Goal: Task Accomplishment & Management: Use online tool/utility

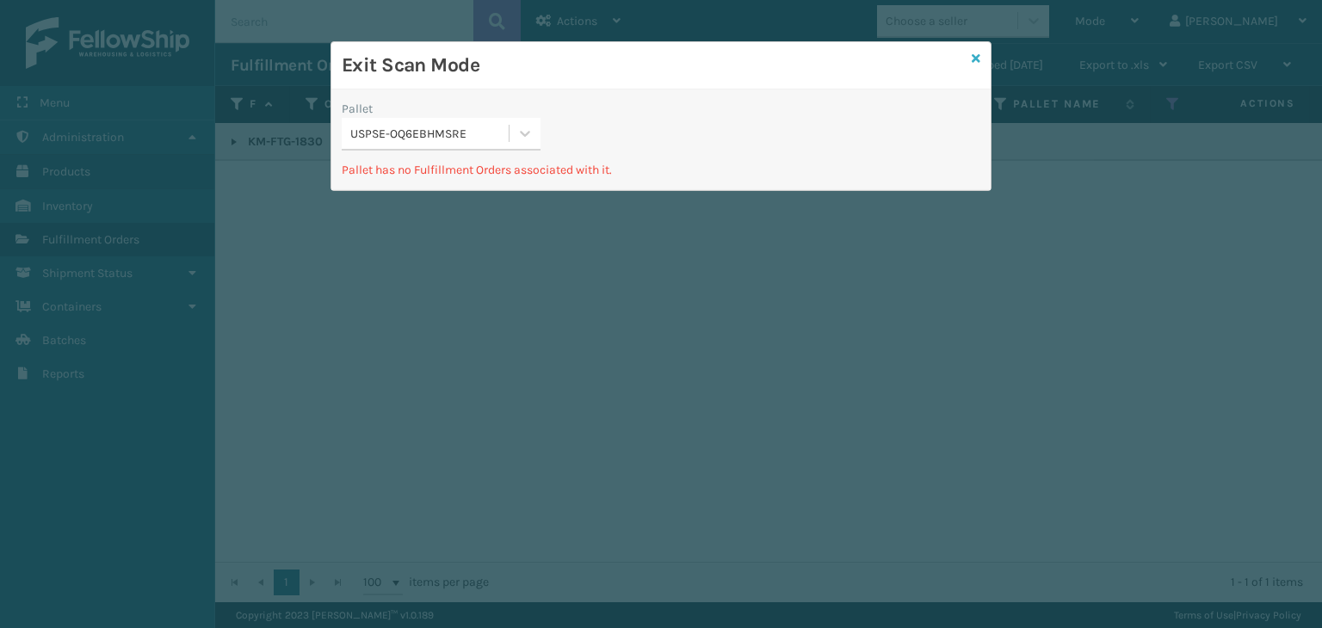
click at [972, 54] on icon at bounding box center [976, 59] width 9 height 12
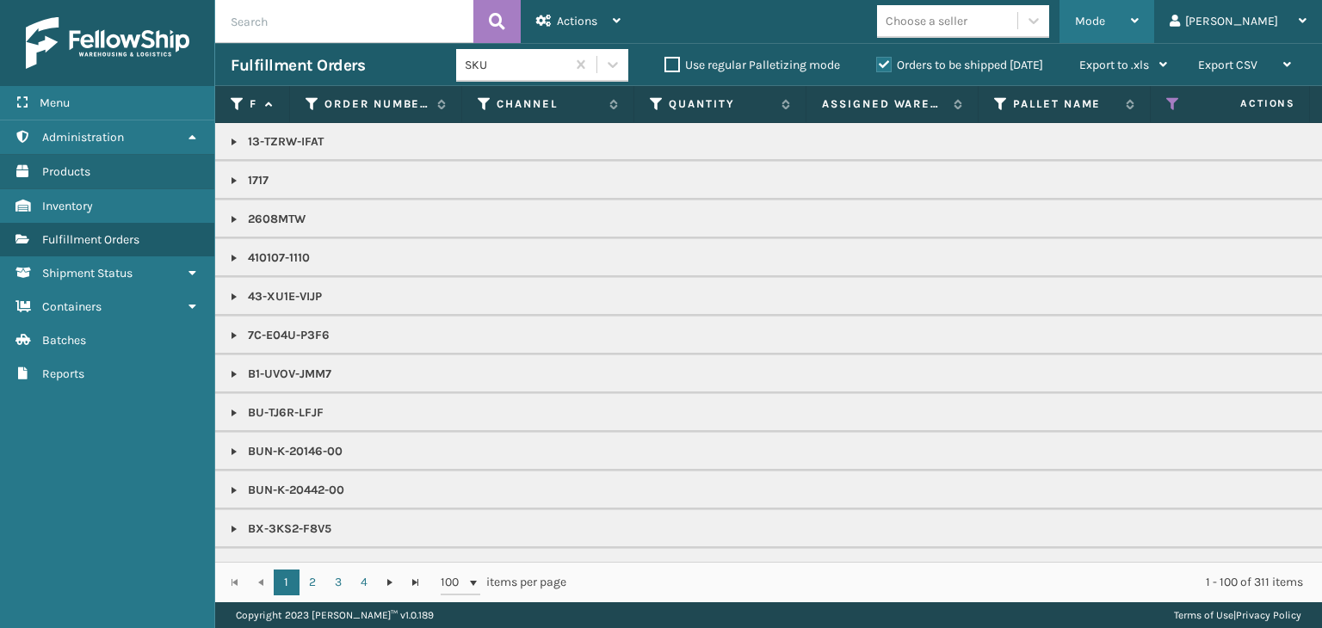
click at [1105, 18] on span "Mode" at bounding box center [1090, 21] width 30 height 15
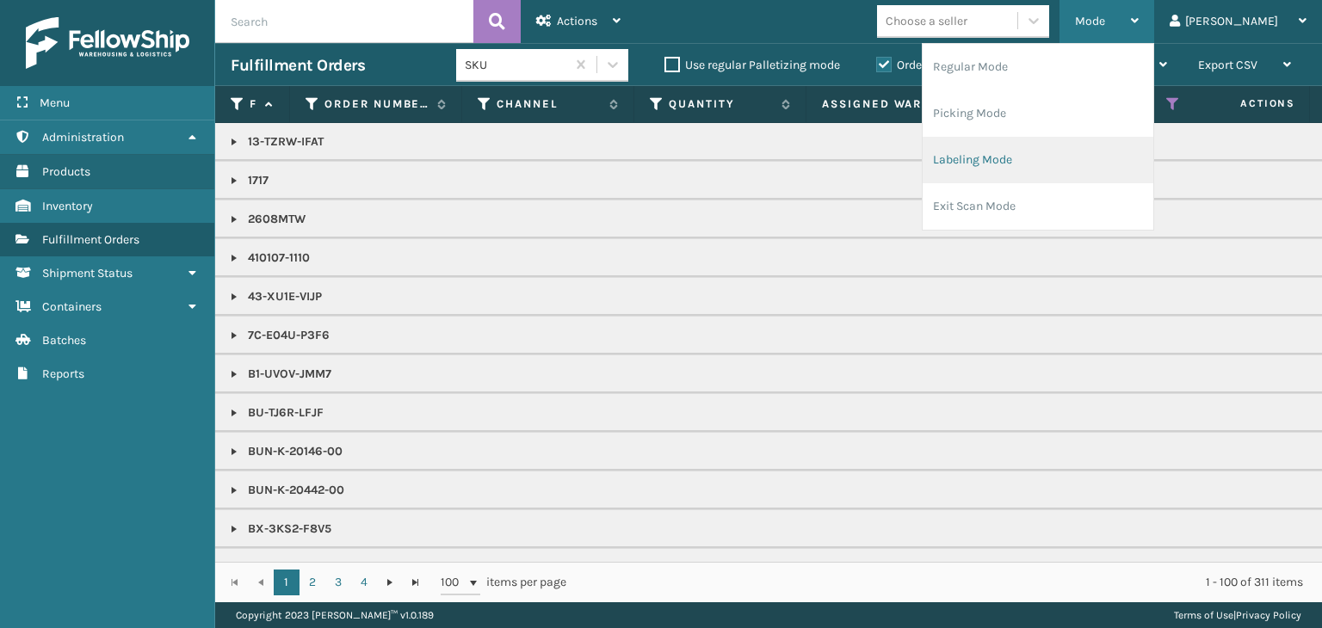
click at [1069, 166] on li "Labeling Mode" at bounding box center [1038, 160] width 231 height 46
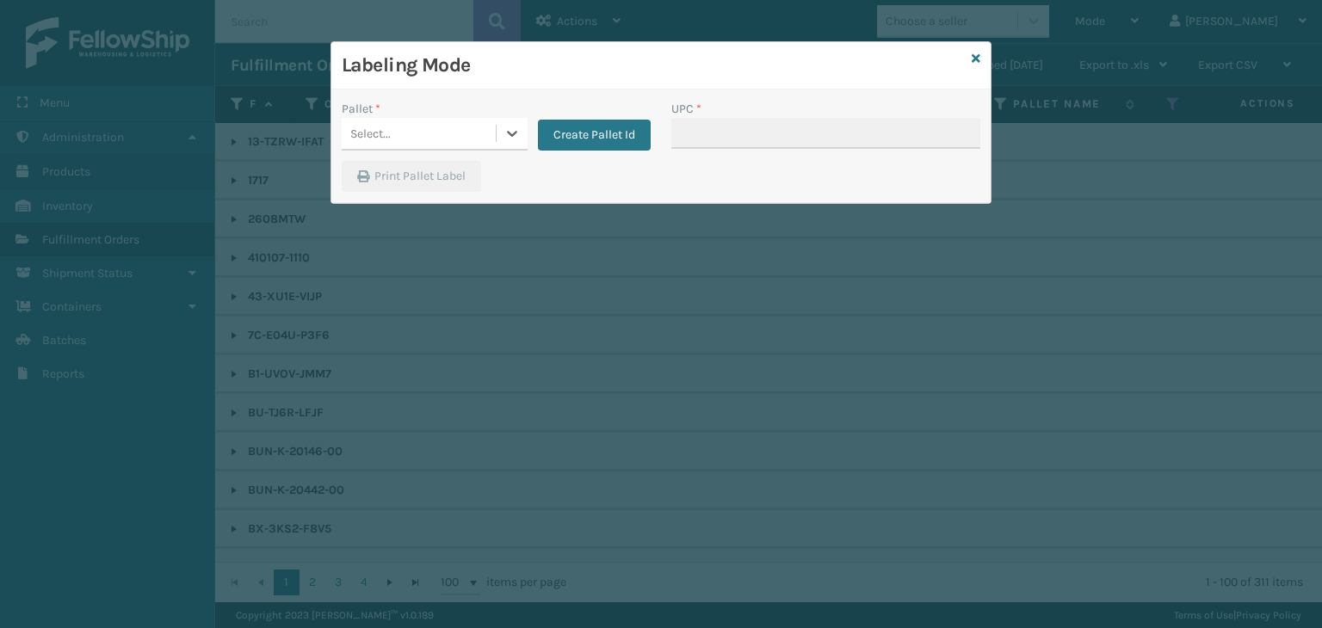
click at [432, 140] on div "Select..." at bounding box center [419, 134] width 154 height 28
click at [604, 142] on button "Create Pallet Id" at bounding box center [594, 135] width 113 height 31
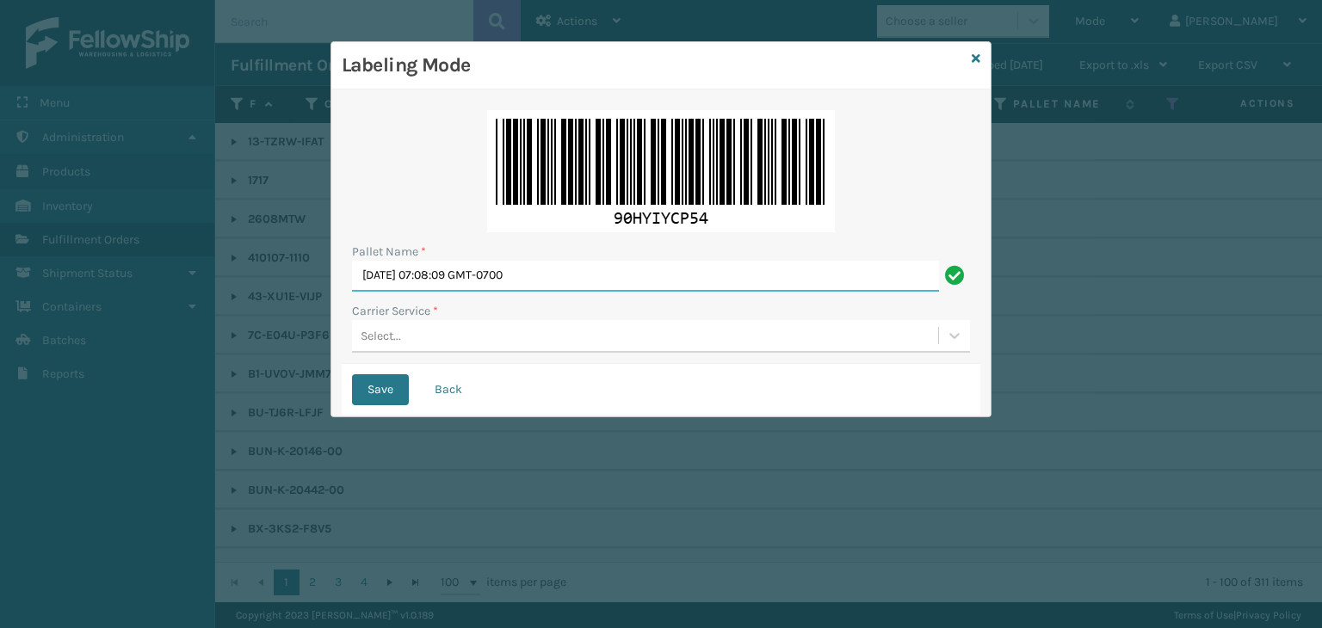
drag, startPoint x: 313, startPoint y: 276, endPoint x: 0, endPoint y: 257, distance: 313.9
click at [0, 257] on div "Labeling Mode Pallet Name * Fri Sep 12 2025 07:08:09 GMT-0700 Carrier Service *…" at bounding box center [661, 314] width 1322 height 628
paste input "BOWZ100344"
type input "BOWZ100344"
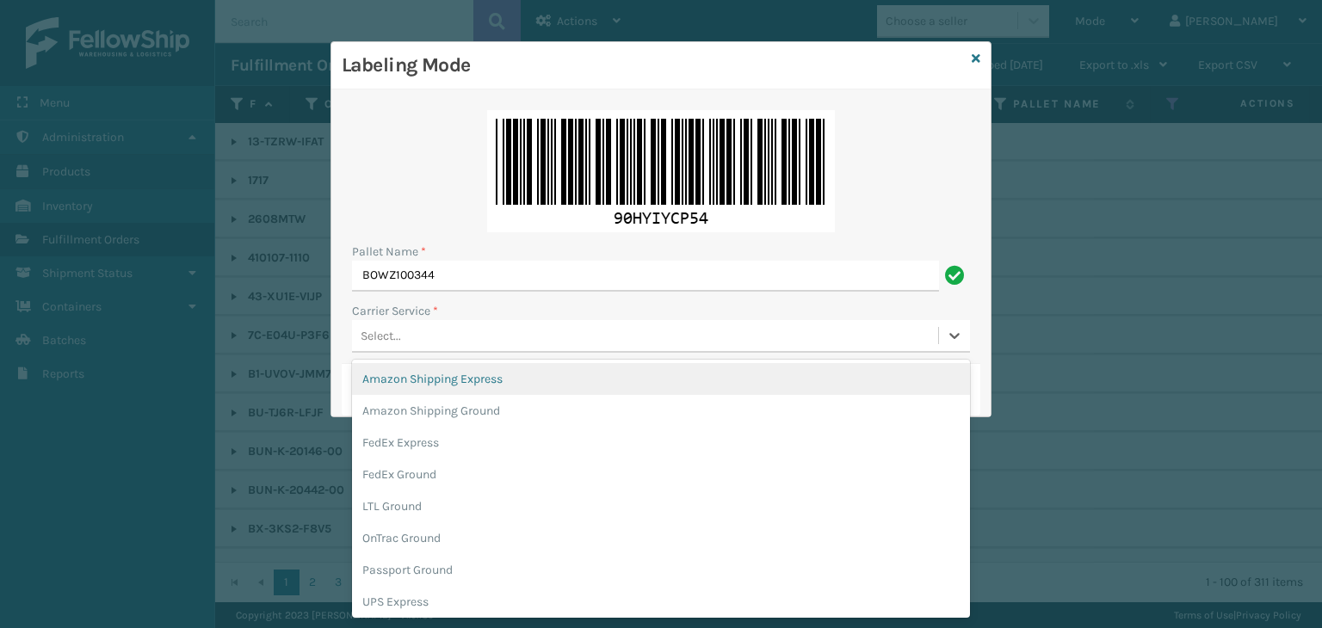
click at [445, 337] on div "Select..." at bounding box center [645, 336] width 586 height 28
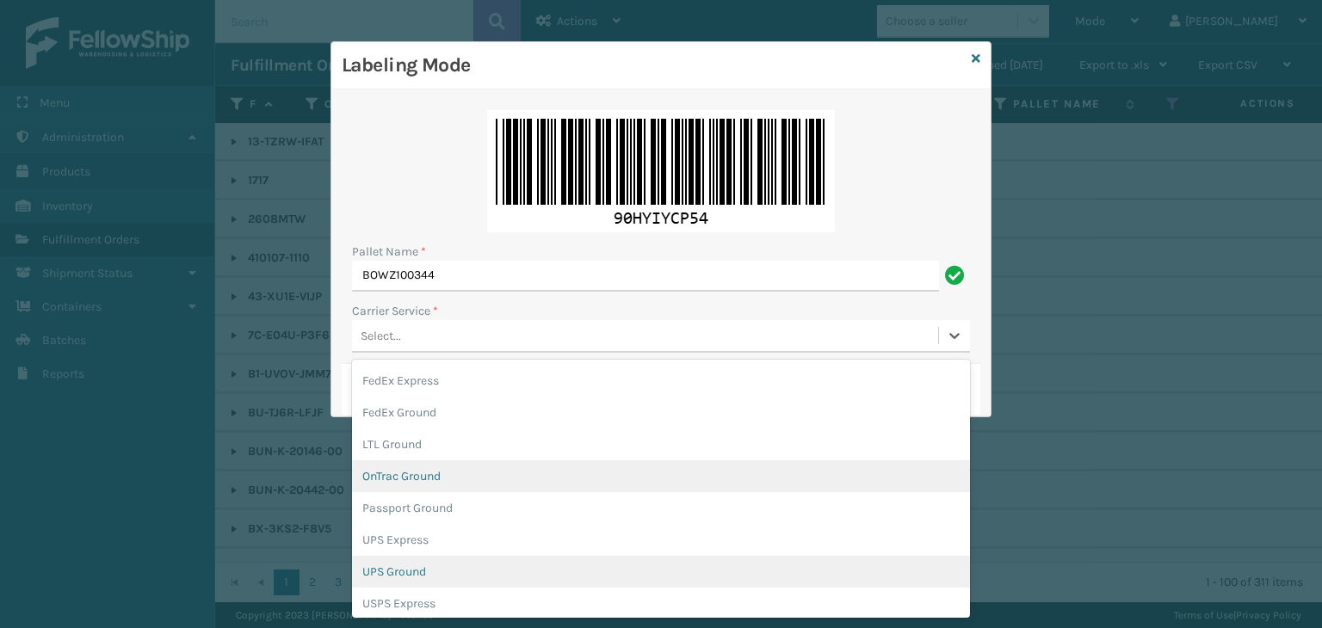
scroll to position [86, 0]
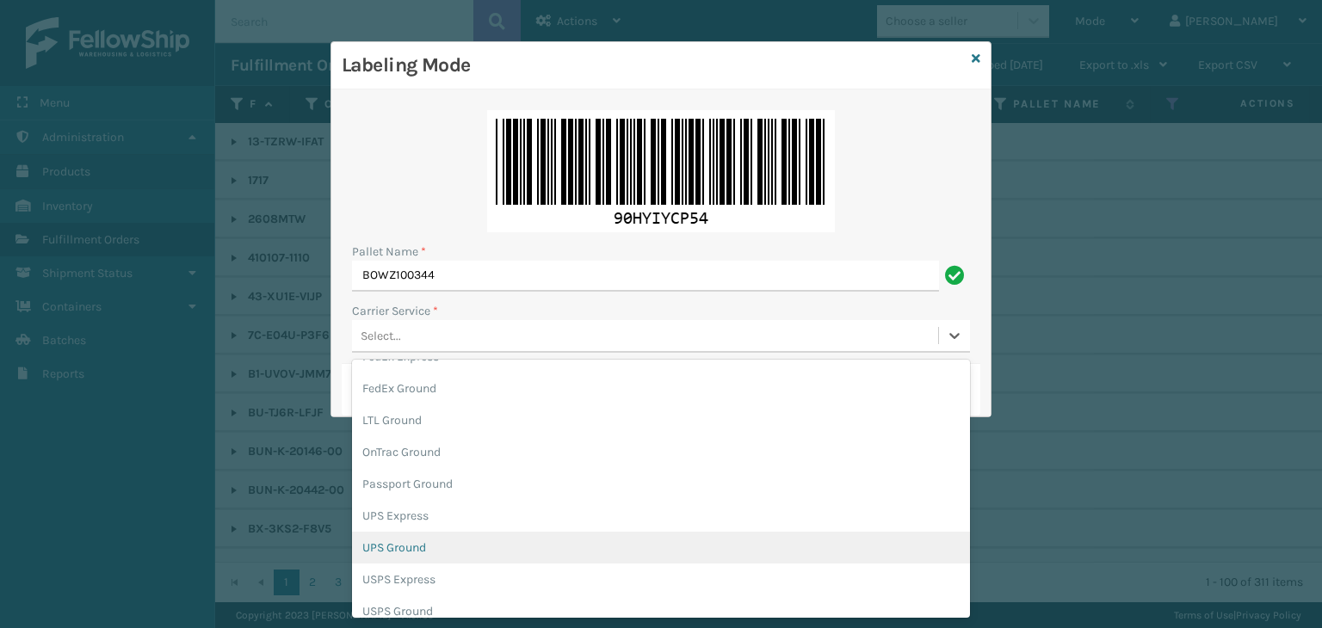
click at [435, 543] on div "UPS Ground" at bounding box center [661, 548] width 618 height 32
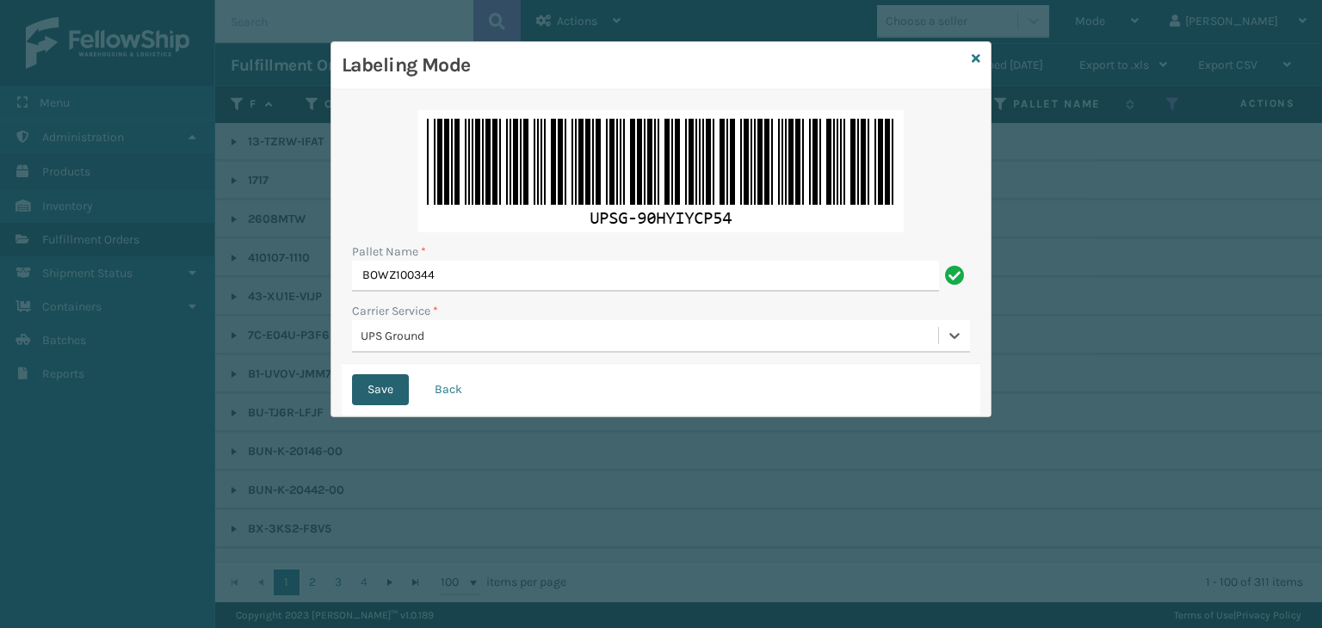
click at [389, 391] on button "Save" at bounding box center [380, 389] width 57 height 31
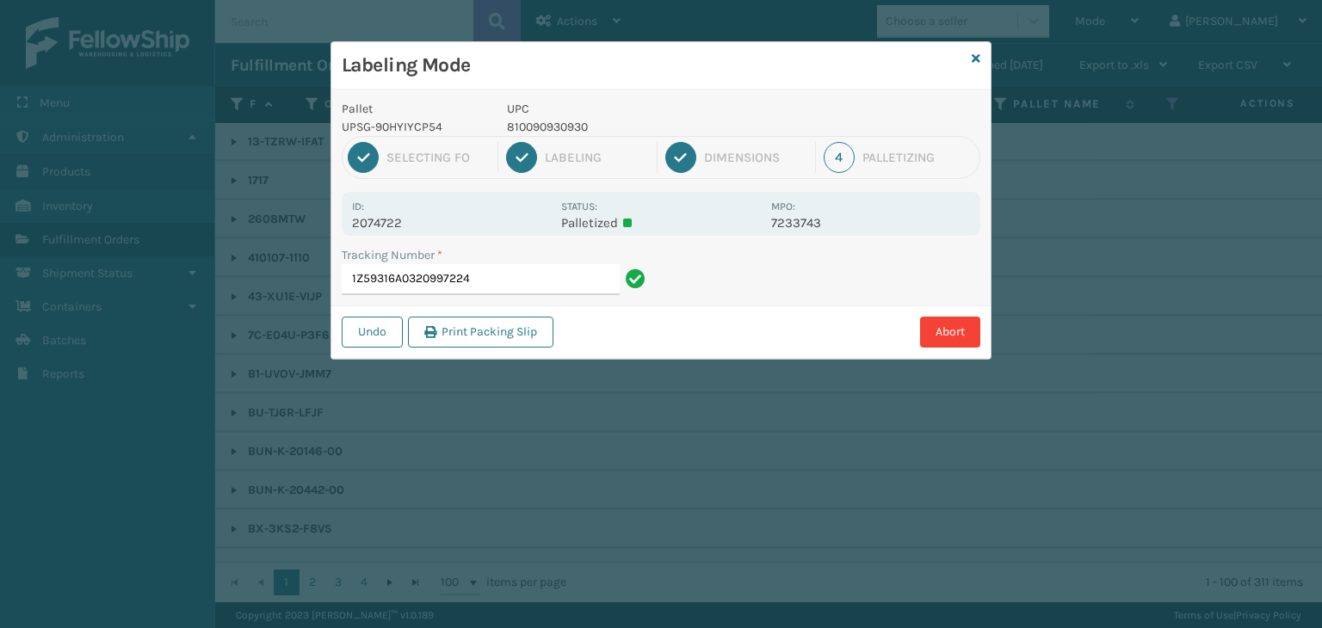
click at [529, 126] on p "810090930930" at bounding box center [634, 127] width 254 height 18
copy p "810090930930"
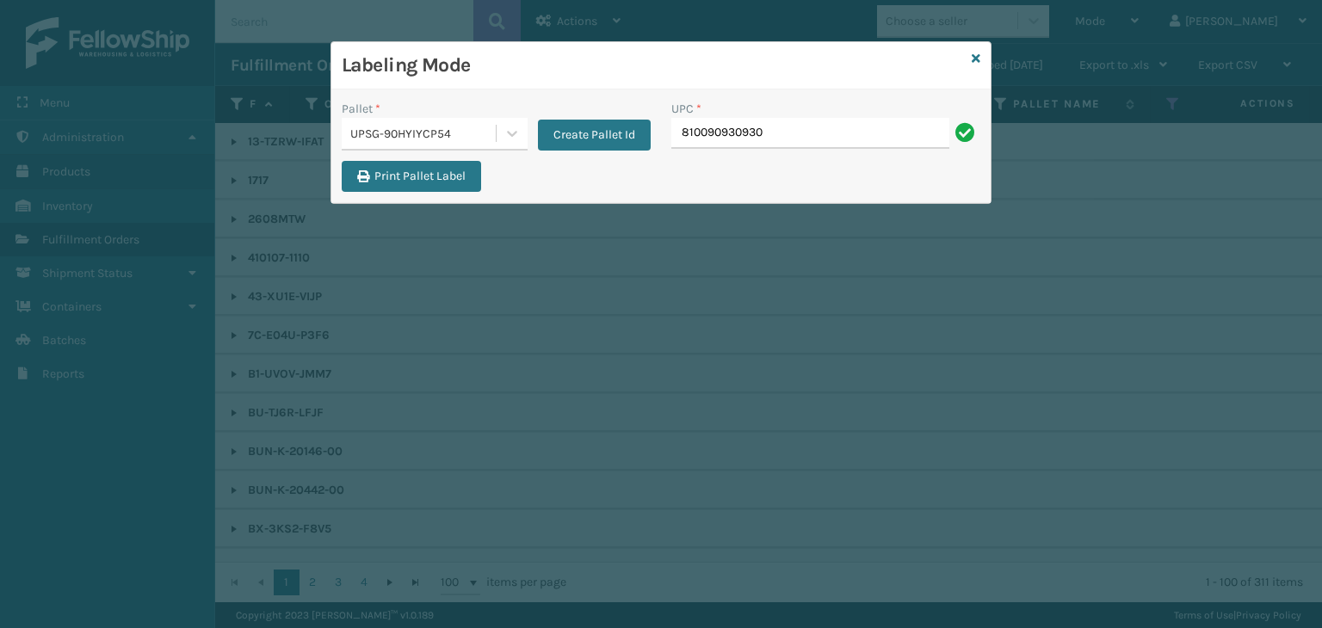
type input "810090930930"
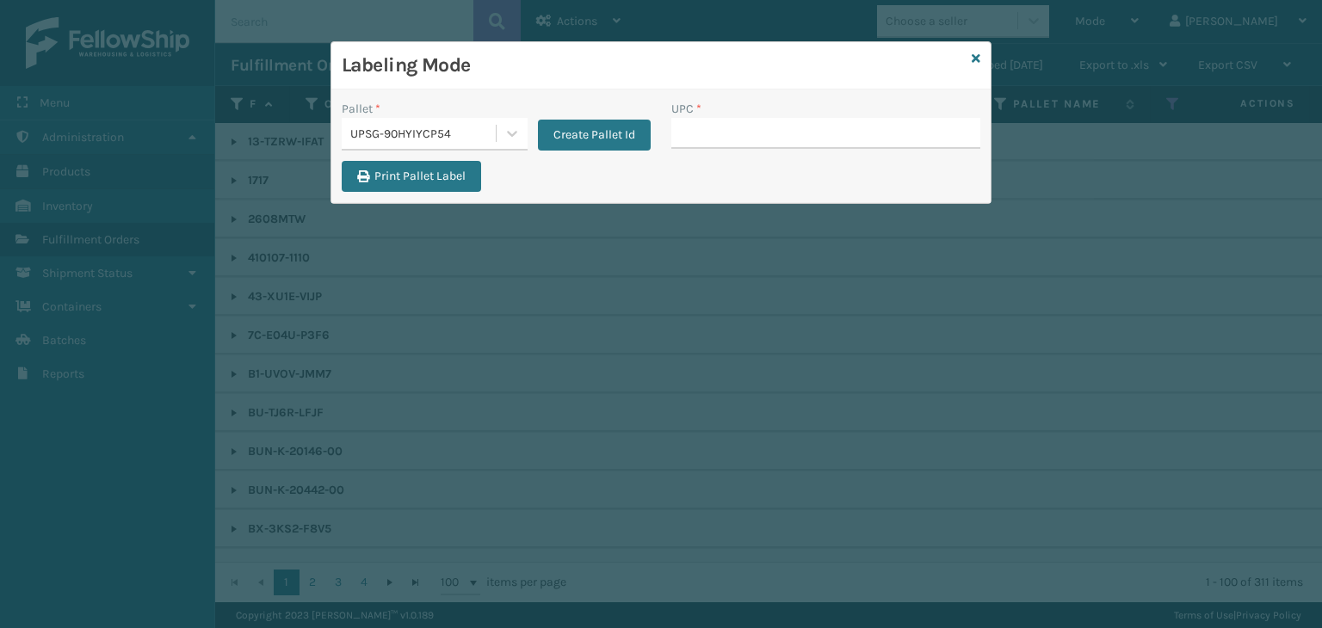
type input "810090930930"
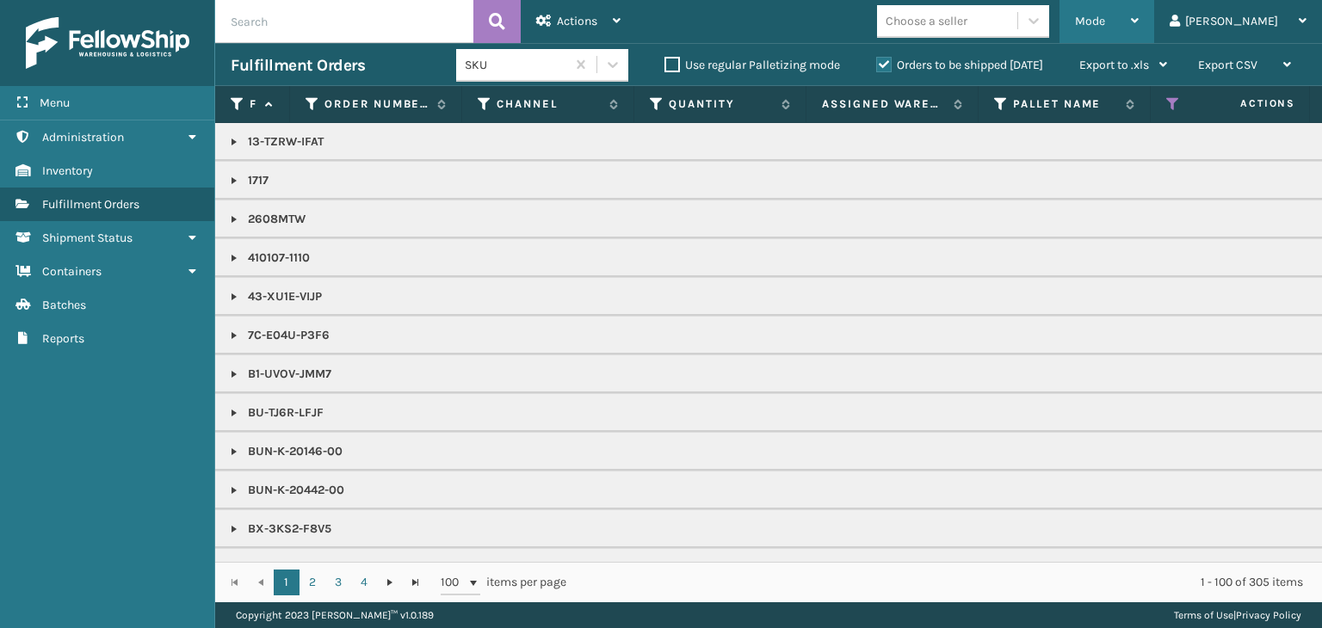
click at [1139, 9] on div "Mode" at bounding box center [1107, 21] width 64 height 43
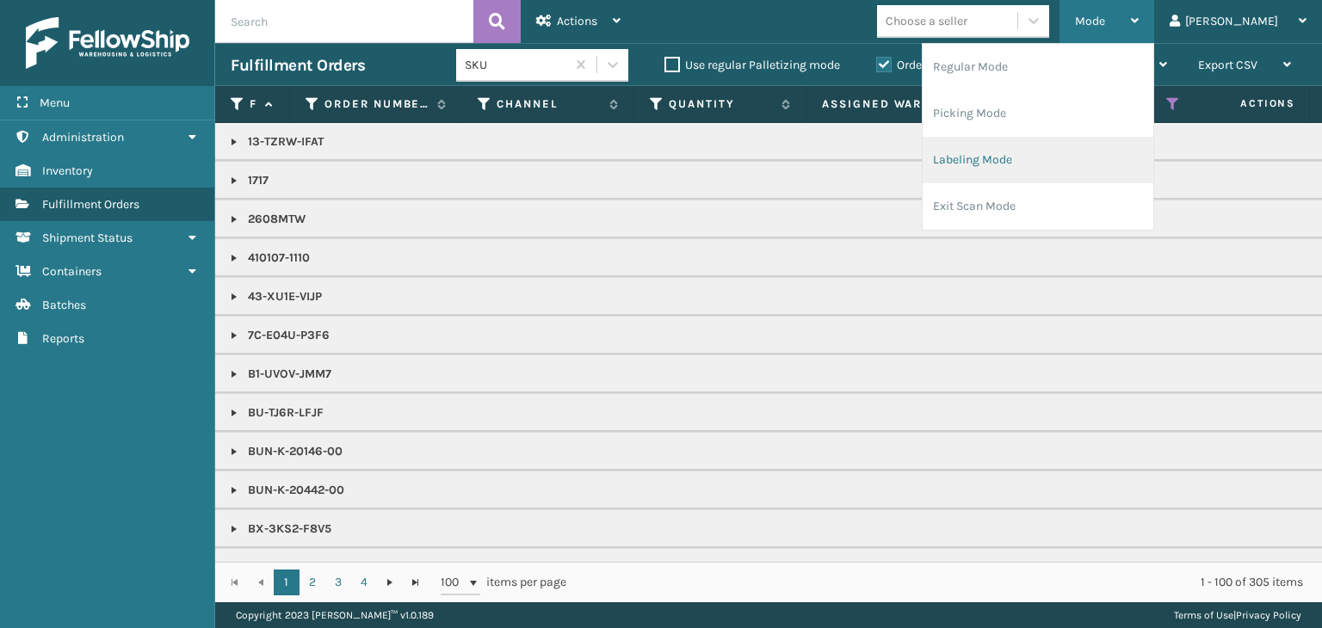
click at [1129, 162] on li "Labeling Mode" at bounding box center [1038, 160] width 231 height 46
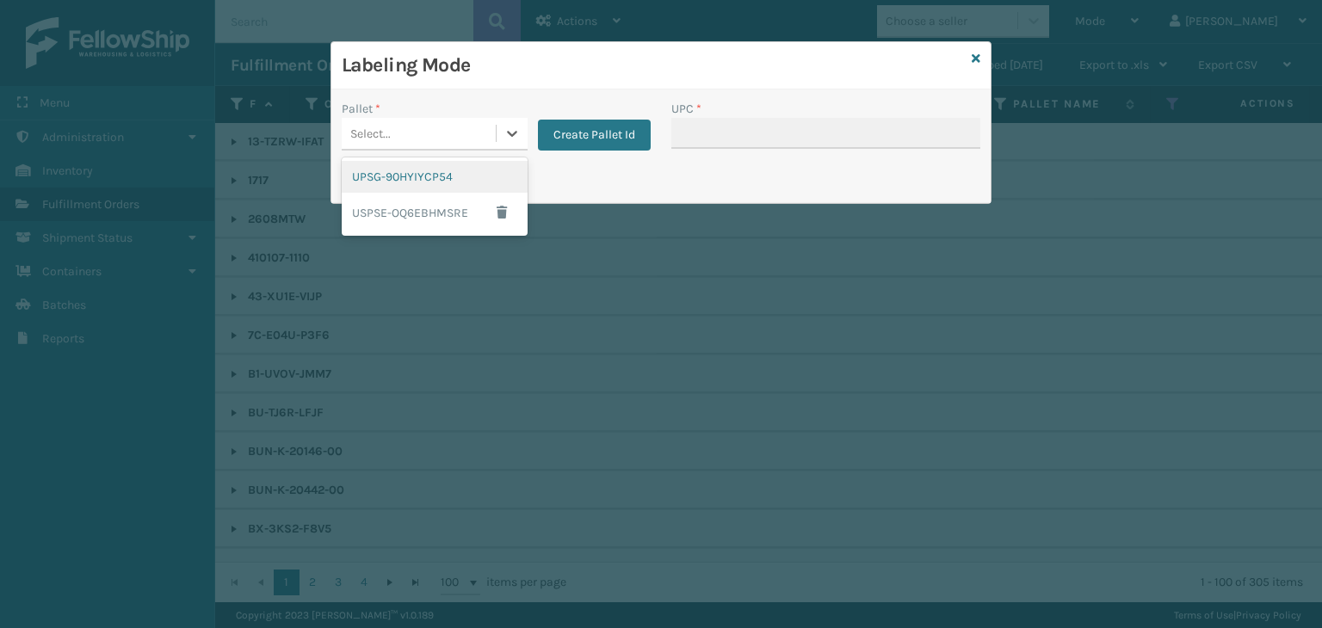
drag, startPoint x: 425, startPoint y: 145, endPoint x: 418, endPoint y: 221, distance: 76.1
click at [425, 145] on div "Select..." at bounding box center [419, 134] width 154 height 28
click at [403, 175] on div "UPSG-90HYIYCP54" at bounding box center [435, 177] width 186 height 32
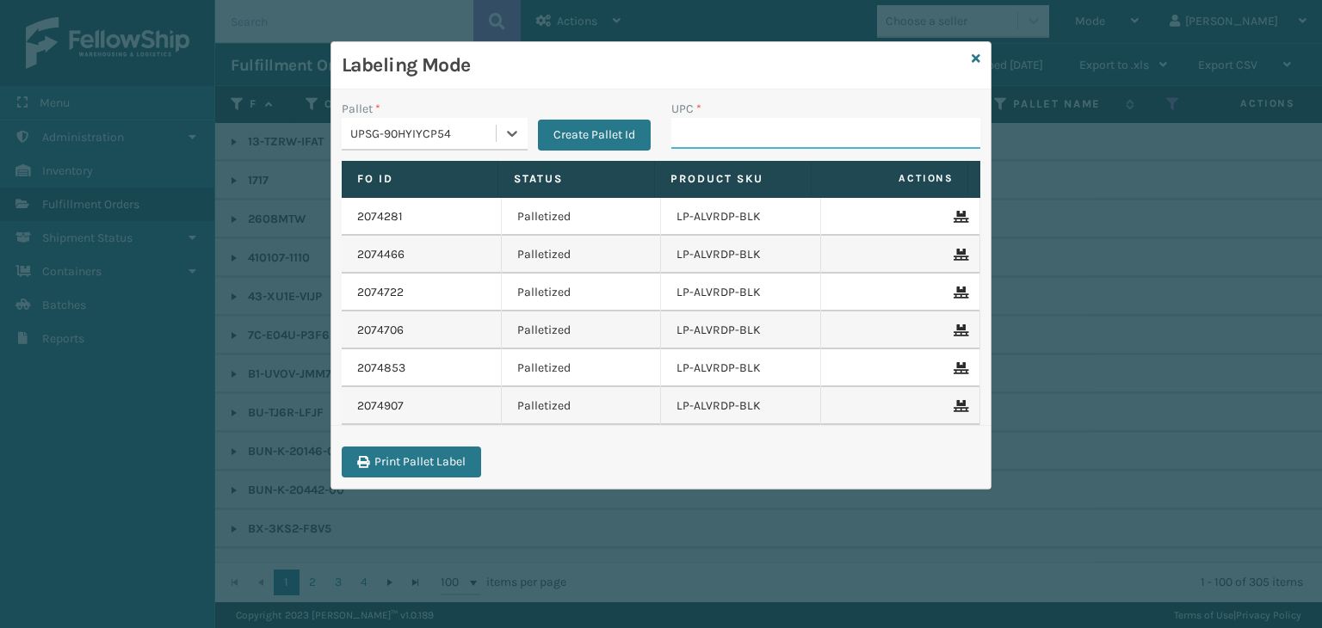
click at [690, 134] on input "UPC *" at bounding box center [825, 133] width 309 height 31
paste input "810090930930"
type input "810090930930"
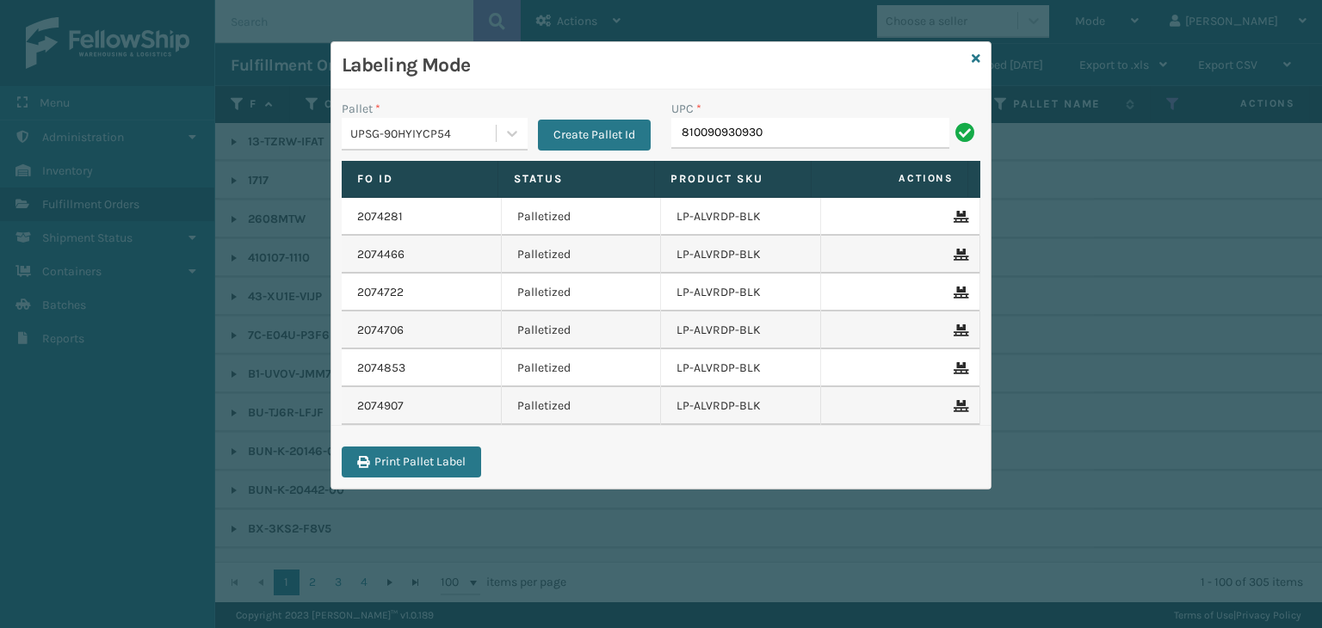
type input "810090930930"
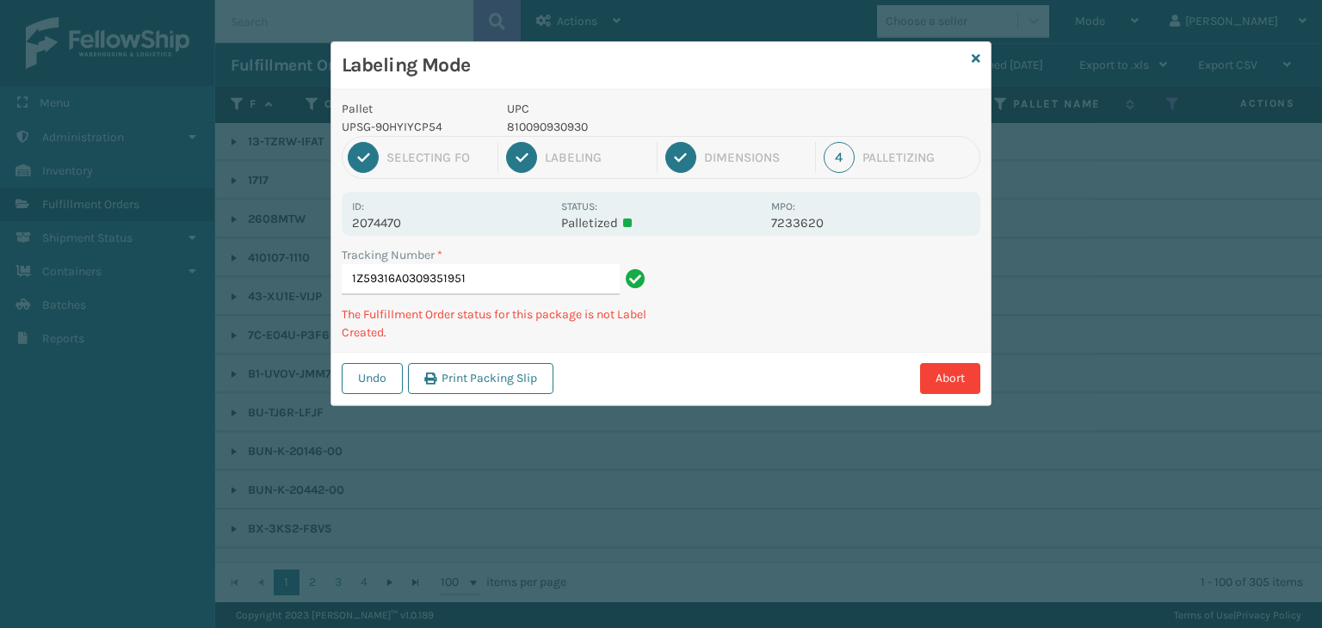
type input "1Z59316A0309351951810090930930"
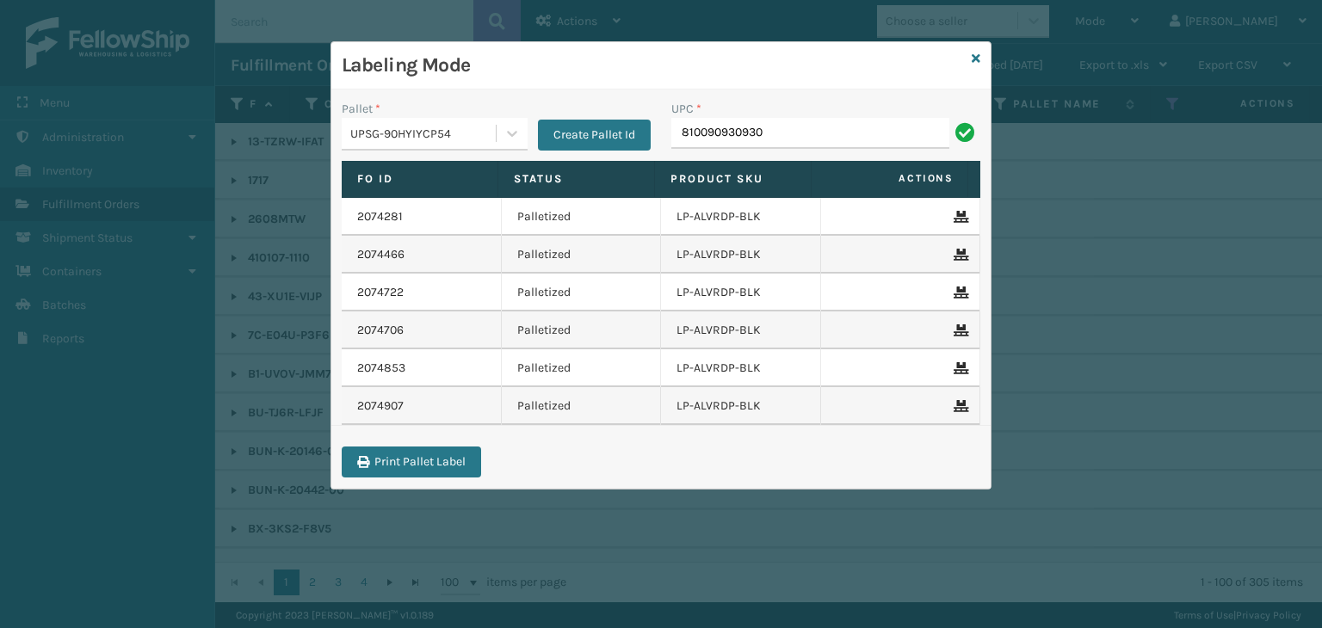
type input "810090930930"
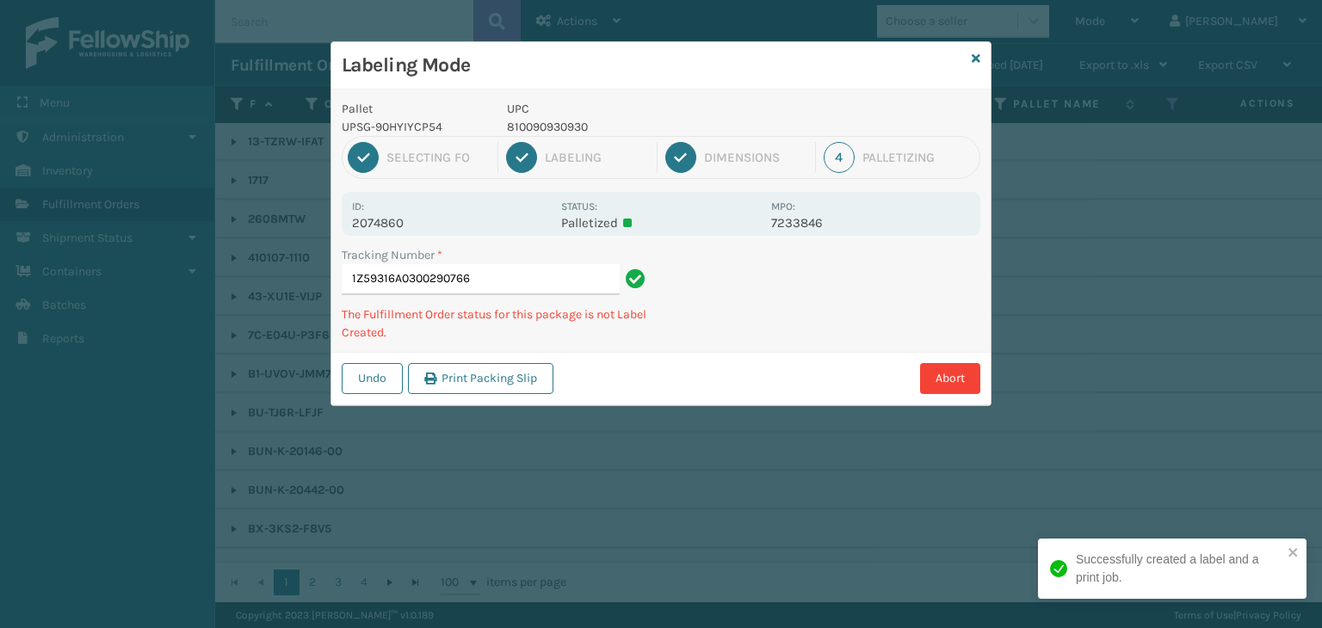
type input "1Z59316A0300290766810090930930"
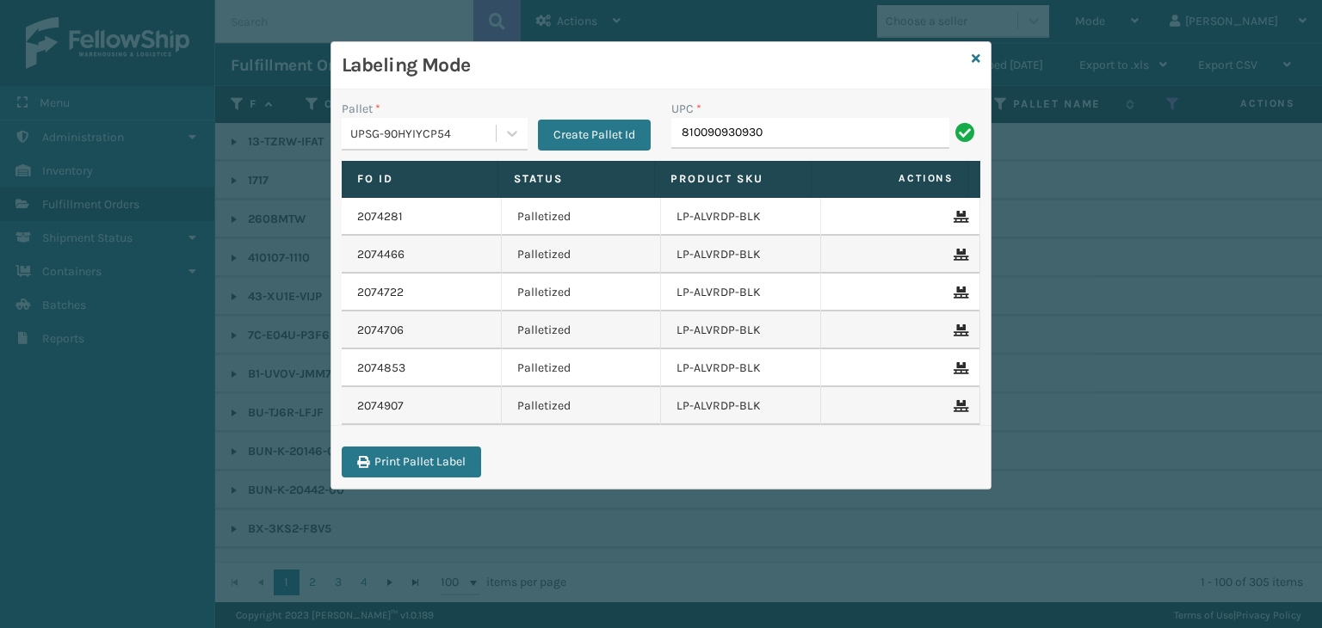
type input "810090930930"
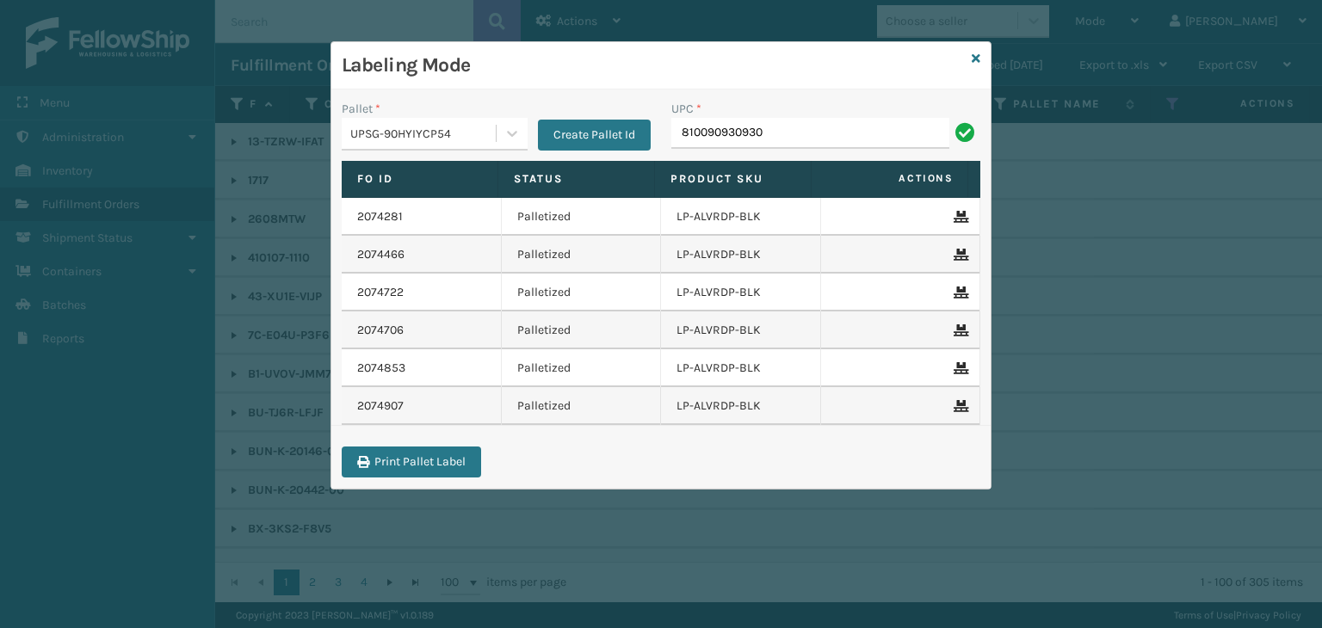
type input "810090930930"
paste input "PC-SWFTPWS-BLUOR"
type input "PC-SWFTPWS-BLUOR"
click at [979, 53] on icon at bounding box center [976, 59] width 9 height 12
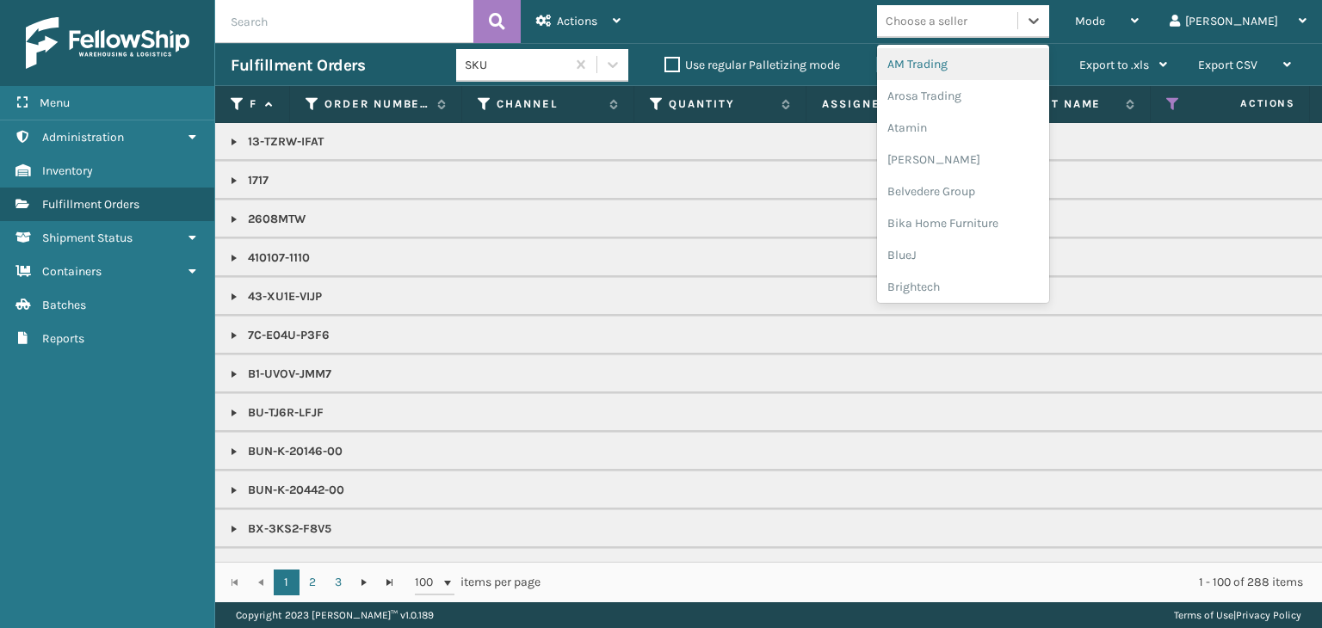
click at [968, 18] on div "Choose a seller" at bounding box center [927, 21] width 82 height 18
type input "LI"
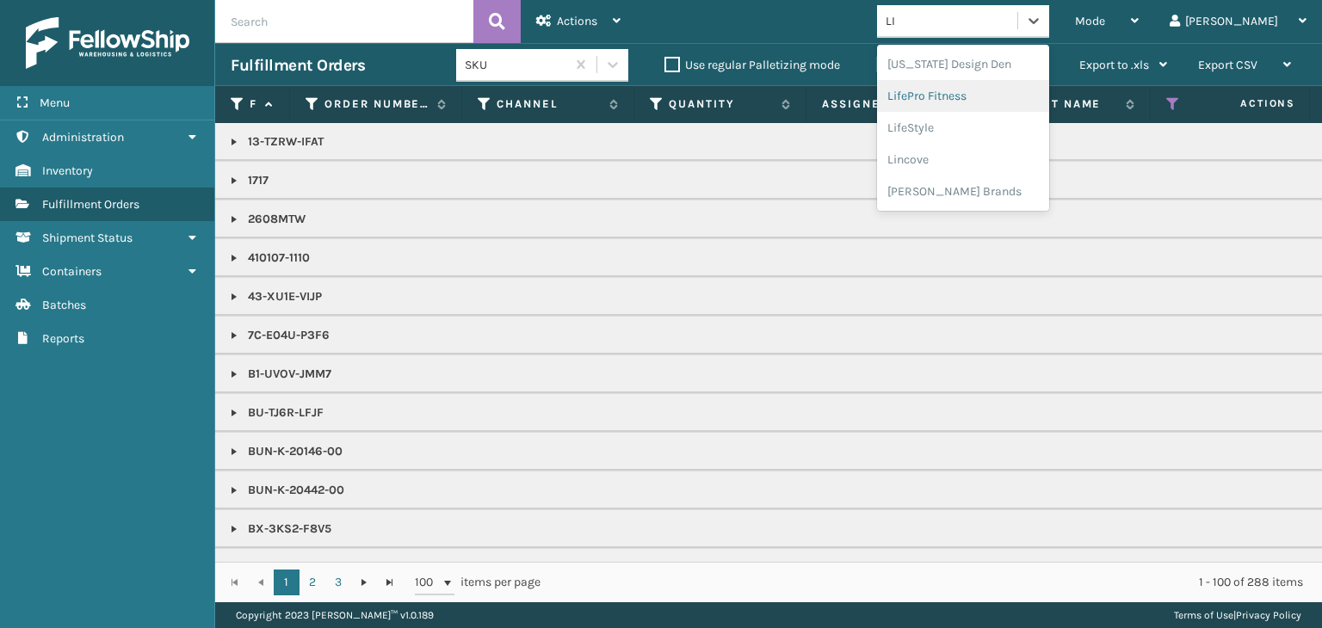
click at [988, 100] on div "LifePro Fitness" at bounding box center [963, 96] width 172 height 32
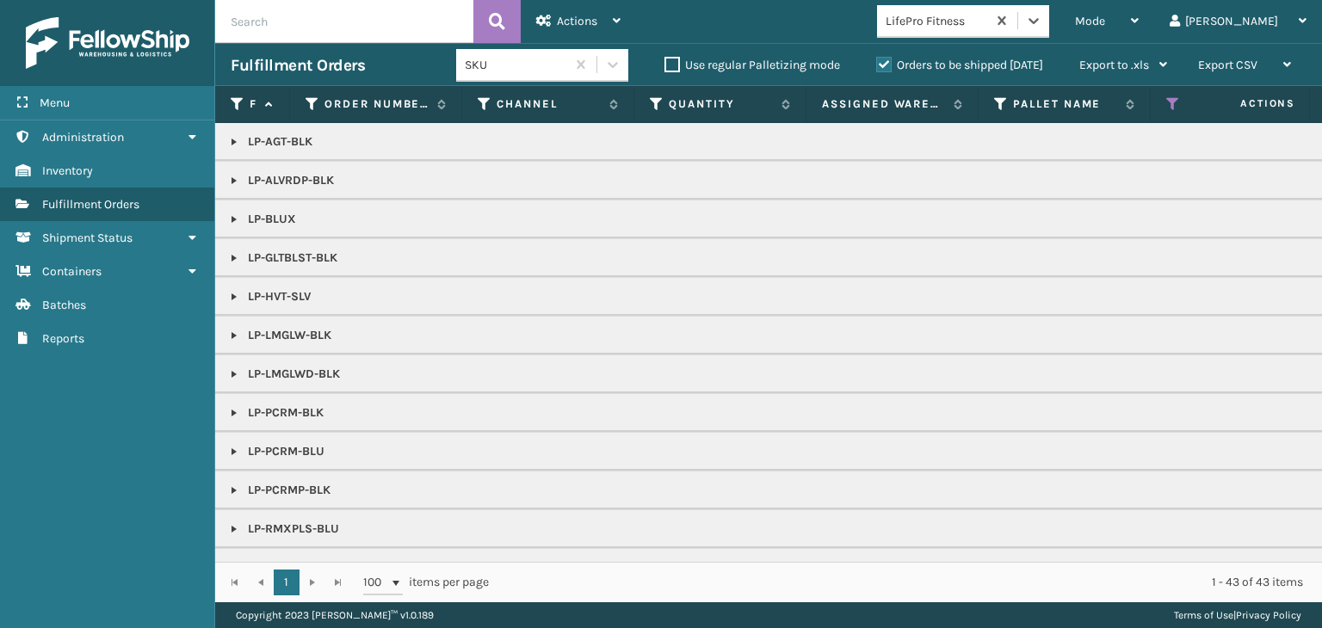
click at [238, 178] on link at bounding box center [234, 181] width 14 height 14
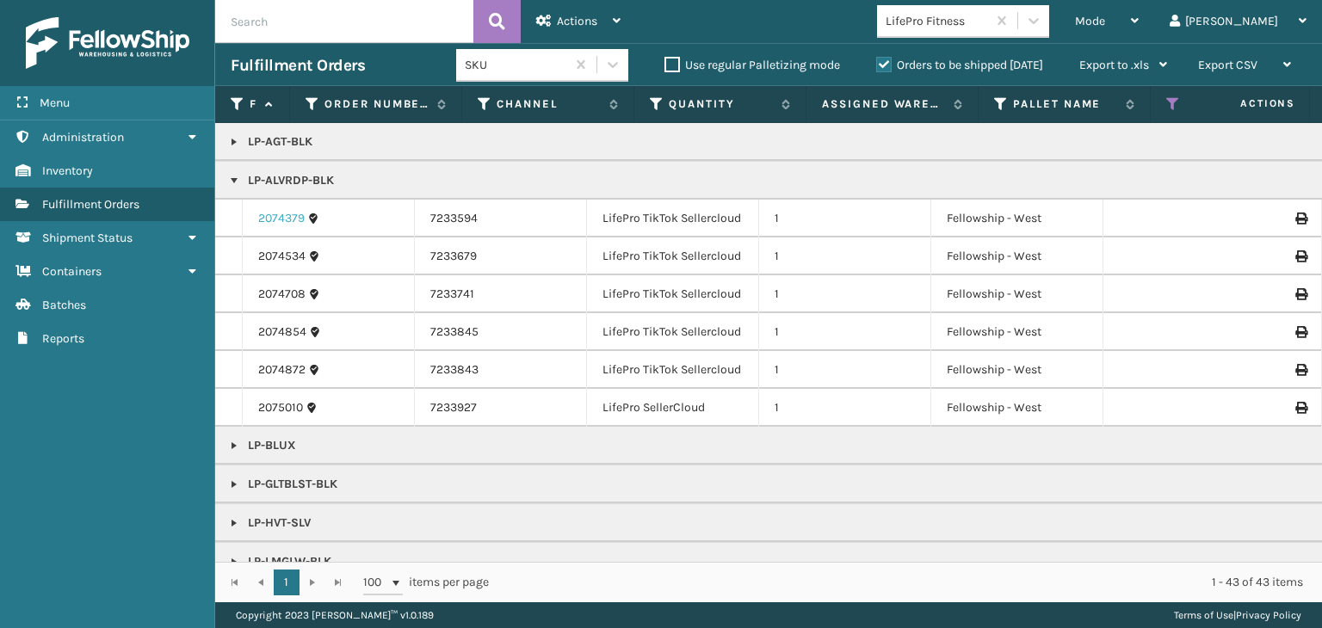
click at [282, 221] on link "2074379" at bounding box center [281, 218] width 46 height 17
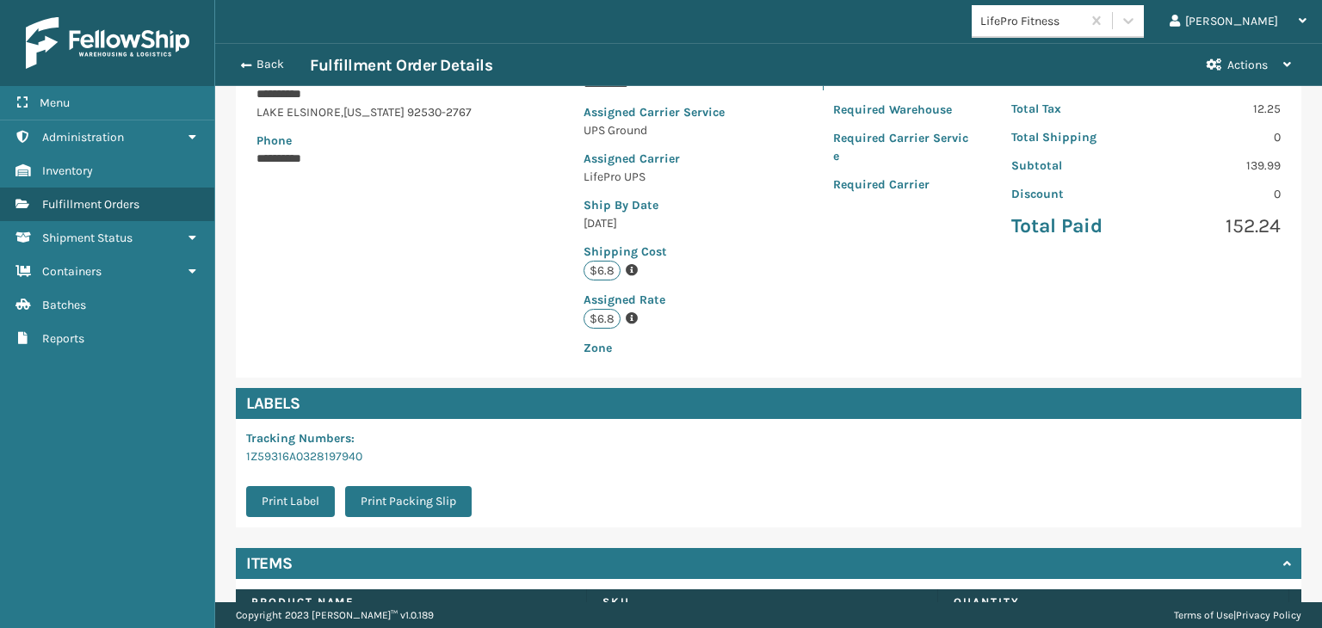
scroll to position [406, 0]
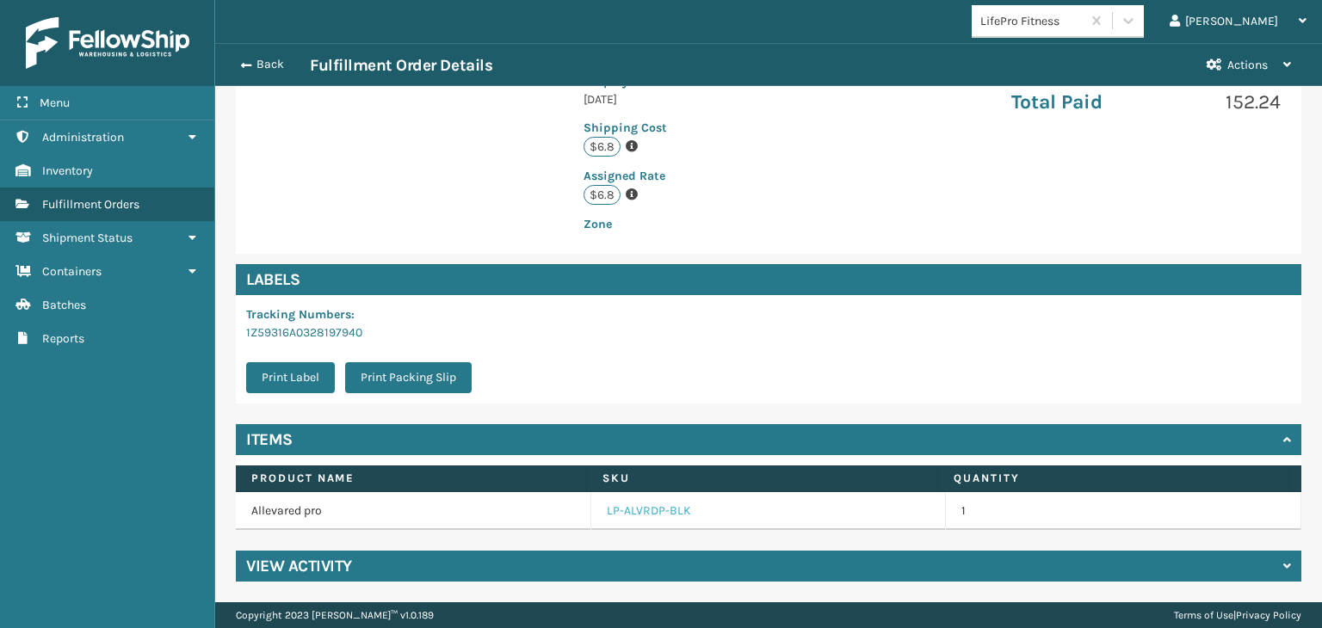
click at [646, 504] on link "LP-ALVRDP-BLK" at bounding box center [649, 511] width 84 height 17
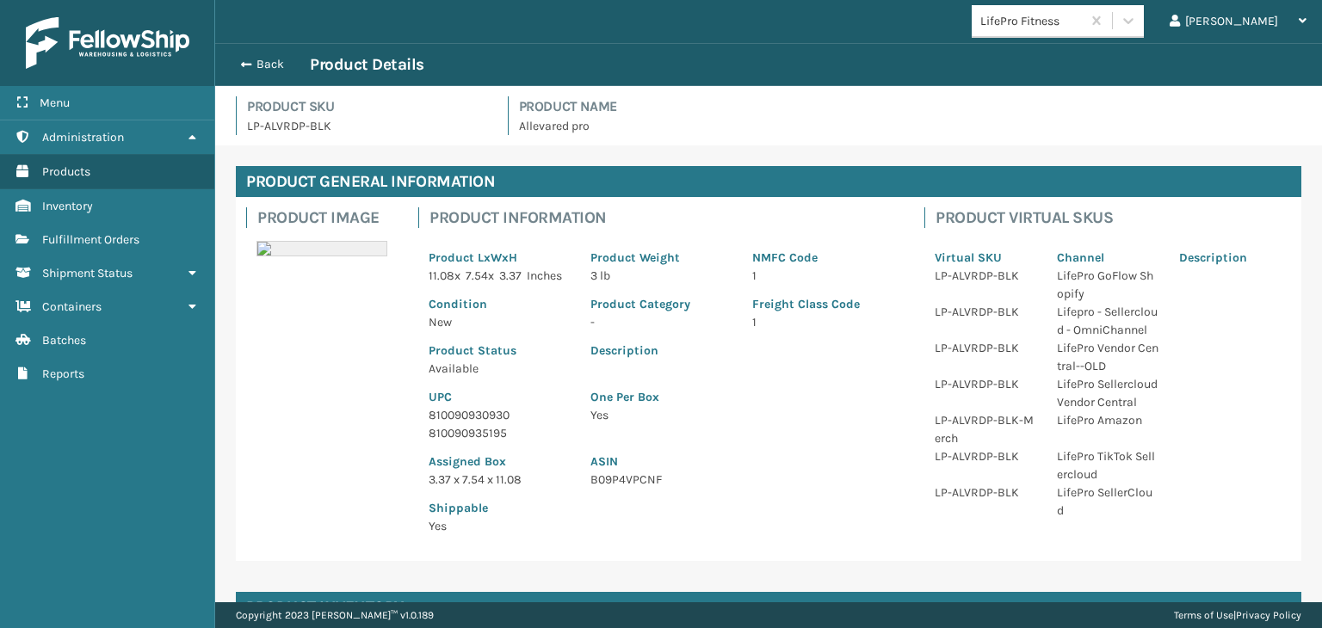
click at [474, 424] on p "810090930930" at bounding box center [499, 415] width 141 height 18
copy p "810090930930"
click at [264, 73] on div "Back Product Details" at bounding box center [769, 64] width 1076 height 21
click at [269, 64] on button "Back" at bounding box center [270, 64] width 79 height 15
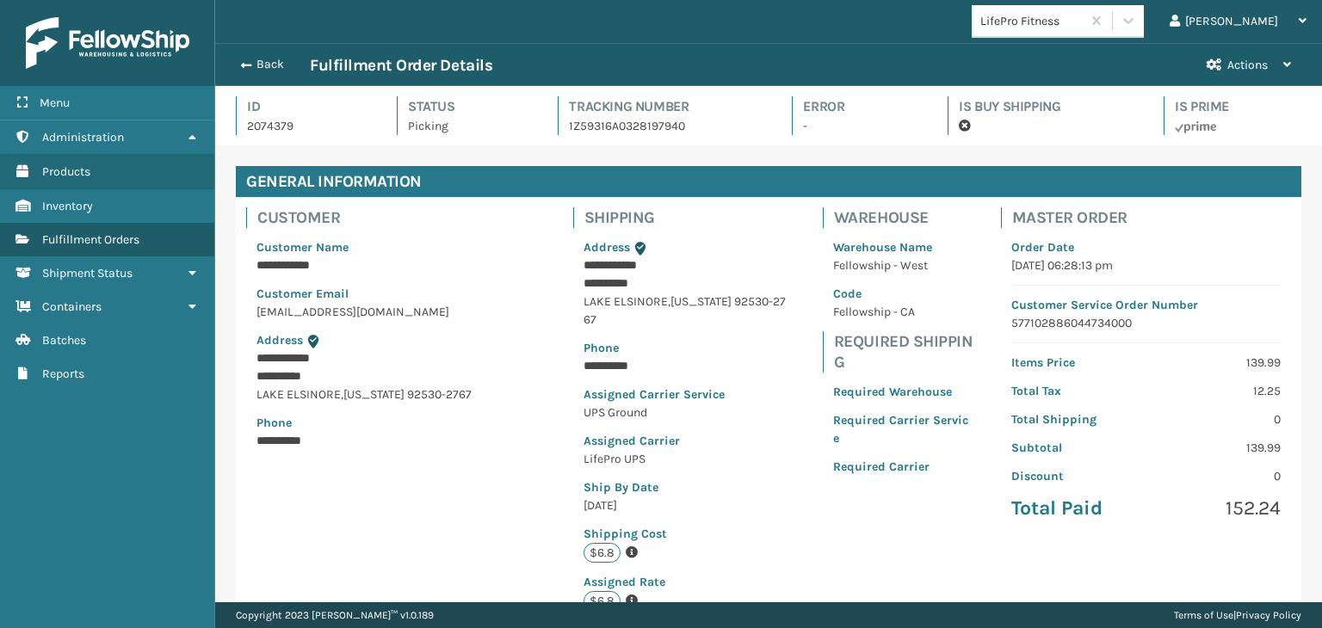
scroll to position [41, 1106]
click at [269, 64] on button "Back" at bounding box center [270, 64] width 79 height 15
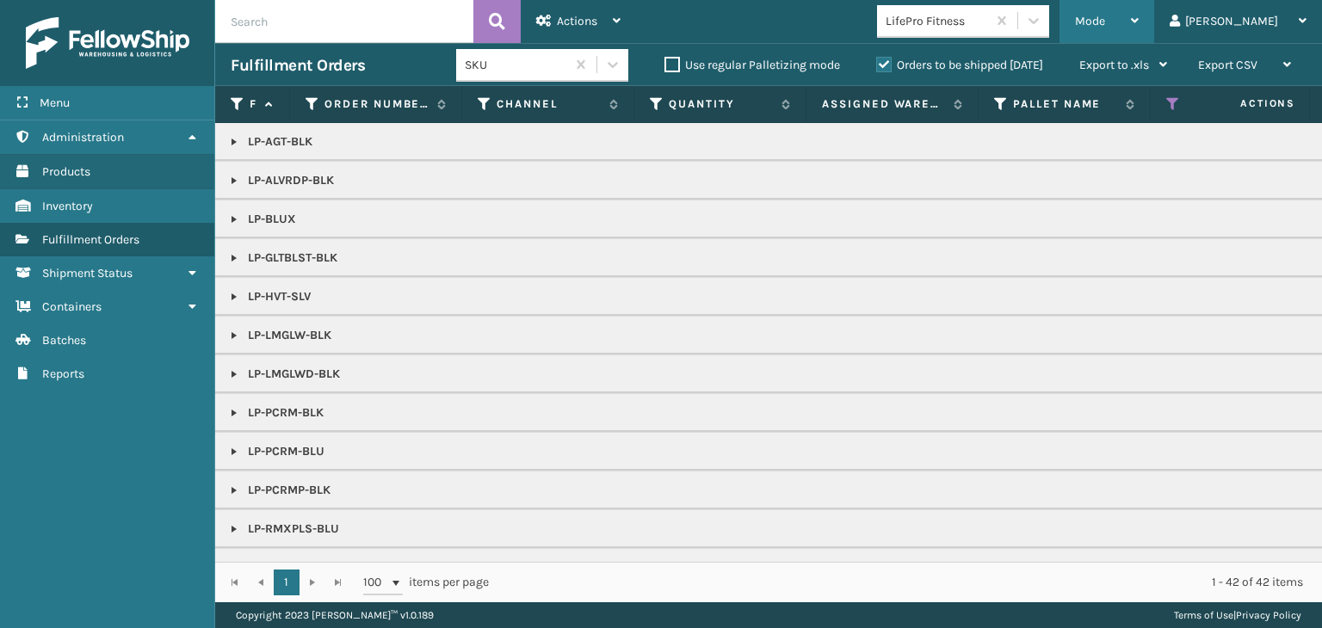
click at [1105, 22] on span "Mode" at bounding box center [1090, 21] width 30 height 15
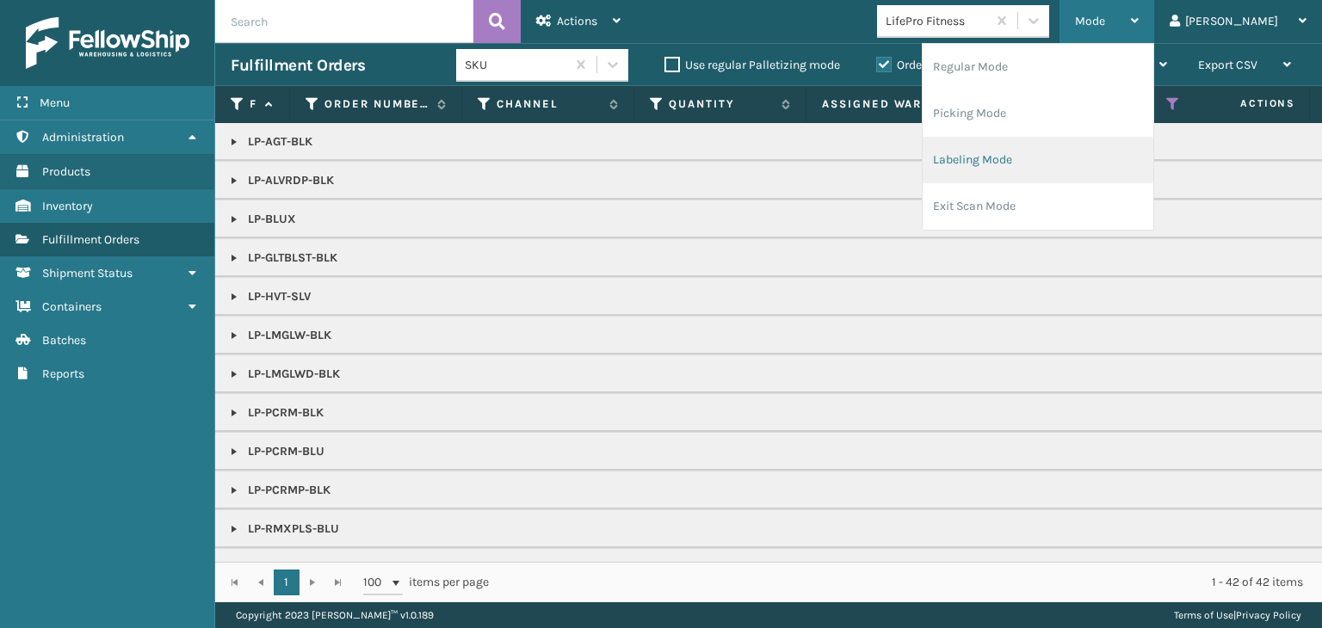
click at [1119, 138] on li "Labeling Mode" at bounding box center [1038, 160] width 231 height 46
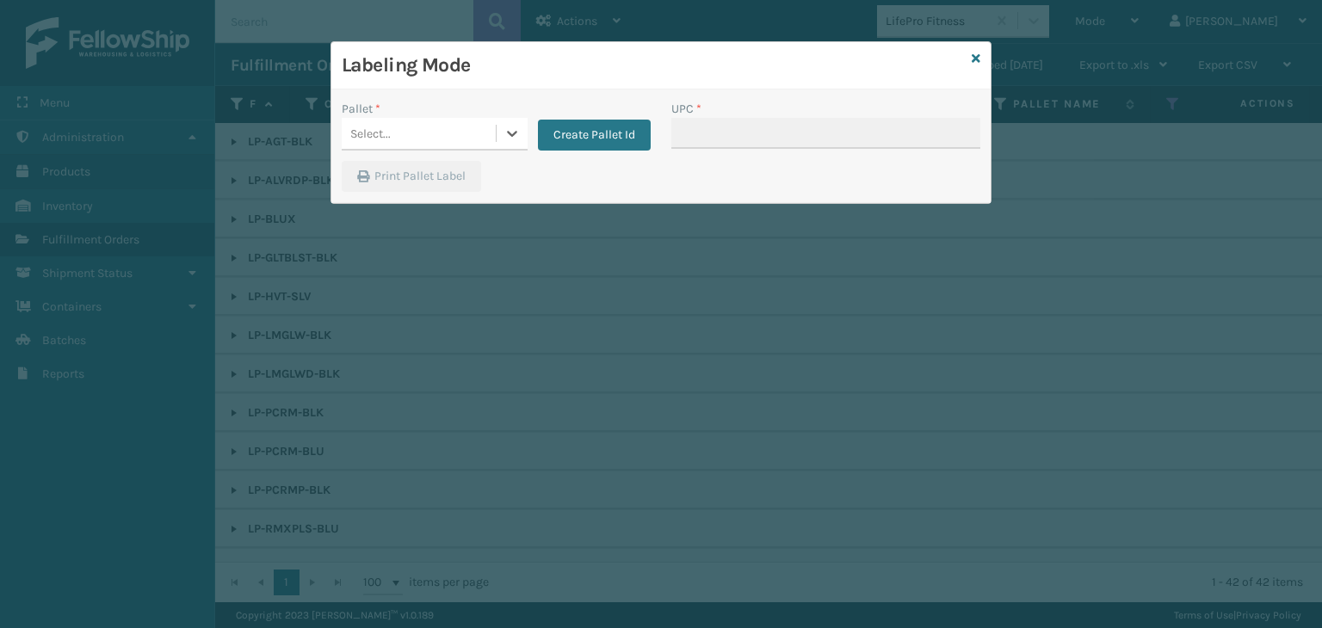
click at [447, 135] on div "Select..." at bounding box center [419, 134] width 154 height 28
click at [423, 179] on div "UPSG-90HYIYCP54" at bounding box center [435, 177] width 186 height 32
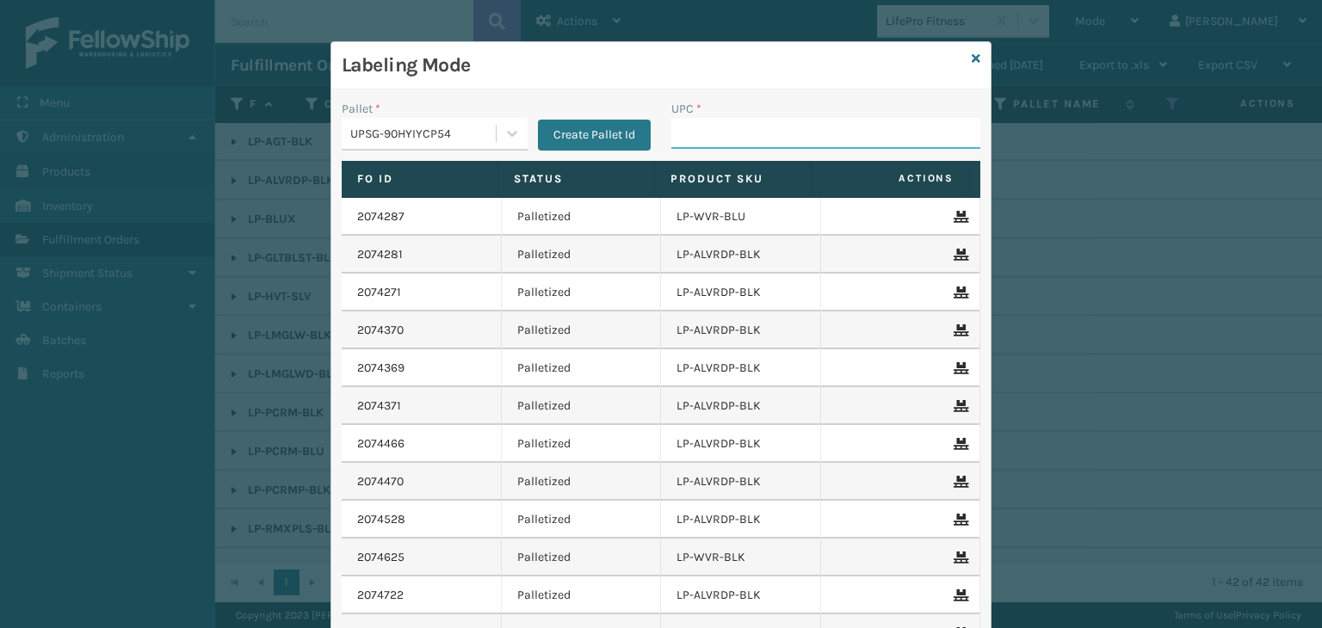
click at [715, 133] on input "UPC *" at bounding box center [825, 133] width 309 height 31
paste input "810090930930"
type input "810090930930"
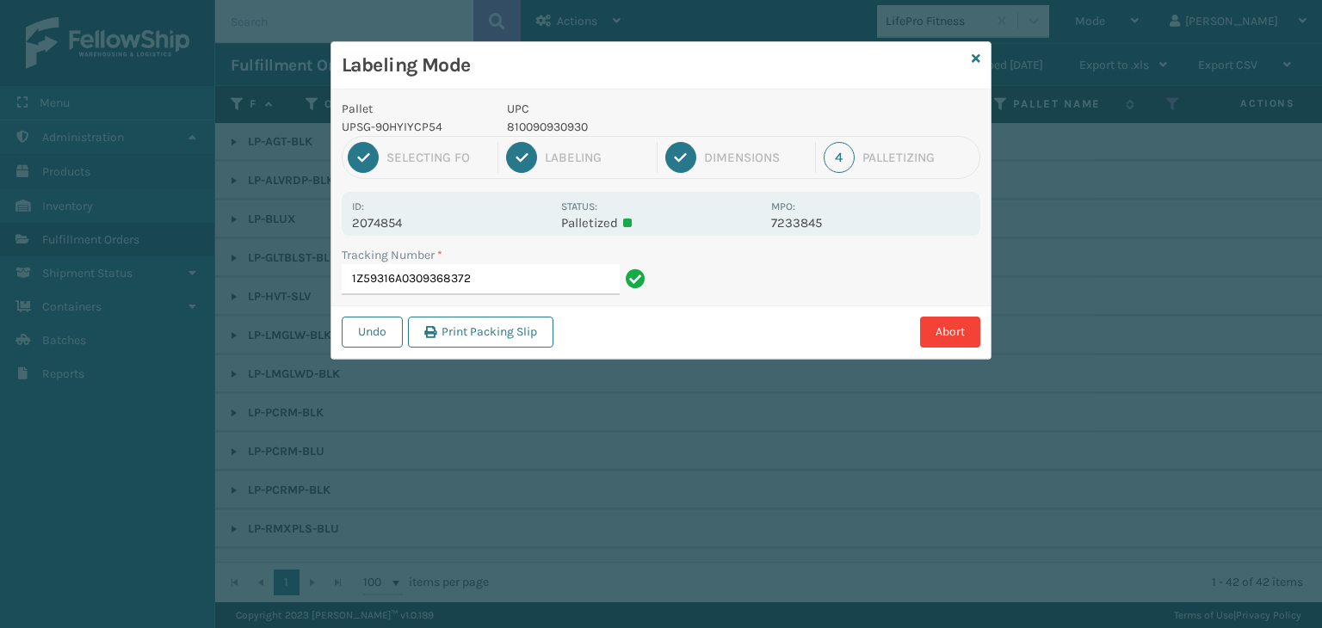
click at [558, 127] on p "810090930930" at bounding box center [634, 127] width 254 height 18
copy p "810090930930"
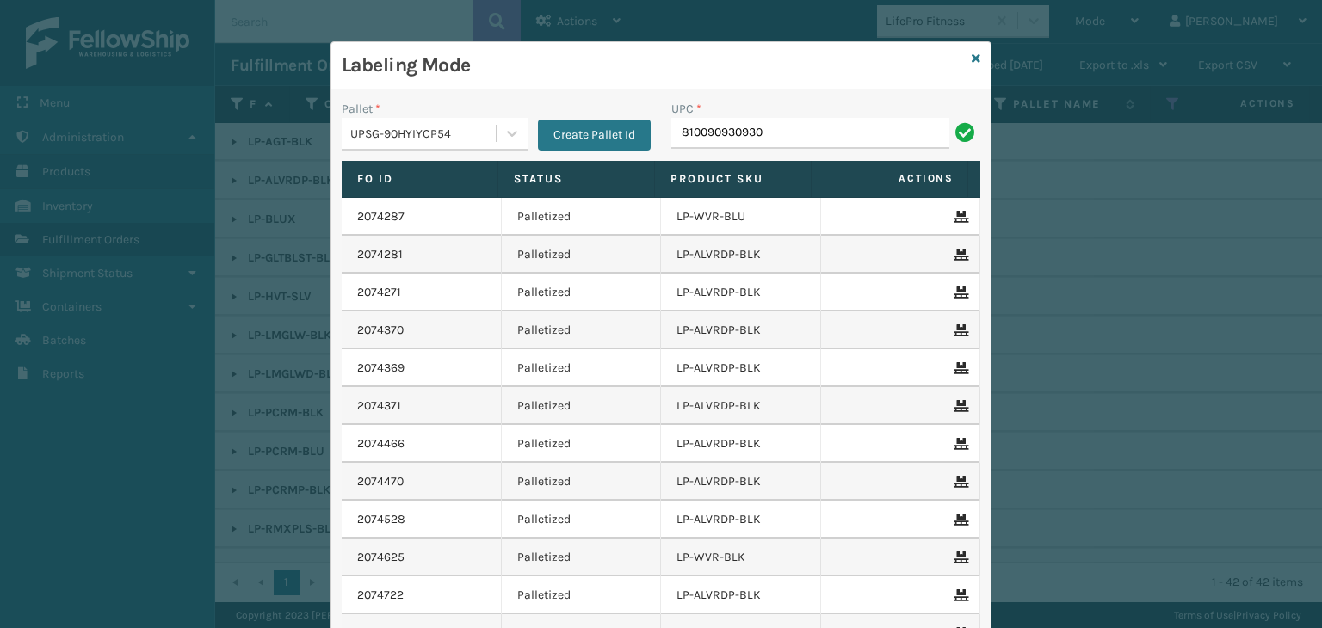
type input "810090930930"
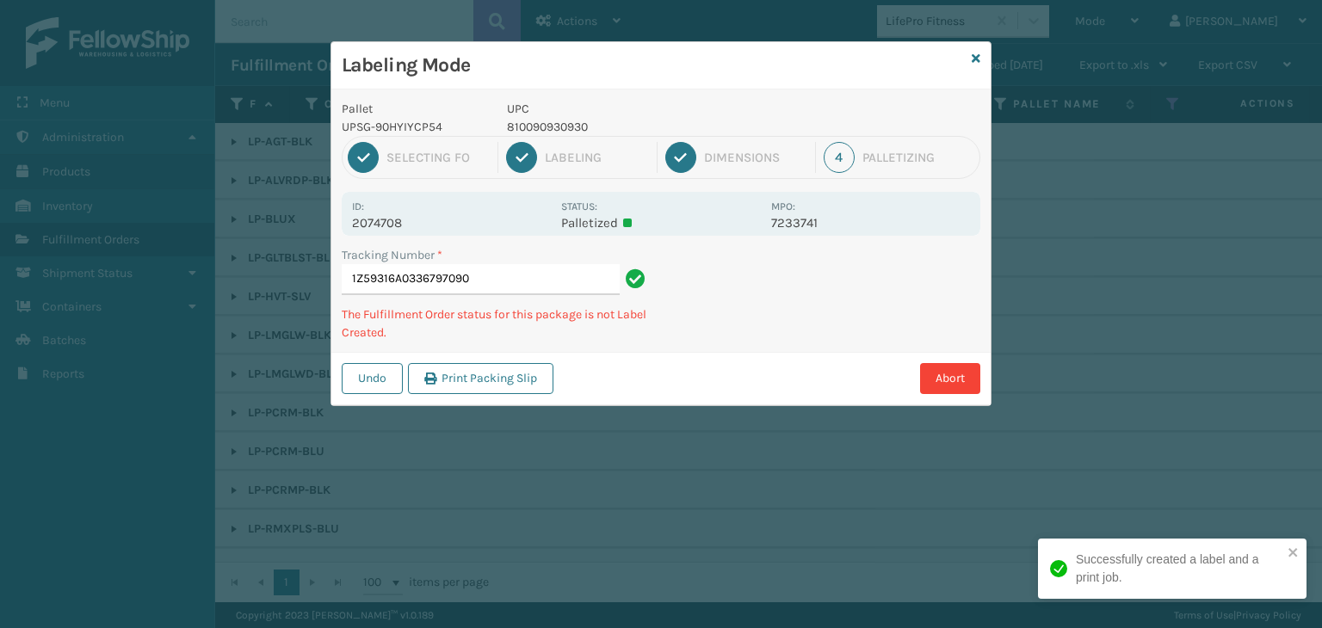
type input "1Z59316A0336797090810090930930"
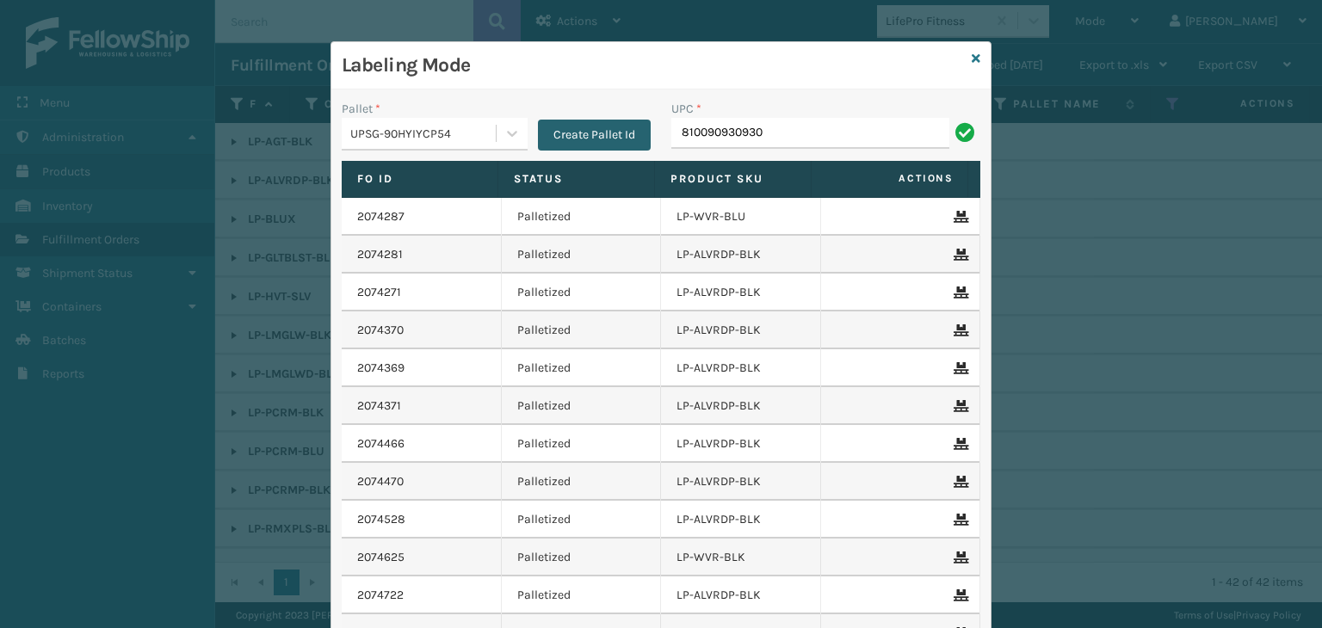
type input "810090930930"
paste input "810090930930"
type input "810090930930"
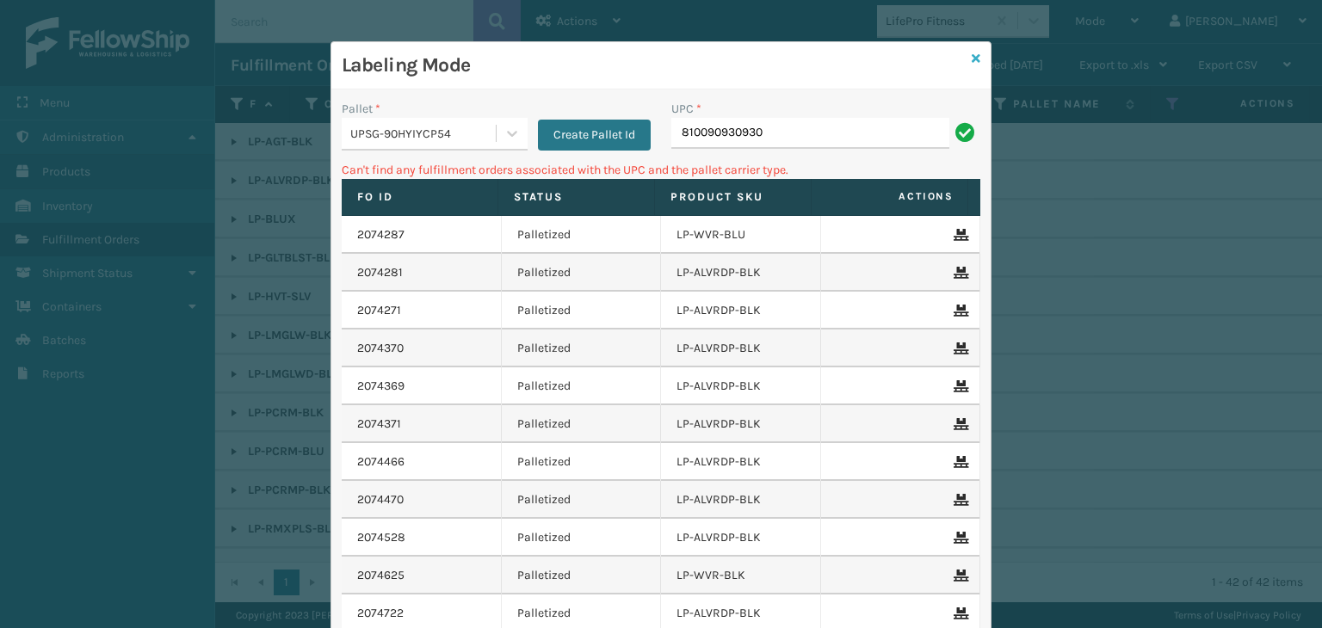
click at [972, 51] on link at bounding box center [976, 59] width 9 height 18
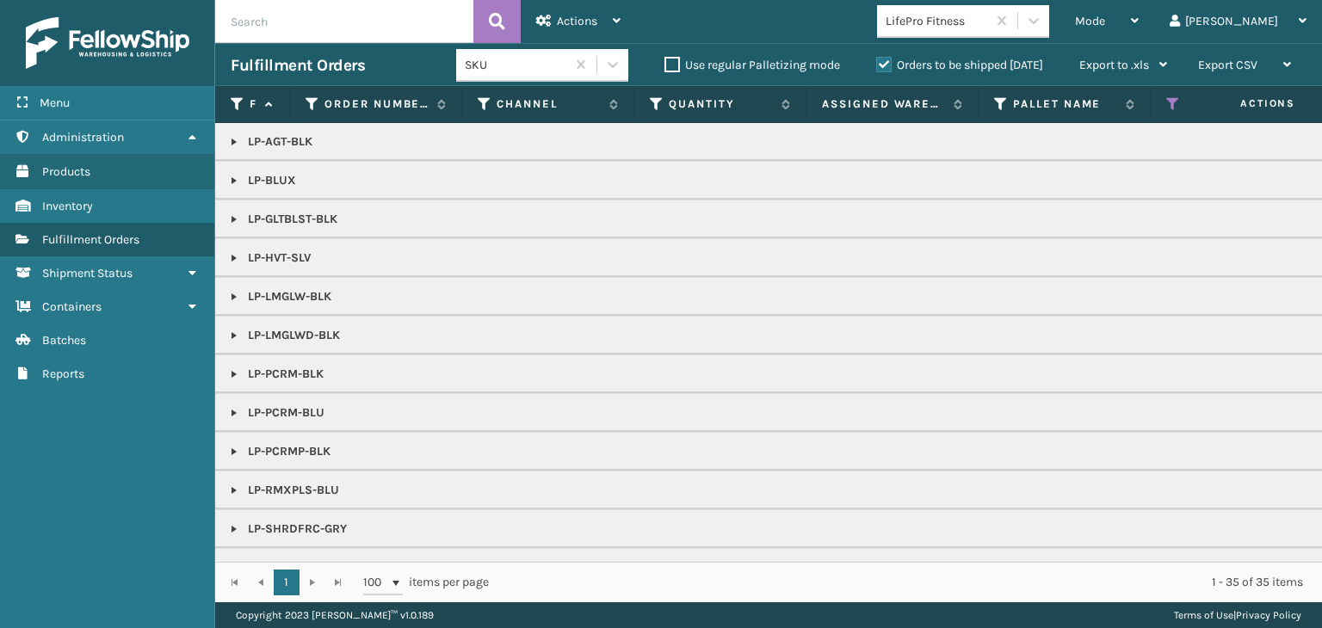
click at [988, 28] on div "LifePro Fitness" at bounding box center [937, 21] width 102 height 18
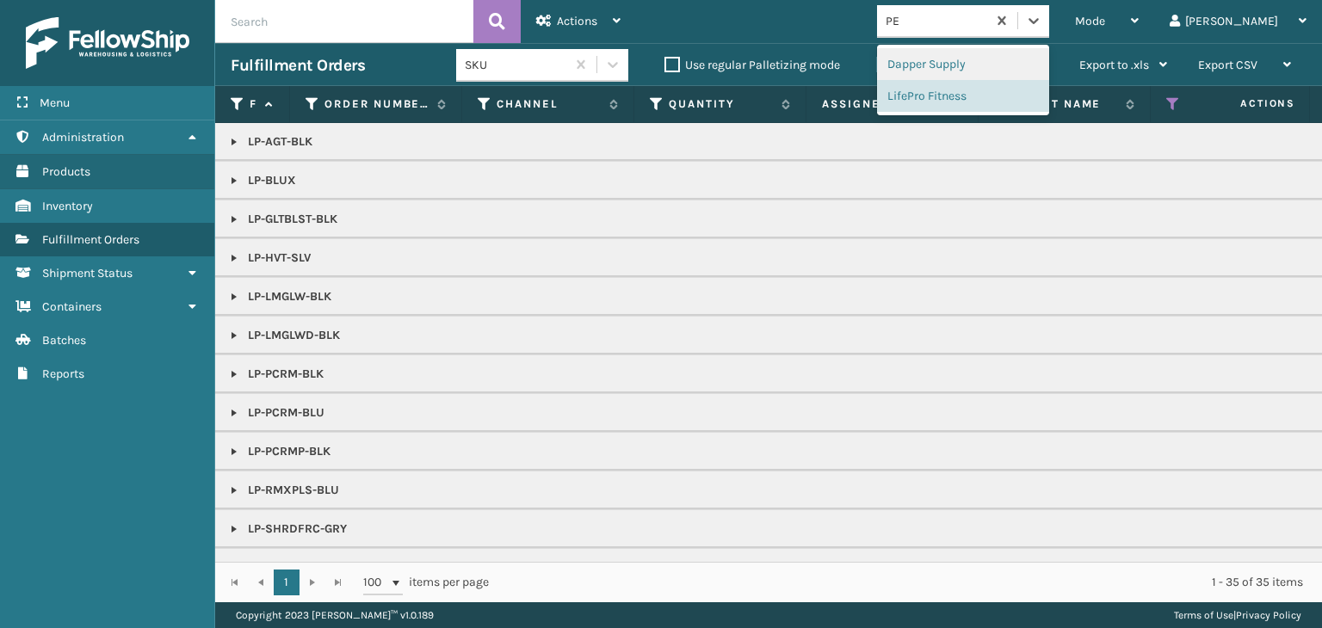
type input "PET"
click at [983, 68] on div "Petcove" at bounding box center [963, 64] width 172 height 32
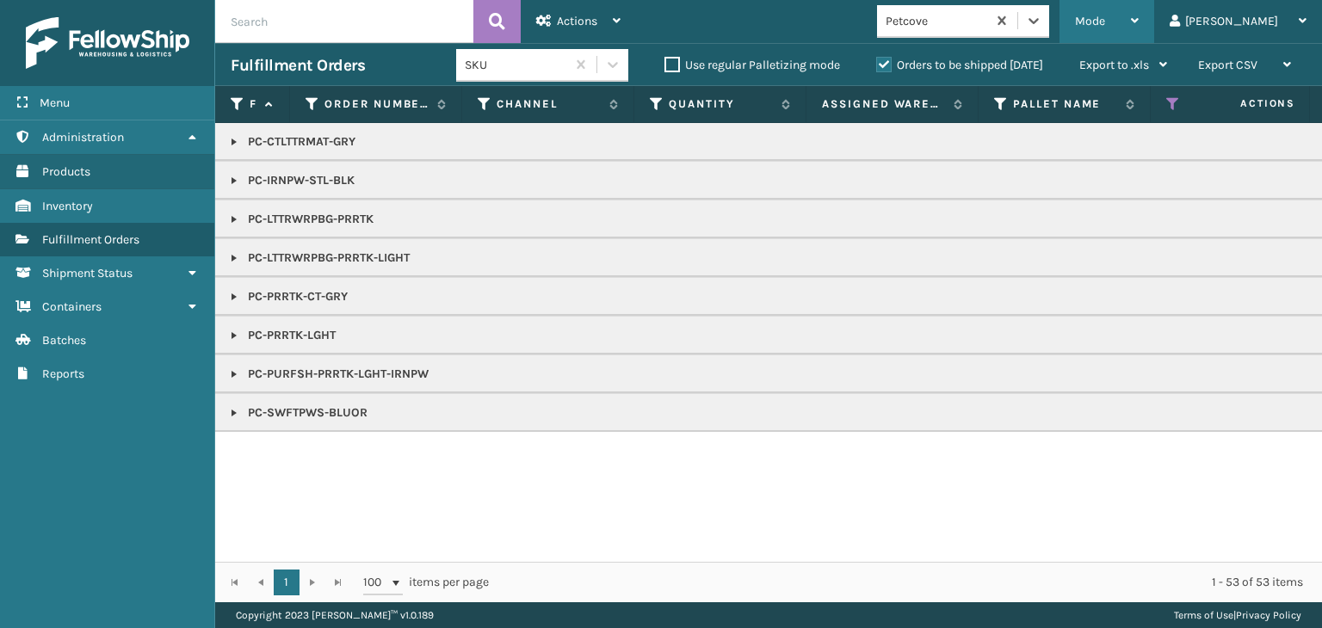
click at [1105, 27] on span "Mode" at bounding box center [1090, 21] width 30 height 15
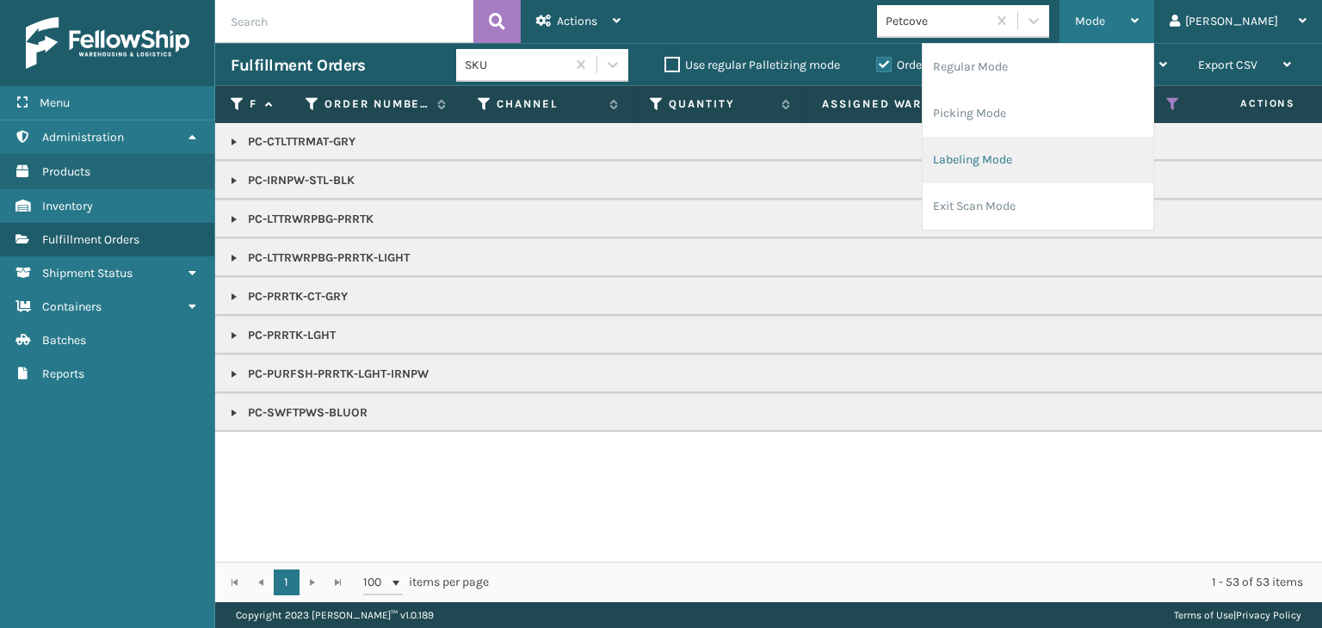
click at [1090, 170] on li "Labeling Mode" at bounding box center [1038, 160] width 231 height 46
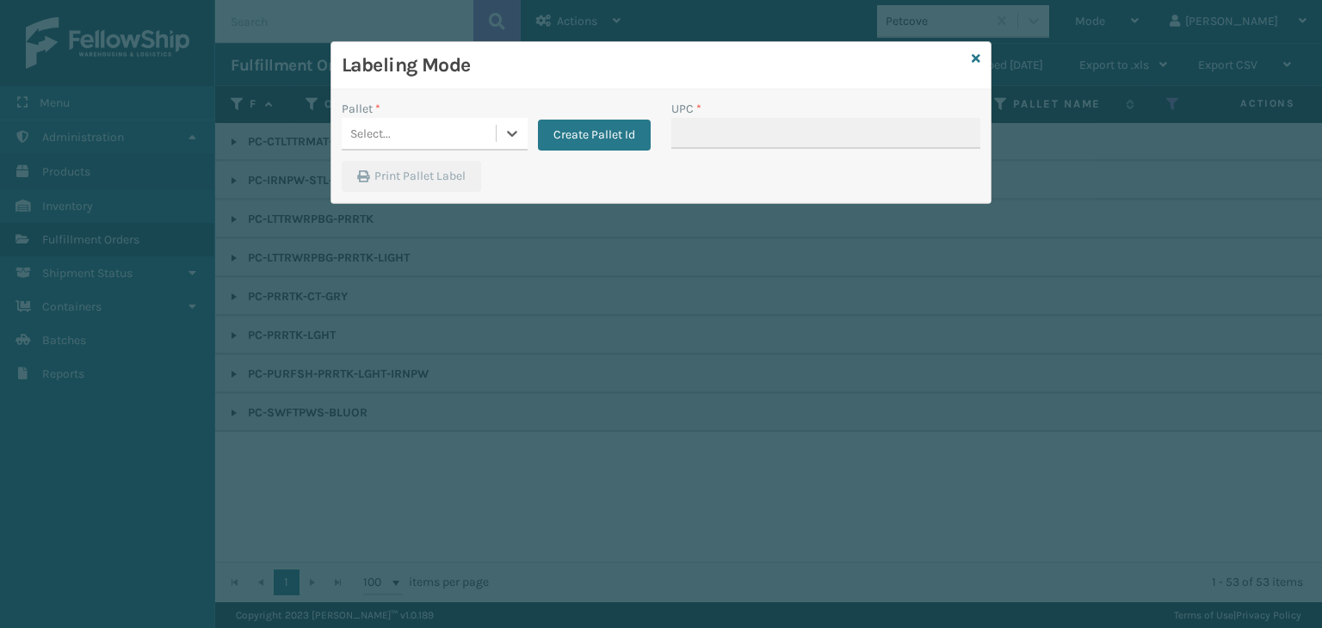
click at [377, 128] on div "Select..." at bounding box center [370, 134] width 40 height 18
click at [397, 176] on div "UPSG-90HYIYCP54" at bounding box center [435, 177] width 186 height 32
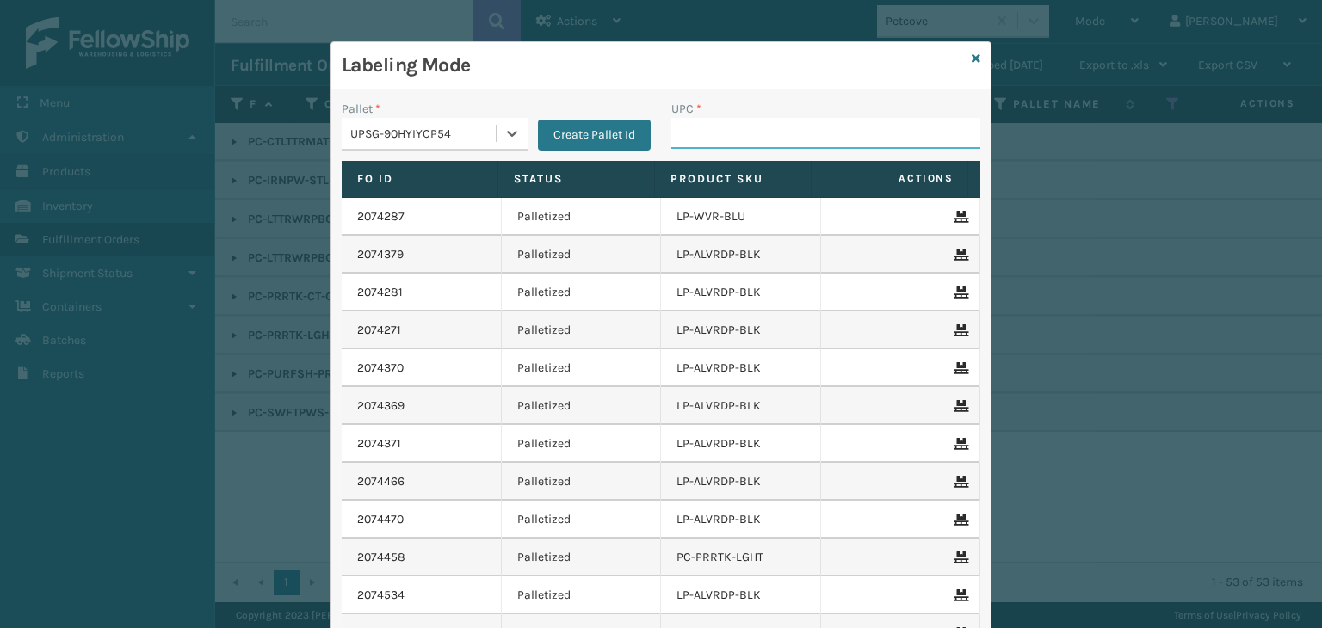
click at [719, 133] on input "UPC *" at bounding box center [825, 133] width 309 height 31
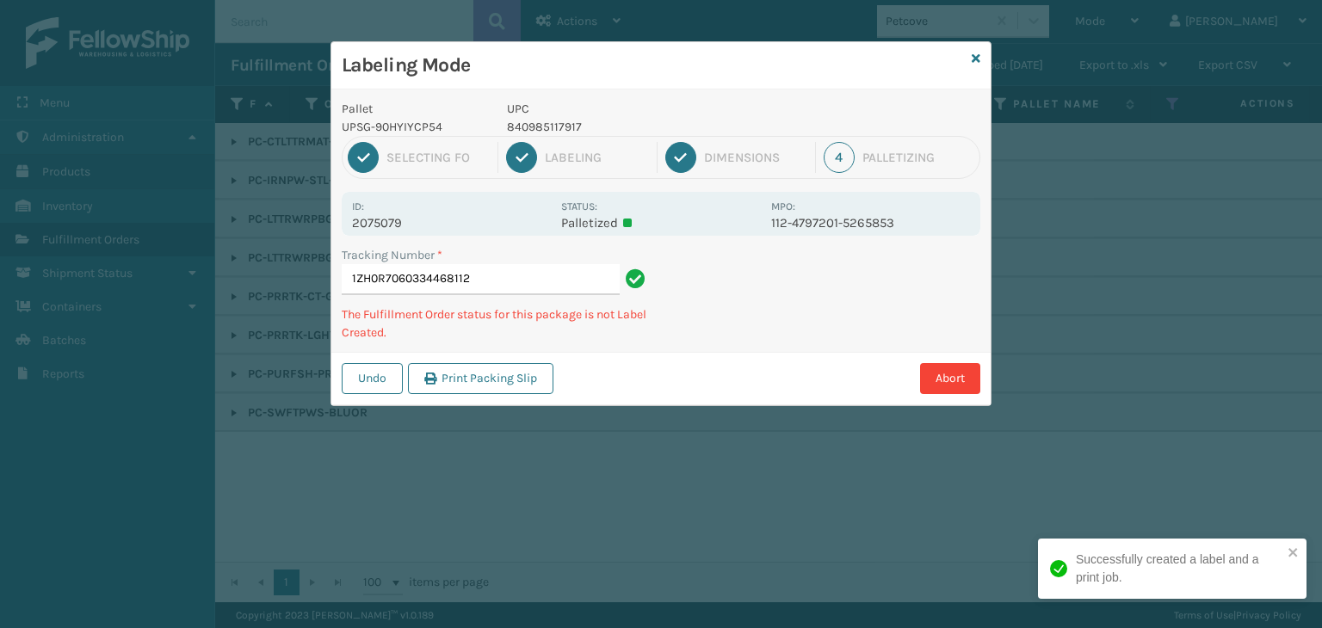
click at [531, 123] on p "840985117917" at bounding box center [634, 127] width 254 height 18
copy p "840985117917"
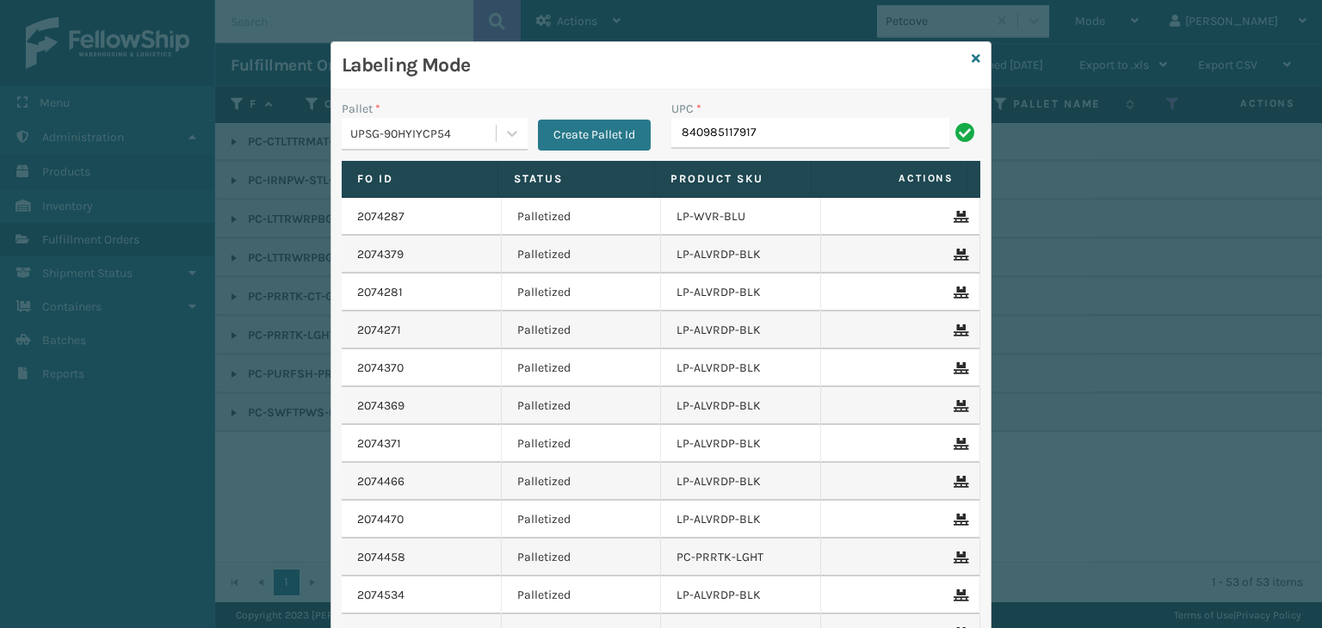
type input "840985117917"
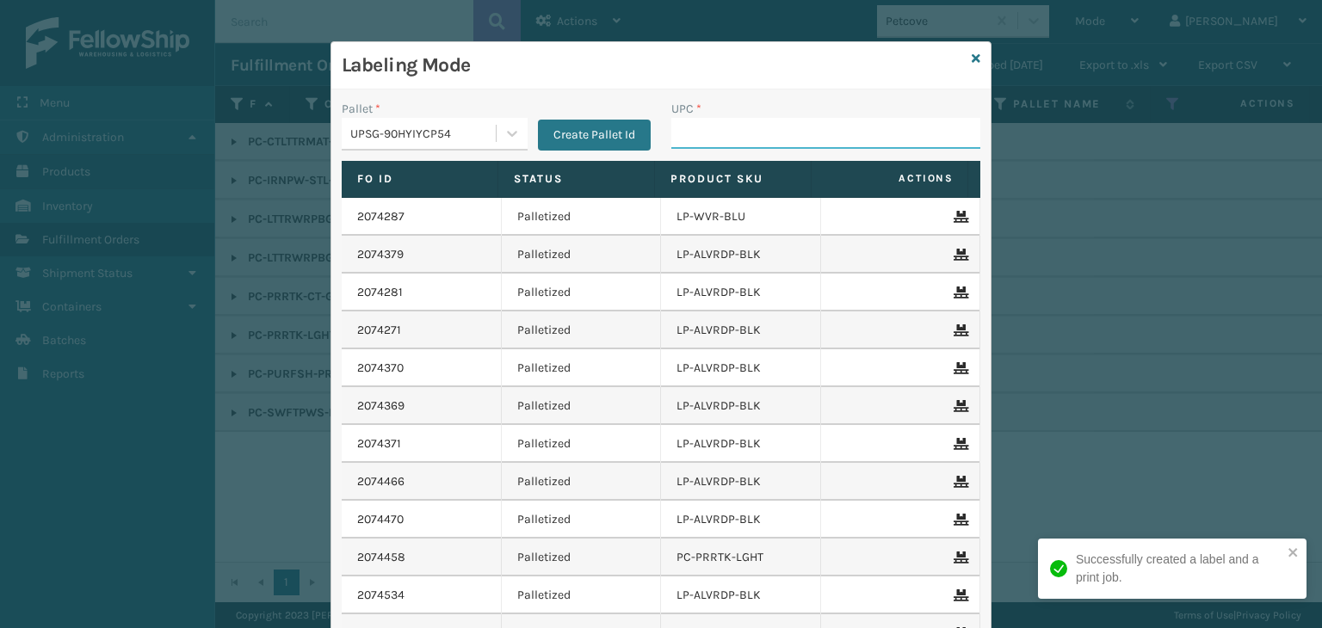
paste input "840985117917"
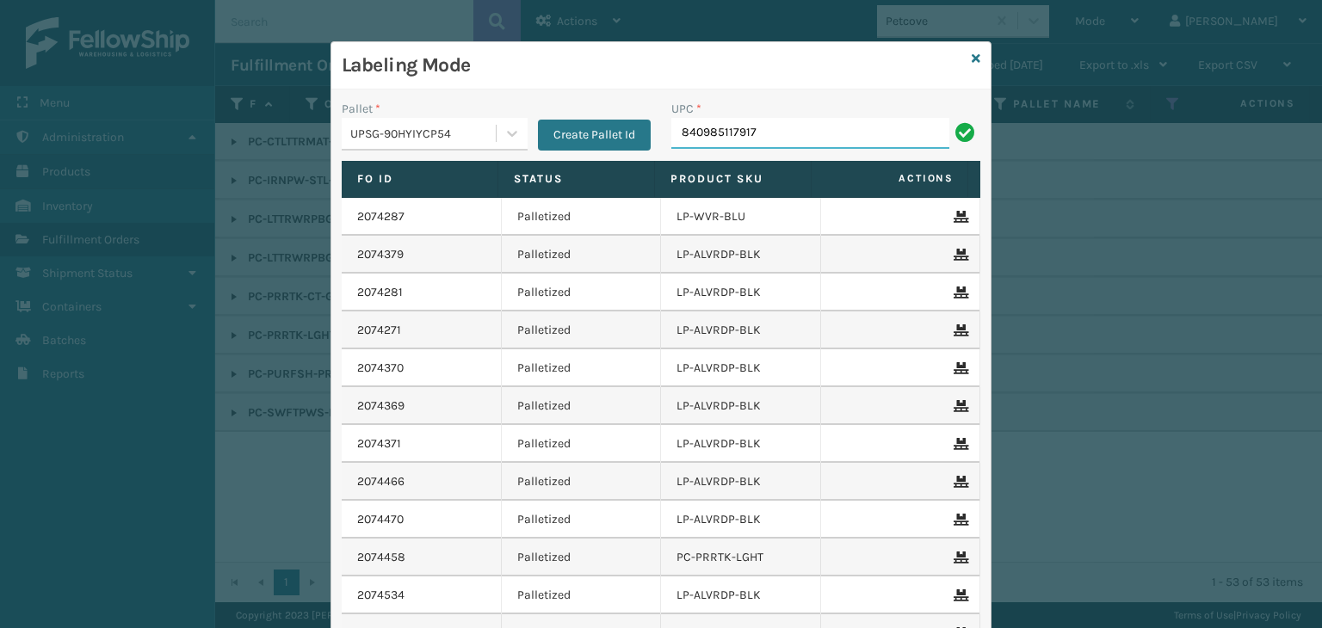
type input "840985117917"
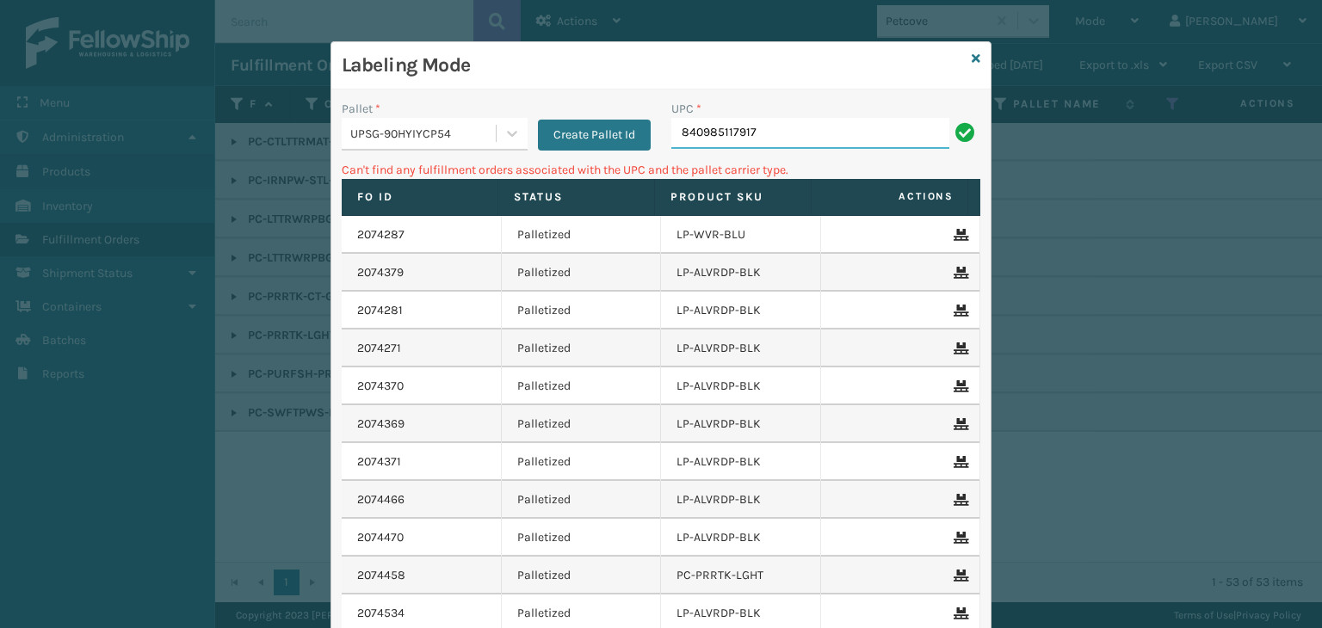
drag, startPoint x: 802, startPoint y: 131, endPoint x: 85, endPoint y: 221, distance: 722.7
click at [85, 221] on div "Labeling Mode Pallet * UPSG-90HYIYCP54 Create Pallet Id UPC * 840985117917 Can'…" at bounding box center [661, 314] width 1322 height 628
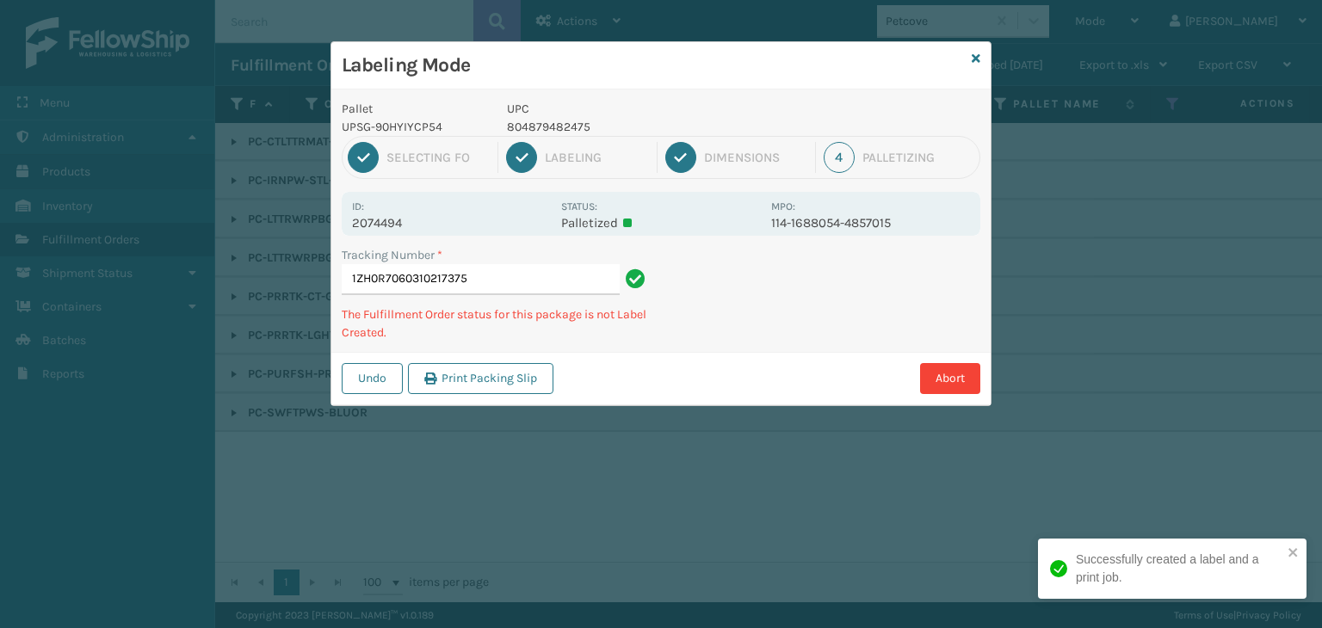
click at [561, 123] on p "804879482475" at bounding box center [634, 127] width 254 height 18
copy p "804879482475"
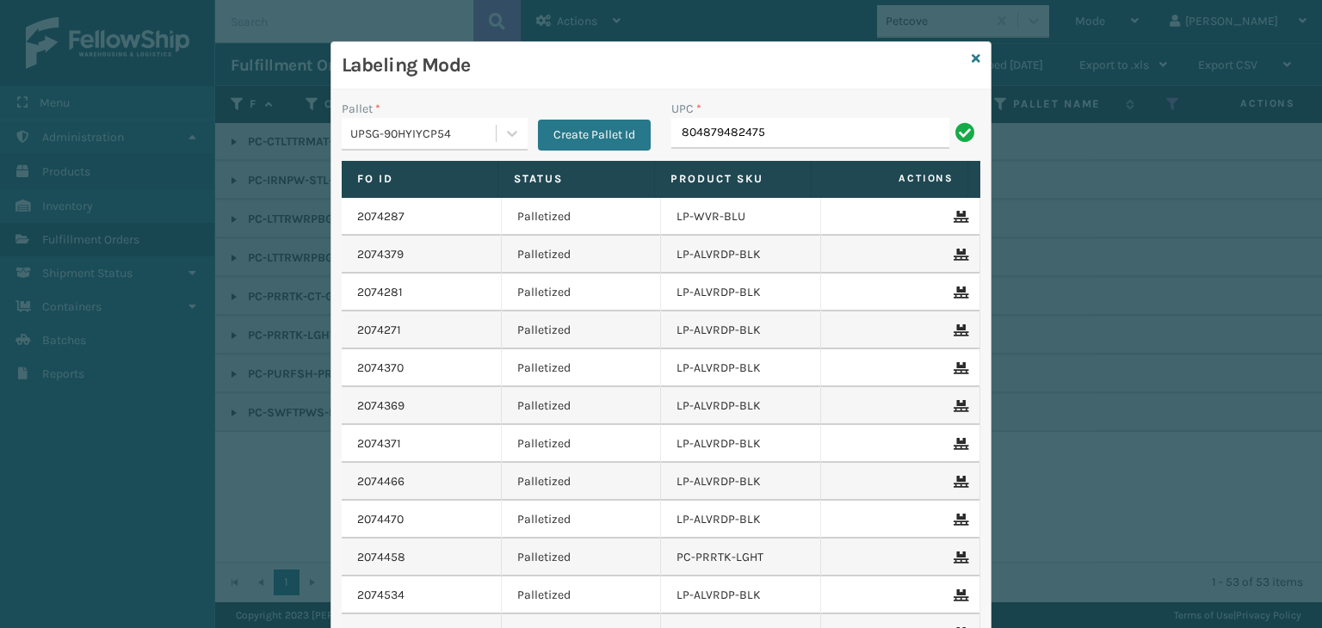
type input "804879482475"
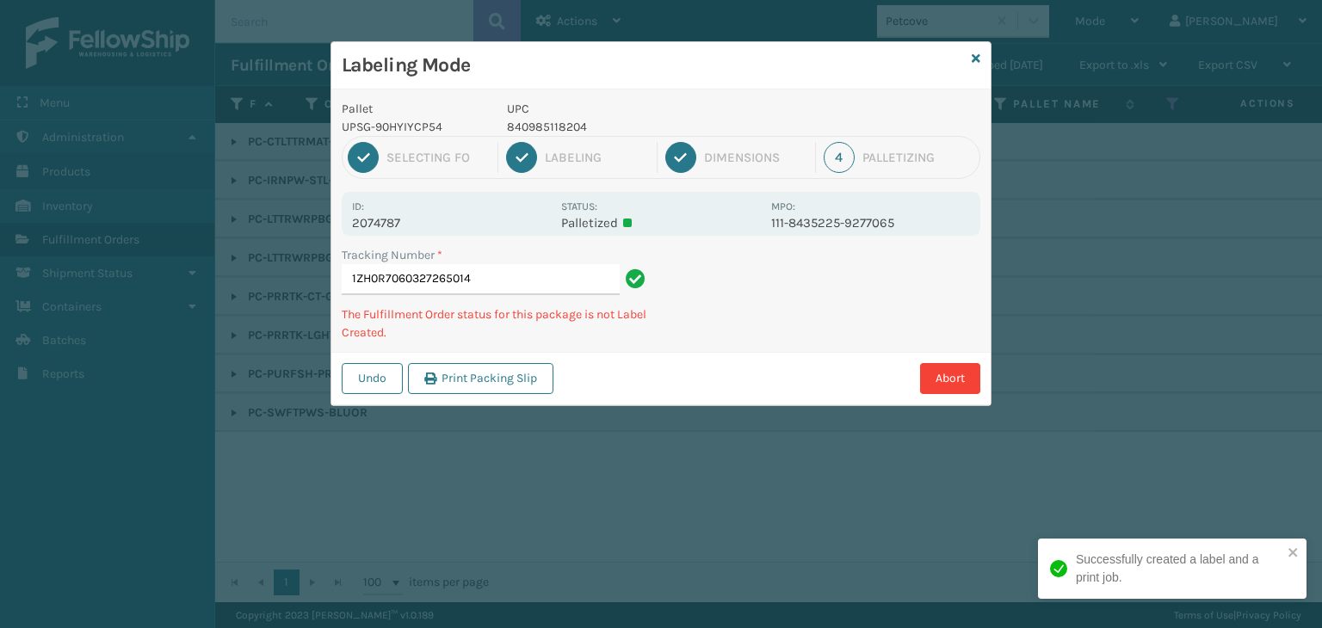
click at [520, 132] on p "840985118204" at bounding box center [634, 127] width 254 height 18
copy p "840985118204"
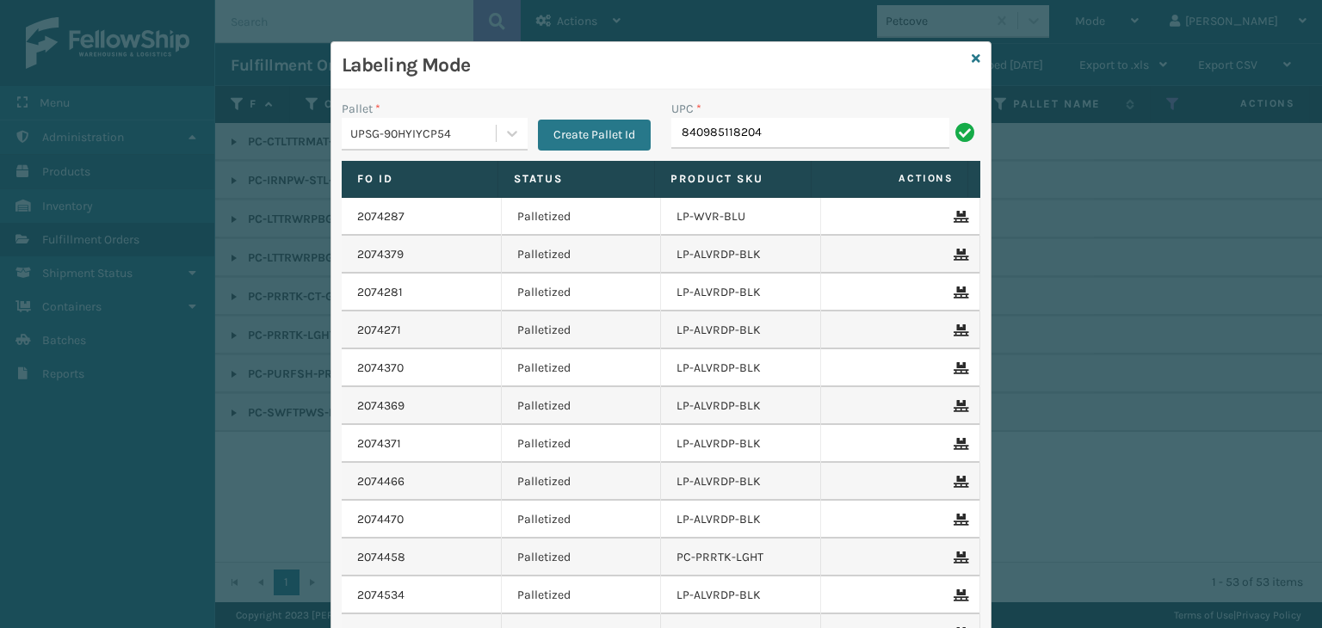
type input "840985118204"
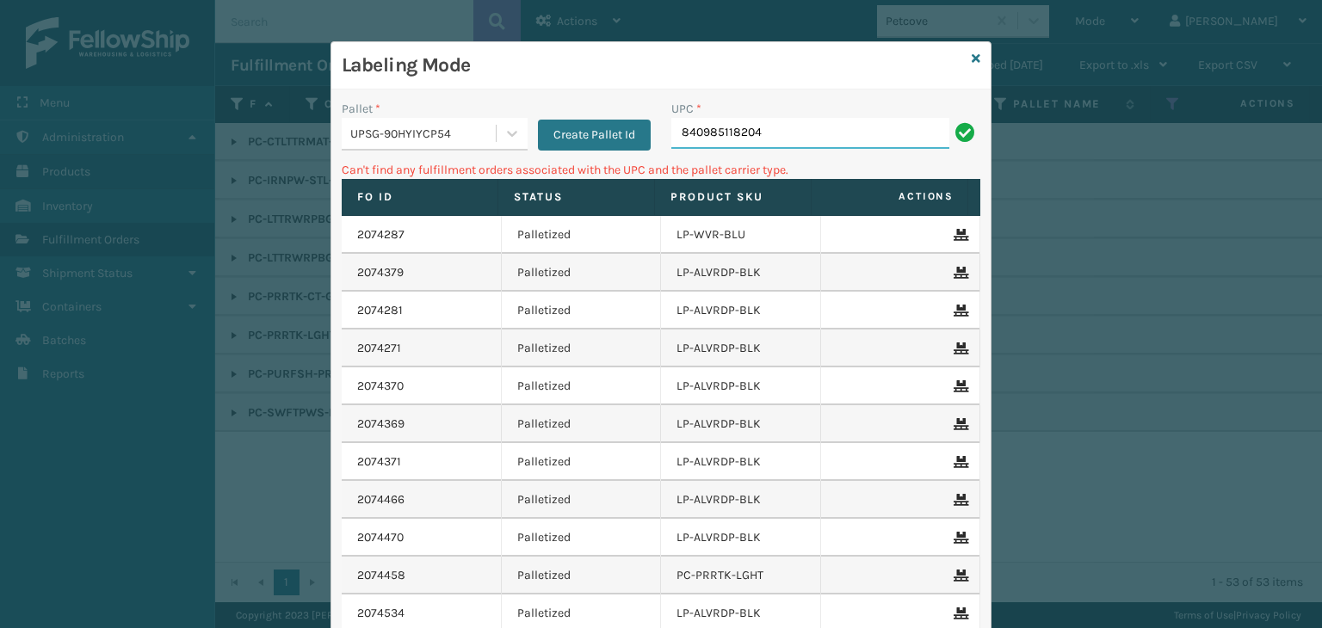
drag, startPoint x: 875, startPoint y: 138, endPoint x: 393, endPoint y: 141, distance: 481.2
click at [393, 141] on div "Pallet * UPSG-90HYIYCP54 Create Pallet Id UPC * 840985118204" at bounding box center [660, 130] width 659 height 61
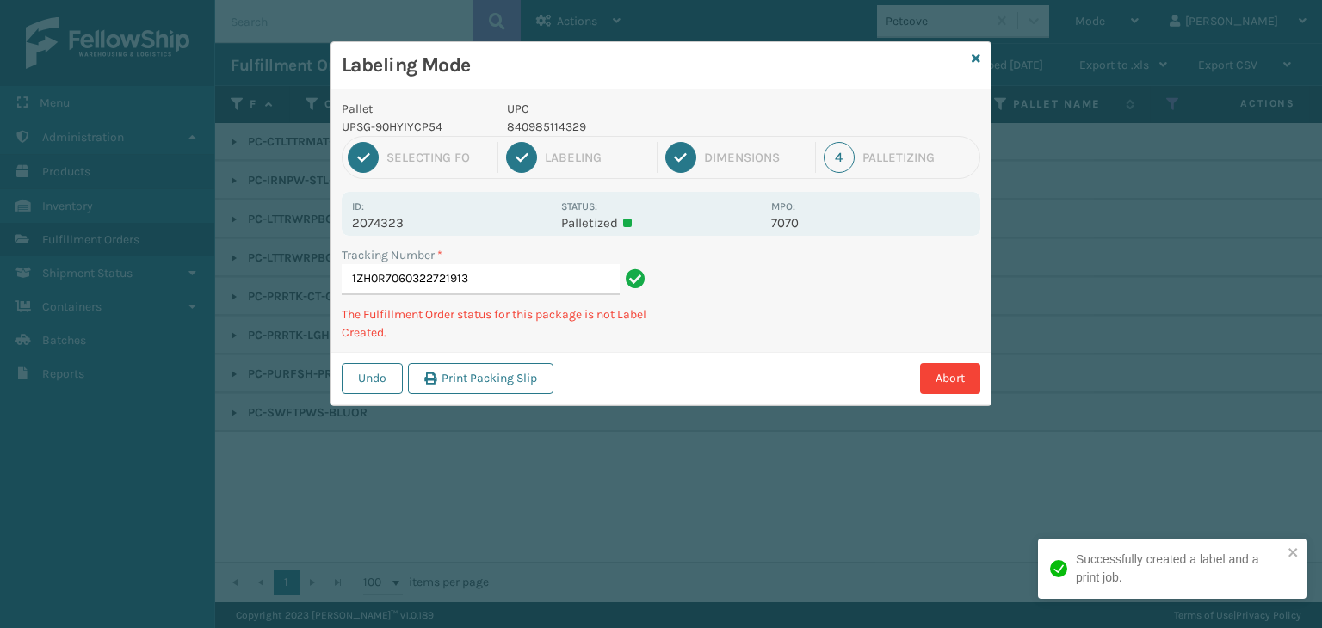
click at [557, 121] on p "840985114329" at bounding box center [634, 127] width 254 height 18
copy p "840985114329"
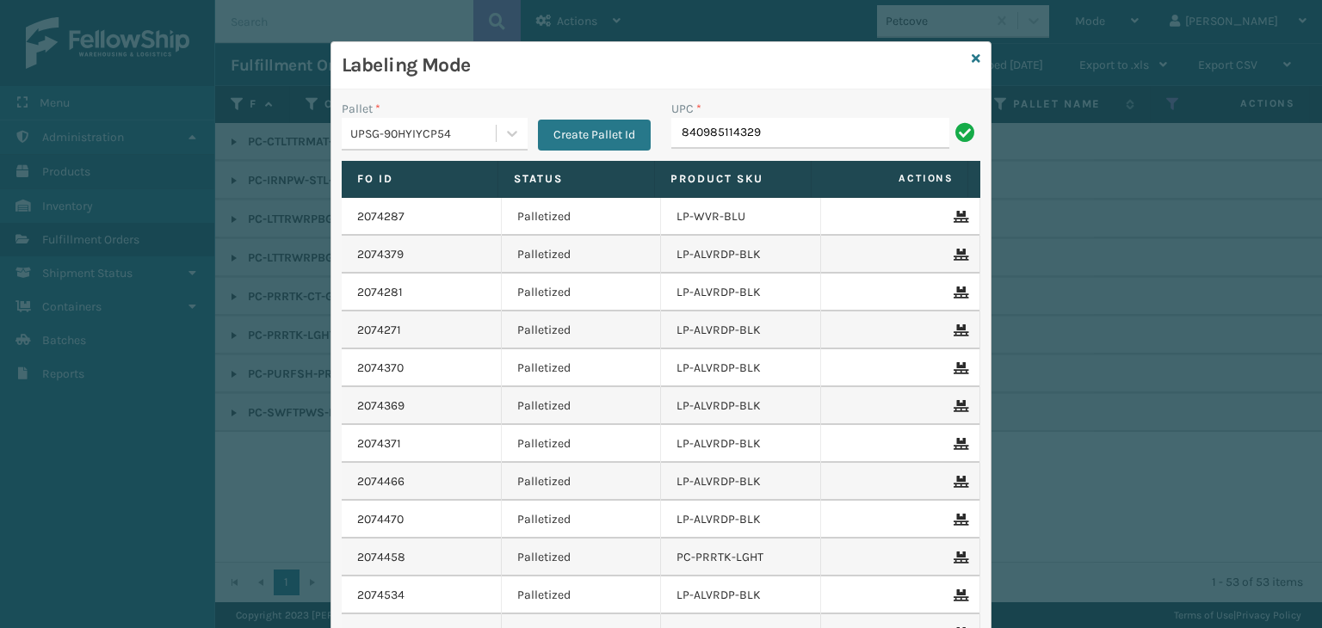
type input "840985114329"
type input "8409851208"
click at [972, 58] on icon at bounding box center [976, 59] width 9 height 12
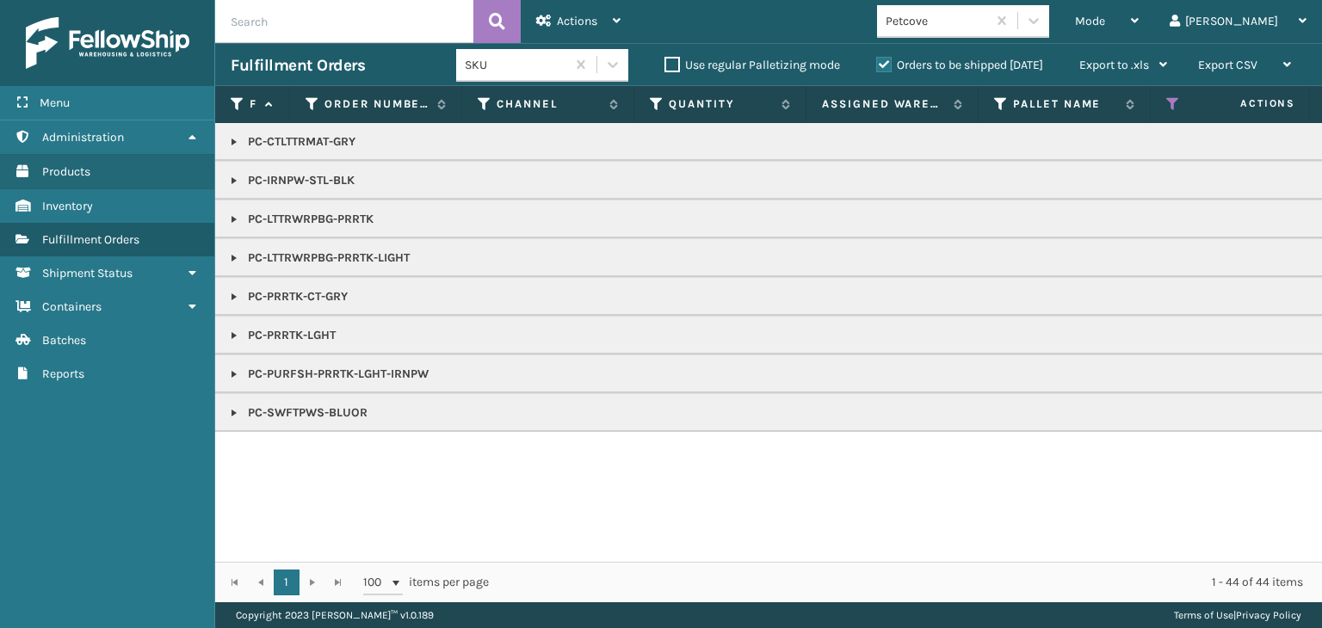
click at [961, 25] on div "Petcove" at bounding box center [937, 21] width 102 height 18
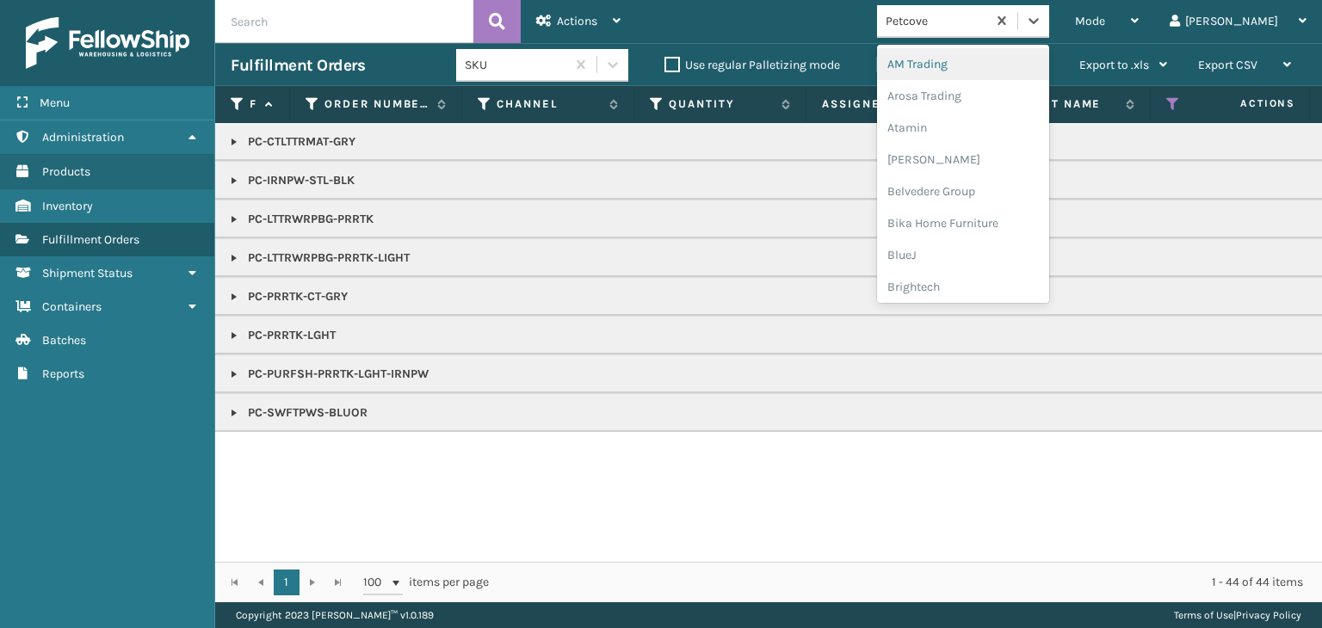
type input "C"
type input "LI"
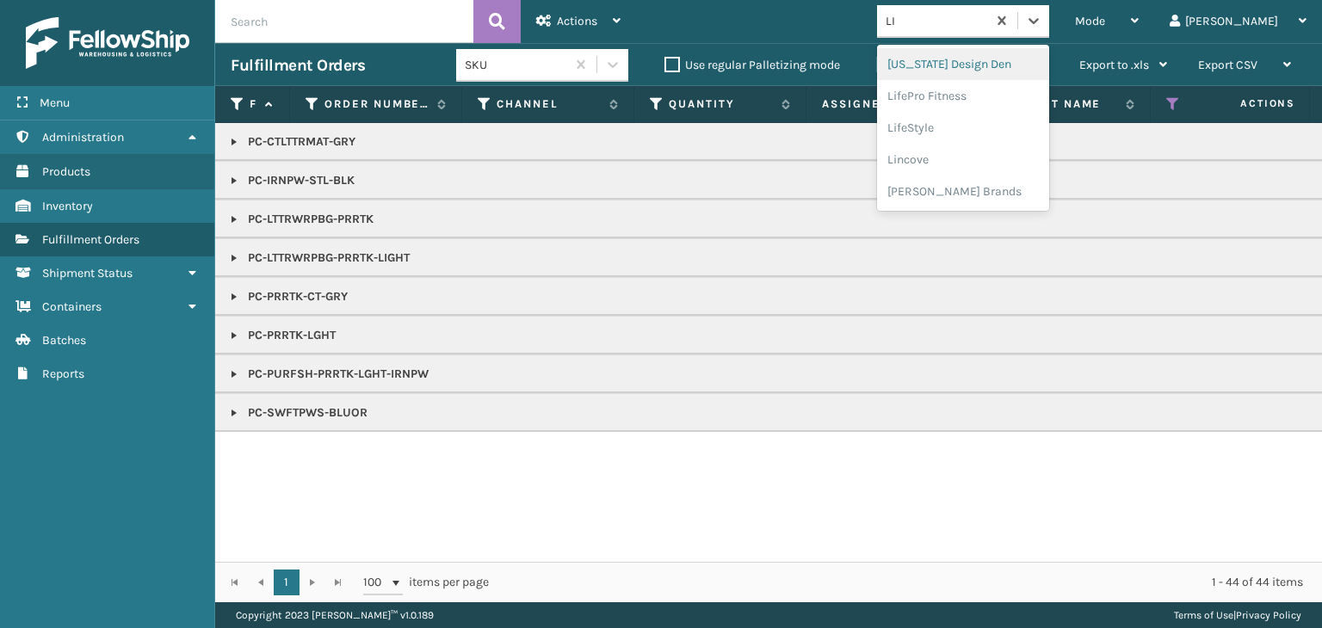
click at [1049, 82] on div "LifePro Fitness" at bounding box center [963, 96] width 172 height 32
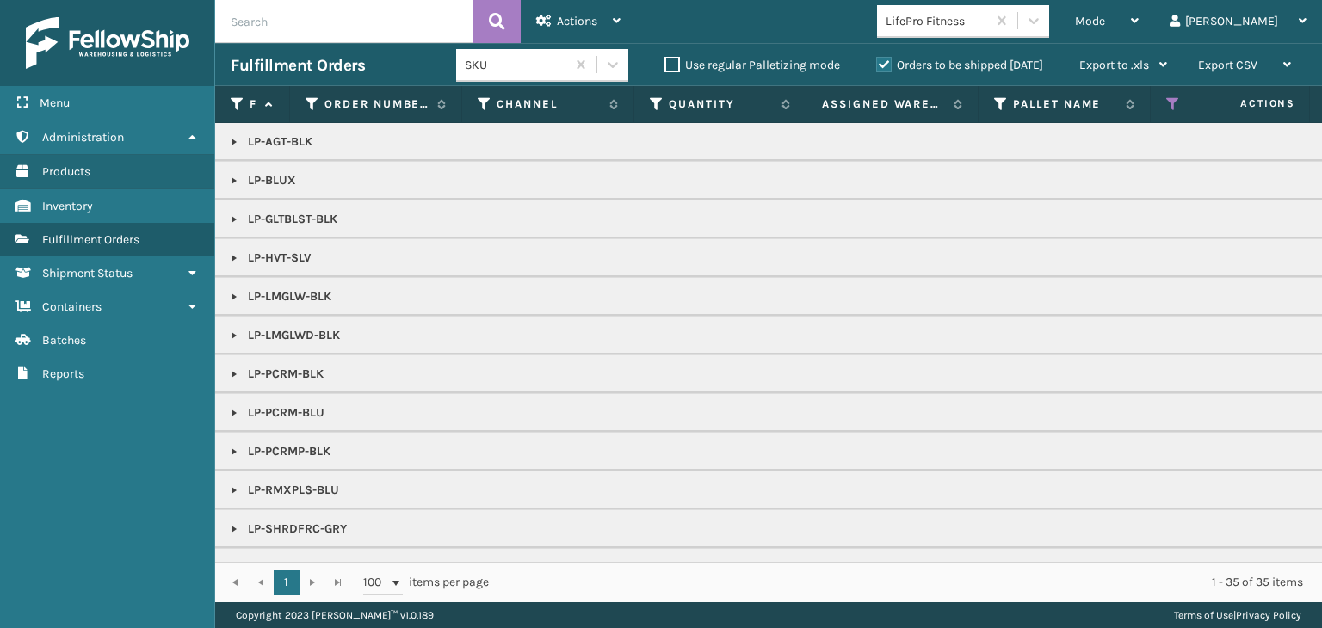
click at [238, 178] on link at bounding box center [234, 181] width 14 height 14
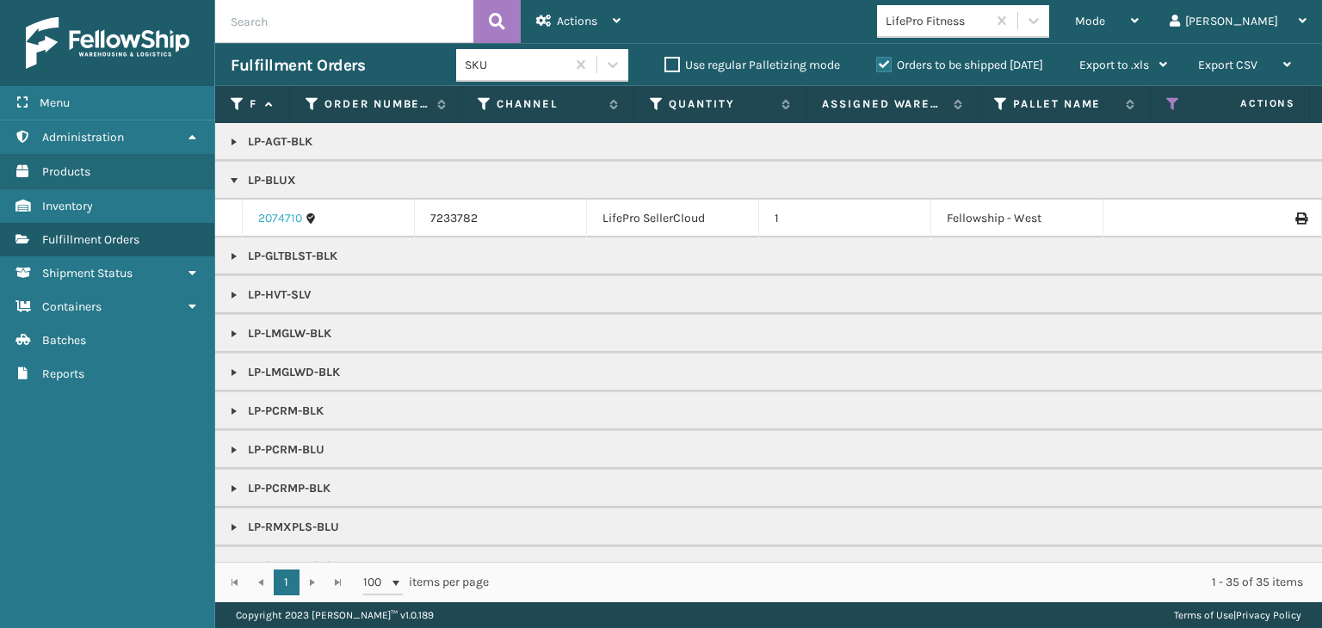
click at [263, 212] on link "2074710" at bounding box center [280, 218] width 44 height 17
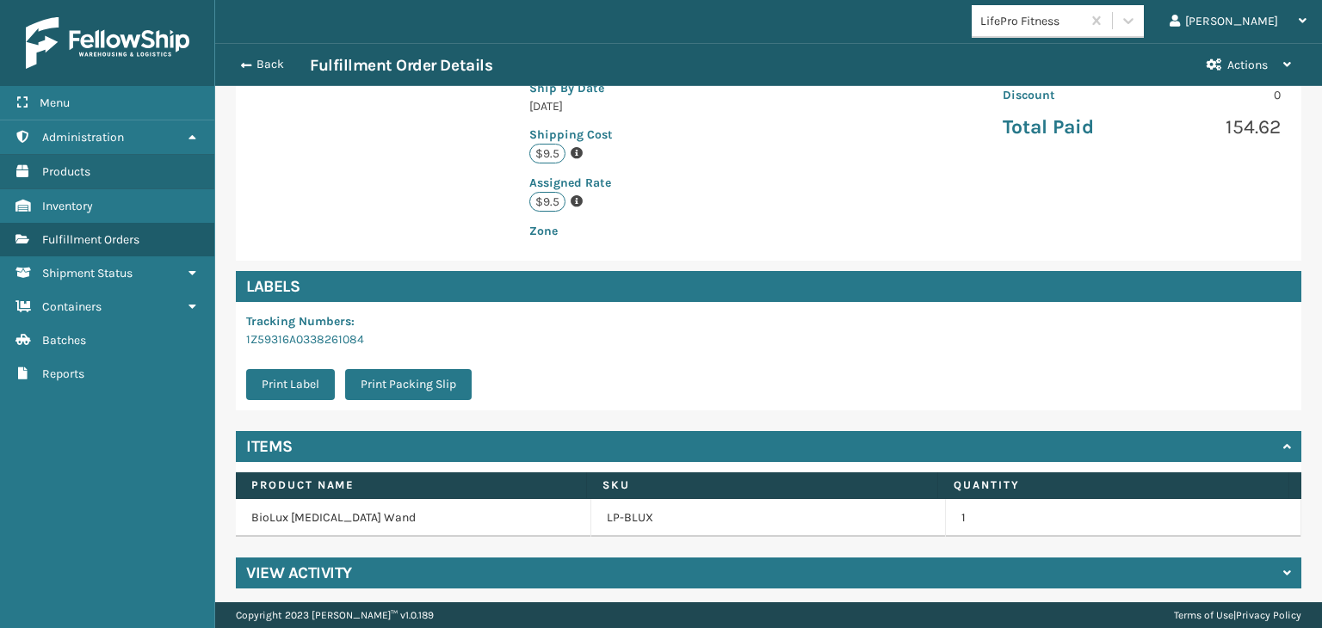
scroll to position [387, 0]
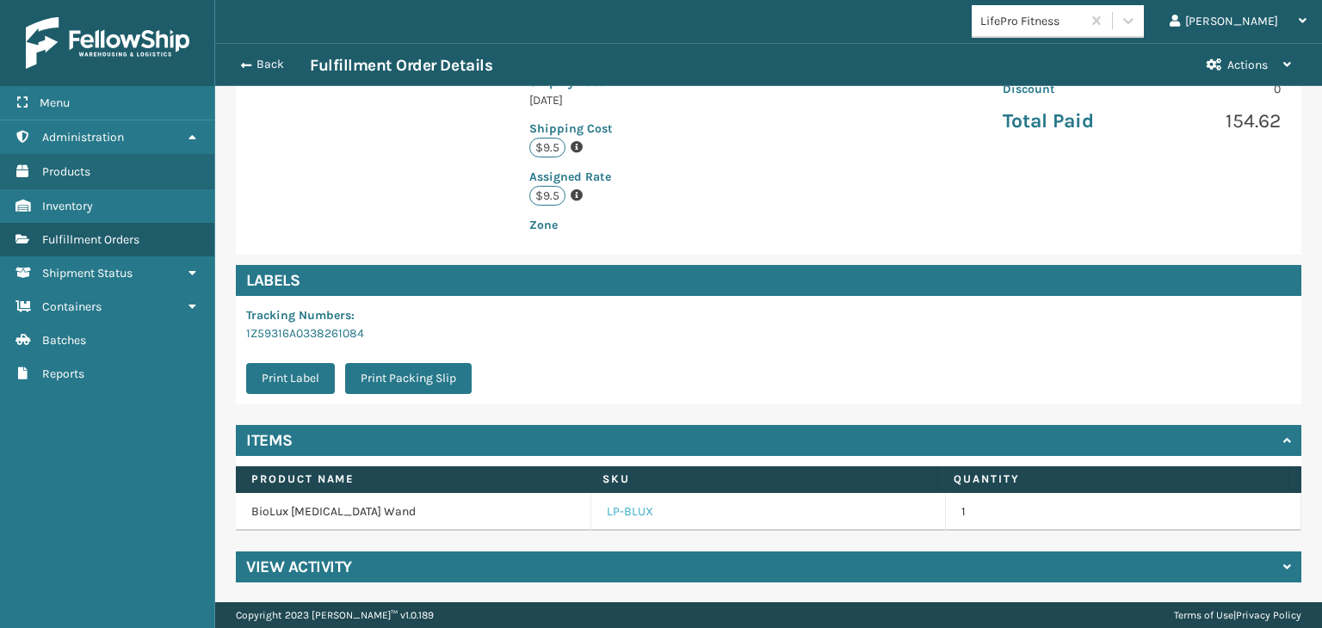
click at [615, 516] on link "LP-BLUX" at bounding box center [630, 512] width 46 height 17
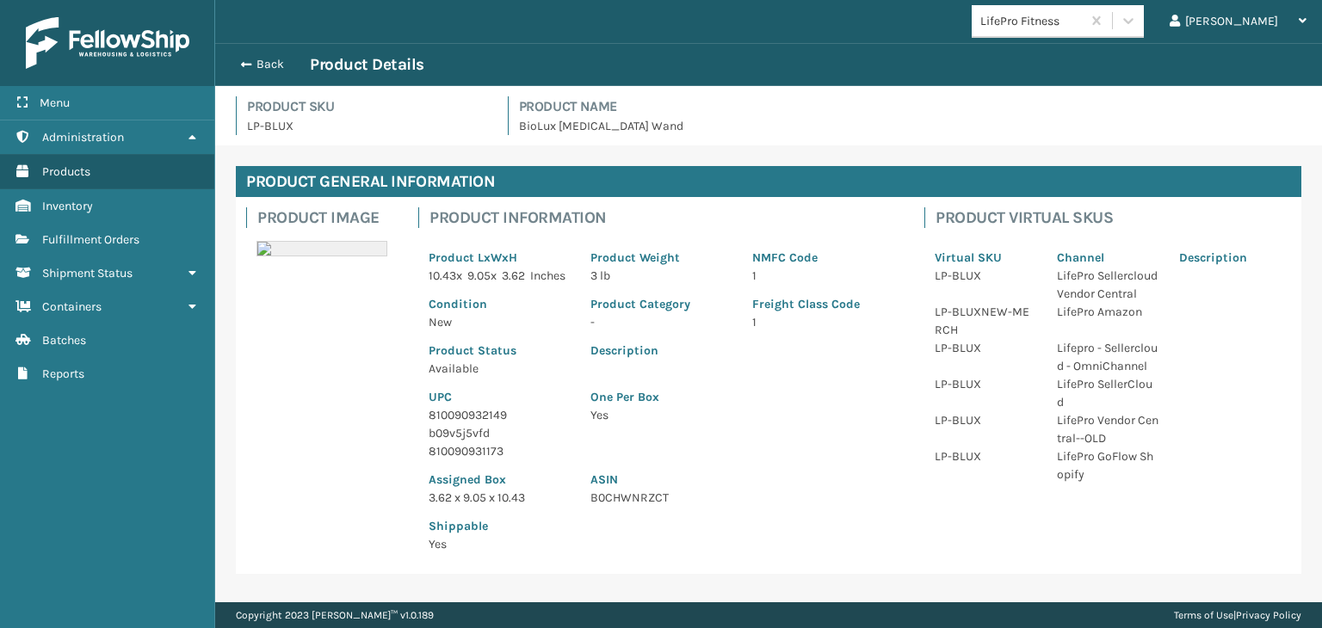
click at [464, 424] on p "810090932149" at bounding box center [499, 415] width 141 height 18
copy p "810090932149"
click at [258, 71] on button "Back" at bounding box center [270, 64] width 79 height 15
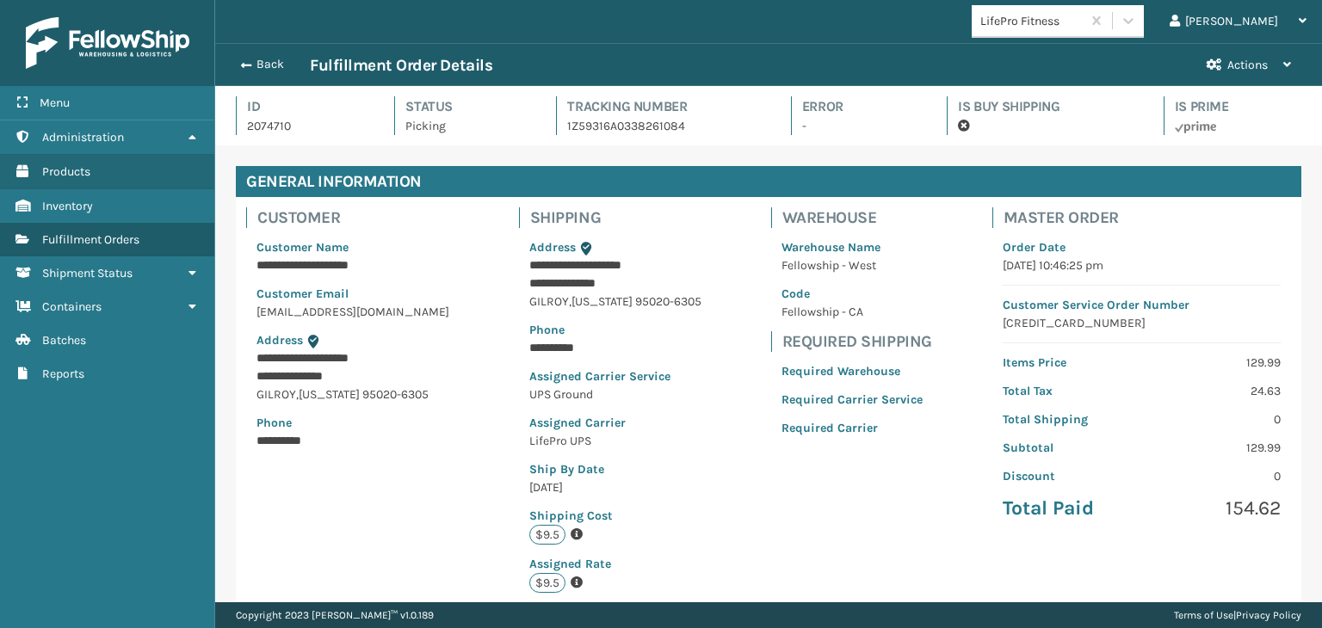
scroll to position [41, 1106]
drag, startPoint x: 258, startPoint y: 71, endPoint x: 433, endPoint y: 71, distance: 174.7
click at [258, 71] on button "Back" at bounding box center [270, 64] width 79 height 15
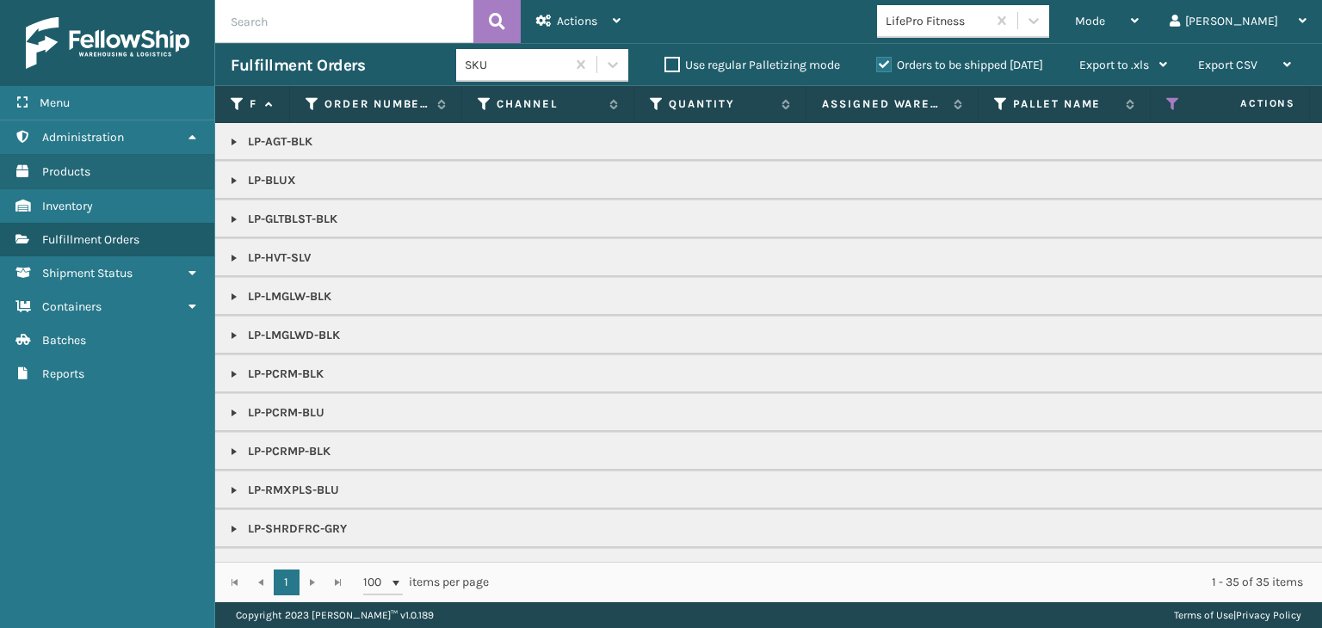
click at [1105, 25] on span "Mode" at bounding box center [1090, 21] width 30 height 15
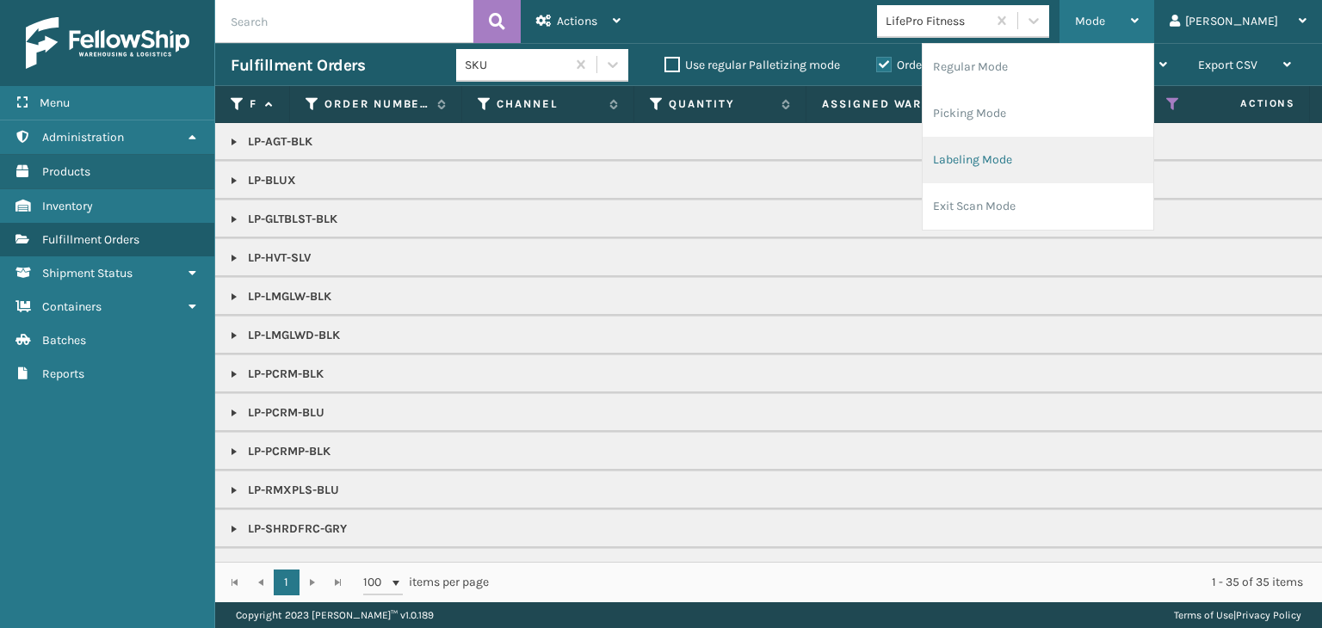
click at [1060, 152] on li "Labeling Mode" at bounding box center [1038, 160] width 231 height 46
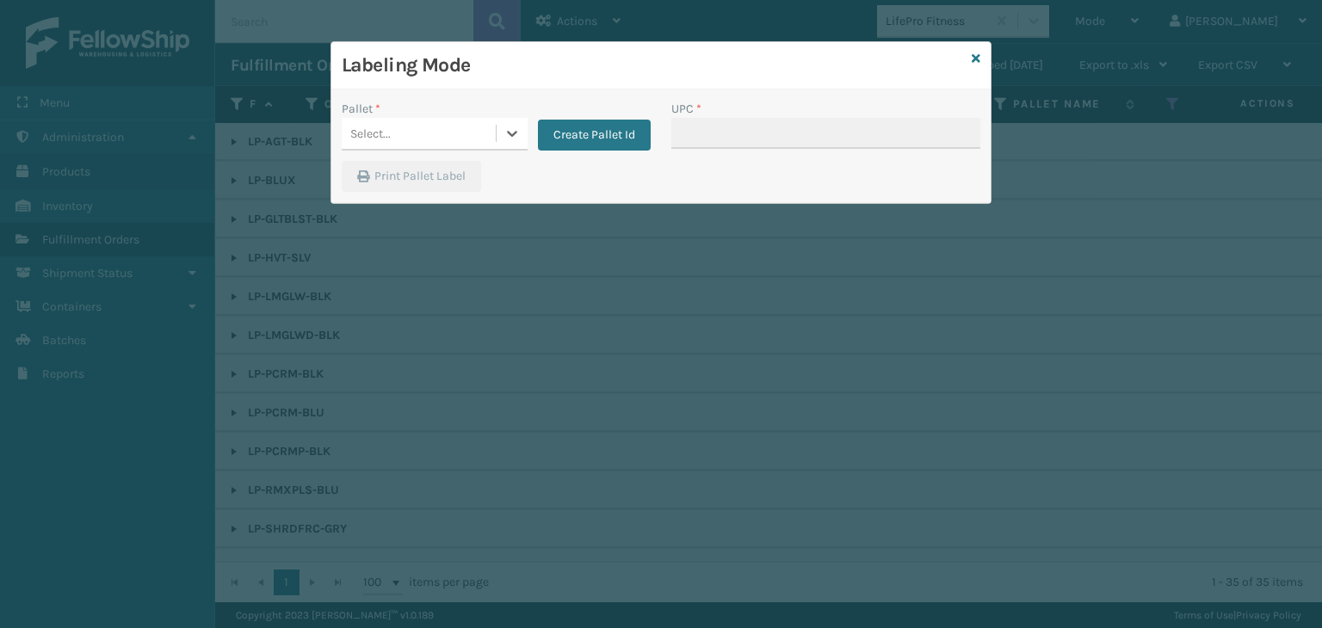
click at [371, 131] on div "Select..." at bounding box center [370, 134] width 40 height 18
click at [382, 176] on div "UPSG-90HYIYCP54" at bounding box center [435, 177] width 186 height 32
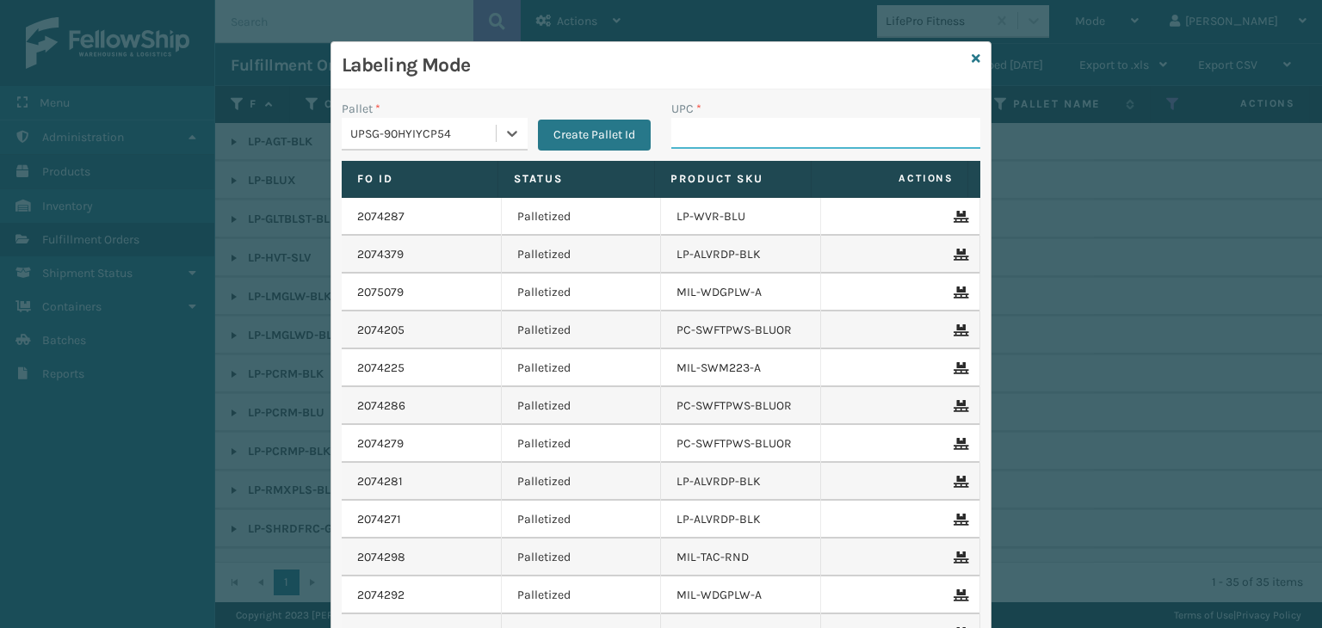
drag, startPoint x: 708, startPoint y: 139, endPoint x: 691, endPoint y: 142, distance: 16.7
click at [708, 139] on input "UPC *" at bounding box center [825, 133] width 309 height 31
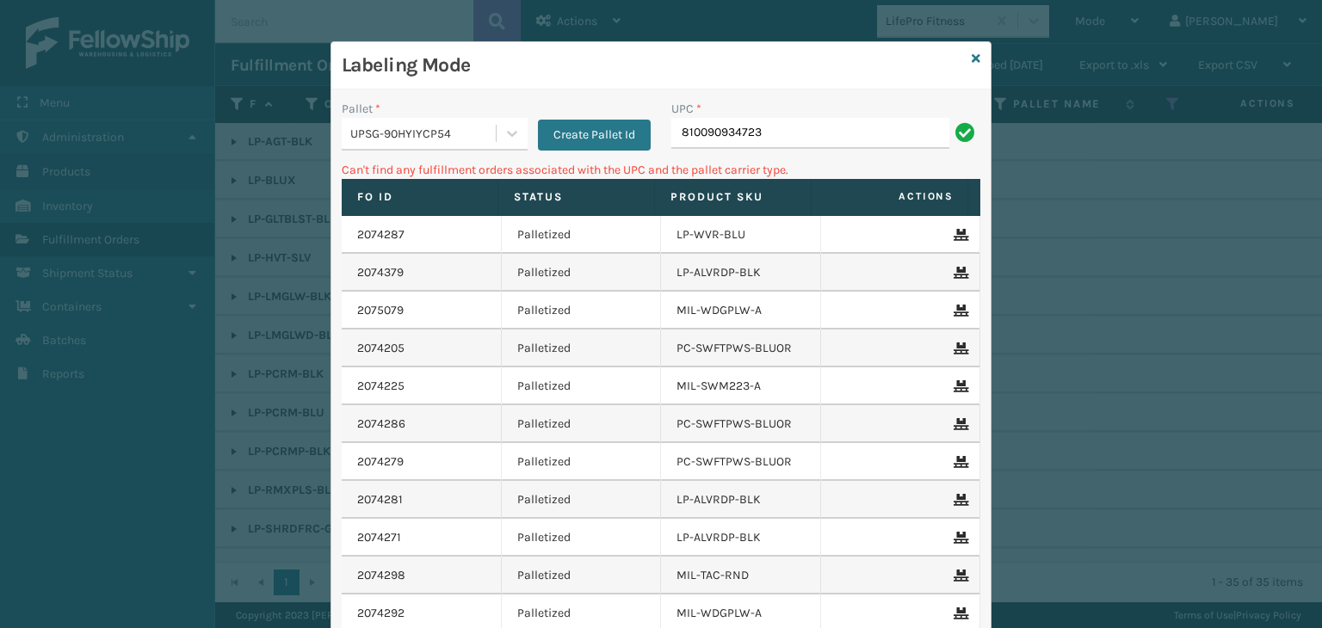
click at [749, 132] on input "810090934723" at bounding box center [810, 133] width 278 height 31
type input "81009093473"
type input "810090934773"
drag, startPoint x: 763, startPoint y: 135, endPoint x: 406, endPoint y: 138, distance: 356.4
click at [406, 138] on div "Pallet * UPSG-90HYIYCP54 Create Pallet Id UPC * 810090934773" at bounding box center [660, 130] width 659 height 61
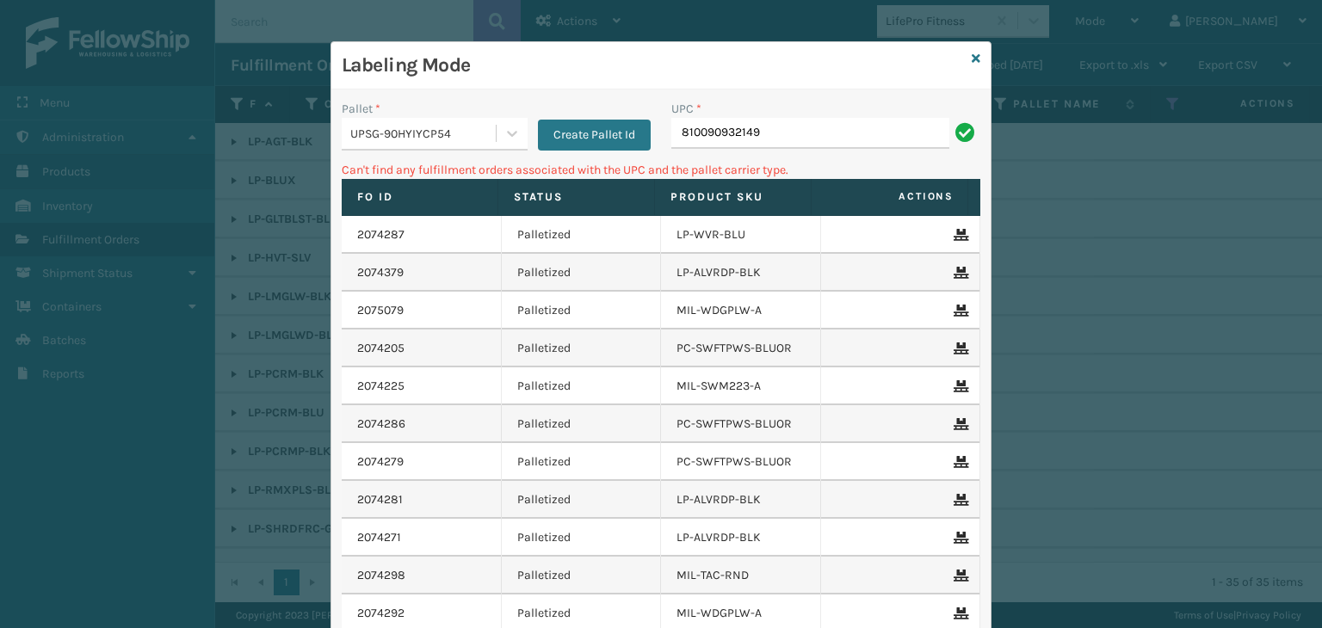
type input "810090932149"
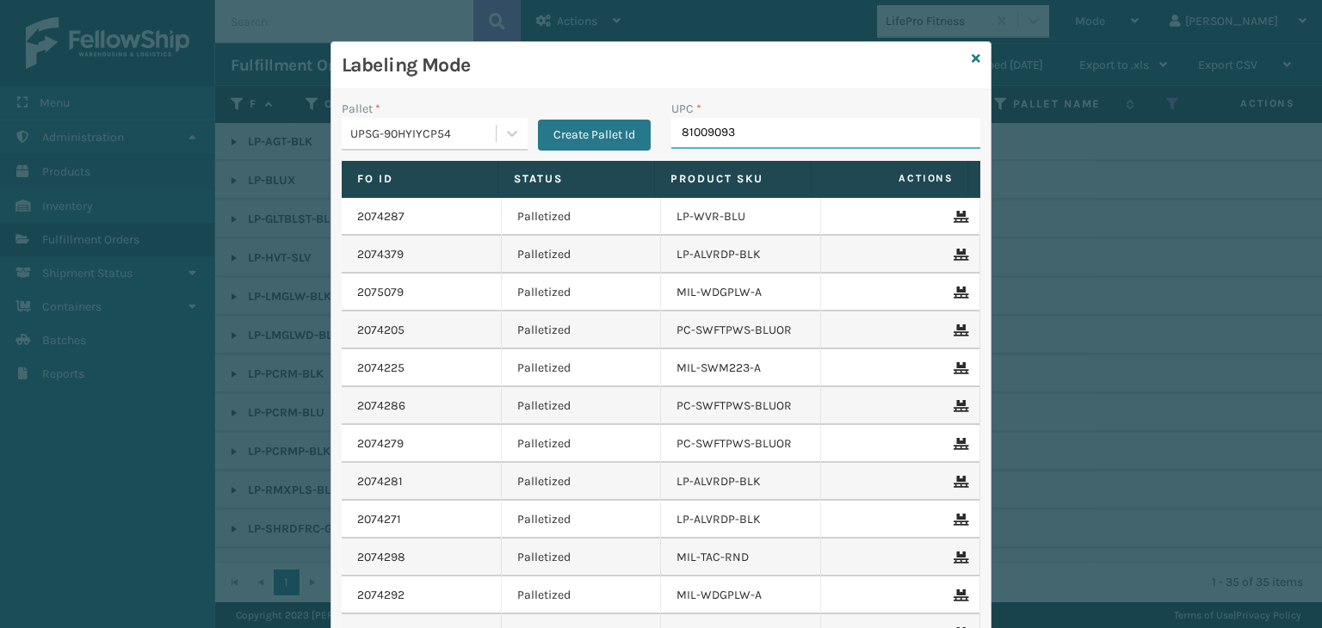
type input "810090931"
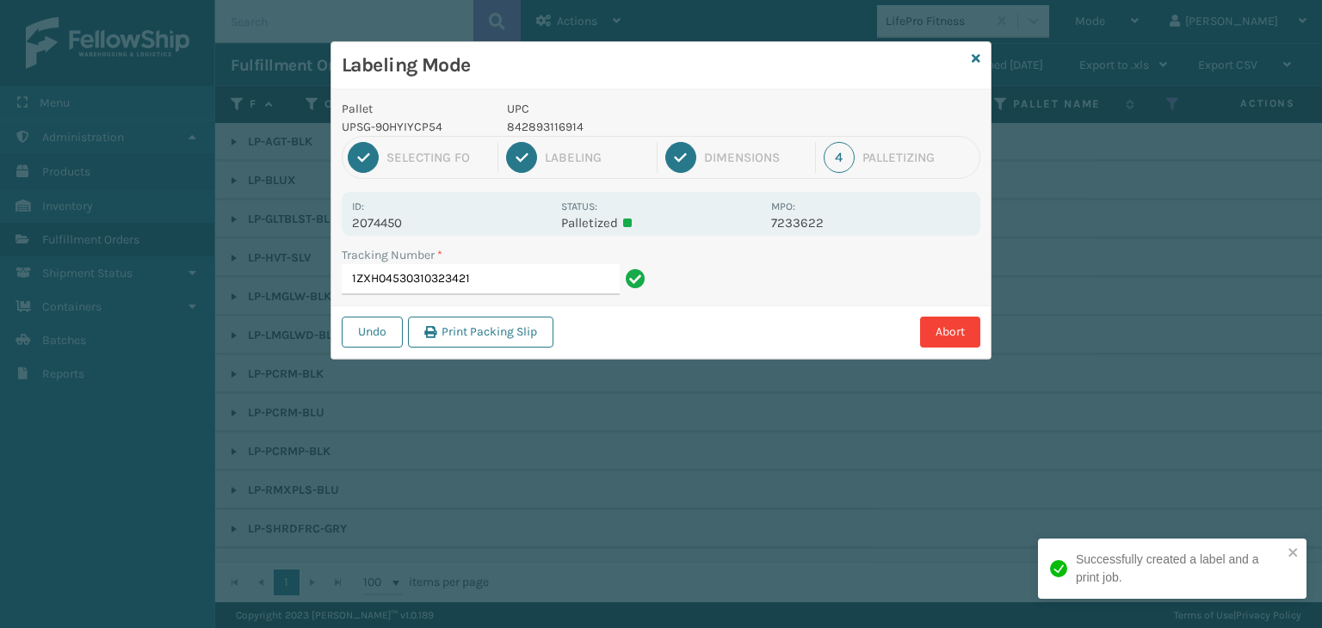
click at [523, 121] on p "842893116914" at bounding box center [634, 127] width 254 height 18
copy p "842893116914"
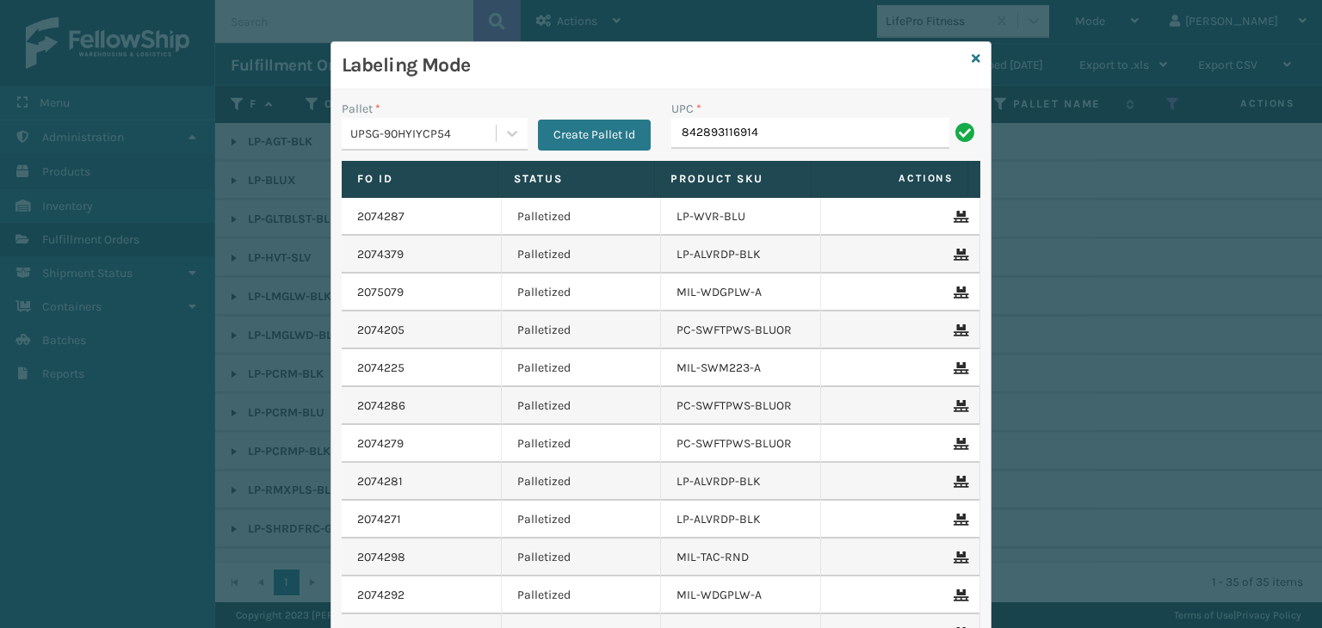
type input "842893116914"
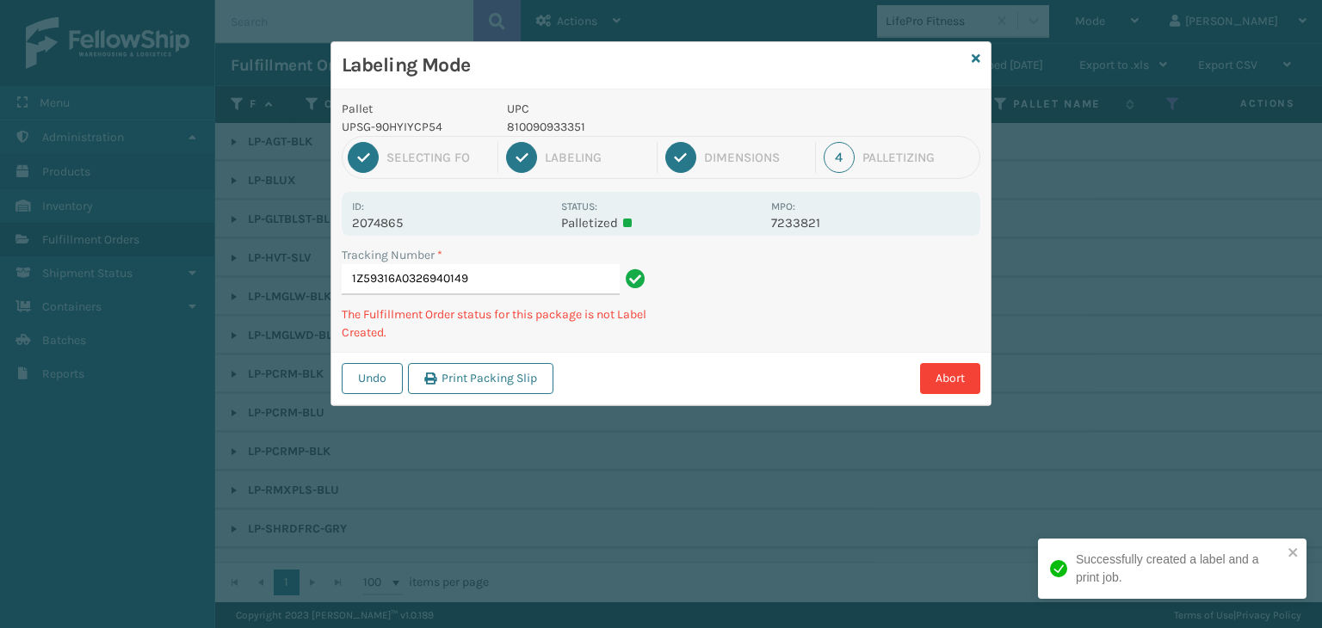
click at [555, 130] on p "810090933351" at bounding box center [634, 127] width 254 height 18
click at [556, 130] on p "810090933351" at bounding box center [634, 127] width 254 height 18
copy p "810090933351"
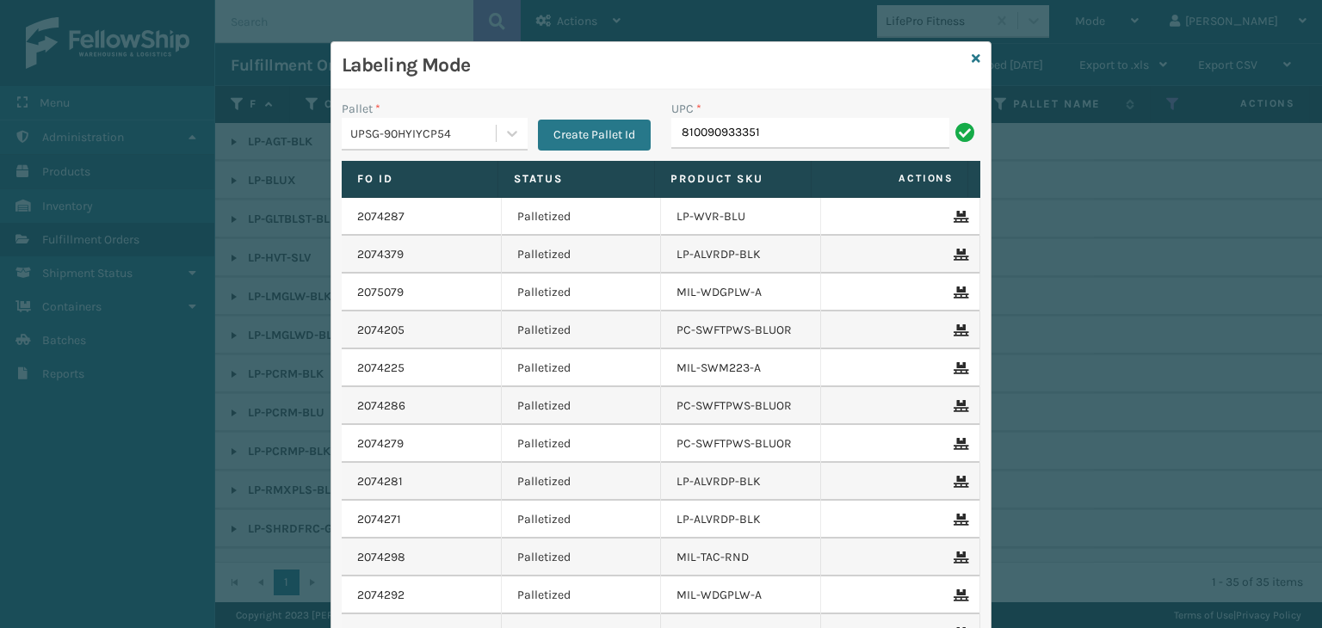
type input "810090933351"
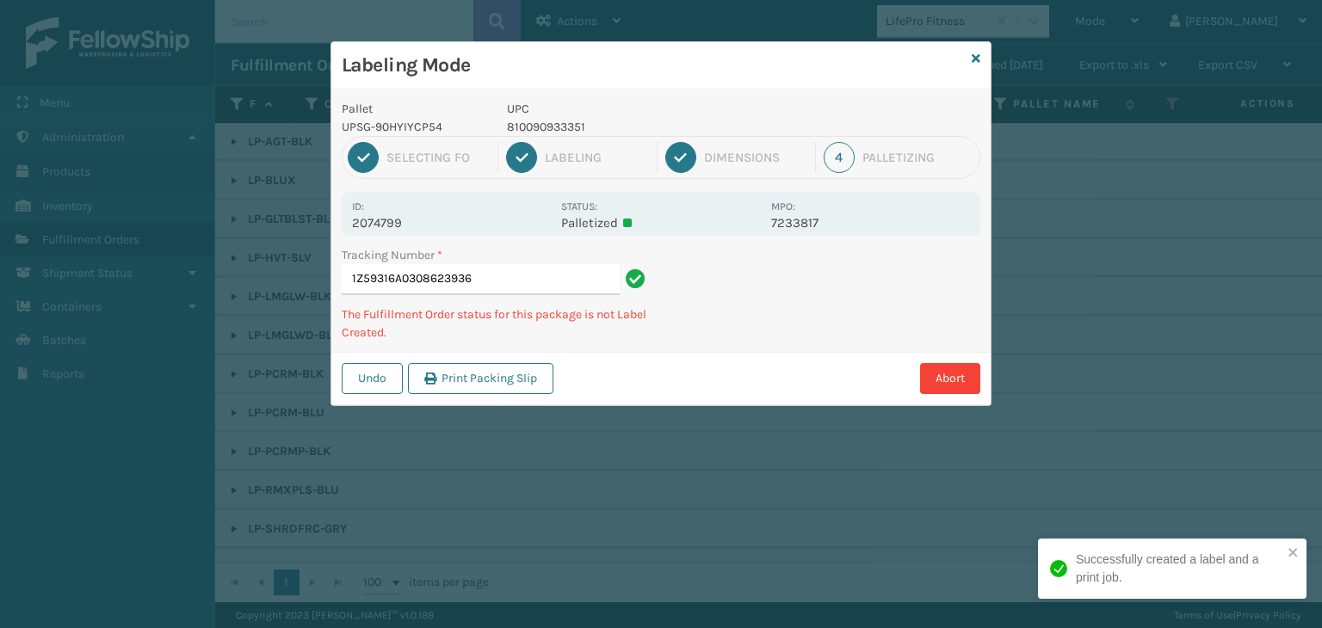
type input "1Z59316A0308623936810090933351"
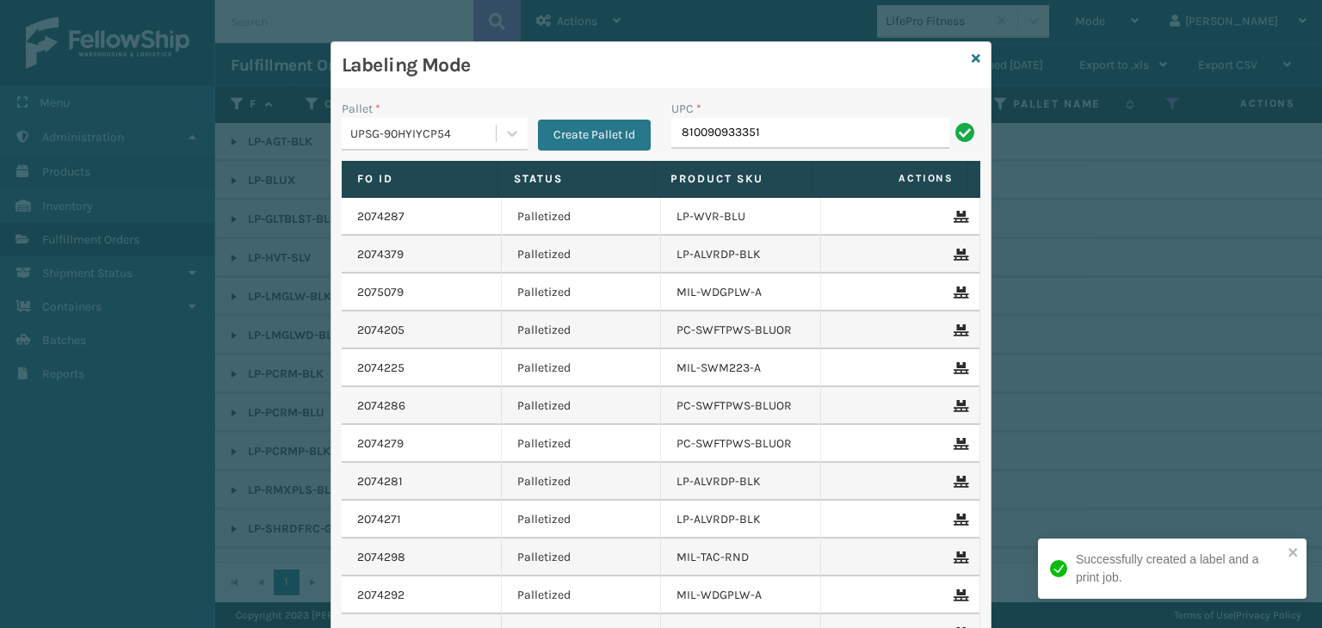
type input "810090933351"
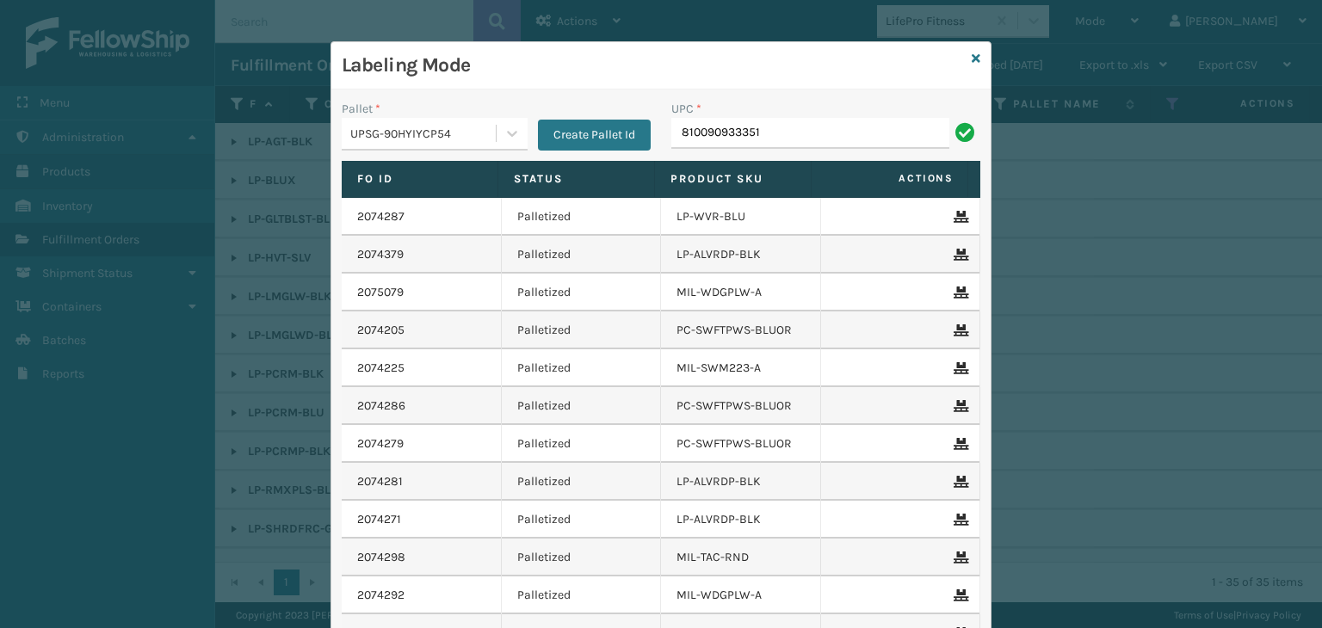
type input "810090933351"
type input "LP-HVT-BLK"
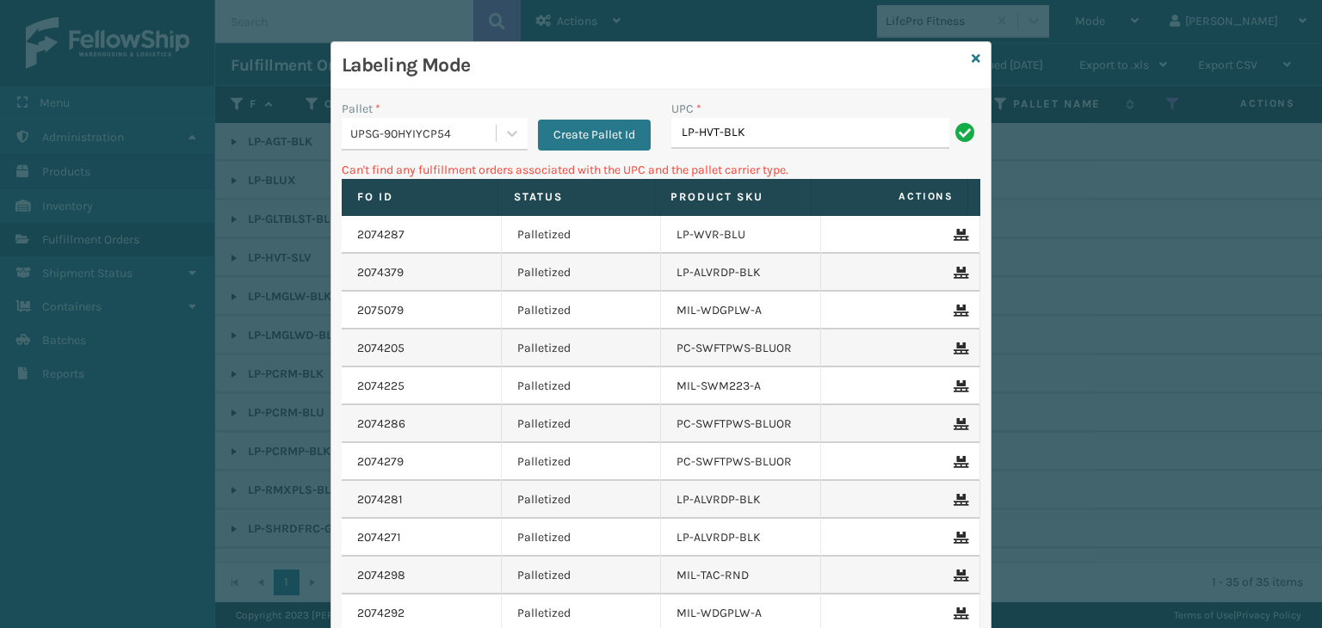
drag, startPoint x: 865, startPoint y: 121, endPoint x: 226, endPoint y: 251, distance: 652.0
click at [207, 241] on div "Labeling Mode Pallet * UPSG-90HYIYCP54 Create Pallet Id UPC * LP-HVT-BLK Can't …" at bounding box center [661, 314] width 1322 height 628
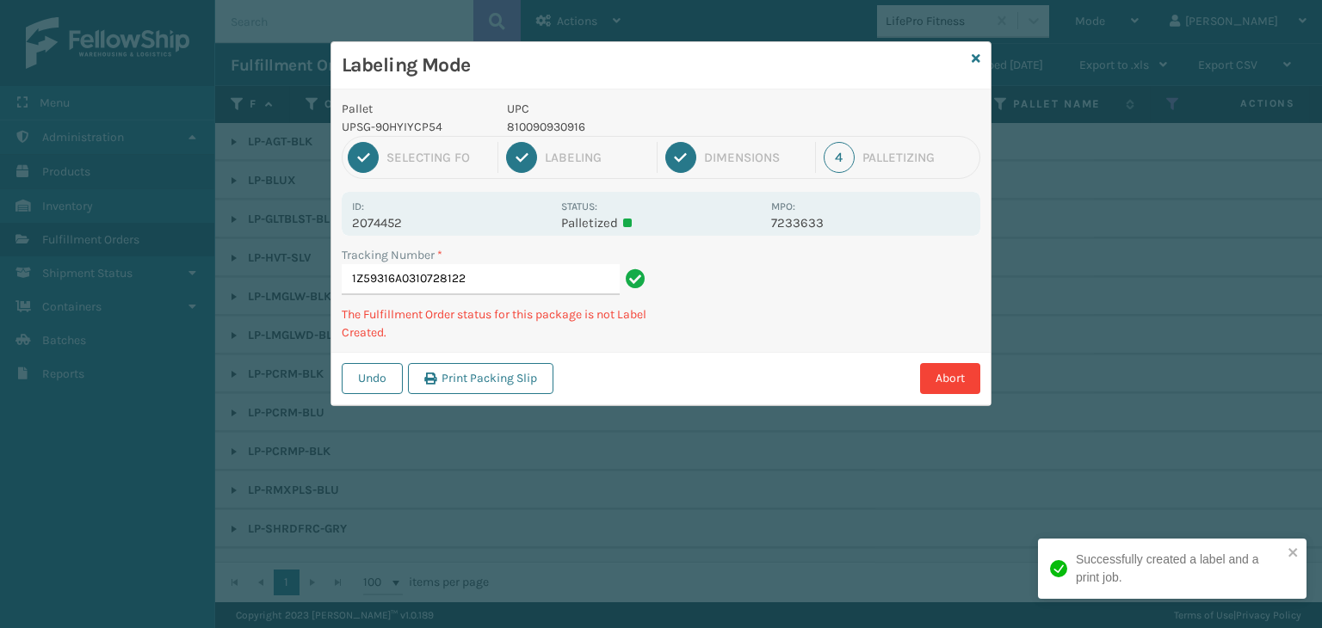
click at [572, 128] on p "810090930916" at bounding box center [634, 127] width 254 height 18
copy p "810090930916"
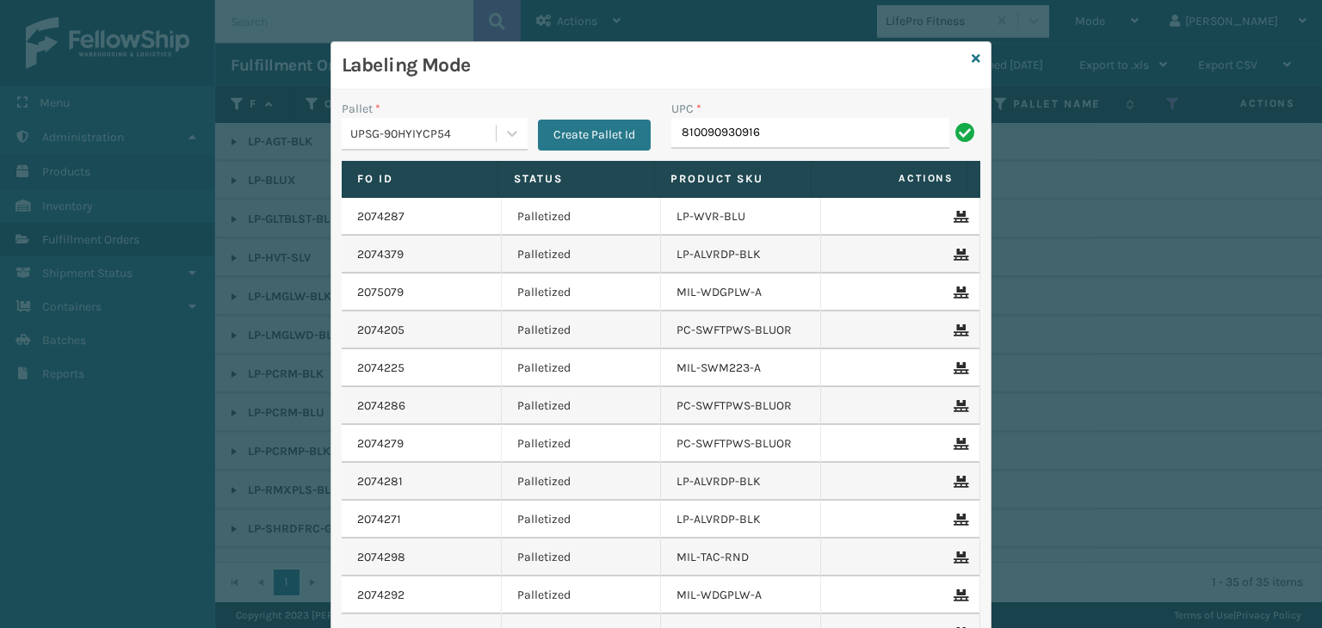
type input "810090930916"
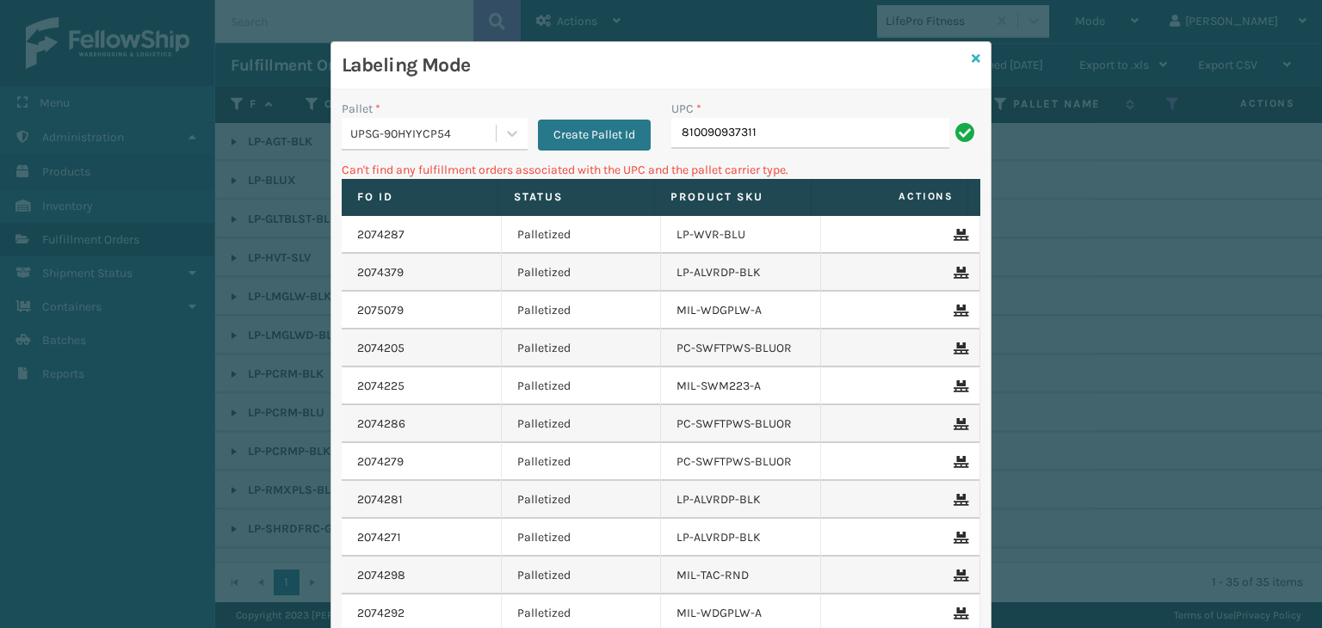
click at [974, 53] on icon at bounding box center [976, 59] width 9 height 12
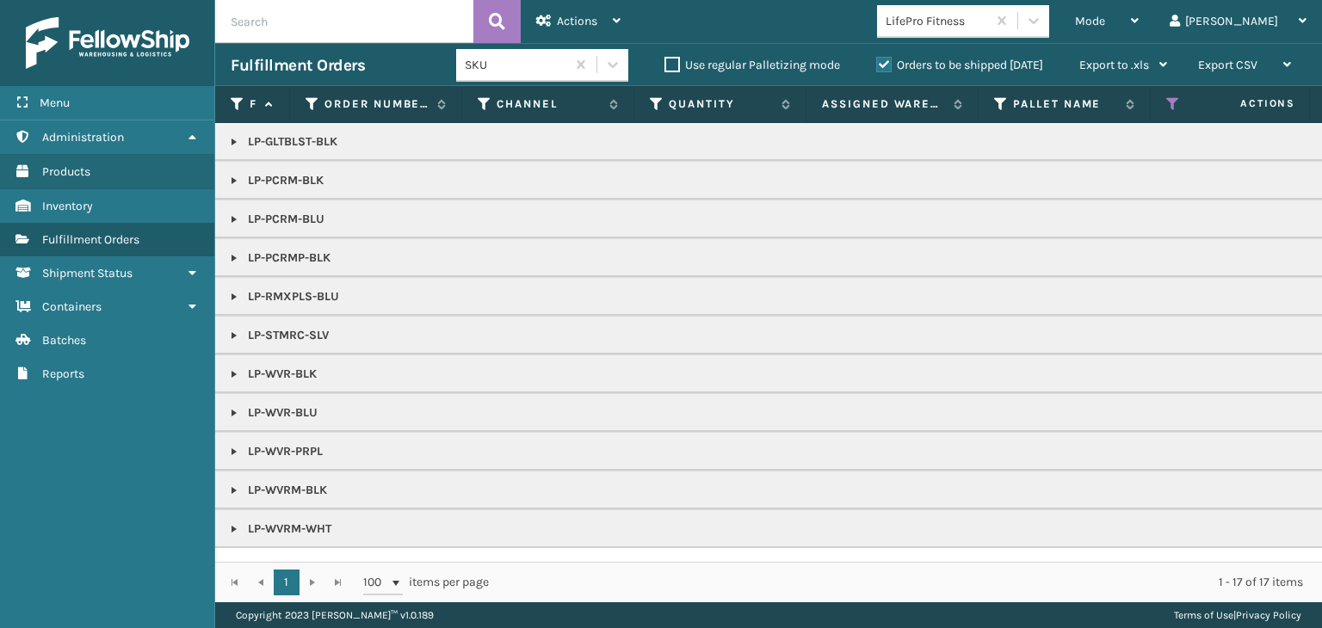
click at [237, 216] on link at bounding box center [234, 220] width 14 height 14
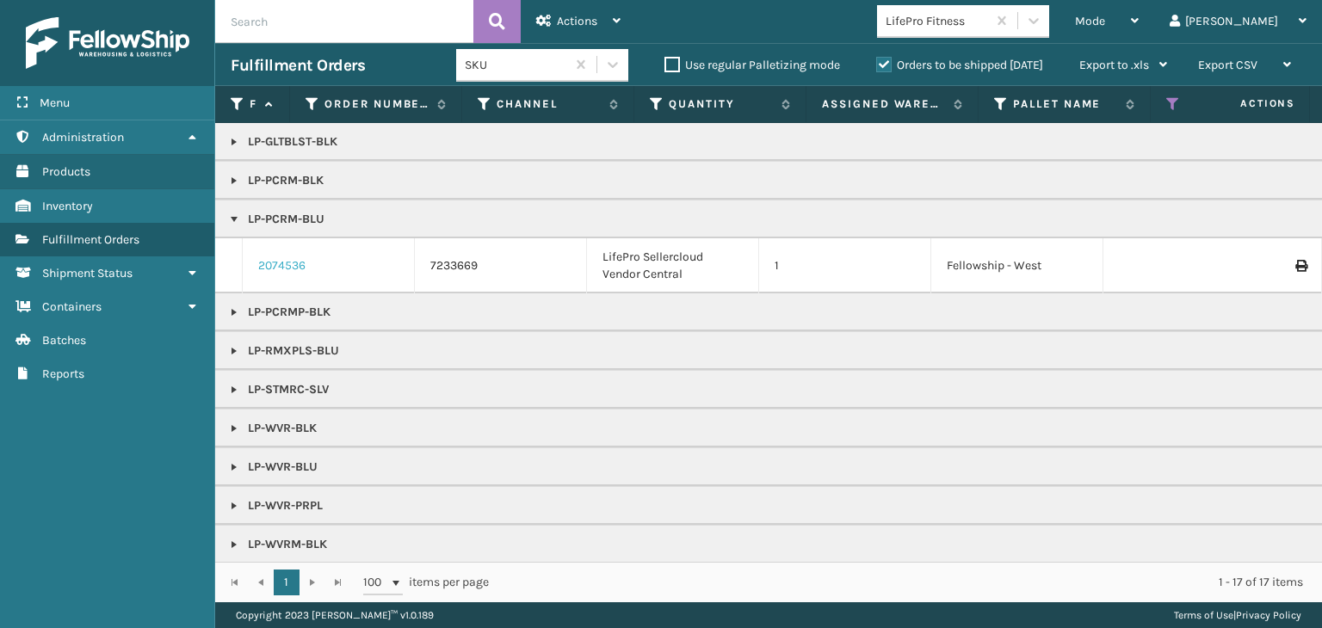
click at [287, 263] on link "2074536" at bounding box center [281, 265] width 47 height 17
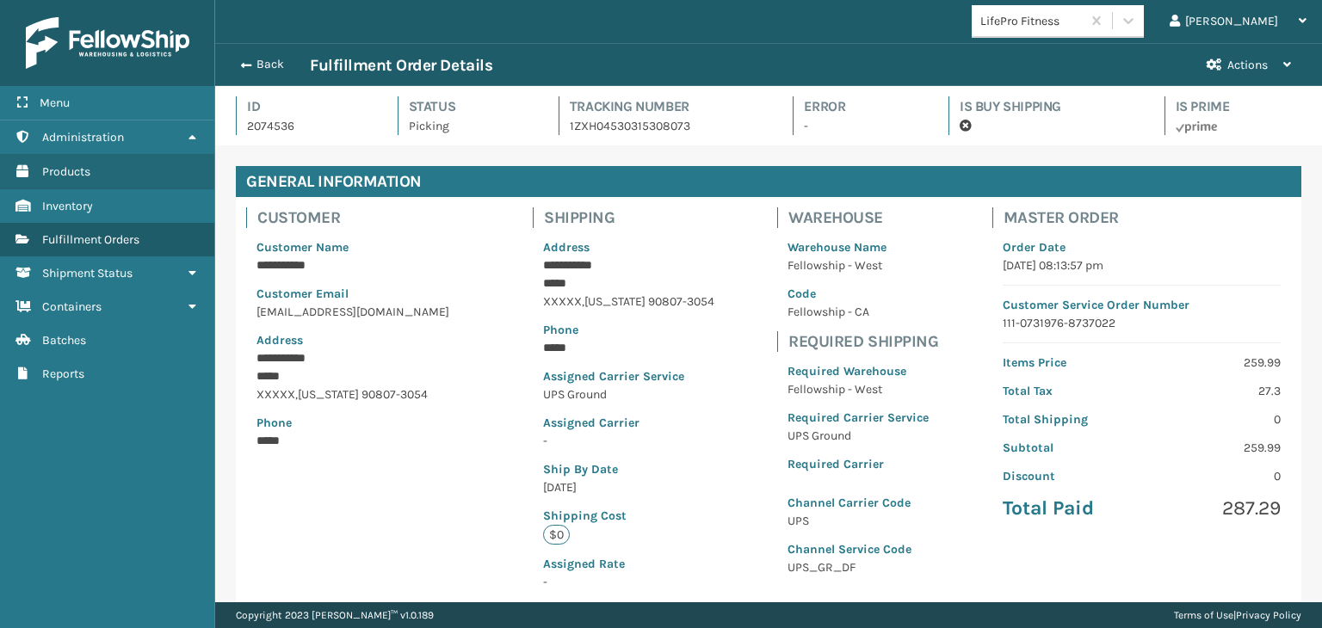
scroll to position [41, 1106]
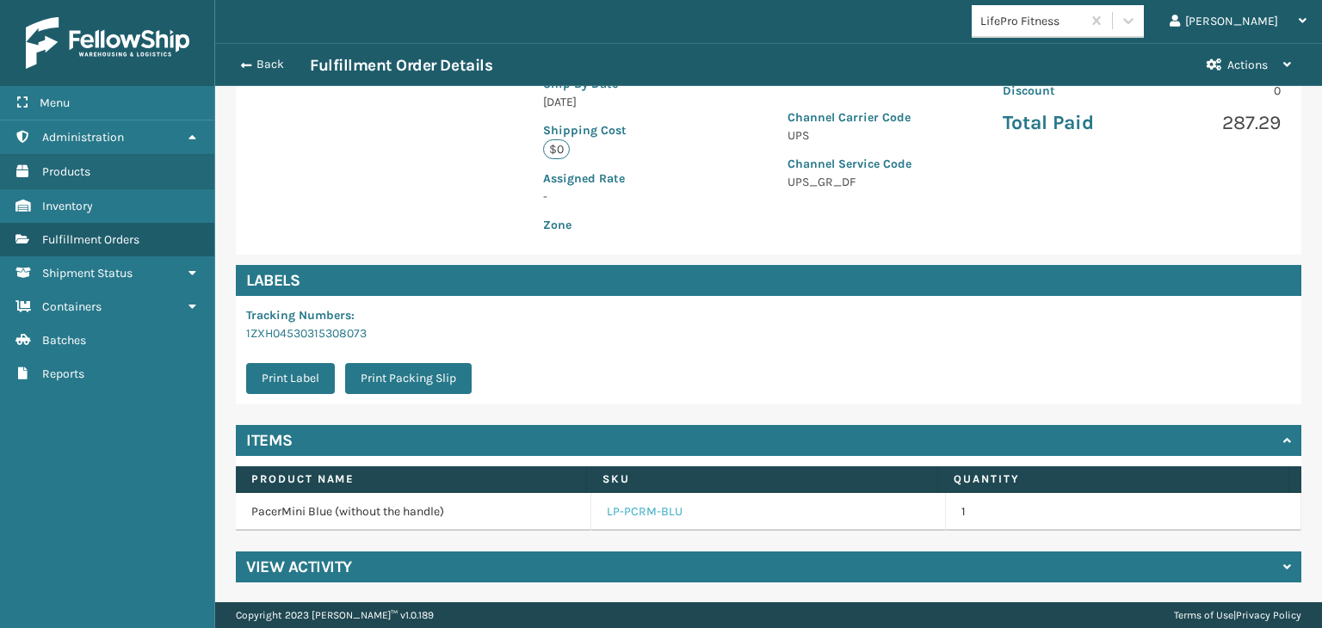
click at [613, 507] on link "LP-PCRM-BLU" at bounding box center [645, 512] width 76 height 17
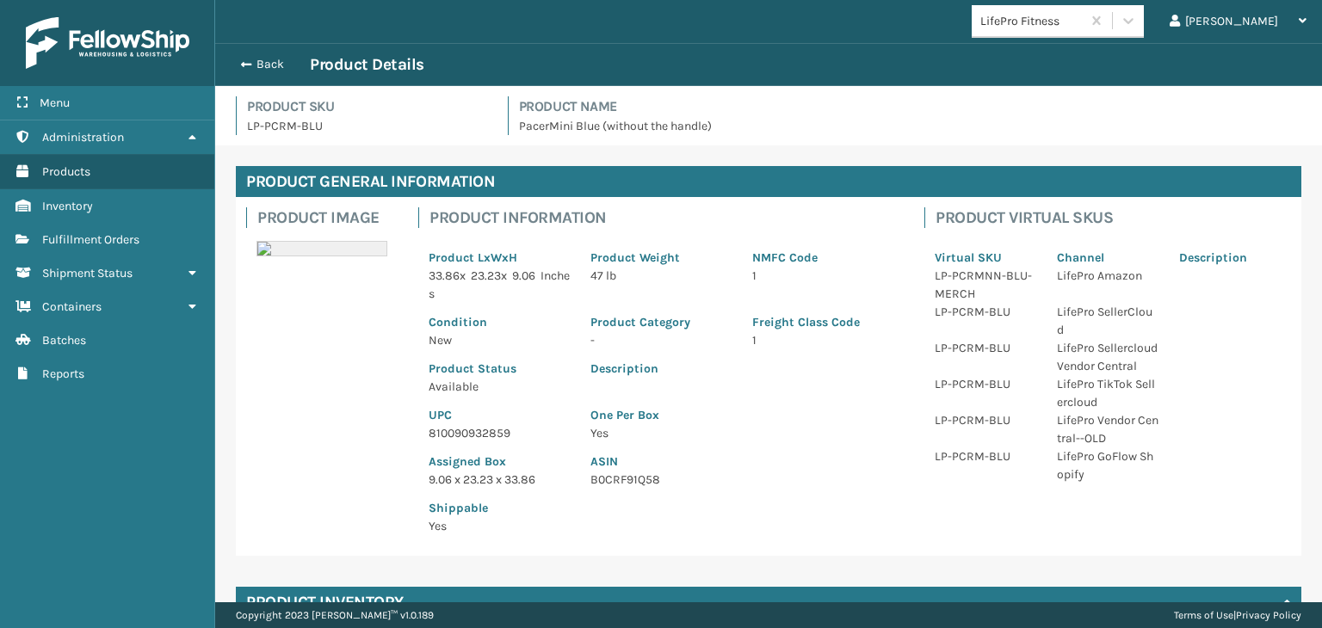
click at [479, 432] on p "810090932859" at bounding box center [499, 433] width 141 height 18
click at [255, 63] on button "Back" at bounding box center [270, 64] width 79 height 15
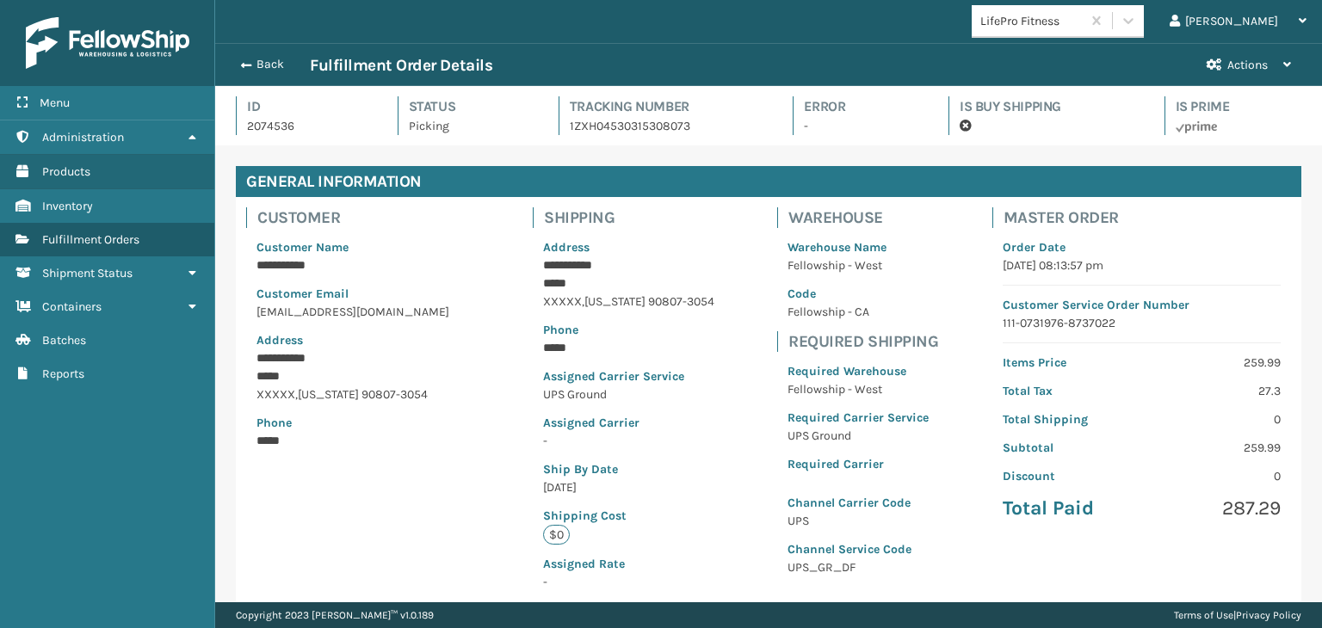
scroll to position [41, 1106]
click at [255, 63] on button "Back" at bounding box center [270, 64] width 79 height 15
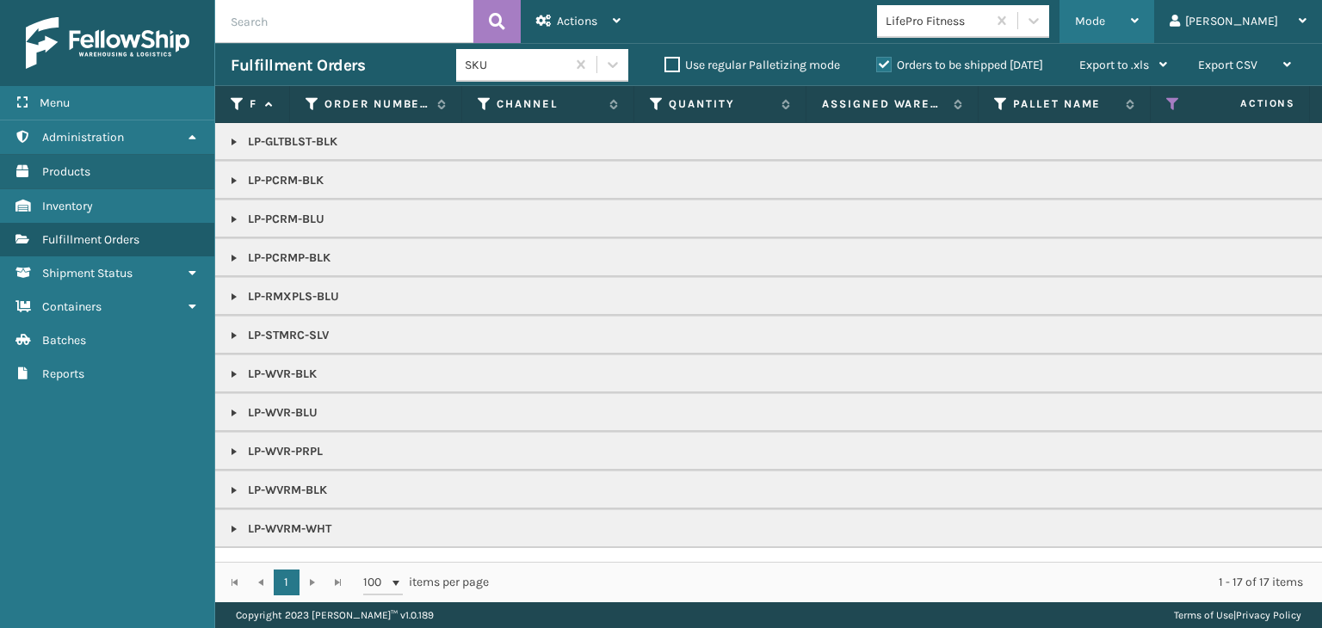
click at [1105, 18] on span "Mode" at bounding box center [1090, 21] width 30 height 15
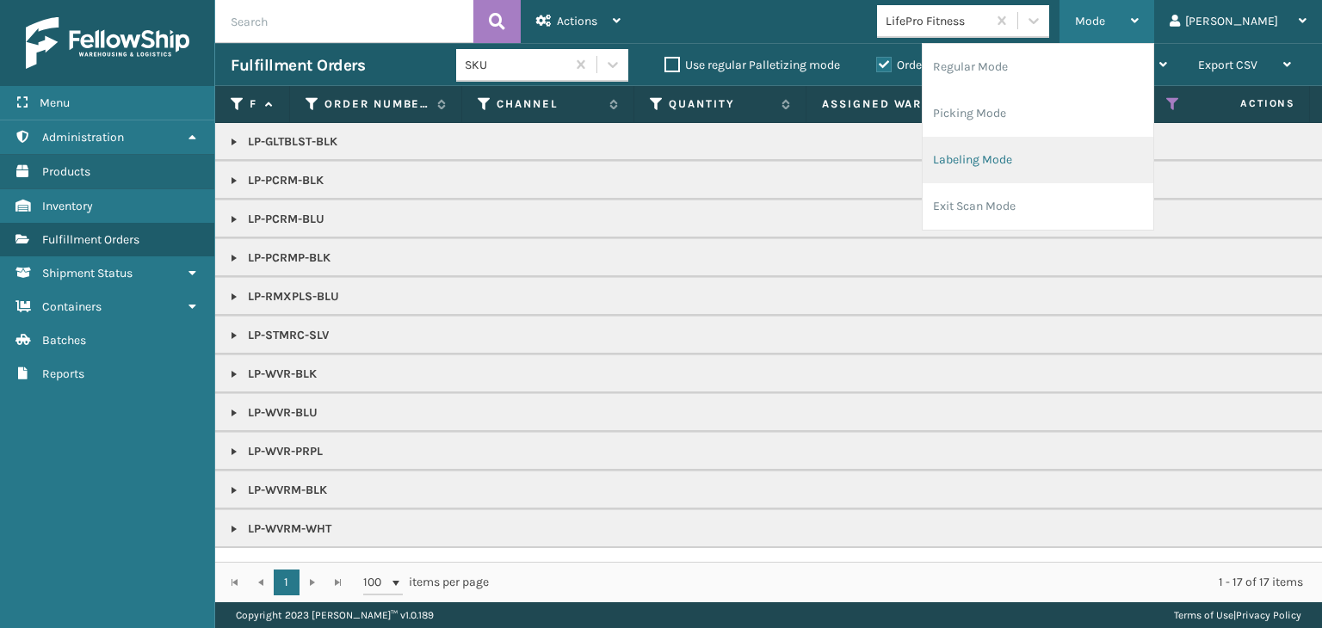
click at [1068, 161] on li "Labeling Mode" at bounding box center [1038, 160] width 231 height 46
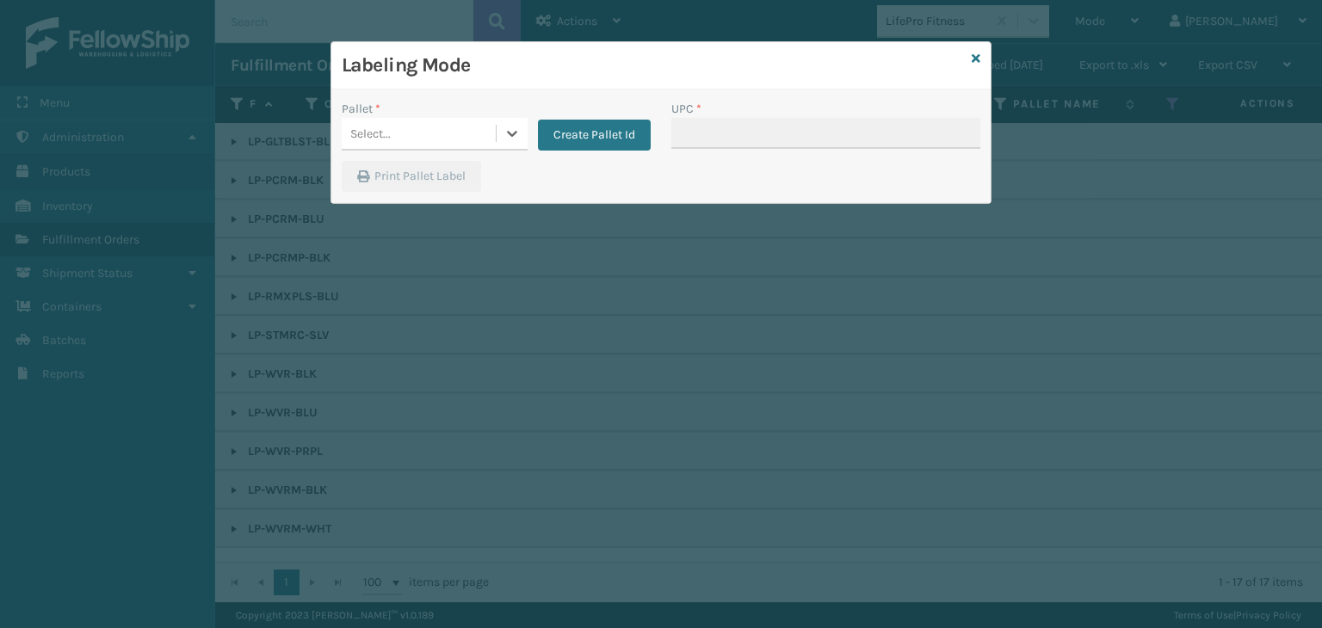
drag, startPoint x: 554, startPoint y: 131, endPoint x: 404, endPoint y: 152, distance: 152.1
click at [398, 127] on div "Select..." at bounding box center [419, 134] width 154 height 28
click at [391, 167] on div "UPSG-90HYIYCP54" at bounding box center [435, 177] width 186 height 32
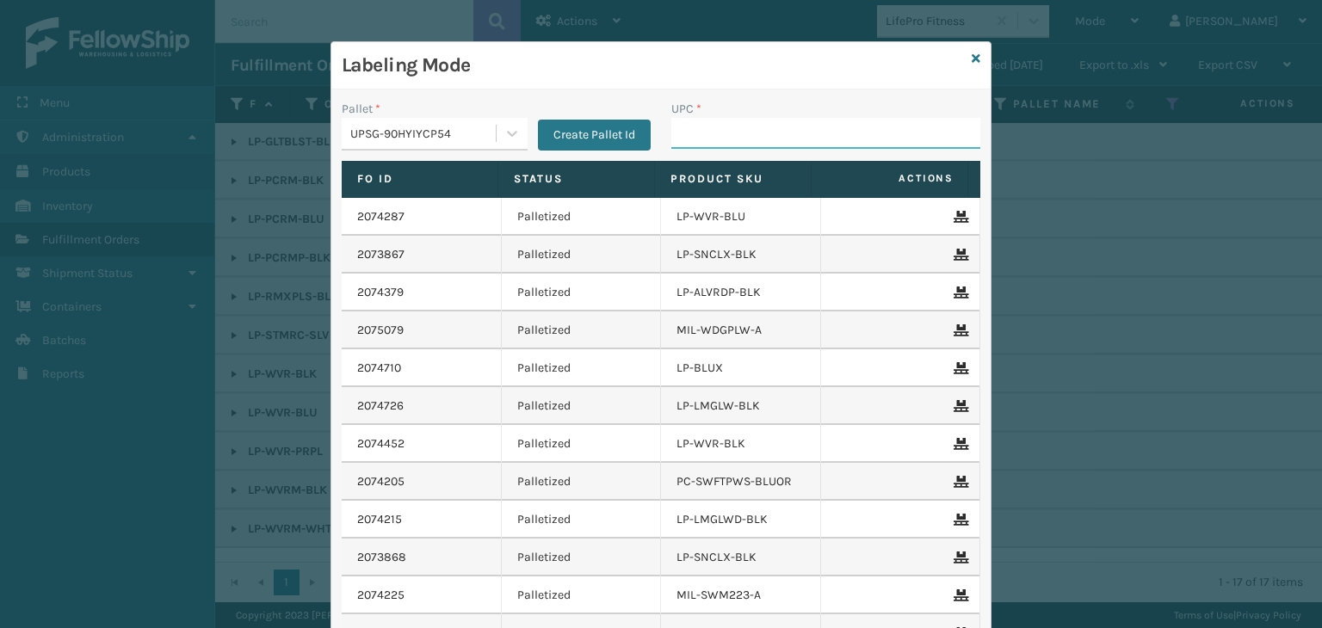
click at [721, 129] on input "UPC *" at bounding box center [825, 133] width 309 height 31
paste input "810090932859"
type input "810090932859"
type input "LP-RMXPLS-BLU"
drag, startPoint x: 806, startPoint y: 142, endPoint x: 149, endPoint y: 4, distance: 671.1
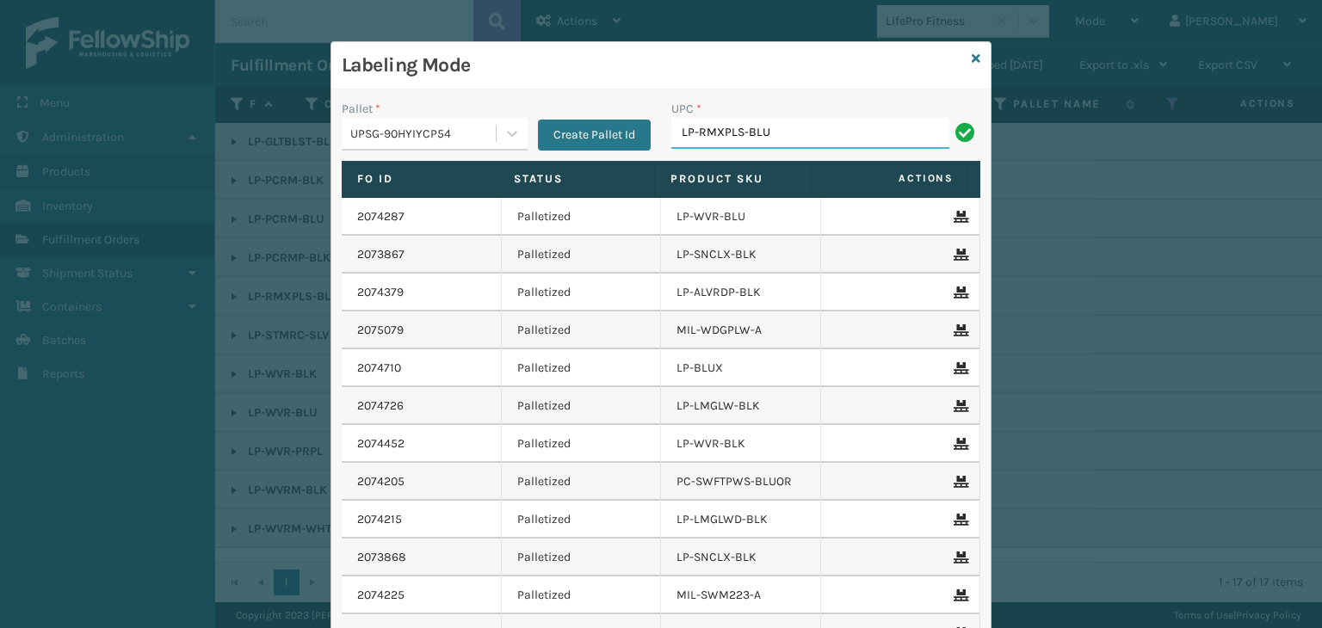
click at [113, 49] on div "Labeling Mode Pallet * UPSG-90HYIYCP54 Create Pallet Id UPC * LP-RMXPLS-BLU Fo …" at bounding box center [661, 314] width 1322 height 628
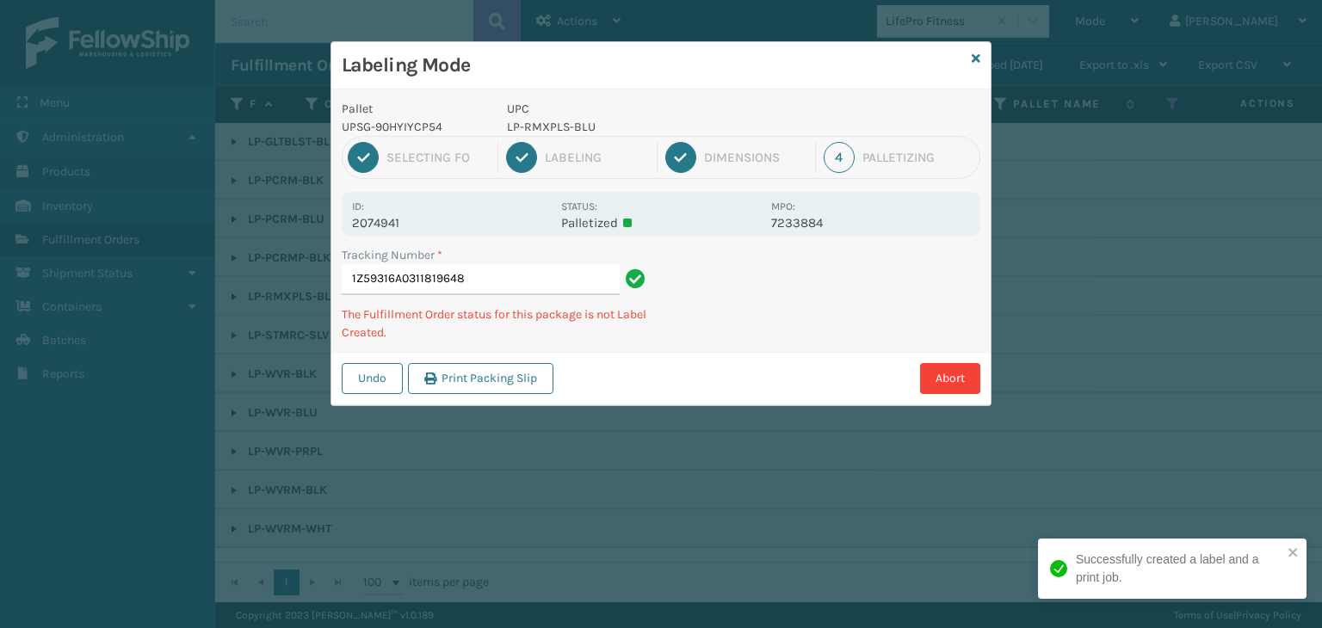
type input "1Z59316A0311819648LP-RMXPLS-BLU"
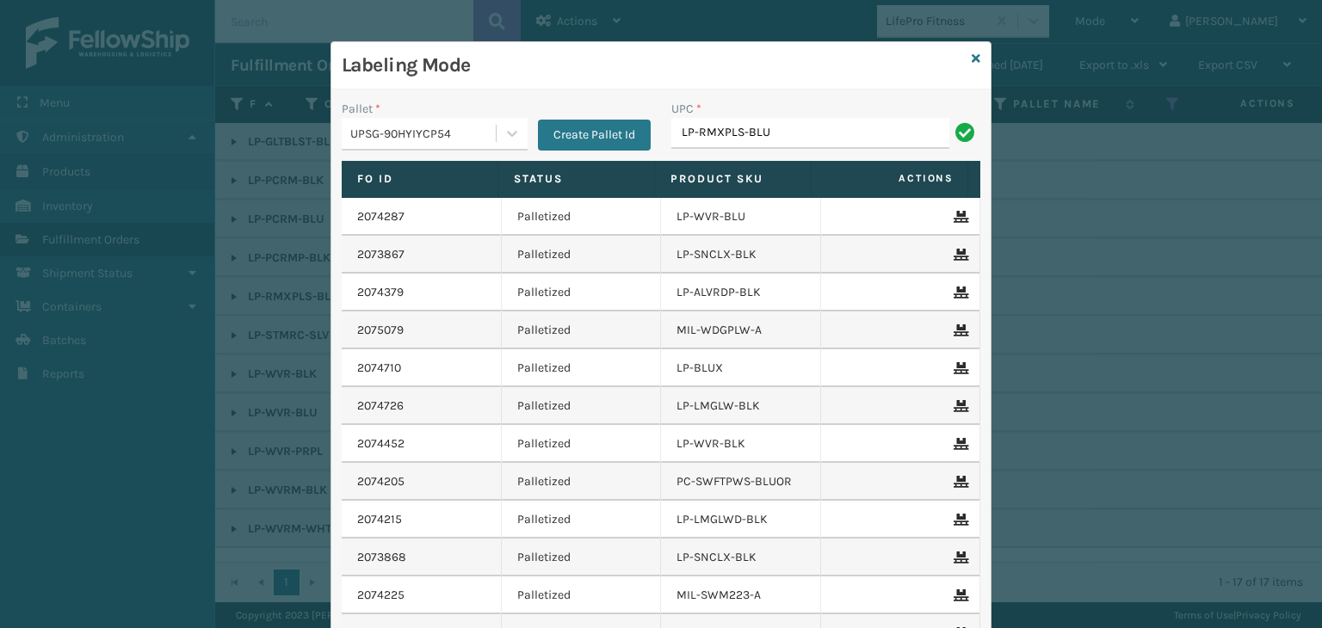
type input "LP-RMXPLS-BLU"
type input "810090"
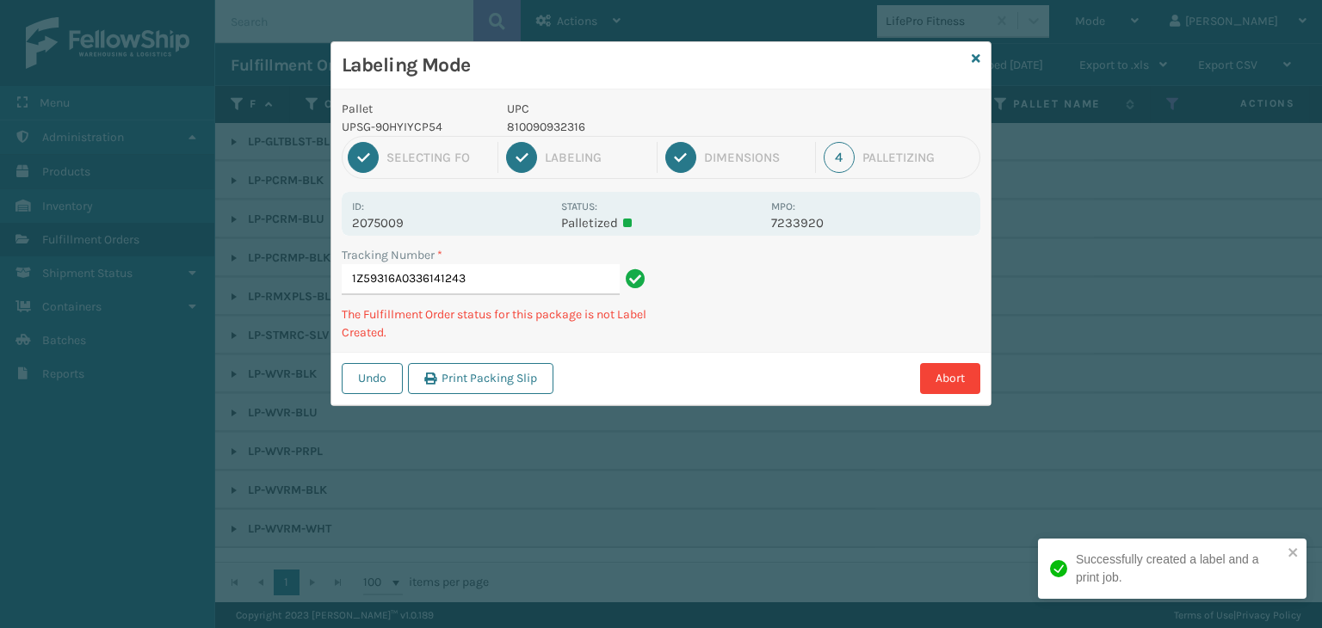
click at [513, 129] on p "810090932316" at bounding box center [634, 127] width 254 height 18
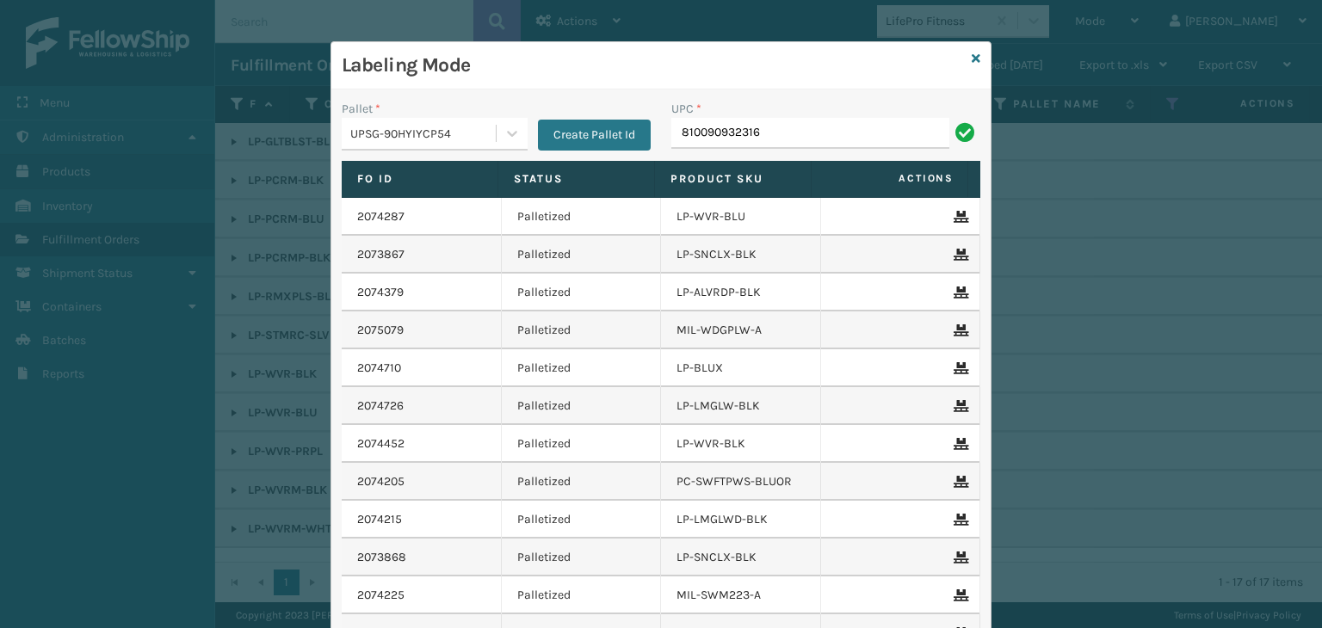
type input "810090932316"
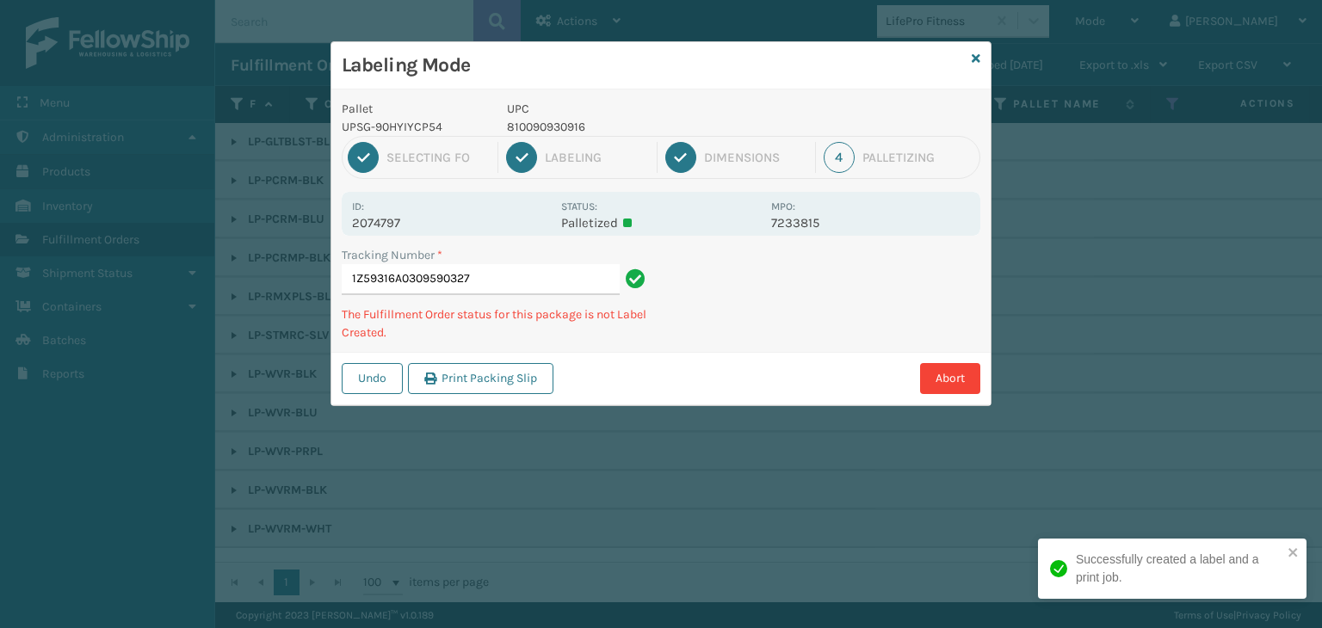
click at [561, 120] on p "810090930916" at bounding box center [634, 127] width 254 height 18
click at [560, 121] on p "810090930916" at bounding box center [634, 127] width 254 height 18
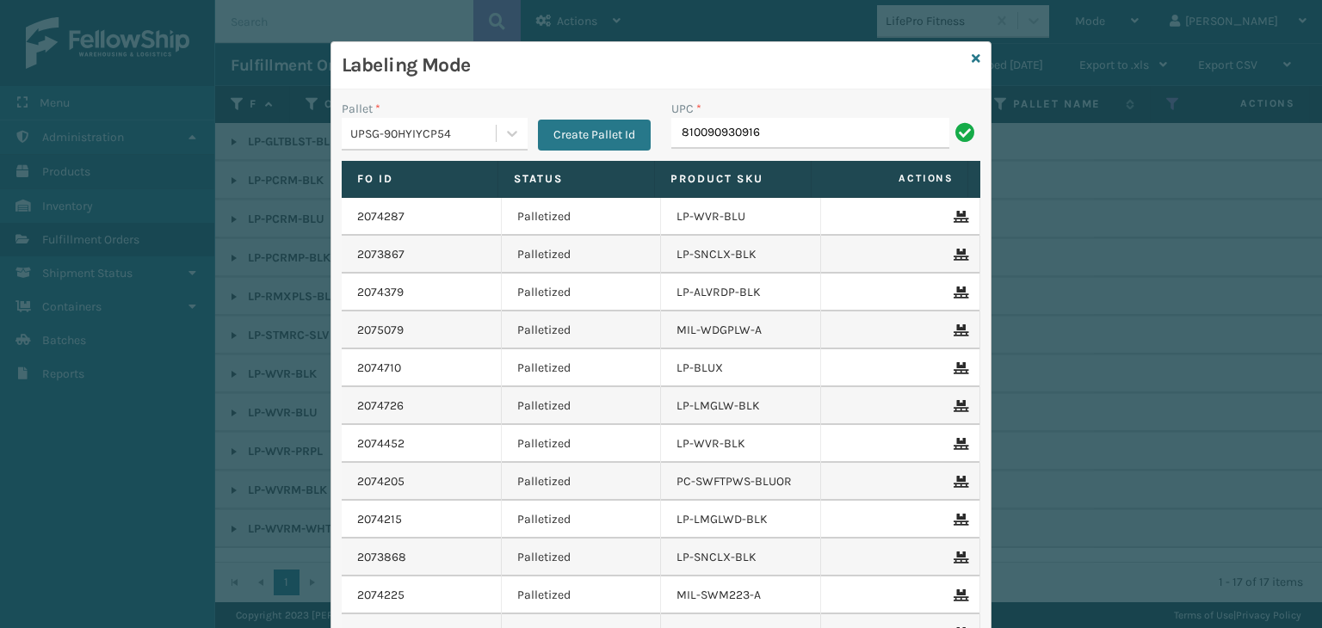
type input "810090930916"
type input "LP-STMRC-SLV"
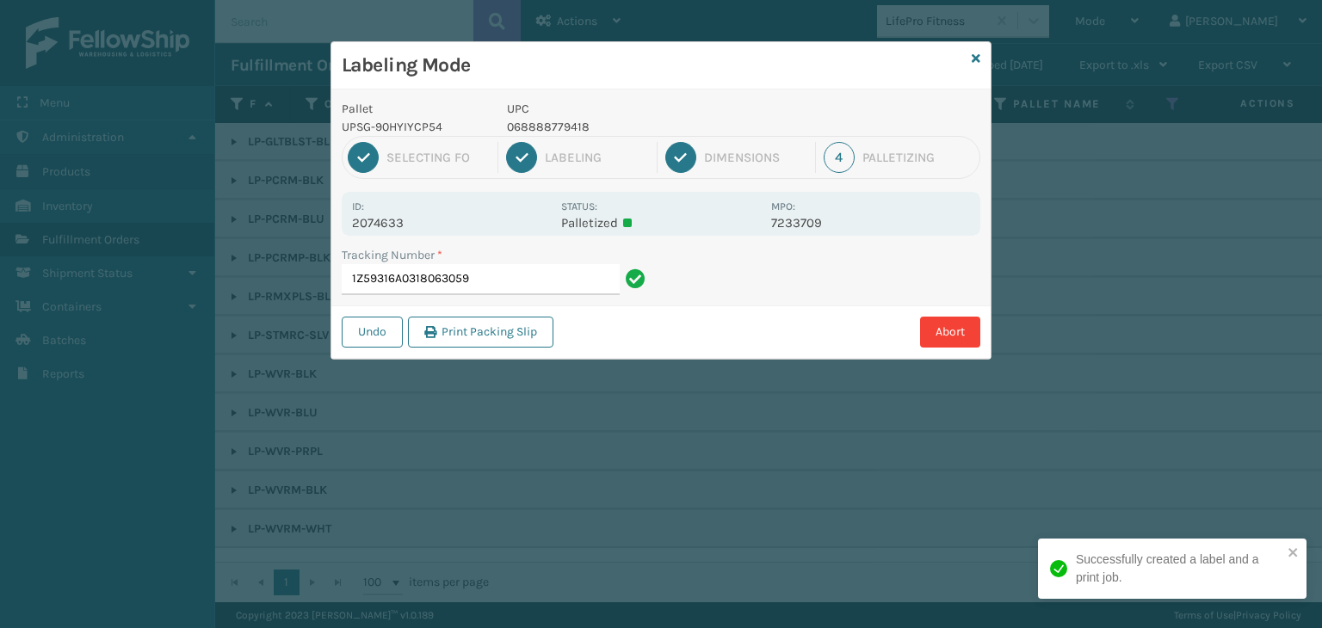
click at [540, 125] on p "068888779418" at bounding box center [634, 127] width 254 height 18
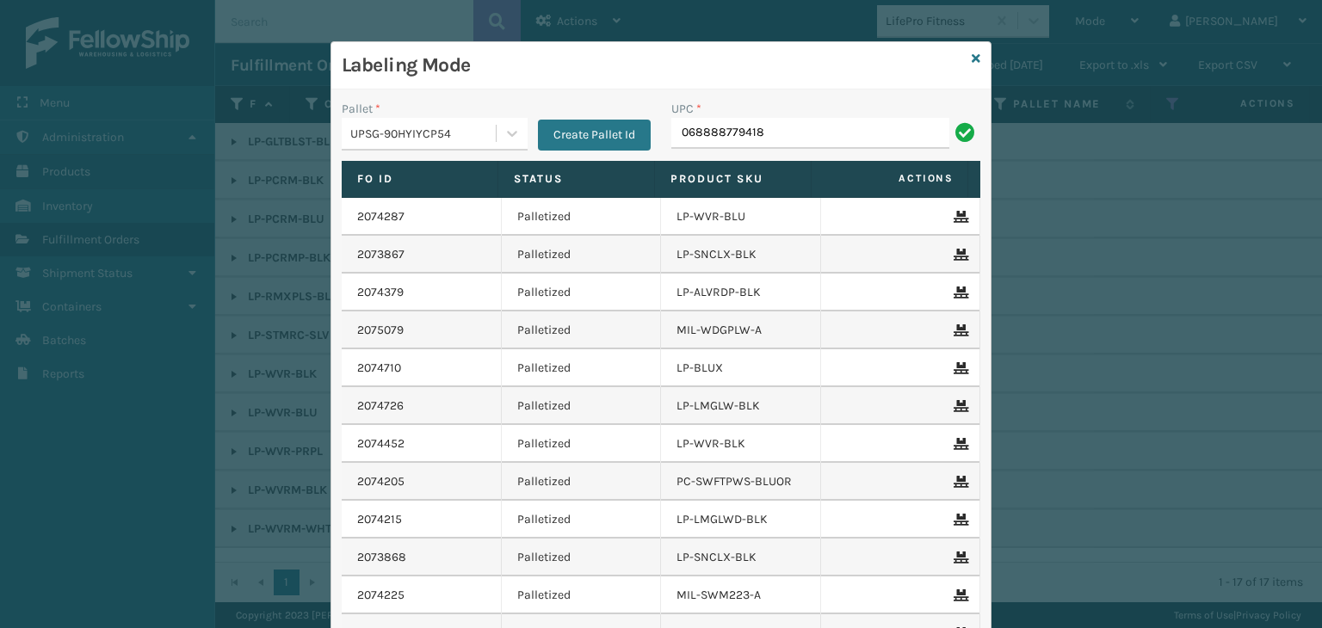
type input "068888779418"
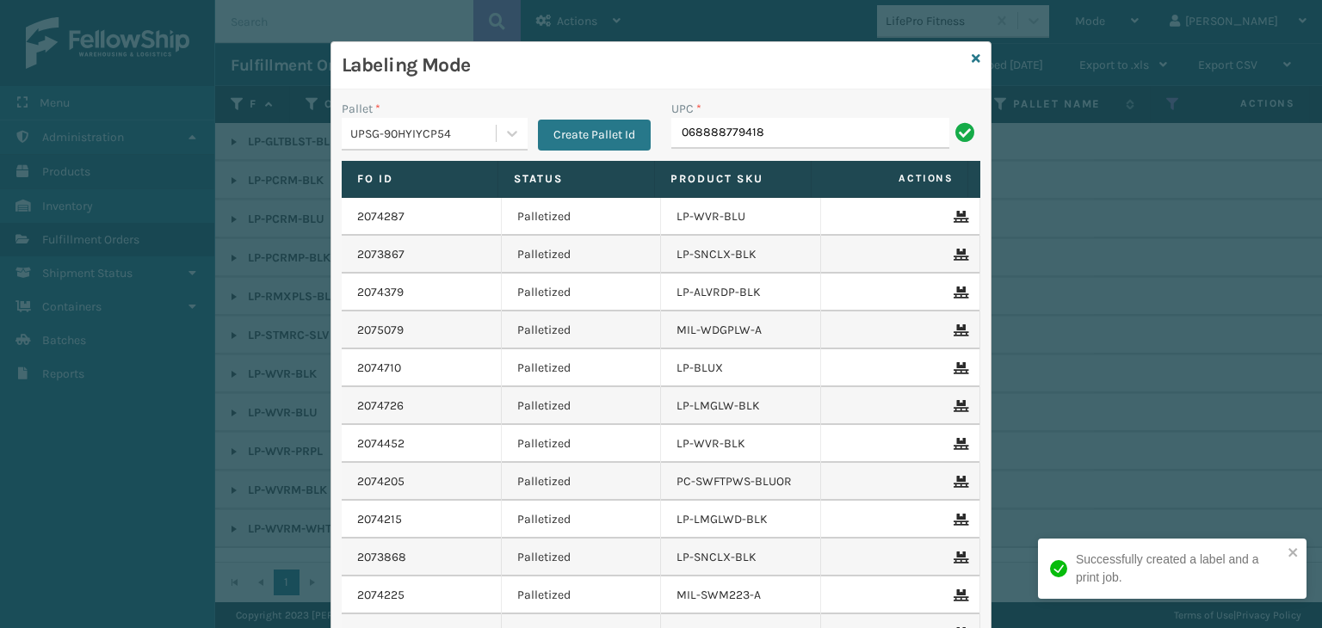
type input "068888779418"
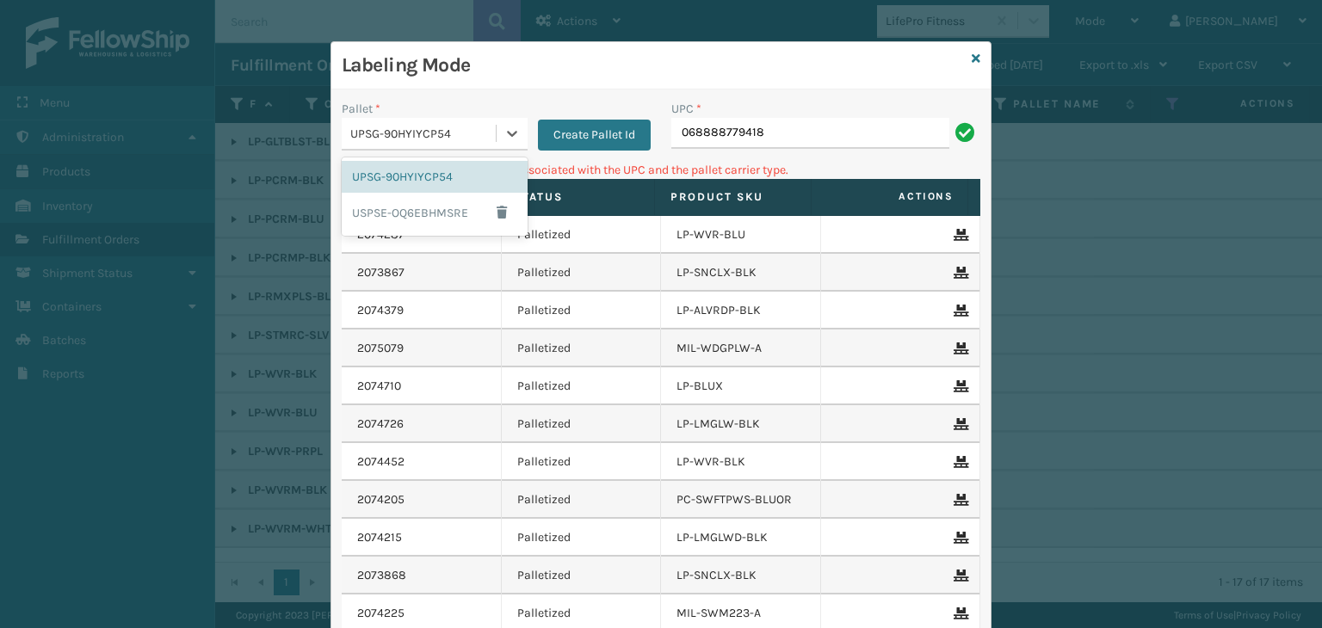
click at [479, 122] on div "UPSG-90HYIYCP54" at bounding box center [419, 134] width 154 height 28
click at [579, 126] on button "Create Pallet Id" at bounding box center [594, 135] width 113 height 31
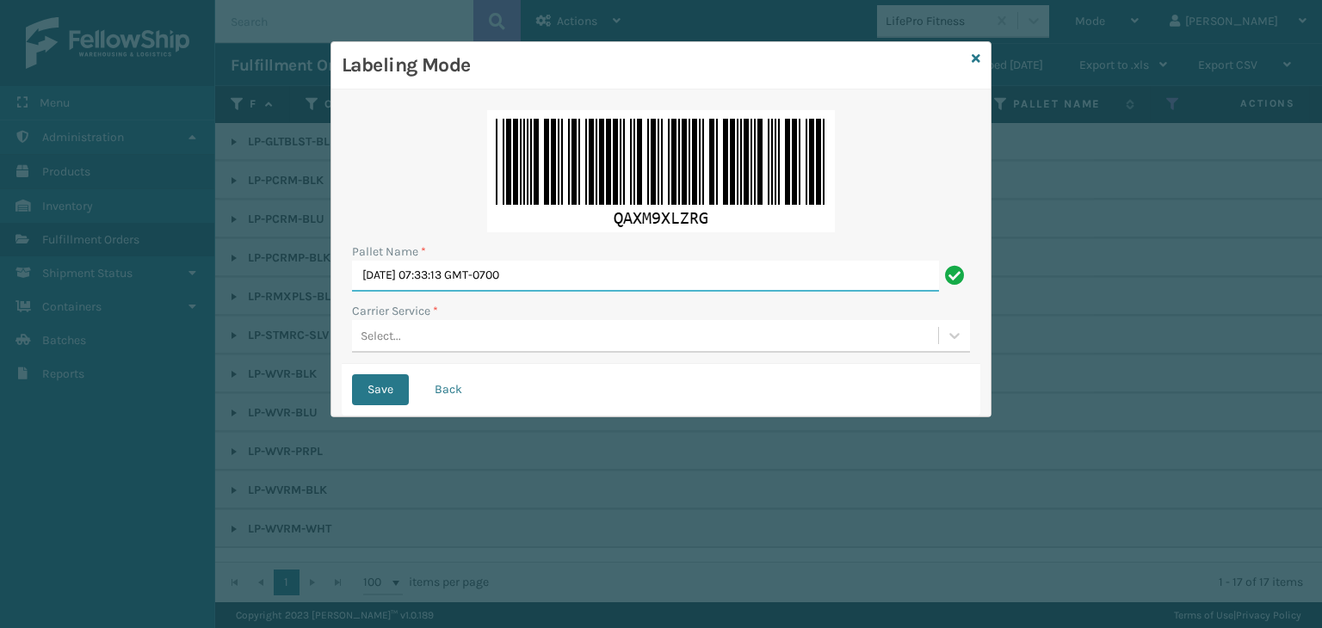
drag, startPoint x: 589, startPoint y: 280, endPoint x: 114, endPoint y: 271, distance: 475.3
click at [157, 259] on div "Labeling Mode Pallet Name * [DATE] 07:33:13 GMT-0700 Carrier Service * Select..…" at bounding box center [661, 314] width 1322 height 628
type input "BOXTRUCK"
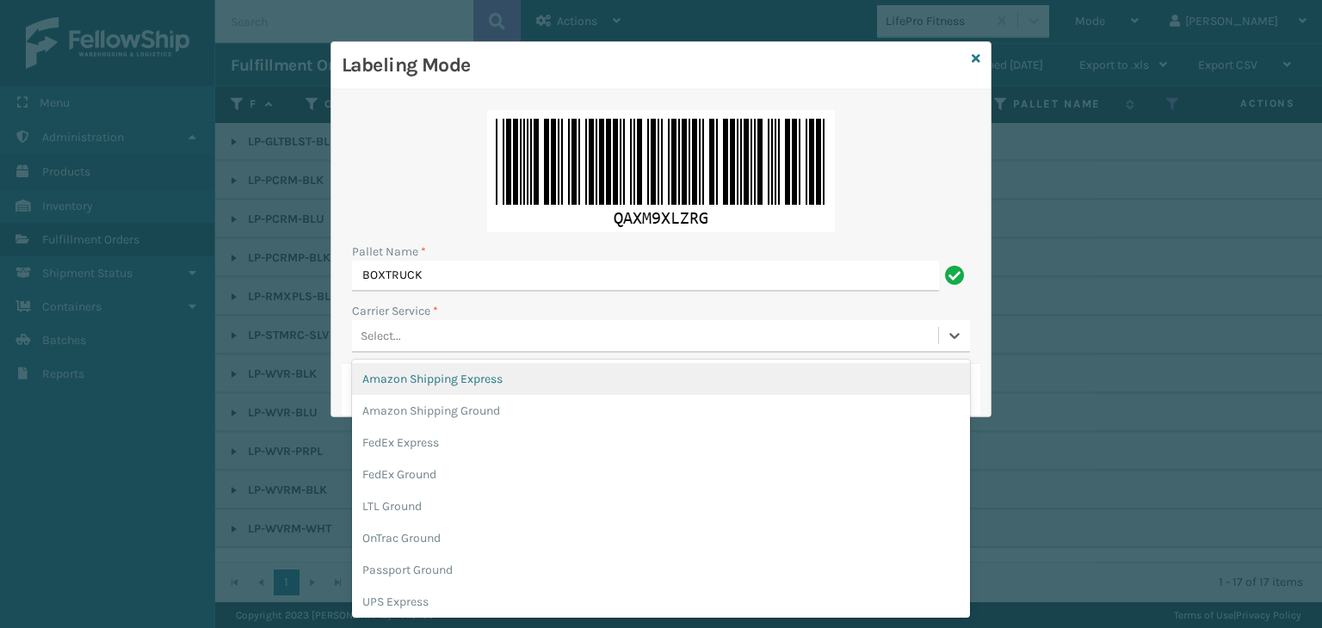
click at [482, 324] on div "Select..." at bounding box center [645, 336] width 586 height 28
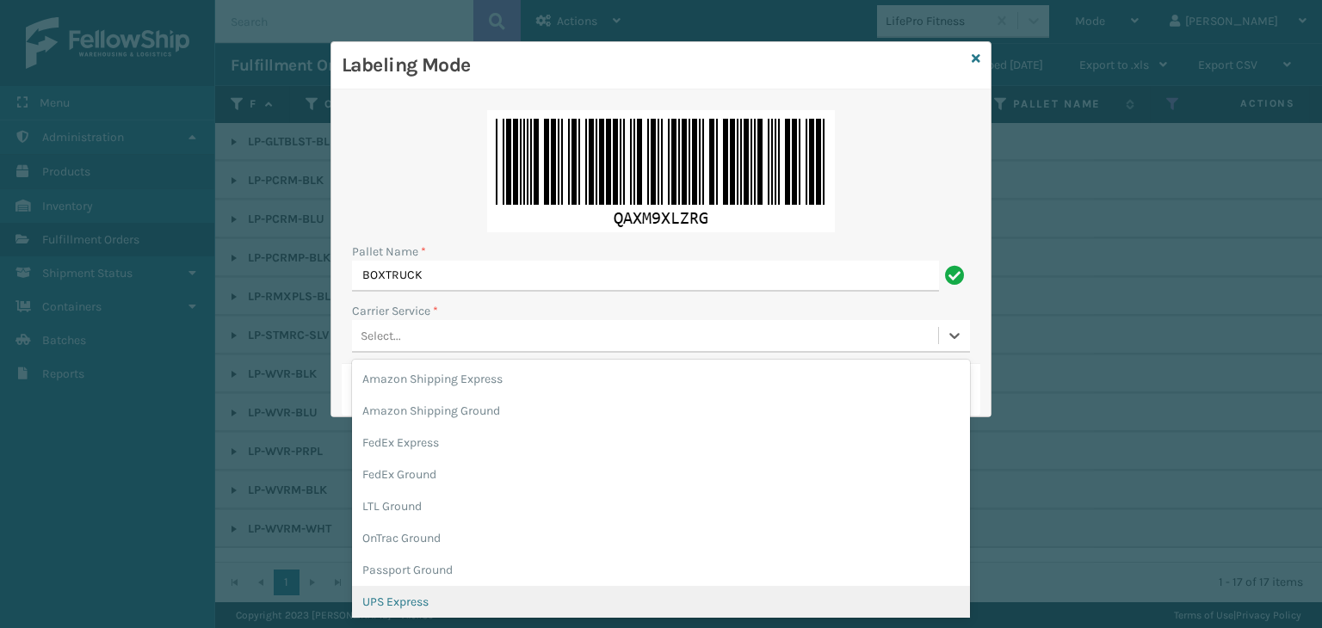
click at [424, 605] on div "UPS Express" at bounding box center [661, 602] width 618 height 32
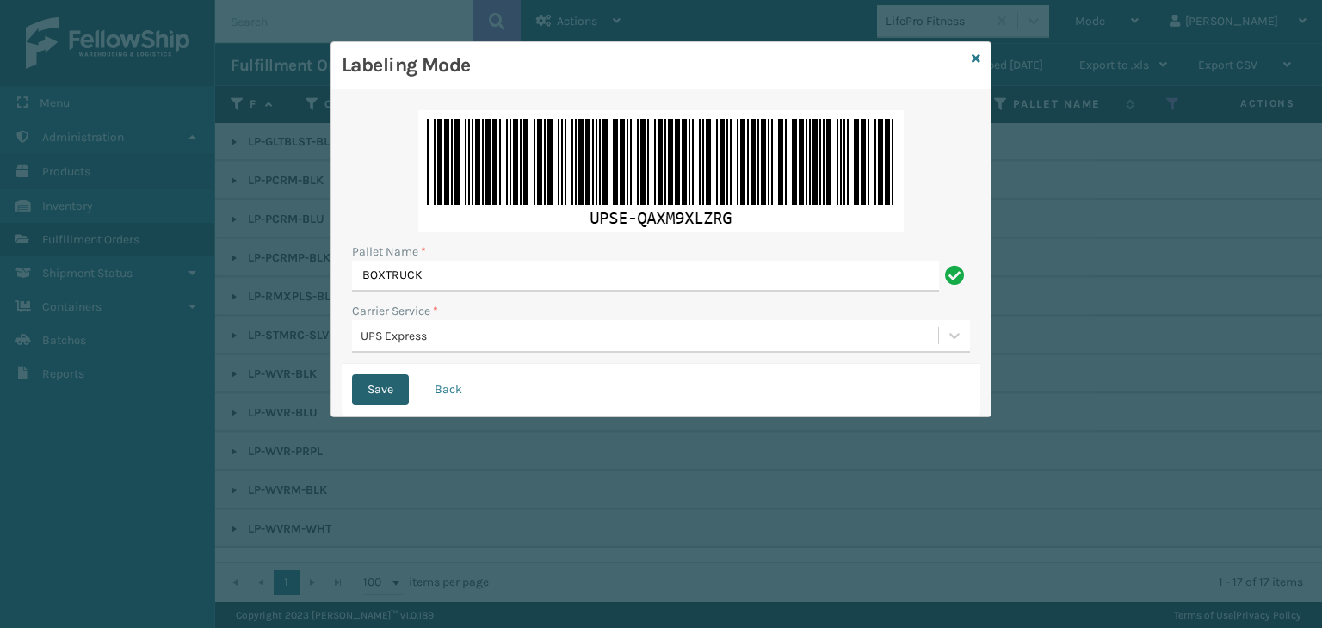
click at [382, 400] on button "Save" at bounding box center [380, 389] width 57 height 31
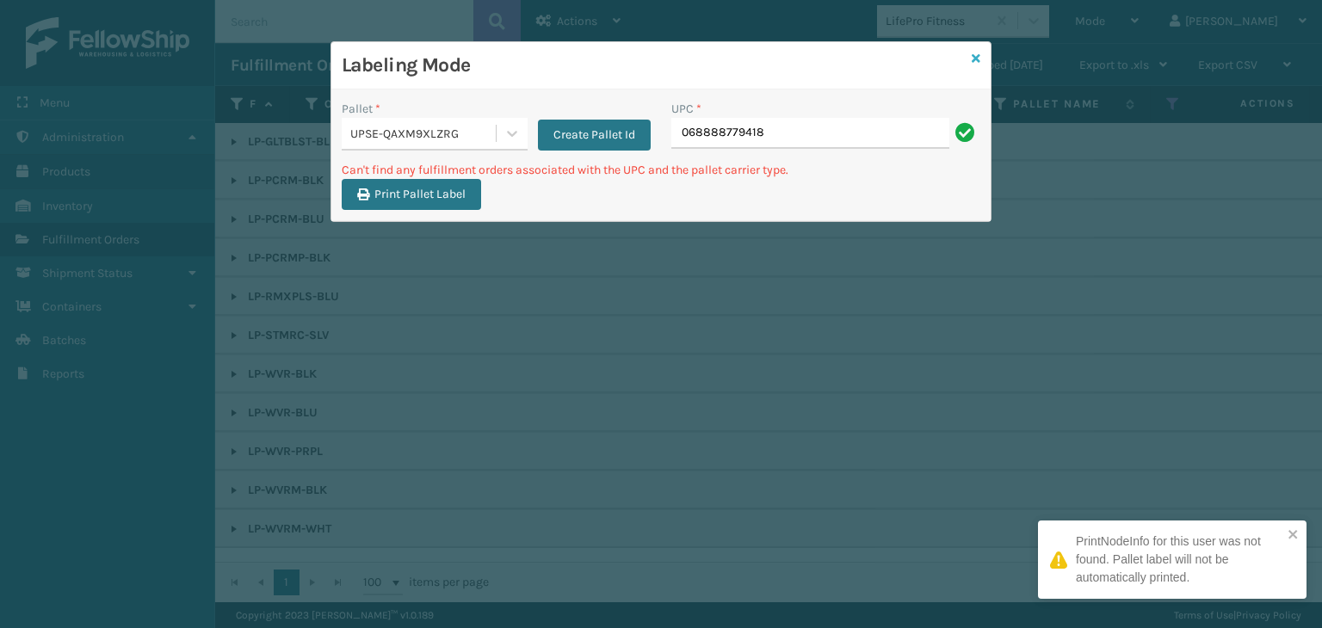
click at [978, 57] on icon at bounding box center [976, 59] width 9 height 12
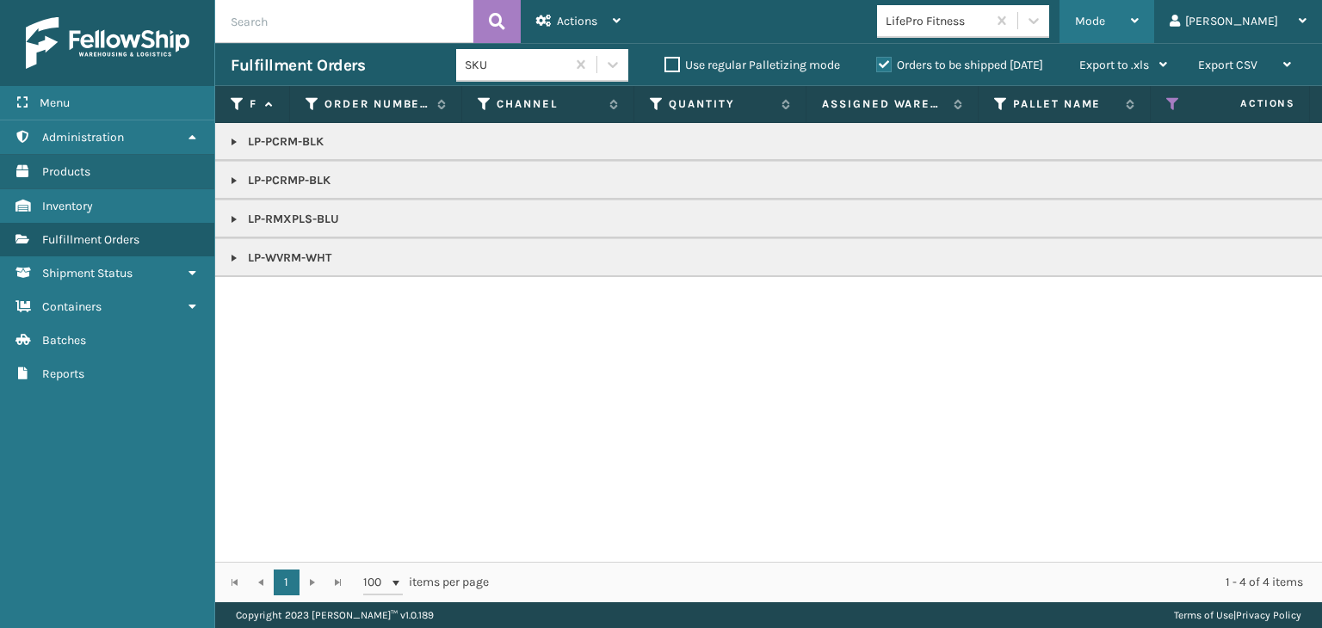
click at [1105, 27] on span "Mode" at bounding box center [1090, 21] width 30 height 15
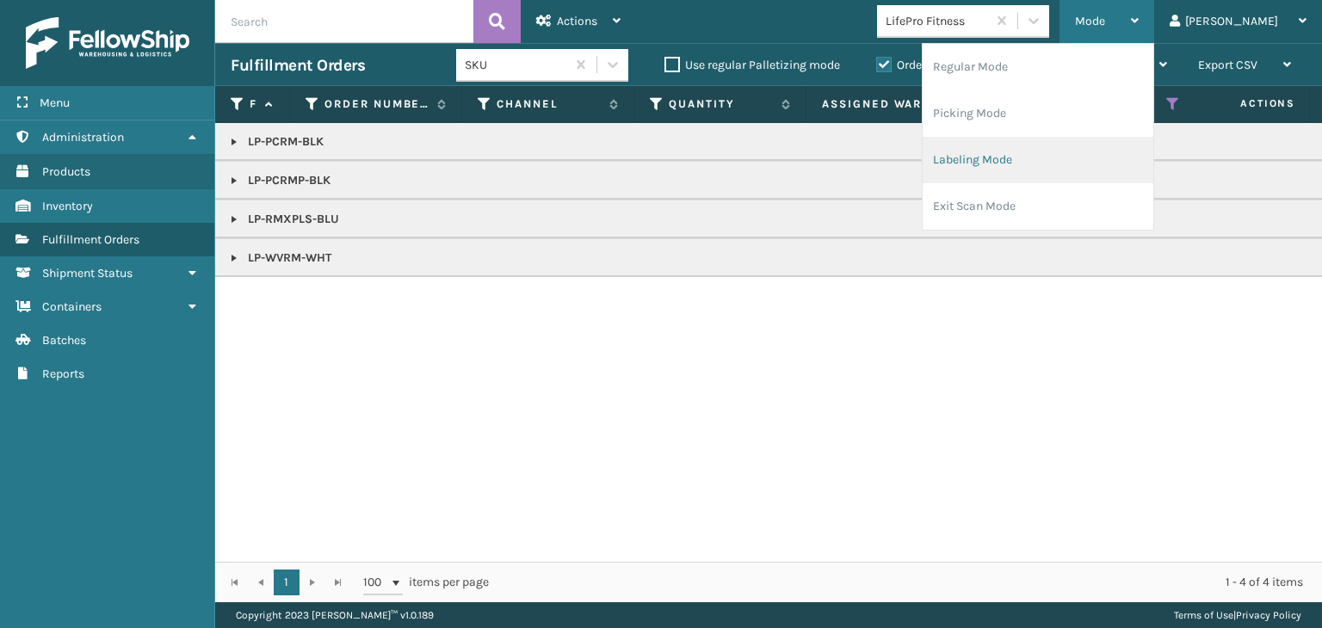
click at [1073, 159] on li "Labeling Mode" at bounding box center [1038, 160] width 231 height 46
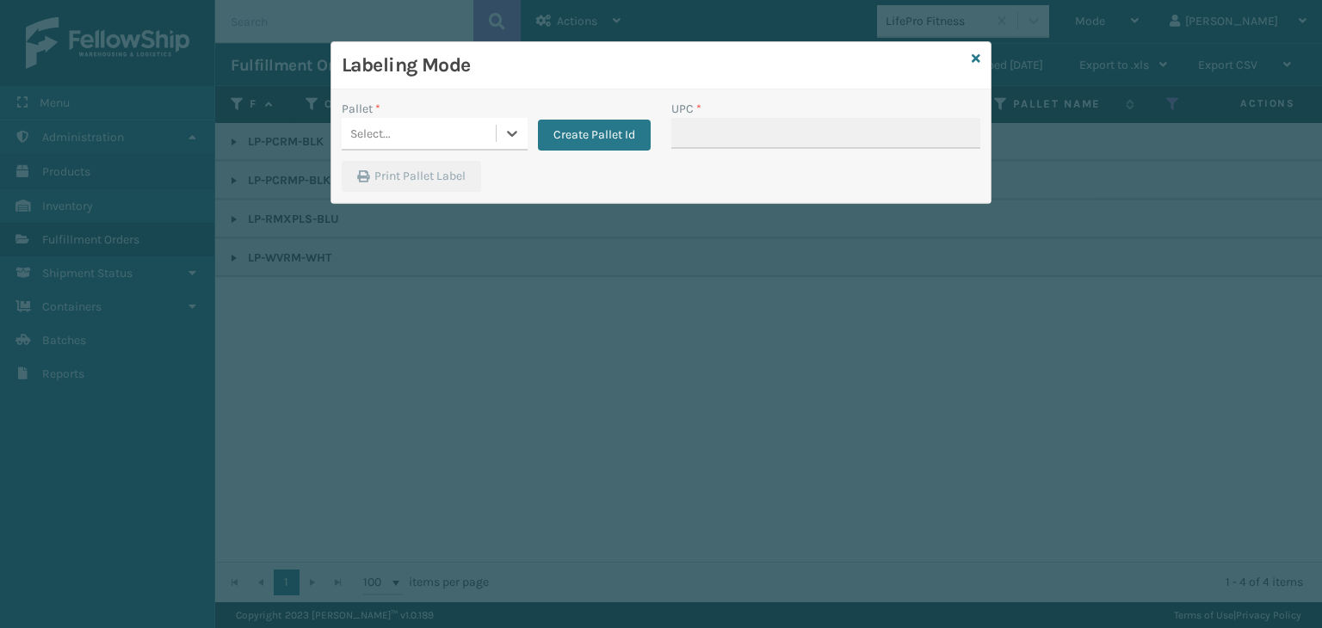
click at [402, 139] on div "Select..." at bounding box center [419, 134] width 154 height 28
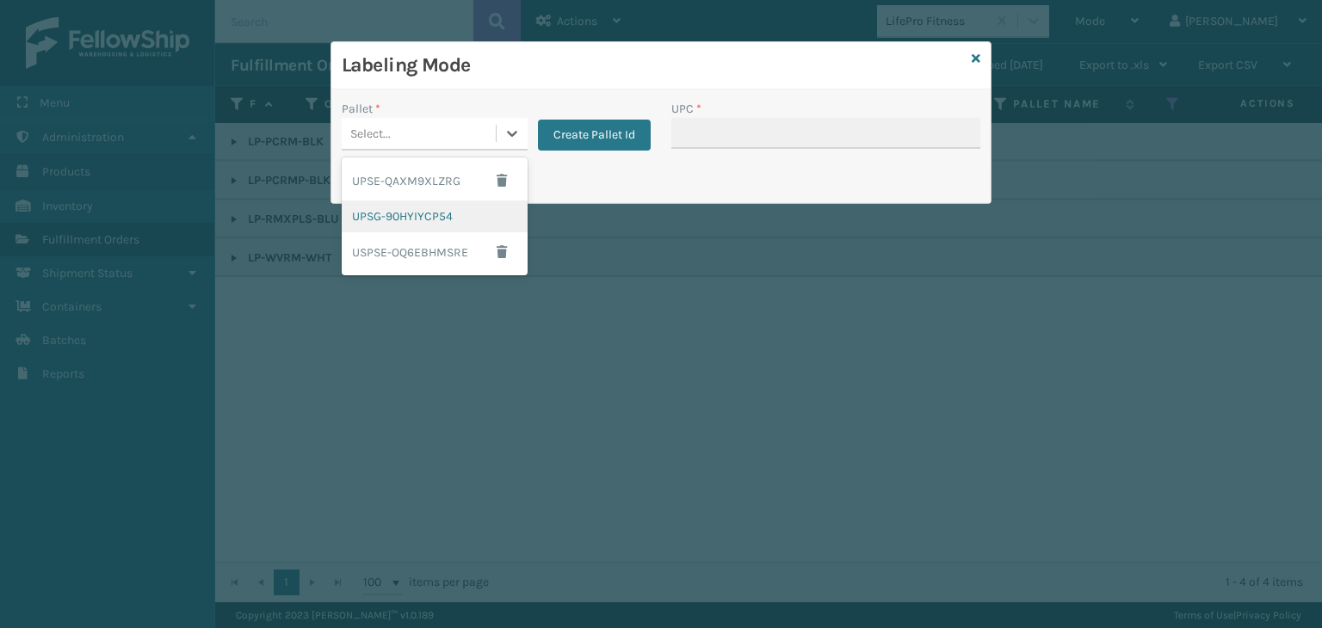
click at [403, 219] on div "UPSG-90HYIYCP54" at bounding box center [435, 217] width 186 height 32
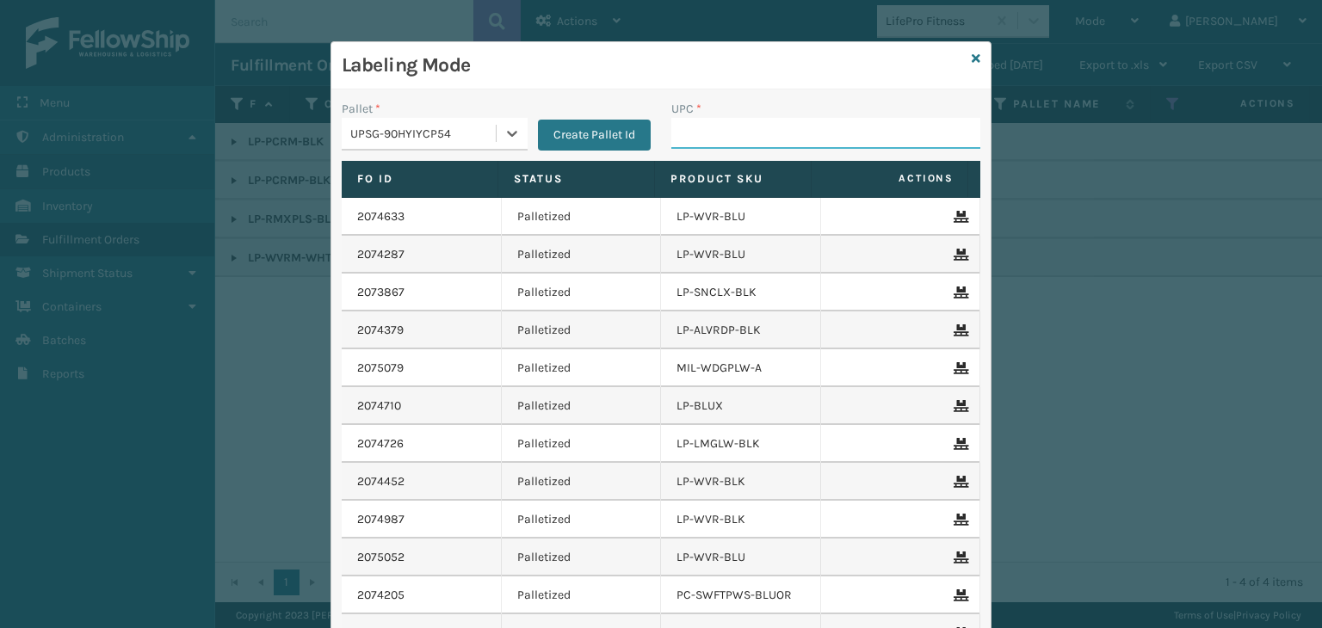
click at [712, 118] on input "UPC *" at bounding box center [825, 133] width 309 height 31
click at [972, 58] on icon at bounding box center [976, 59] width 9 height 12
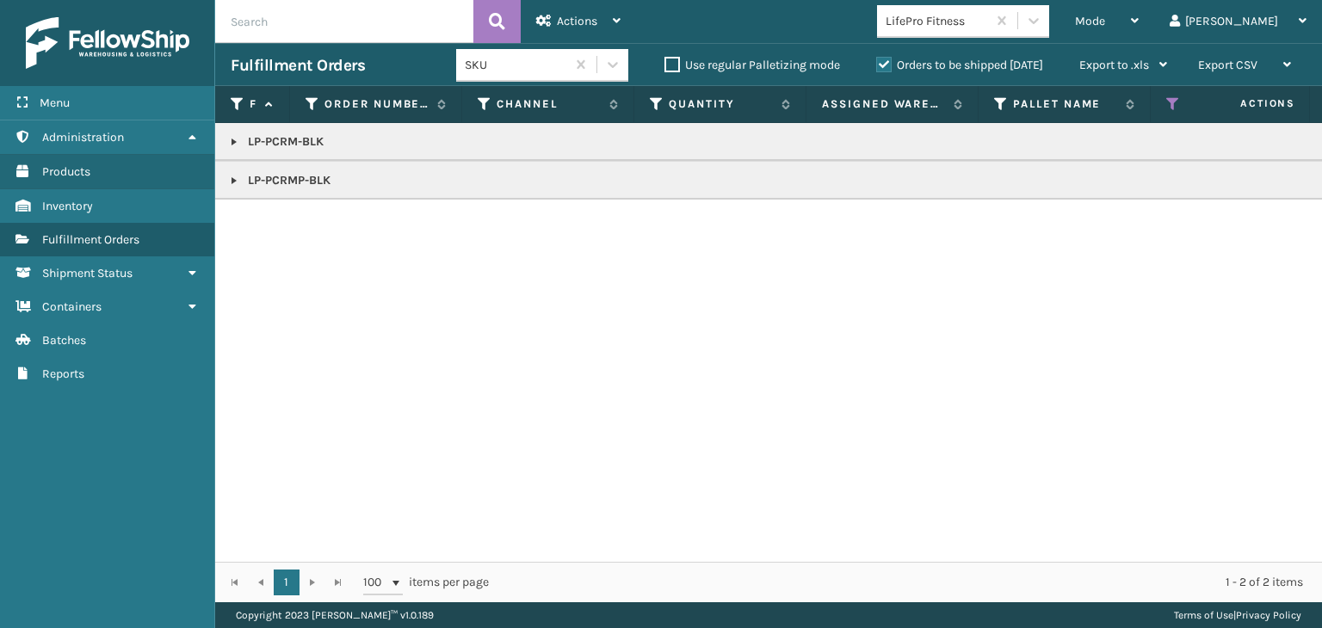
click at [231, 180] on link at bounding box center [234, 181] width 14 height 14
click at [240, 144] on link at bounding box center [234, 142] width 14 height 14
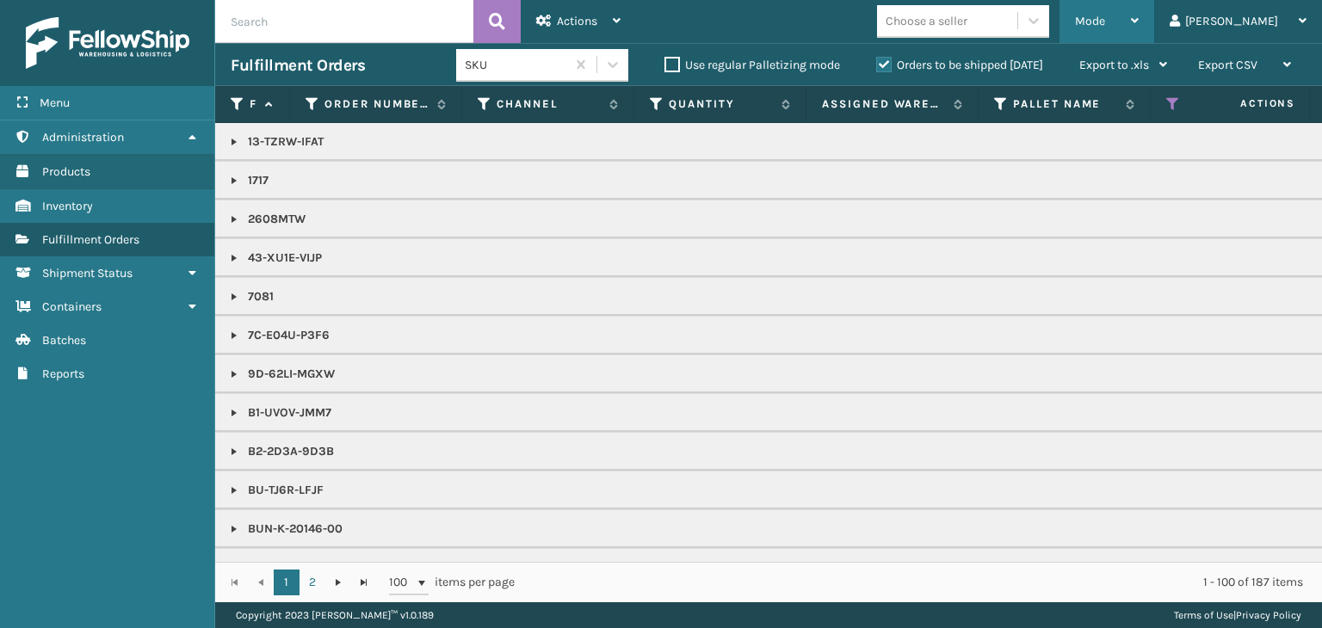
click at [1139, 28] on div "Mode" at bounding box center [1107, 21] width 64 height 43
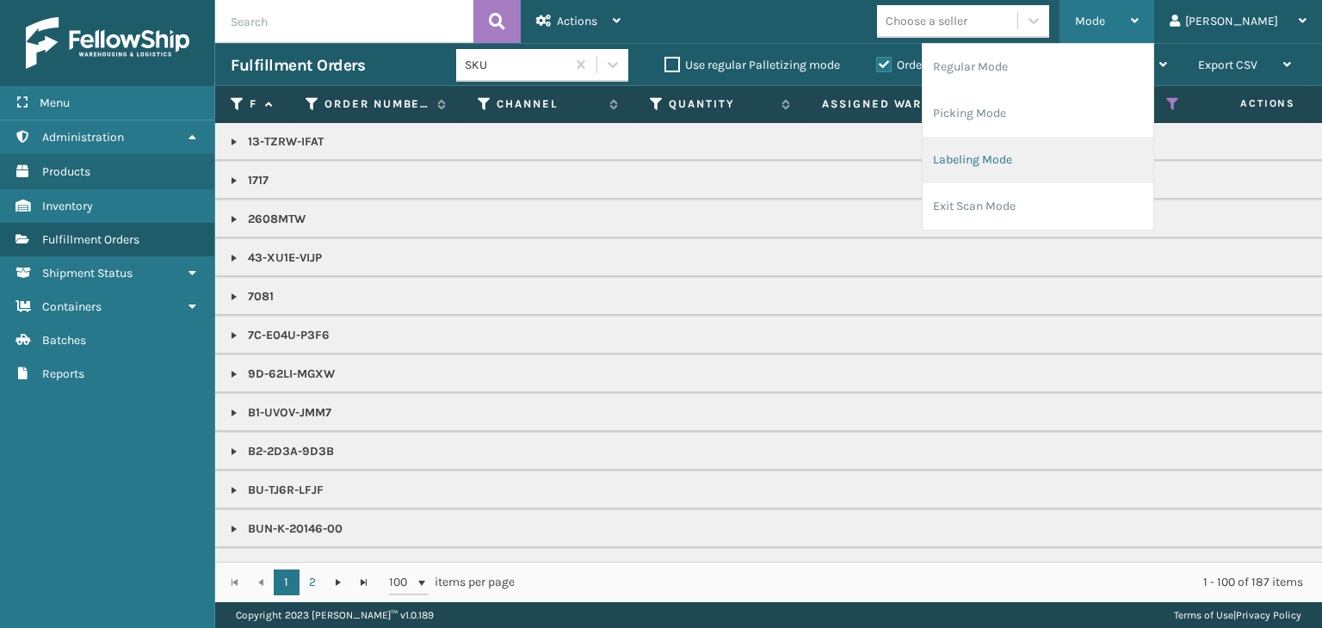
click at [1081, 170] on li "Labeling Mode" at bounding box center [1038, 160] width 231 height 46
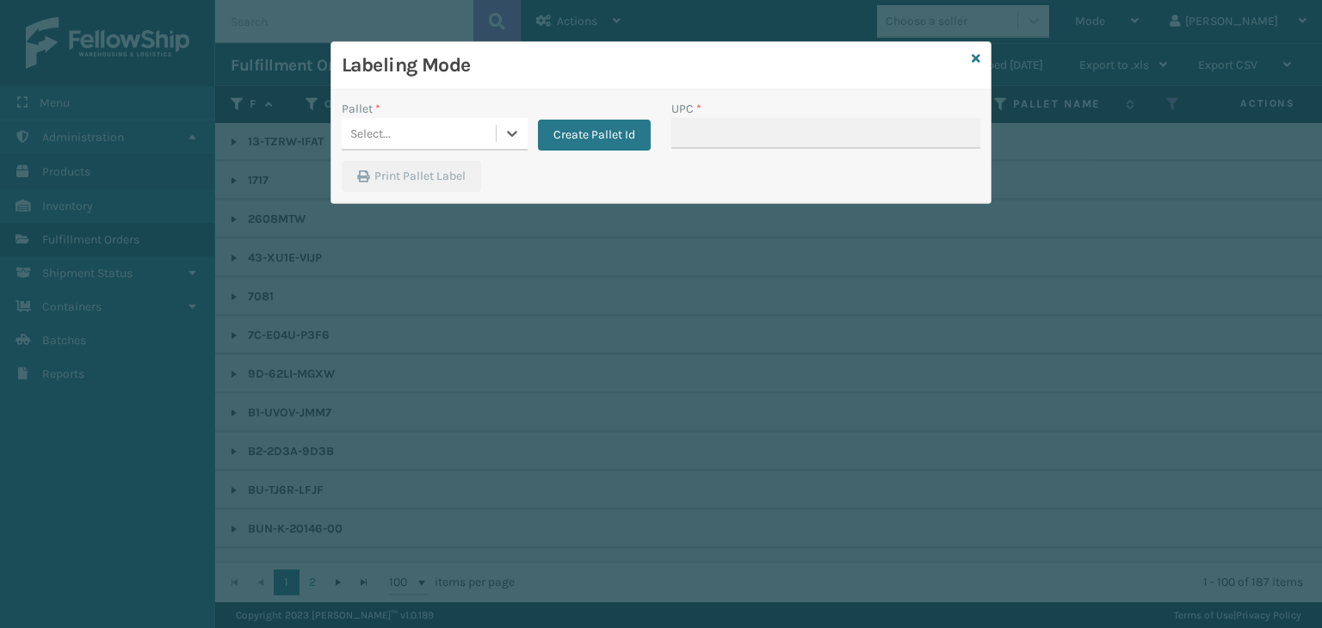
click at [418, 129] on div "Select..." at bounding box center [419, 134] width 154 height 28
click at [593, 135] on button "Create Pallet Id" at bounding box center [594, 135] width 113 height 31
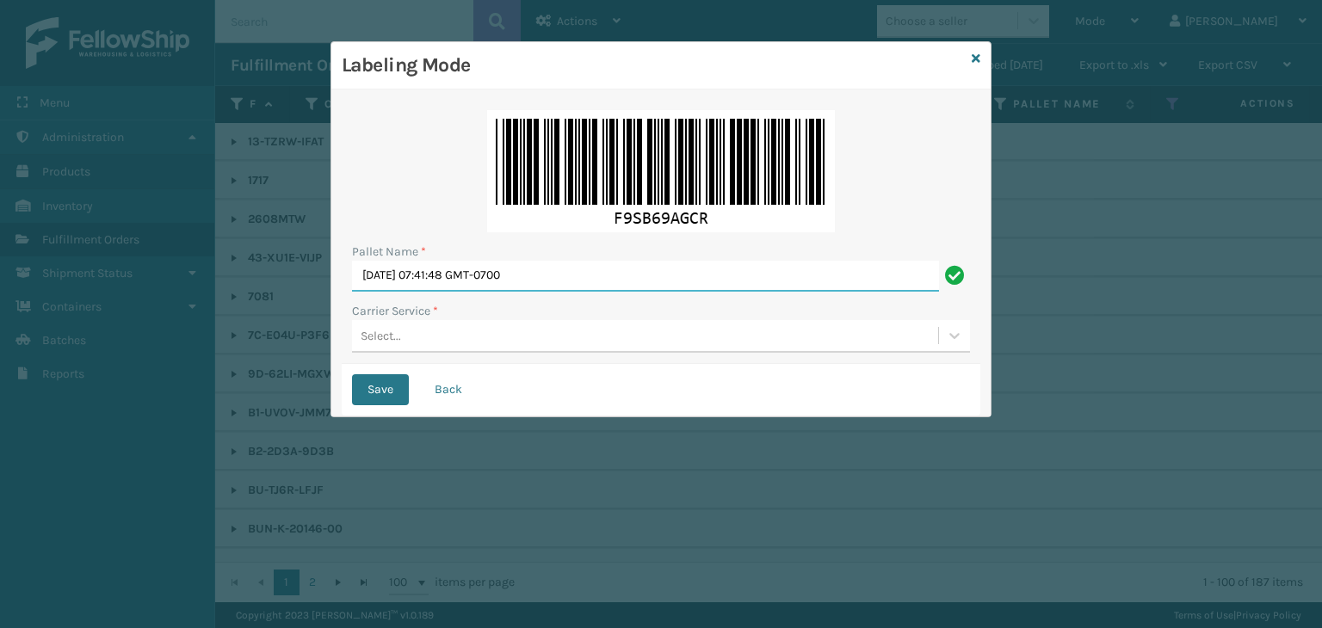
drag, startPoint x: 617, startPoint y: 278, endPoint x: 96, endPoint y: 348, distance: 526.3
click at [66, 331] on div "Labeling Mode Pallet Name * [DATE] 07:41:48 GMT-0700 Carrier Service * Select..…" at bounding box center [661, 314] width 1322 height 628
paste input "DXU538468"
type input "FDXU538468"
click at [426, 340] on div "Select..." at bounding box center [645, 336] width 586 height 28
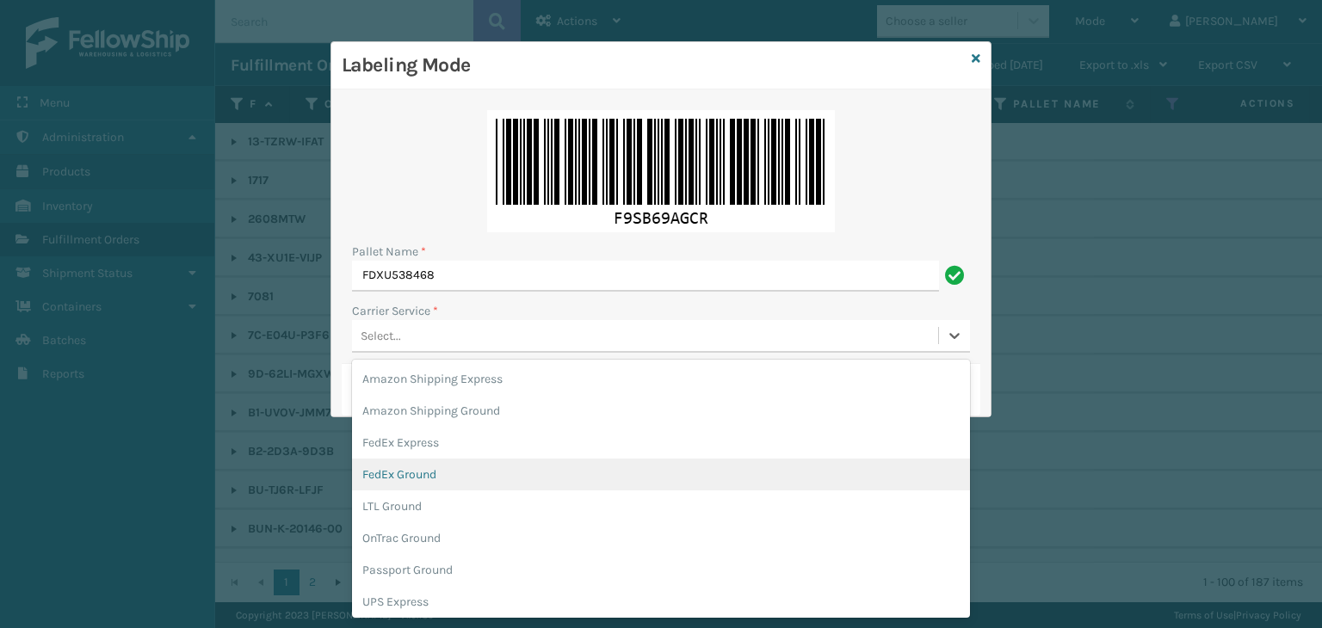
click at [454, 479] on div "FedEx Ground" at bounding box center [661, 475] width 618 height 32
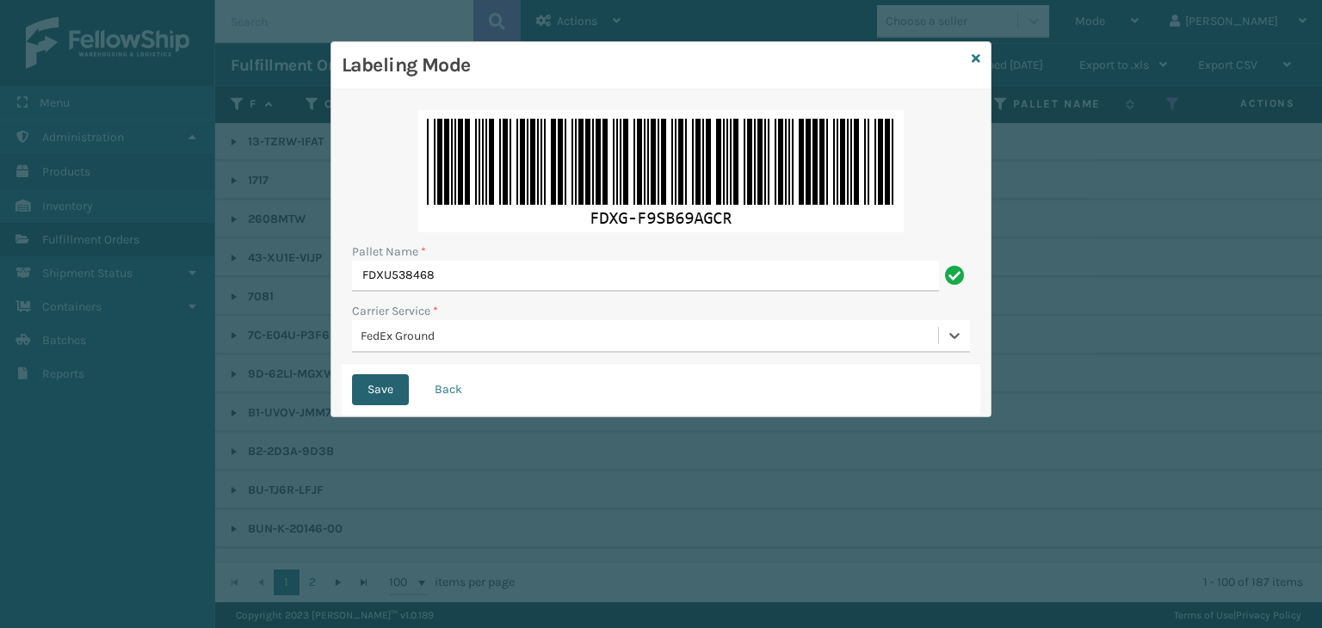
click at [389, 393] on button "Save" at bounding box center [380, 389] width 57 height 31
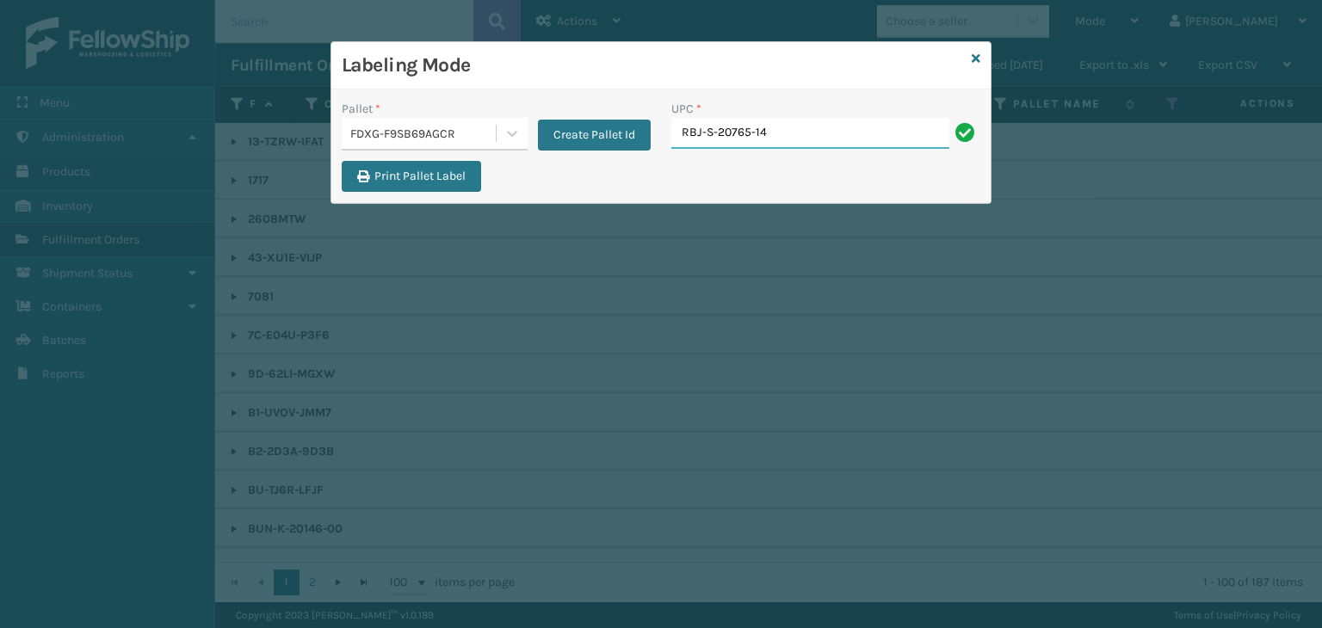
type input "RBJ-S-20765-14"
type input "RBJ-S-20158-04"
drag, startPoint x: 806, startPoint y: 114, endPoint x: 807, endPoint y: 128, distance: 13.8
click at [806, 120] on div "UPC * RBJ-S-20158-04" at bounding box center [825, 124] width 309 height 49
drag, startPoint x: 807, startPoint y: 133, endPoint x: 69, endPoint y: 164, distance: 739.2
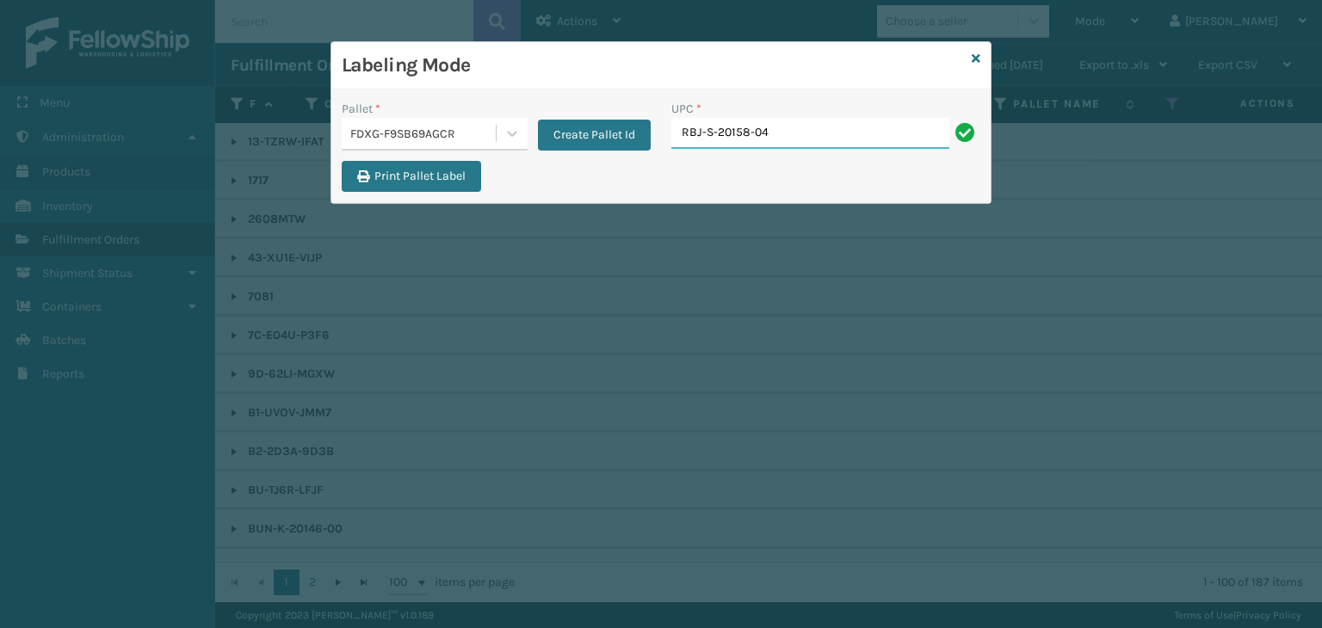
click at [69, 164] on div "Labeling Mode Pallet * FDXG-F9SB69AGCR Create Pallet Id UPC * RBJ-S-20158-04 Pr…" at bounding box center [661, 314] width 1322 height 628
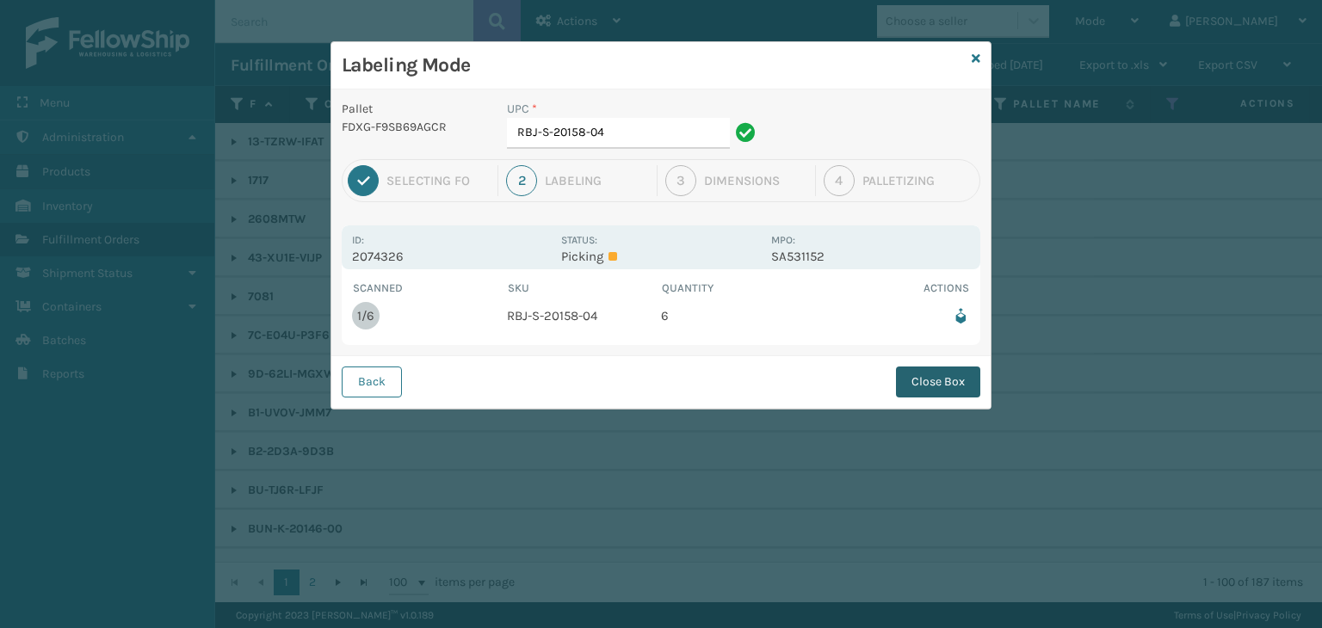
click at [957, 376] on button "Close Box" at bounding box center [938, 382] width 84 height 31
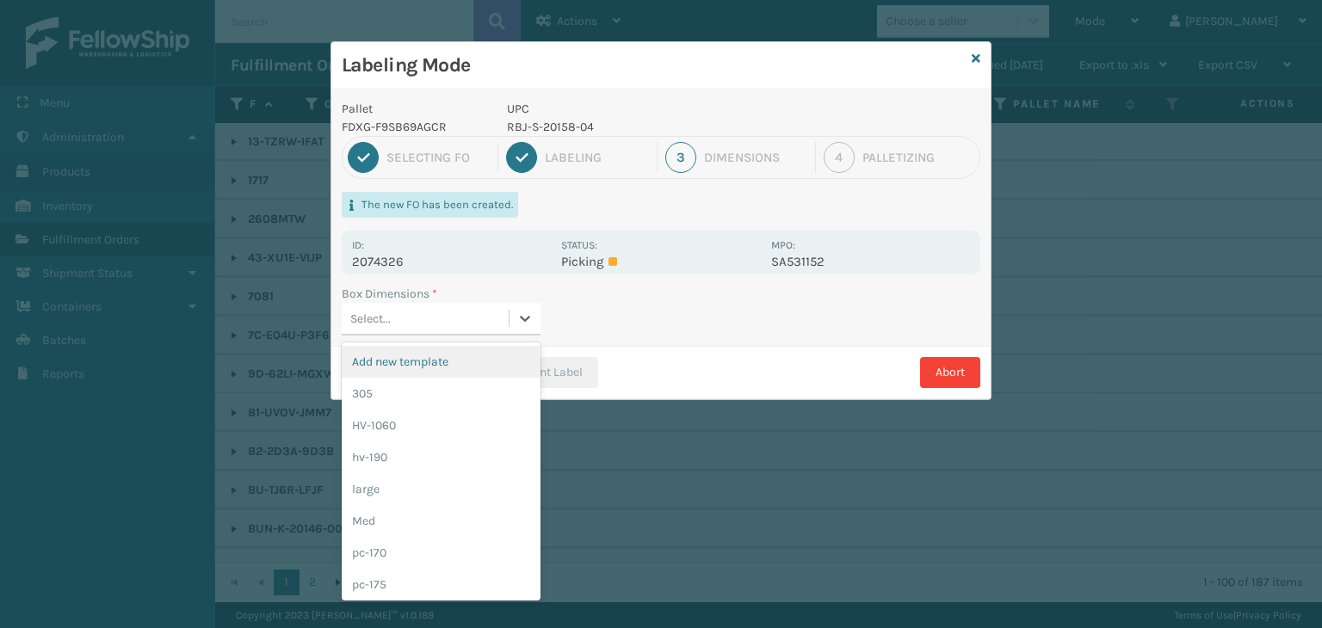
click at [457, 317] on div "Select..." at bounding box center [425, 319] width 167 height 28
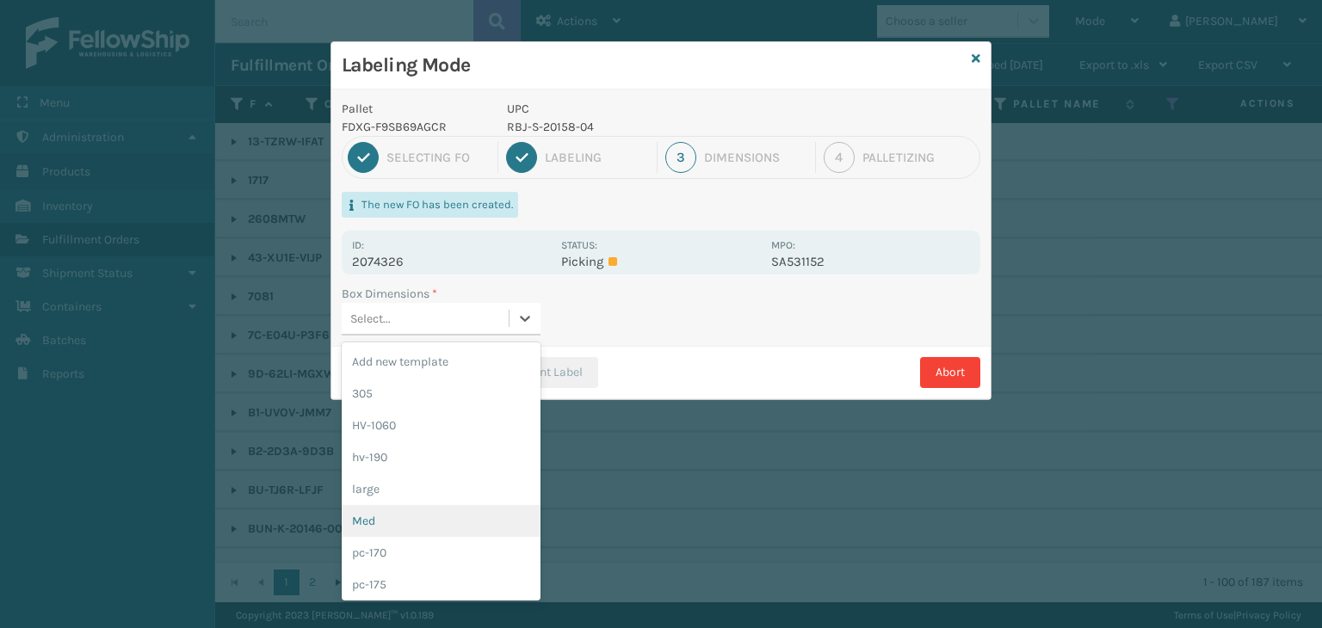
drag, startPoint x: 402, startPoint y: 514, endPoint x: 399, endPoint y: 501, distance: 13.2
click at [399, 510] on div "Med" at bounding box center [441, 521] width 199 height 32
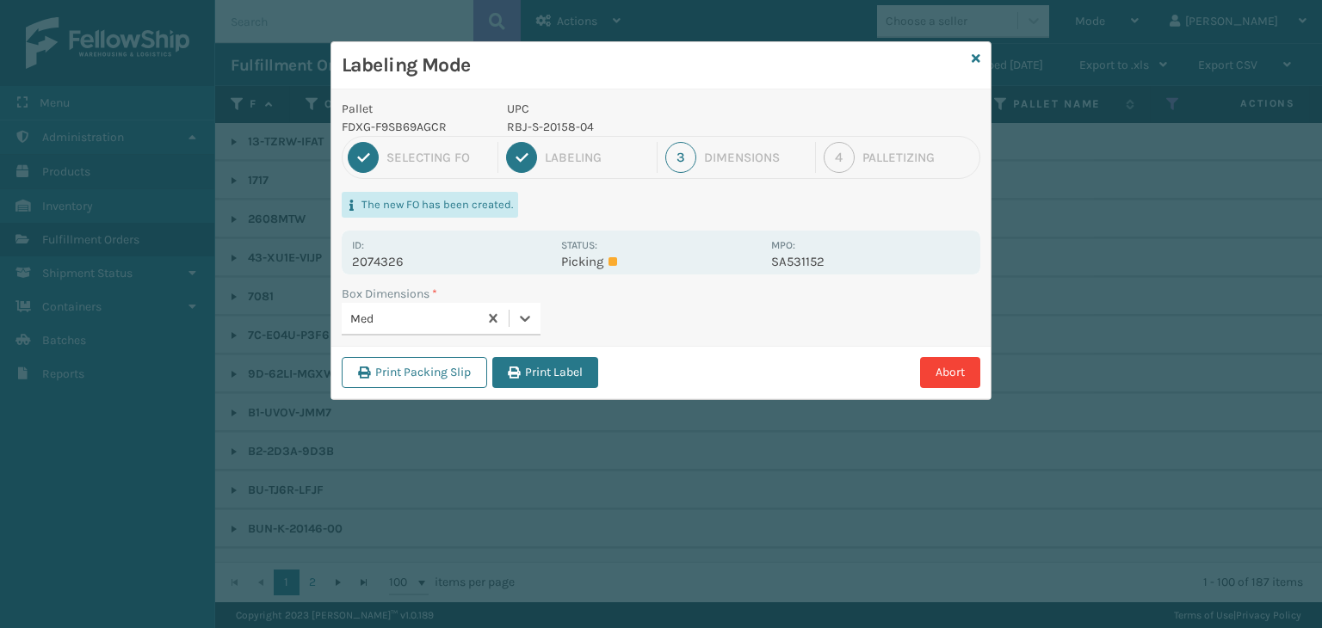
click at [535, 356] on div "Print Packing Slip Print Label Abort" at bounding box center [660, 372] width 659 height 53
click at [544, 357] on button "Print Label" at bounding box center [545, 372] width 106 height 31
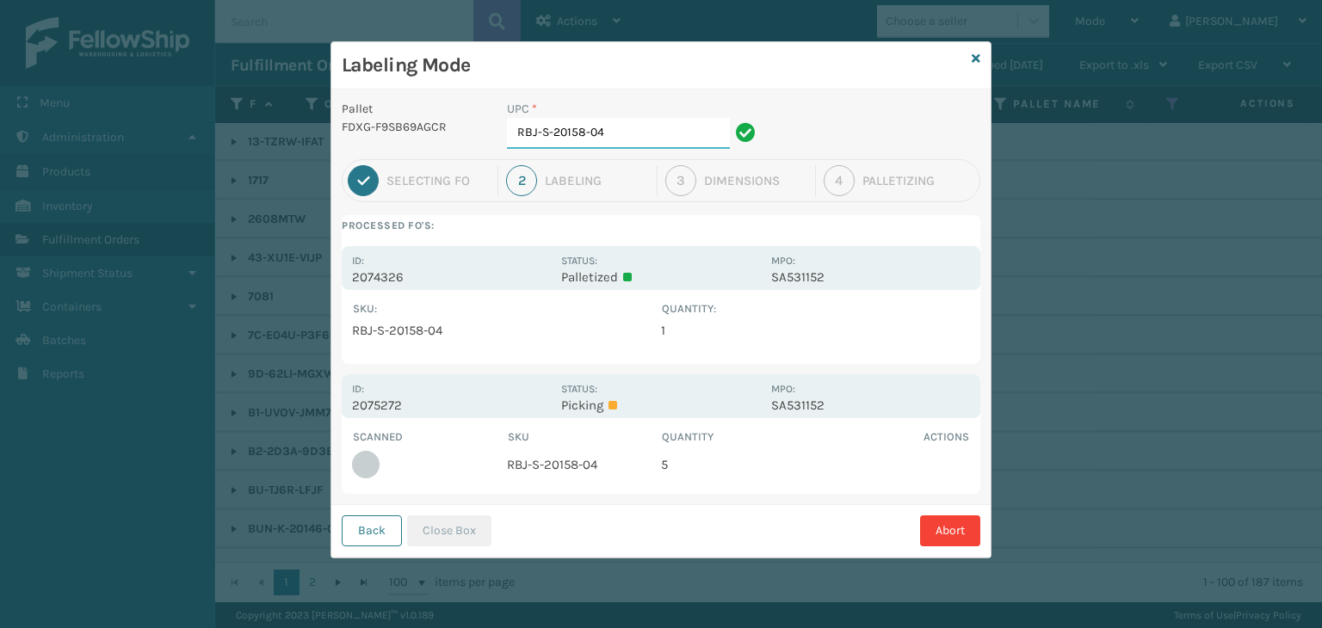
click at [665, 137] on input "RBJ-S-20158-04" at bounding box center [618, 133] width 223 height 31
click at [465, 529] on button "Close Box" at bounding box center [449, 531] width 84 height 31
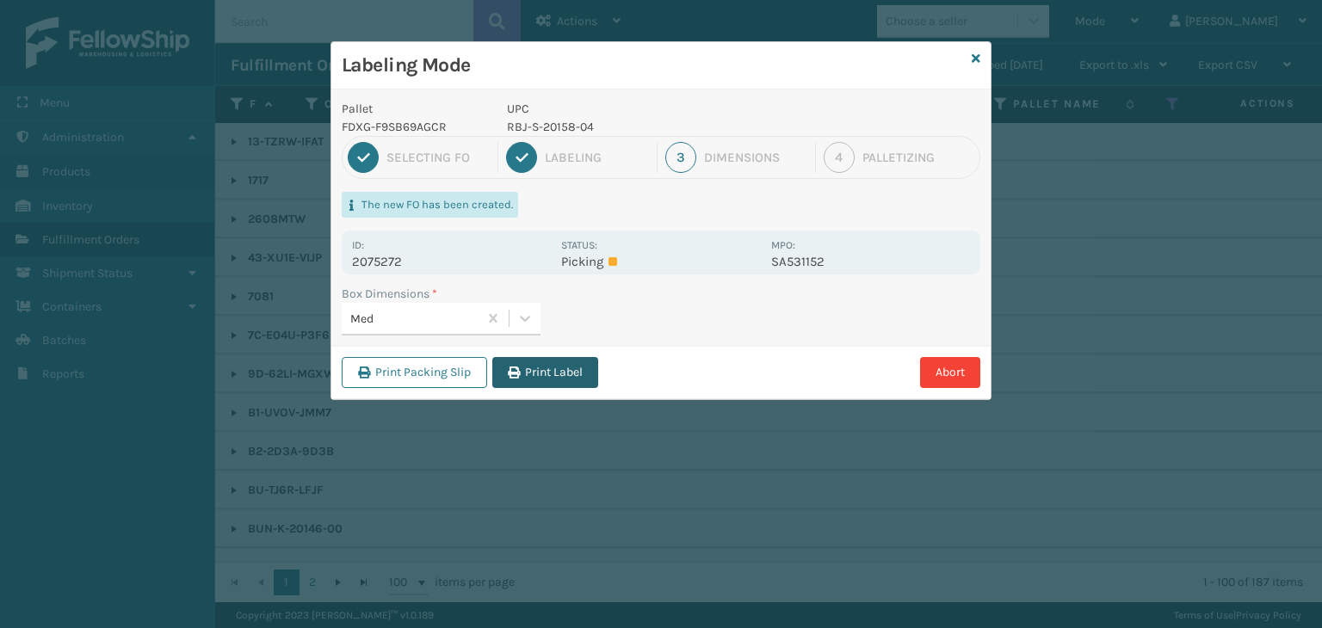
click at [585, 385] on button "Print Label" at bounding box center [545, 372] width 106 height 31
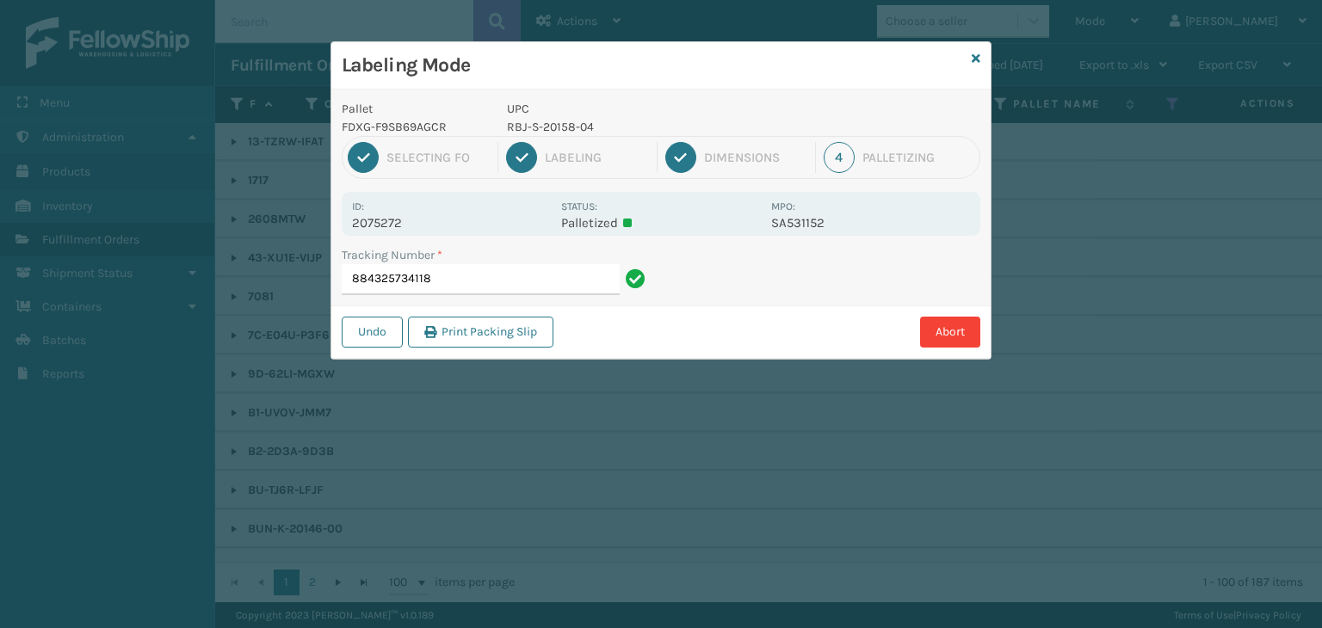
type input "884325734118RBJ-S-20158-04"
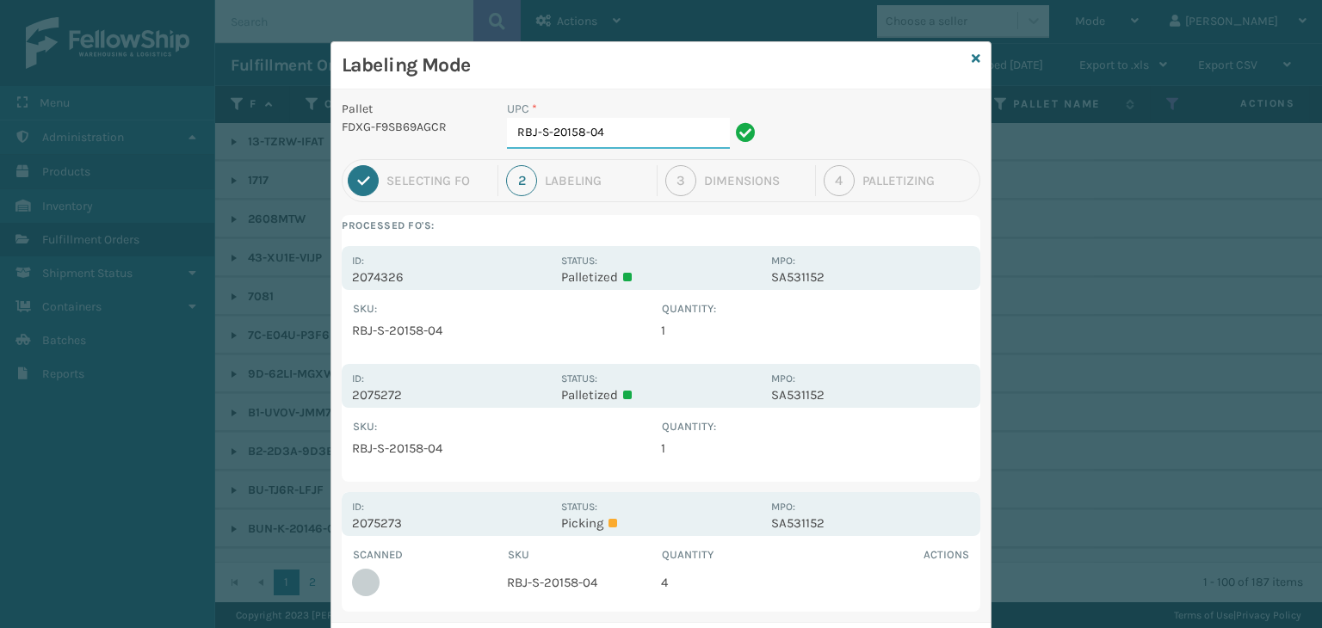
click at [651, 133] on input "RBJ-S-20158-04" at bounding box center [618, 133] width 223 height 31
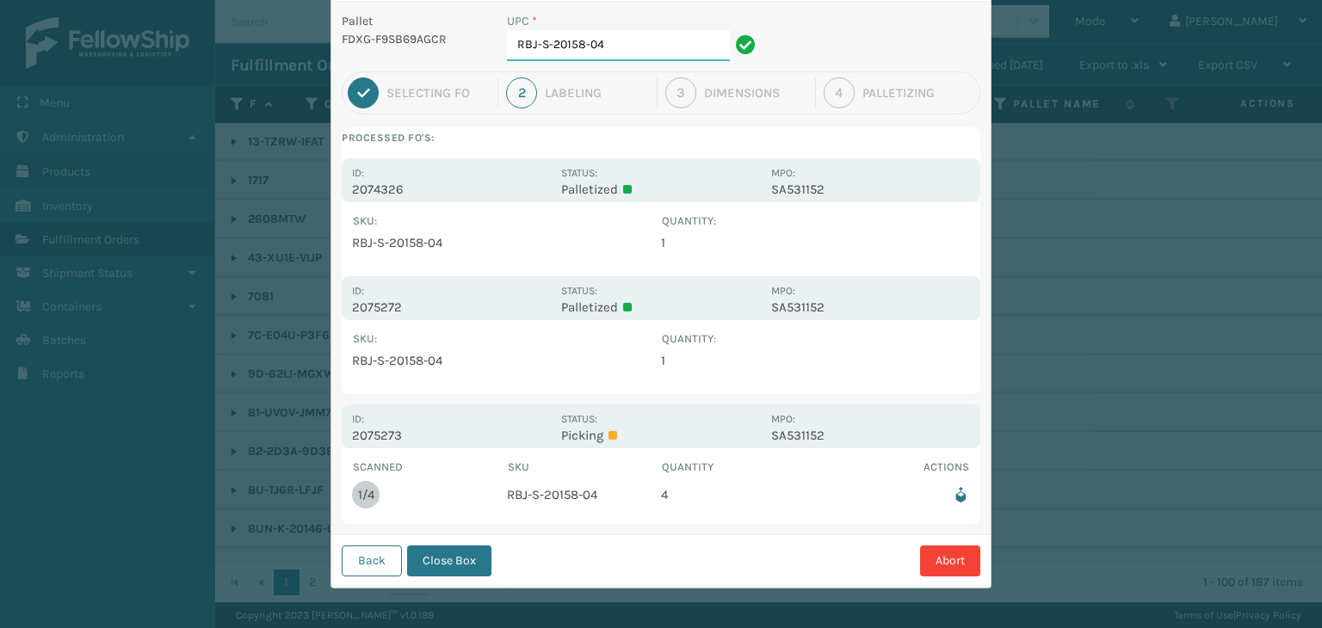
scroll to position [89, 0]
click at [465, 565] on button "Close Box" at bounding box center [449, 560] width 84 height 31
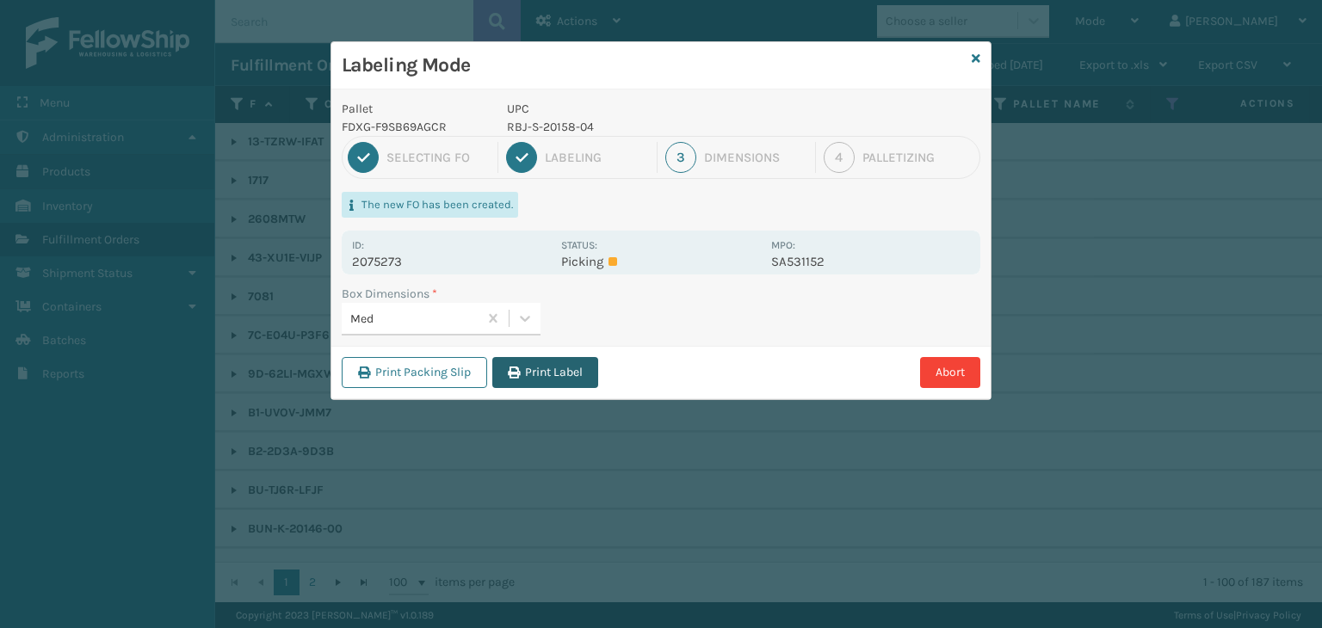
click at [560, 370] on button "Print Label" at bounding box center [545, 372] width 106 height 31
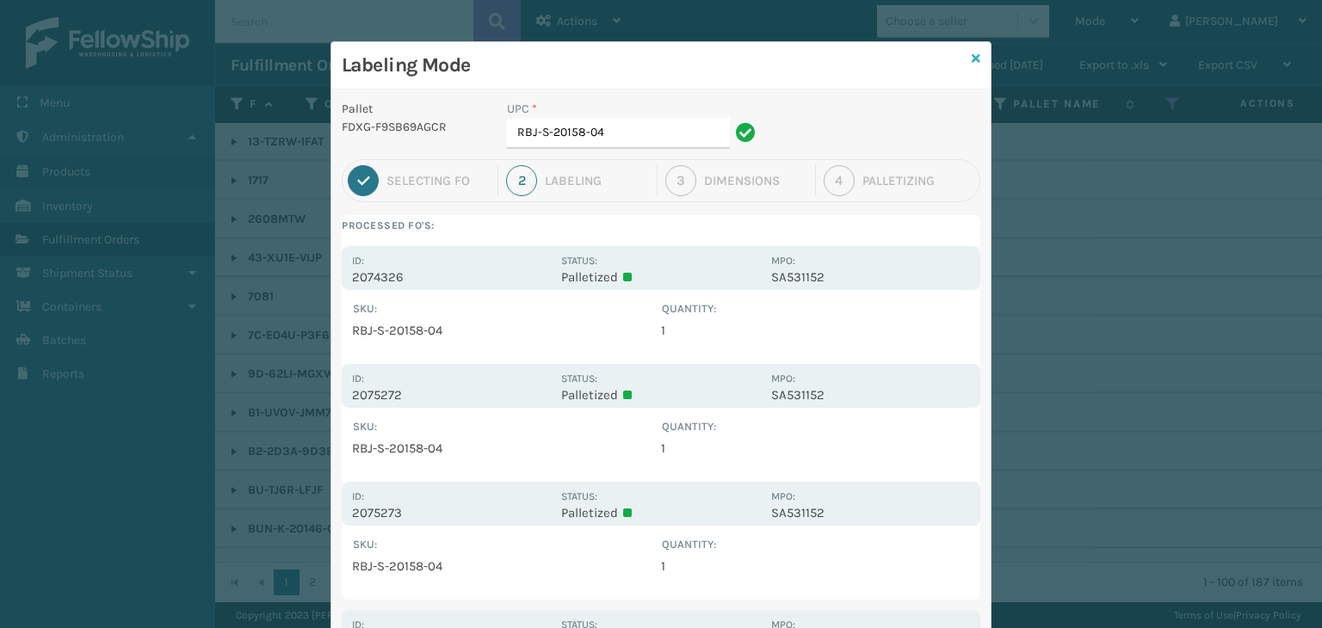
click at [974, 60] on icon at bounding box center [976, 59] width 9 height 12
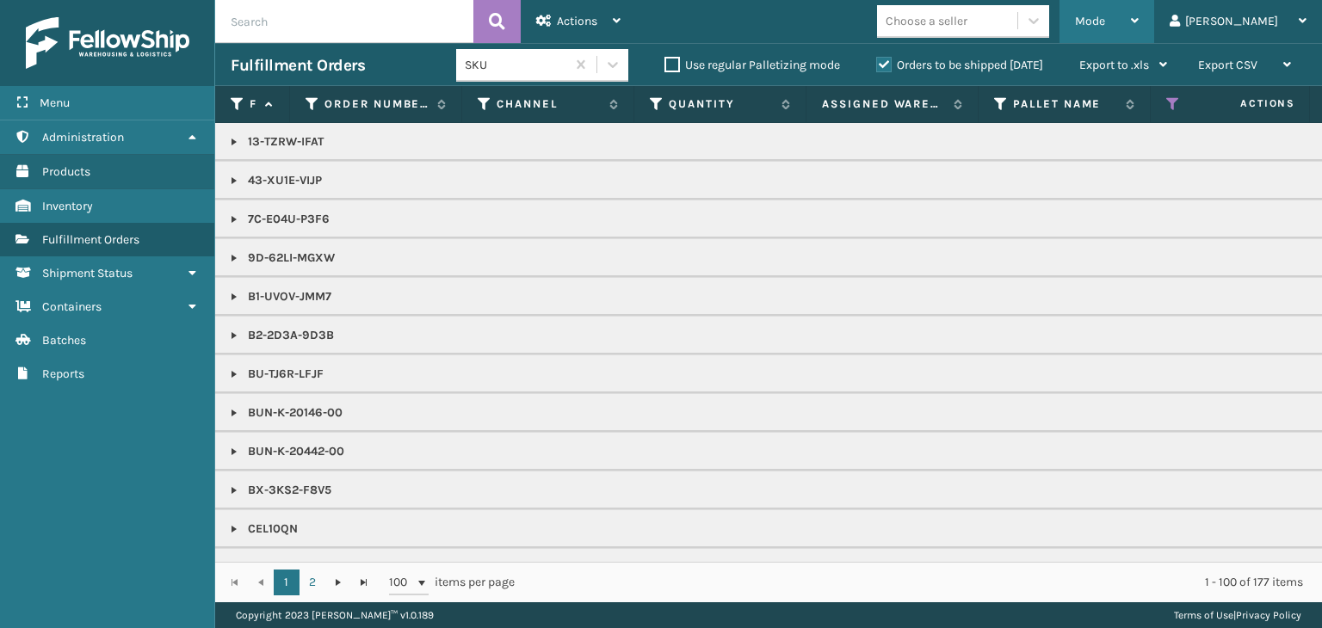
click at [1105, 28] on span "Mode" at bounding box center [1090, 21] width 30 height 15
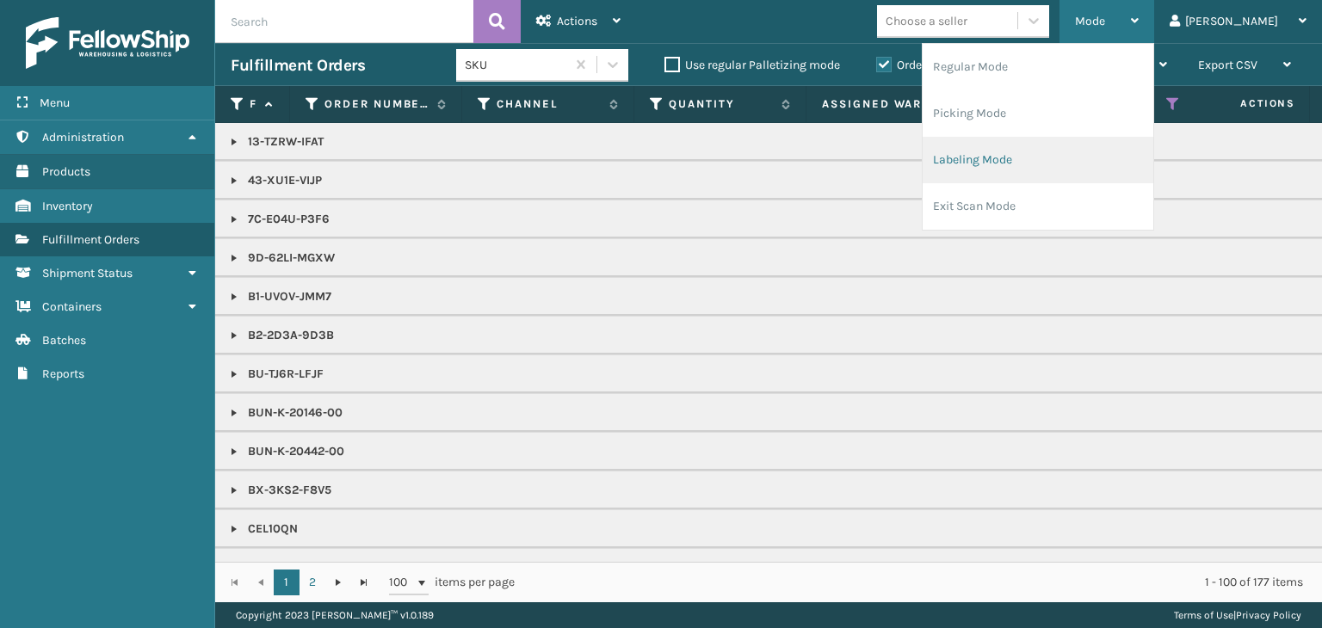
click at [1037, 159] on li "Labeling Mode" at bounding box center [1038, 160] width 231 height 46
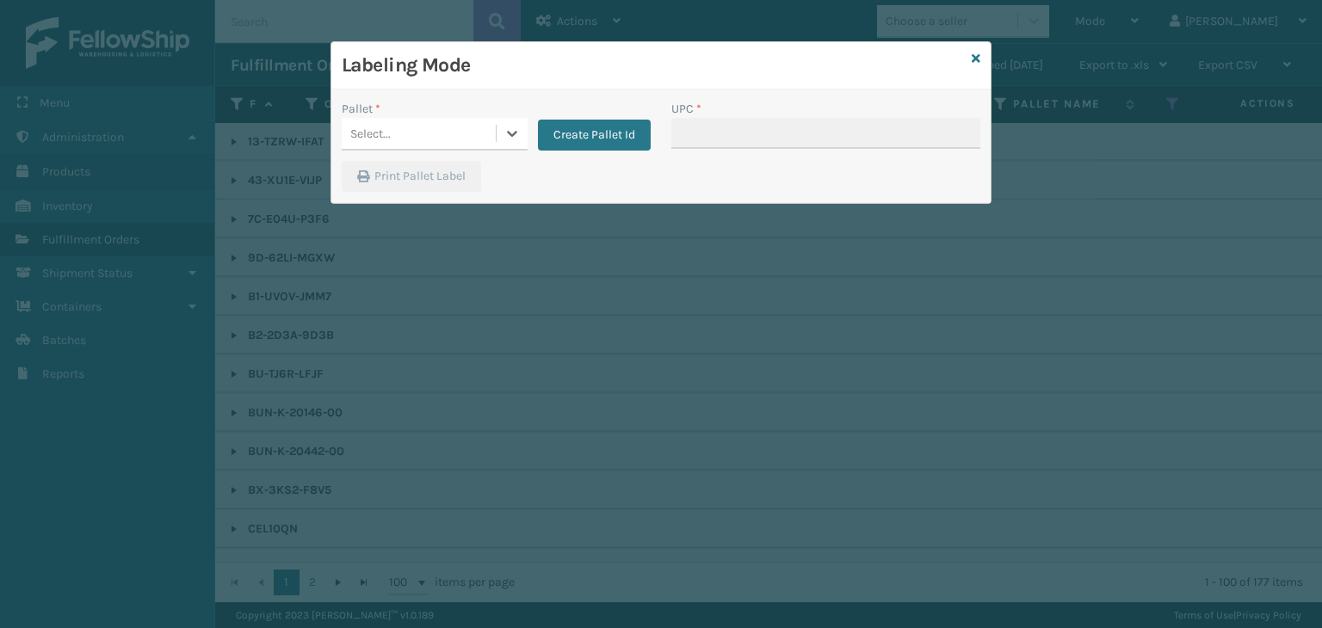
click at [487, 121] on div "Select..." at bounding box center [419, 134] width 154 height 28
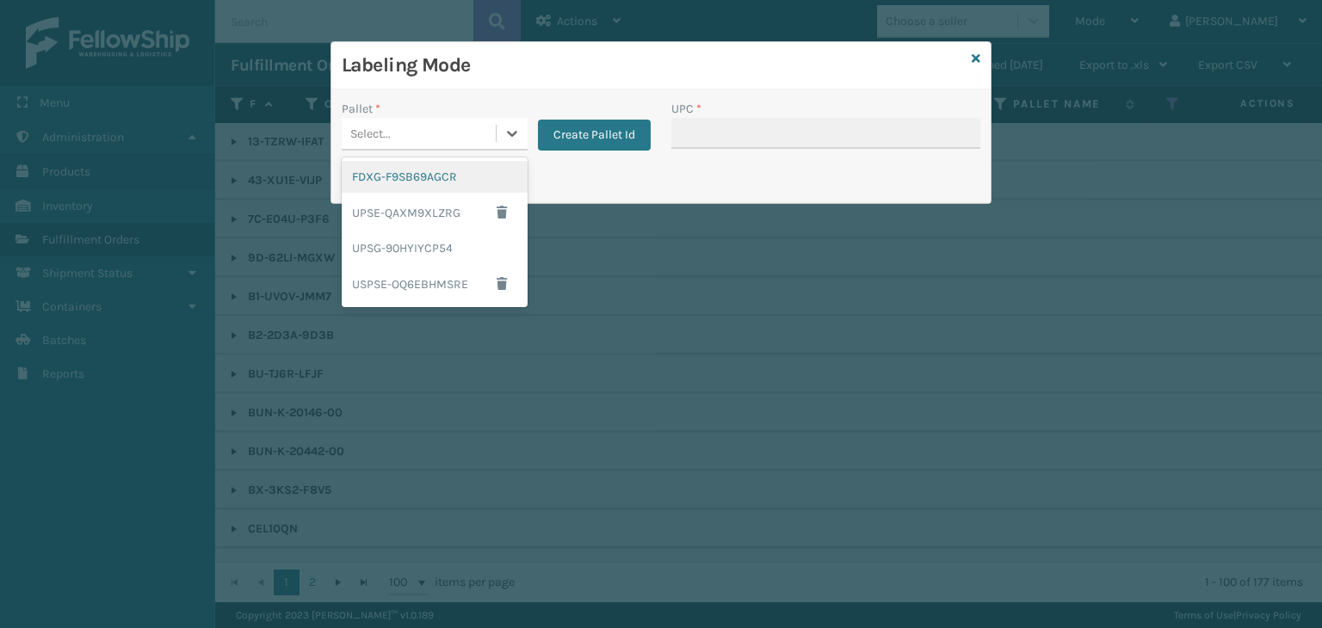
click at [439, 176] on div "FDXG-F9SB69AGCR" at bounding box center [435, 177] width 186 height 32
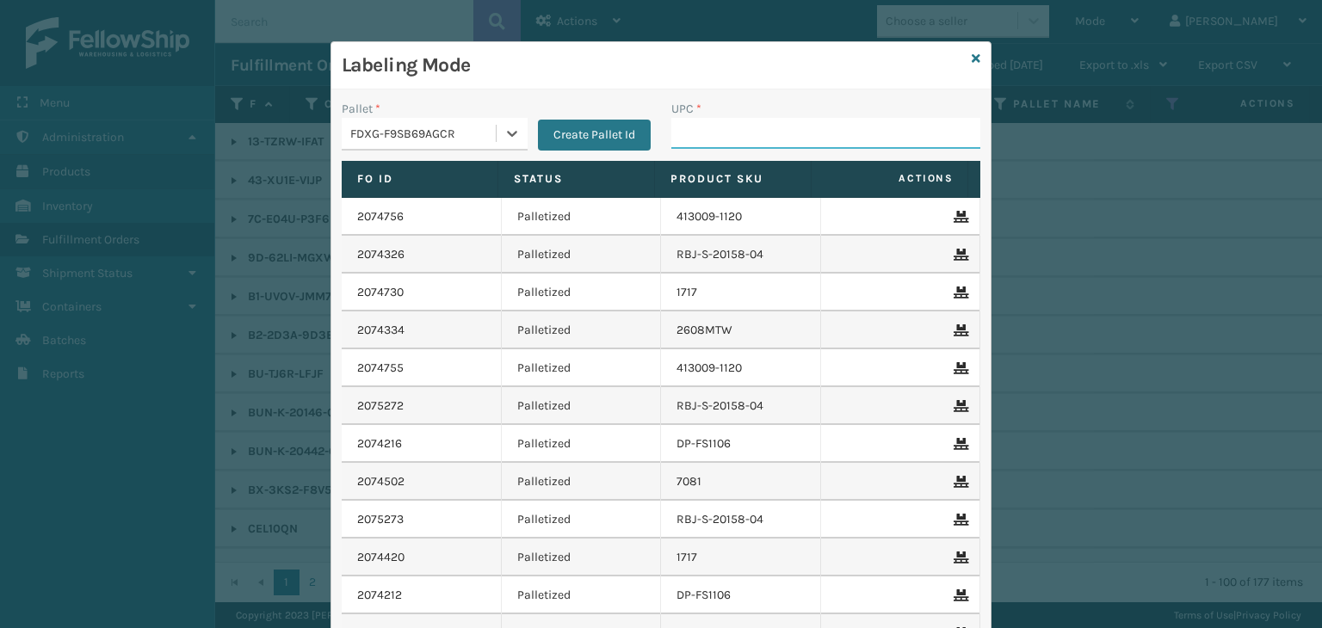
click at [694, 132] on input "UPC *" at bounding box center [825, 133] width 309 height 31
type input "RBJ-S-20744-40"
drag, startPoint x: 772, startPoint y: 131, endPoint x: 144, endPoint y: 158, distance: 629.0
click at [147, 158] on div "Labeling Mode Pallet * FDXG-F9SB69AGCR Create Pallet Id UPC * RBJ-S-20744-40 Fo…" at bounding box center [661, 314] width 1322 height 628
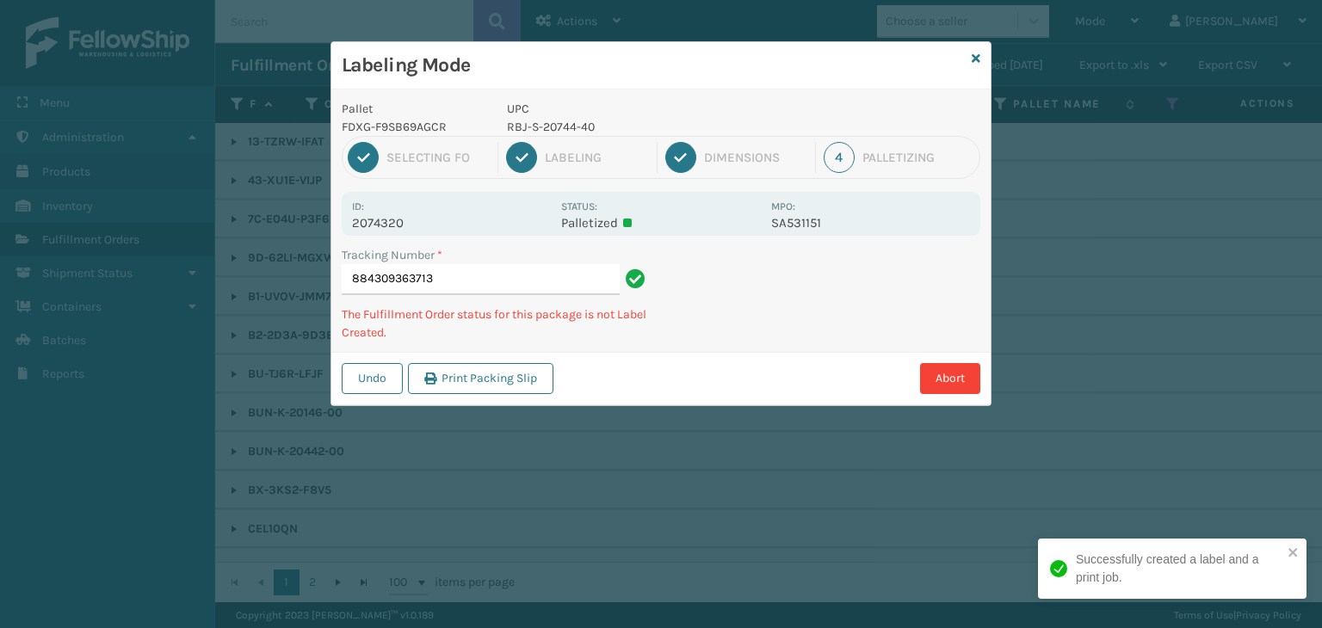
type input "884309363713RBJ-S-20744-40"
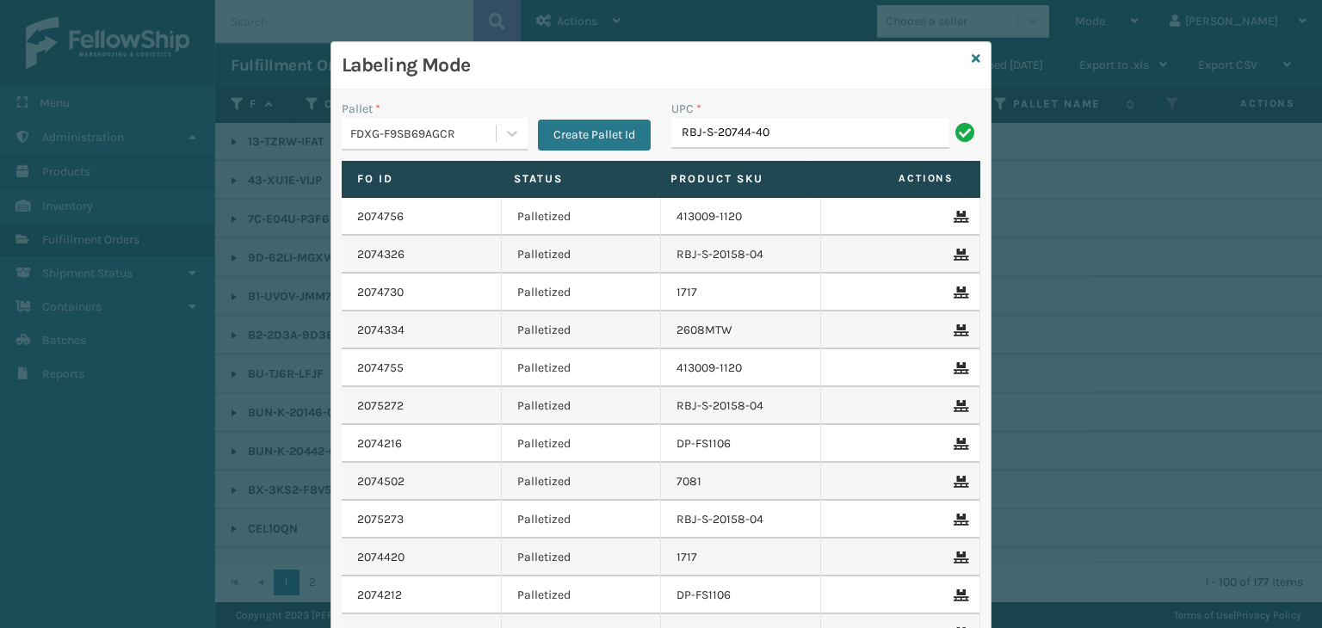
type input "RBJ-S-20744-40"
type input "RBJ-S-21826-03"
type input "RBJ-S-20158-04"
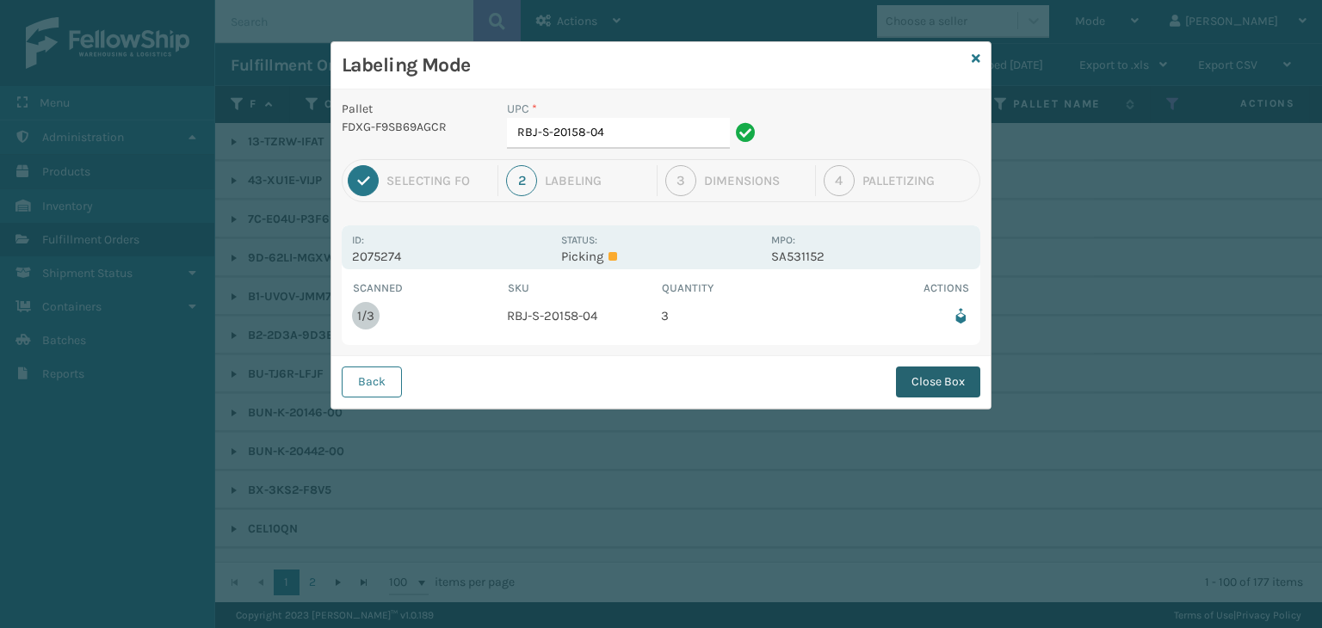
click at [962, 380] on button "Close Box" at bounding box center [938, 382] width 84 height 31
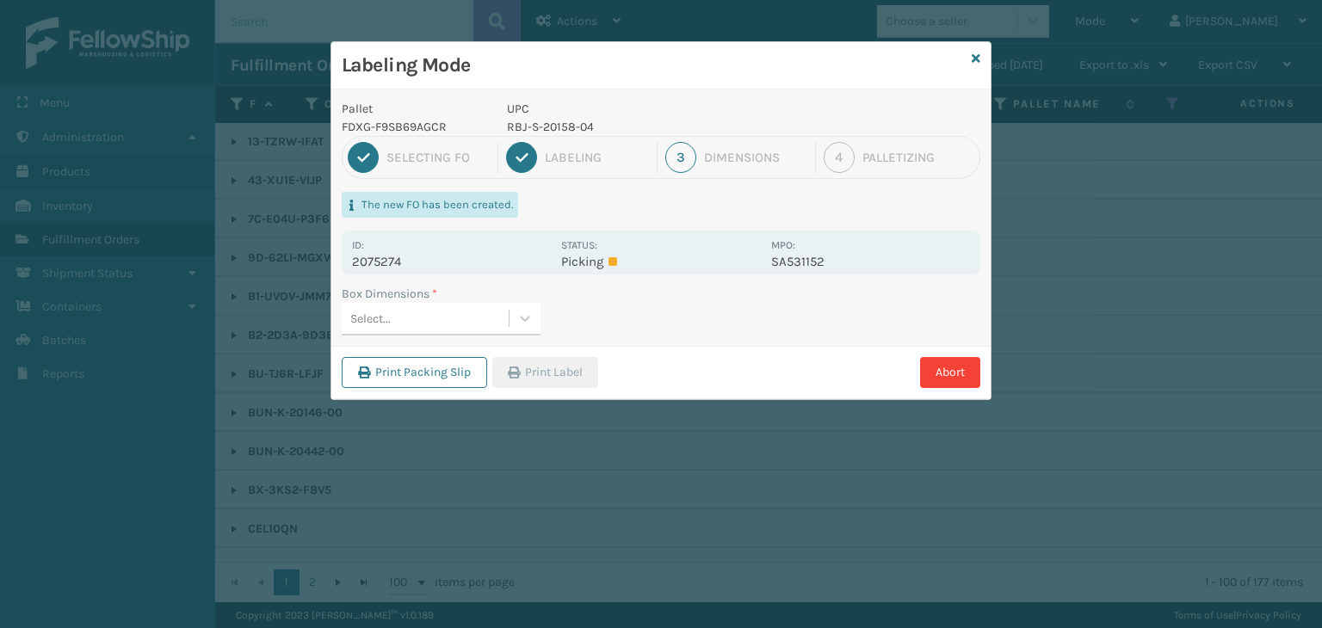
click at [420, 311] on div "Select..." at bounding box center [425, 319] width 167 height 28
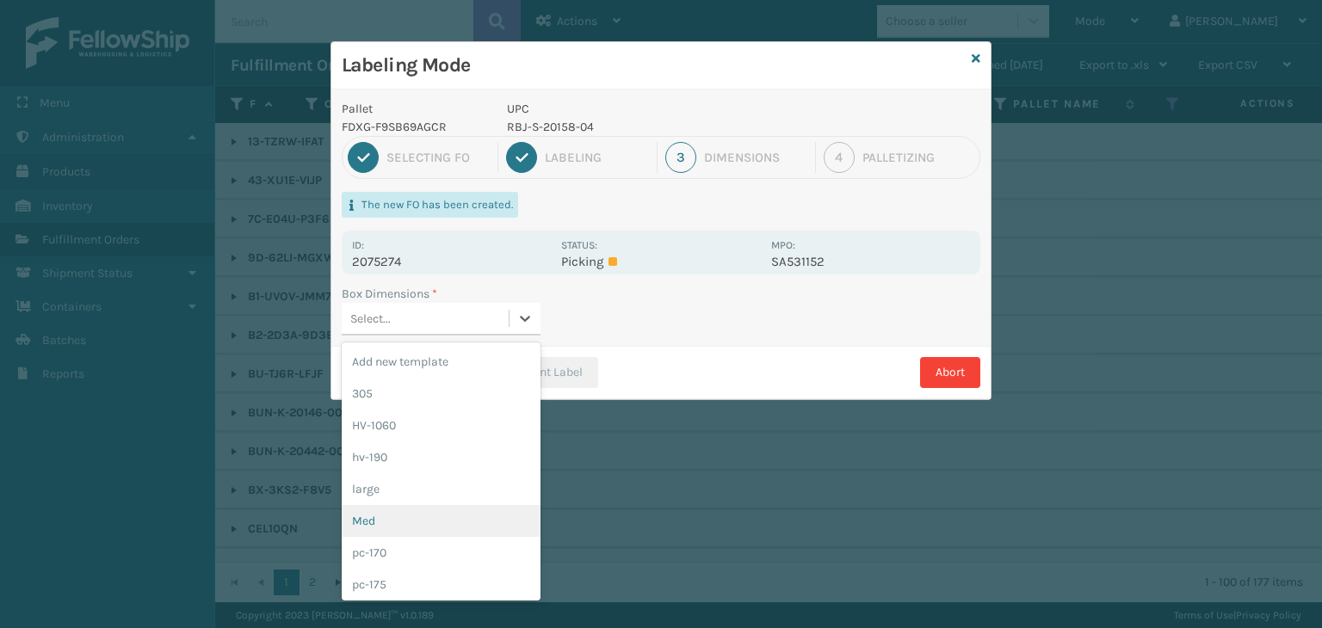
click at [418, 505] on div "Med" at bounding box center [441, 521] width 199 height 32
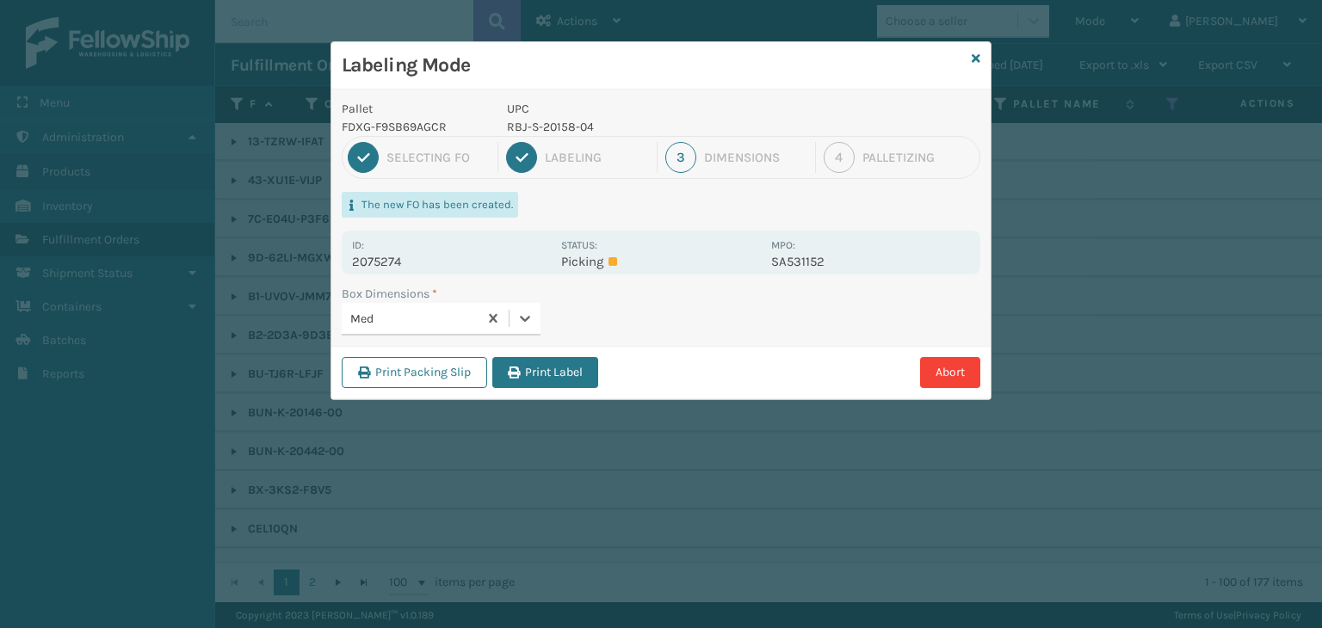
click at [550, 374] on button "Print Label" at bounding box center [545, 372] width 106 height 31
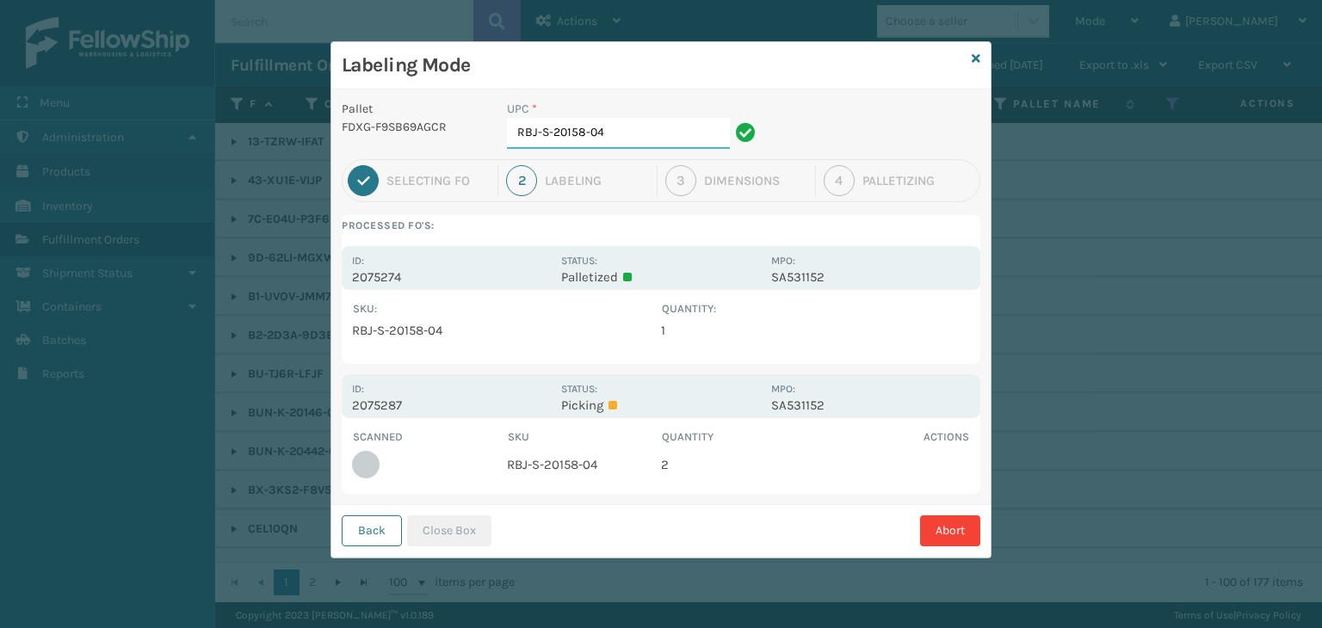
click at [646, 132] on input "RBJ-S-20158-04" at bounding box center [618, 133] width 223 height 31
click at [460, 536] on button "Close Box" at bounding box center [449, 531] width 84 height 31
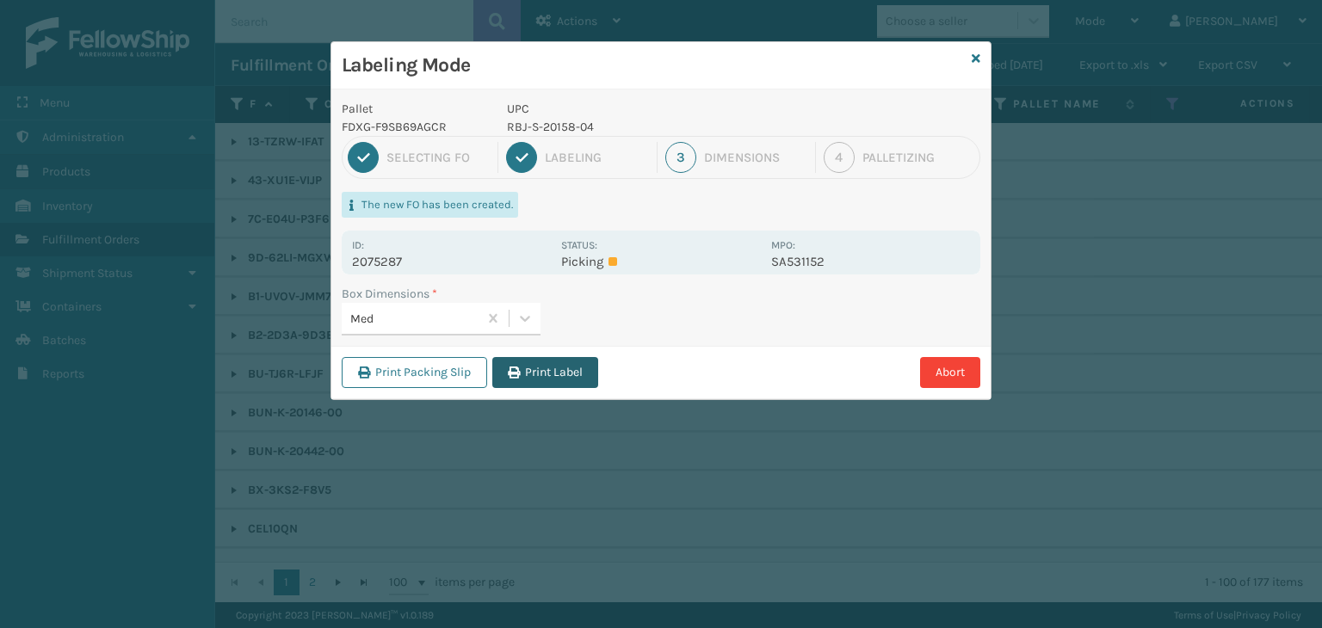
click at [541, 374] on button "Print Label" at bounding box center [545, 372] width 106 height 31
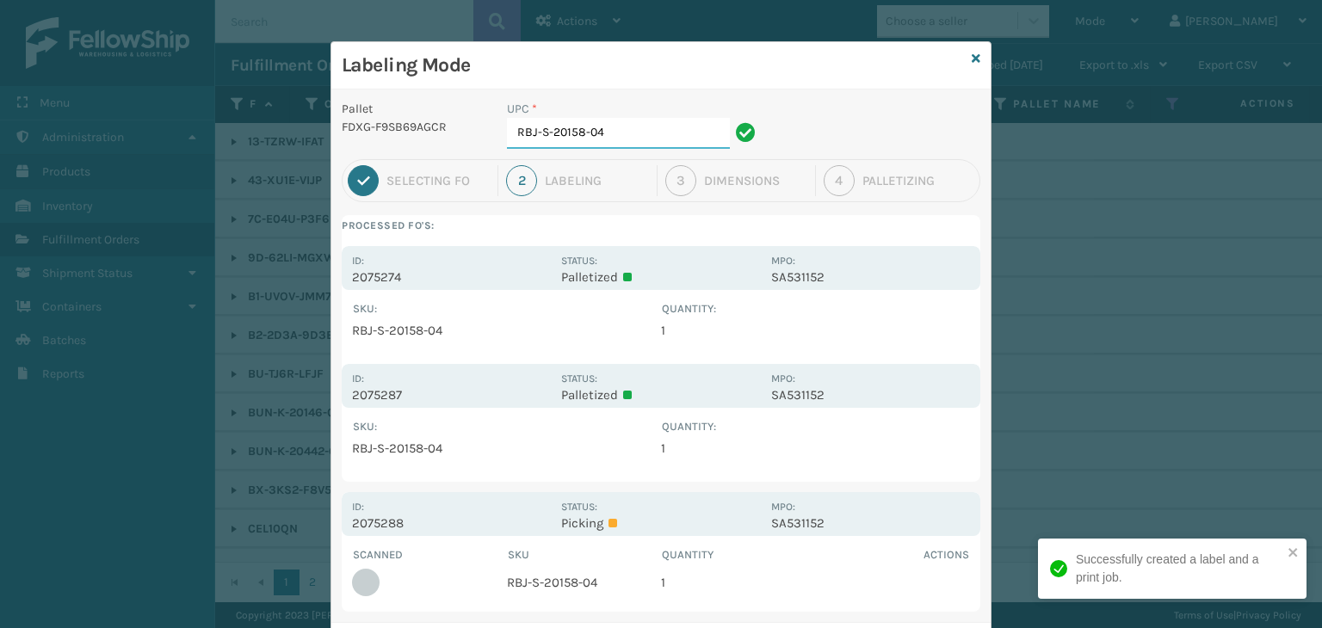
click at [628, 134] on input "RBJ-S-20158-04" at bounding box center [618, 133] width 223 height 31
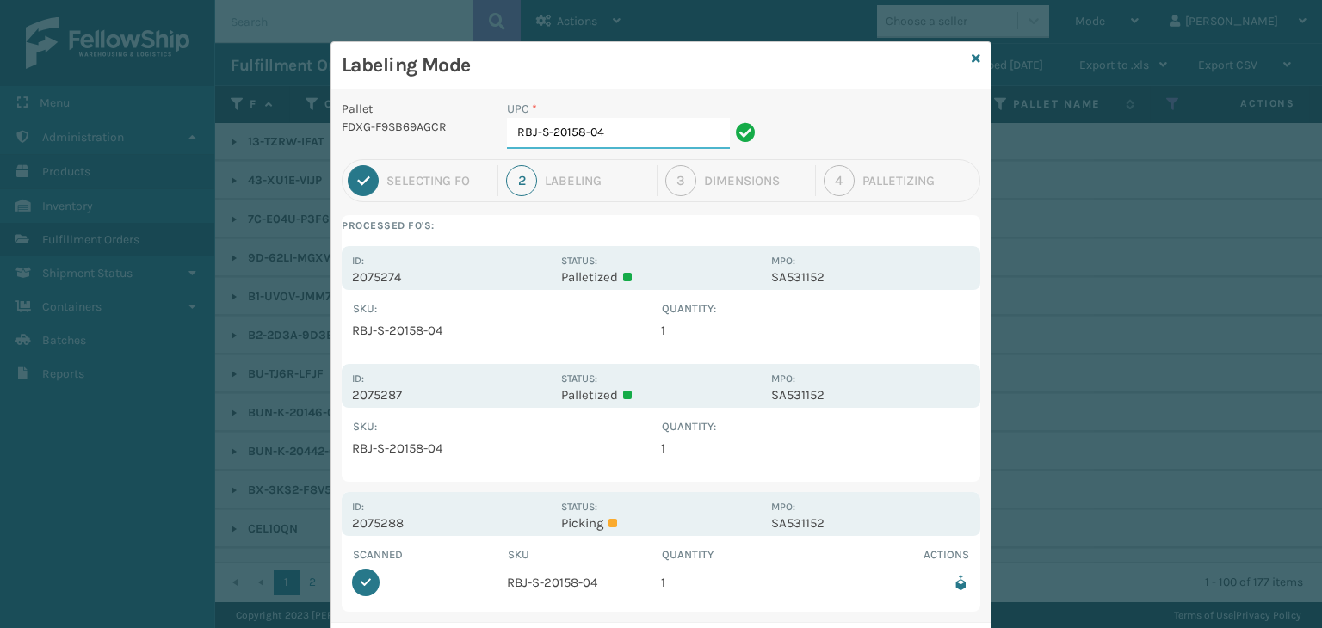
scroll to position [86, 0]
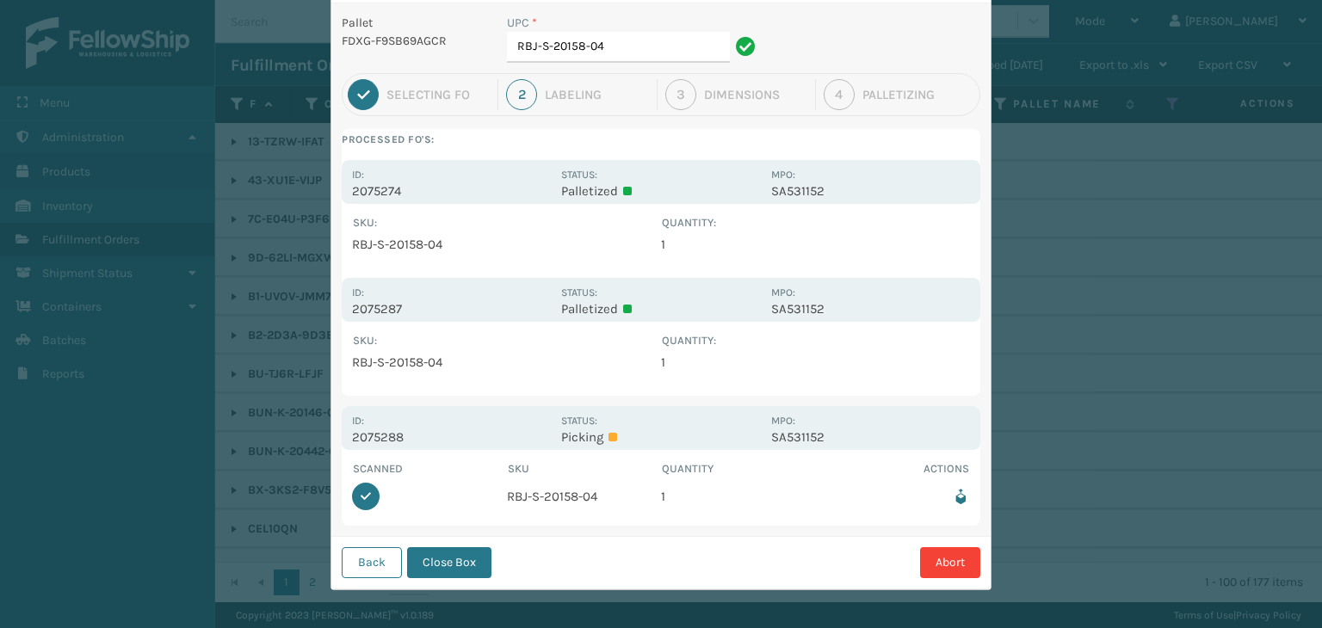
click at [483, 577] on div "Back Close Box Abort" at bounding box center [660, 562] width 659 height 53
click at [472, 569] on button "Close Box" at bounding box center [449, 562] width 84 height 31
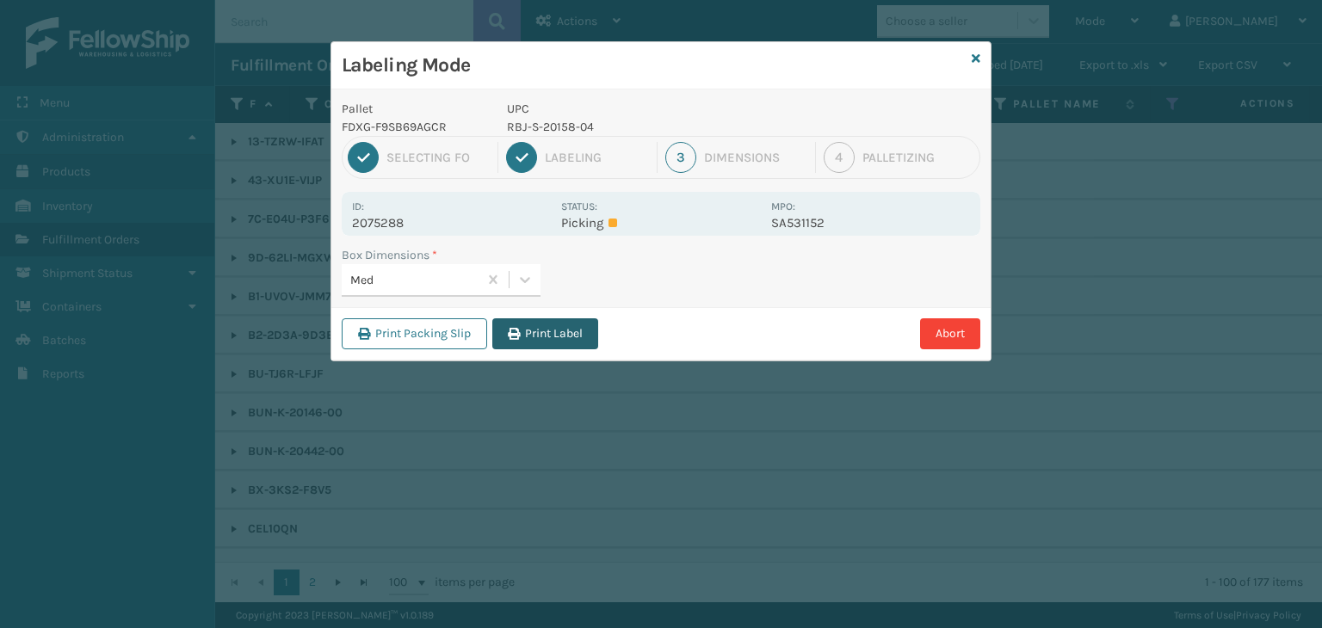
click at [579, 343] on button "Print Label" at bounding box center [545, 334] width 106 height 31
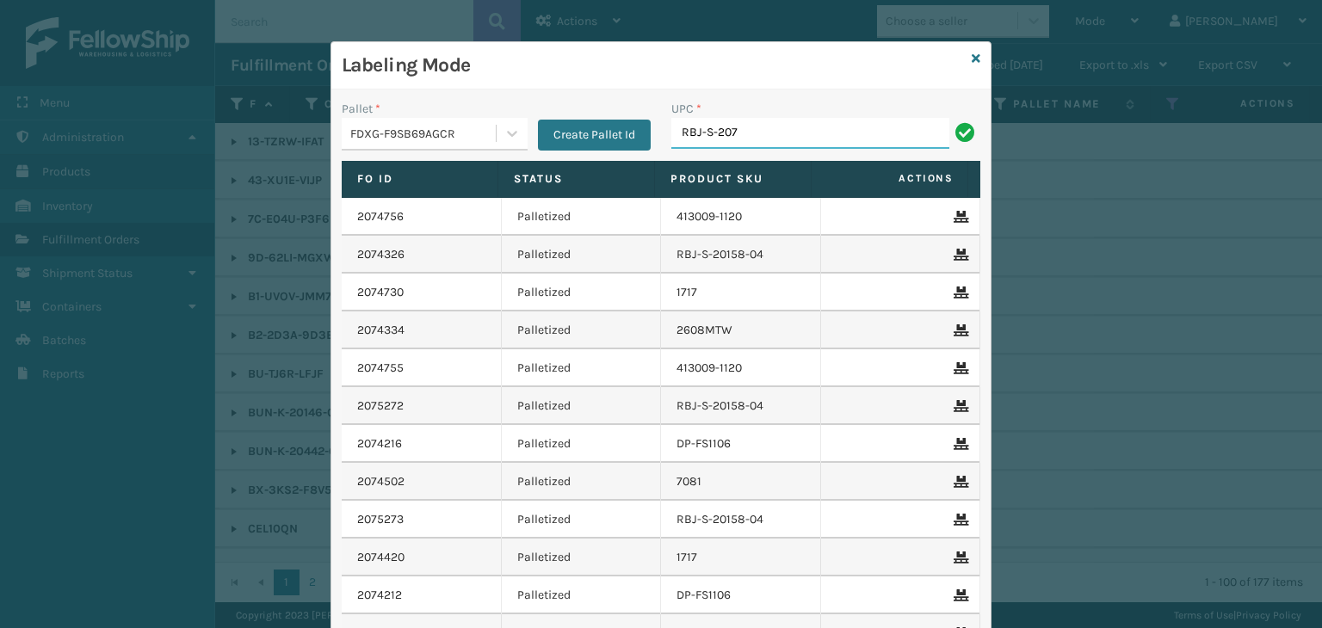
type input "RBJ-S-20744-40"
drag, startPoint x: 792, startPoint y: 139, endPoint x: 356, endPoint y: 190, distance: 438.5
click at [356, 190] on div "Pallet * FDXG-F9SB69AGCR Create Pallet Id UPC * RBJ-S-20744-40 Fo Id Status Pro…" at bounding box center [660, 416] width 659 height 652
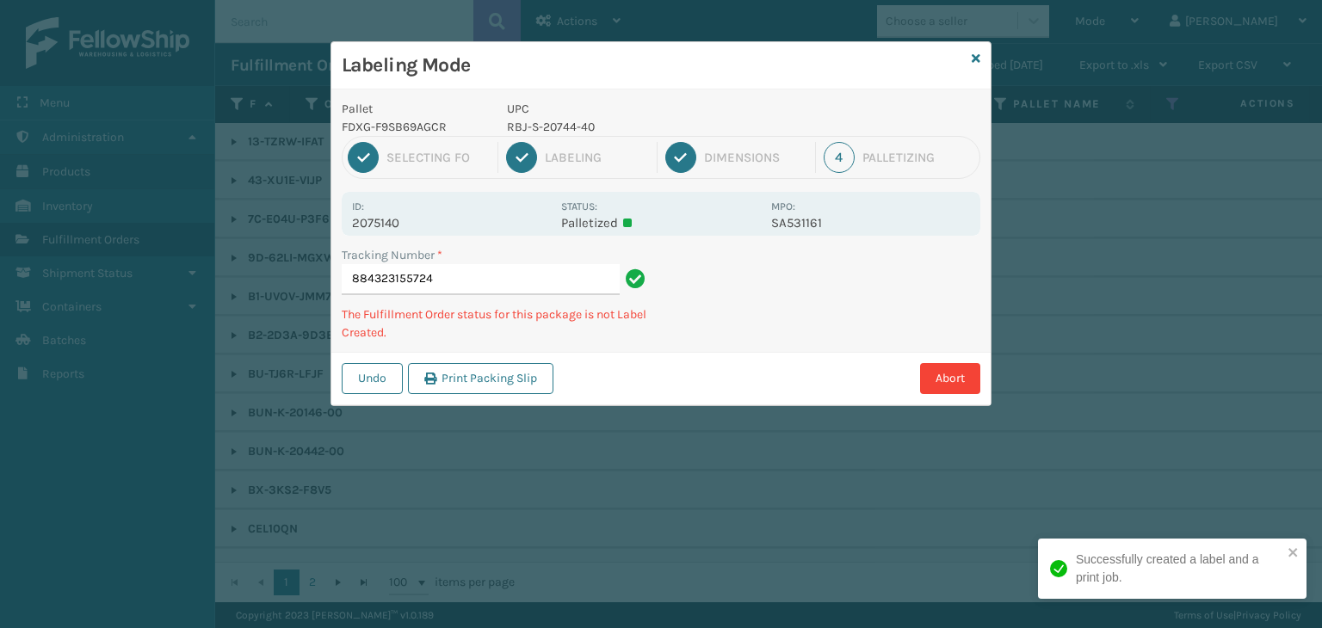
type input "884323155724RBJ-S-20744-40"
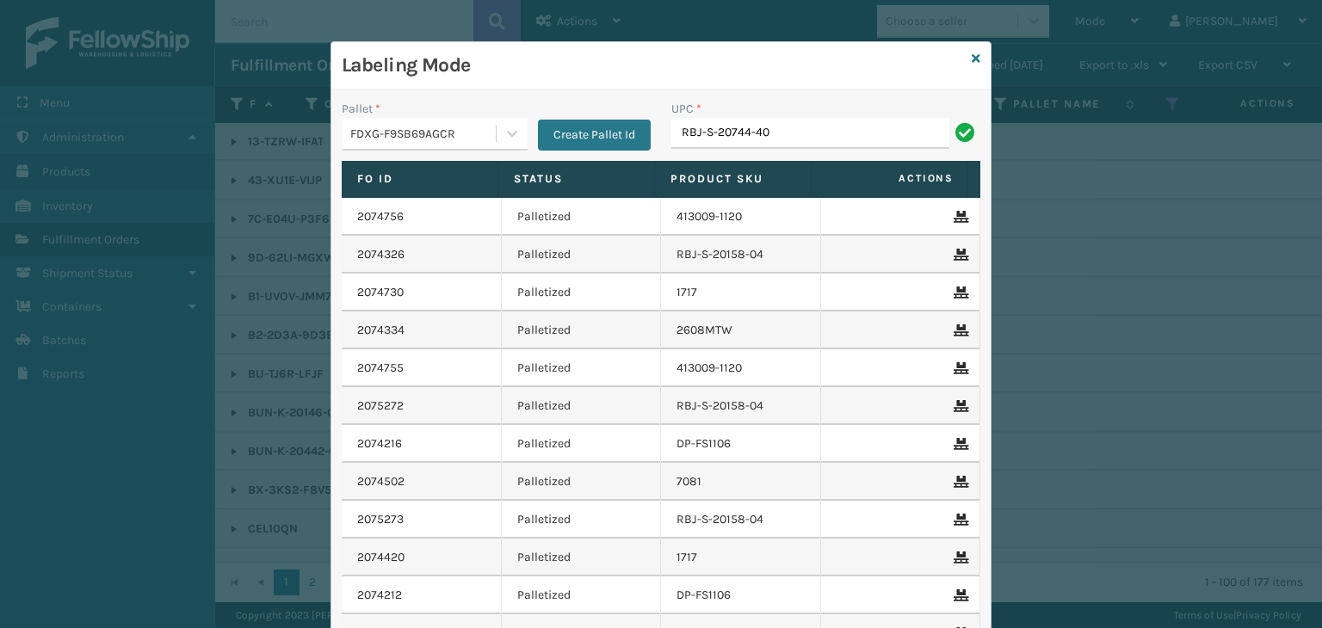
type input "RBJ-S-20744-40"
type input "NET-A-21631-00"
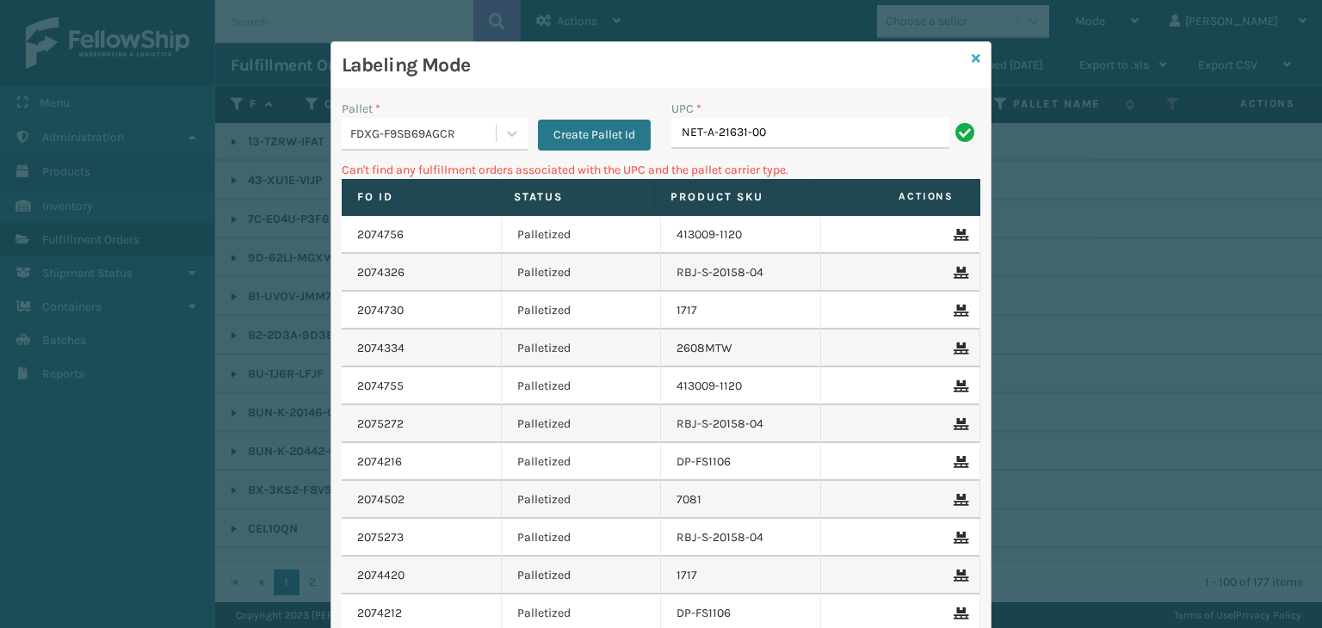
click at [972, 58] on icon at bounding box center [976, 59] width 9 height 12
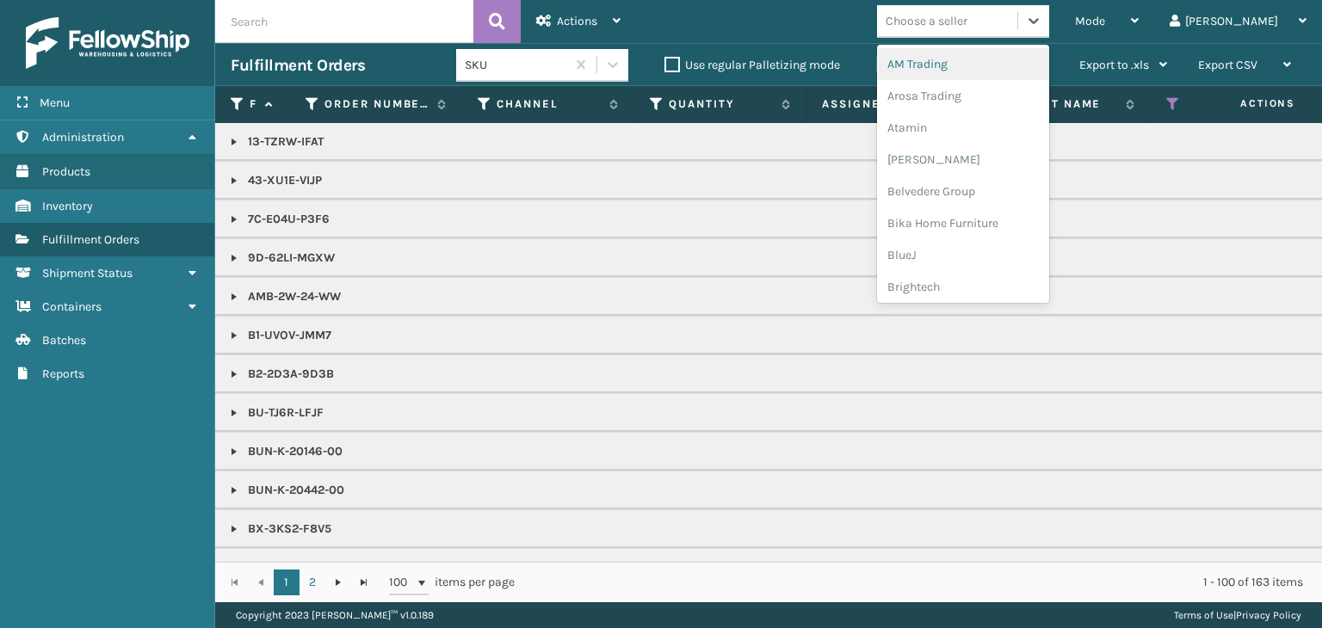
click at [968, 13] on div "Choose a seller" at bounding box center [927, 21] width 82 height 18
type input "JU"
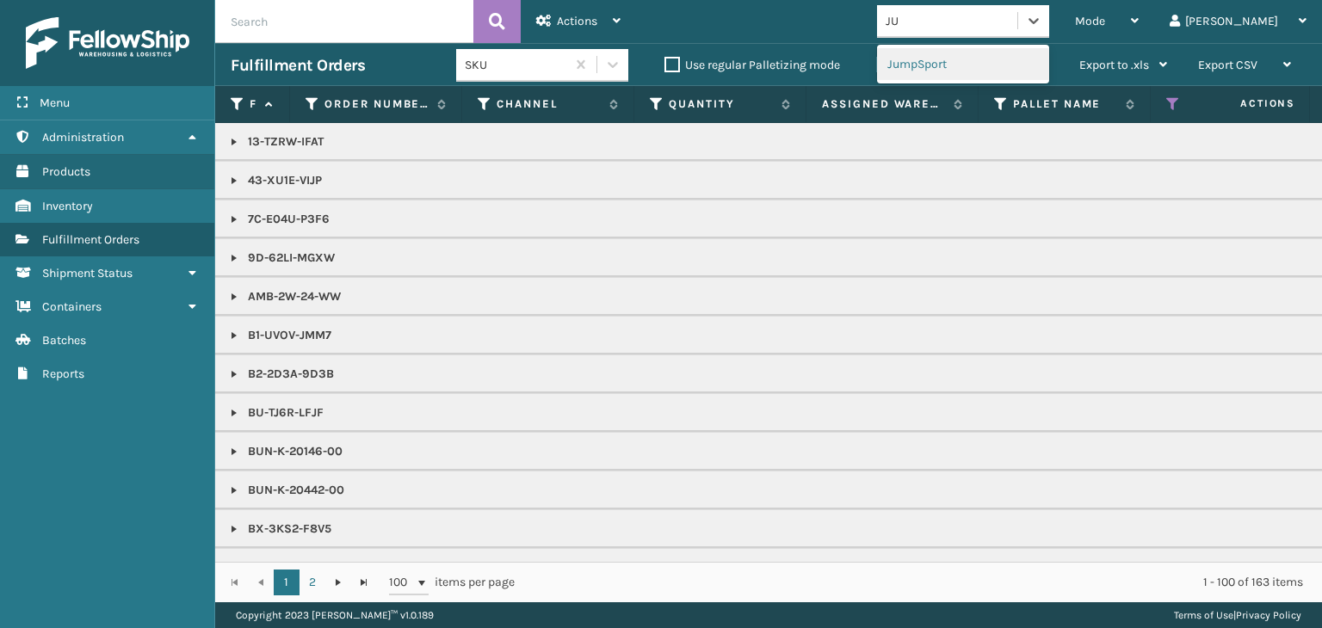
click at [1005, 59] on div "JumpSport" at bounding box center [963, 64] width 172 height 32
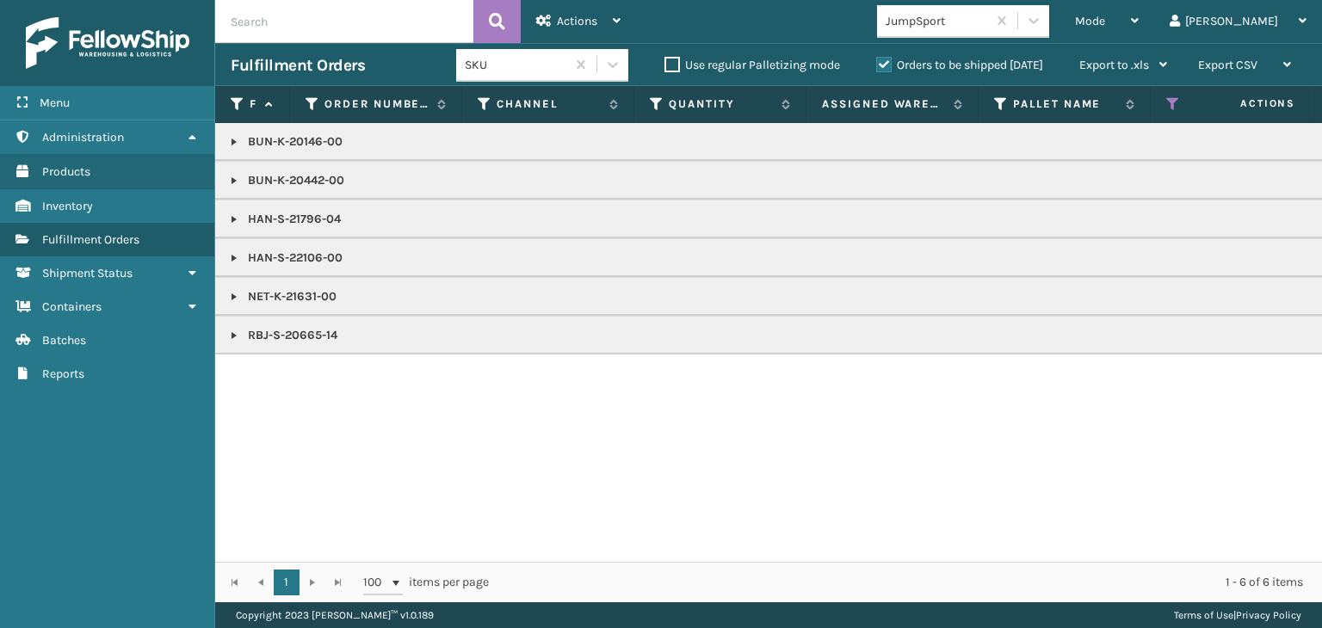
click at [295, 299] on p "NET-K-21631-00" at bounding box center [1327, 296] width 2192 height 17
click at [1105, 26] on span "Mode" at bounding box center [1090, 21] width 30 height 15
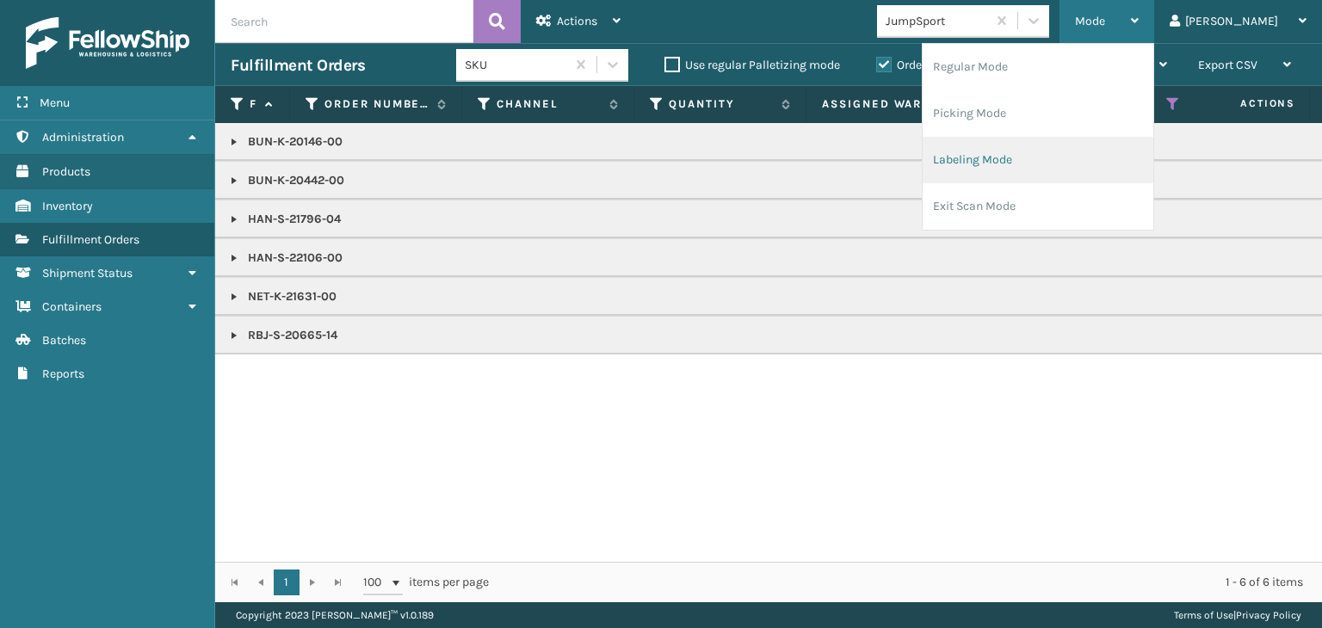
click at [1152, 152] on li "Labeling Mode" at bounding box center [1038, 160] width 231 height 46
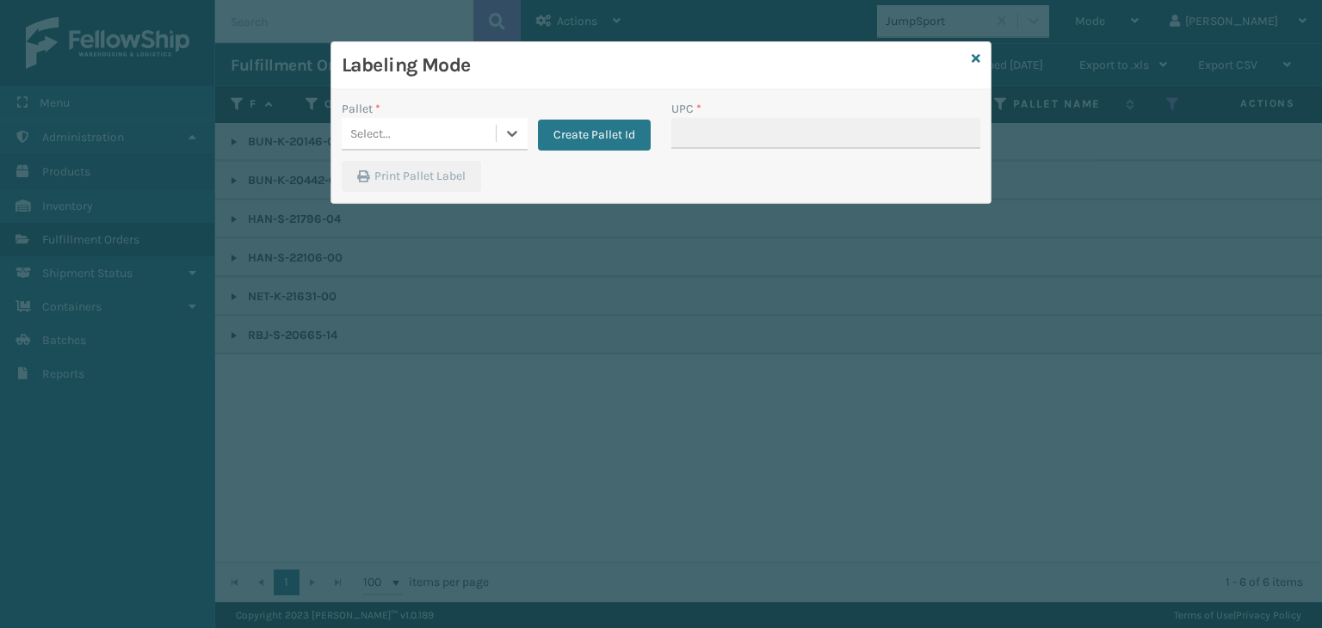
click at [371, 138] on div "Select..." at bounding box center [370, 134] width 40 height 18
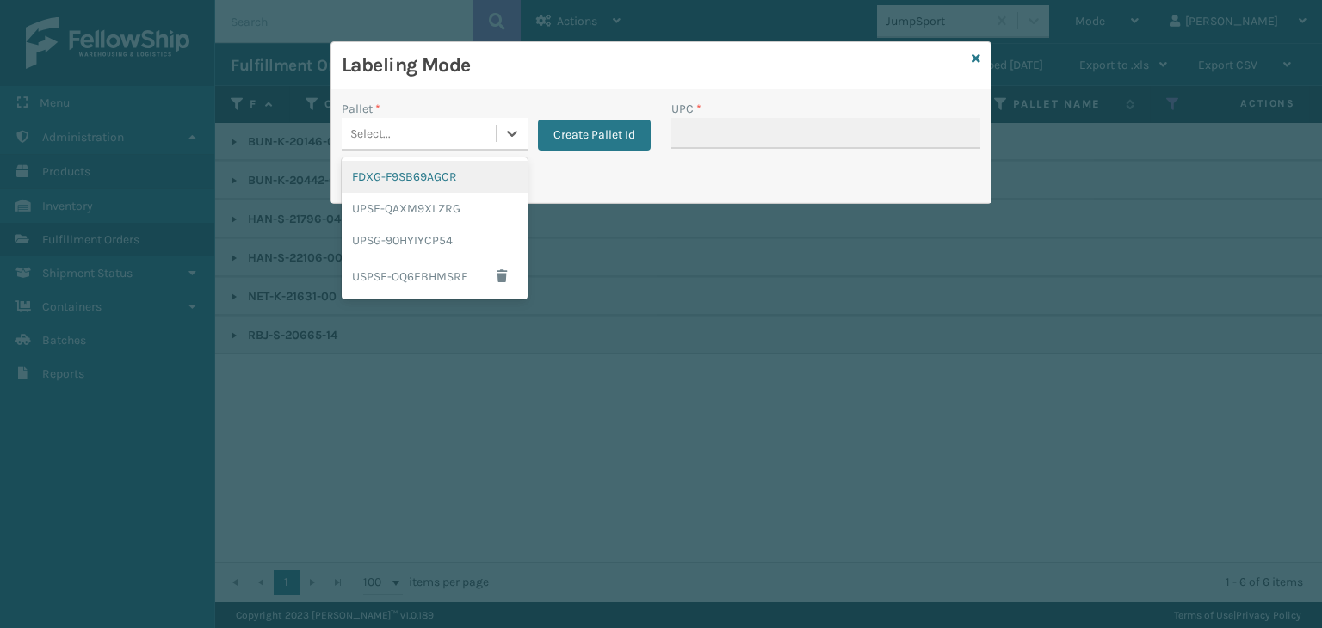
click at [390, 170] on div "FDXG-F9SB69AGCR" at bounding box center [435, 177] width 186 height 32
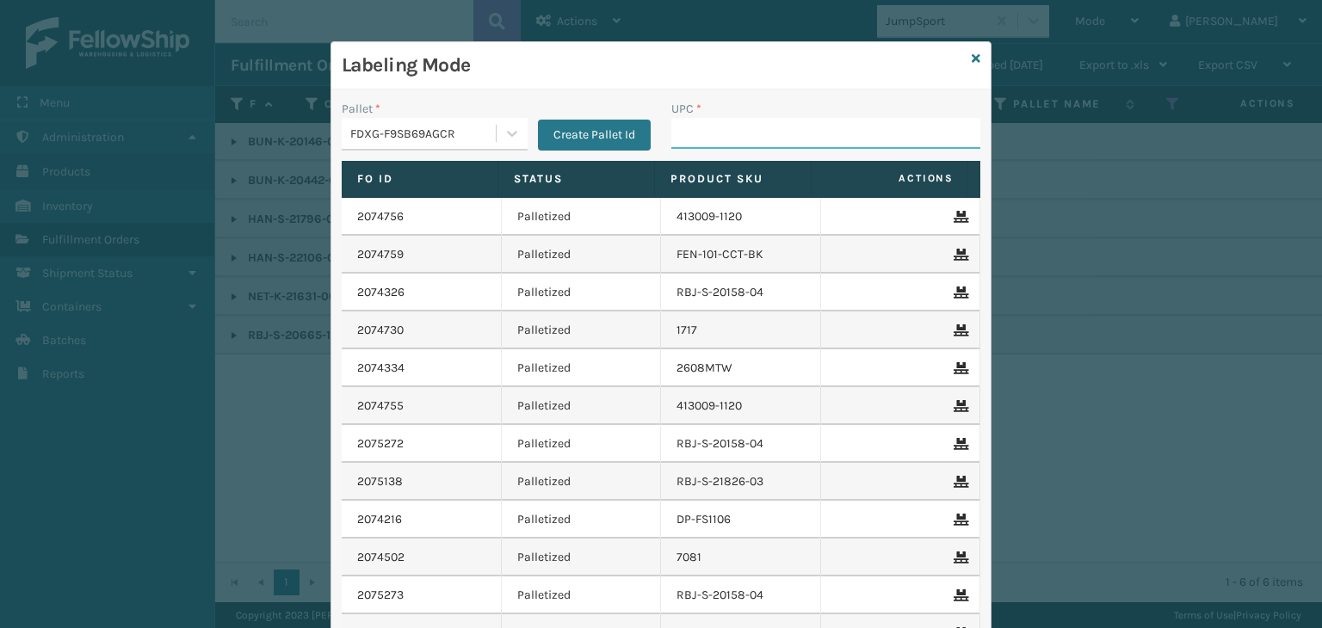
click at [709, 131] on input "UPC *" at bounding box center [825, 133] width 309 height 31
paste input "NET-K-21631-00"
type input "NET-K-21631-00"
type input "RBJ-S-21796-04"
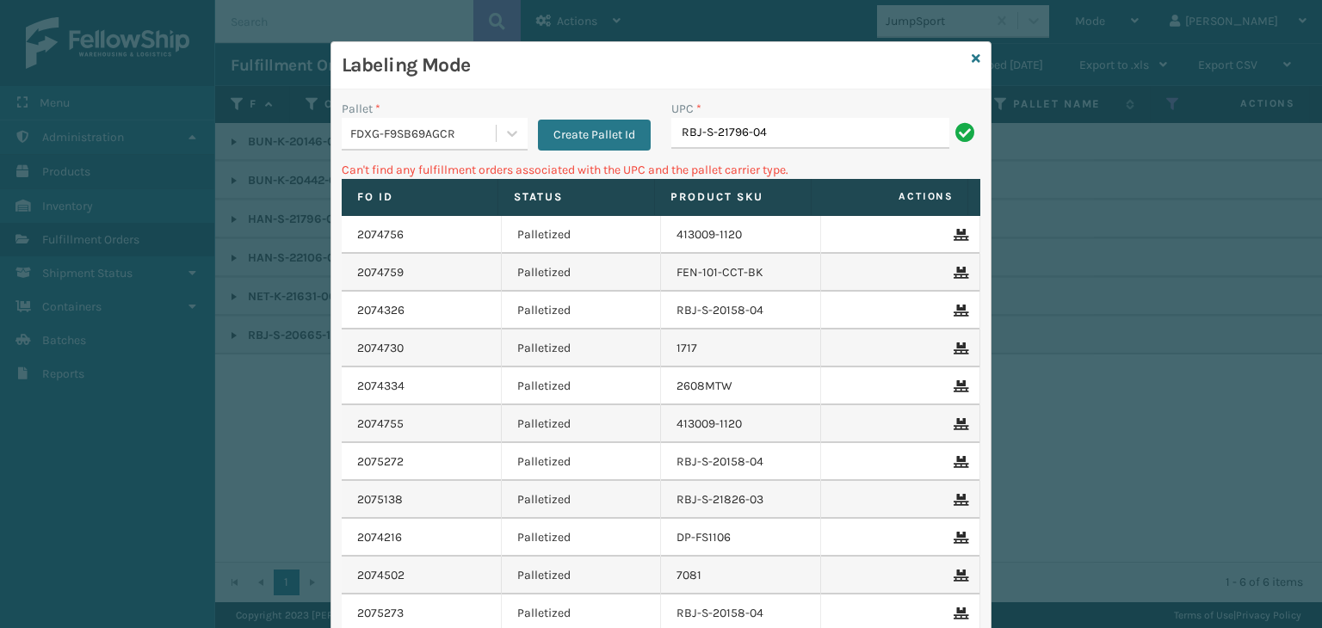
drag, startPoint x: 811, startPoint y: 132, endPoint x: 203, endPoint y: 152, distance: 608.1
click at [203, 152] on div "Labeling Mode Pallet * FDXG-F9SB69AGCR Create Pallet Id UPC * RBJ-S-21796-04 Ca…" at bounding box center [661, 314] width 1322 height 628
type input "R"
type input "HAN-S-21796-04"
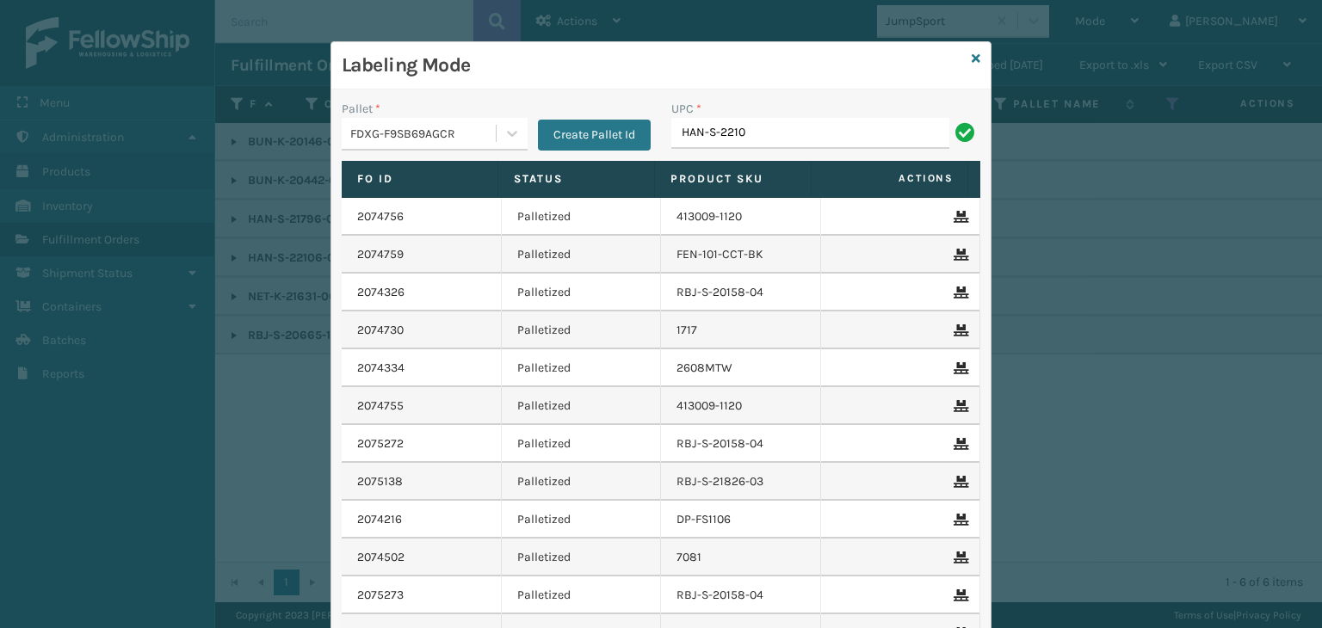
type input "HAN-S-22106-00"
click at [968, 49] on div "Labeling Mode" at bounding box center [660, 65] width 659 height 47
click at [972, 55] on icon at bounding box center [976, 59] width 9 height 12
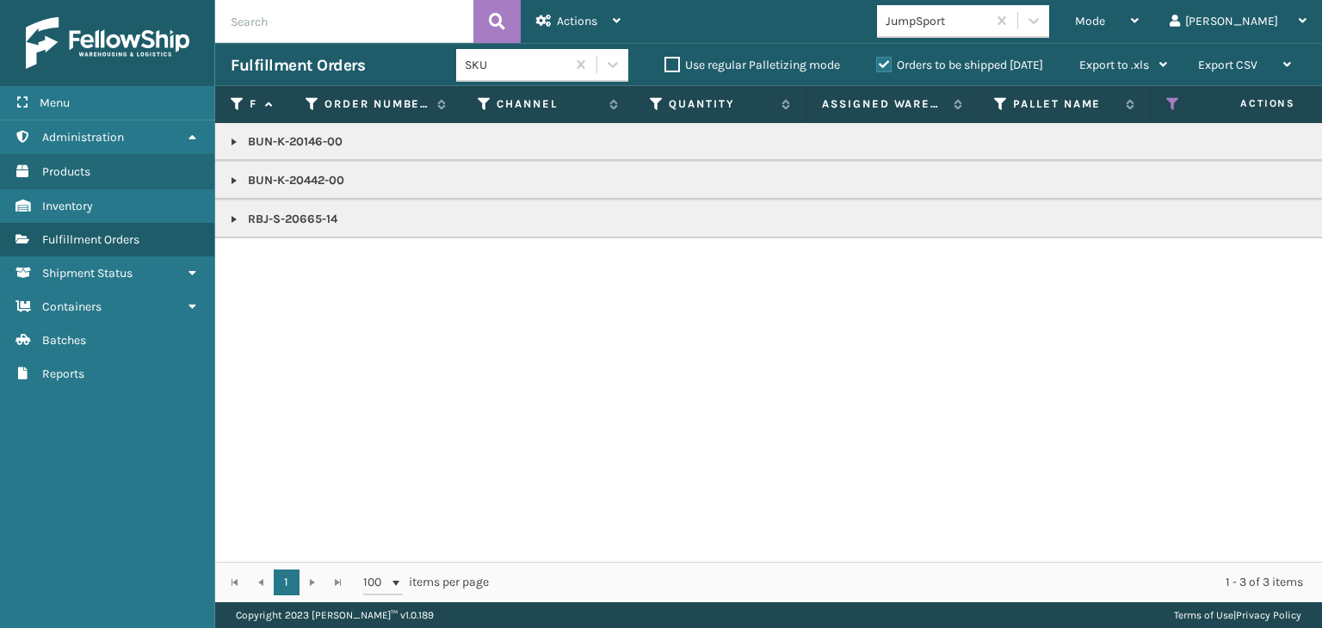
click at [236, 184] on link at bounding box center [234, 181] width 14 height 14
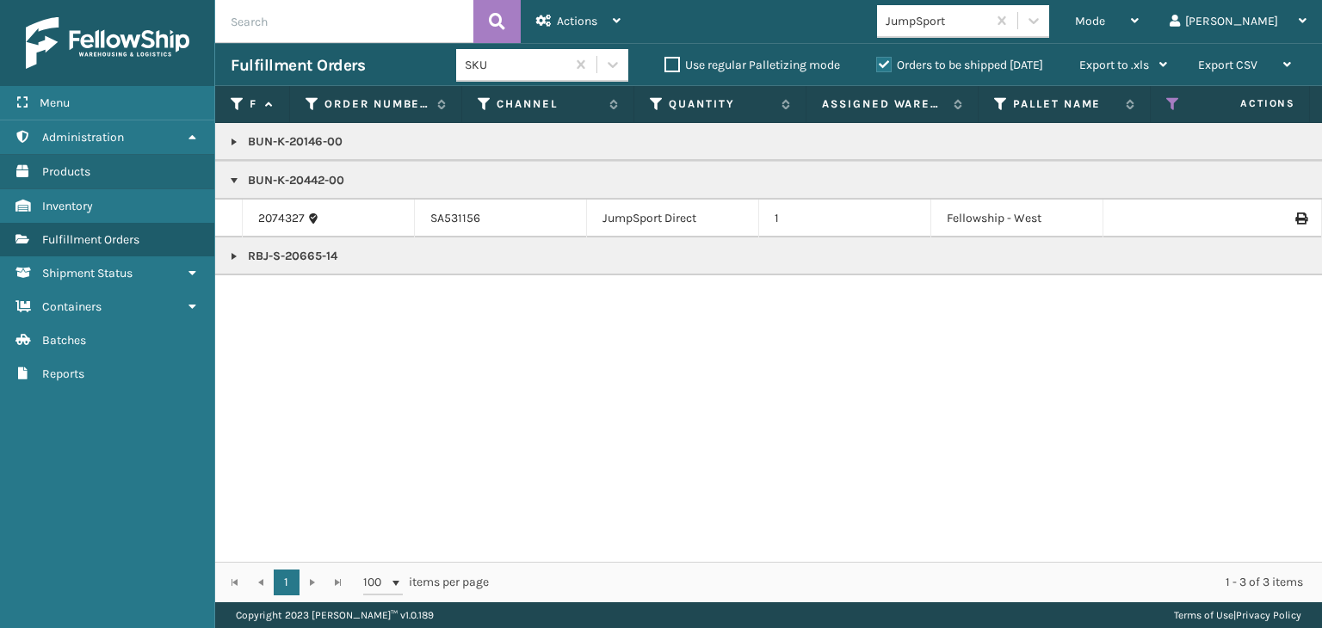
click at [234, 139] on link at bounding box center [234, 142] width 14 height 14
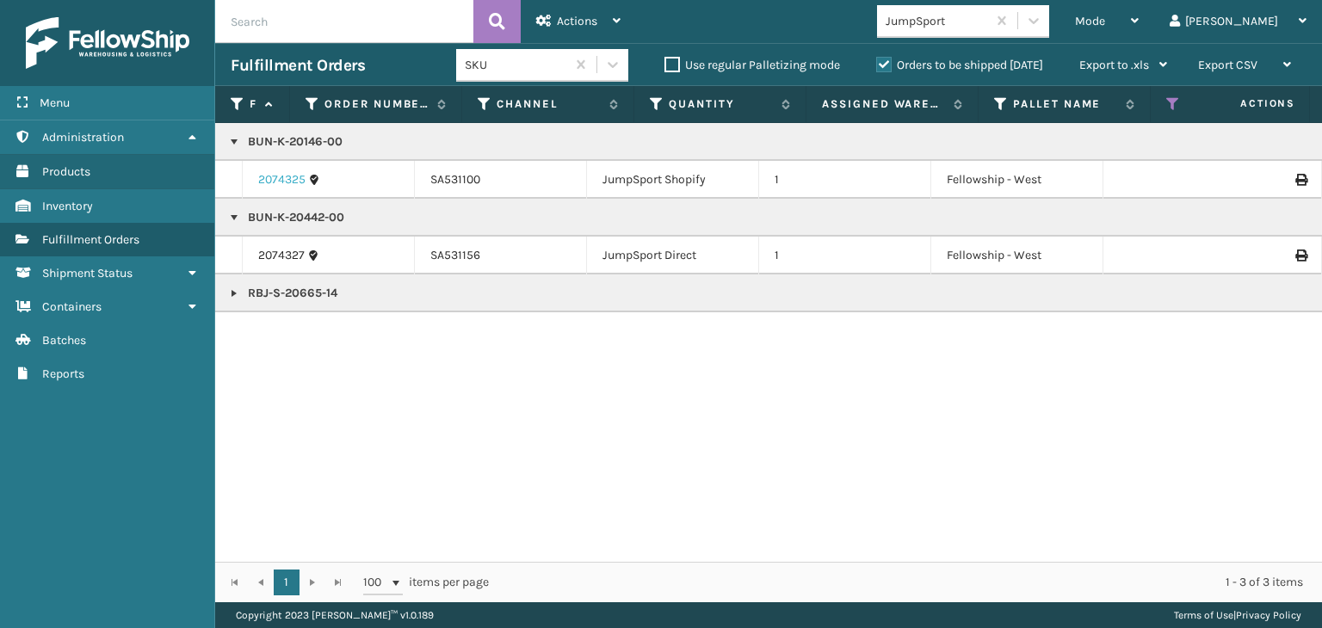
click at [280, 177] on link "2074325" at bounding box center [281, 179] width 47 height 17
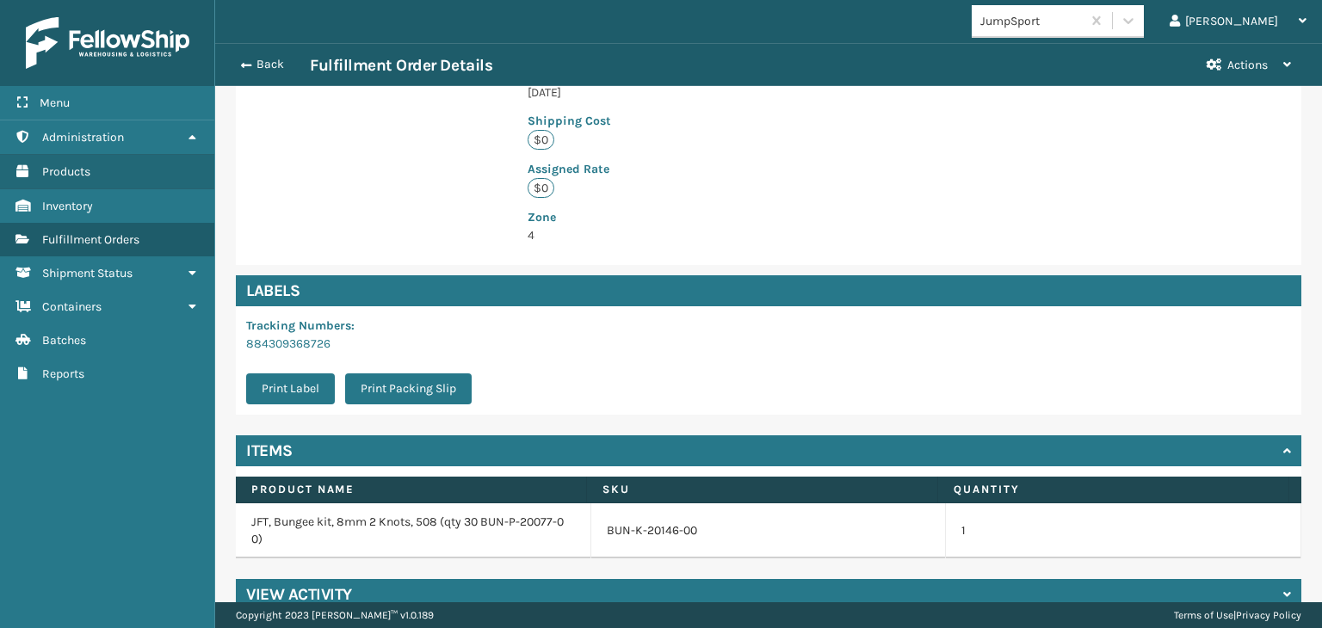
scroll to position [424, 0]
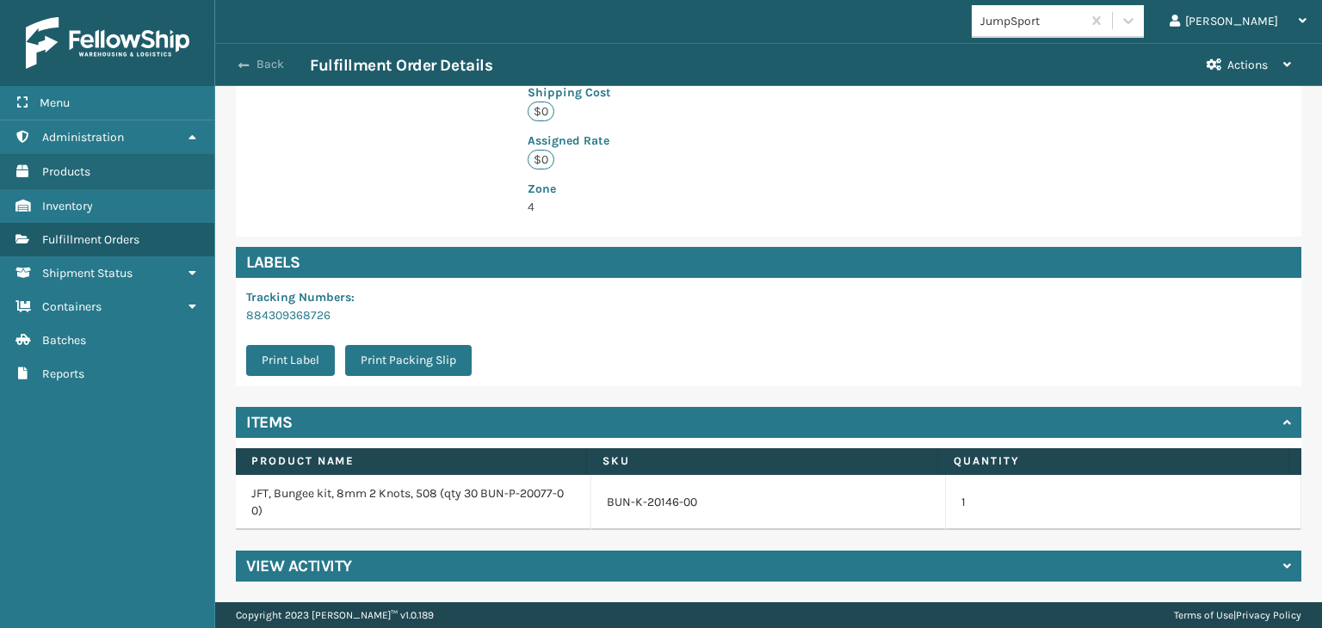
click at [265, 70] on button "Back" at bounding box center [270, 64] width 79 height 15
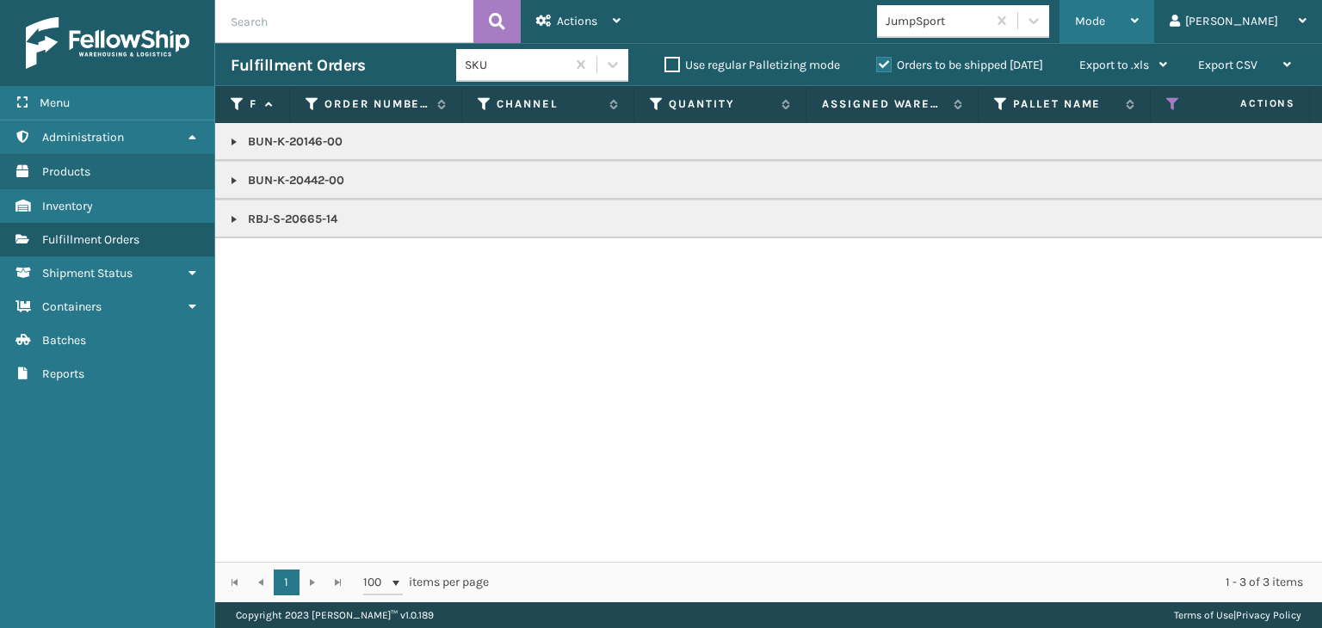
click at [1139, 11] on div "Mode" at bounding box center [1107, 21] width 64 height 43
click at [323, 142] on p "BUN-K-20146-00" at bounding box center [1327, 141] width 2192 height 17
click at [1139, 16] on div "Mode" at bounding box center [1107, 21] width 64 height 43
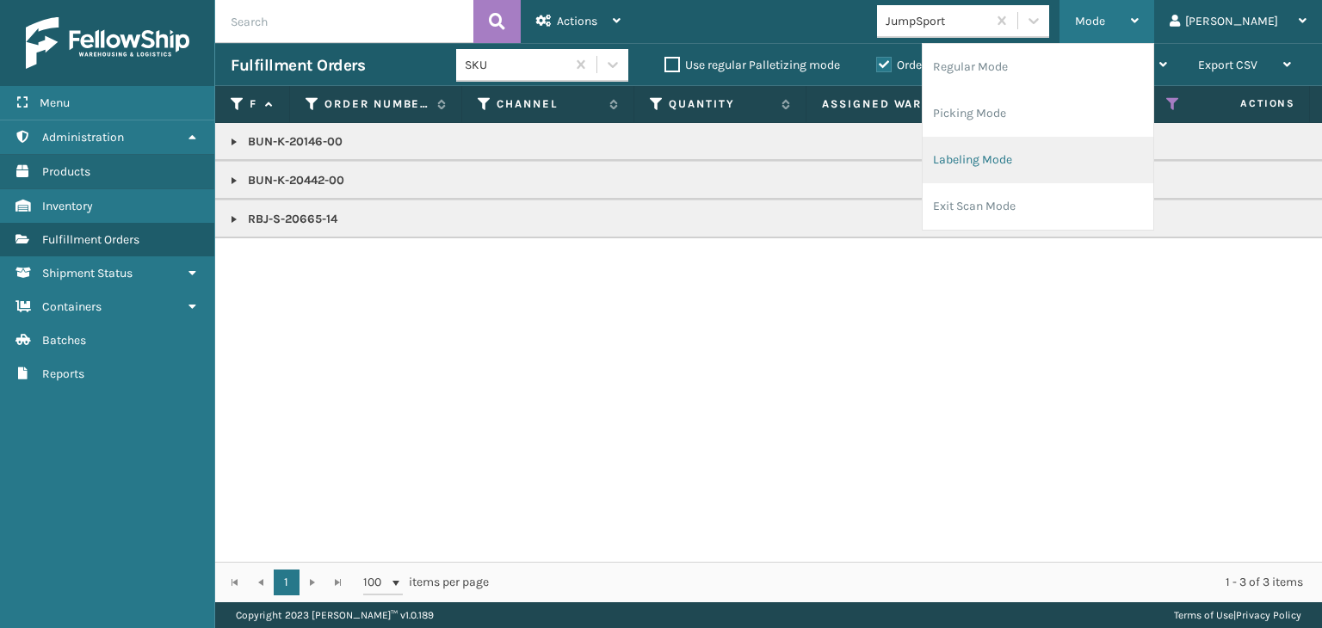
click at [1065, 156] on li "Labeling Mode" at bounding box center [1038, 160] width 231 height 46
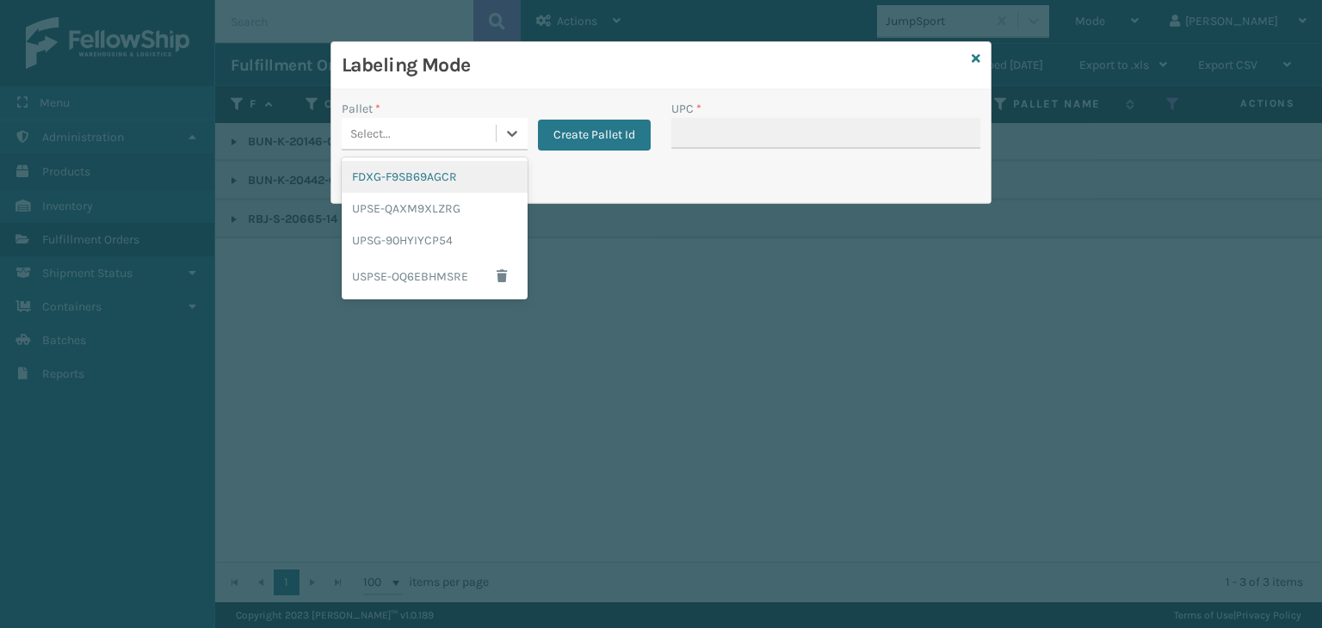
click at [419, 135] on div "Select..." at bounding box center [419, 134] width 154 height 28
click at [380, 182] on div "FDXG-F9SB69AGCR" at bounding box center [435, 177] width 186 height 32
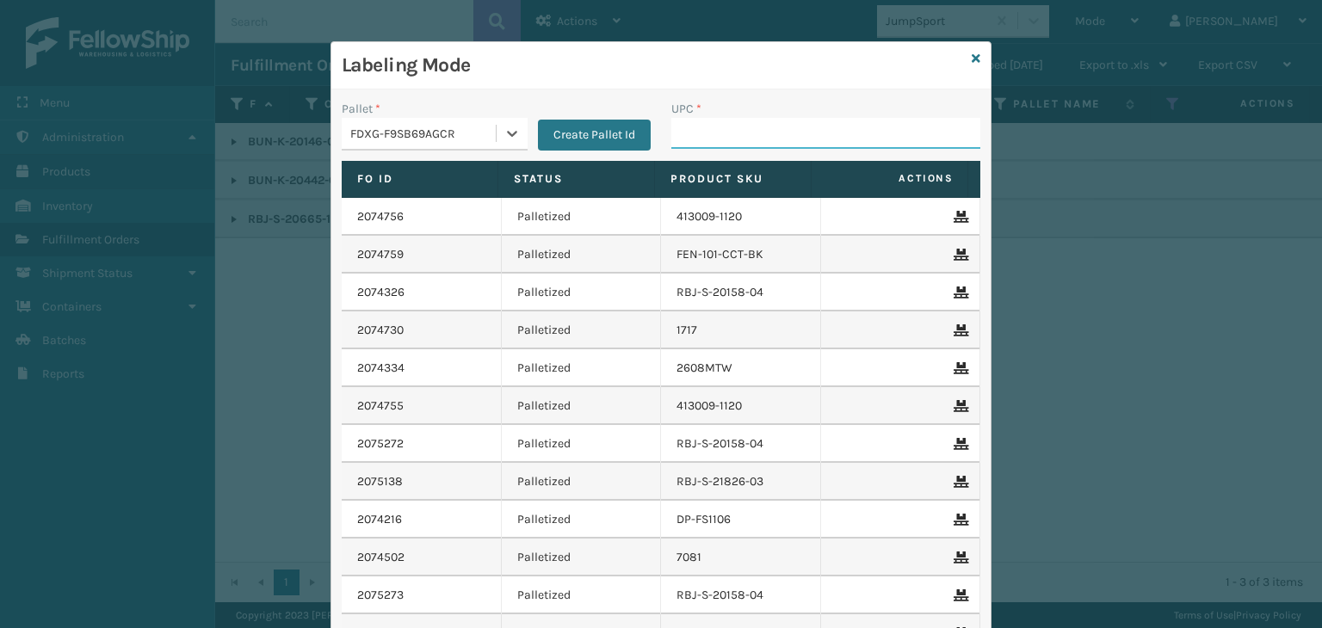
click at [730, 136] on input "UPC *" at bounding box center [825, 133] width 309 height 31
paste input "BUN-K-20146-00"
type input "BUN-K-20146-00"
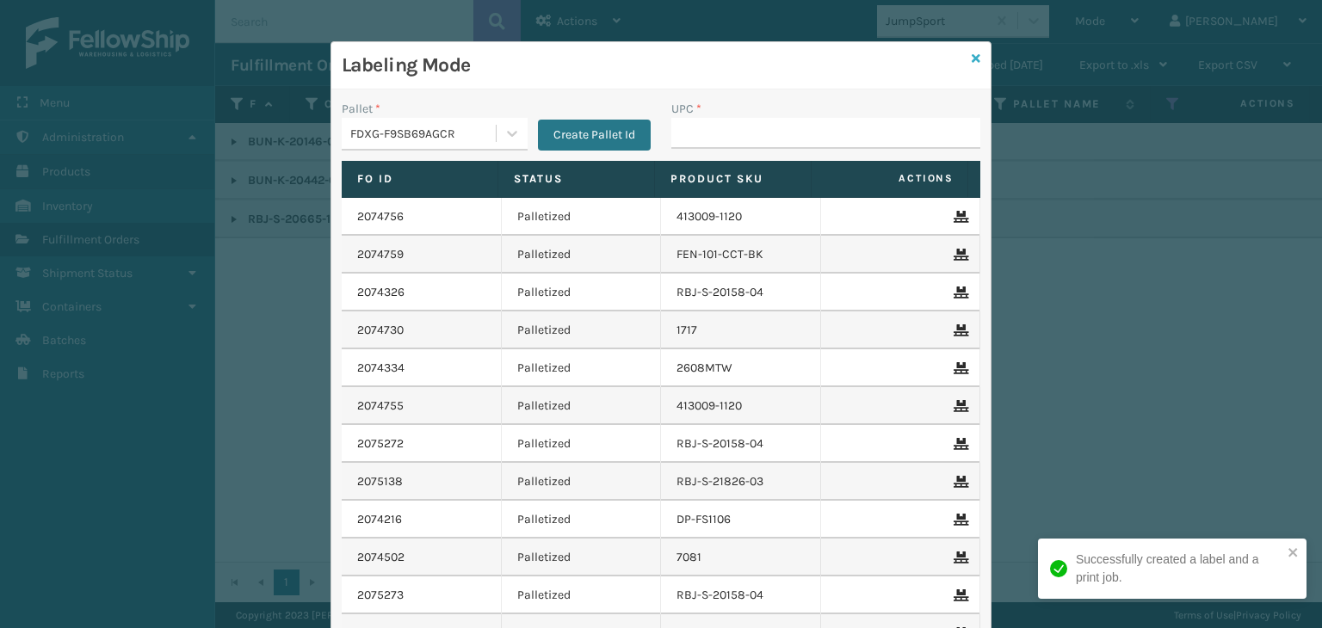
click at [972, 56] on icon at bounding box center [976, 59] width 9 height 12
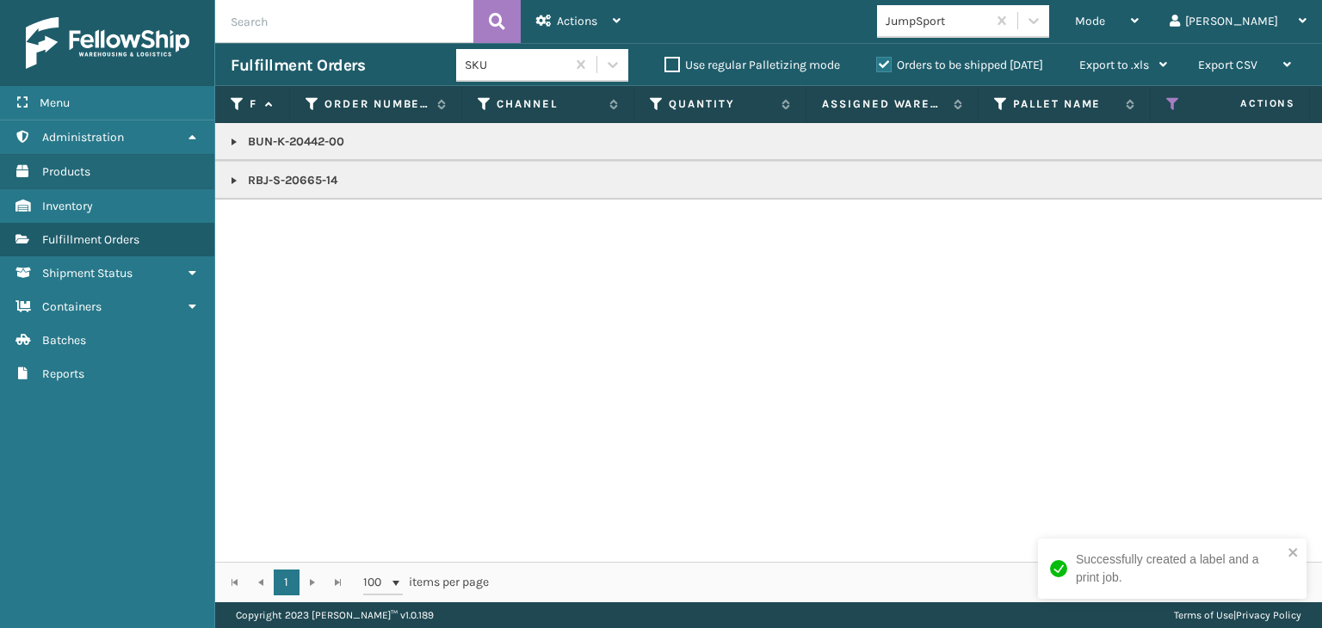
click at [279, 142] on p "BUN-K-20442-00" at bounding box center [1327, 141] width 2192 height 17
click at [278, 142] on p "BUN-K-20442-00" at bounding box center [1327, 141] width 2192 height 17
click at [1139, 18] on div "Mode" at bounding box center [1107, 21] width 64 height 43
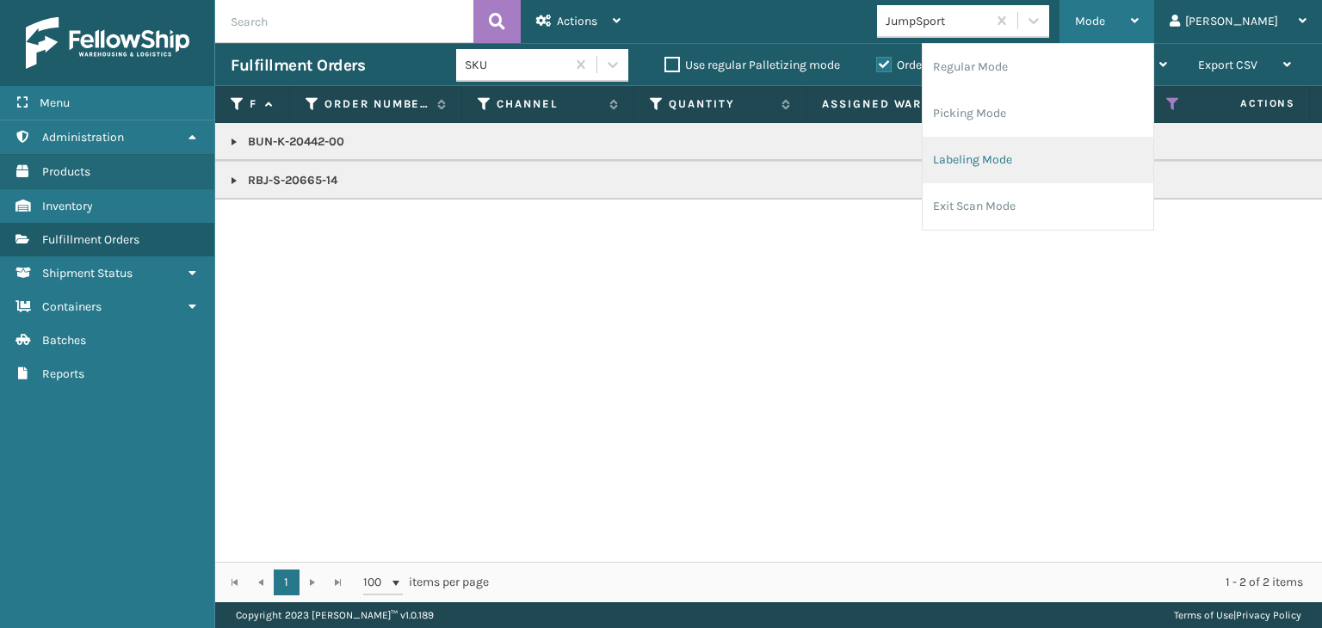
click at [1123, 145] on li "Labeling Mode" at bounding box center [1038, 160] width 231 height 46
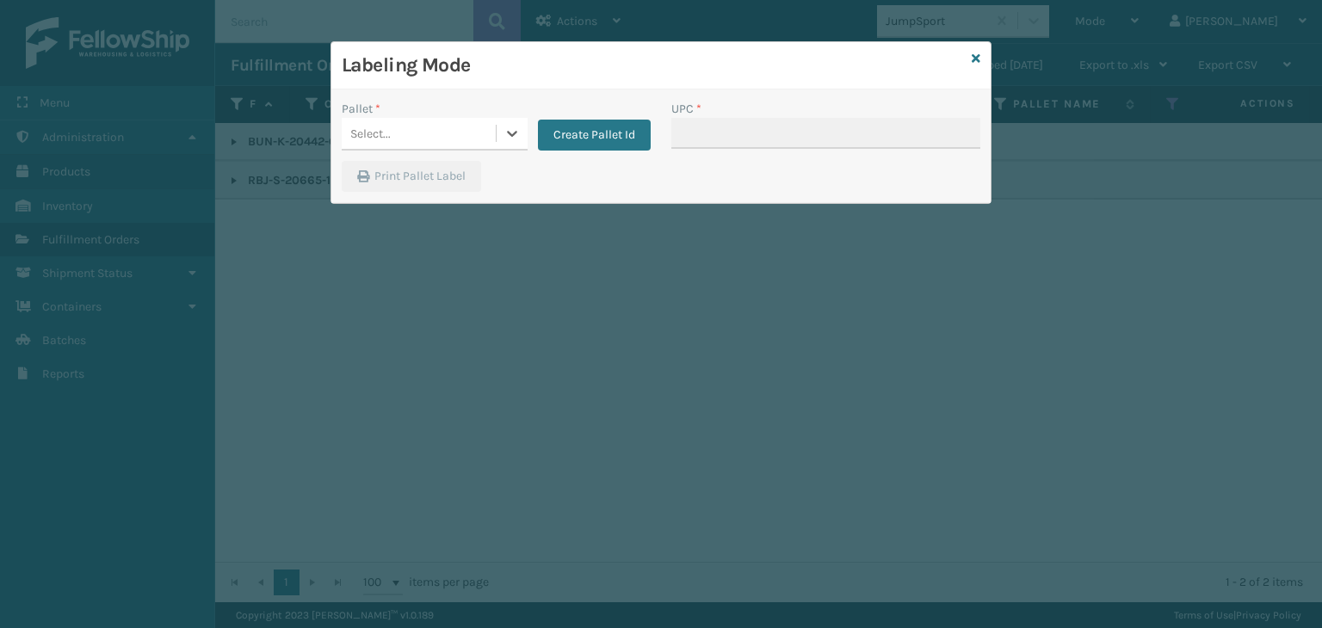
click at [416, 133] on div "Select..." at bounding box center [419, 134] width 154 height 28
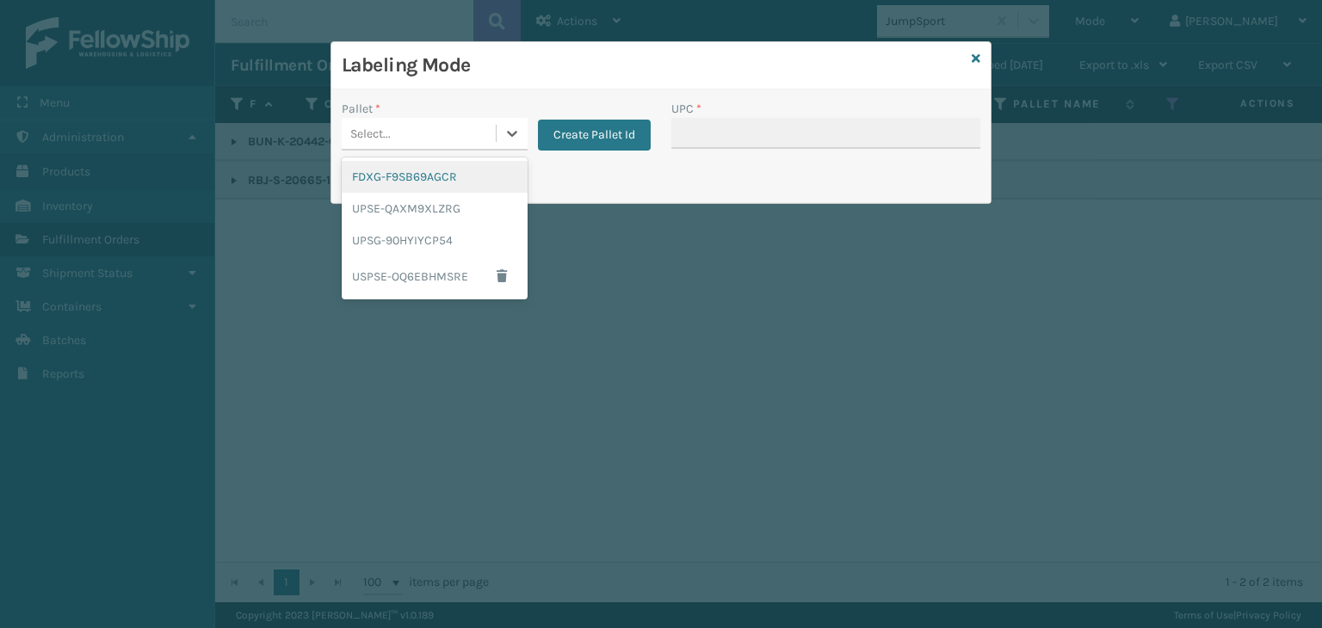
click at [409, 189] on div "FDXG-F9SB69AGCR" at bounding box center [435, 177] width 186 height 32
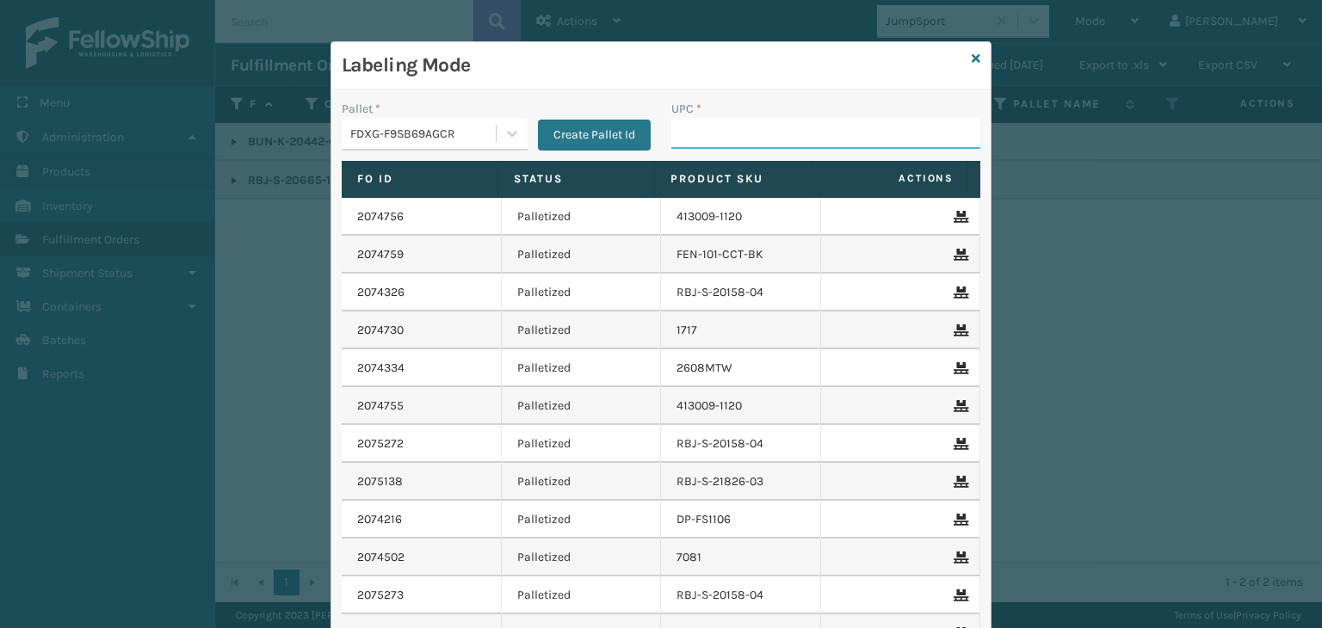
drag, startPoint x: 689, startPoint y: 134, endPoint x: 684, endPoint y: 121, distance: 13.6
click at [689, 134] on input "UPC *" at bounding box center [825, 133] width 309 height 31
paste input "BUN-K-20442-00"
type input "BUN-K-20442-00"
type input "RBJ-S-20665-14"
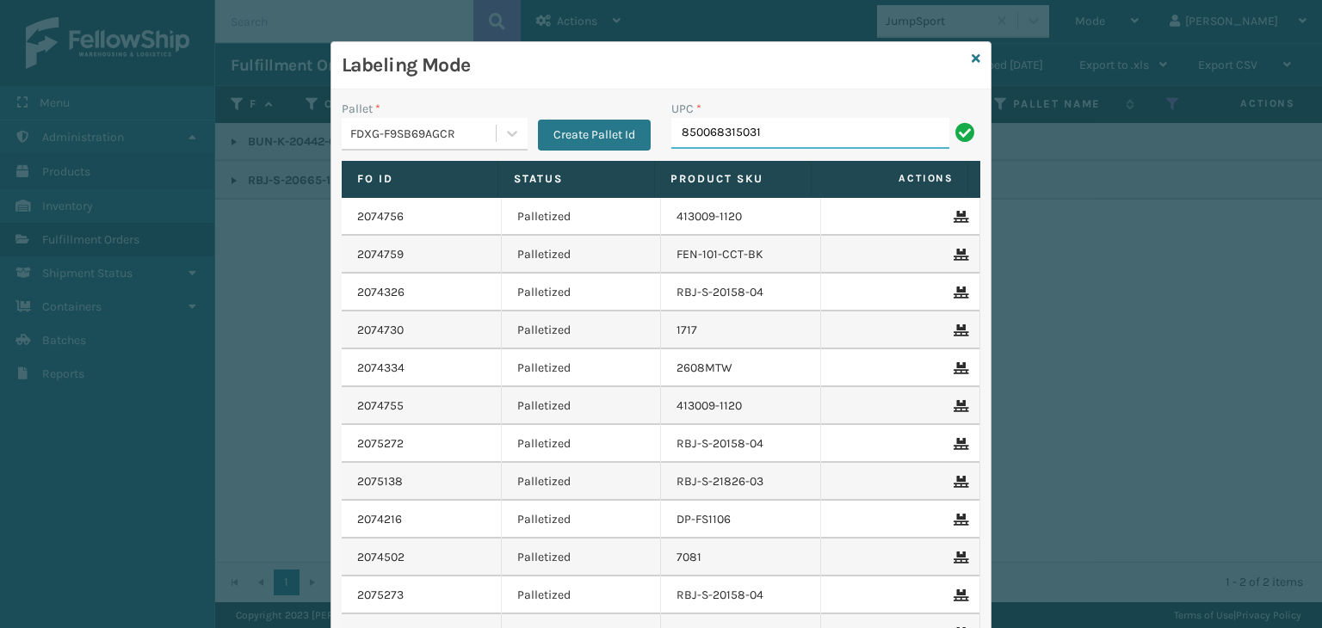
type input "850068315031"
type input "8500124"
type input "FL-OLVA-CRM"
drag, startPoint x: 802, startPoint y: 132, endPoint x: 50, endPoint y: 253, distance: 762.1
click at [2, 220] on div "Labeling Mode Pallet * FDXG-F9SB69AGCR Create Pallet Id UPC * FL-OLVA-CRM Fo Id…" at bounding box center [661, 314] width 1322 height 628
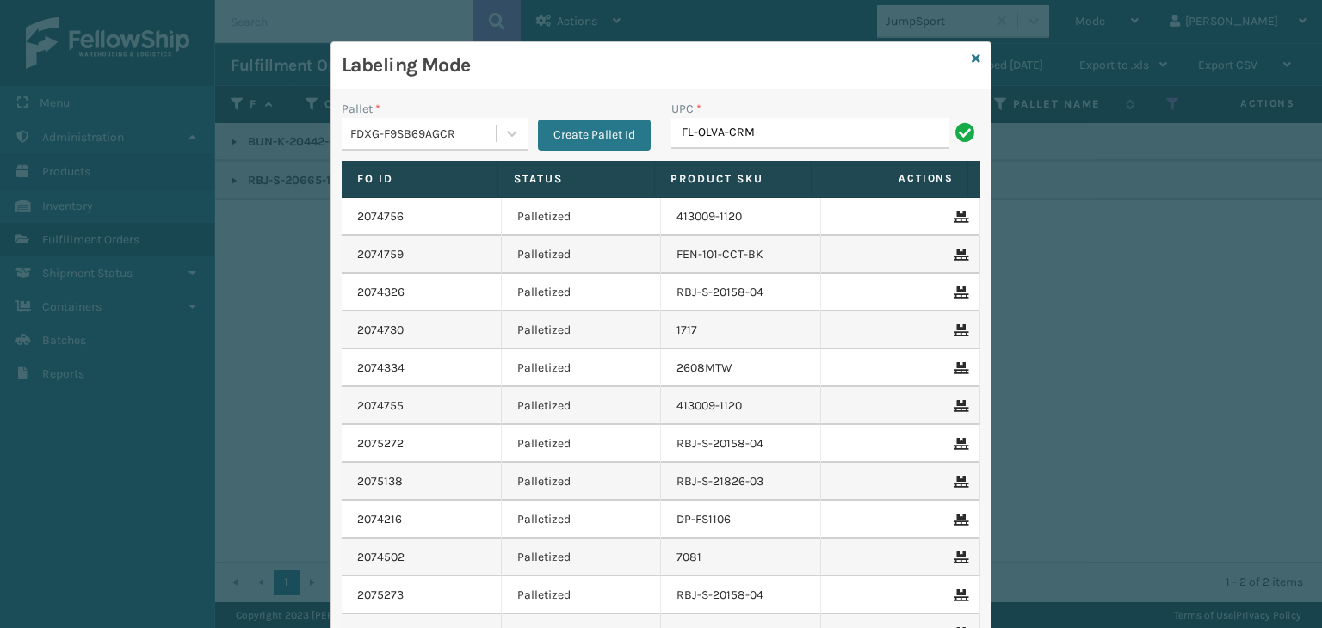
type input "FL-OLVA-CRM"
type input "858100007"
click at [972, 53] on icon at bounding box center [976, 59] width 9 height 12
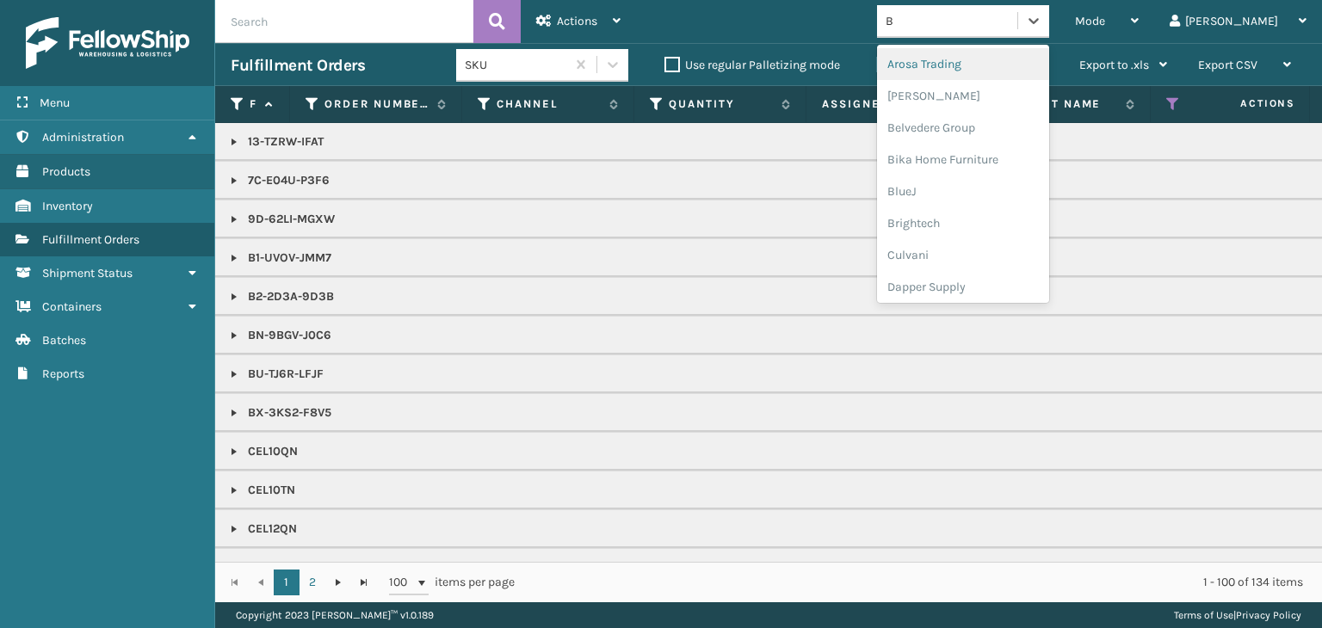
type input "BR"
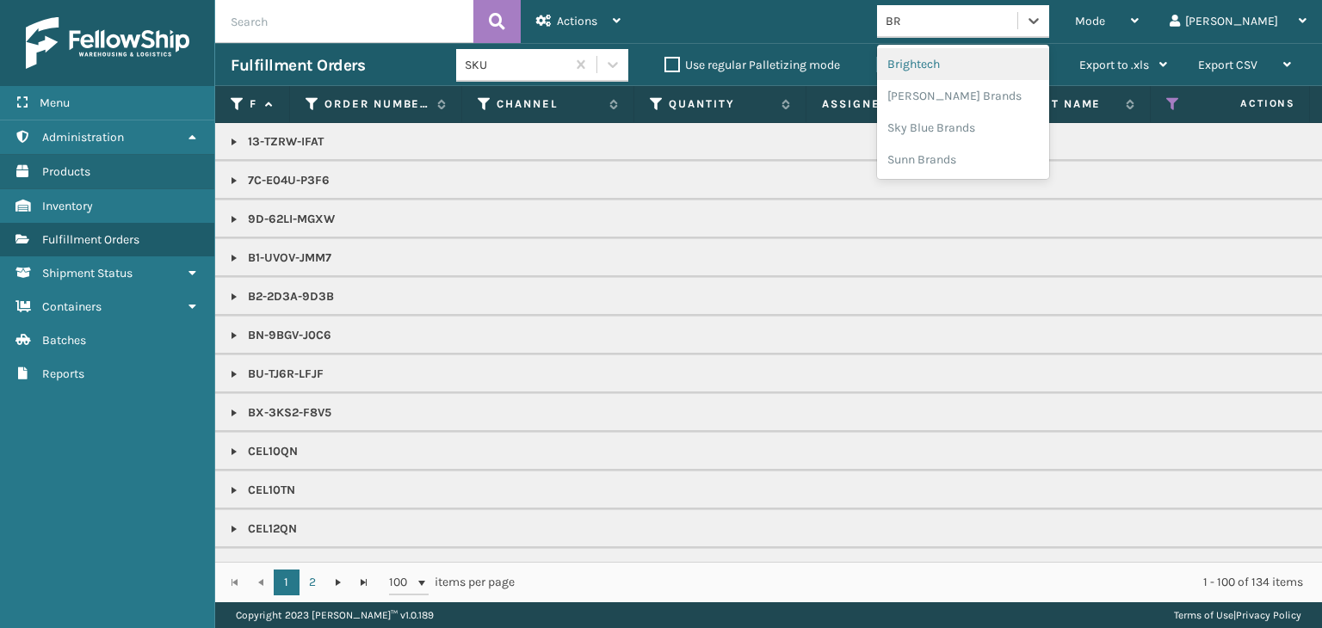
click at [968, 59] on div "Brightech" at bounding box center [963, 64] width 172 height 32
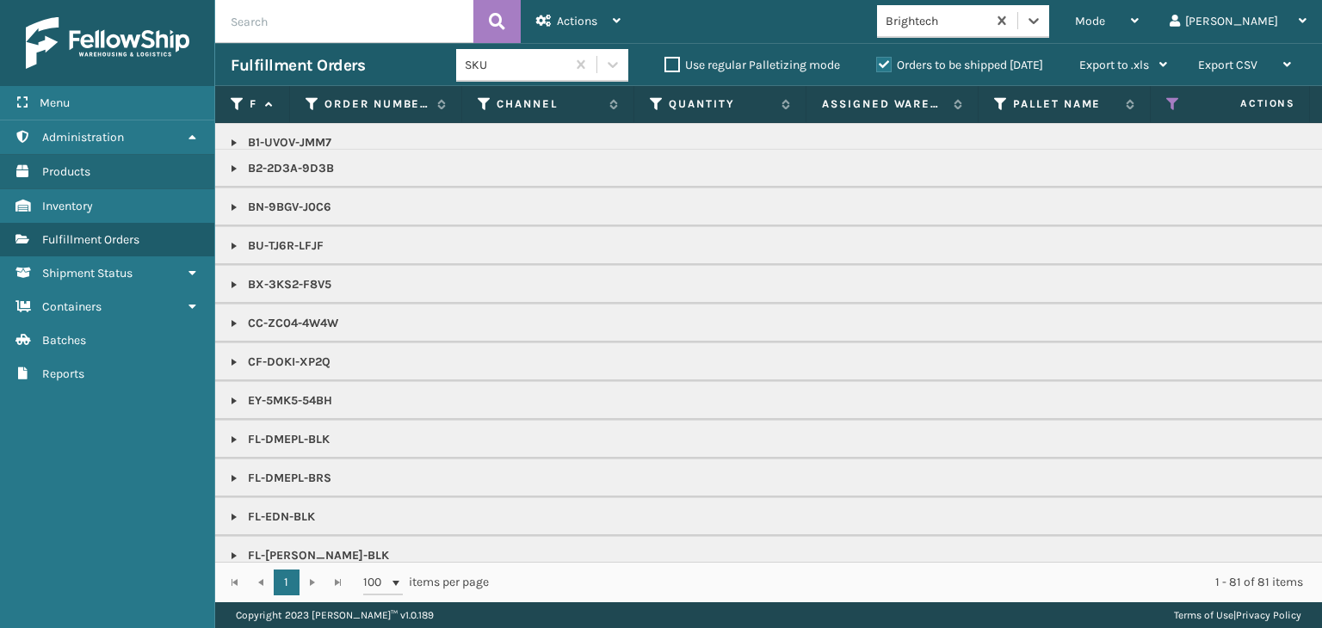
scroll to position [172, 0]
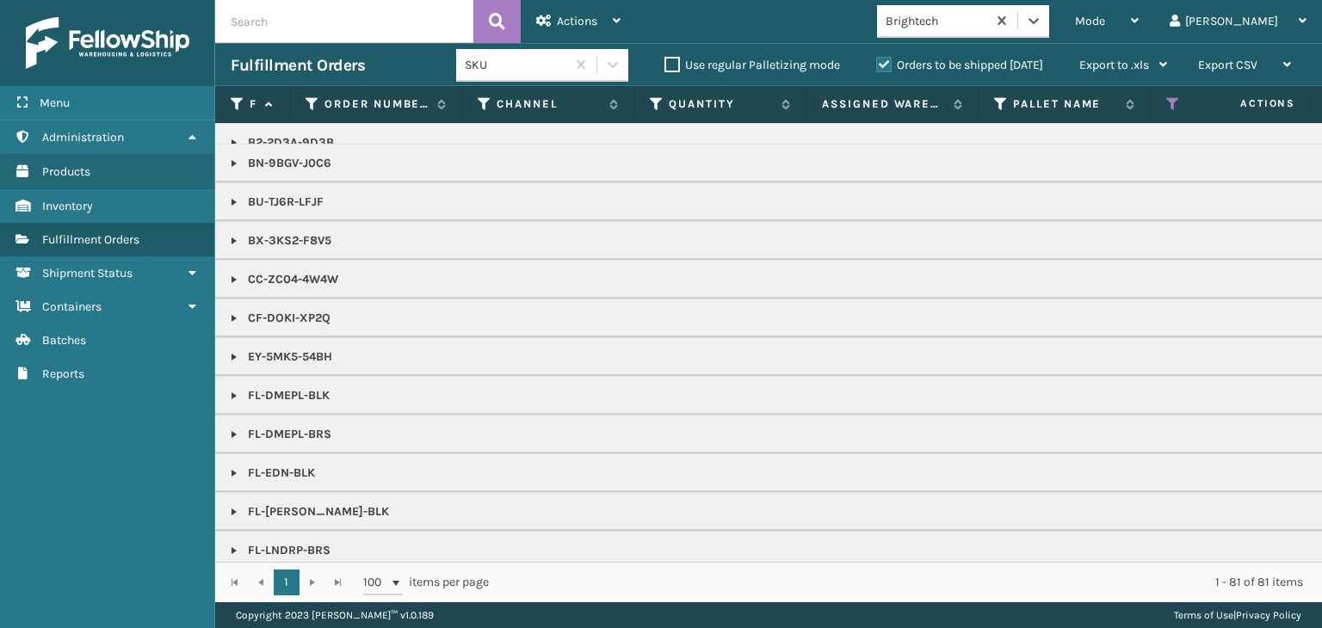
drag, startPoint x: 234, startPoint y: 354, endPoint x: 244, endPoint y: 349, distance: 11.5
click at [234, 354] on link at bounding box center [234, 357] width 14 height 14
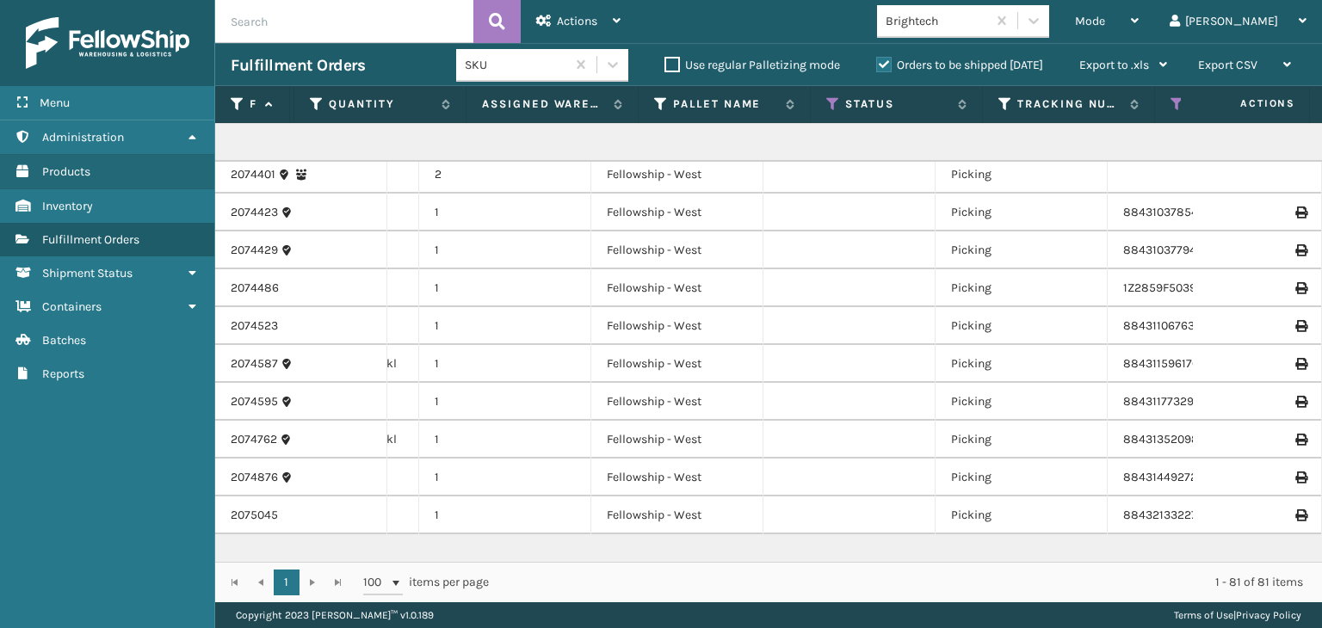
scroll to position [0, 0]
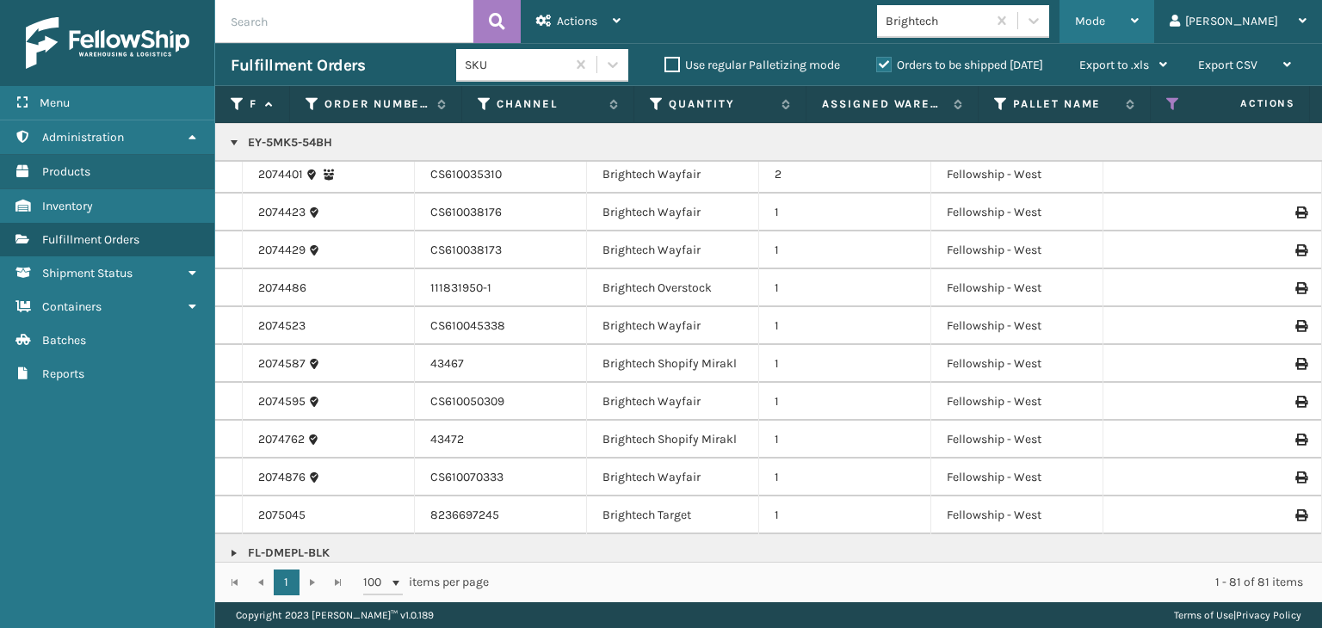
click at [1139, 3] on div "Mode" at bounding box center [1107, 21] width 64 height 43
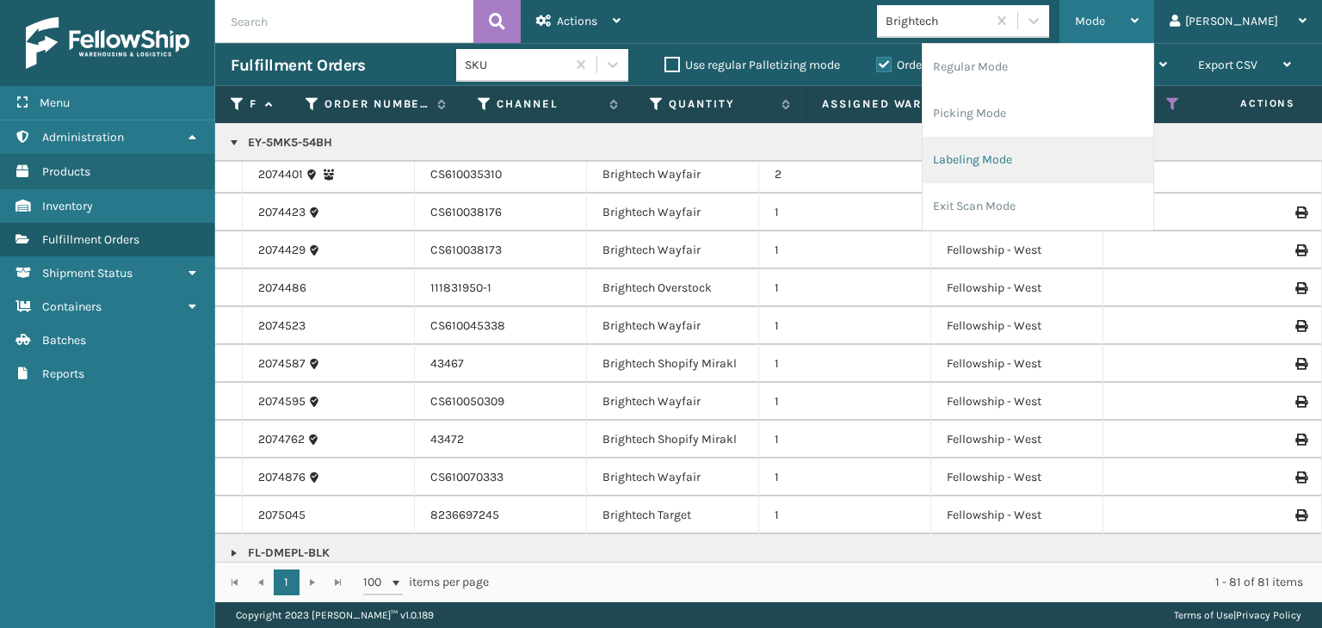
click at [1112, 163] on li "Labeling Mode" at bounding box center [1038, 160] width 231 height 46
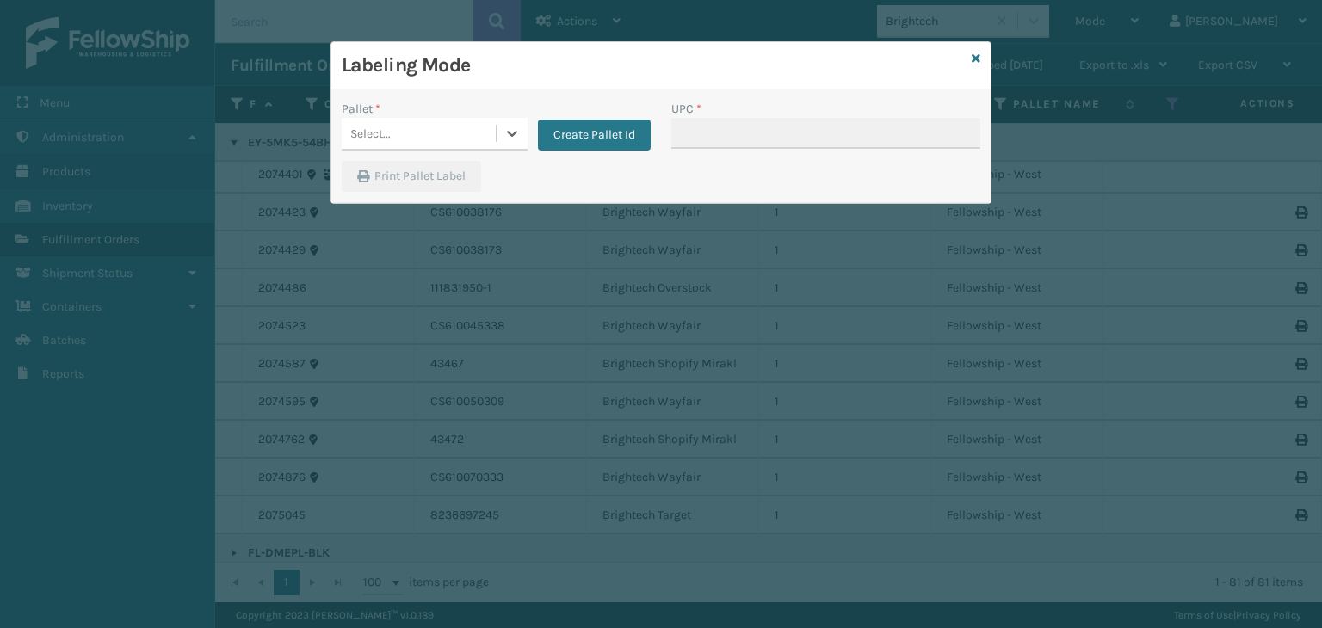
click at [393, 133] on div "Select..." at bounding box center [419, 134] width 154 height 28
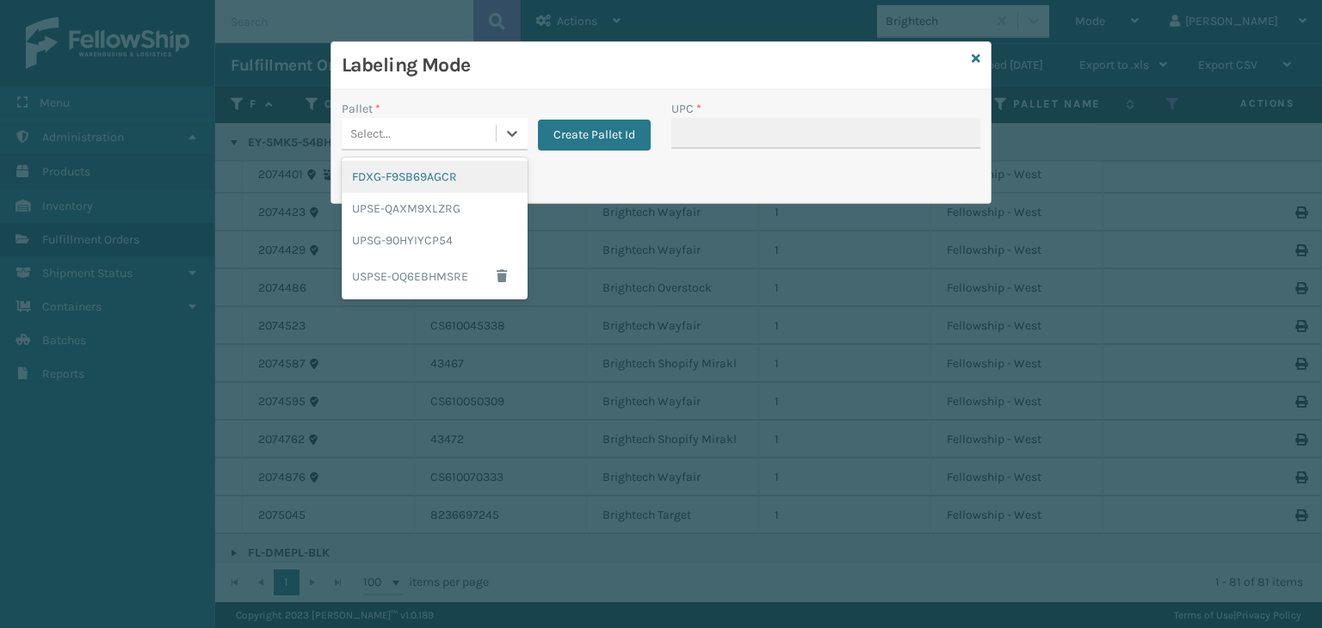
click at [405, 170] on div "FDXG-F9SB69AGCR" at bounding box center [435, 177] width 186 height 32
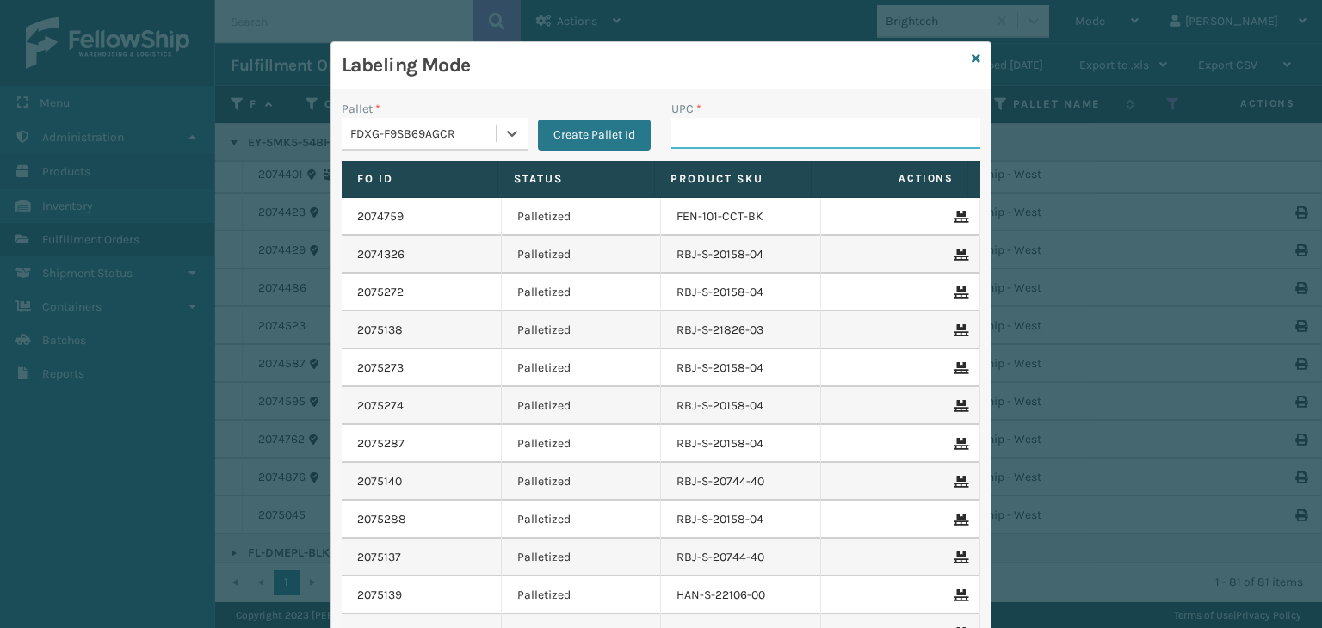
click at [767, 128] on input "UPC *" at bounding box center [825, 133] width 309 height 31
type input "FL-OLVA-CRM"
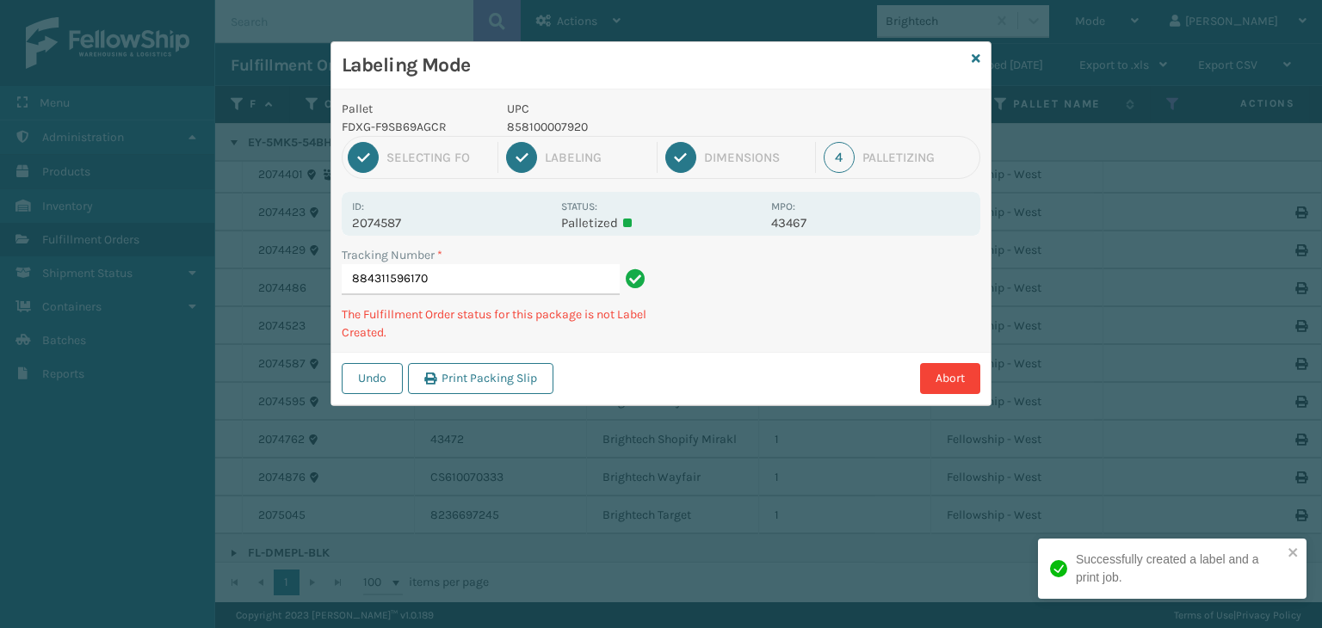
click at [575, 125] on p "858100007920" at bounding box center [634, 127] width 254 height 18
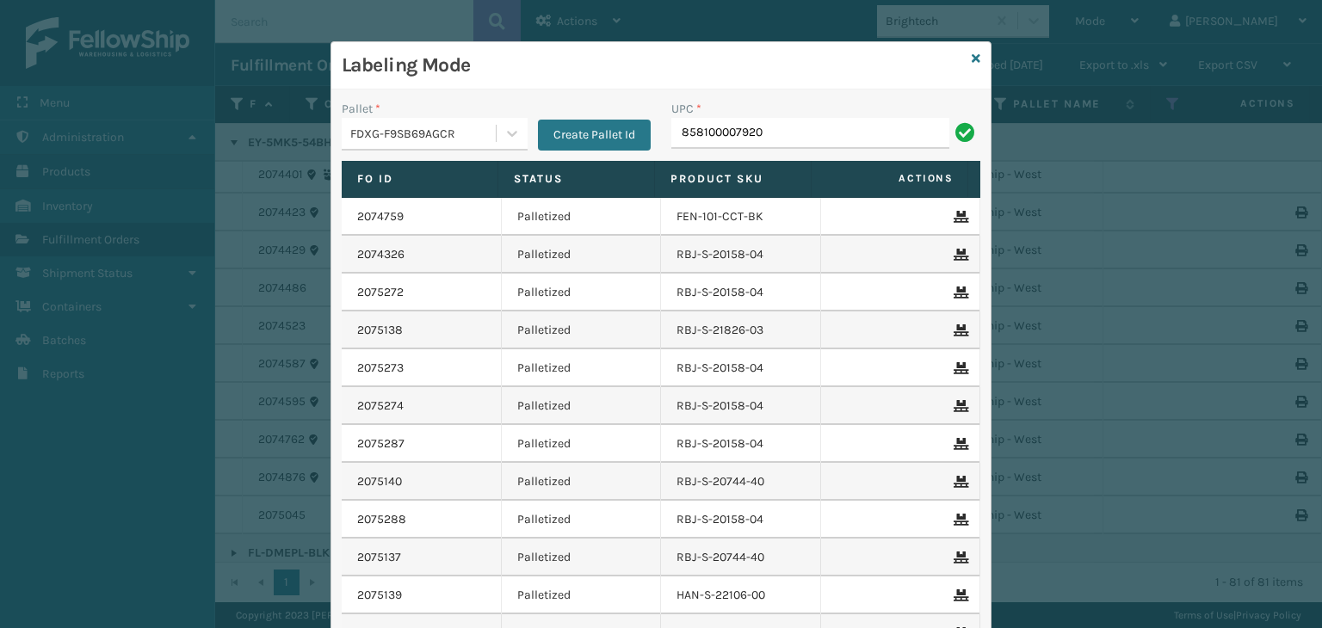
type input "858100007920"
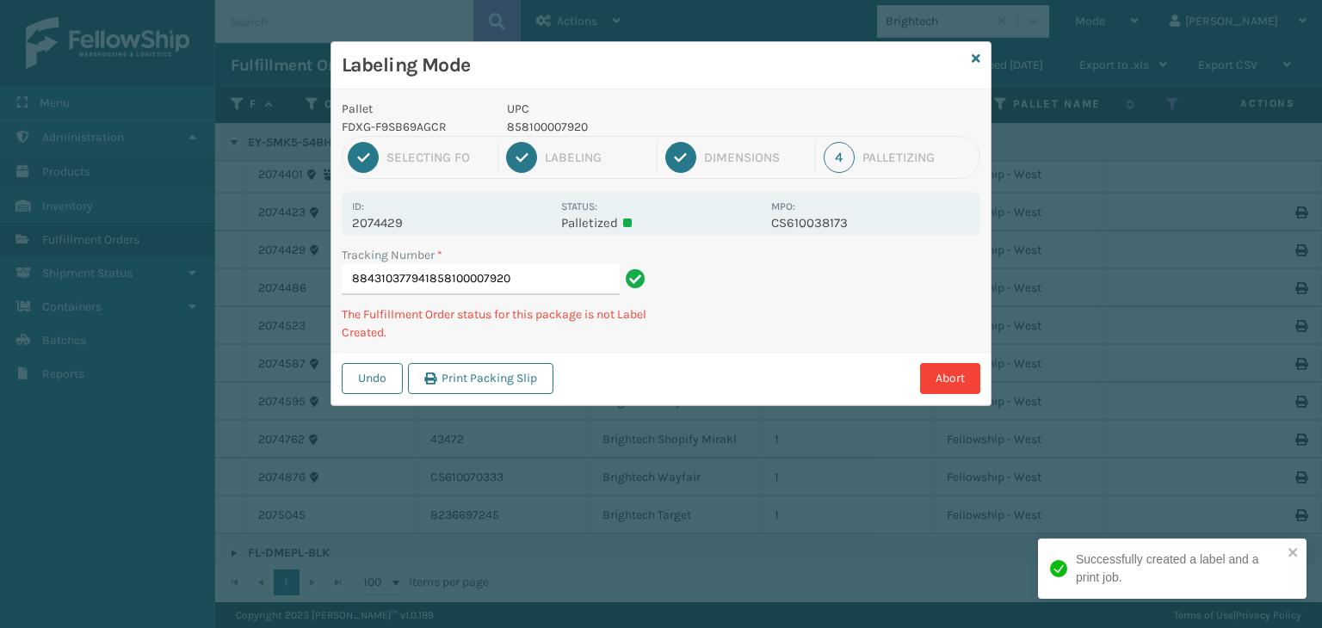
type input "884310377941858100007920858100007920"
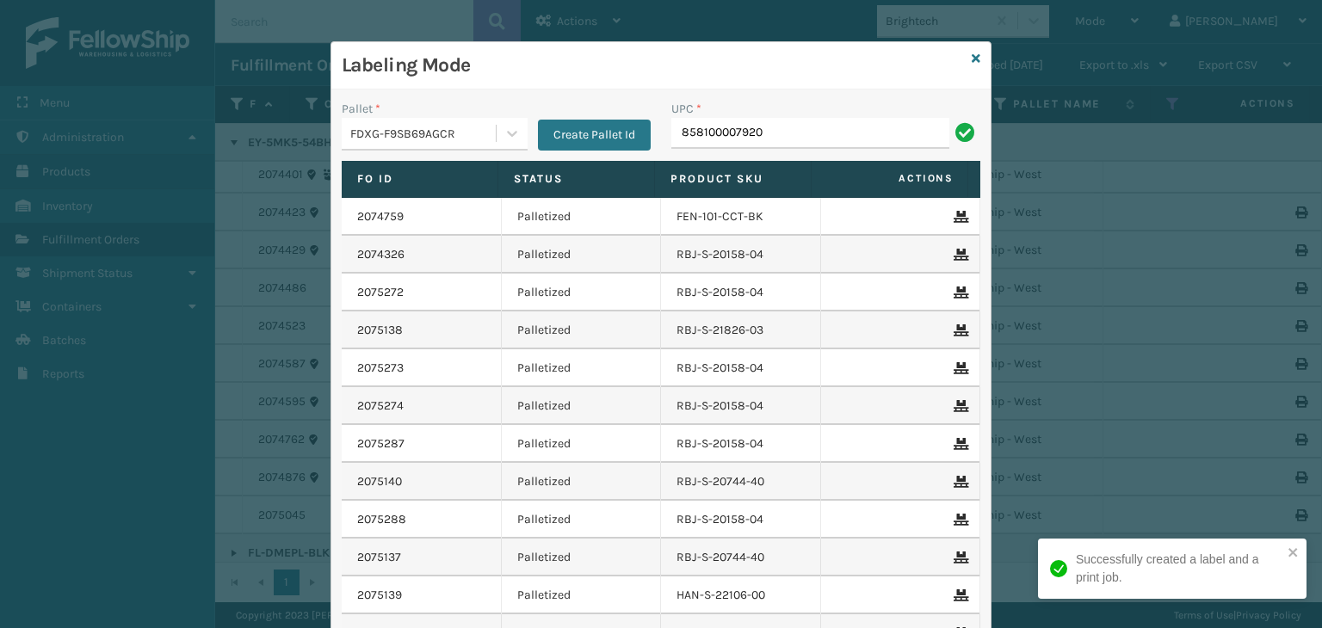
type input "858100007920"
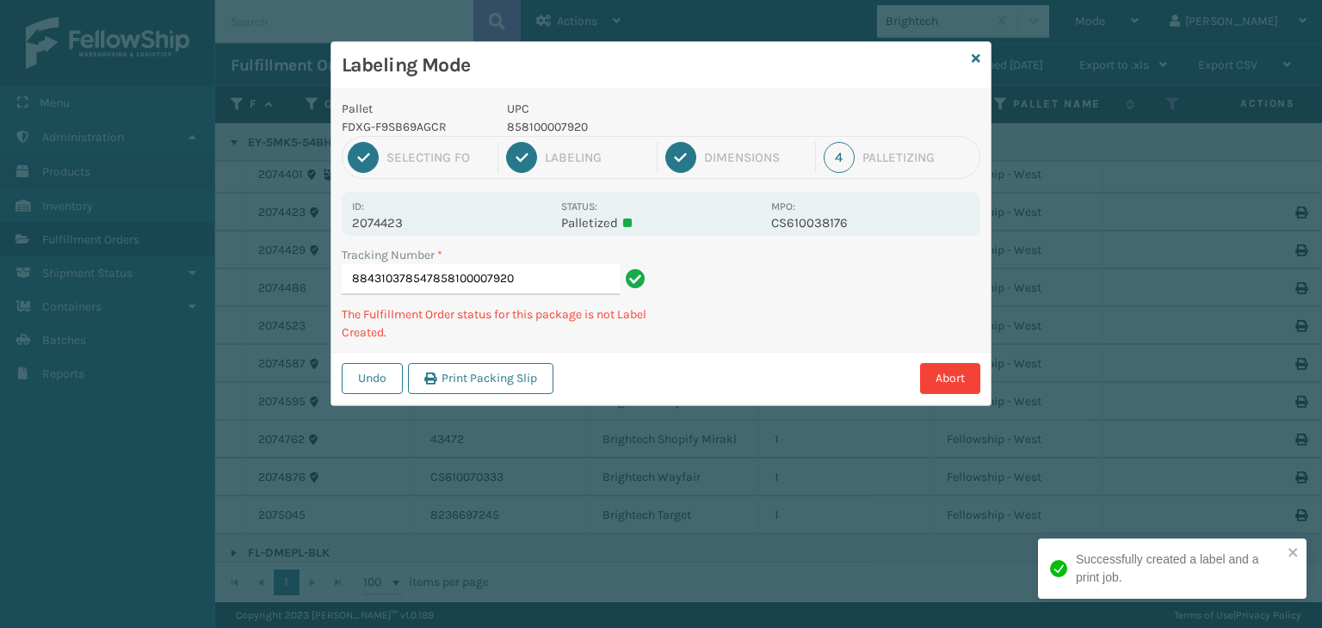
type input "884310378547858100007920858100007920"
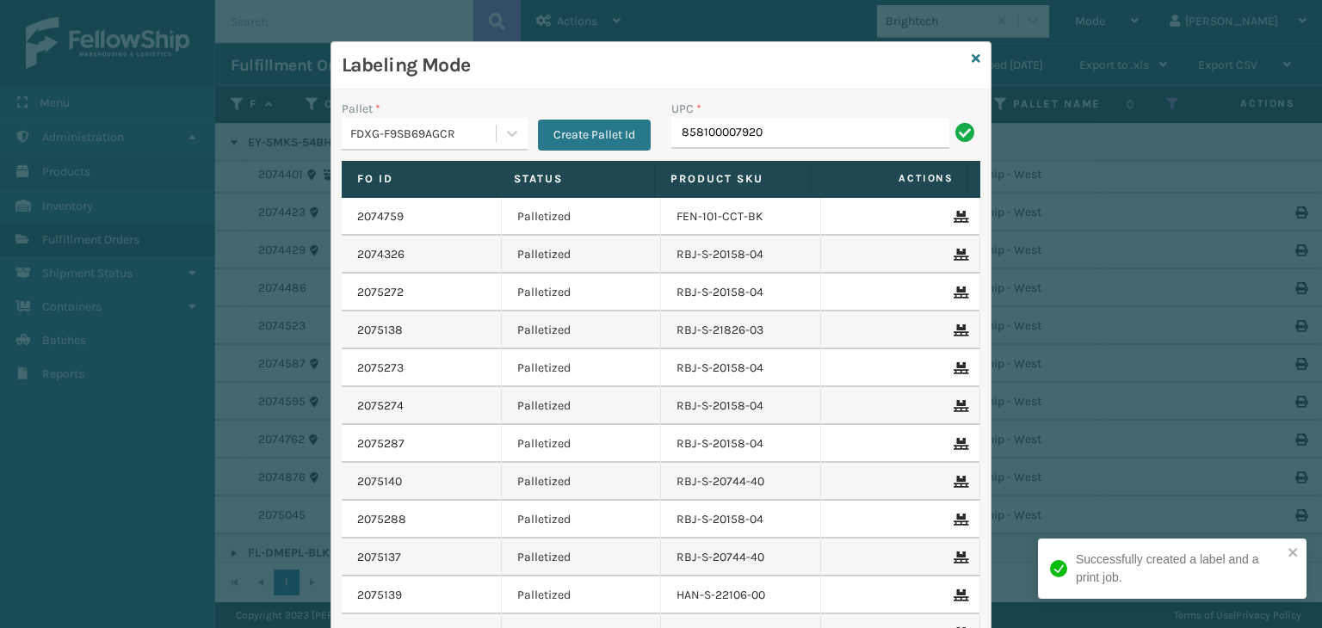
type input "858100007920"
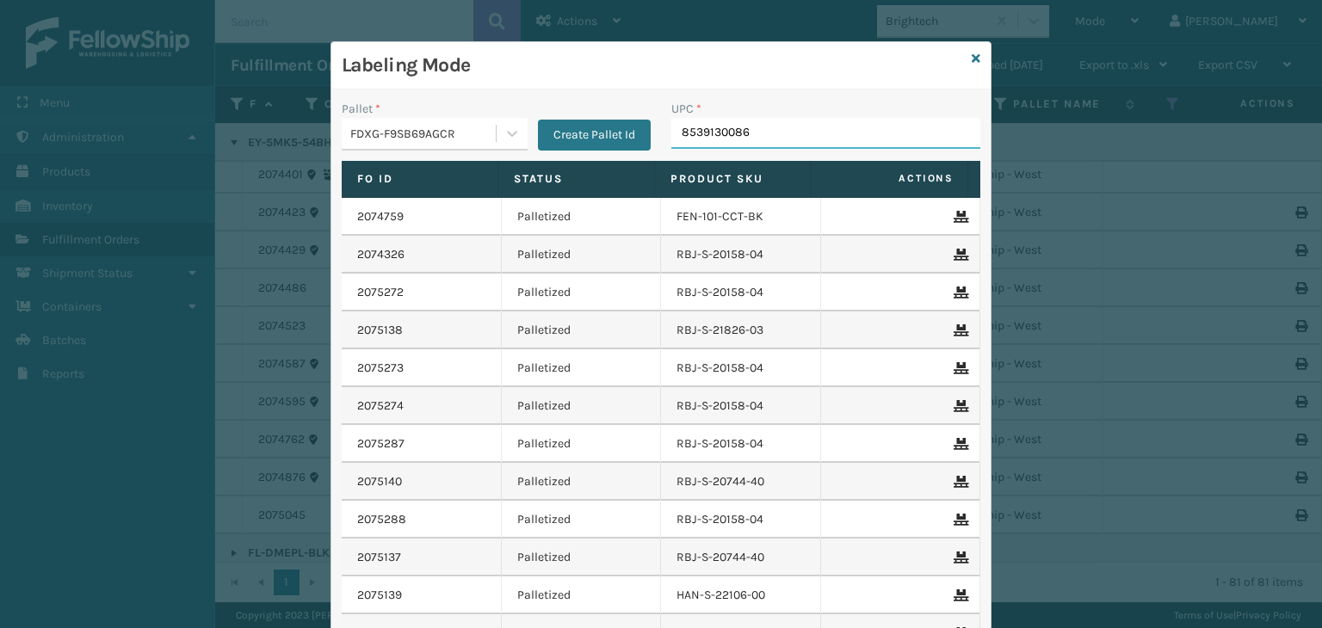
type input "85391300865"
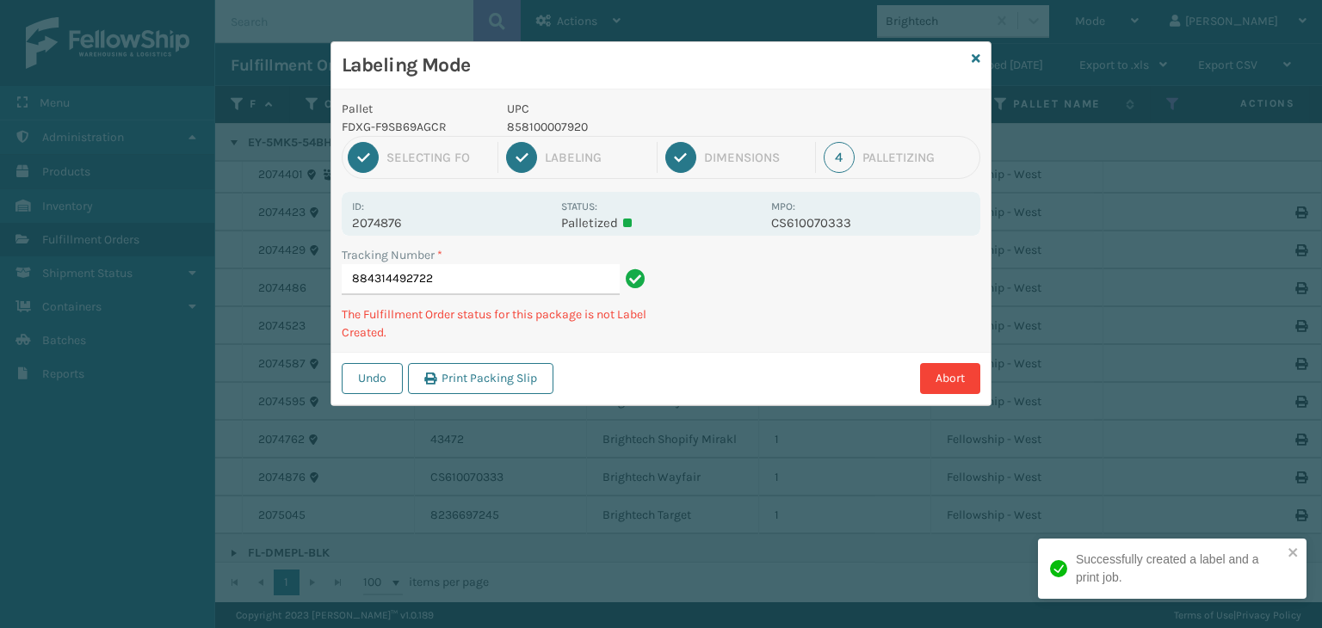
click at [524, 127] on p "858100007920" at bounding box center [634, 127] width 254 height 18
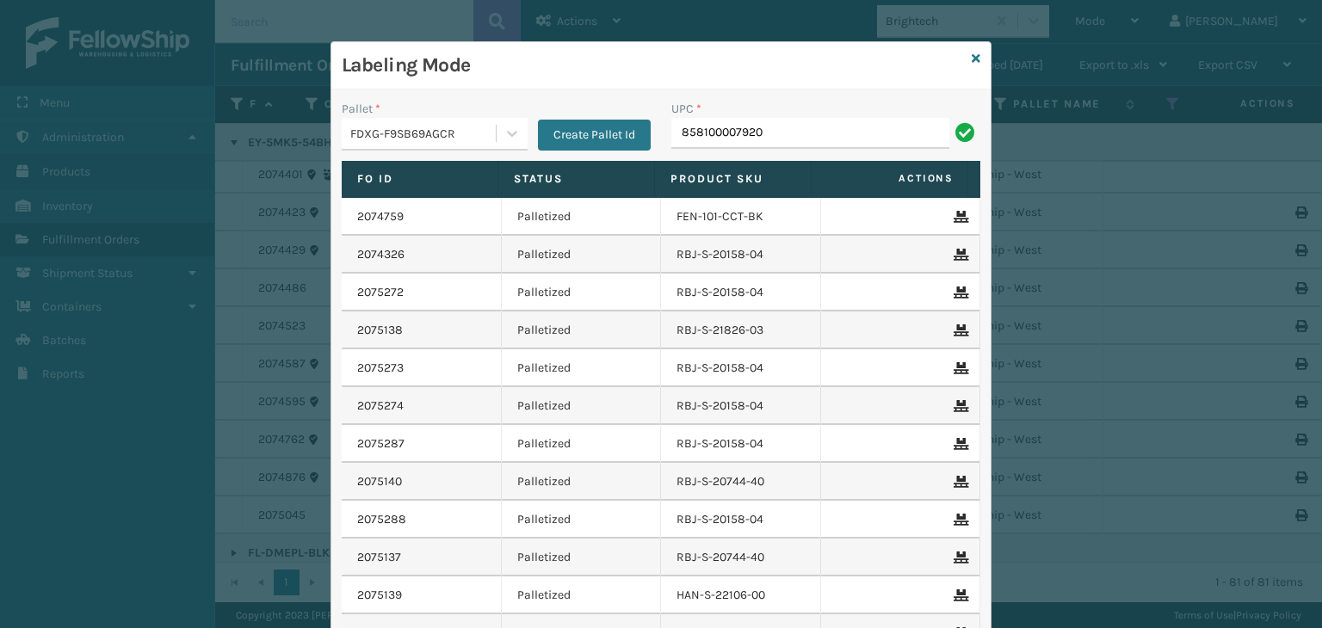
type input "858100007920"
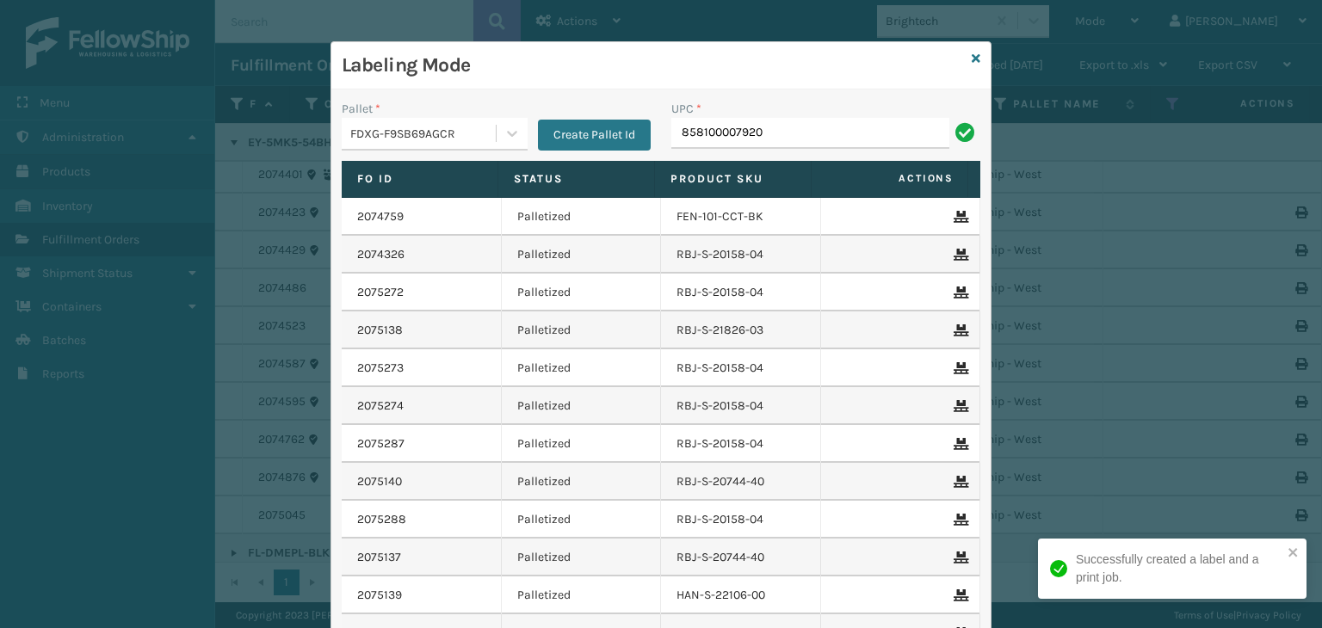
type input "858100007920"
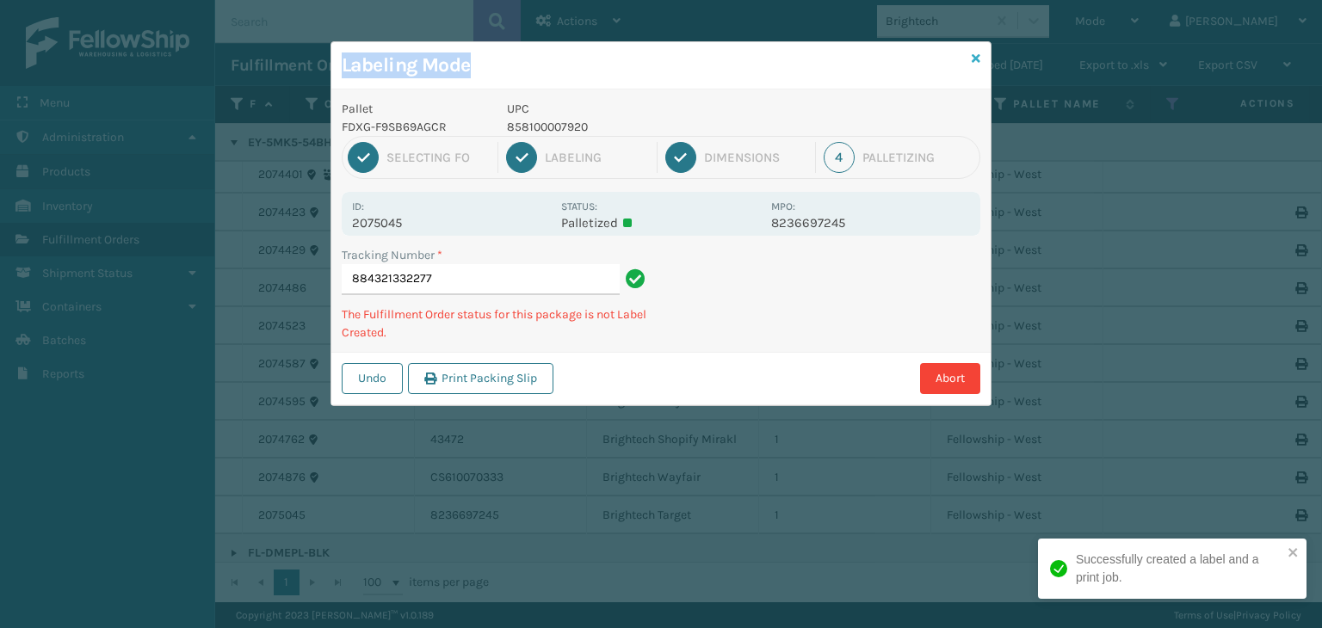
click at [978, 59] on div "Labeling Mode Pallet FDXG-F9SB69AGCR UPC 858100007920 1 Selecting FO 2 Labeling…" at bounding box center [661, 223] width 661 height 365
click at [978, 59] on icon at bounding box center [976, 59] width 9 height 12
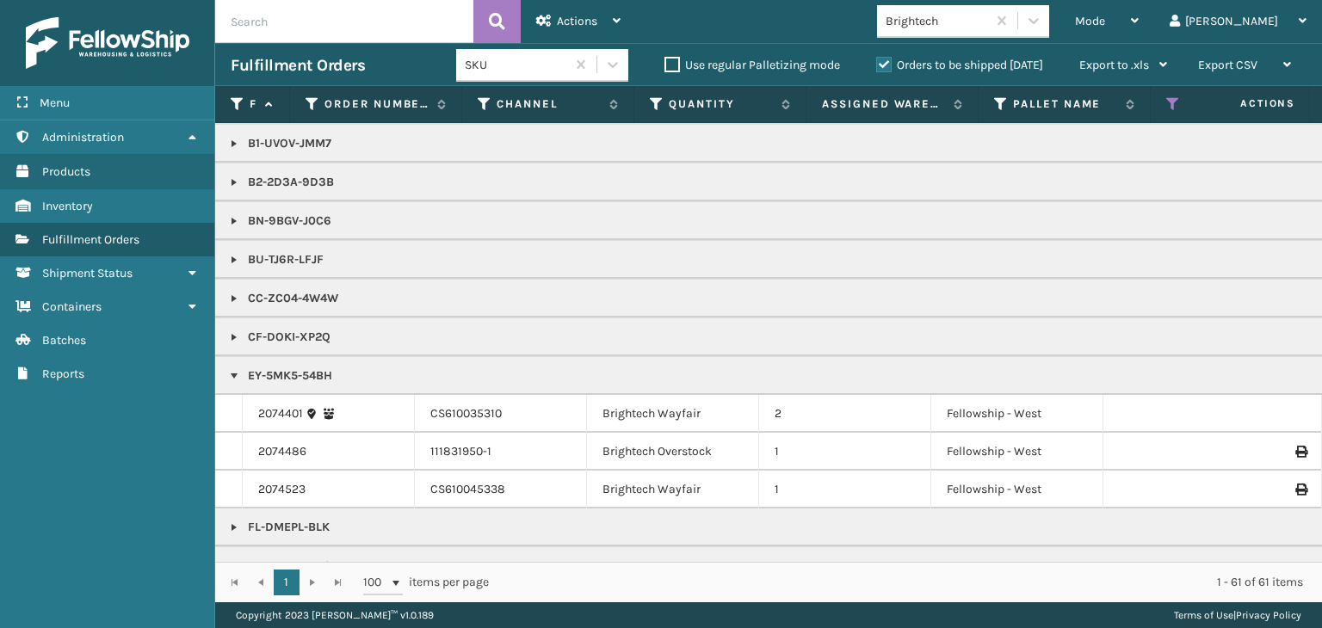
scroll to position [172, 0]
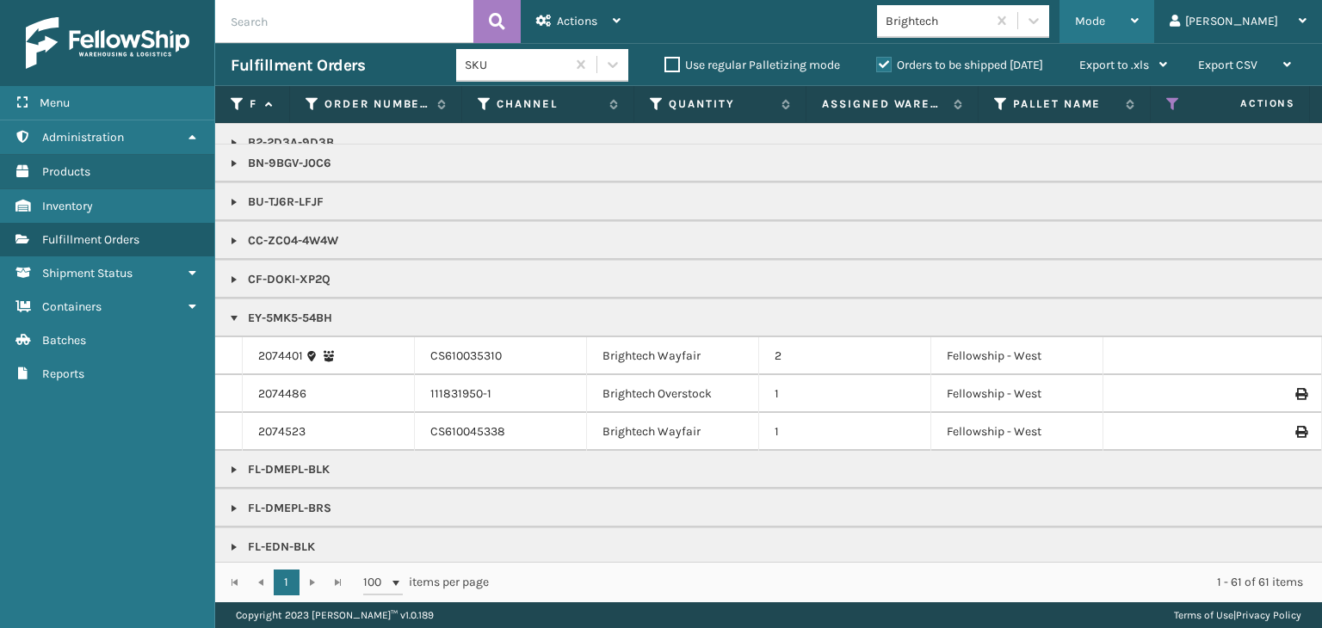
click at [1139, 29] on div "Mode" at bounding box center [1107, 21] width 64 height 43
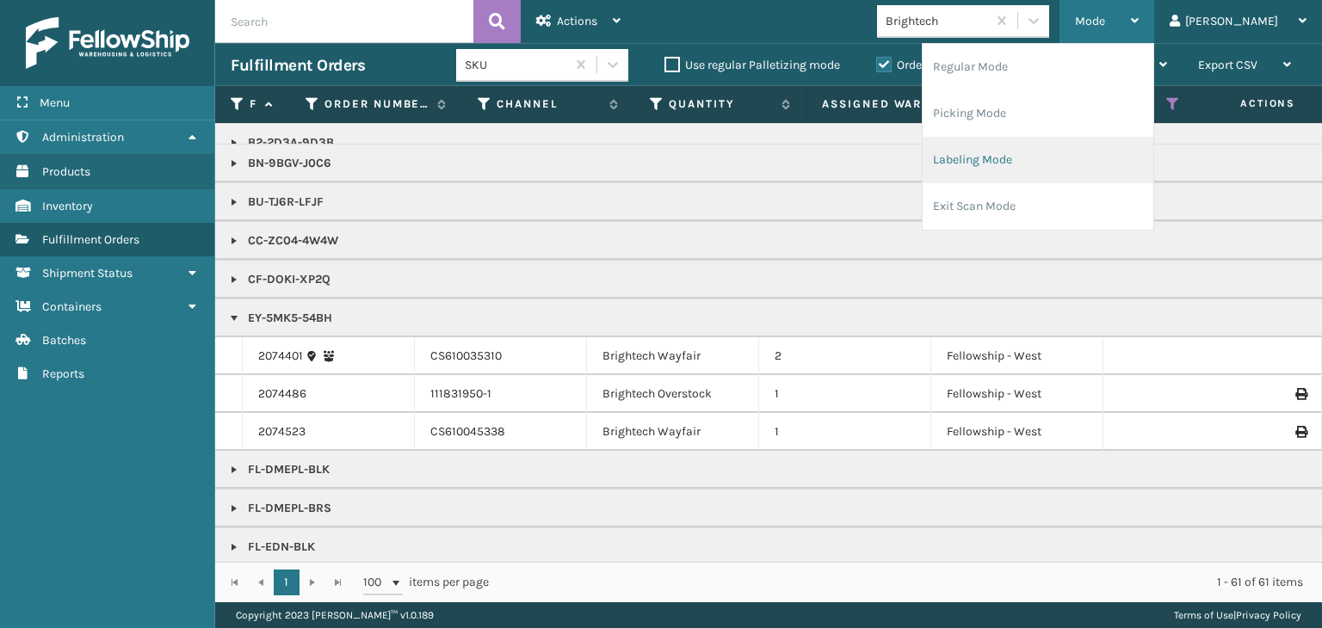
click at [1116, 156] on li "Labeling Mode" at bounding box center [1038, 160] width 231 height 46
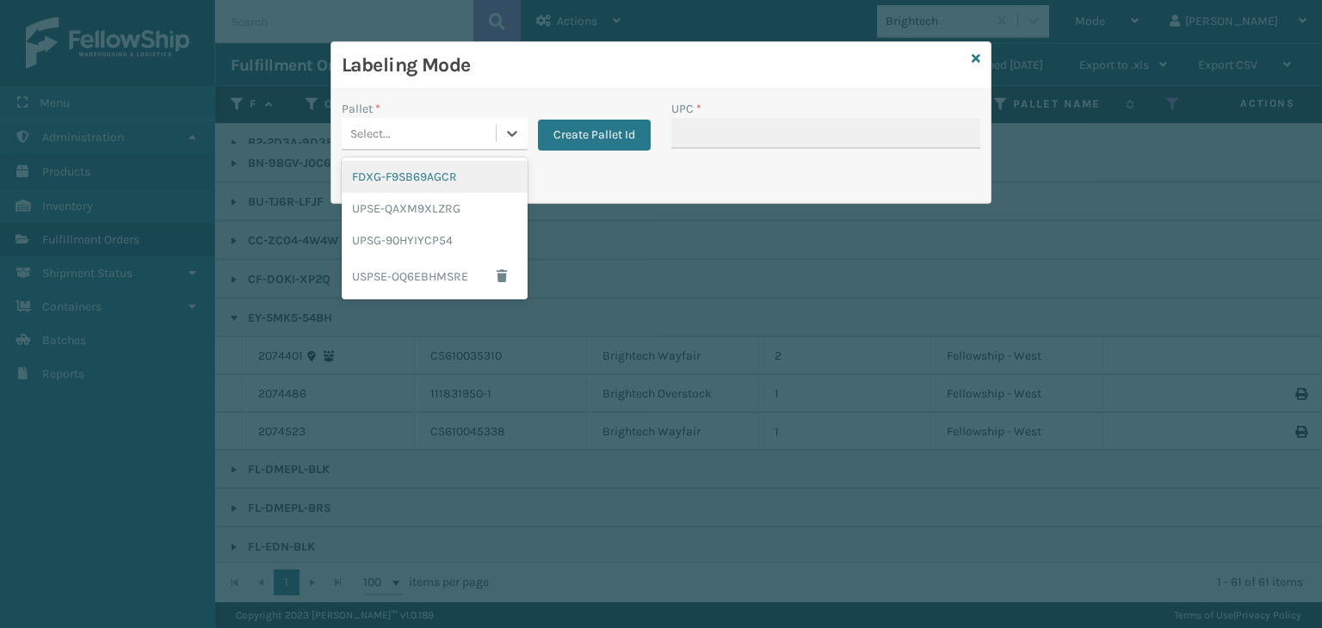
click at [399, 138] on div "Select..." at bounding box center [419, 134] width 154 height 28
click at [412, 182] on div "FDXG-F9SB69AGCR" at bounding box center [435, 177] width 186 height 32
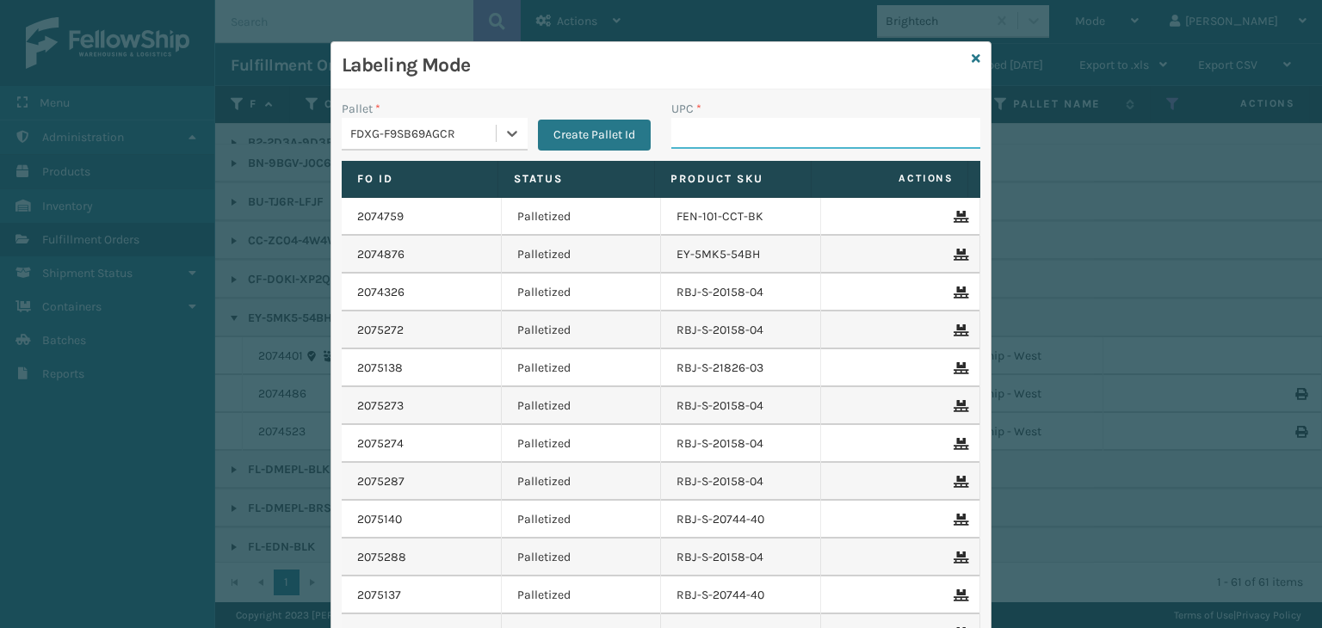
click at [723, 127] on input "UPC *" at bounding box center [825, 133] width 309 height 31
paste input "858100007920"
type input "858100007920"
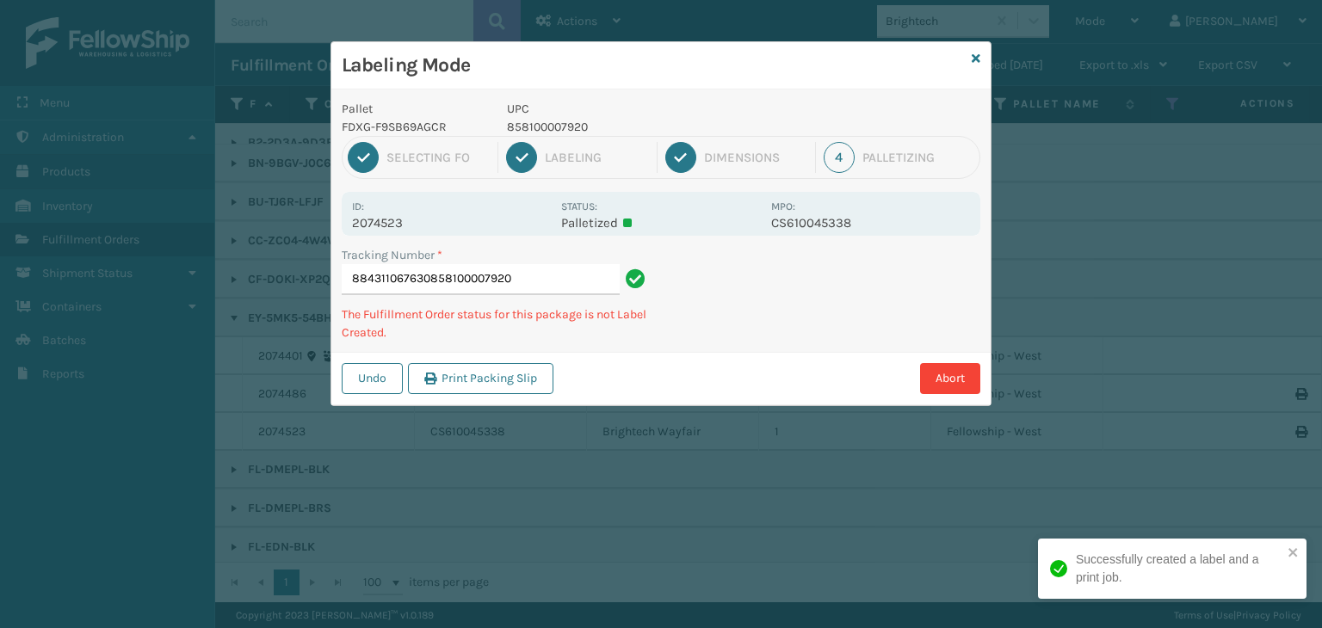
type input "884311067630858100007920858100007920"
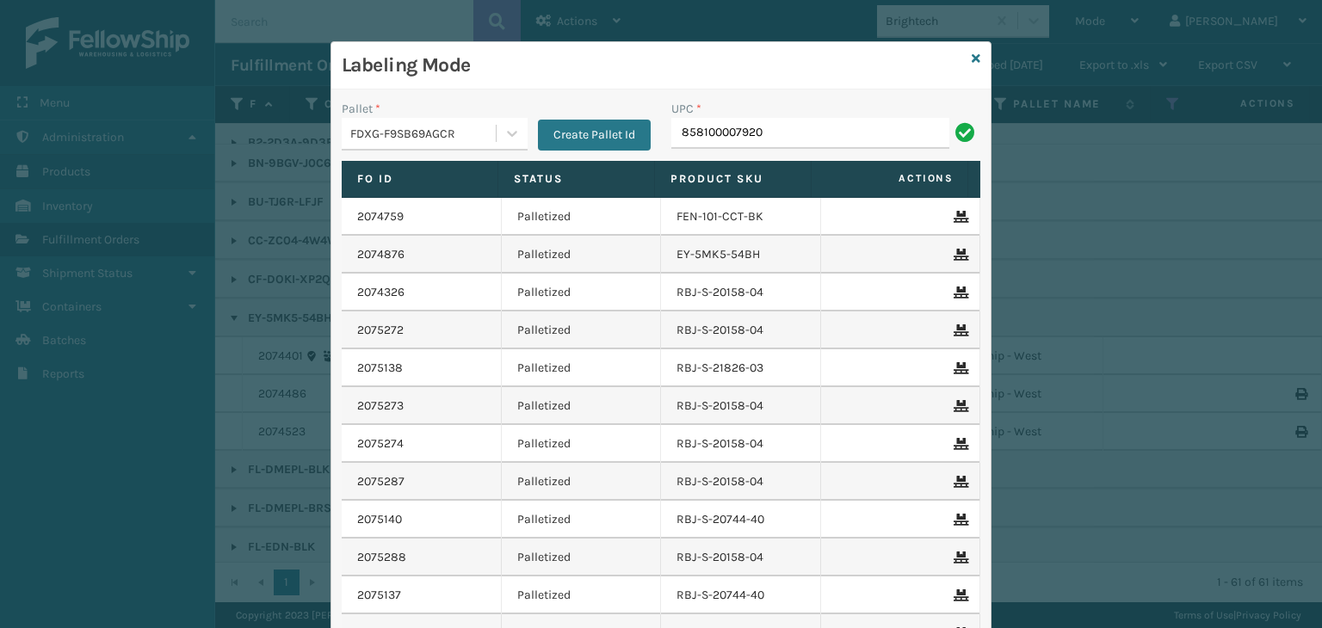
type input "858100007920"
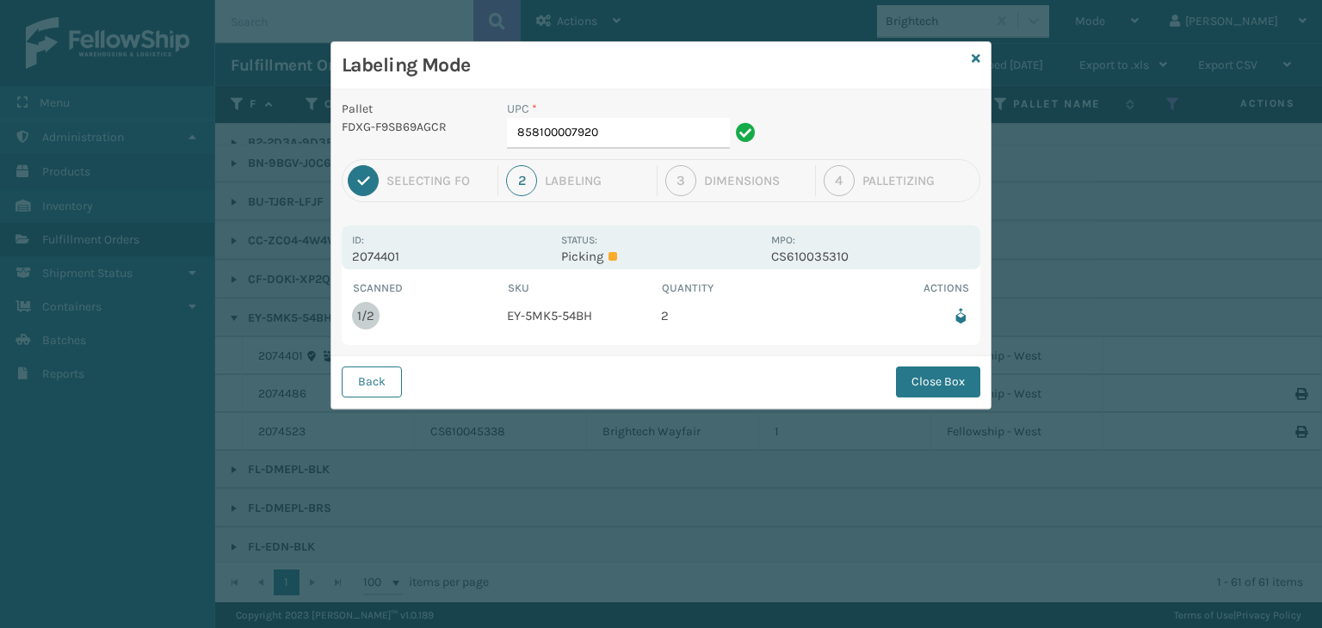
click at [736, 122] on icon at bounding box center [746, 132] width 20 height 20
click at [704, 127] on input "858100007920" at bounding box center [618, 133] width 223 height 31
click at [934, 390] on button "Close Box" at bounding box center [938, 382] width 84 height 31
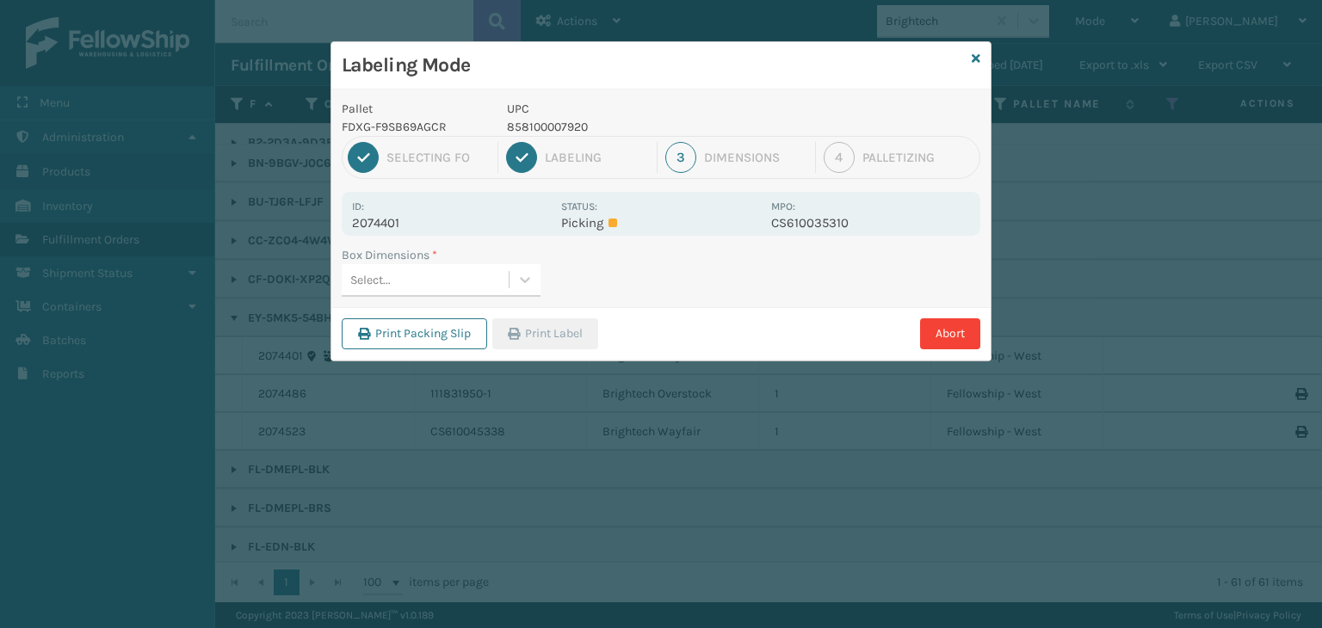
click at [418, 280] on div "Select..." at bounding box center [425, 280] width 167 height 28
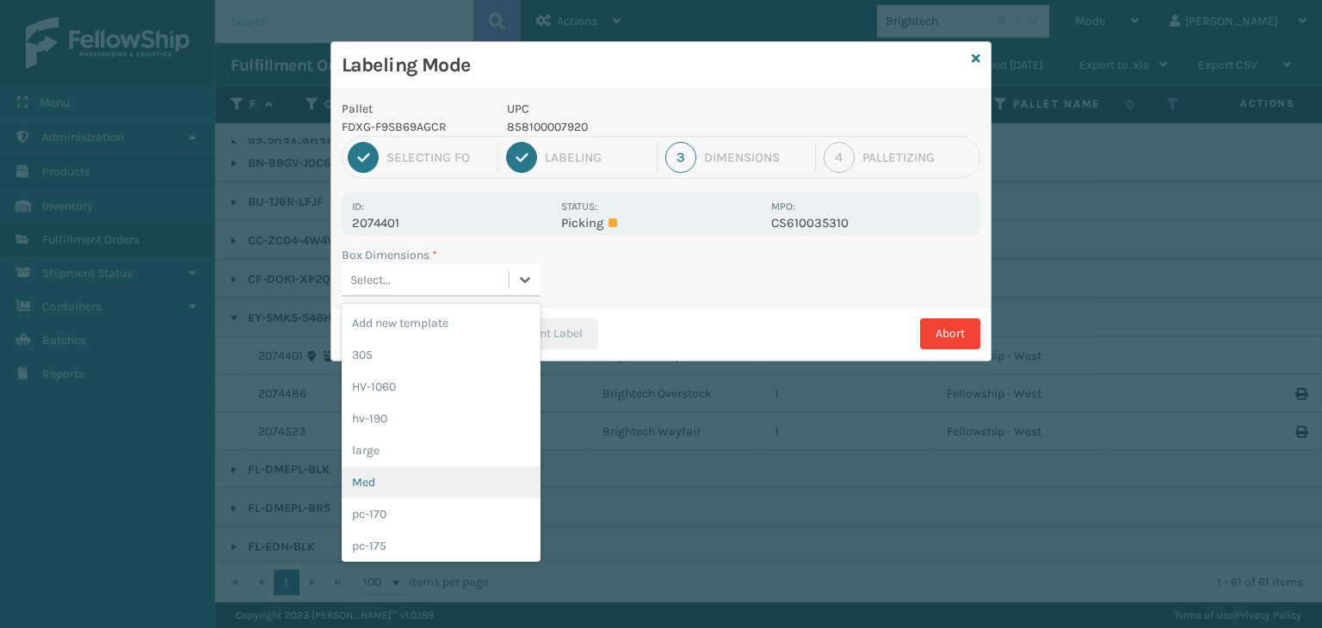
click at [411, 471] on div "Med" at bounding box center [441, 483] width 199 height 32
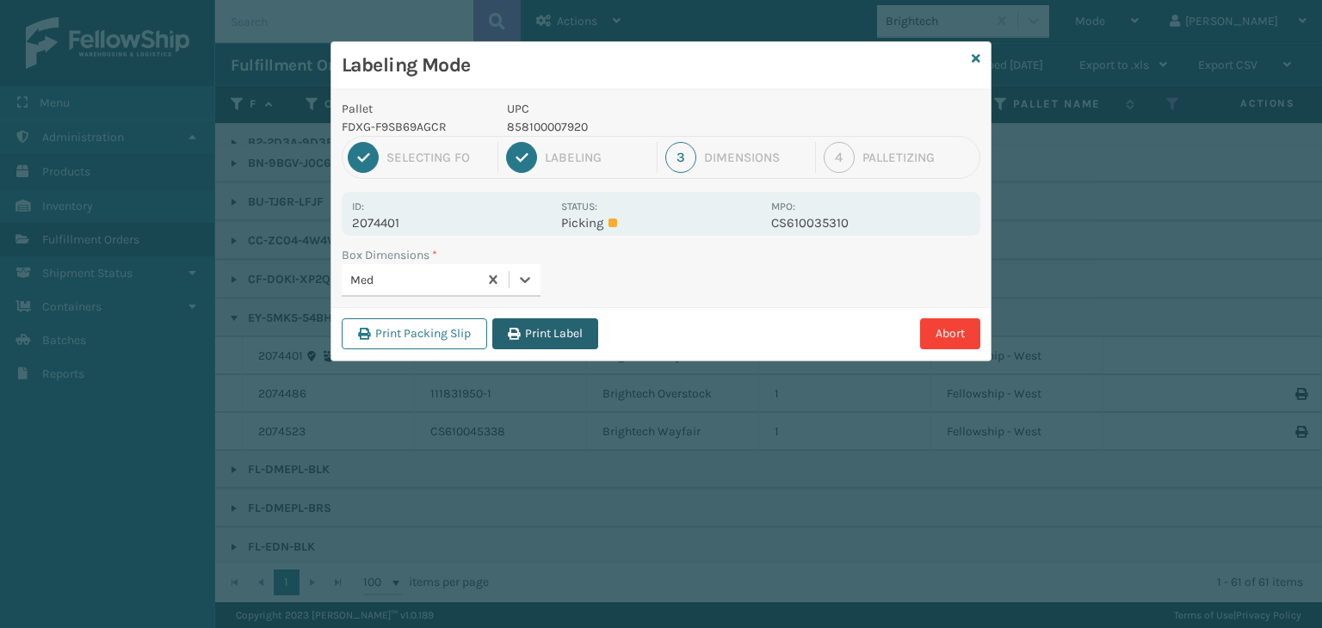
click at [567, 323] on button "Print Label" at bounding box center [545, 334] width 106 height 31
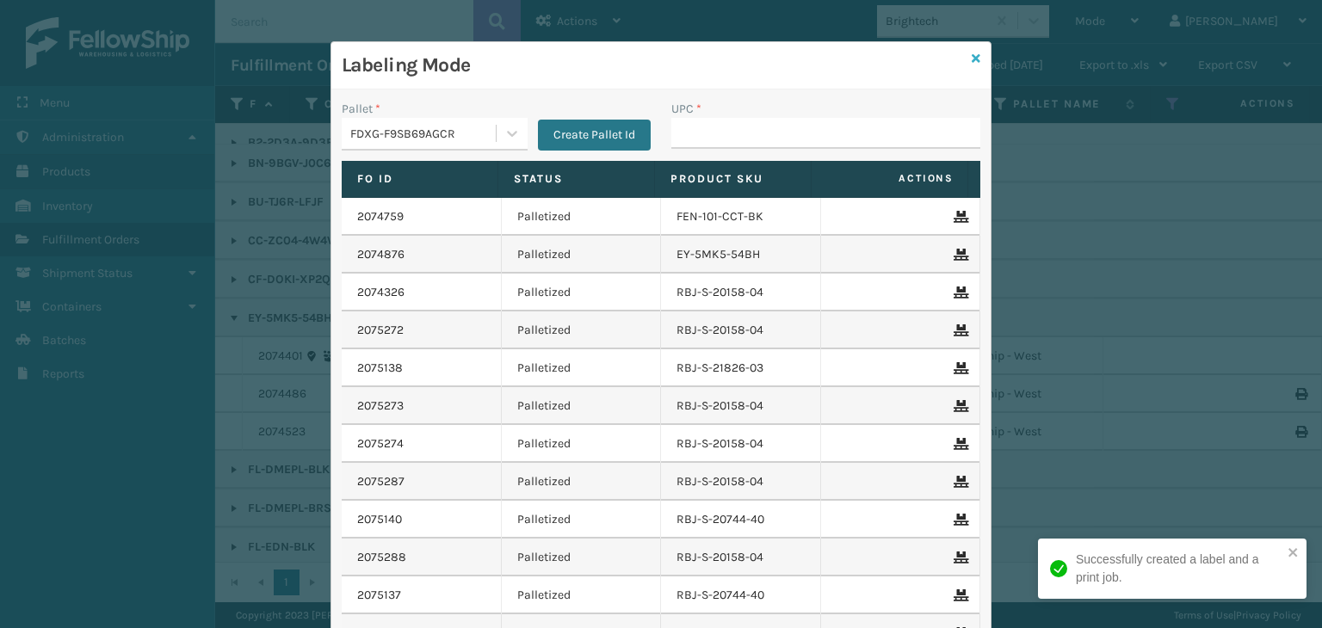
click at [972, 59] on icon at bounding box center [976, 59] width 9 height 12
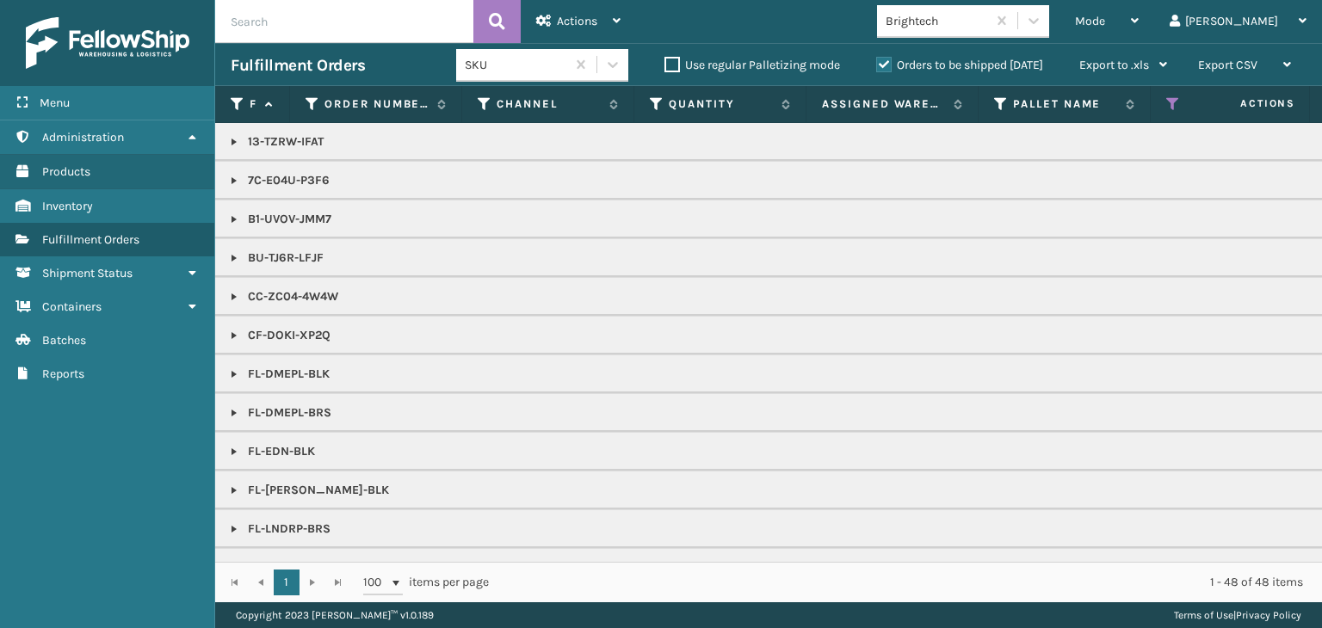
drag, startPoint x: 231, startPoint y: 529, endPoint x: 242, endPoint y: 507, distance: 24.3
click at [231, 529] on link at bounding box center [234, 530] width 14 height 14
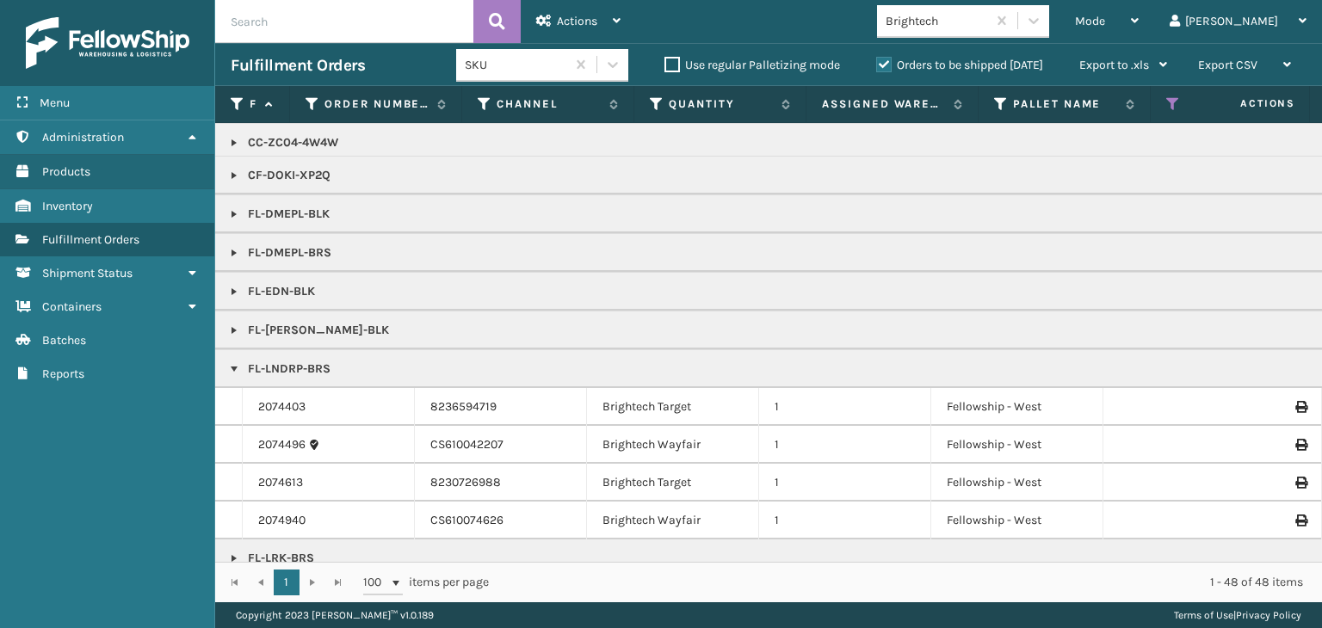
scroll to position [258, 0]
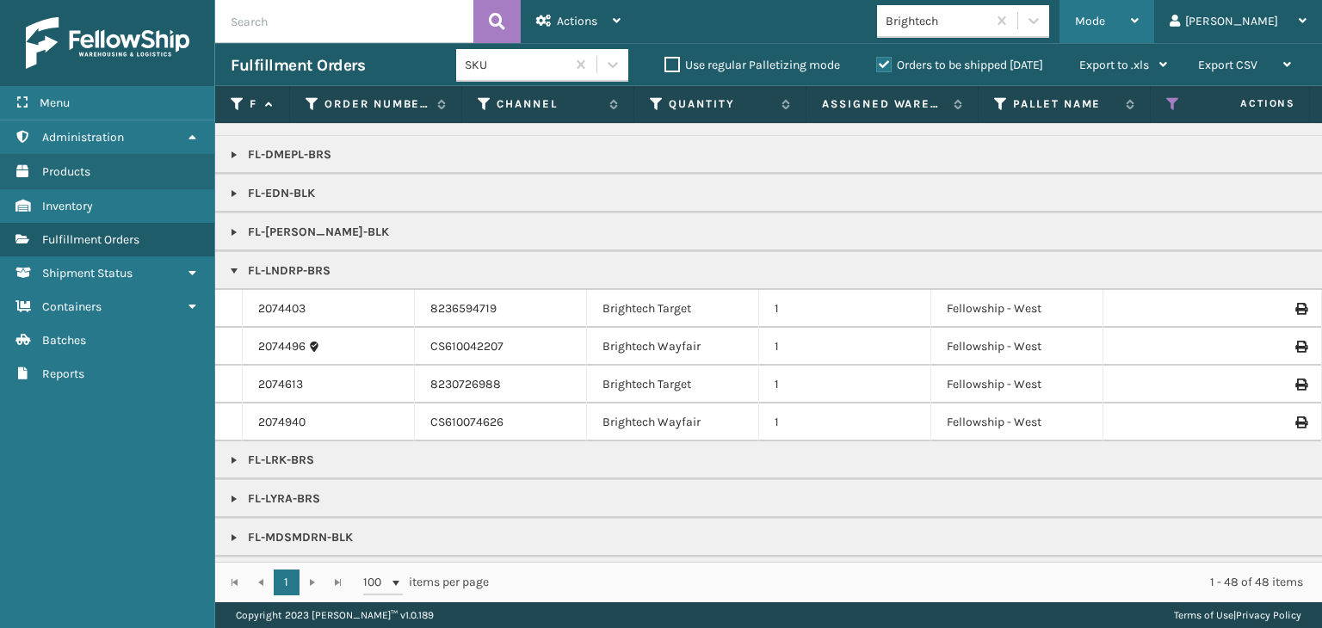
click at [1139, 39] on div "Mode" at bounding box center [1107, 21] width 64 height 43
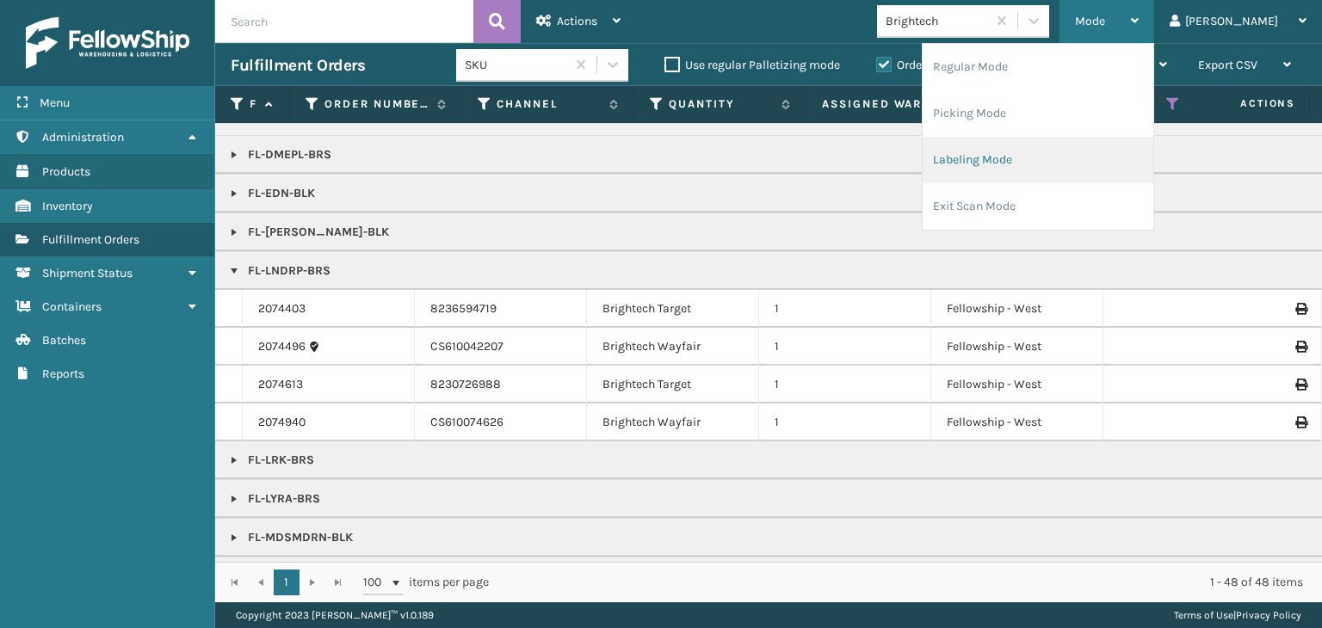
click at [1081, 164] on li "Labeling Mode" at bounding box center [1038, 160] width 231 height 46
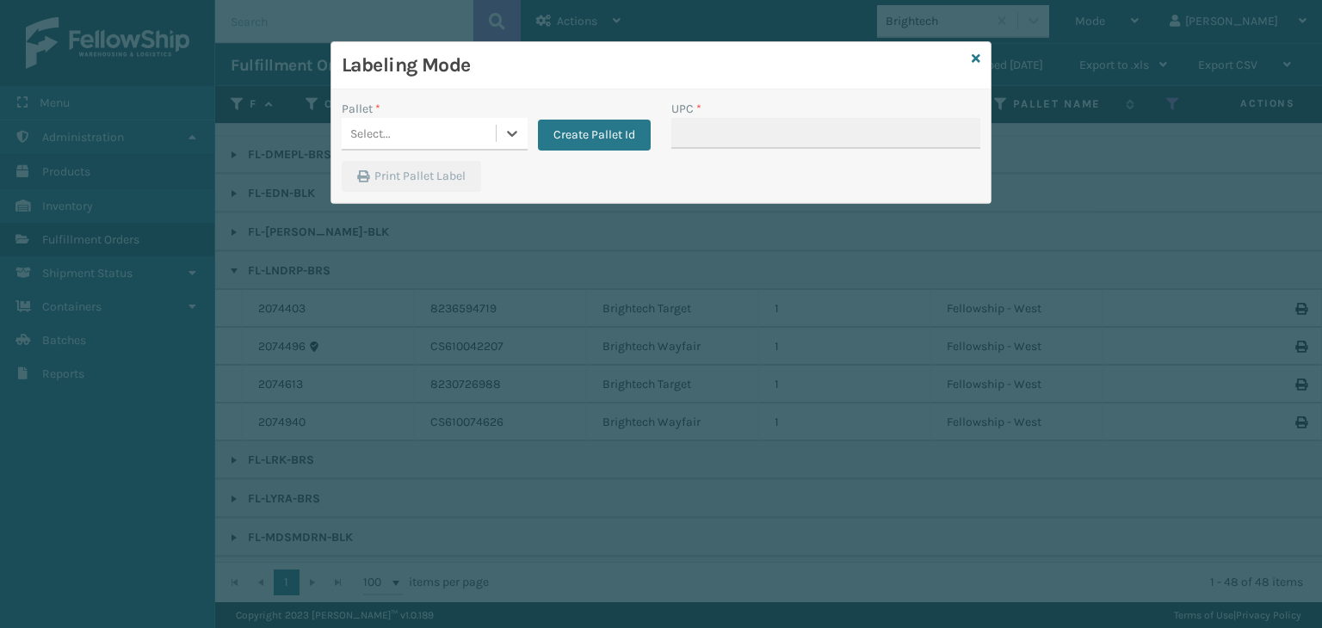
click at [417, 127] on div "Select..." at bounding box center [419, 134] width 154 height 28
click at [979, 56] on icon at bounding box center [976, 59] width 9 height 12
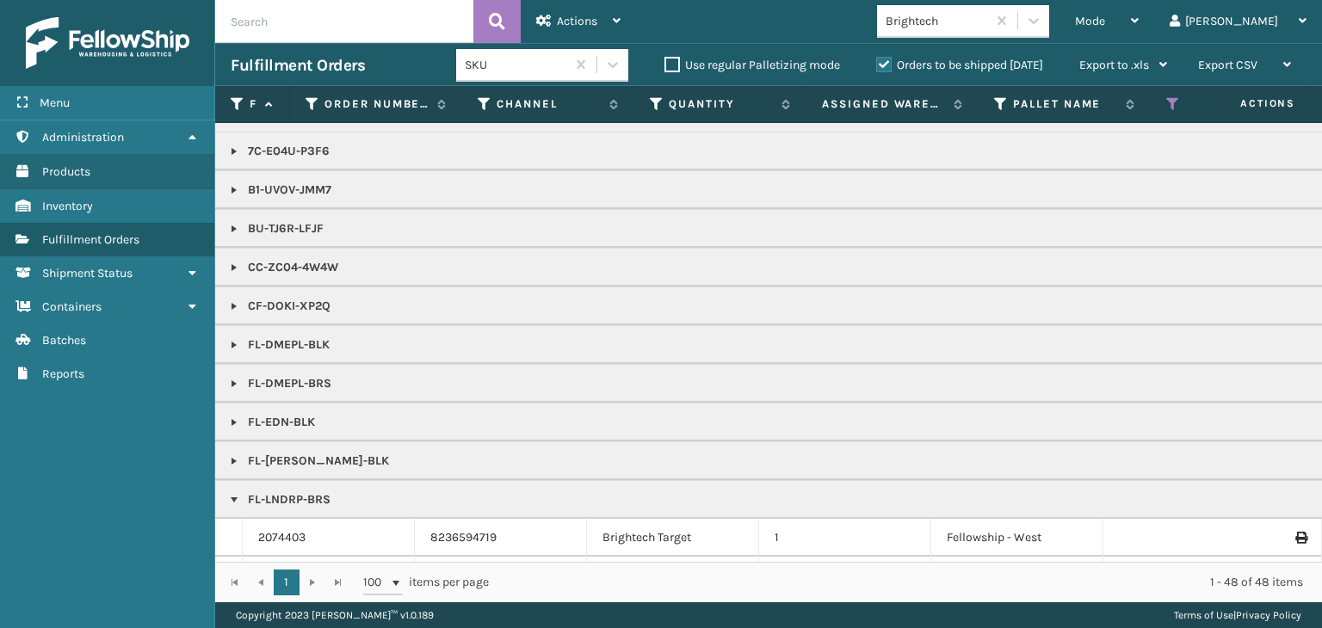
scroll to position [0, 0]
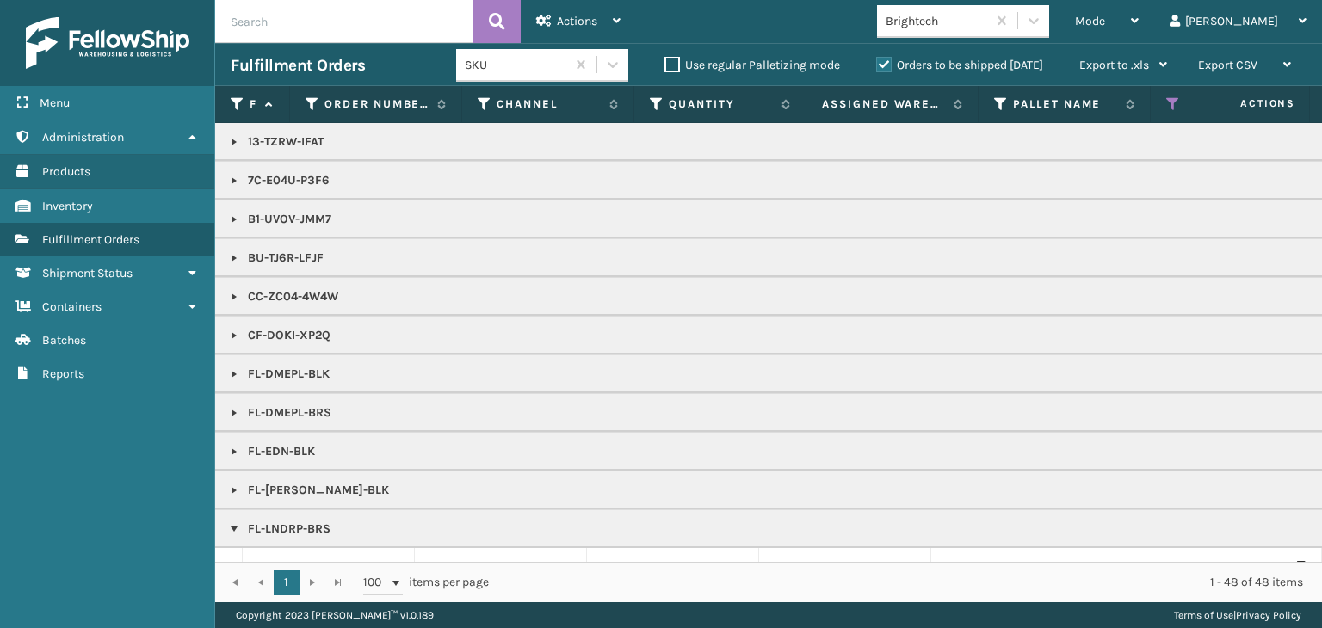
click at [211, 0] on div "Menu Administration Products Inventory Fulfillment Orders Shipment Status Conta…" at bounding box center [661, 0] width 1322 height 0
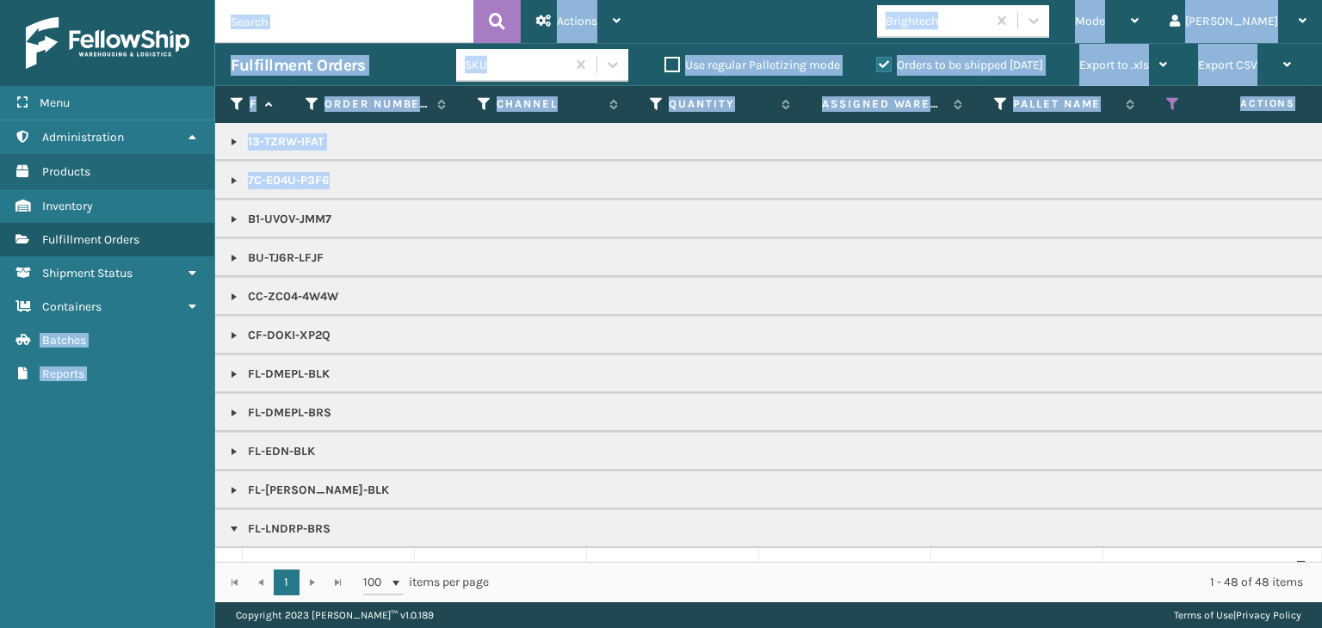
click at [231, 222] on link at bounding box center [234, 220] width 14 height 14
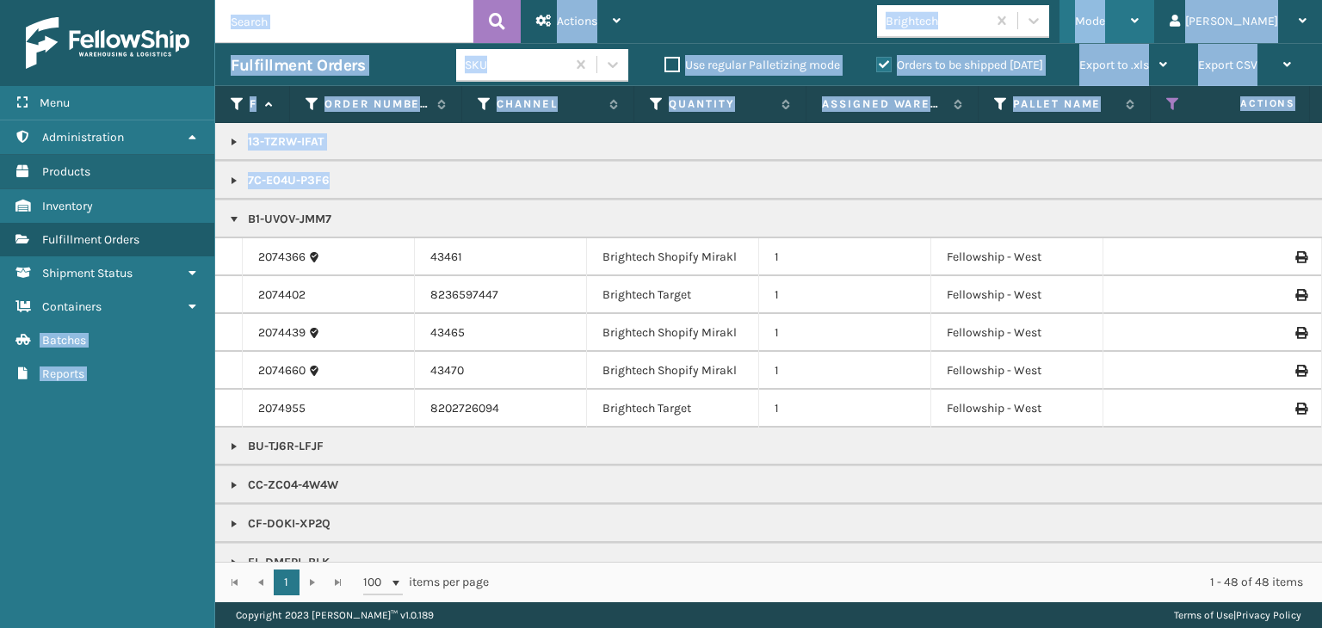
drag, startPoint x: 1184, startPoint y: 15, endPoint x: 1169, endPoint y: 53, distance: 40.6
click at [1139, 15] on div "Mode" at bounding box center [1107, 21] width 64 height 43
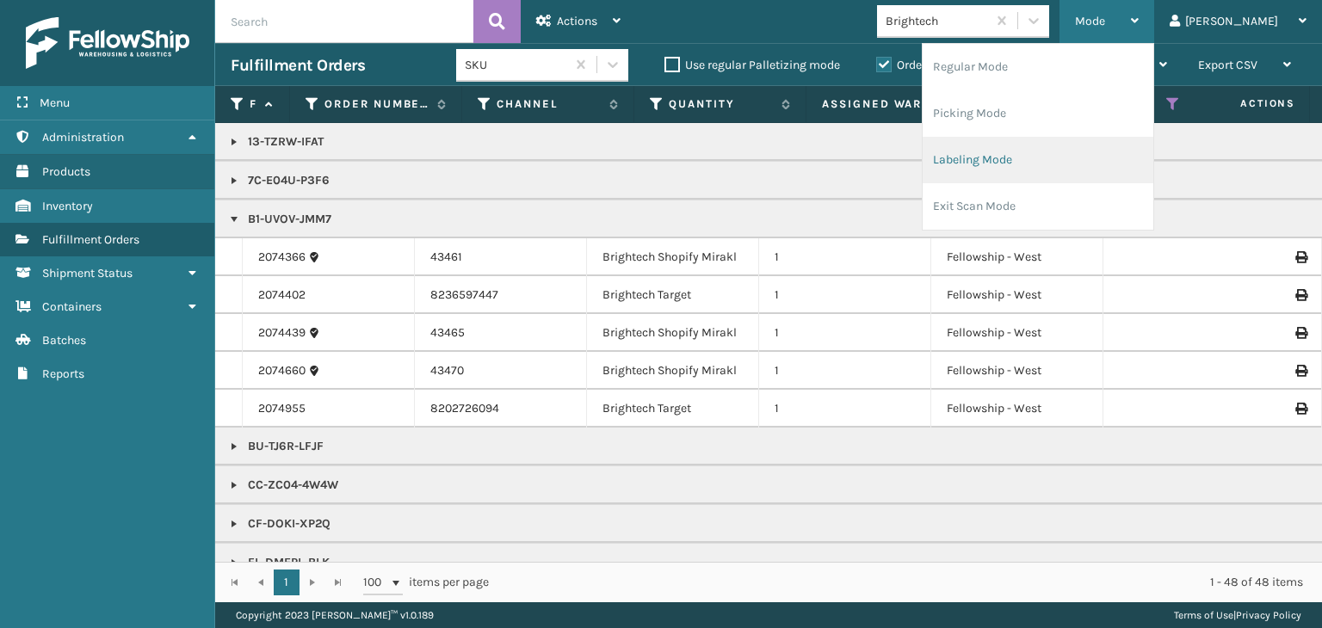
click at [1096, 164] on li "Labeling Mode" at bounding box center [1038, 160] width 231 height 46
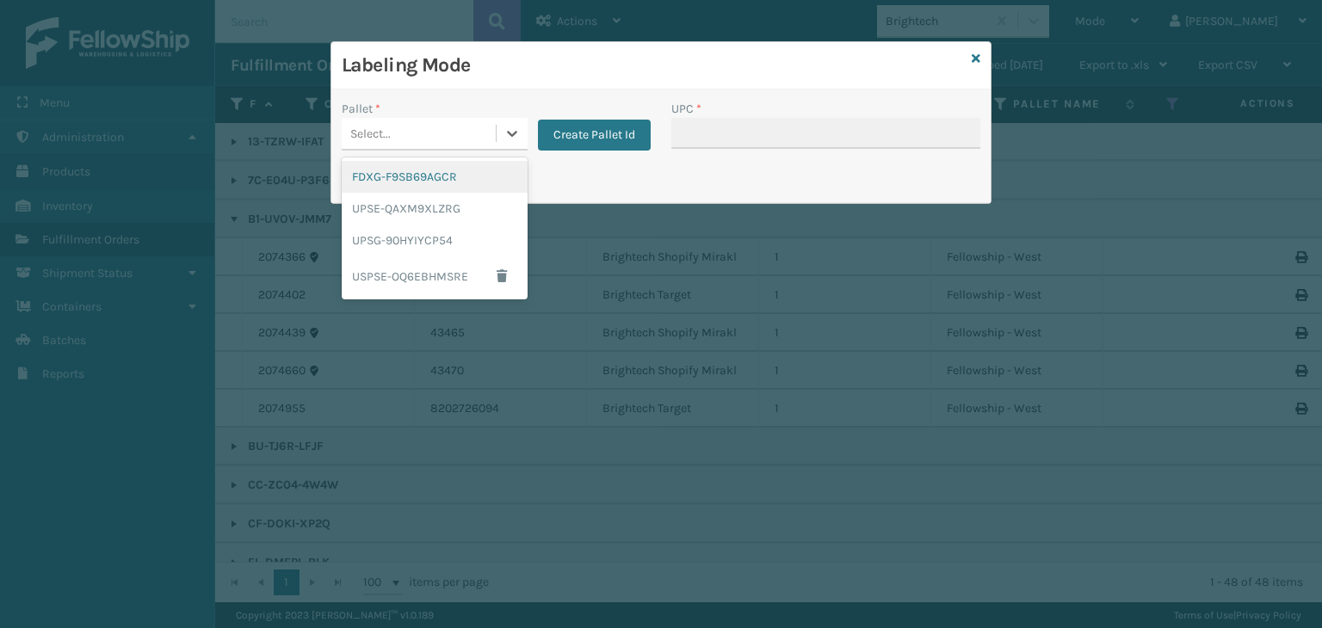
click at [468, 133] on div "Select..." at bounding box center [419, 134] width 154 height 28
click at [445, 175] on div "FDXG-F9SB69AGCR" at bounding box center [435, 177] width 186 height 32
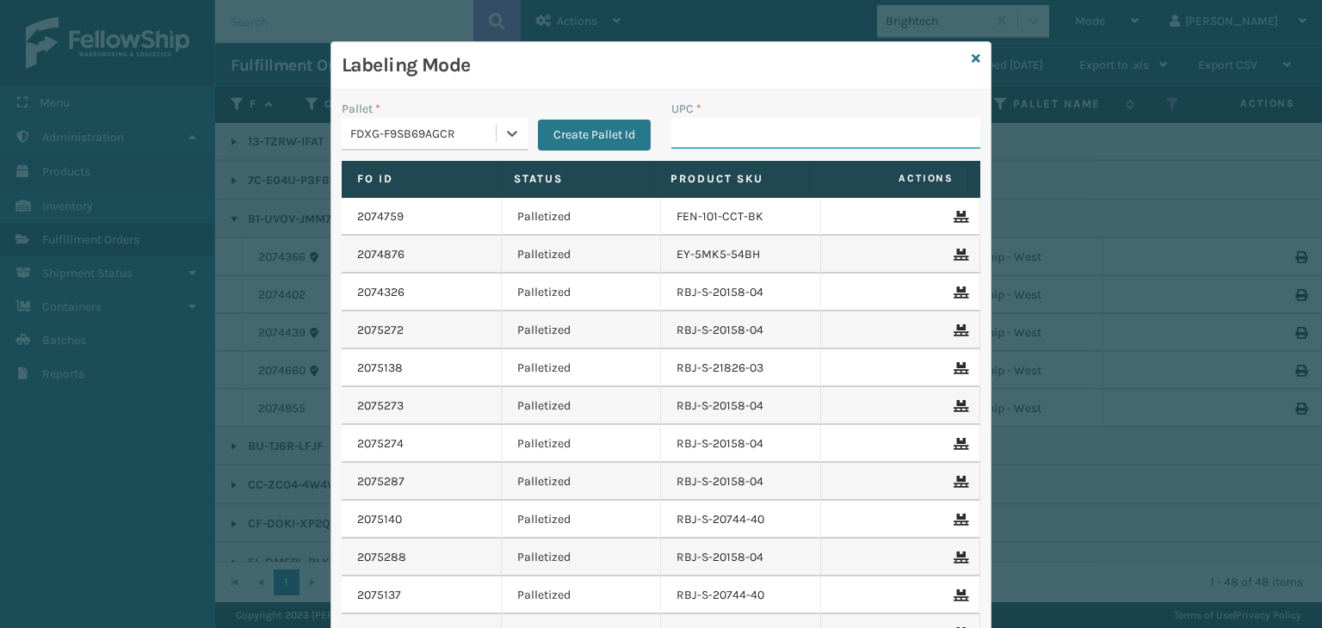
click at [733, 135] on input "UPC *" at bounding box center [825, 133] width 309 height 31
type input "853913008072"
type input "850004456"
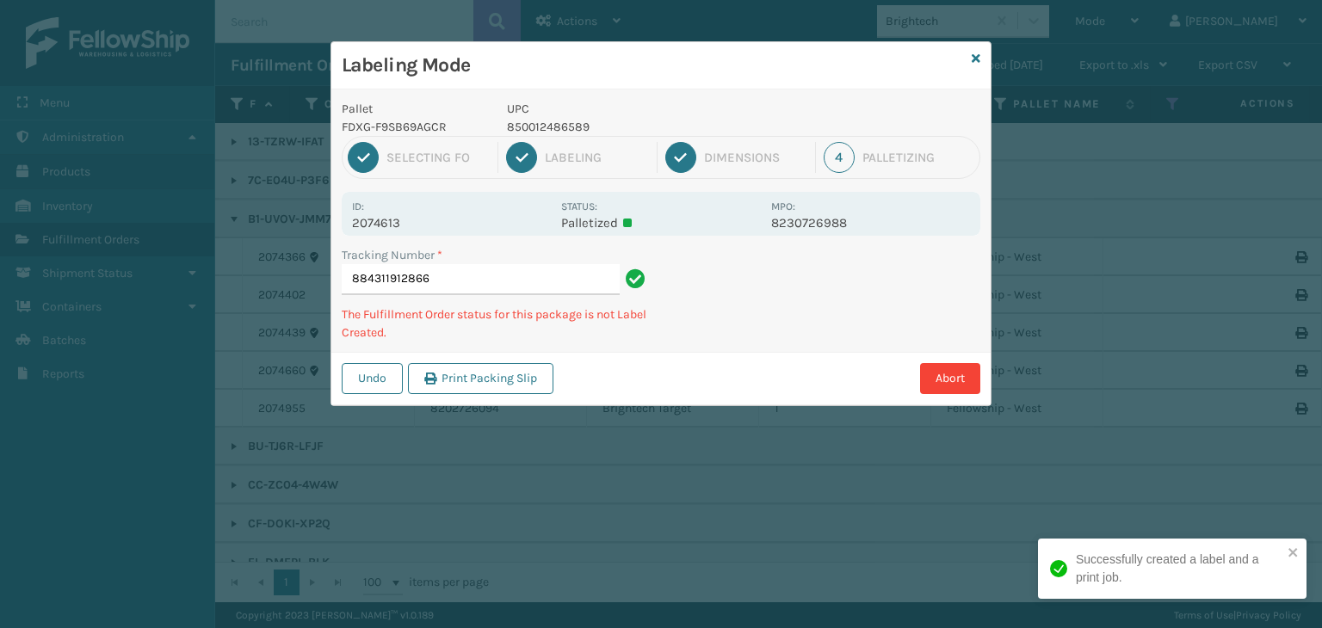
click at [573, 128] on p "850012486589" at bounding box center [634, 127] width 254 height 18
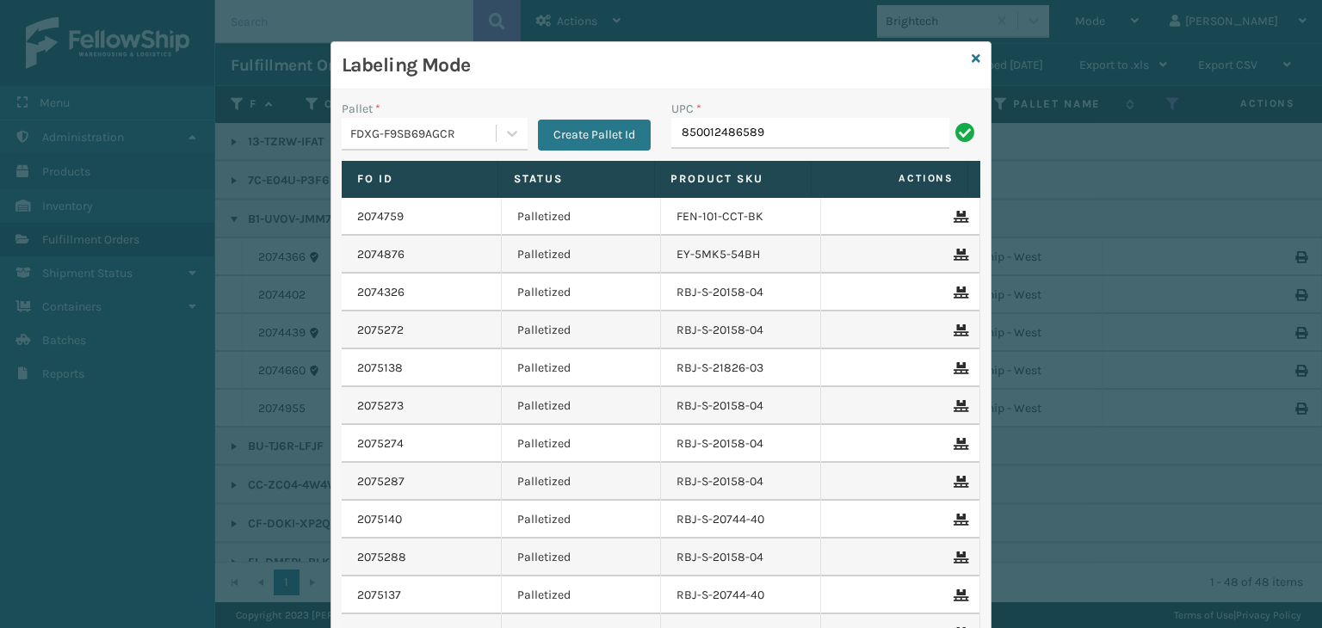
type input "850012486589"
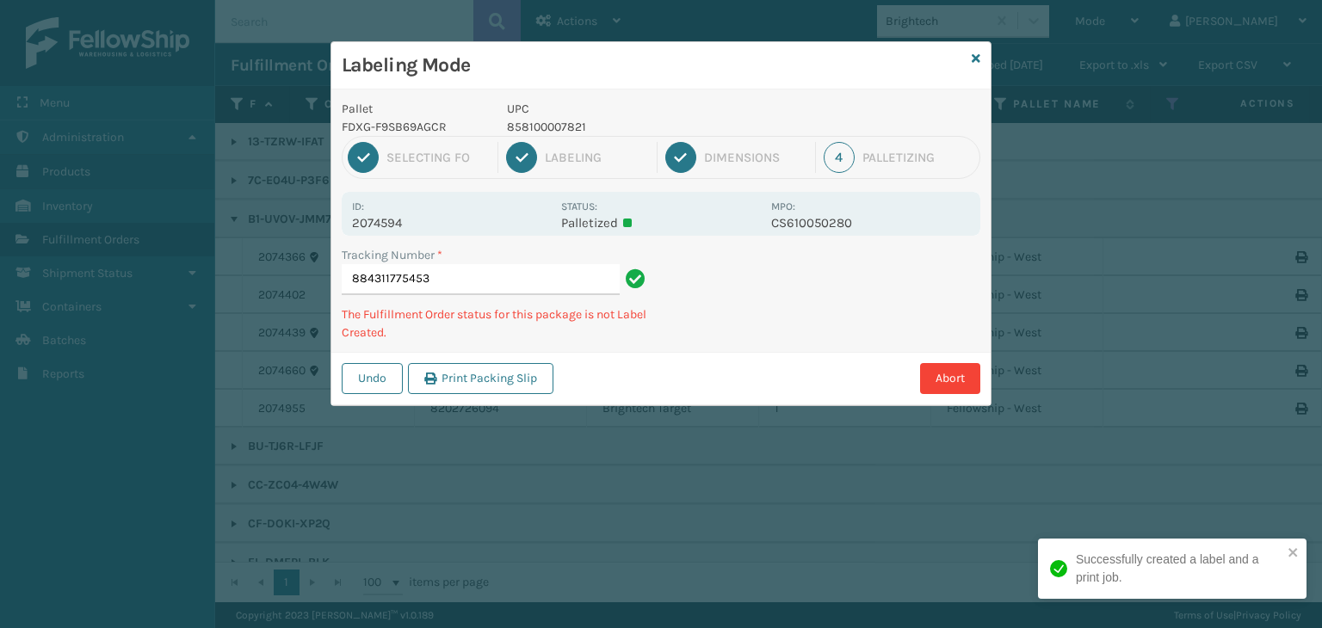
click at [567, 127] on p "858100007821" at bounding box center [634, 127] width 254 height 18
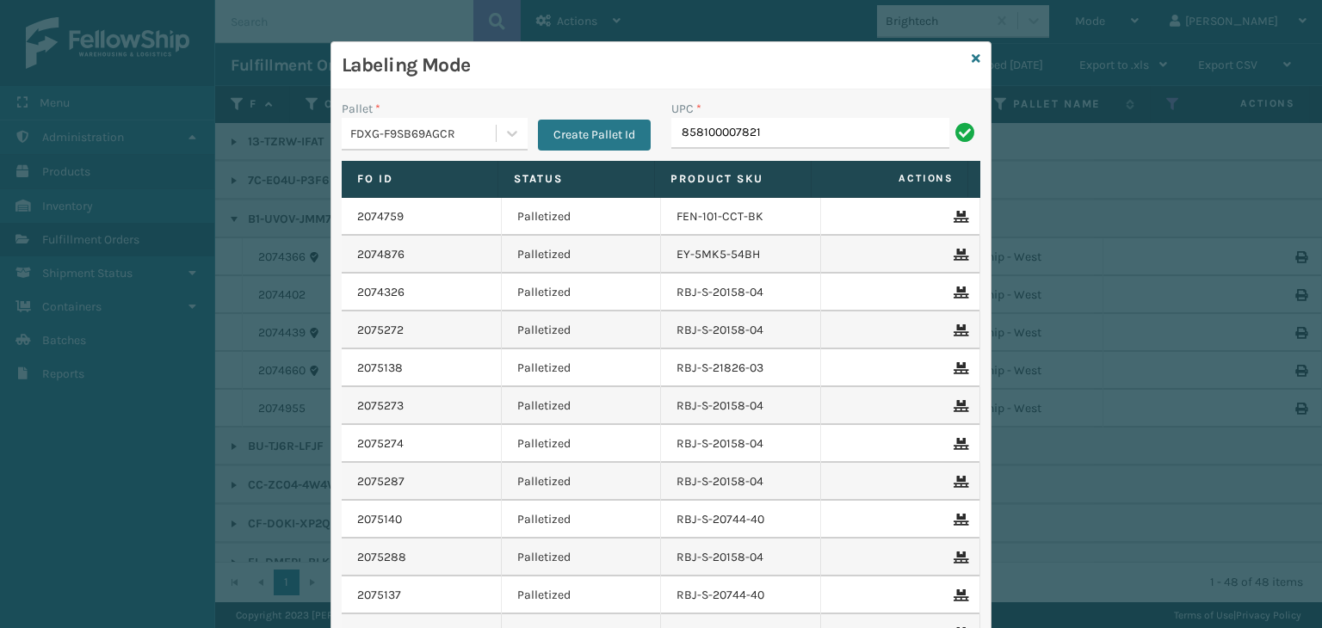
type input "858100007821"
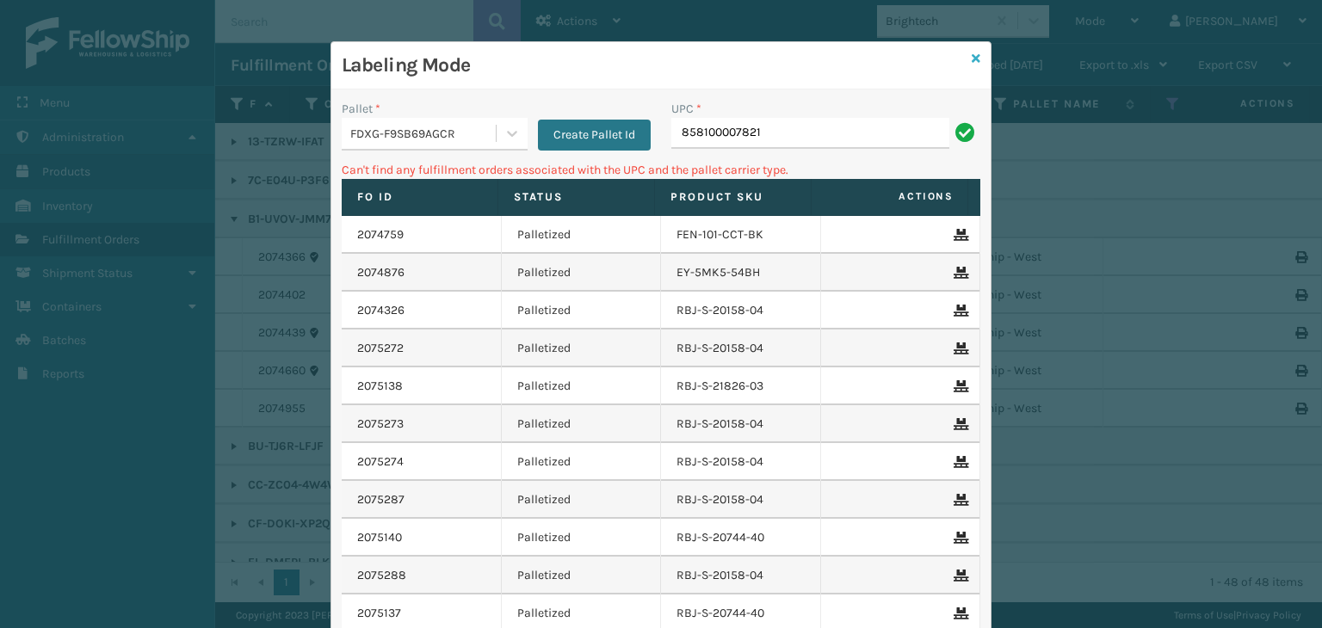
click at [974, 53] on icon at bounding box center [976, 59] width 9 height 12
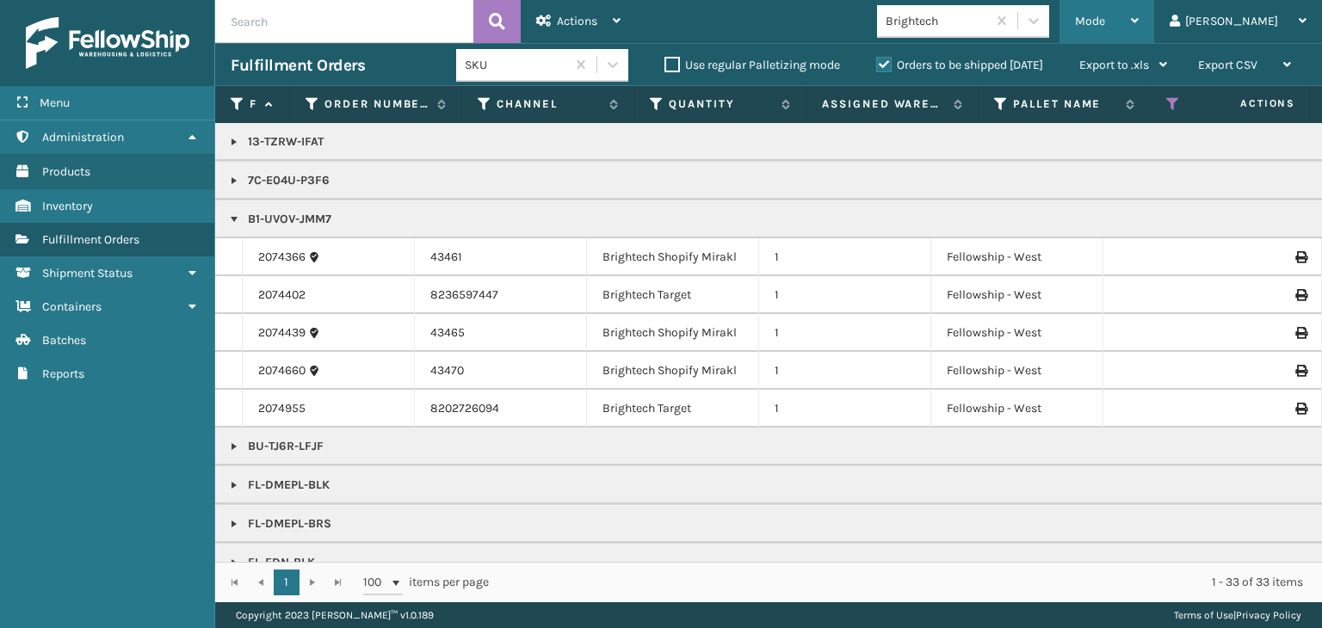
click at [1139, 16] on div "Mode" at bounding box center [1107, 21] width 64 height 43
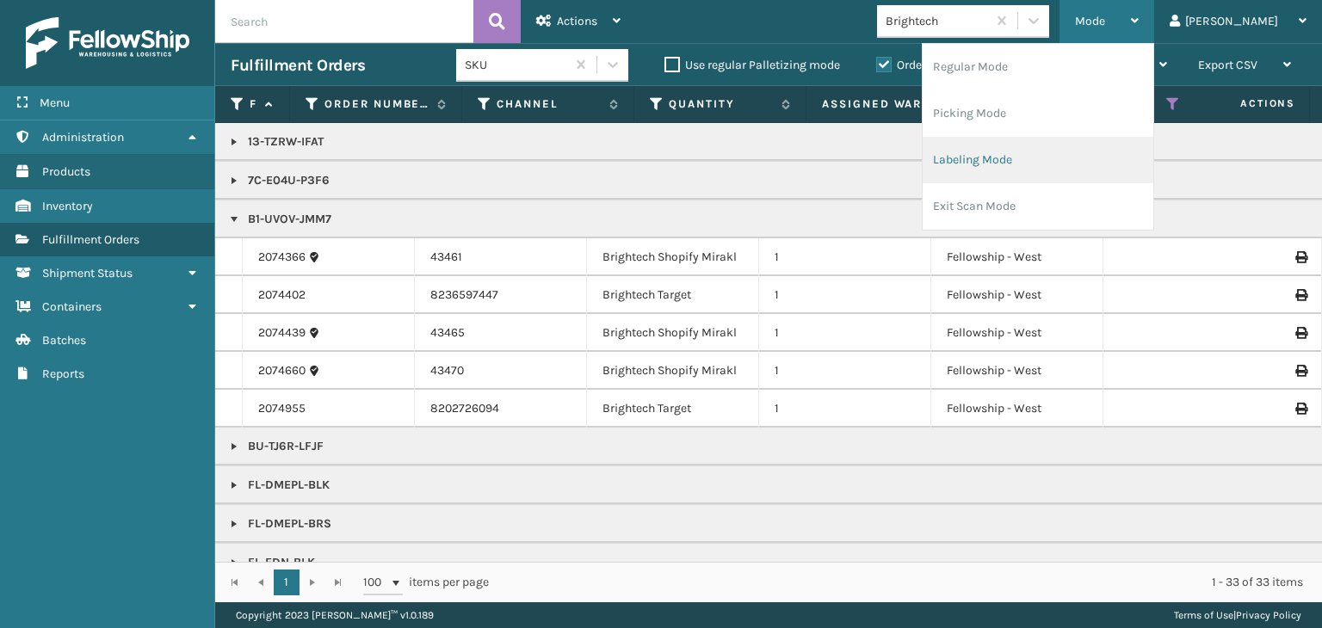
click at [1095, 143] on li "Labeling Mode" at bounding box center [1038, 160] width 231 height 46
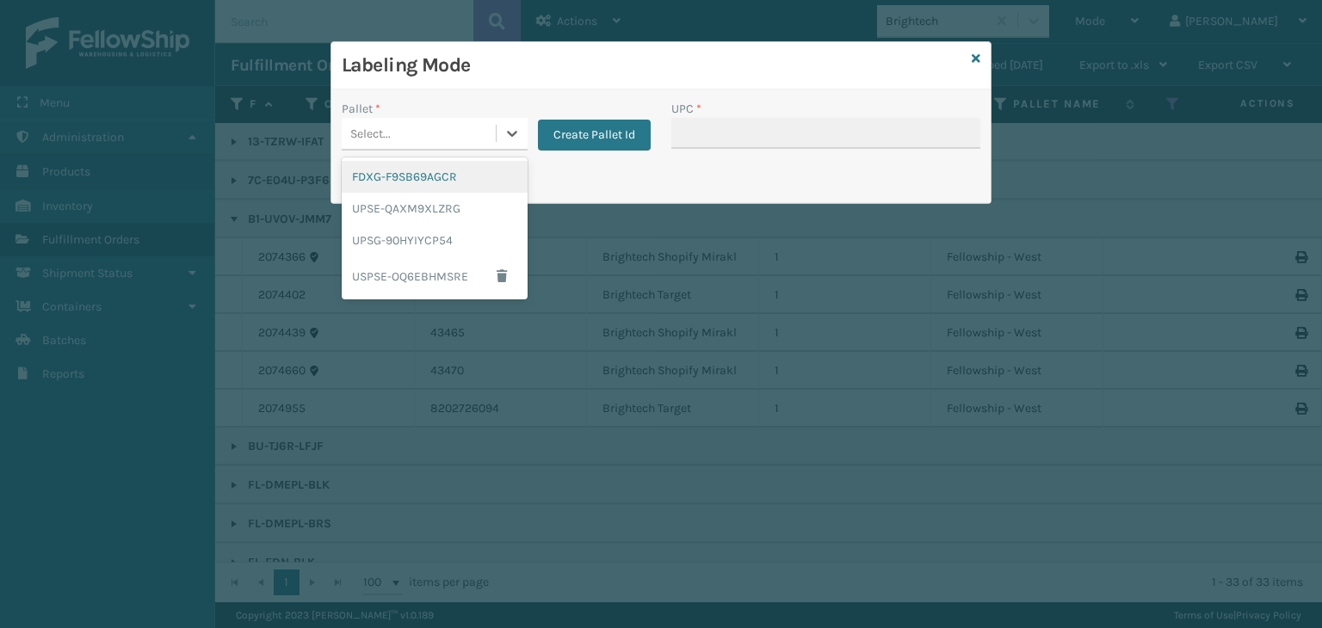
click at [464, 133] on div "Select..." at bounding box center [419, 134] width 154 height 28
click at [451, 170] on div "FDXG-F9SB69AGCR" at bounding box center [435, 177] width 186 height 32
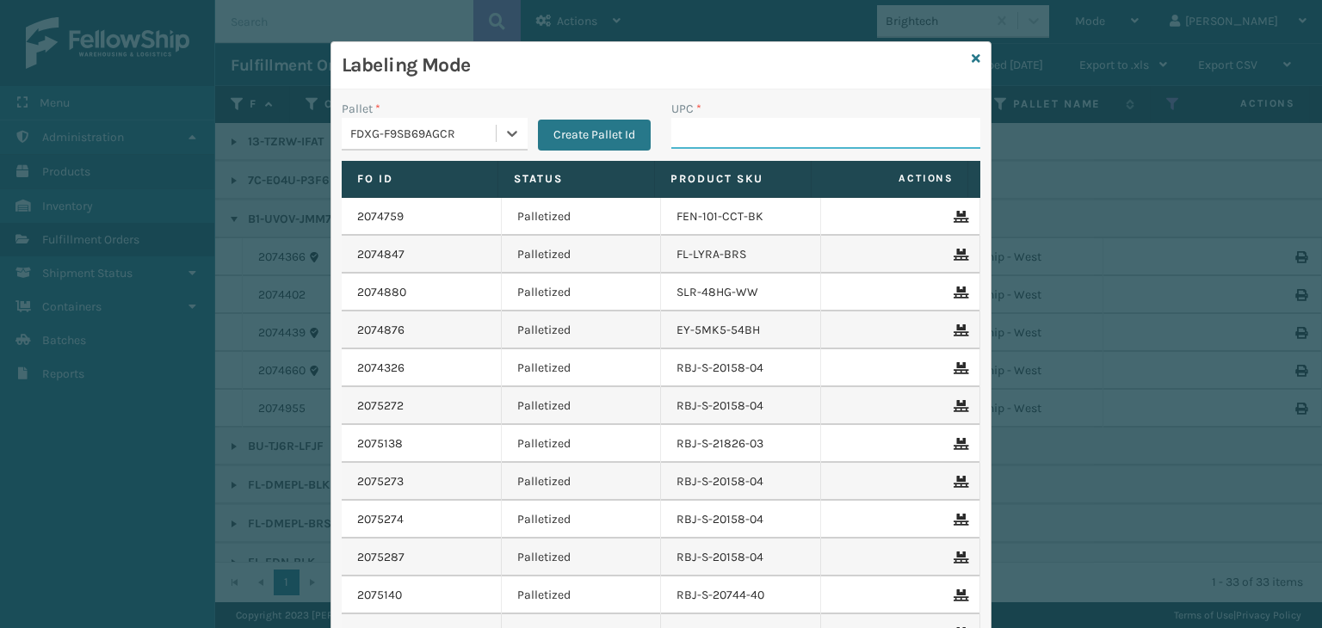
click at [705, 128] on input "UPC *" at bounding box center [825, 133] width 309 height 31
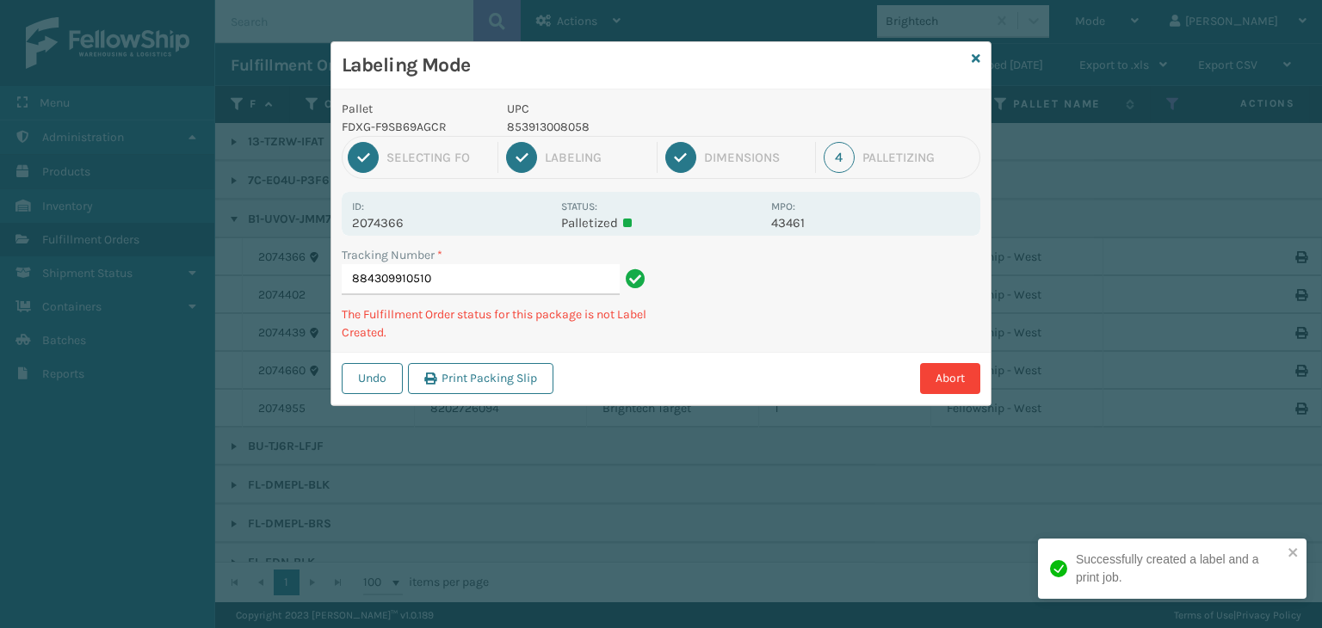
click at [572, 127] on p "853913008058" at bounding box center [634, 127] width 254 height 18
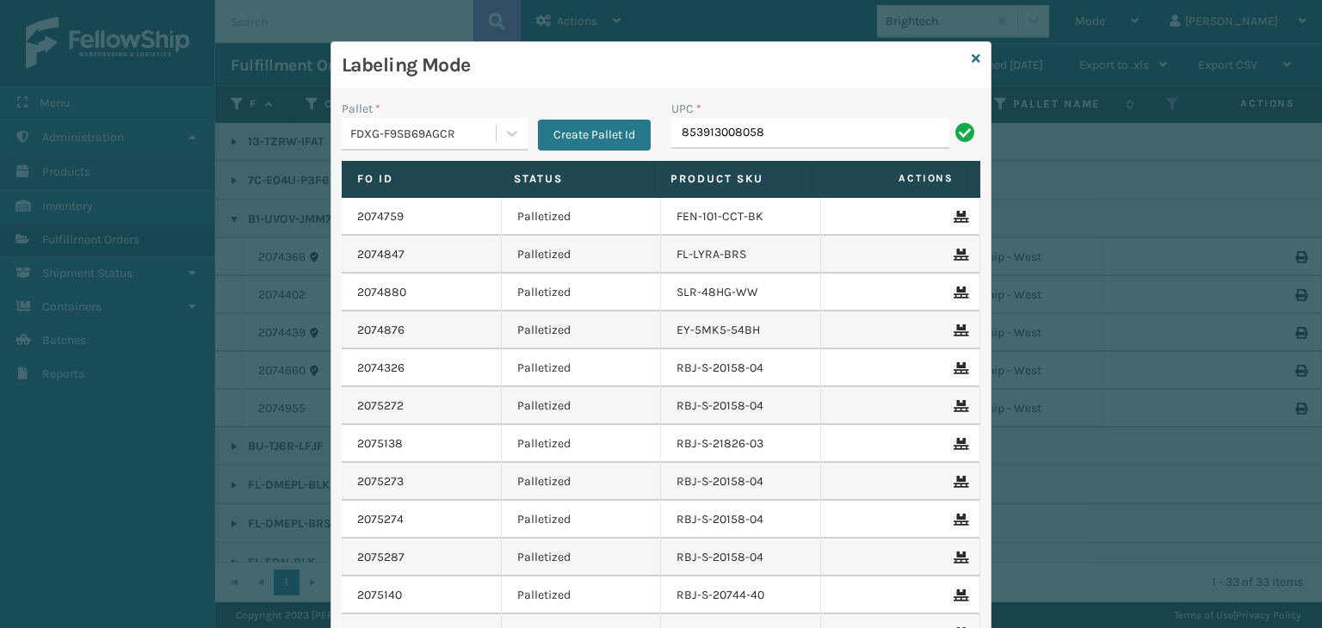
type input "853913008058"
type input "850012486442"
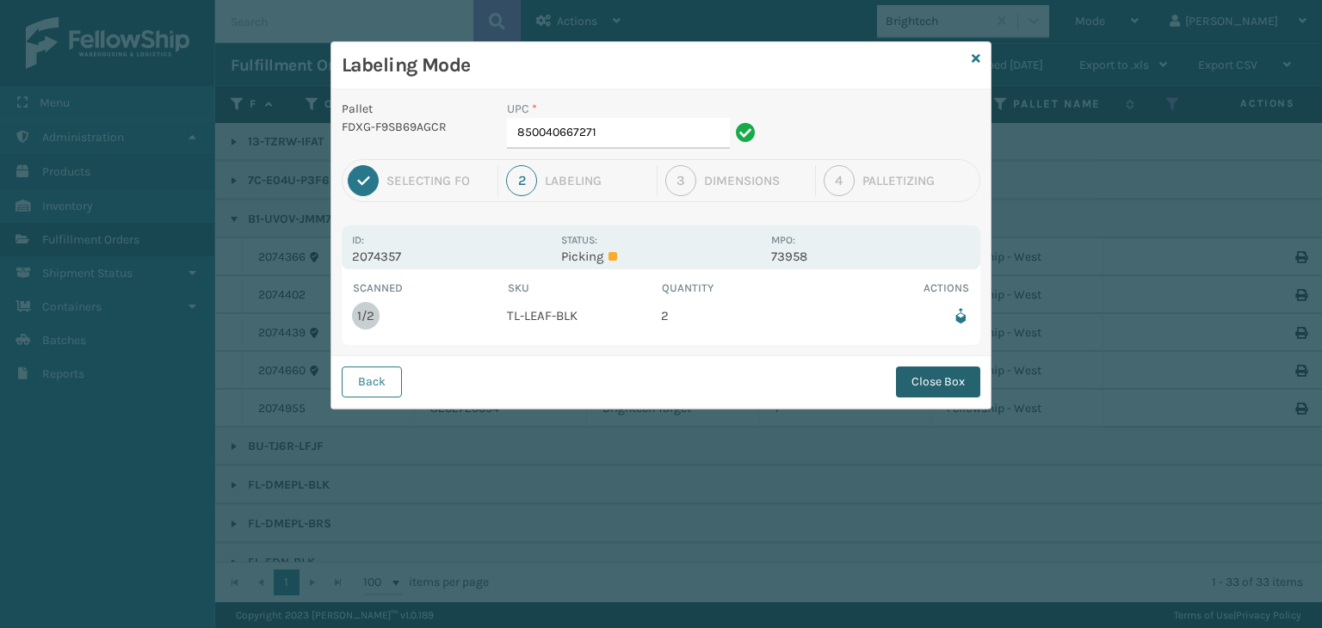
click at [915, 376] on button "Close Box" at bounding box center [938, 382] width 84 height 31
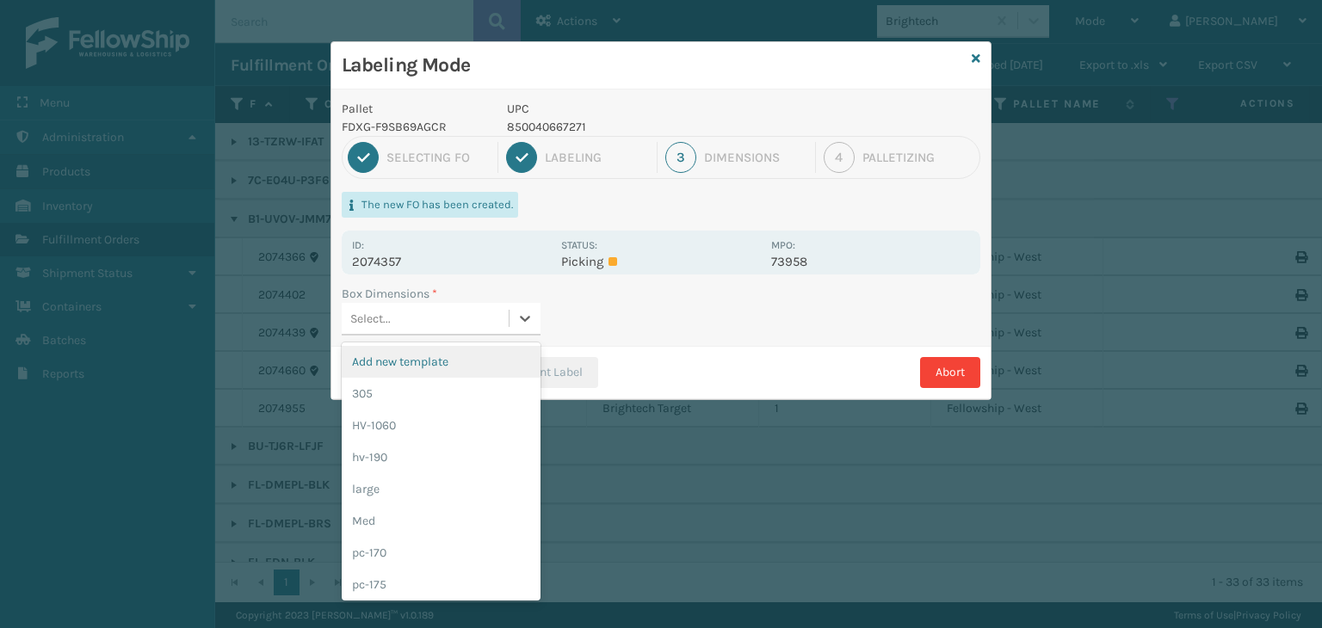
click at [463, 314] on div "Select..." at bounding box center [425, 319] width 167 height 28
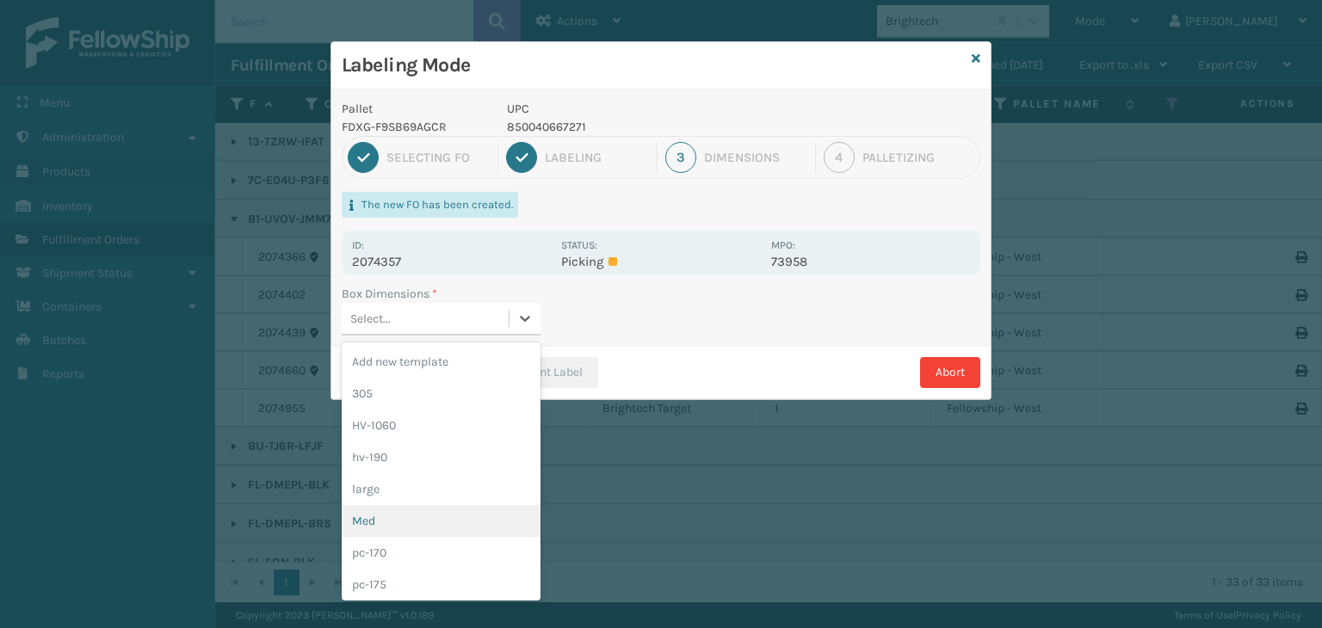
click at [389, 514] on div "Med" at bounding box center [441, 521] width 199 height 32
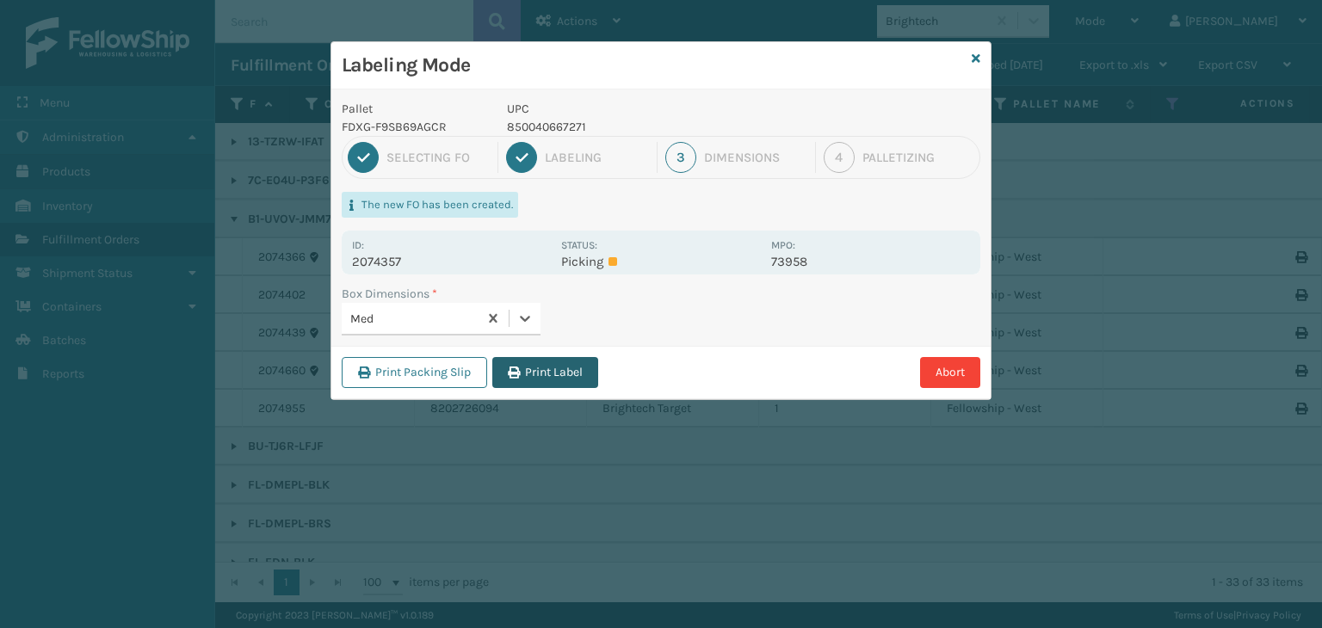
click at [529, 383] on button "Print Label" at bounding box center [545, 372] width 106 height 31
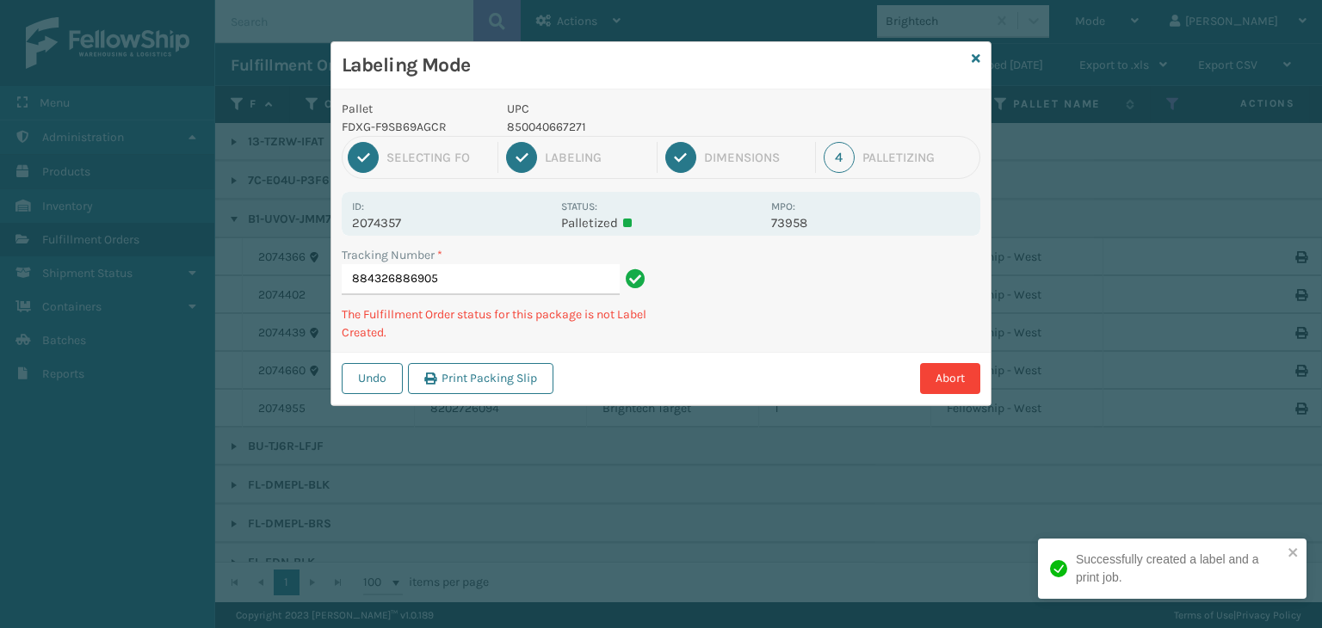
click at [968, 55] on div "Labeling Mode" at bounding box center [660, 65] width 659 height 47
click at [977, 59] on icon at bounding box center [976, 59] width 9 height 12
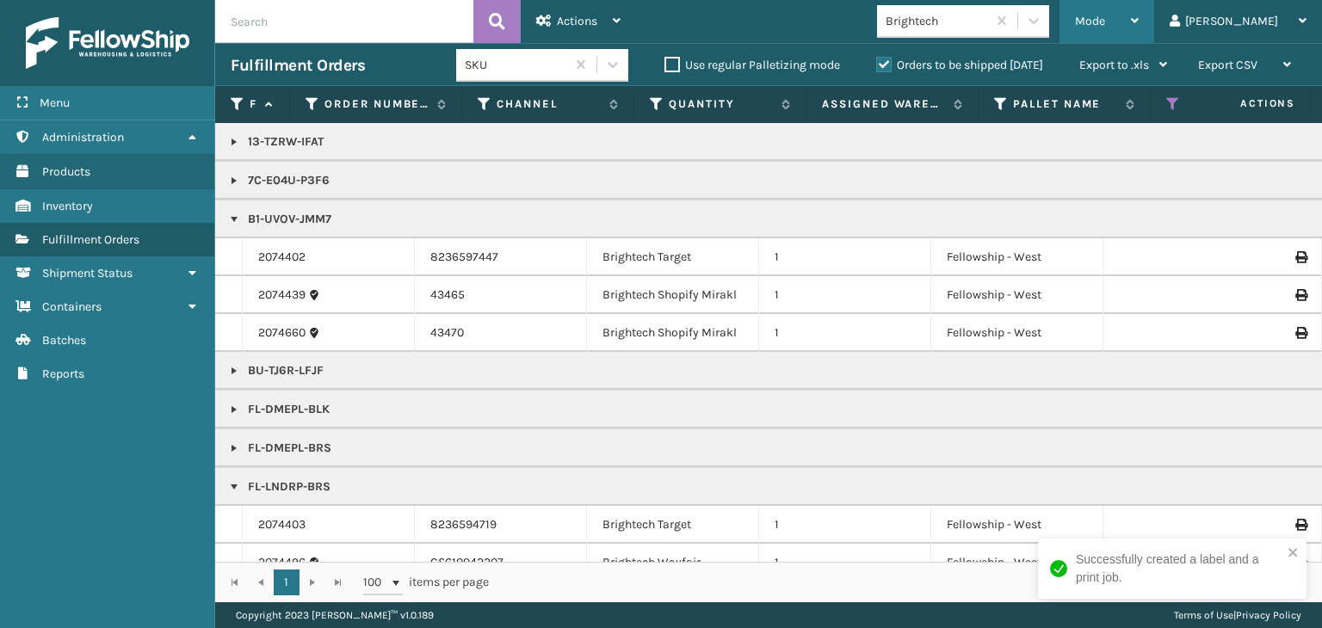
click at [1139, 22] on div "Mode" at bounding box center [1107, 21] width 64 height 43
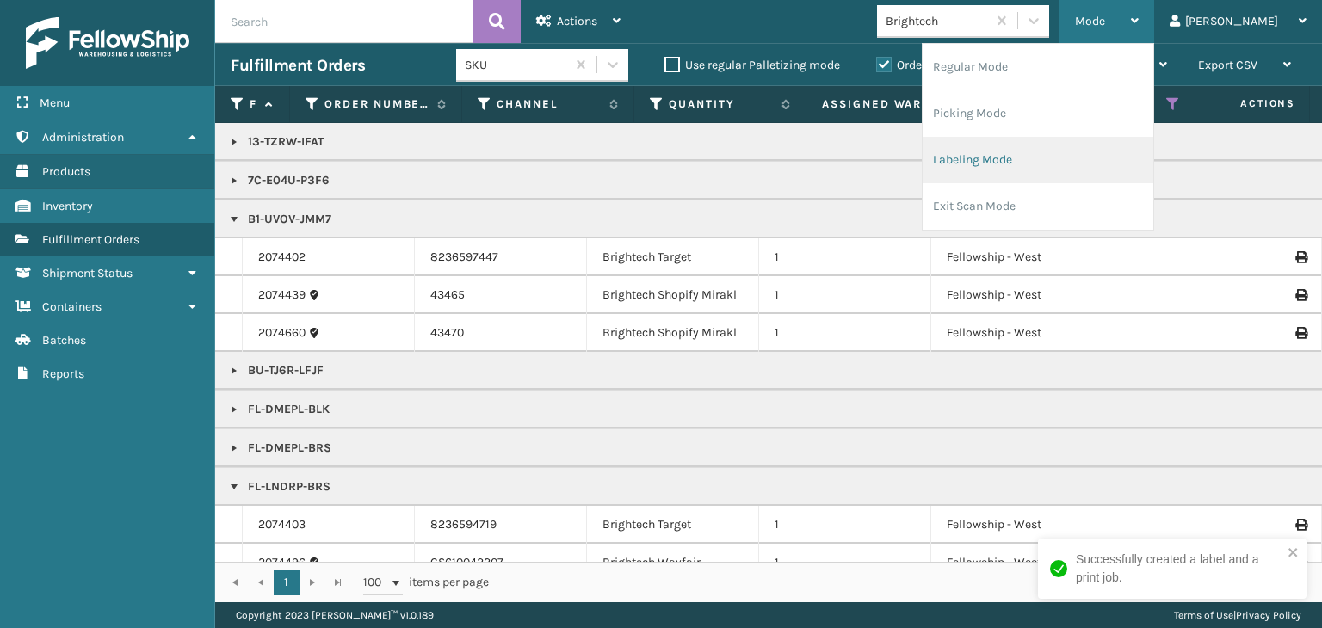
click at [1069, 145] on li "Labeling Mode" at bounding box center [1038, 160] width 231 height 46
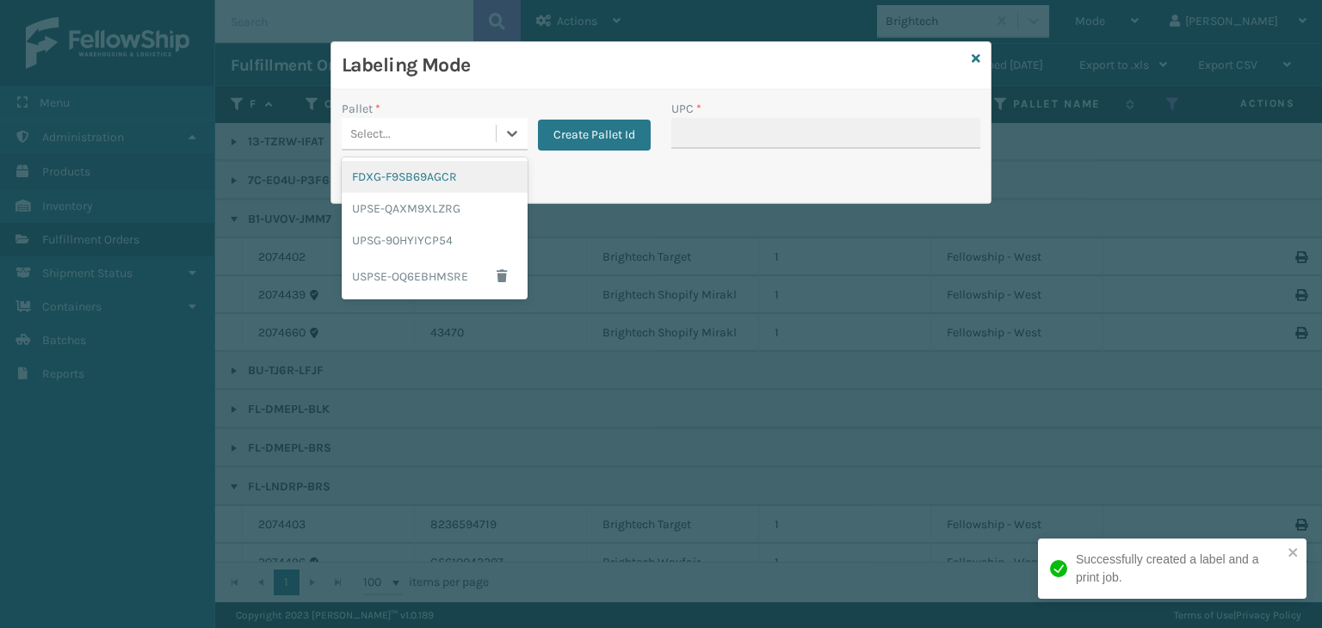
click at [458, 131] on div "Select..." at bounding box center [419, 134] width 154 height 28
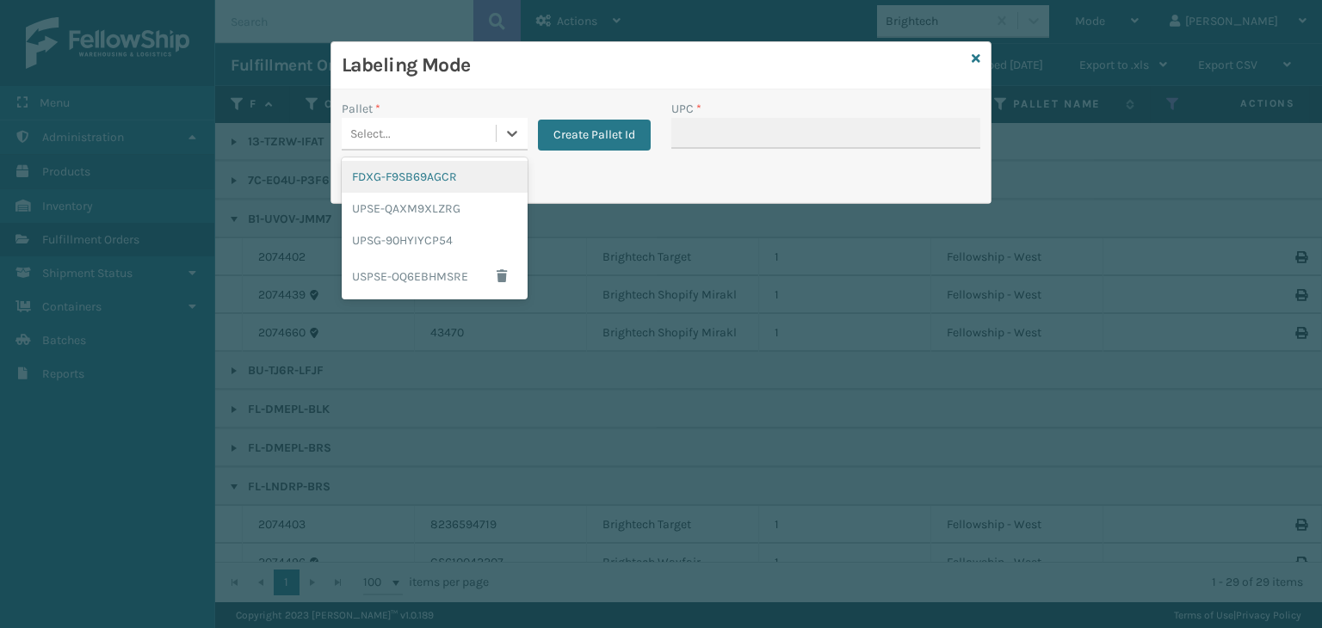
click at [427, 177] on div "FDXG-F9SB69AGCR" at bounding box center [435, 177] width 186 height 32
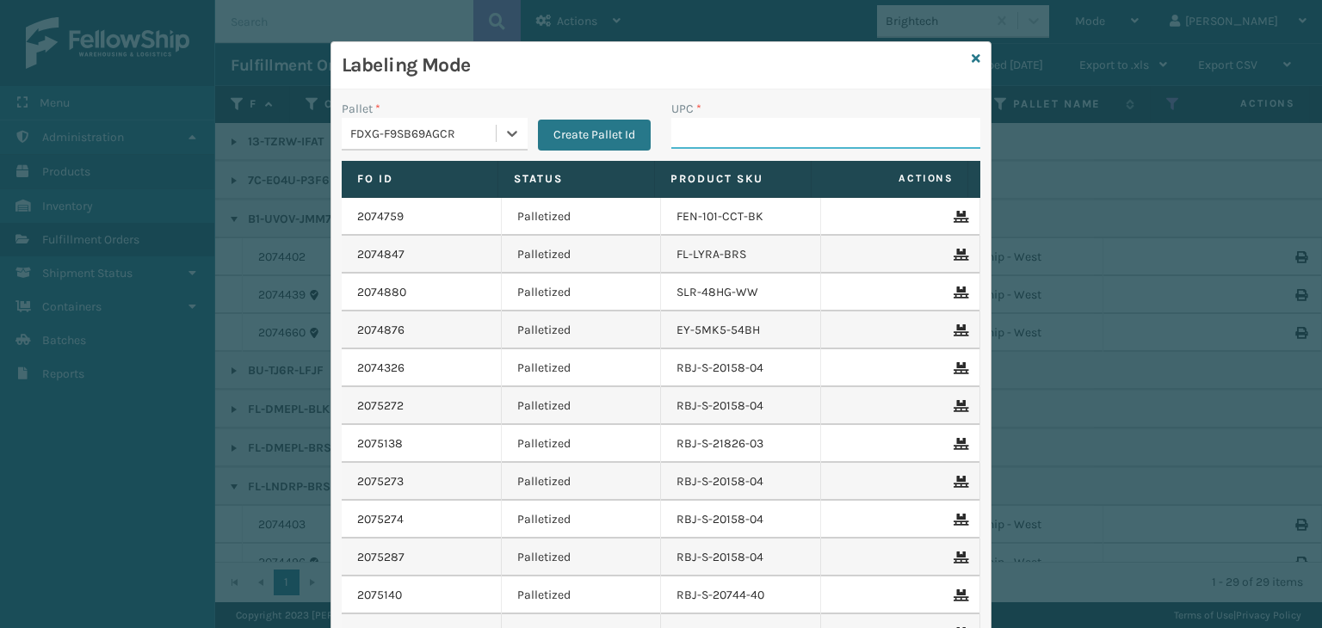
click at [685, 142] on input "UPC *" at bounding box center [825, 133] width 309 height 31
type input "850040667301"
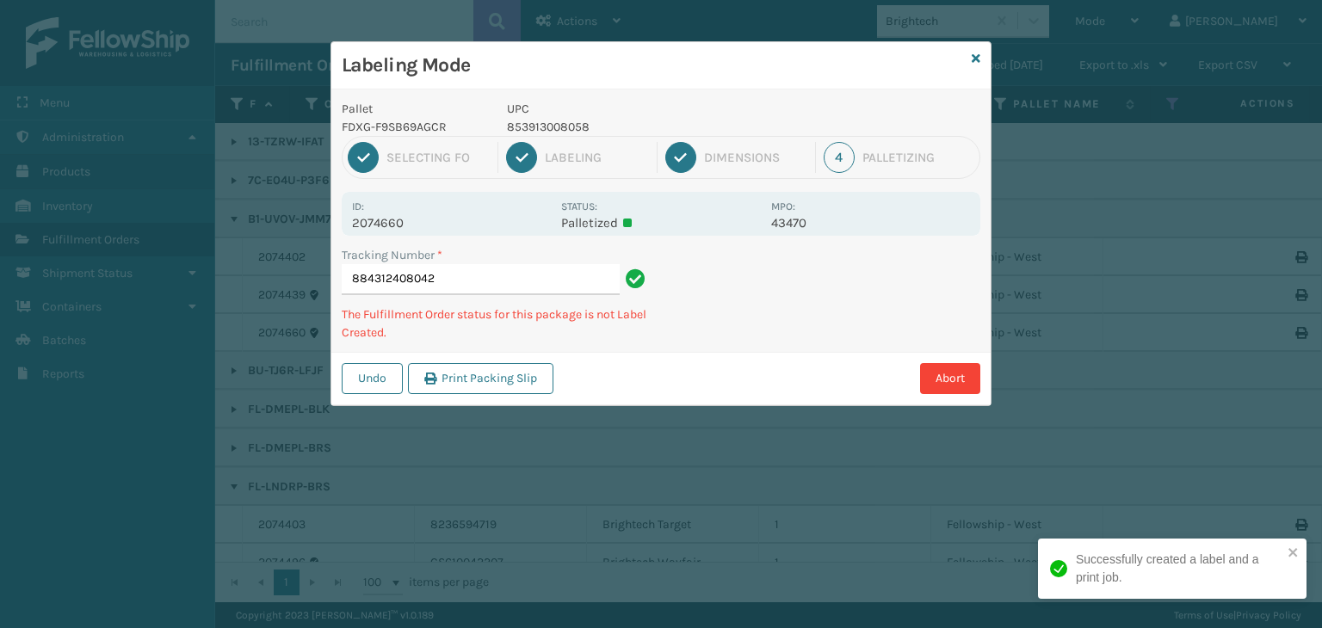
click at [575, 125] on p "853913008058" at bounding box center [634, 127] width 254 height 18
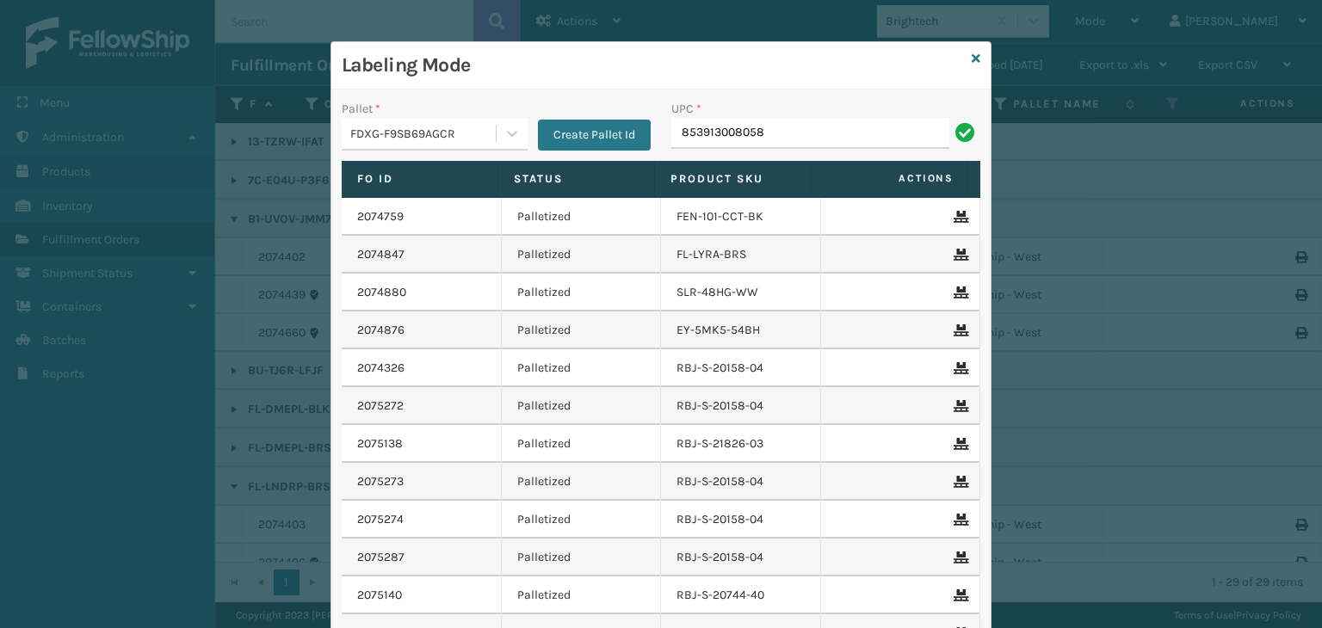
type input "853913008058"
click at [972, 58] on icon at bounding box center [976, 59] width 9 height 12
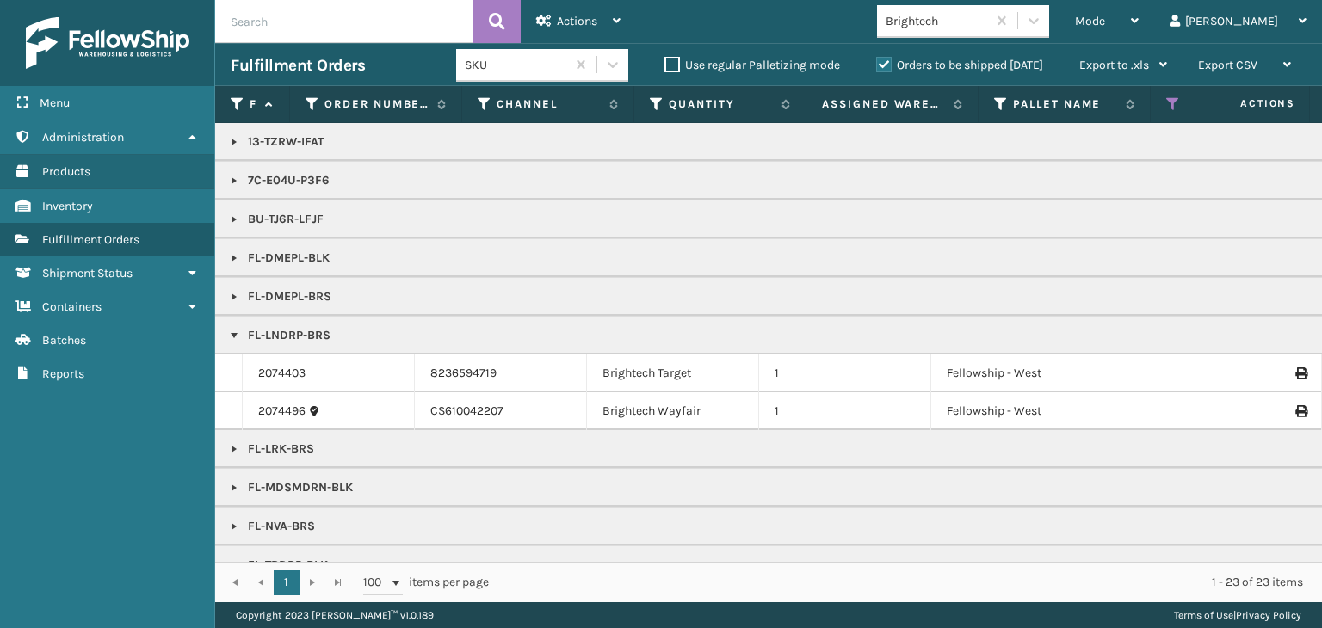
click at [238, 295] on link at bounding box center [234, 297] width 14 height 14
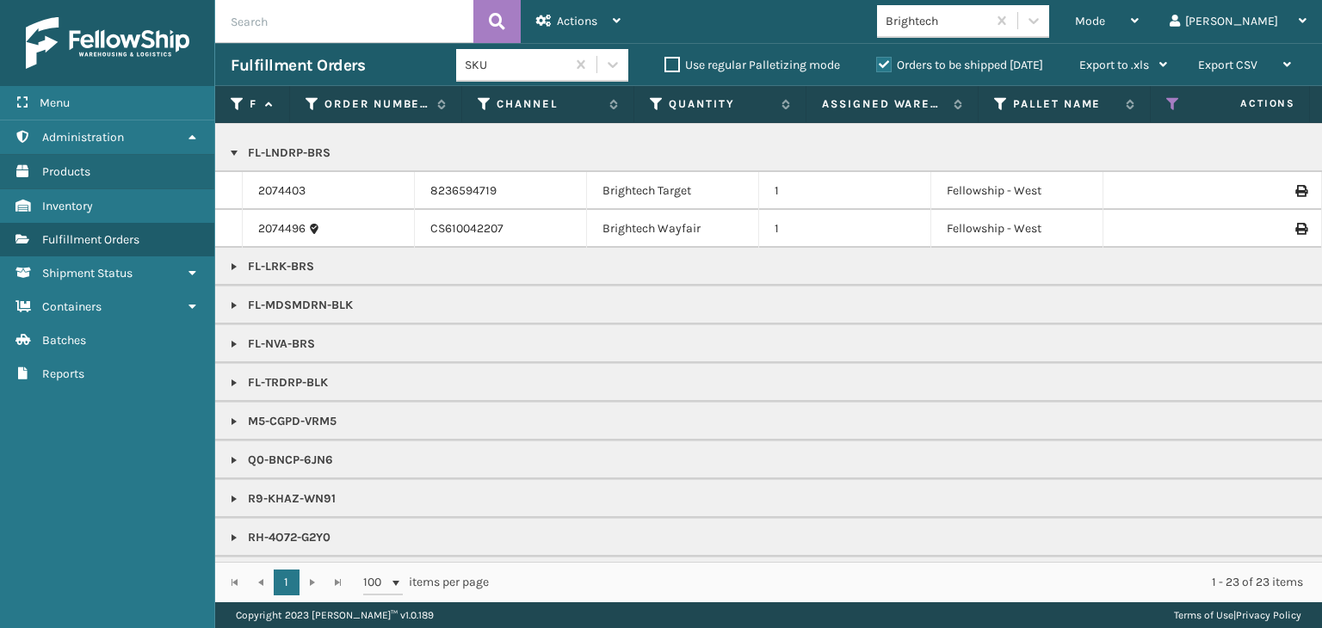
scroll to position [258, 0]
click at [234, 303] on link at bounding box center [234, 305] width 14 height 14
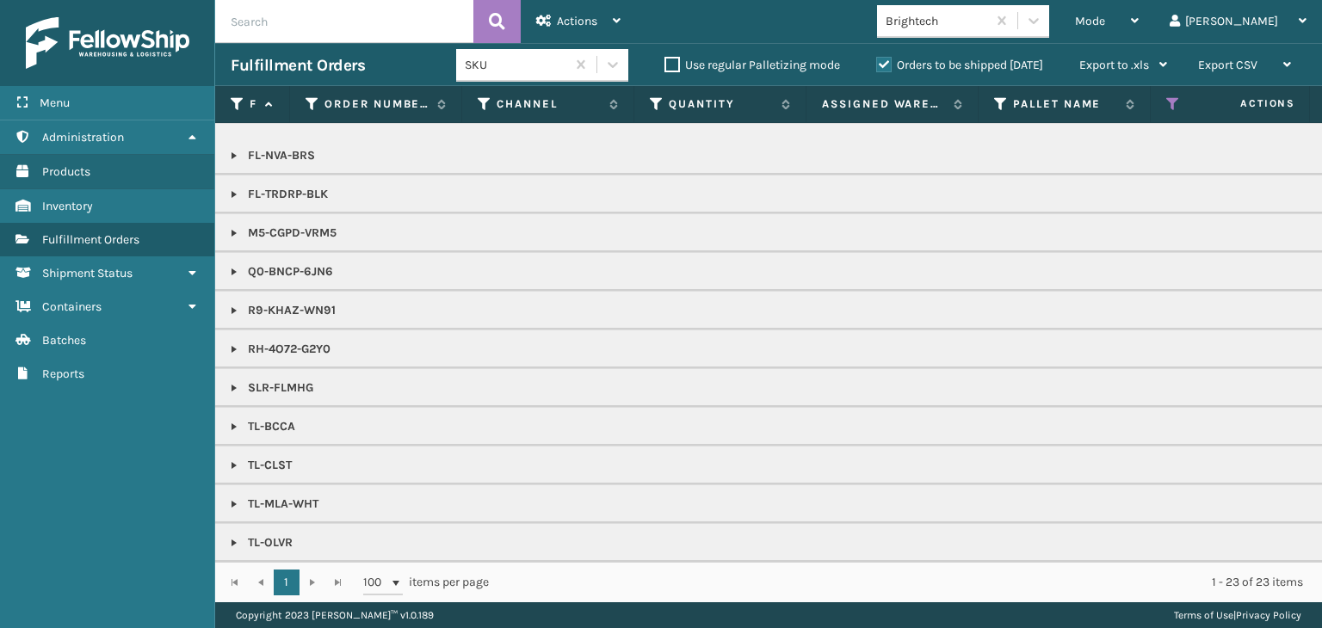
scroll to position [492, 0]
click at [232, 498] on link at bounding box center [234, 505] width 14 height 14
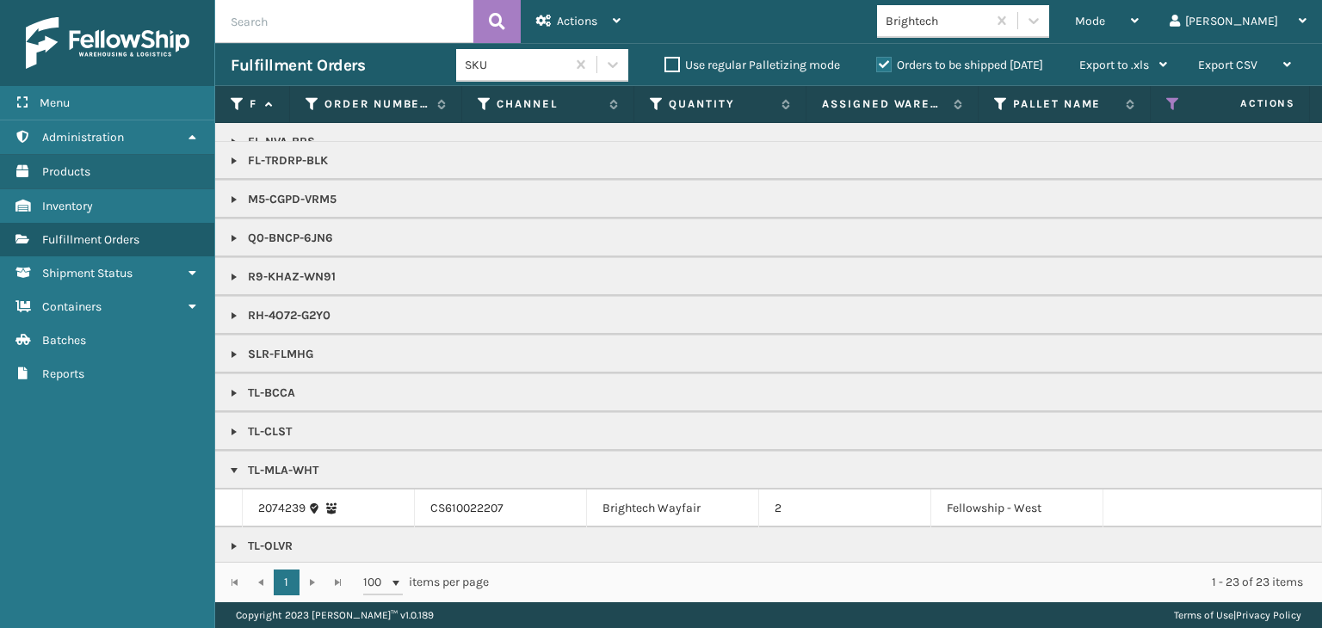
scroll to position [530, 0]
click at [1139, 24] on div "Mode" at bounding box center [1107, 21] width 64 height 43
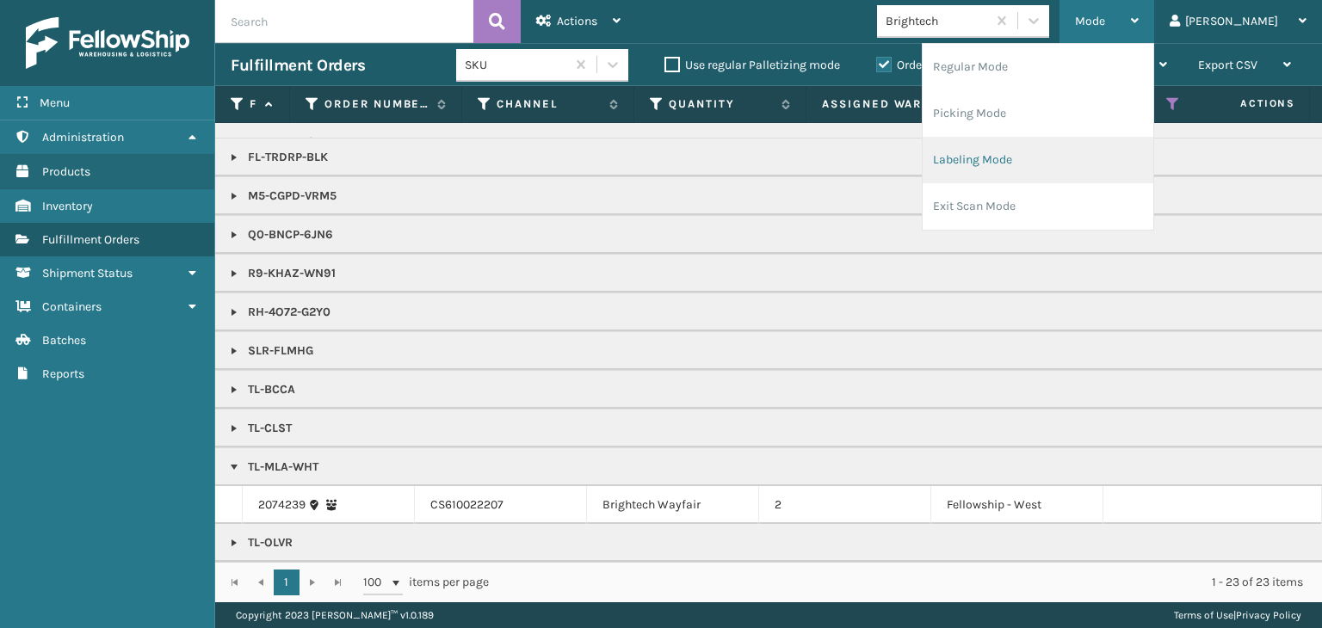
click at [1035, 149] on li "Labeling Mode" at bounding box center [1038, 160] width 231 height 46
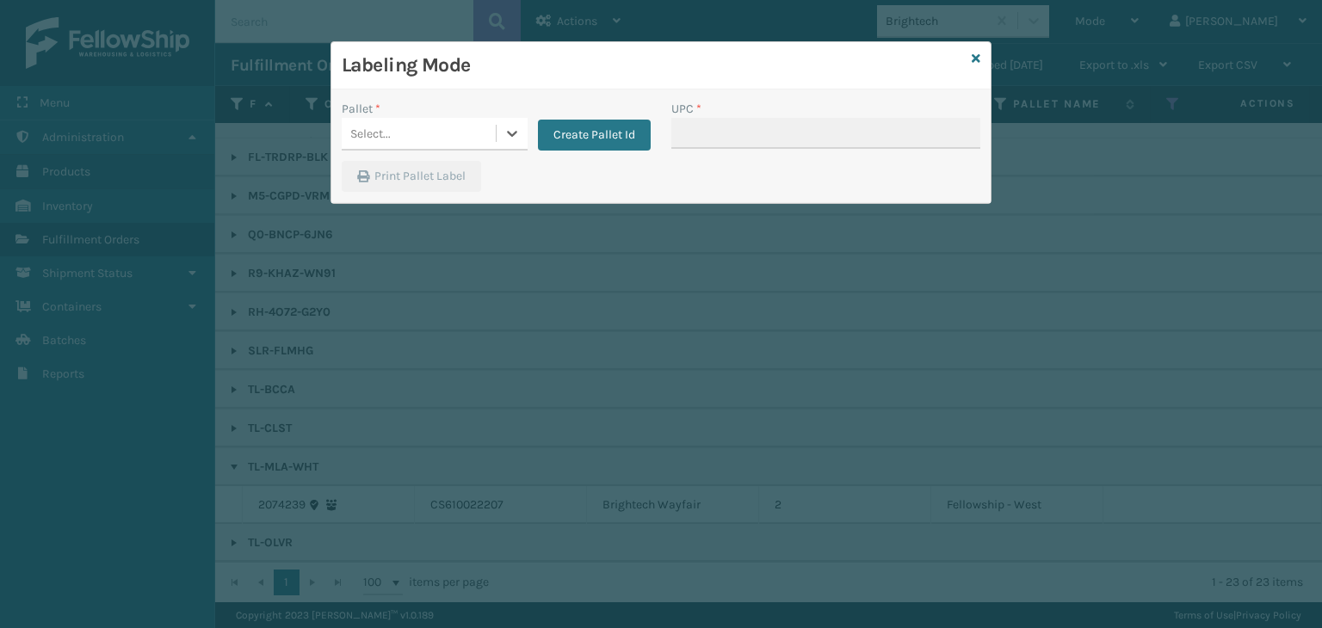
click at [479, 123] on div "Select..." at bounding box center [419, 134] width 154 height 28
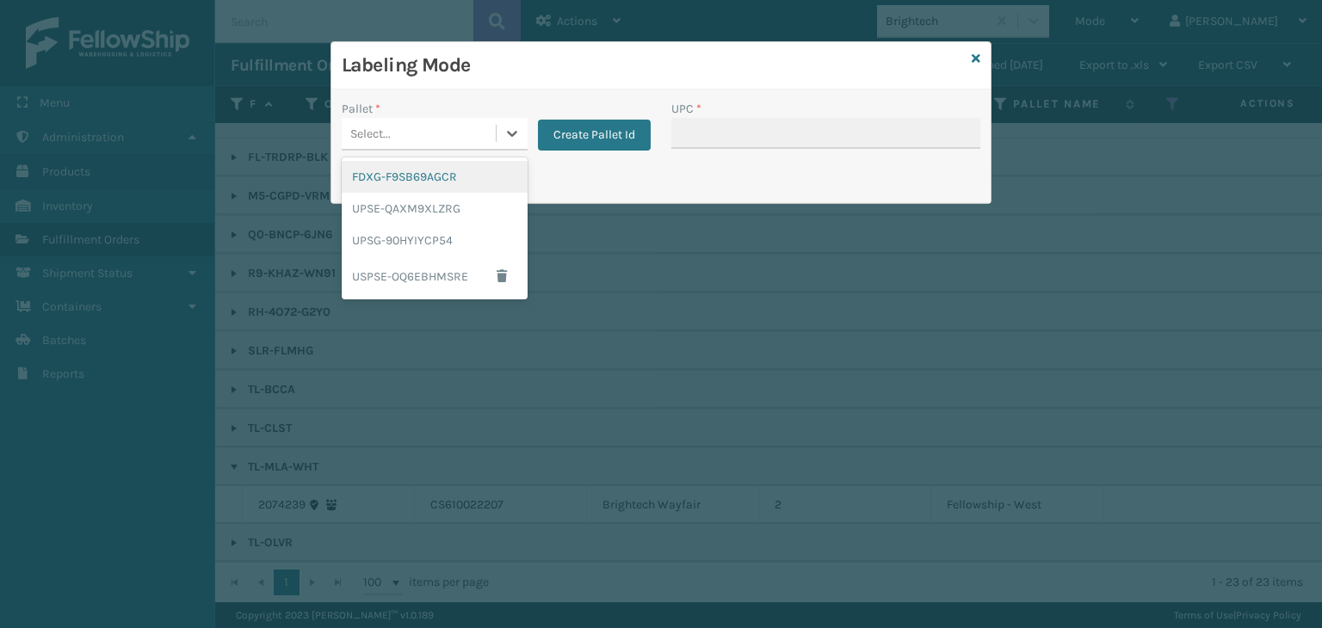
drag, startPoint x: 455, startPoint y: 173, endPoint x: 618, endPoint y: 158, distance: 163.4
click at [462, 173] on div "FDXG-F9SB69AGCR" at bounding box center [435, 177] width 186 height 32
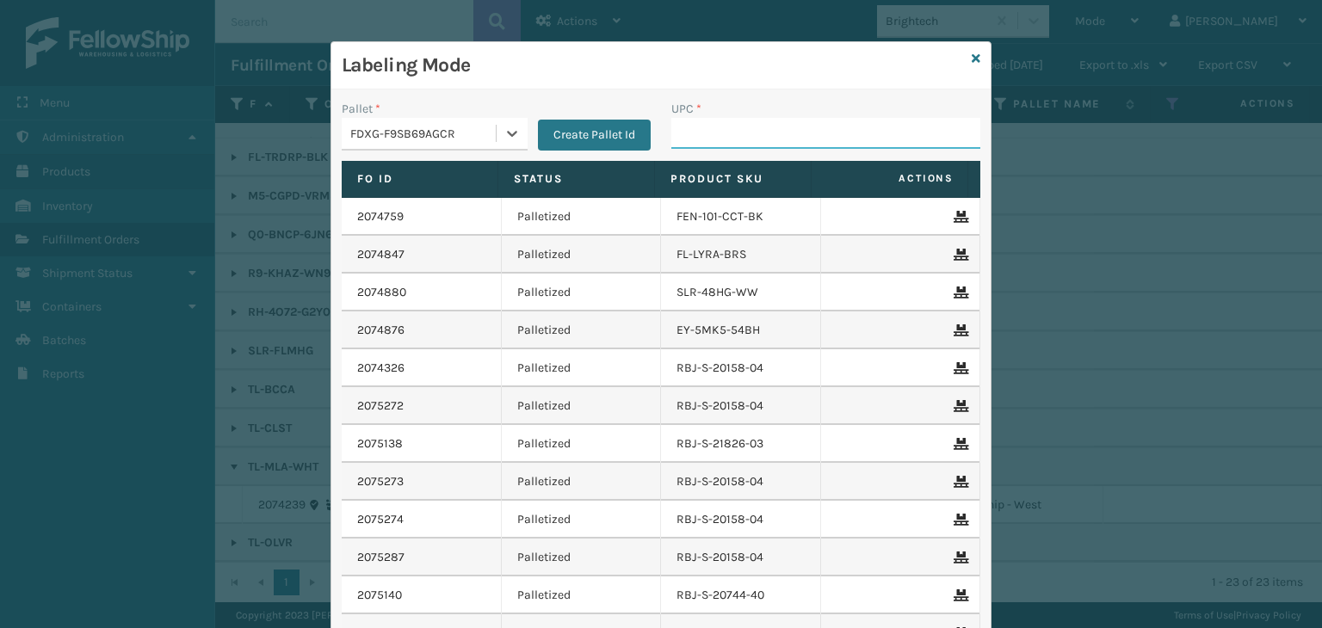
click at [748, 135] on input "UPC *" at bounding box center [825, 133] width 309 height 31
type input "850012486008"
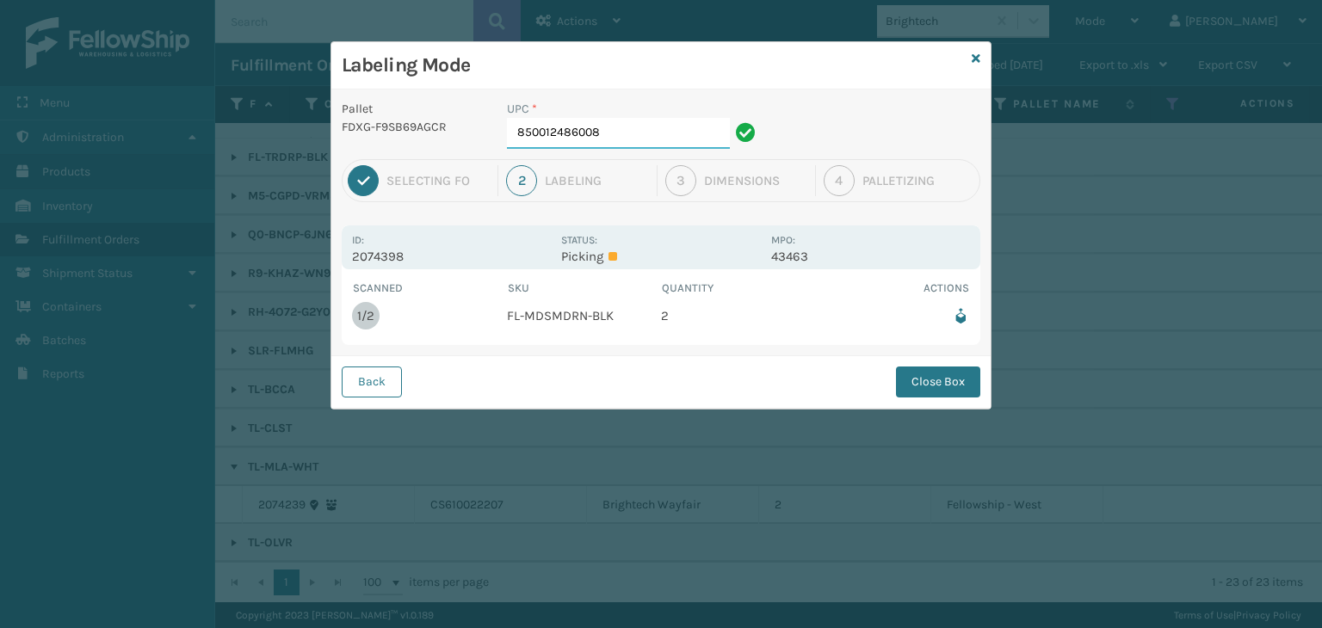
click at [697, 131] on input "850012486008" at bounding box center [618, 133] width 223 height 31
click at [956, 367] on button "Close Box" at bounding box center [938, 382] width 84 height 31
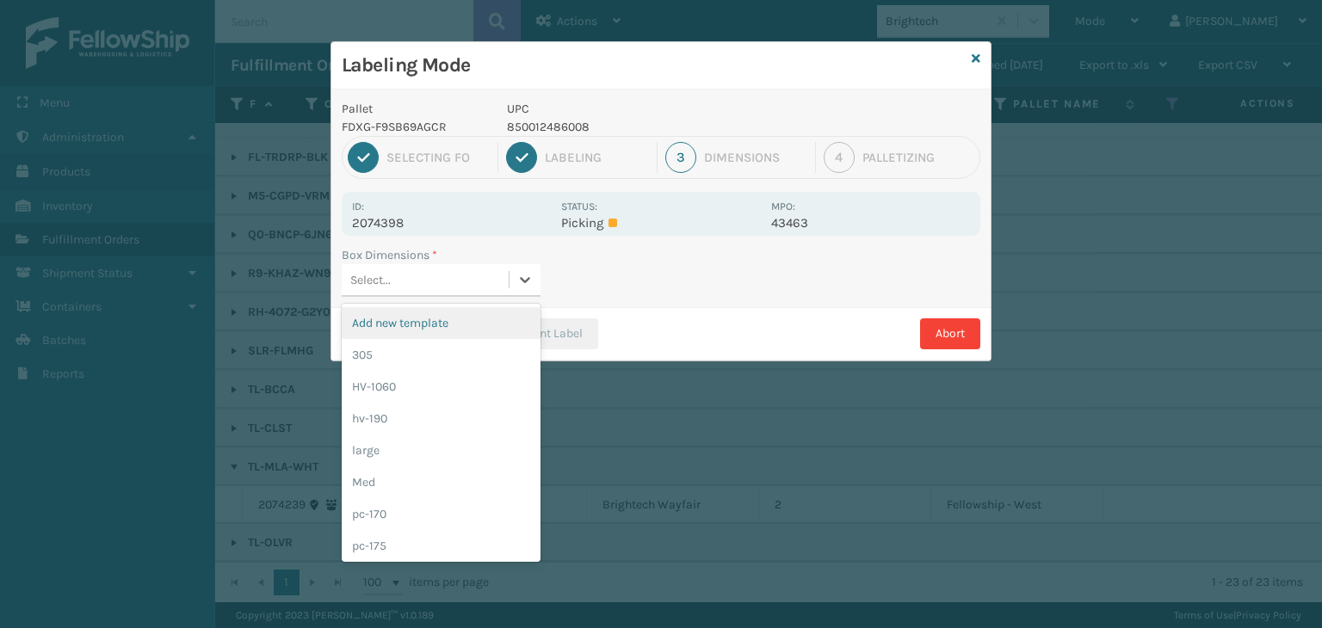
click at [507, 288] on div "Select..." at bounding box center [425, 280] width 167 height 28
click at [433, 490] on div "Med" at bounding box center [441, 483] width 199 height 32
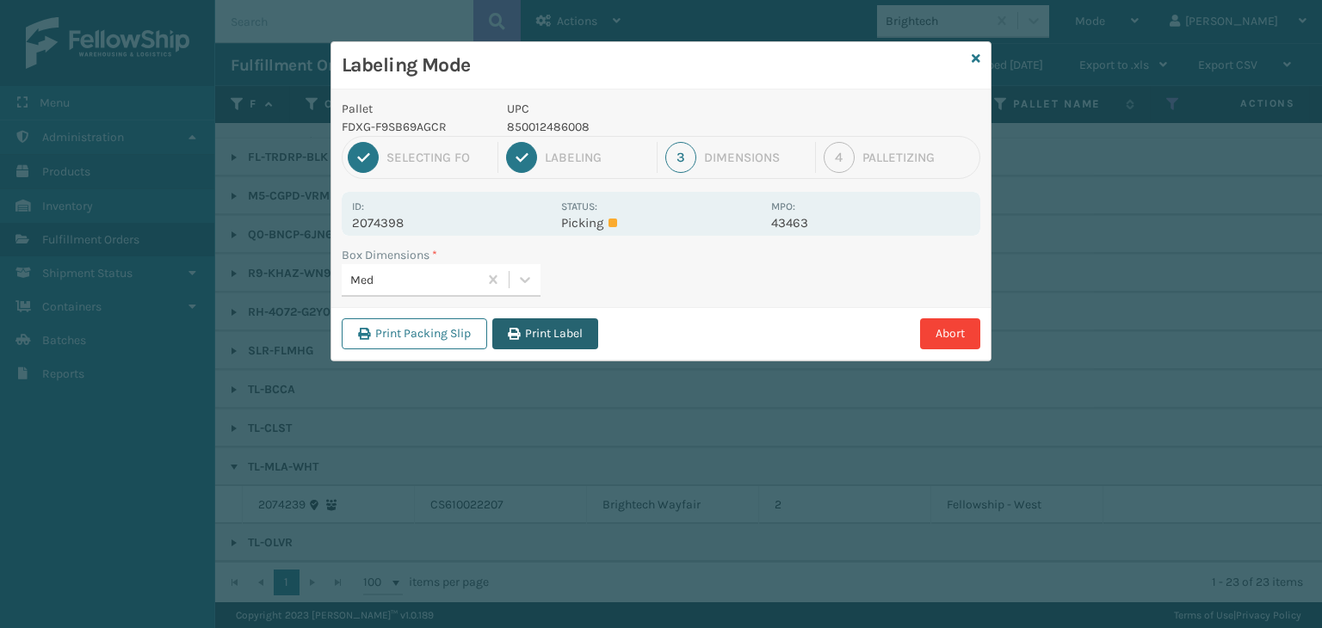
click at [544, 333] on button "Print Label" at bounding box center [545, 334] width 106 height 31
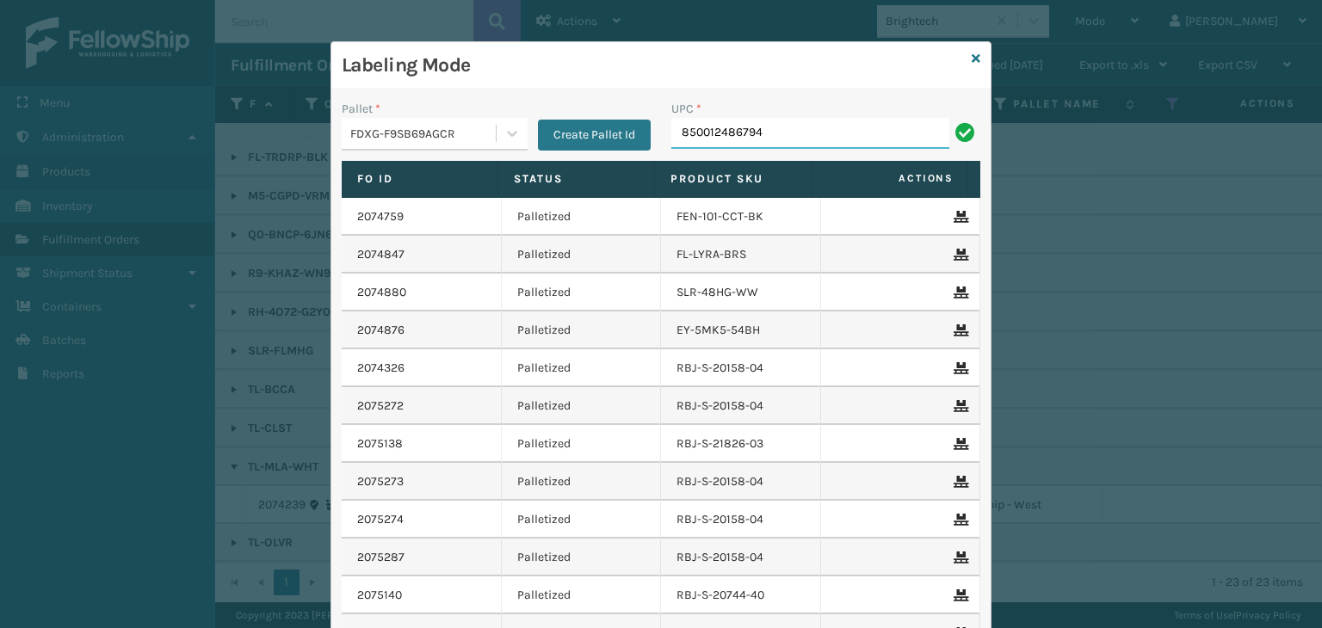
type input "850012486794"
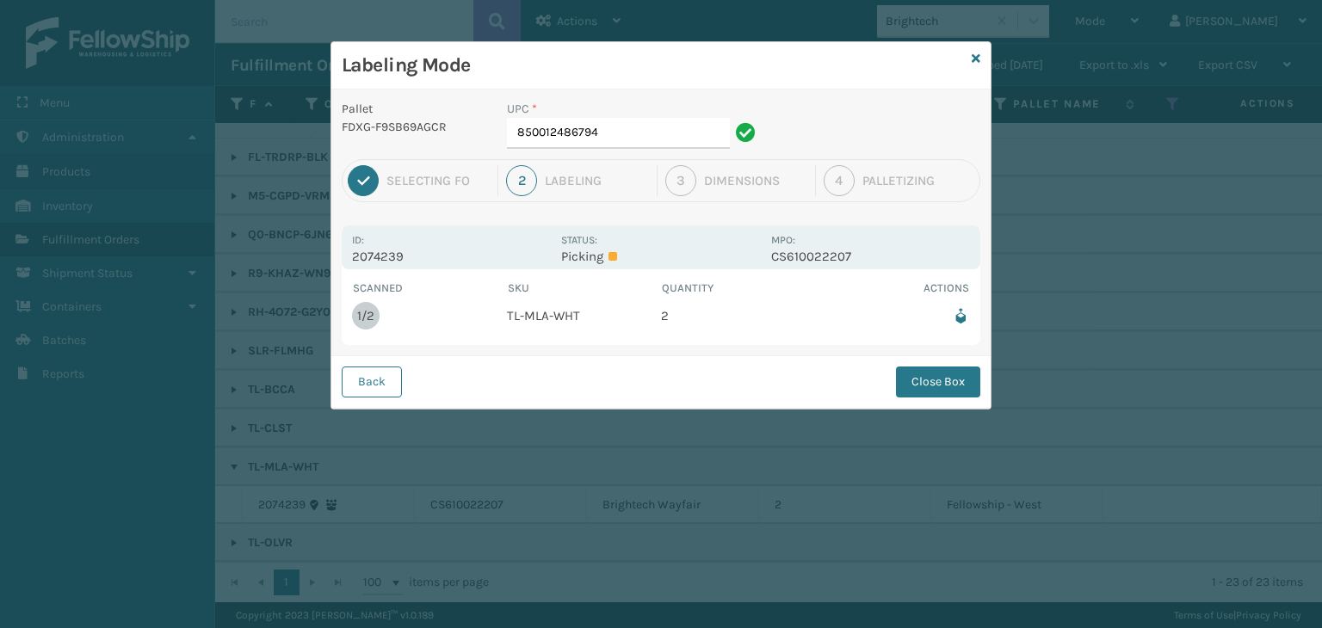
click at [609, 114] on div "UPC *" at bounding box center [634, 109] width 254 height 18
click at [637, 143] on input "850012486794" at bounding box center [618, 133] width 223 height 31
click at [947, 380] on button "Close Box" at bounding box center [938, 382] width 84 height 31
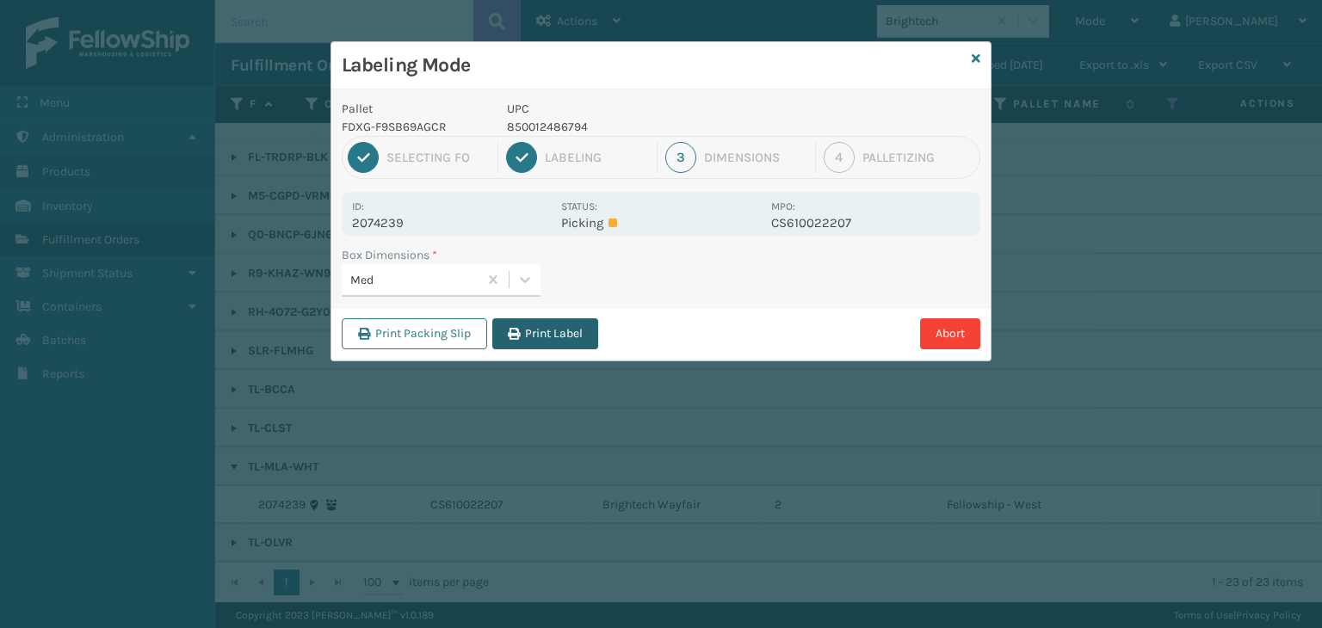
click at [592, 324] on button "Print Label" at bounding box center [545, 334] width 106 height 31
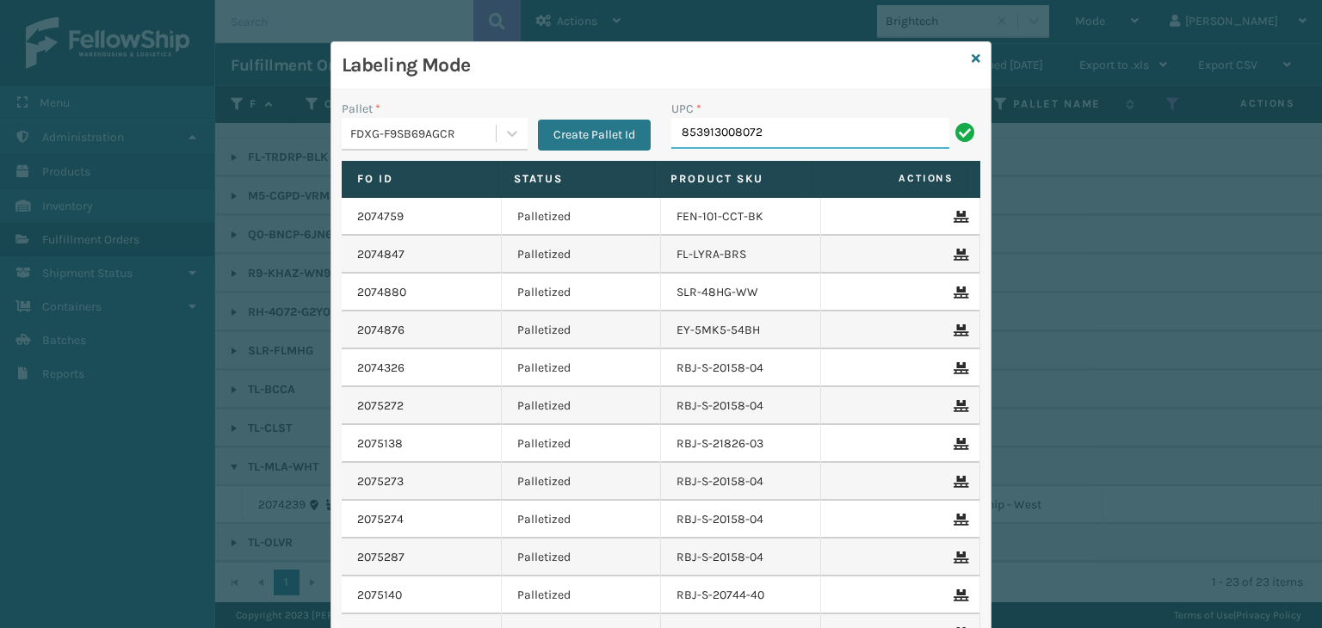
type input "853913008072"
click at [972, 59] on icon at bounding box center [976, 59] width 9 height 12
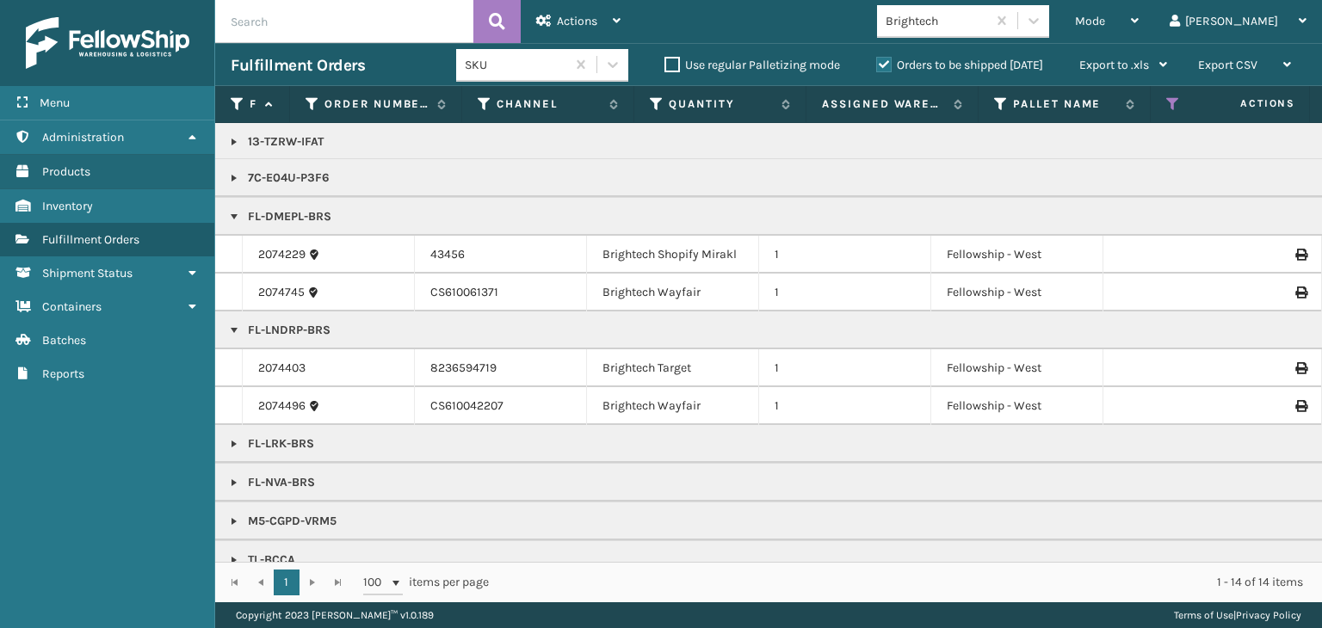
scroll to position [0, 0]
click at [1163, 45] on div "Actions Settings Remove All Filters Export Labels Mode Regular Mode Picking Mod…" at bounding box center [768, 301] width 1107 height 603
click at [1105, 25] on span "Mode" at bounding box center [1090, 21] width 30 height 15
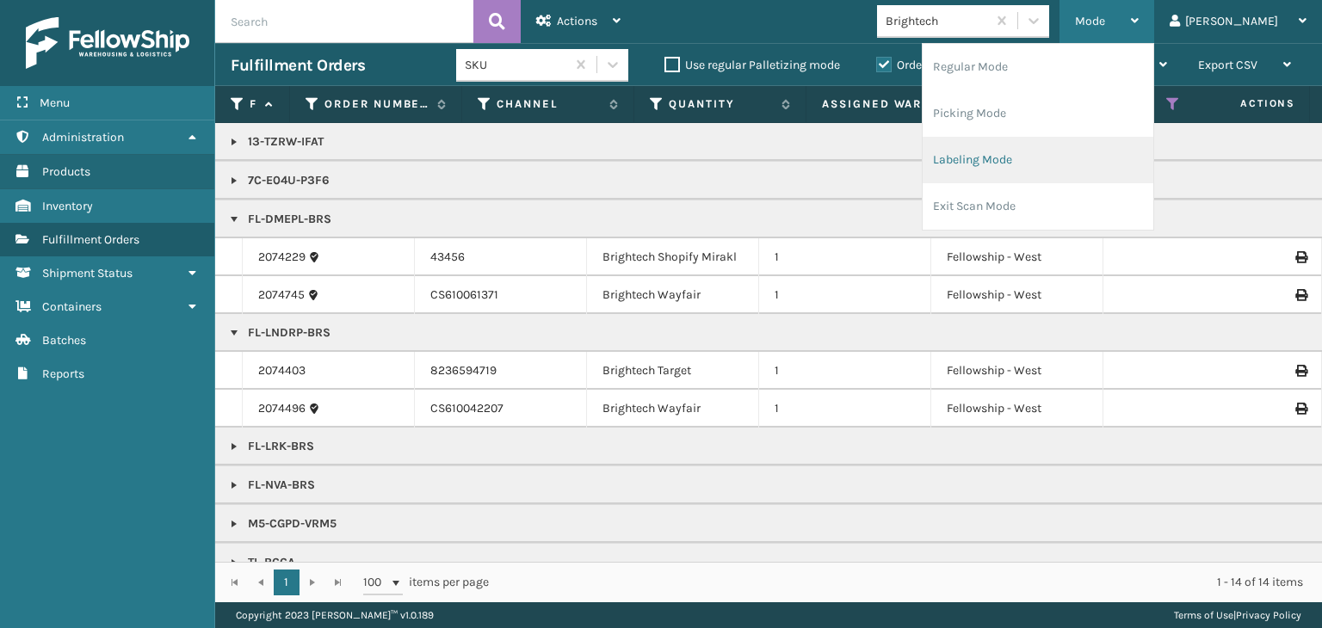
click at [1062, 146] on li "Labeling Mode" at bounding box center [1038, 160] width 231 height 46
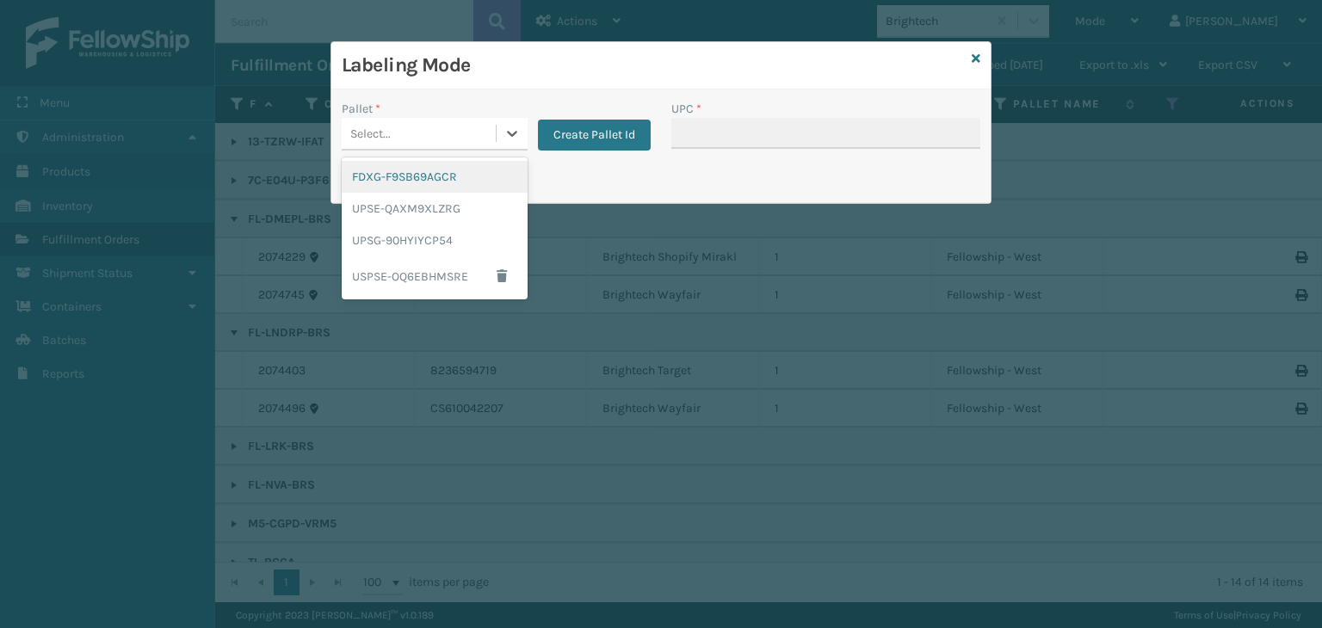
click at [424, 176] on div "FDXG-F9SB69AGCR" at bounding box center [435, 177] width 186 height 32
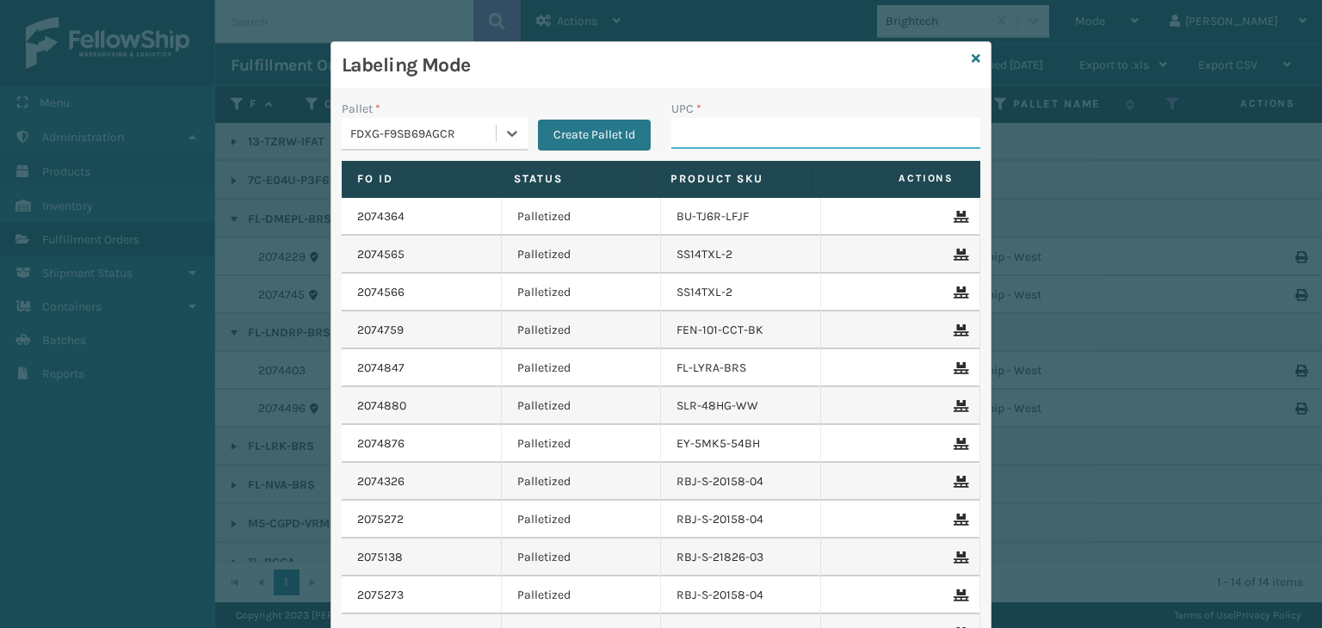
click at [676, 139] on input "UPC *" at bounding box center [825, 133] width 309 height 31
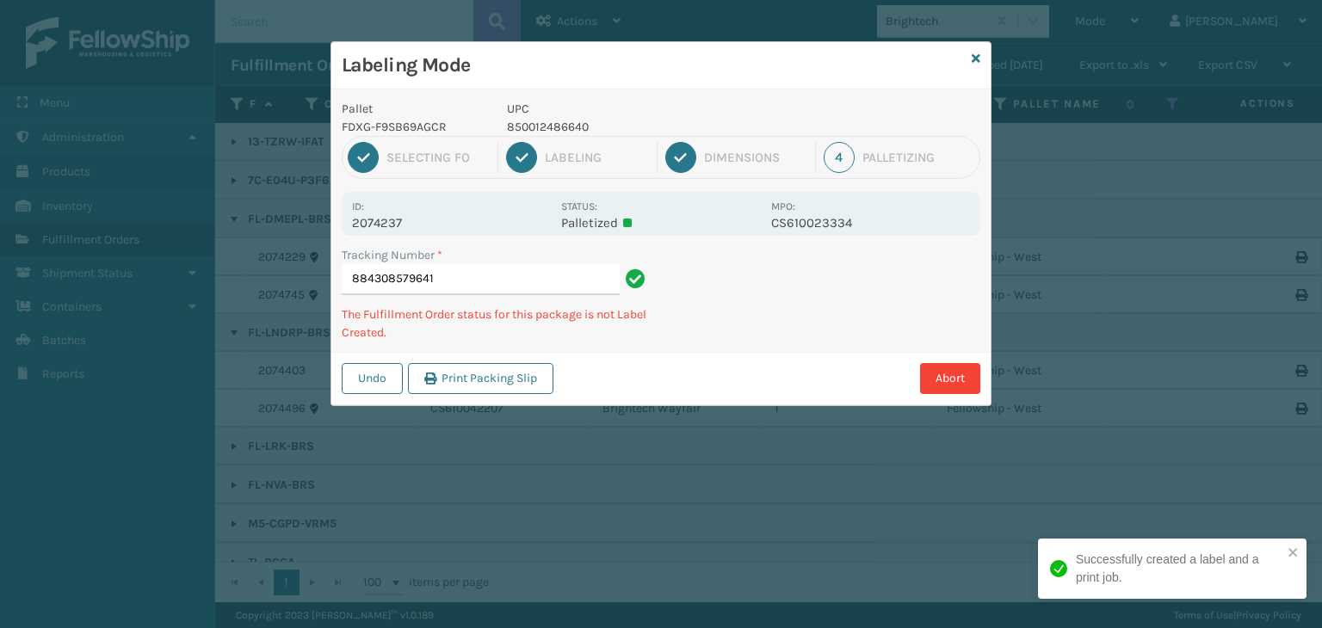
click at [523, 132] on p "850012486640" at bounding box center [634, 127] width 254 height 18
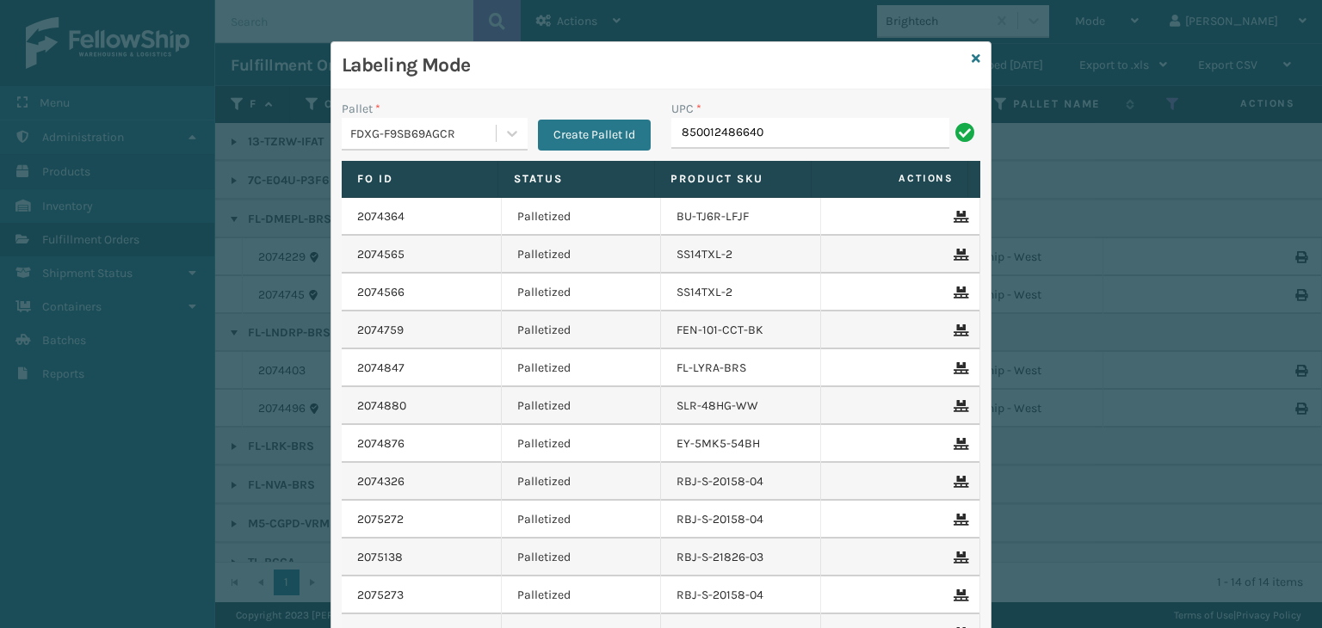
type input "850012486640"
click at [972, 59] on icon at bounding box center [976, 59] width 9 height 12
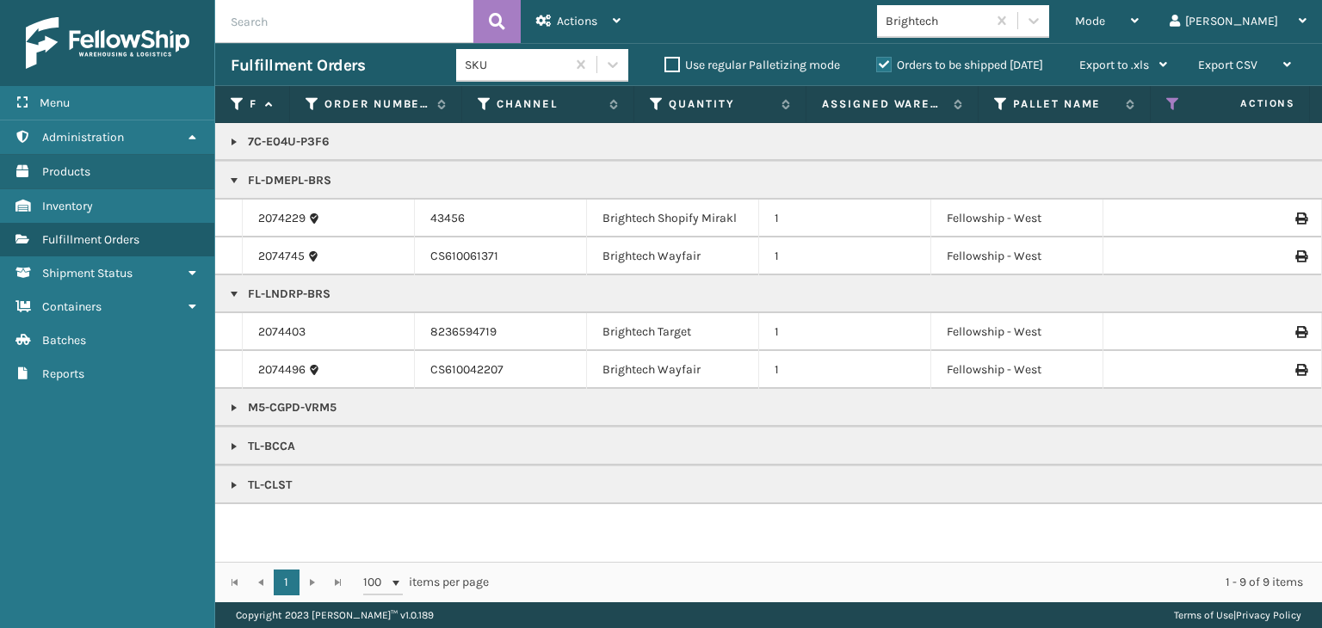
click at [234, 438] on p "TL-BCCA" at bounding box center [1327, 446] width 2192 height 17
click at [232, 449] on link at bounding box center [234, 447] width 14 height 14
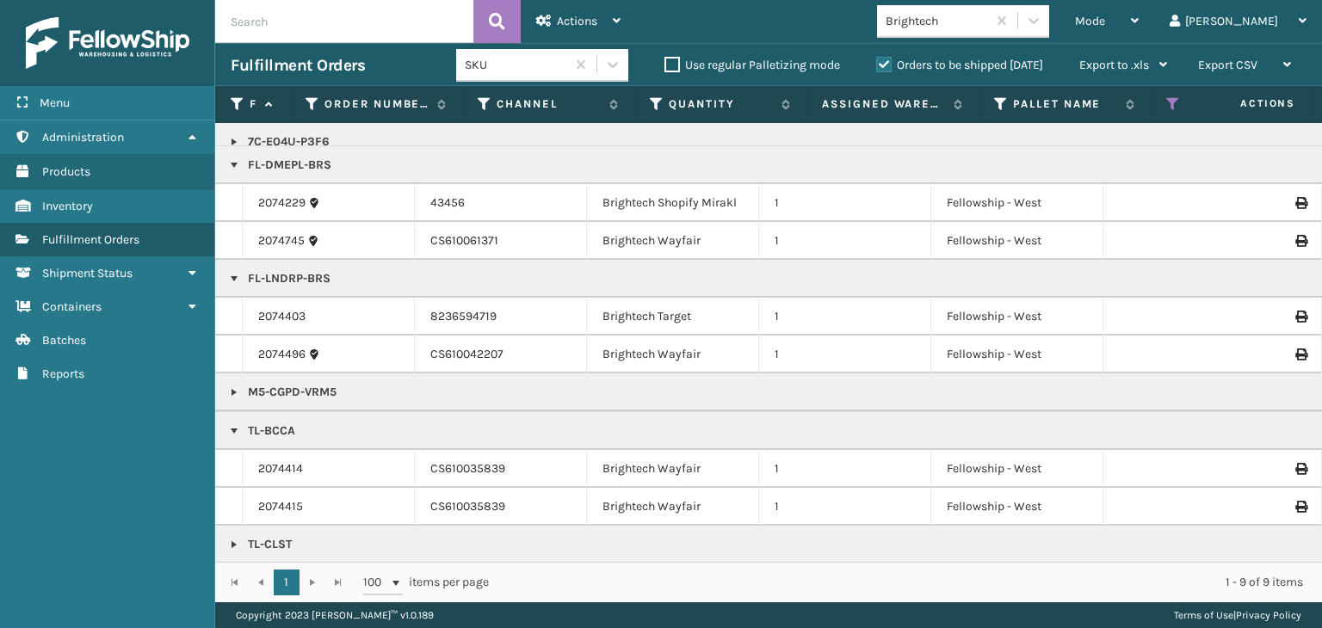
scroll to position [29, 0]
click at [1139, 32] on div "Mode" at bounding box center [1107, 21] width 64 height 43
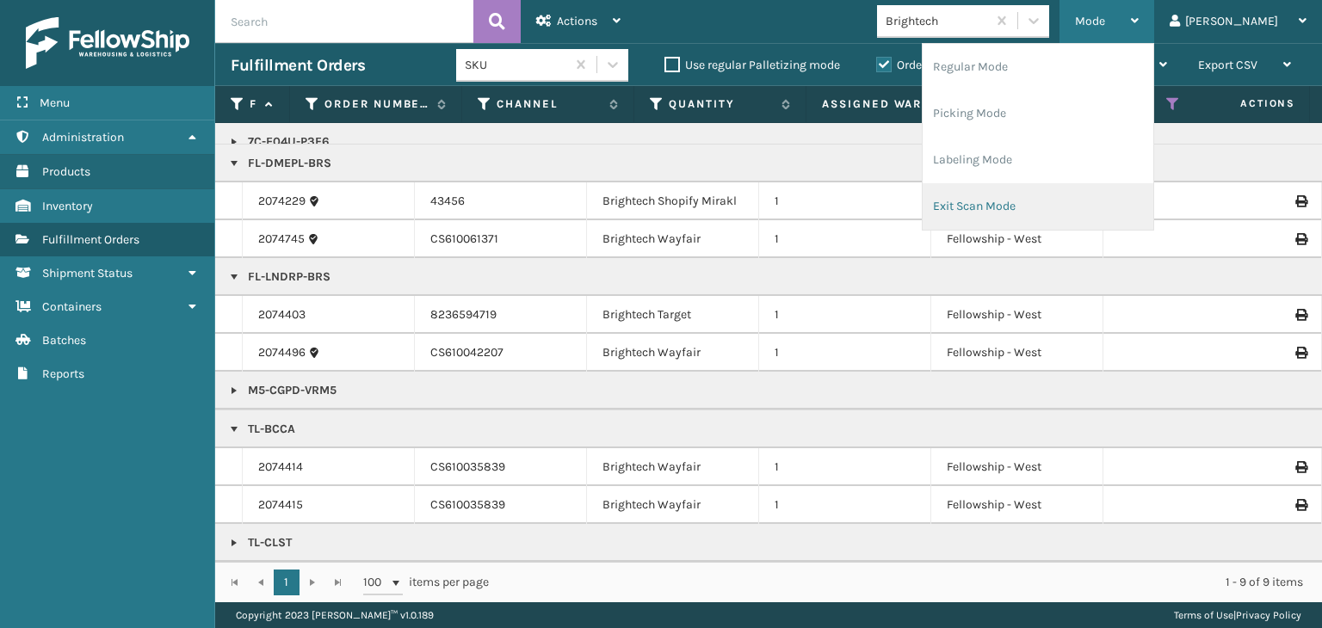
click at [1084, 189] on li "Exit Scan Mode" at bounding box center [1038, 206] width 231 height 46
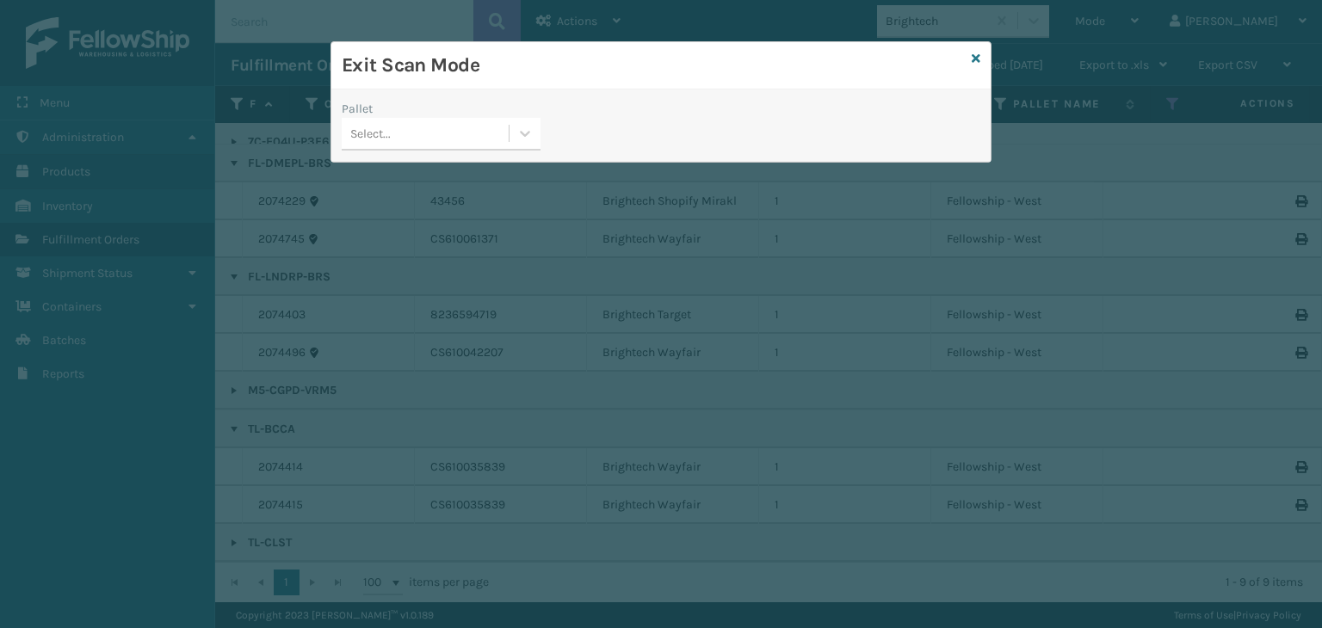
click at [433, 122] on div "Select..." at bounding box center [425, 134] width 167 height 28
click at [974, 59] on icon at bounding box center [976, 59] width 9 height 12
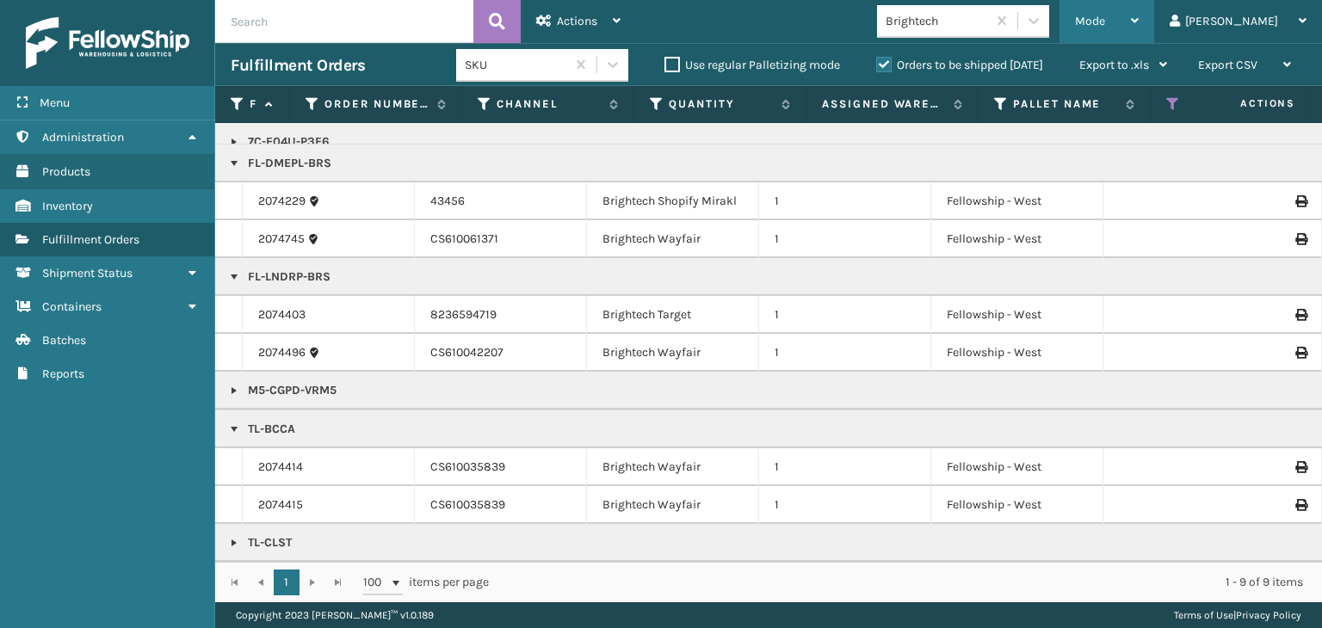
click at [1105, 22] on span "Mode" at bounding box center [1090, 21] width 30 height 15
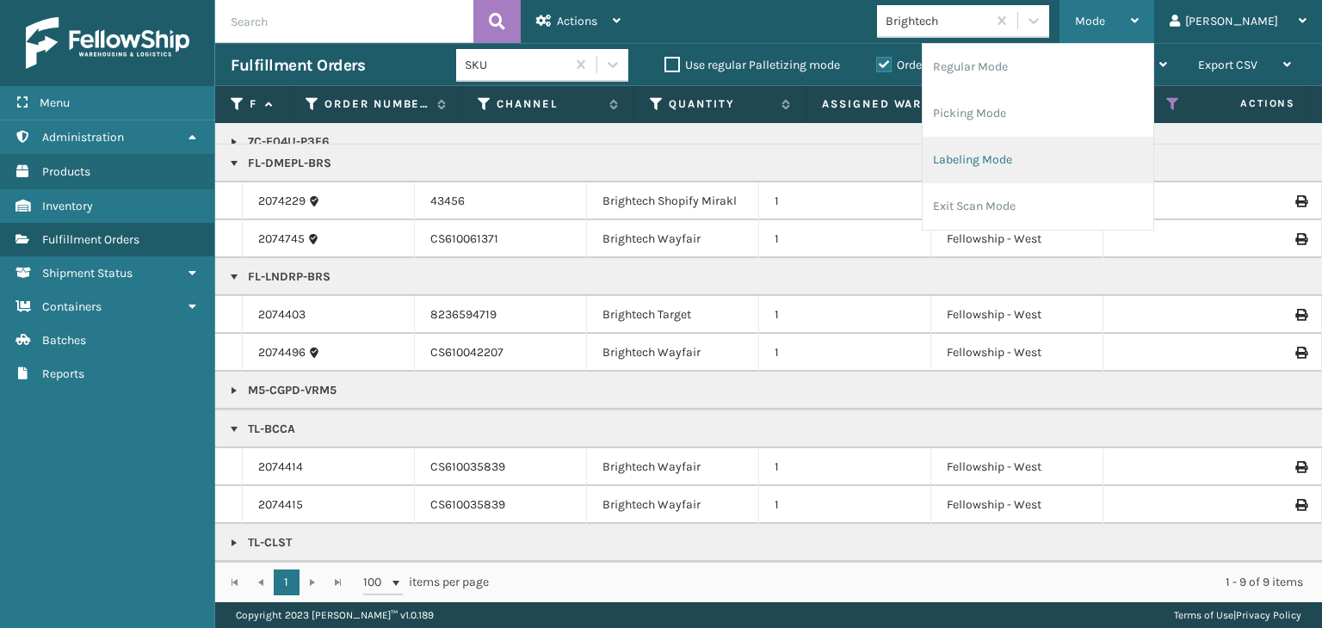
click at [1066, 157] on li "Labeling Mode" at bounding box center [1038, 160] width 231 height 46
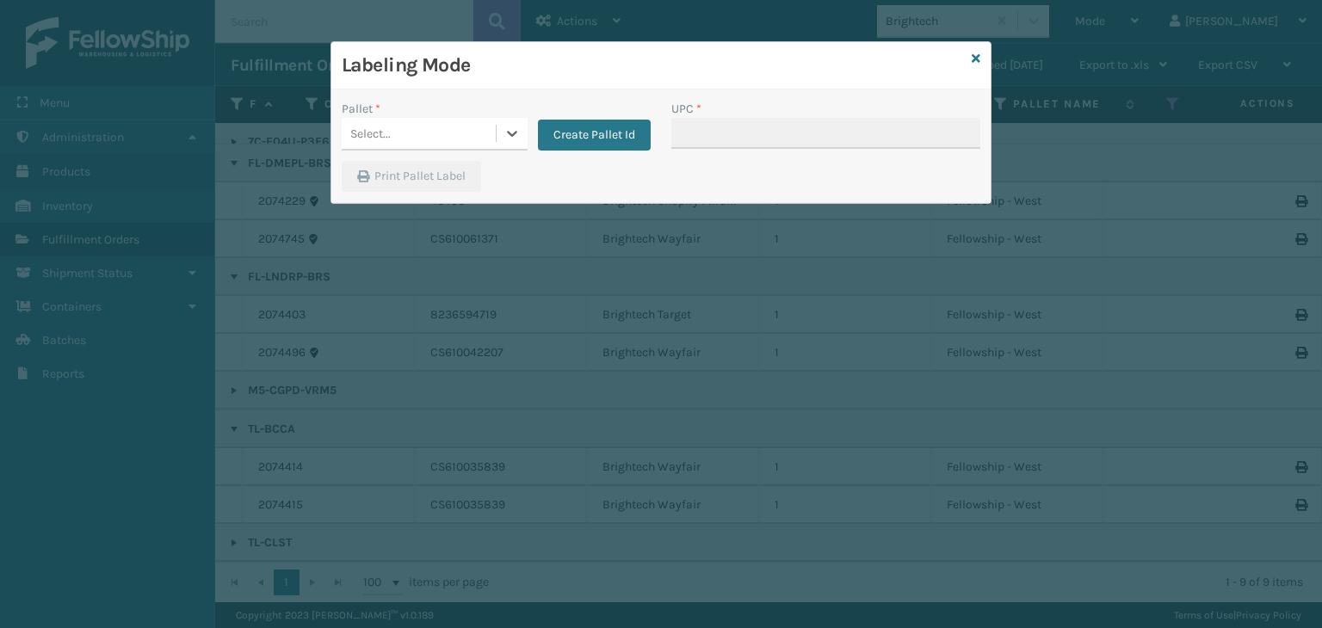
click at [404, 124] on div "Select..." at bounding box center [419, 134] width 154 height 28
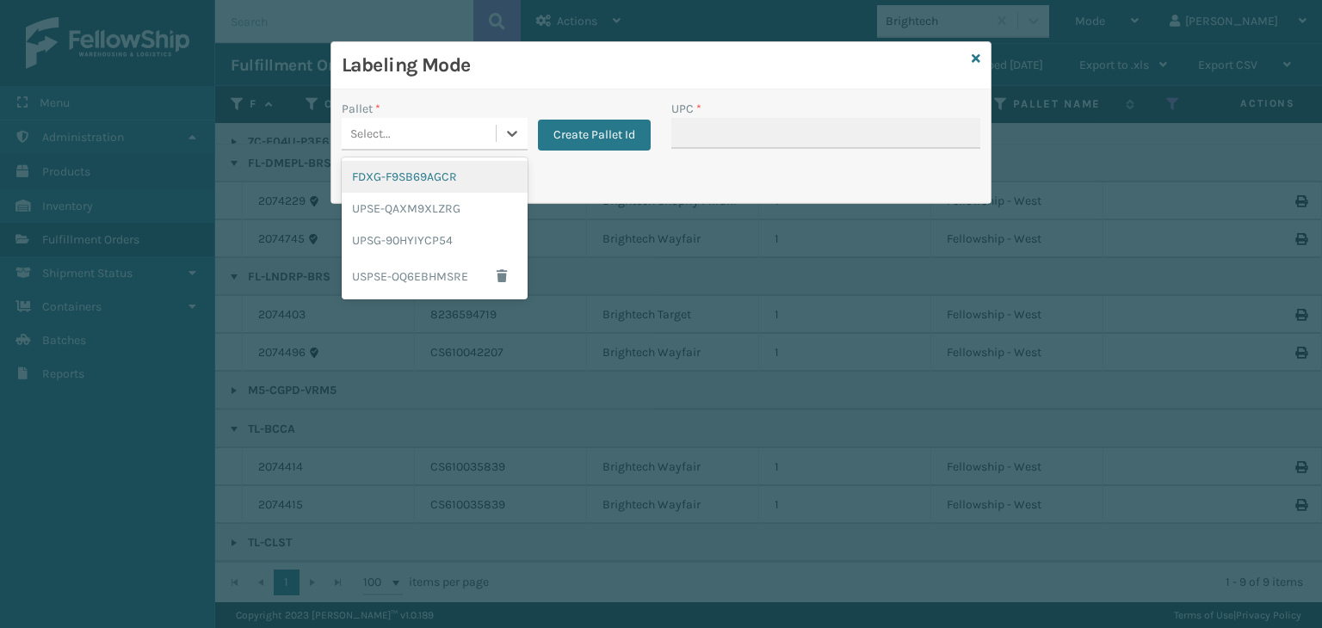
click at [420, 170] on div "FDXG-F9SB69AGCR" at bounding box center [435, 177] width 186 height 32
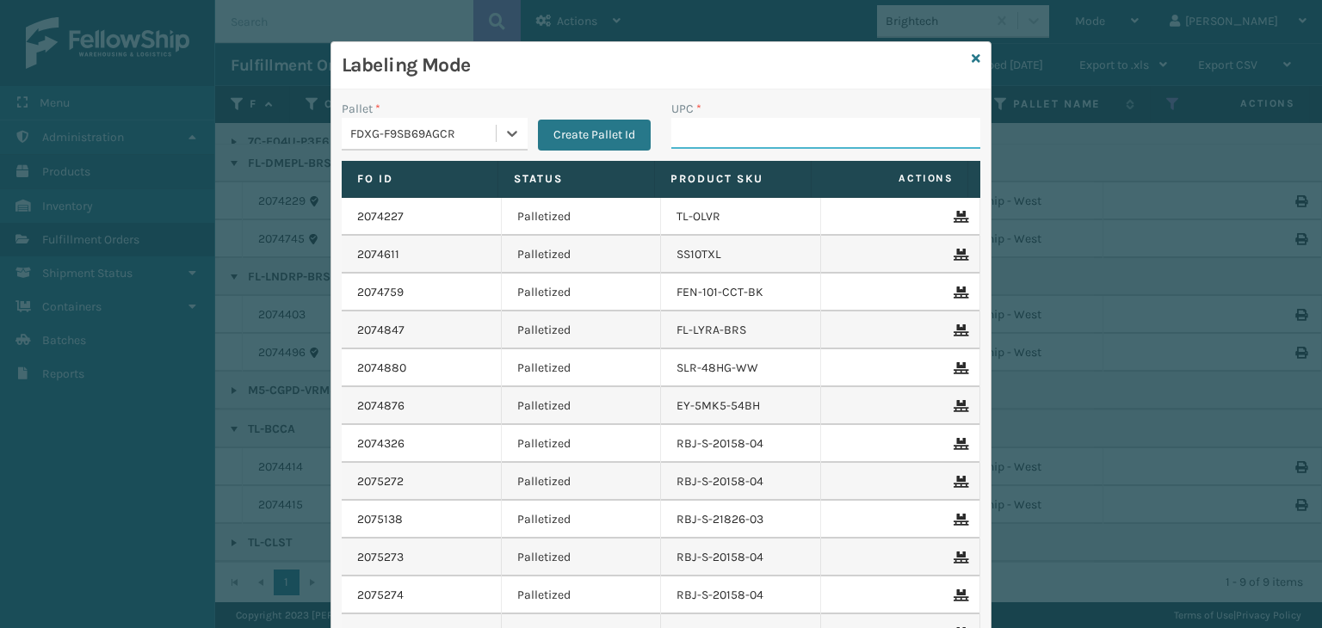
click at [835, 126] on input "UPC *" at bounding box center [825, 133] width 309 height 31
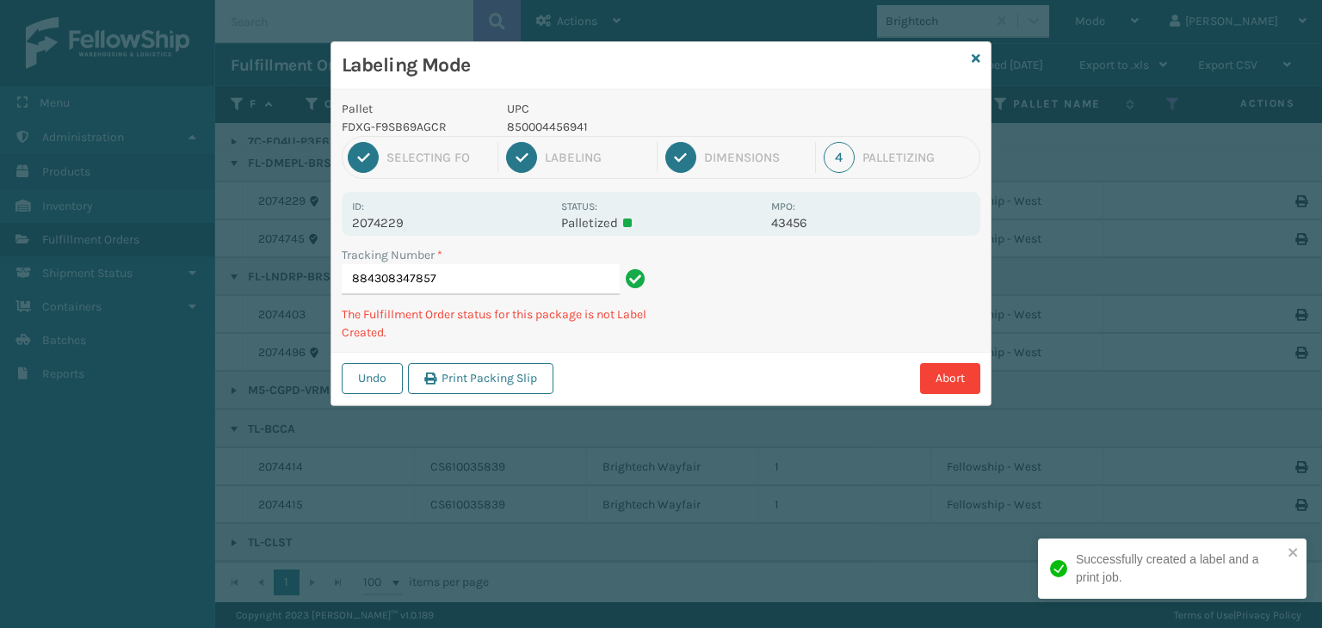
click at [528, 127] on p "850004456941" at bounding box center [634, 127] width 254 height 18
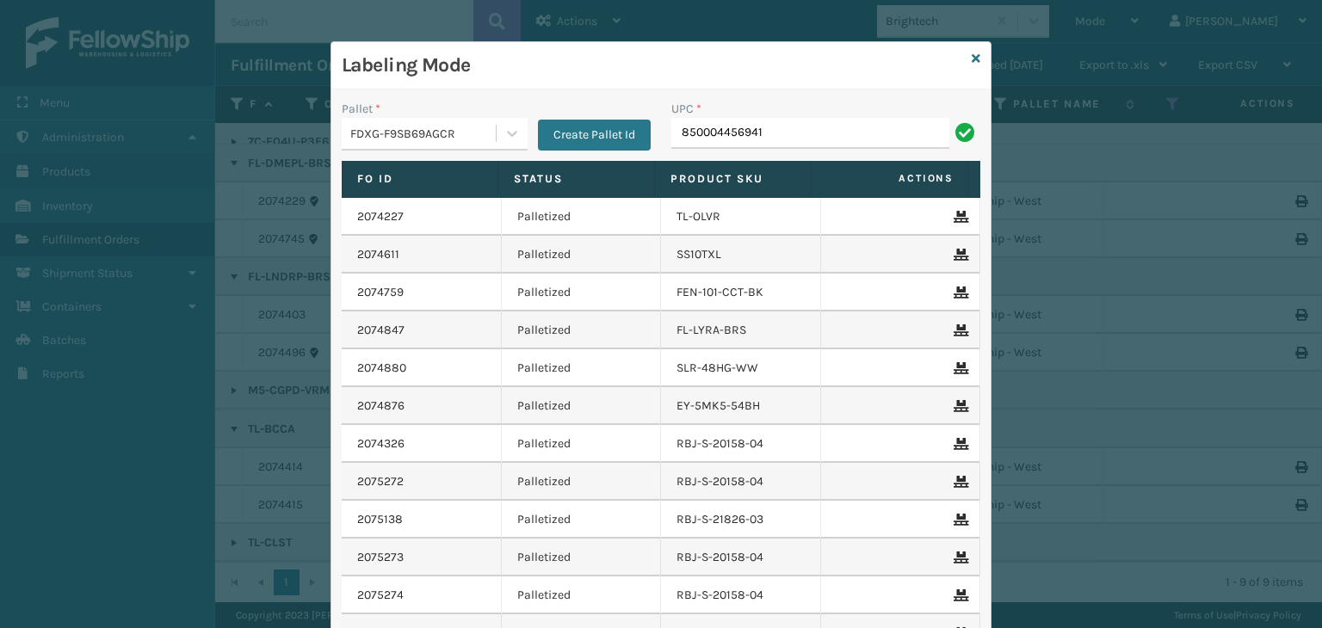
type input "850004456941"
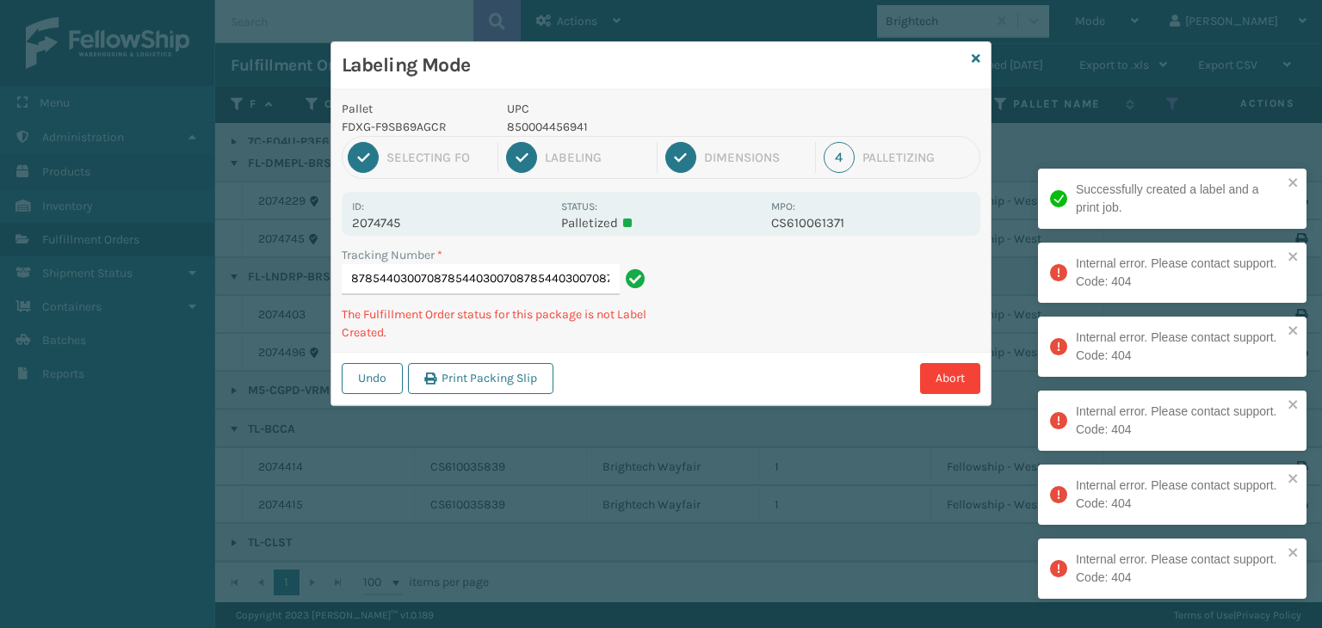
type input "8843133081608544030070878544030070878544030070878544030070878544030070878544030…"
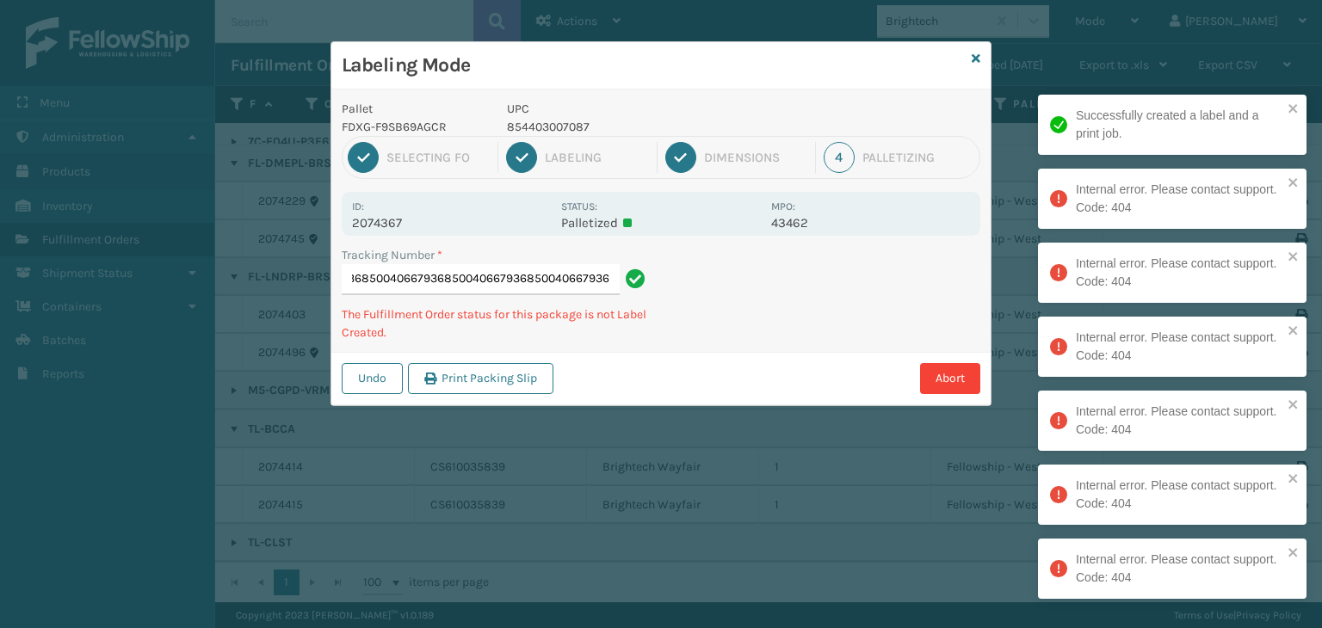
type input "8843099125358500406679368500406679368500406679368500406679368500406679368500406…"
type input "8843078841608581000075938581000075938581000075938581000075938581000075938581000…"
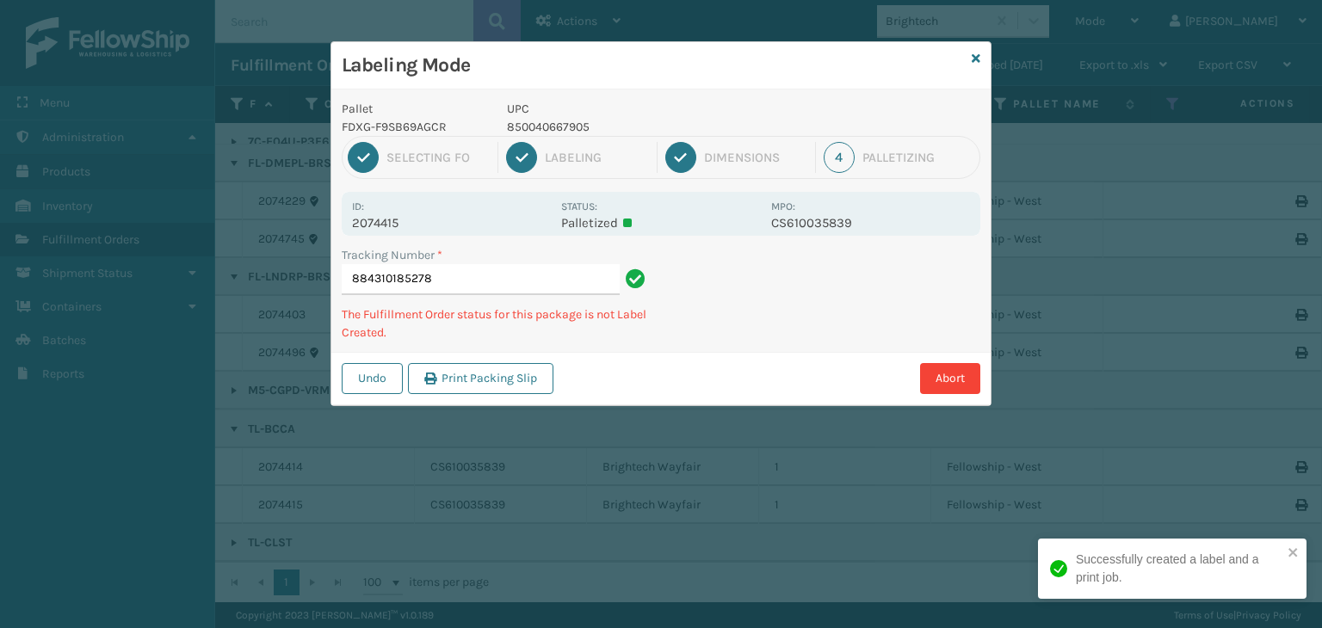
click at [565, 118] on p "850040667905" at bounding box center [634, 127] width 254 height 18
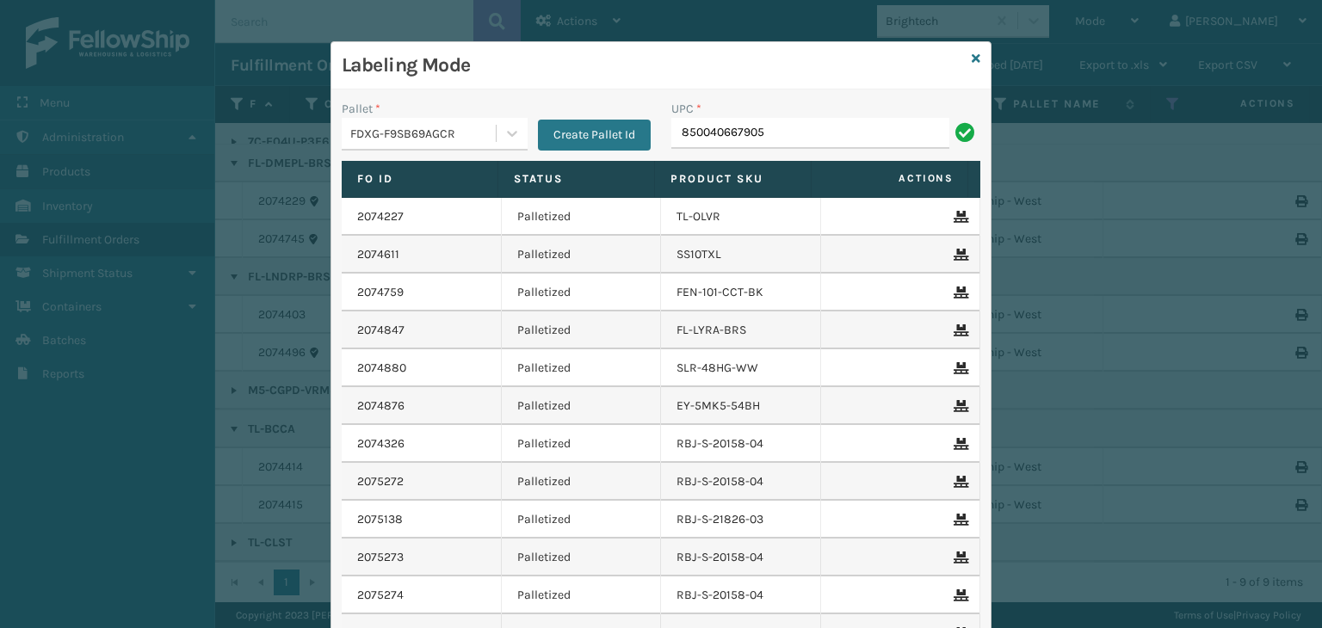
type input "850040667905"
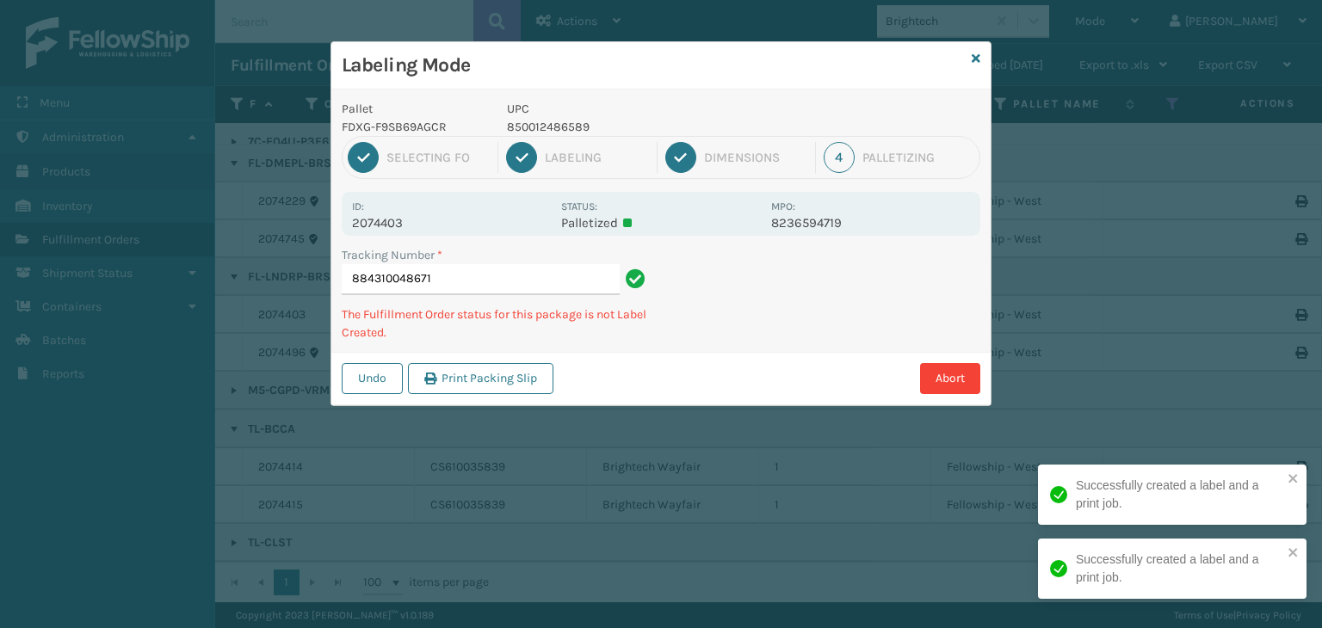
click at [577, 121] on p "850012486589" at bounding box center [634, 127] width 254 height 18
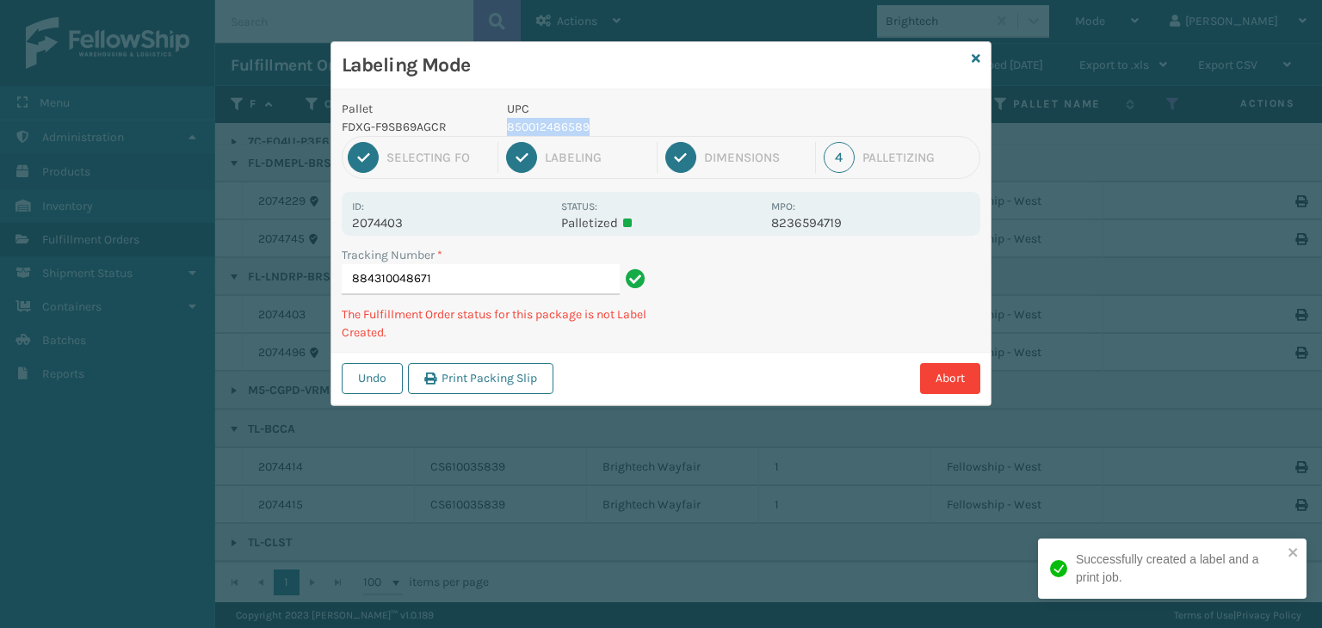
click at [577, 121] on p "850012486589" at bounding box center [634, 127] width 254 height 18
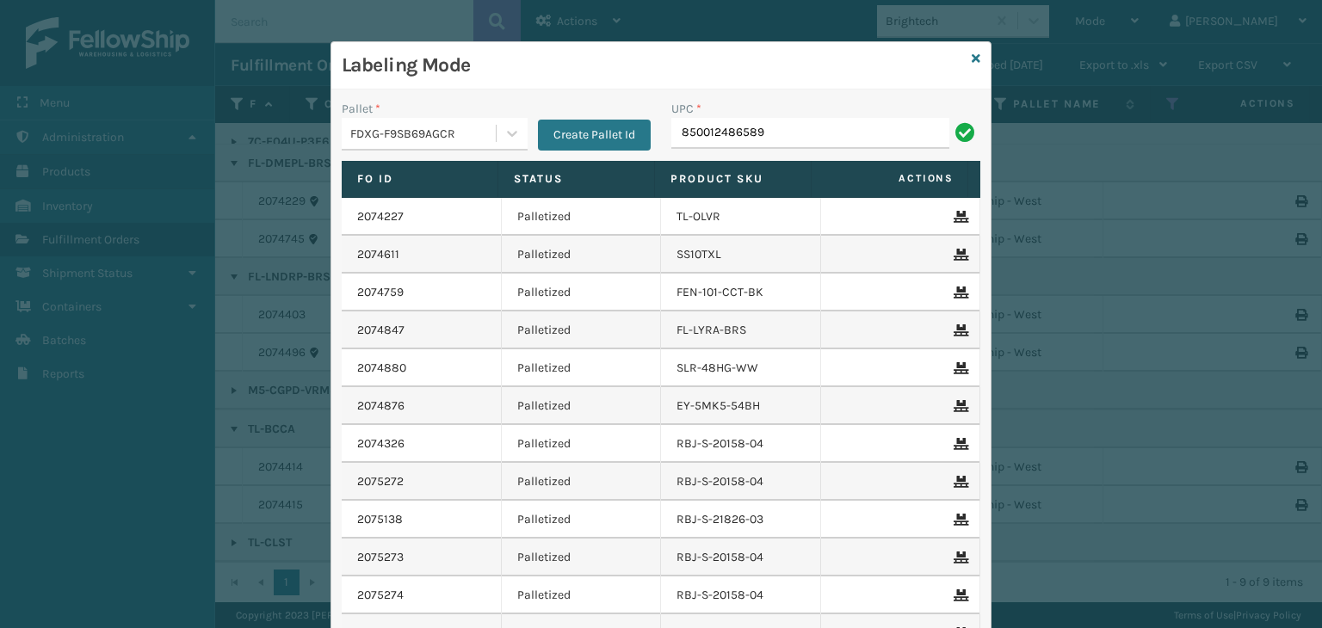
type input "850012486589"
click at [972, 58] on icon at bounding box center [976, 59] width 9 height 12
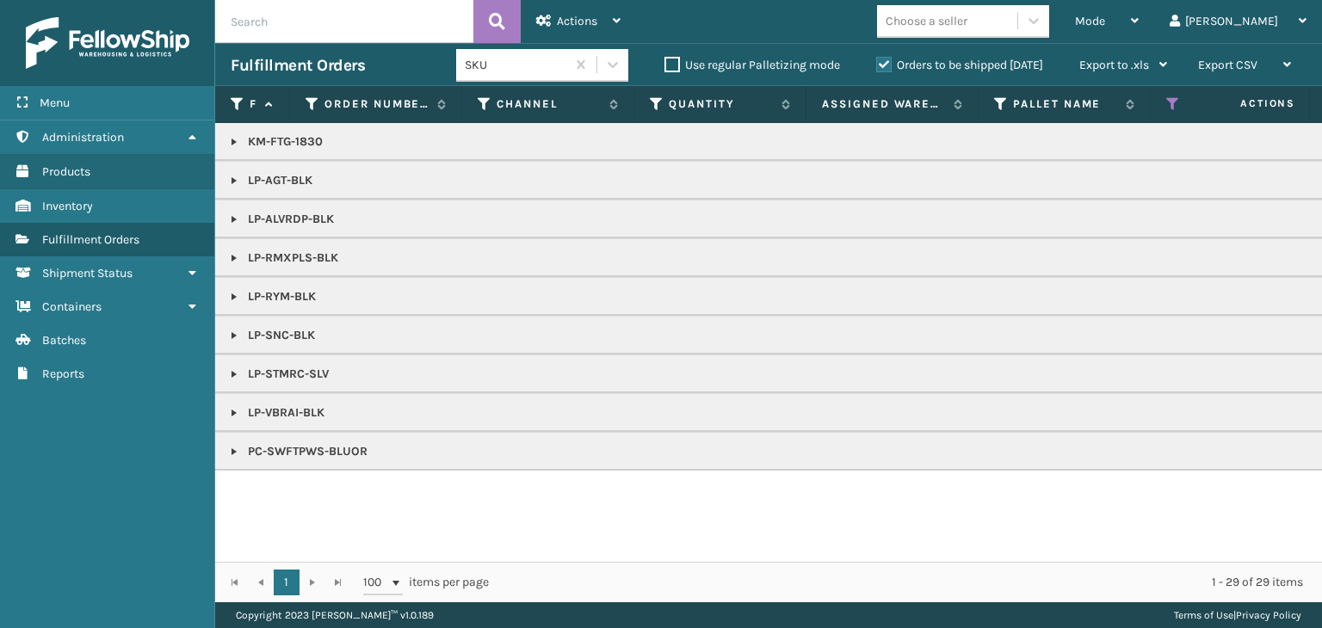
click at [238, 445] on link at bounding box center [234, 452] width 14 height 14
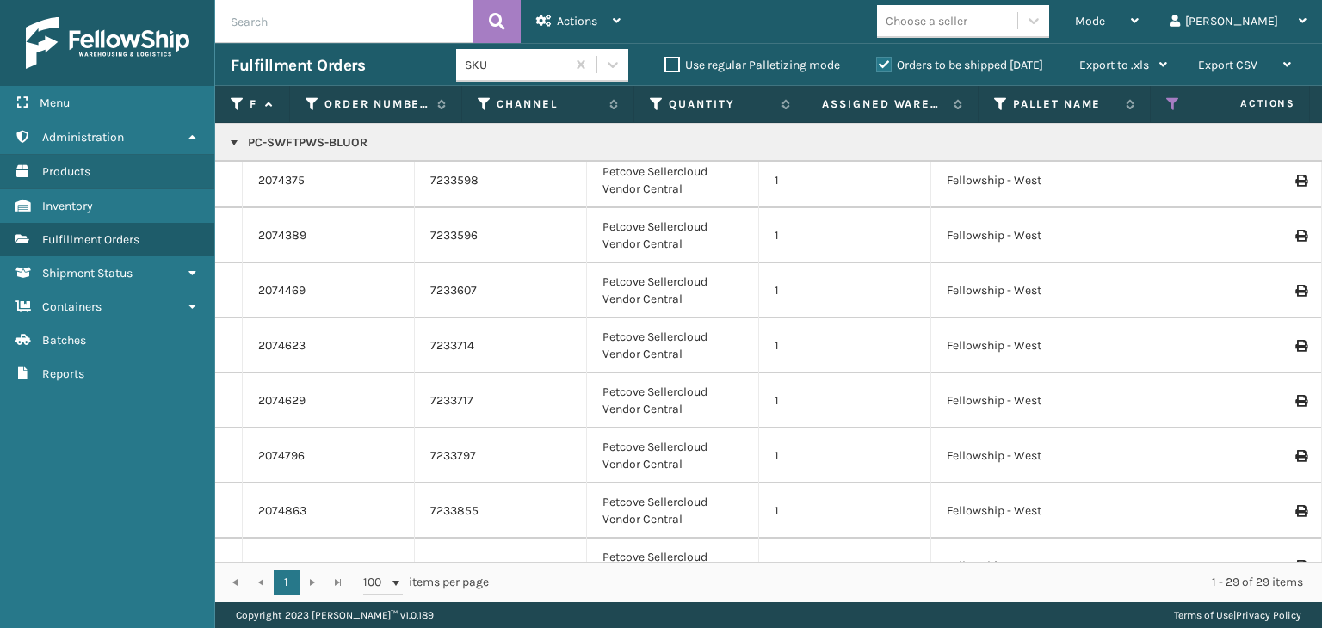
scroll to position [691, 0]
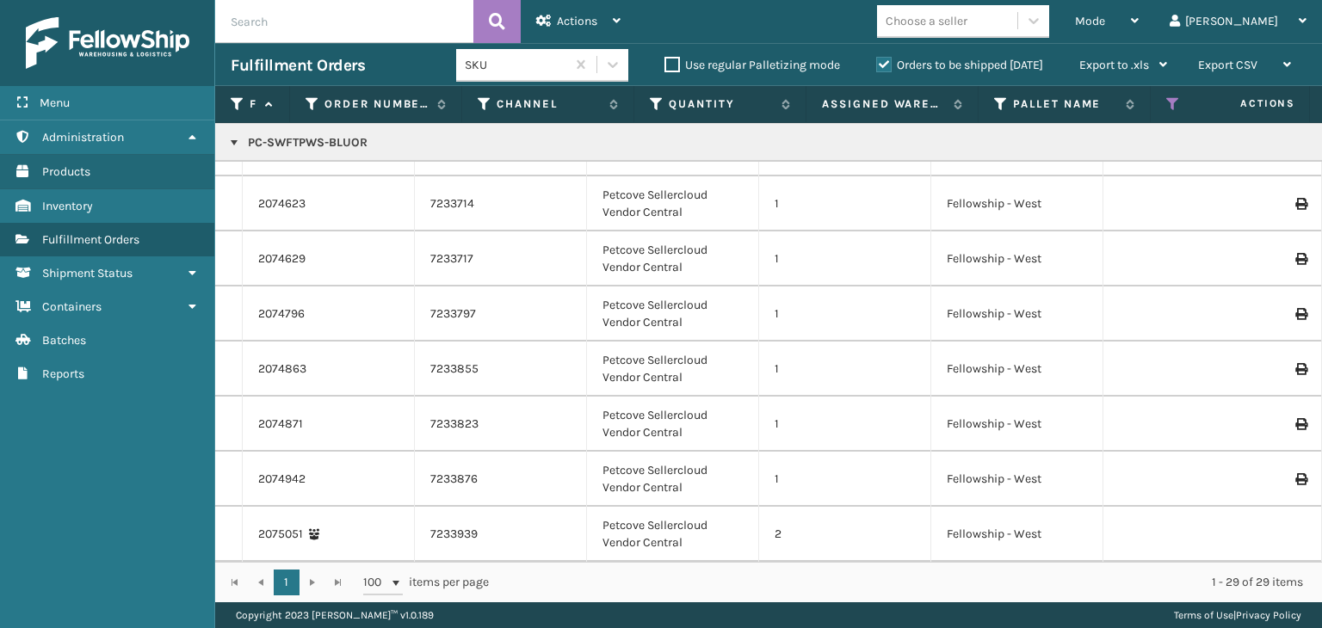
click at [968, 15] on div "Choose a seller" at bounding box center [927, 21] width 82 height 18
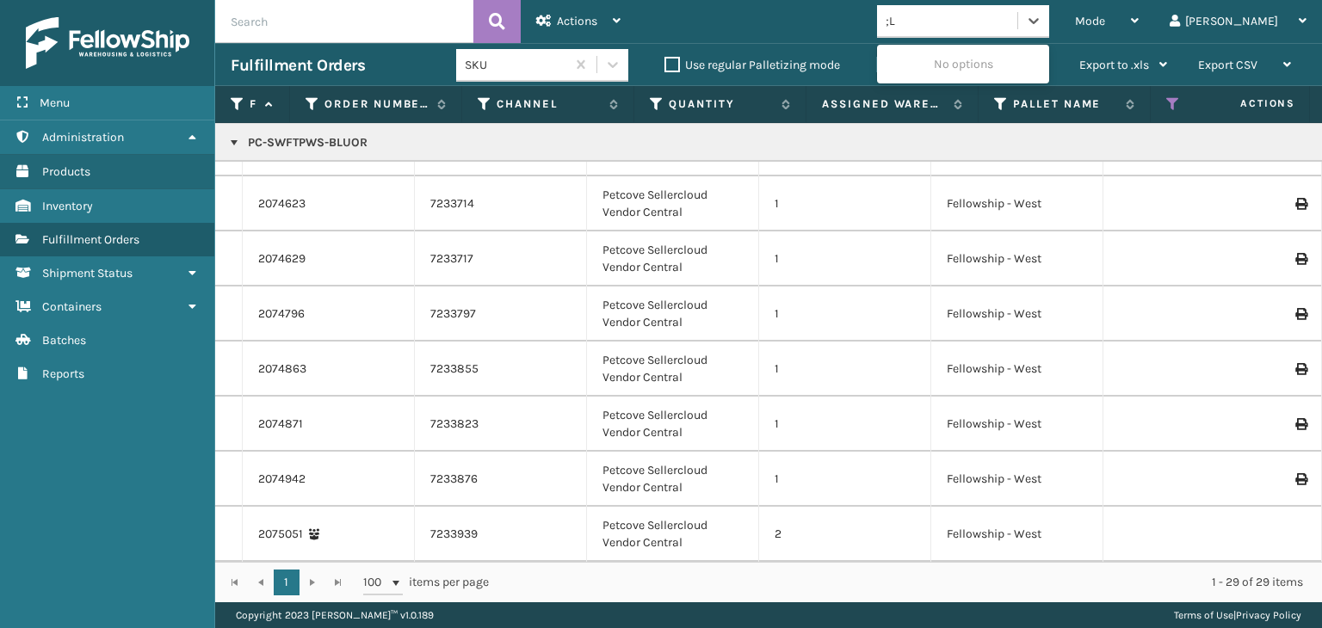
type input ";"
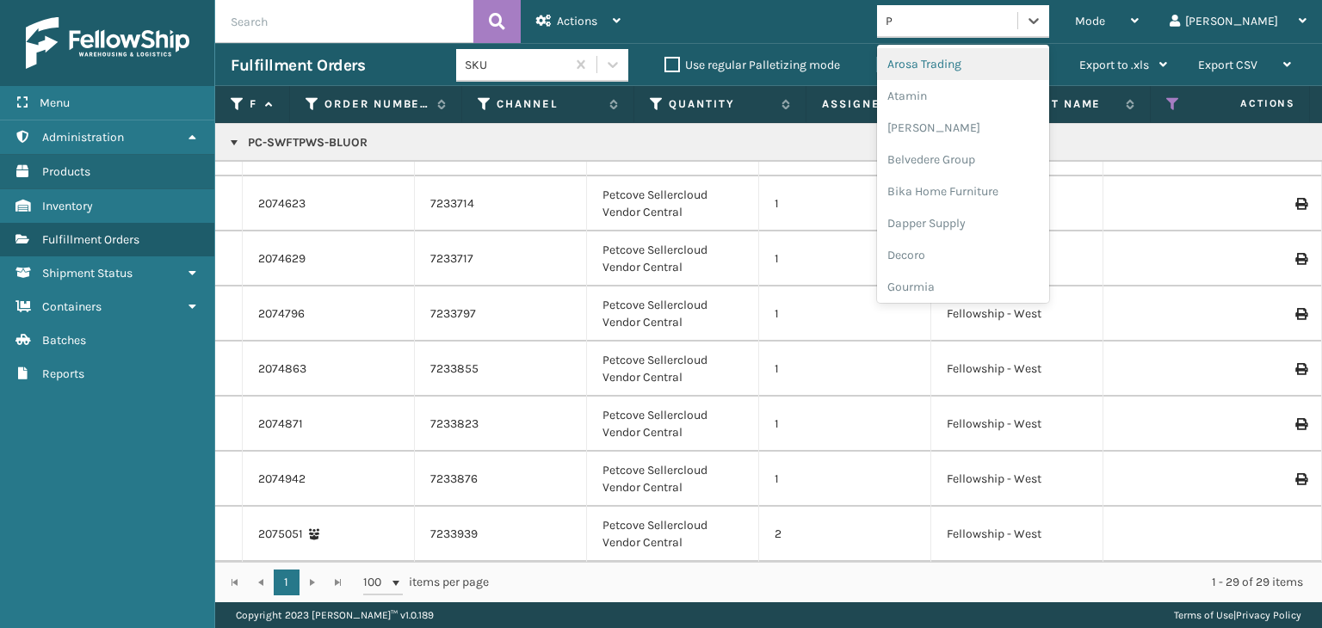
type input "PE"
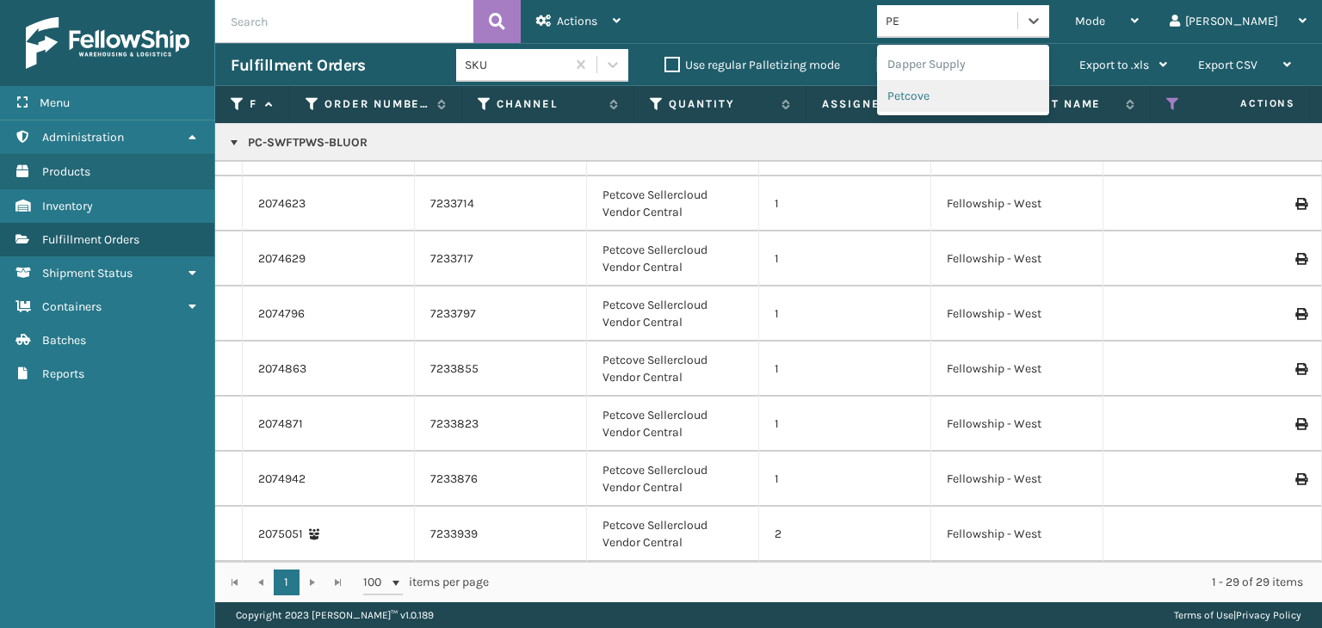
click at [997, 87] on div "Petcove" at bounding box center [963, 96] width 172 height 32
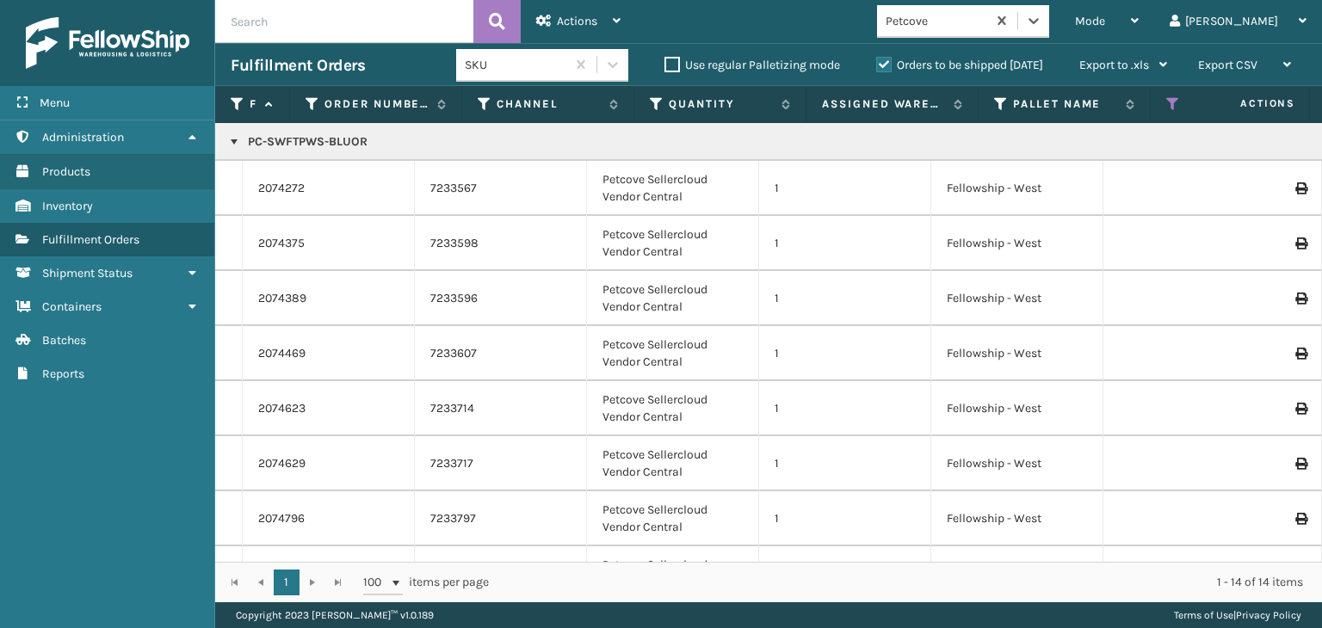
scroll to position [344, 0]
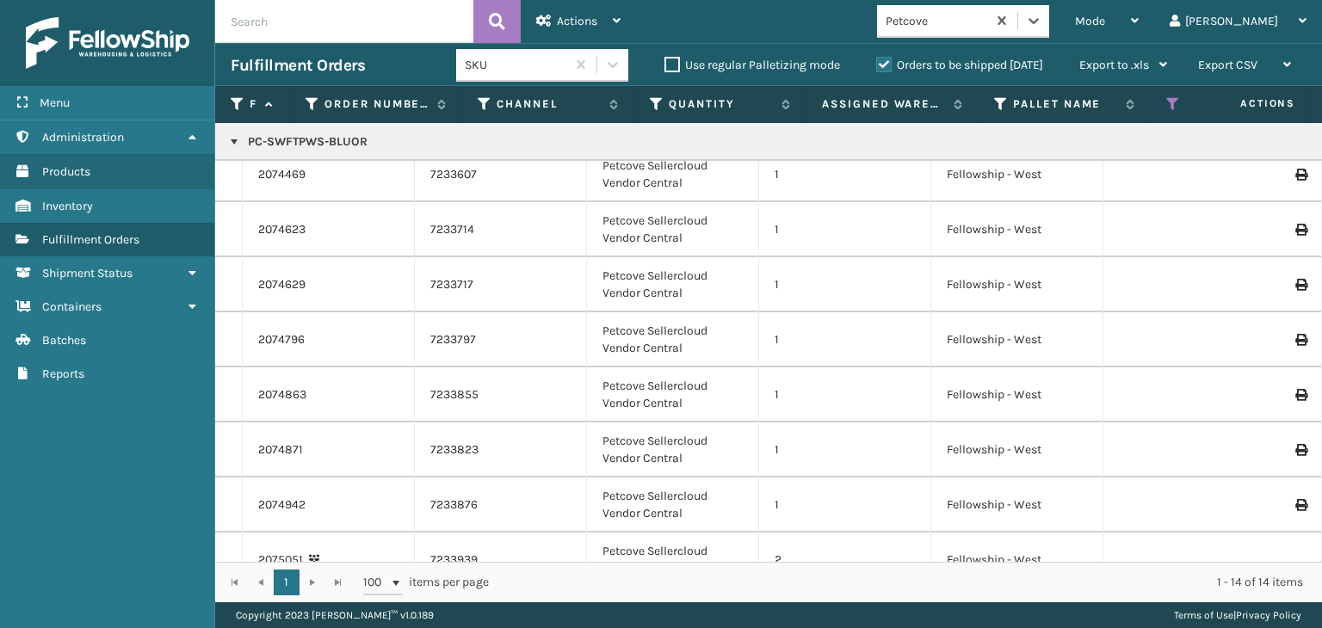
click at [338, 145] on p "PC-SWFTPWS-BLUOR" at bounding box center [1327, 141] width 2192 height 17
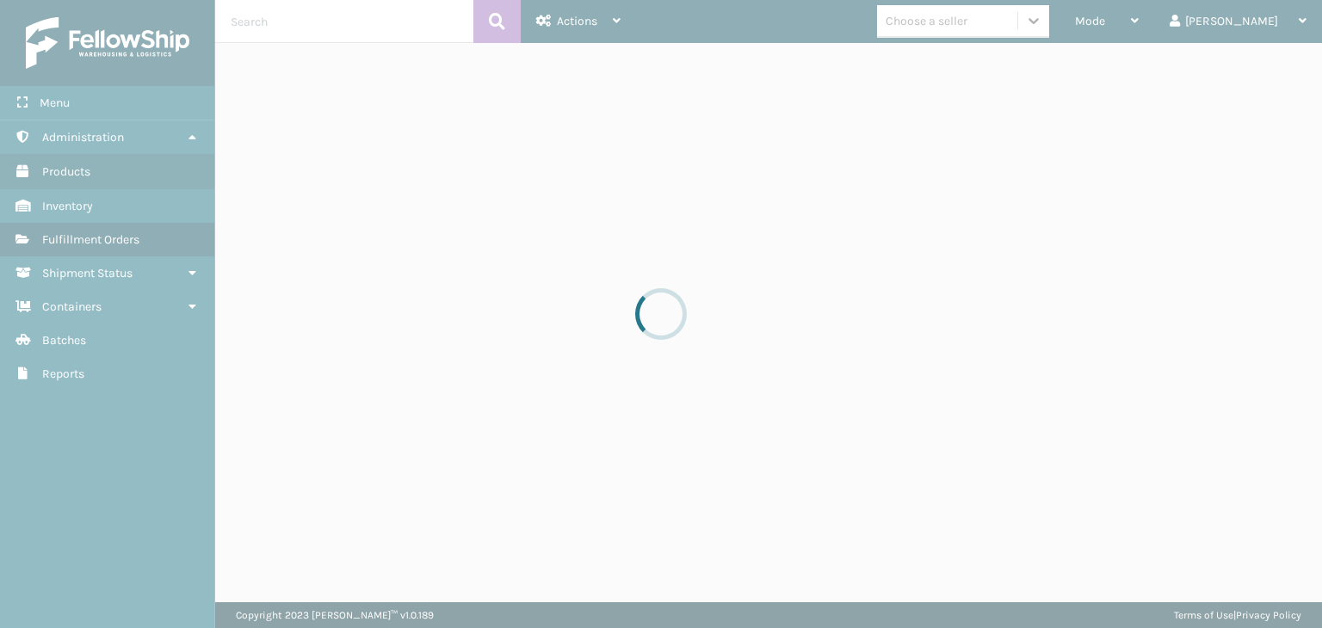
drag, startPoint x: 1064, startPoint y: 21, endPoint x: 1020, endPoint y: 30, distance: 44.9
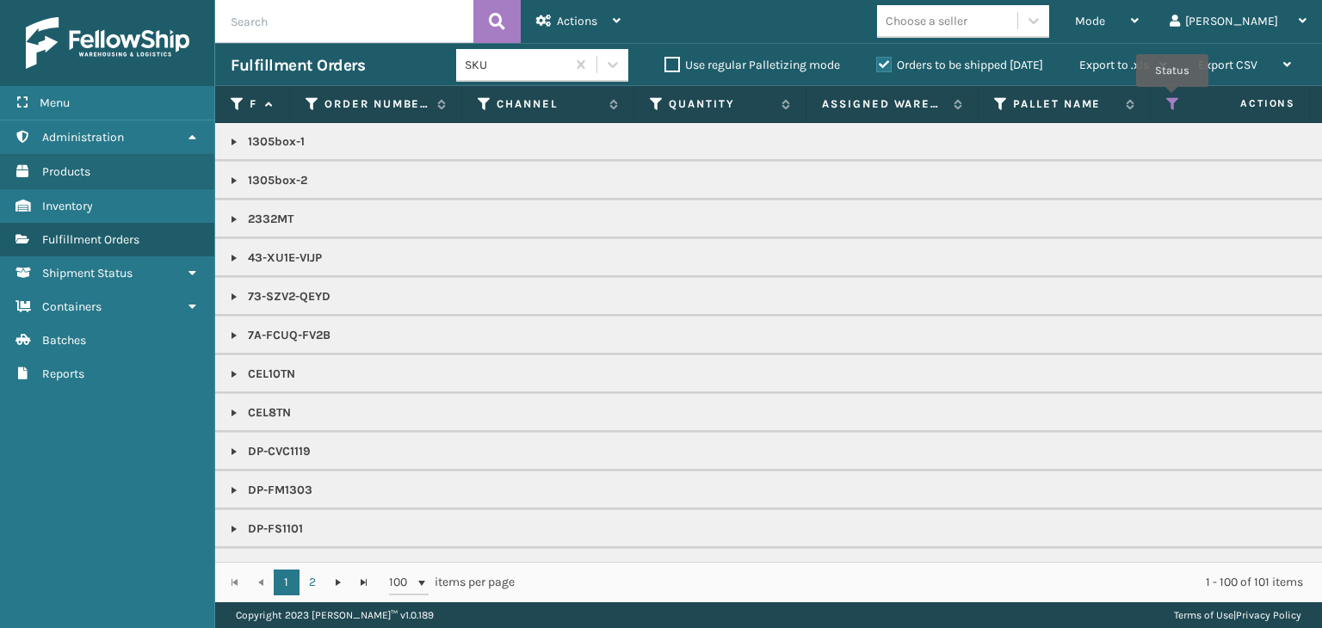
click at [1172, 99] on icon at bounding box center [1173, 103] width 14 height 15
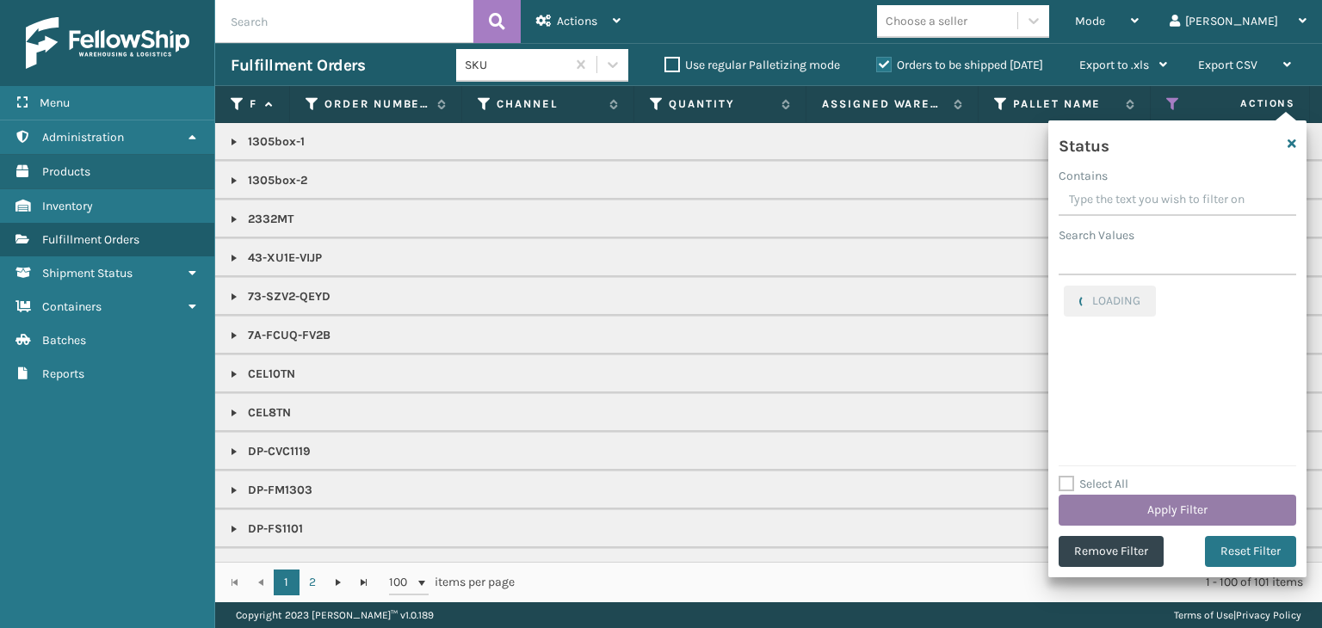
click at [1142, 510] on button "Apply Filter" at bounding box center [1178, 510] width 238 height 31
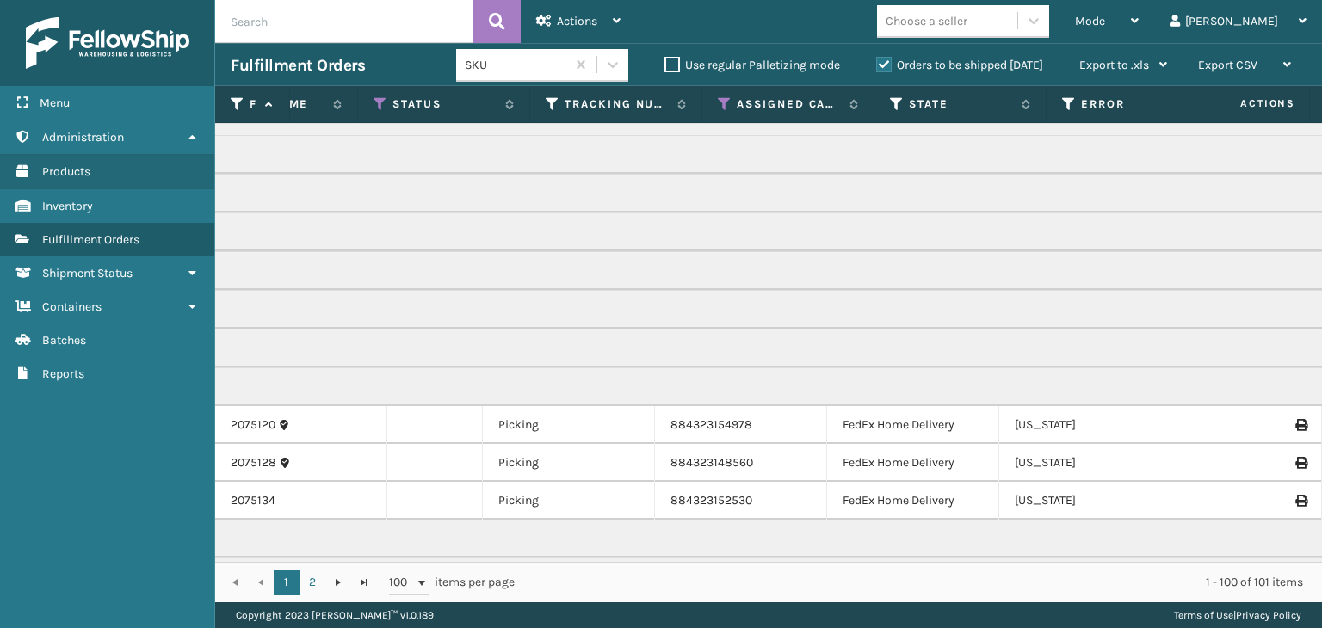
scroll to position [0, 0]
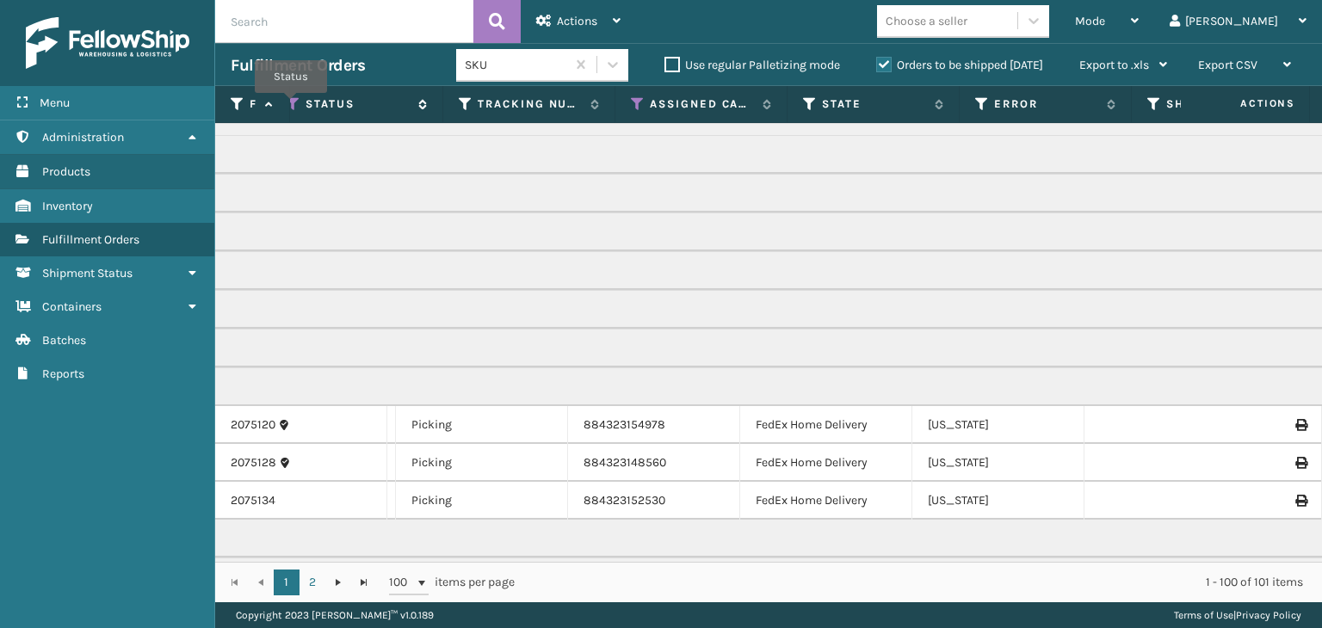
click at [291, 105] on icon at bounding box center [294, 103] width 14 height 15
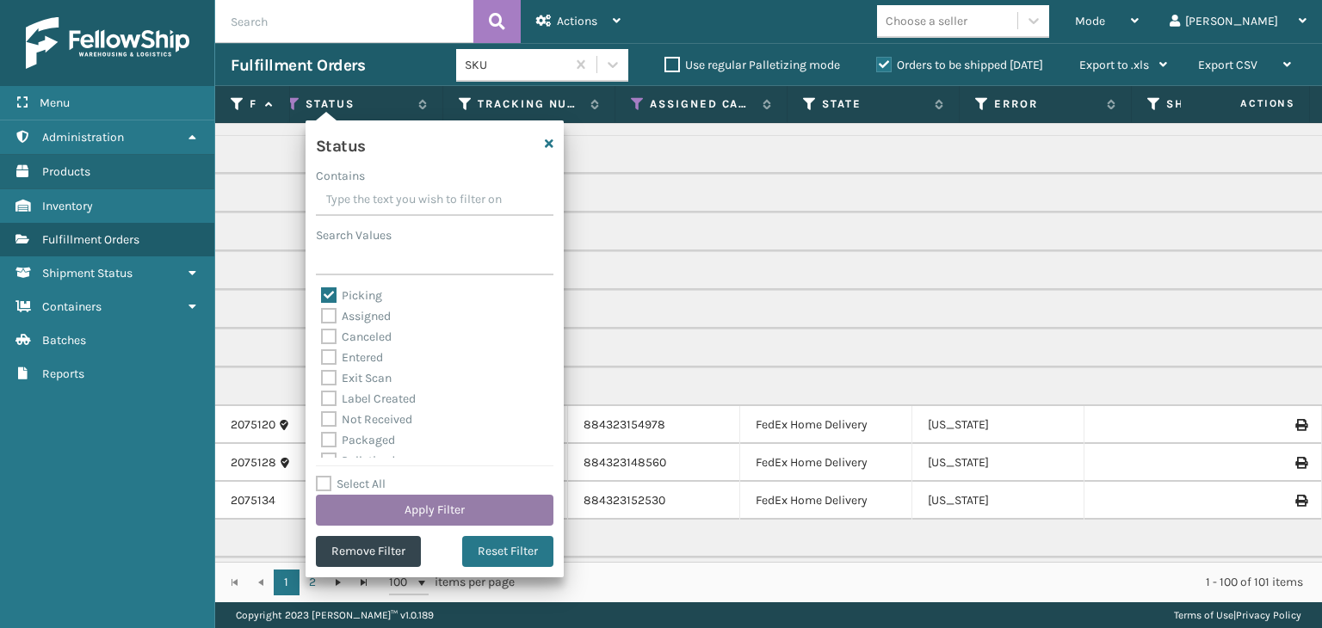
click at [433, 506] on button "Apply Filter" at bounding box center [435, 510] width 238 height 31
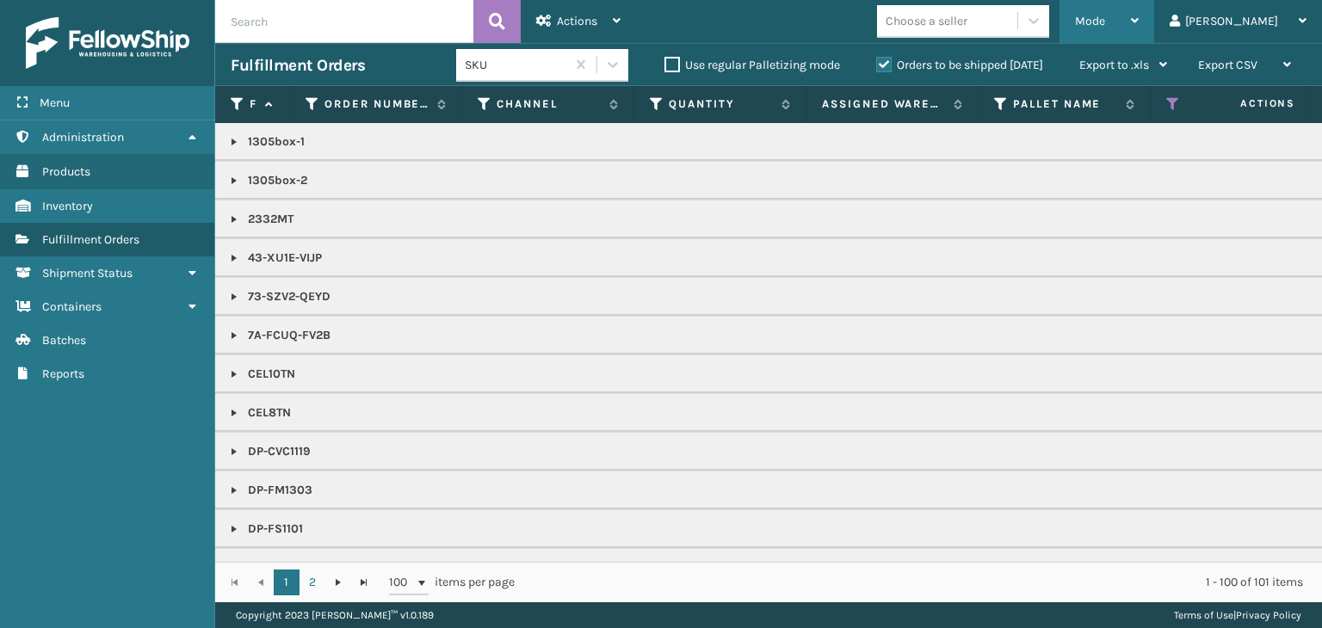
click at [1139, 30] on div "Mode" at bounding box center [1107, 21] width 64 height 43
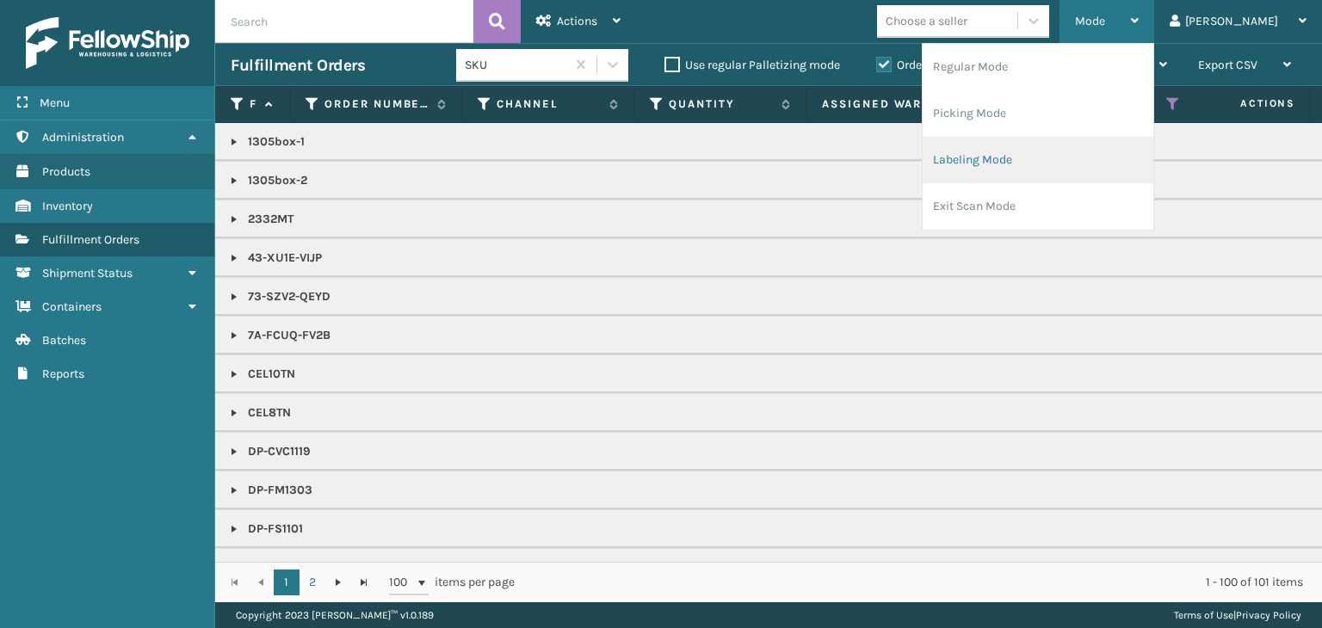
click at [1041, 171] on li "Labeling Mode" at bounding box center [1038, 160] width 231 height 46
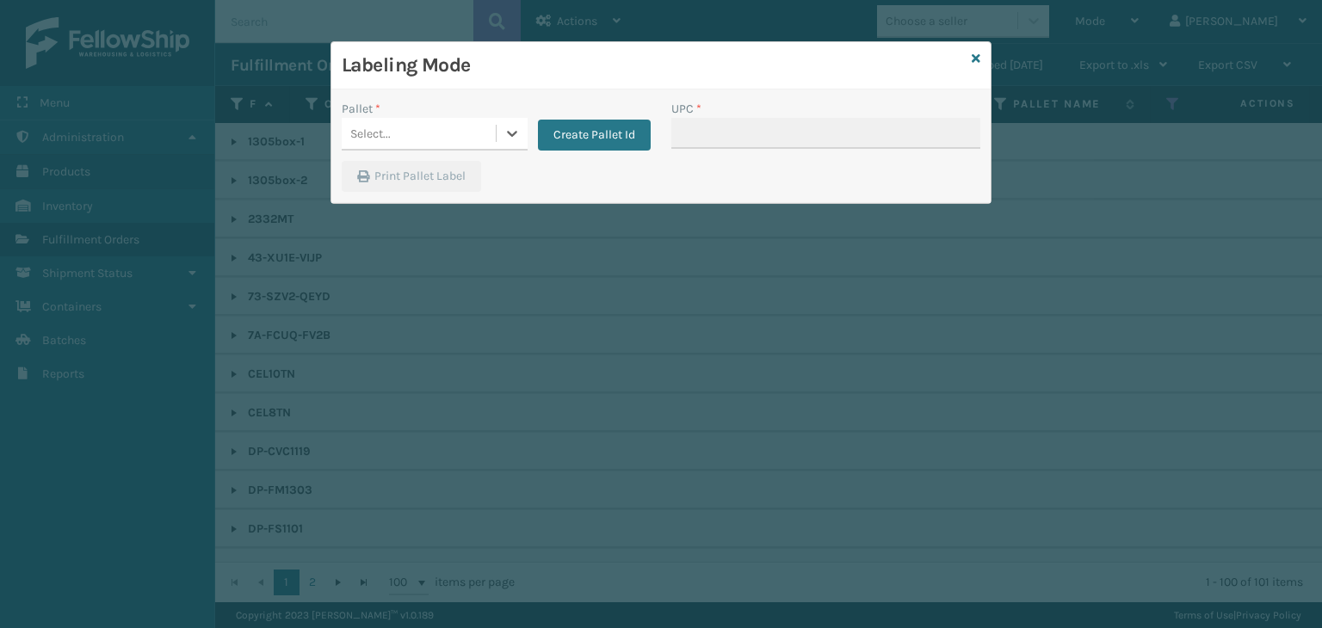
click at [379, 128] on div "Select..." at bounding box center [370, 134] width 40 height 18
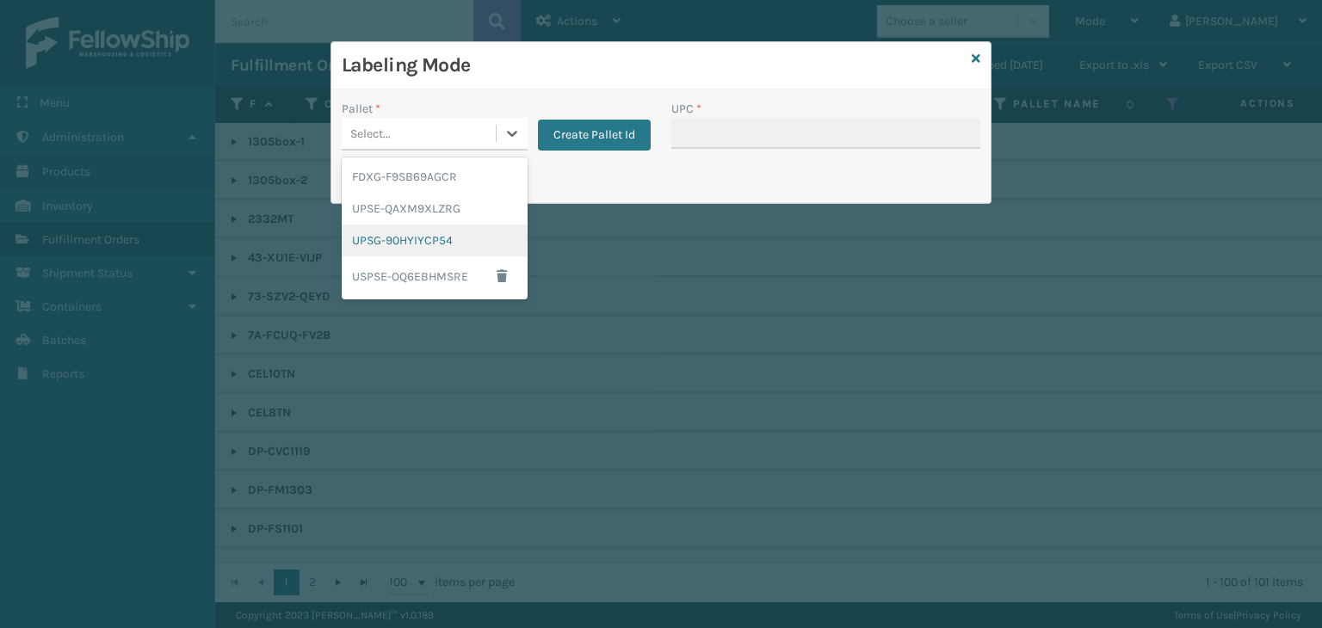
click at [436, 244] on div "UPSG-90HYIYCP54" at bounding box center [435, 241] width 186 height 32
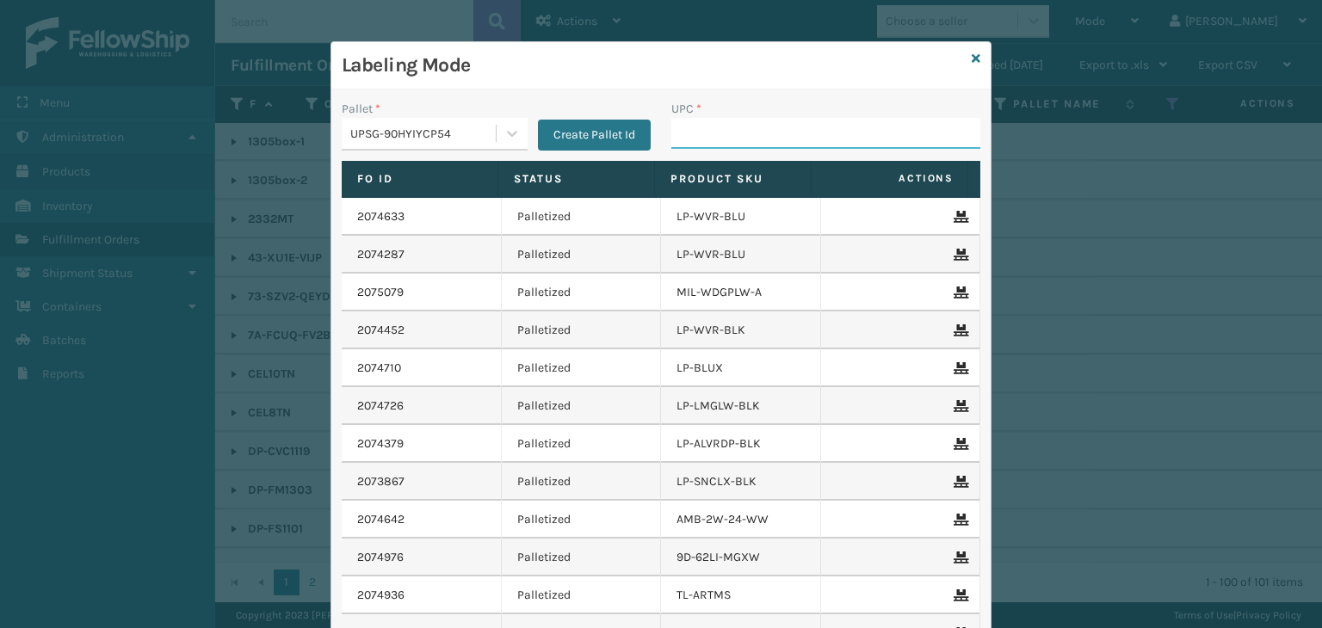
click at [713, 121] on input "UPC *" at bounding box center [825, 133] width 309 height 31
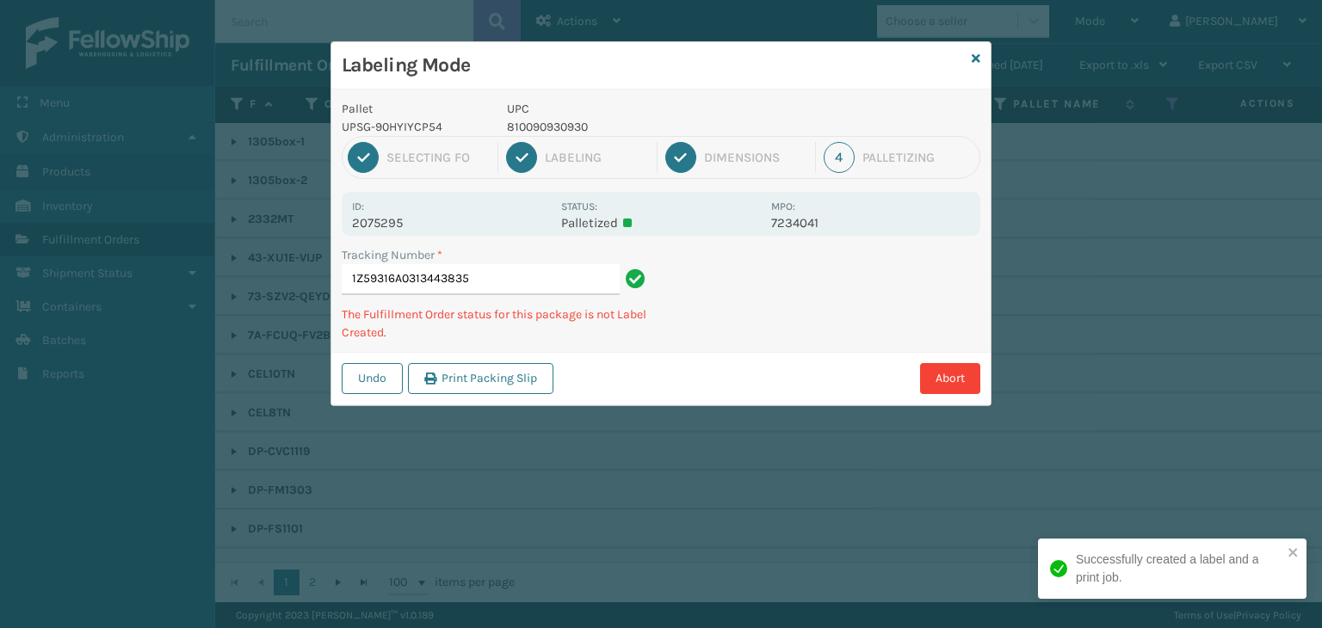
click at [540, 126] on p "810090930930" at bounding box center [634, 127] width 254 height 18
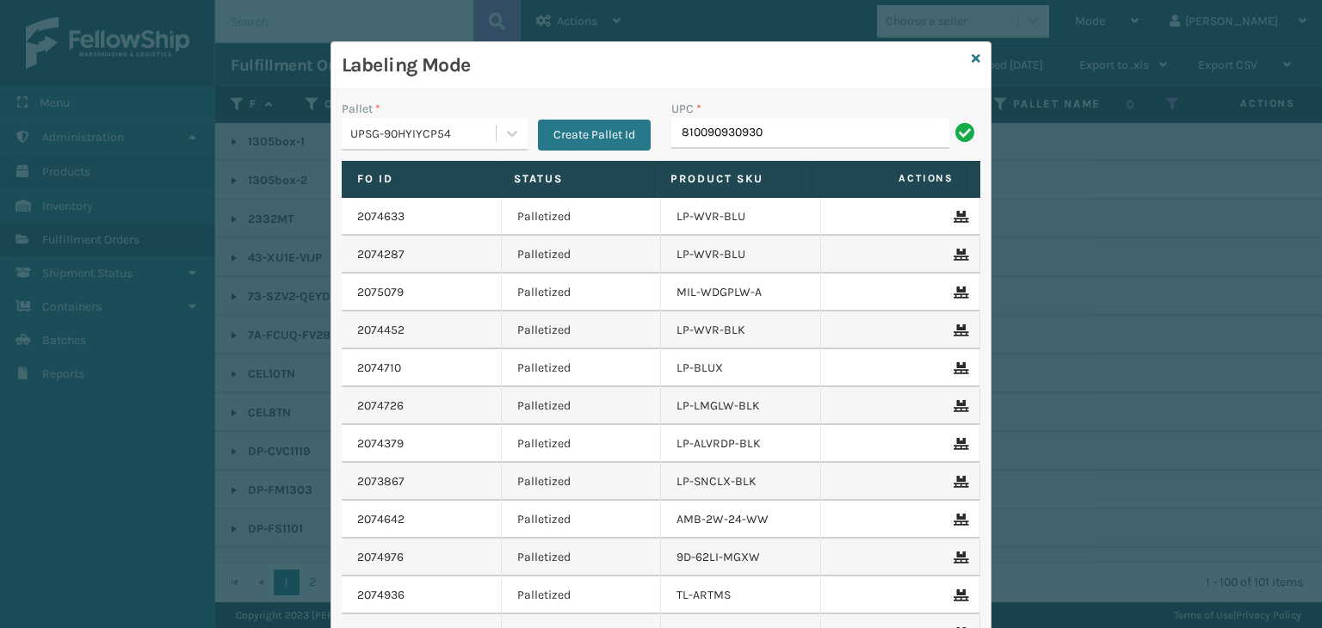
type input "810090930930"
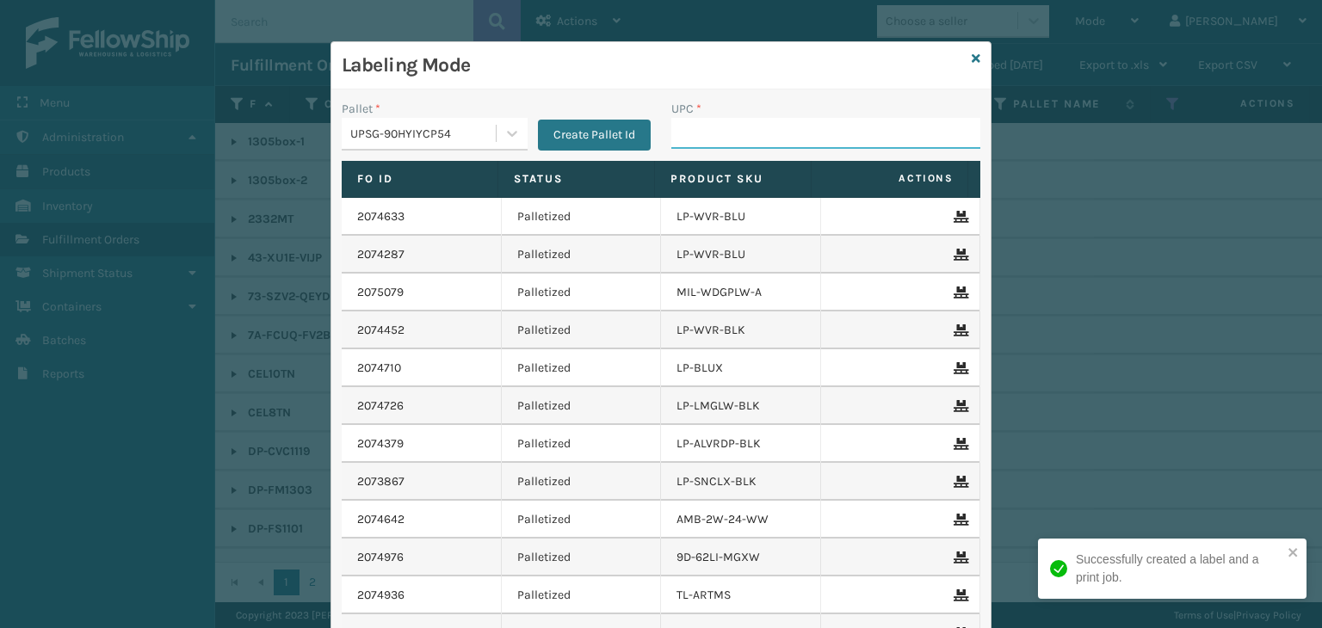
paste input "810090930930"
type input "810090930930"
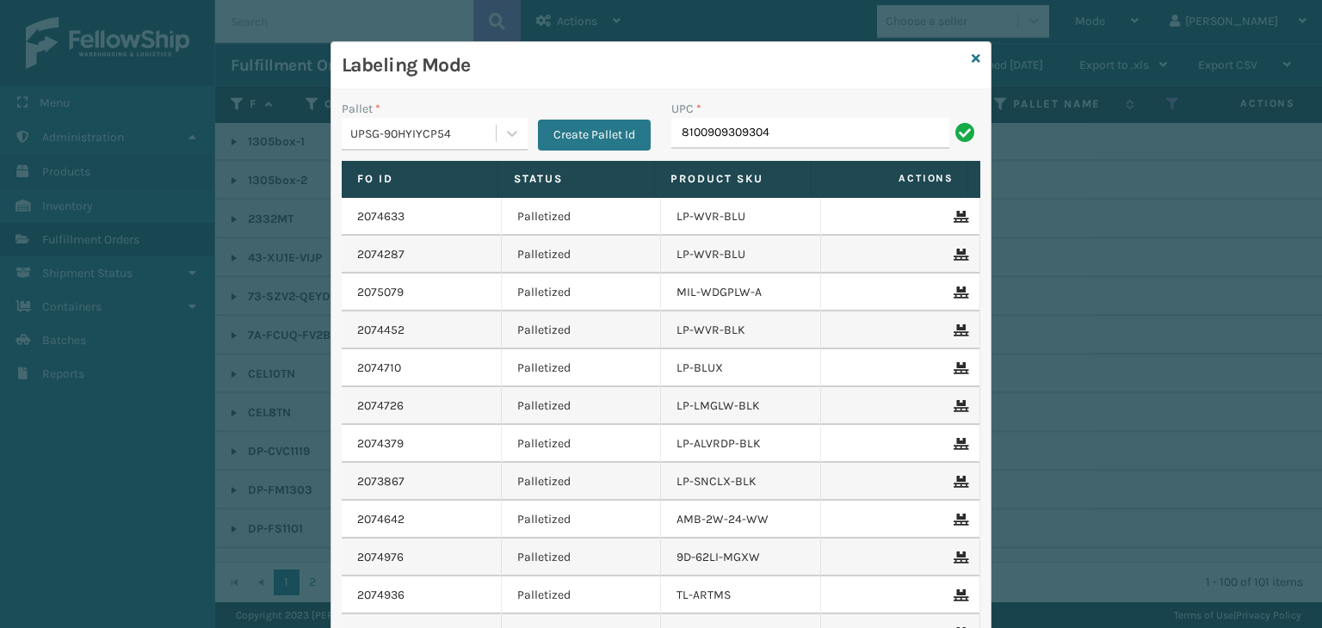
type input "8100909309304"
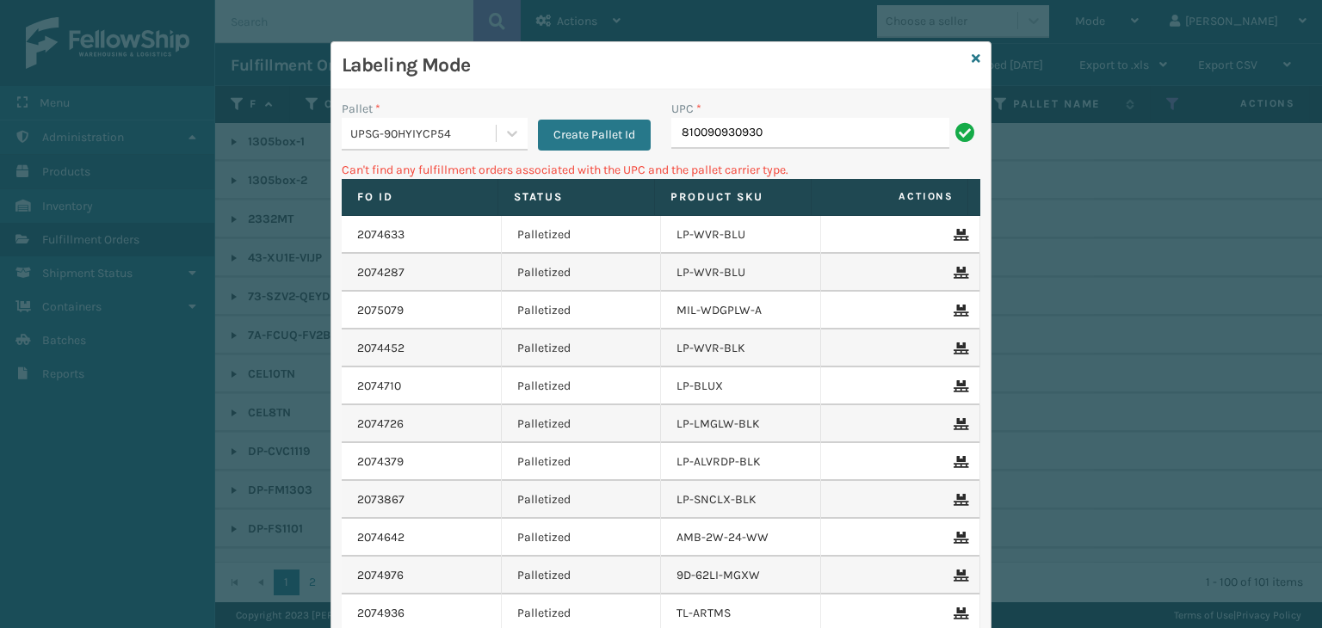
type input "810090930930"
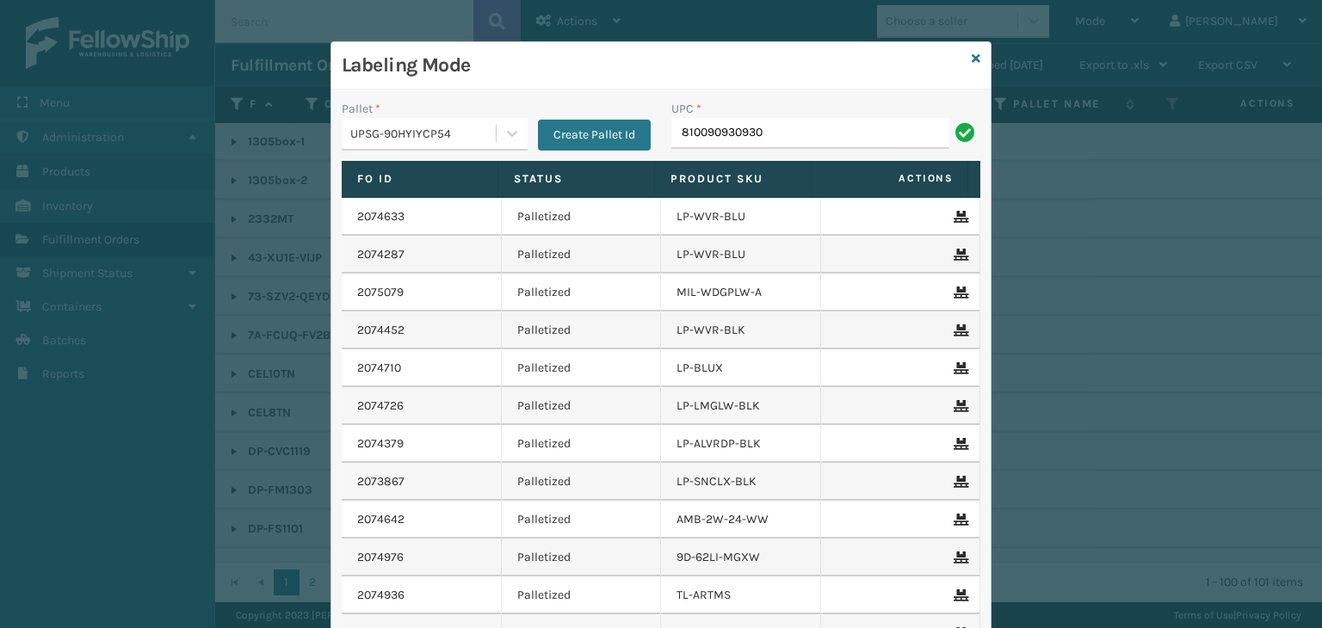
type input "810090930930"
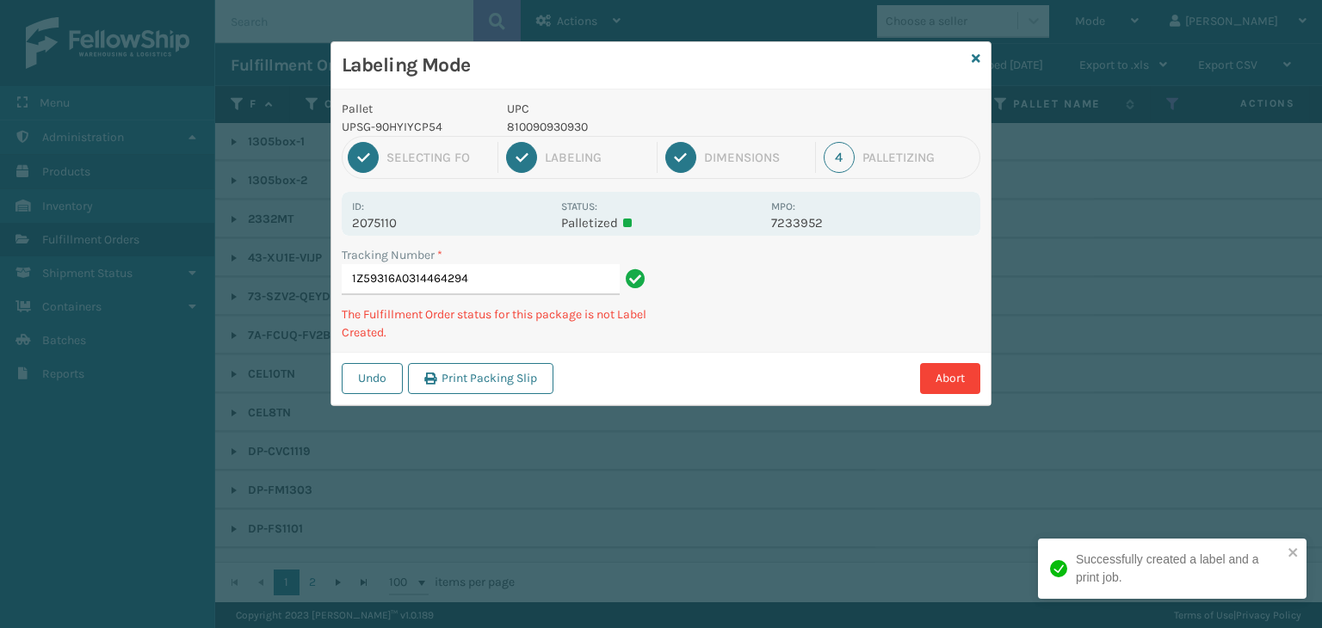
type input "1Z59316A0314464294810090930930"
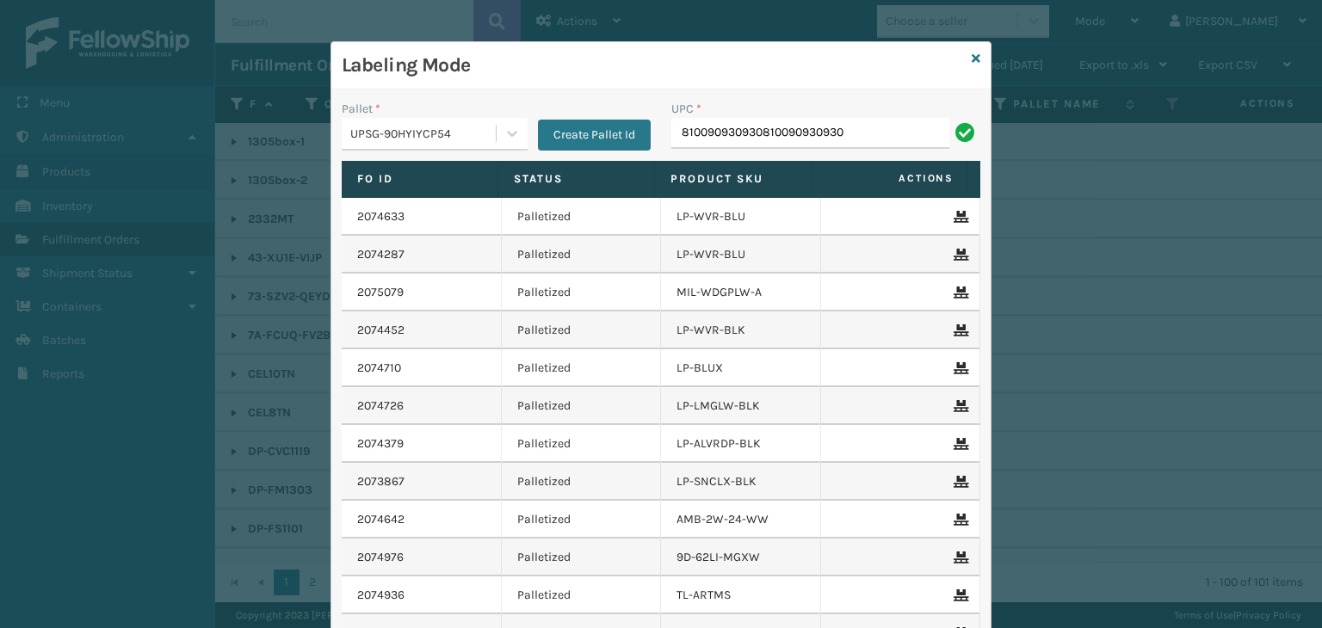
drag, startPoint x: 857, startPoint y: 139, endPoint x: 0, endPoint y: 146, distance: 857.4
click at [65, 90] on div "Labeling Mode Pallet * UPSG-90HYIYCP54 Create Pallet Id UPC * 81009093093081009…" at bounding box center [661, 314] width 1322 height 628
type input "810090930930"
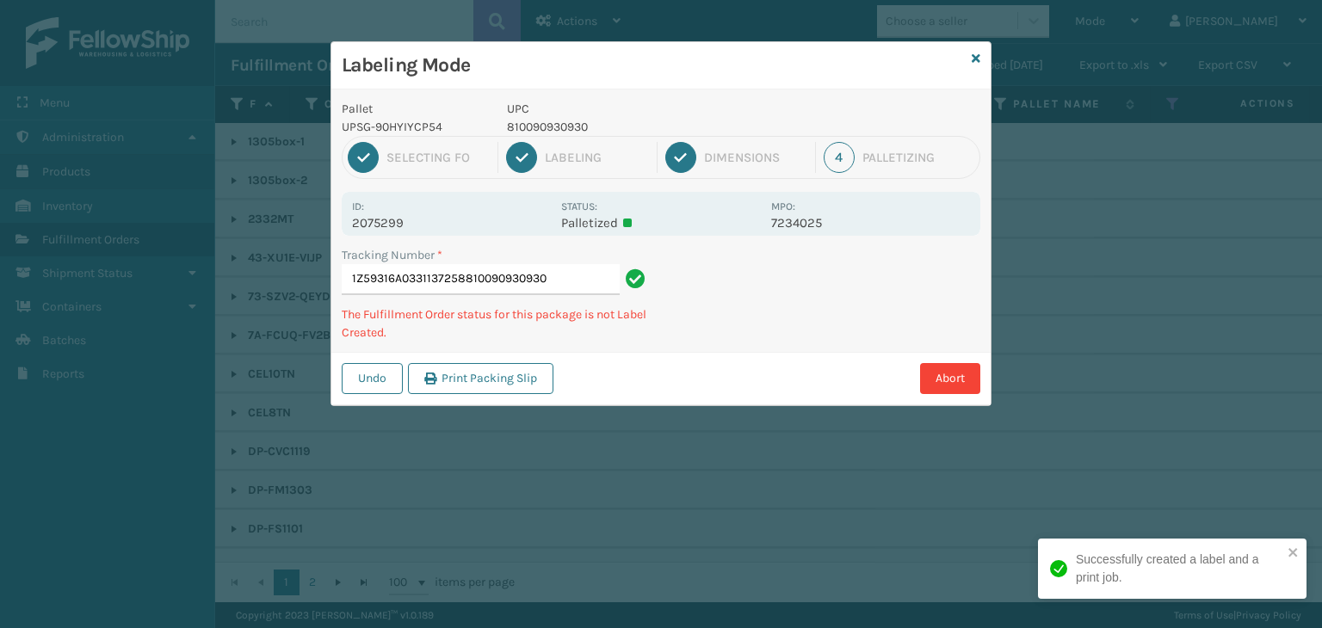
type input "1Z59316A0331137258810090930930810090930930"
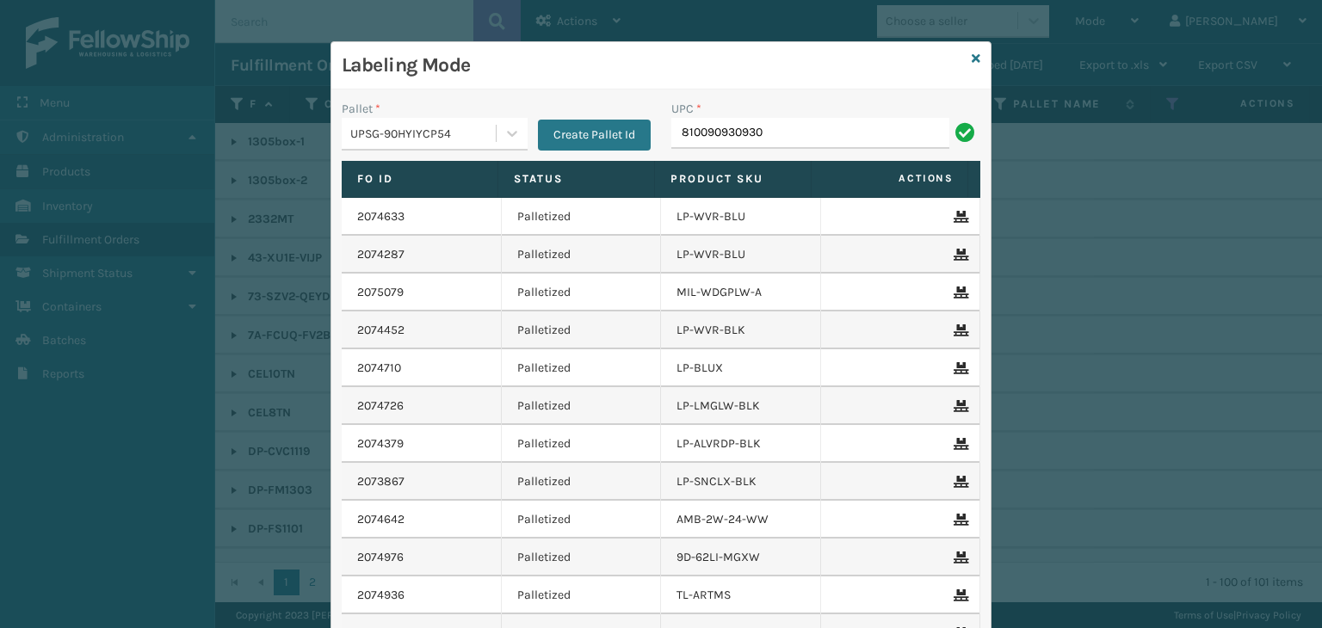
type input "810090930930"
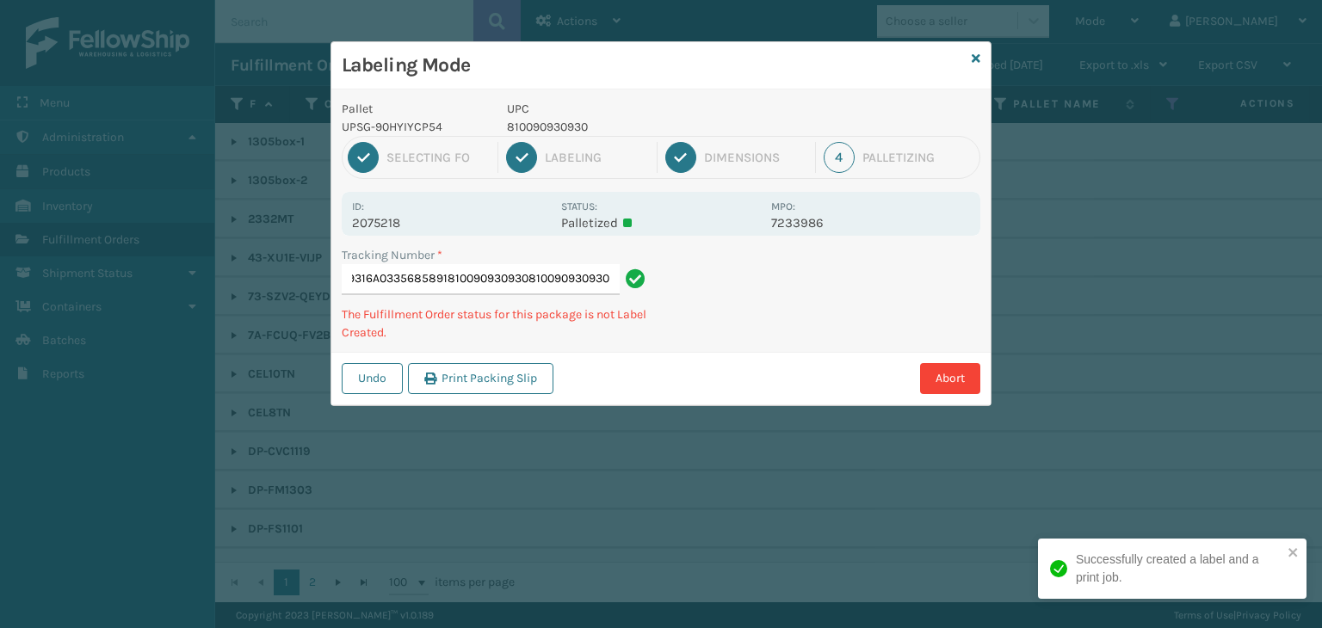
type input "1Z59316A0335685891810090930930810090930930810090930930"
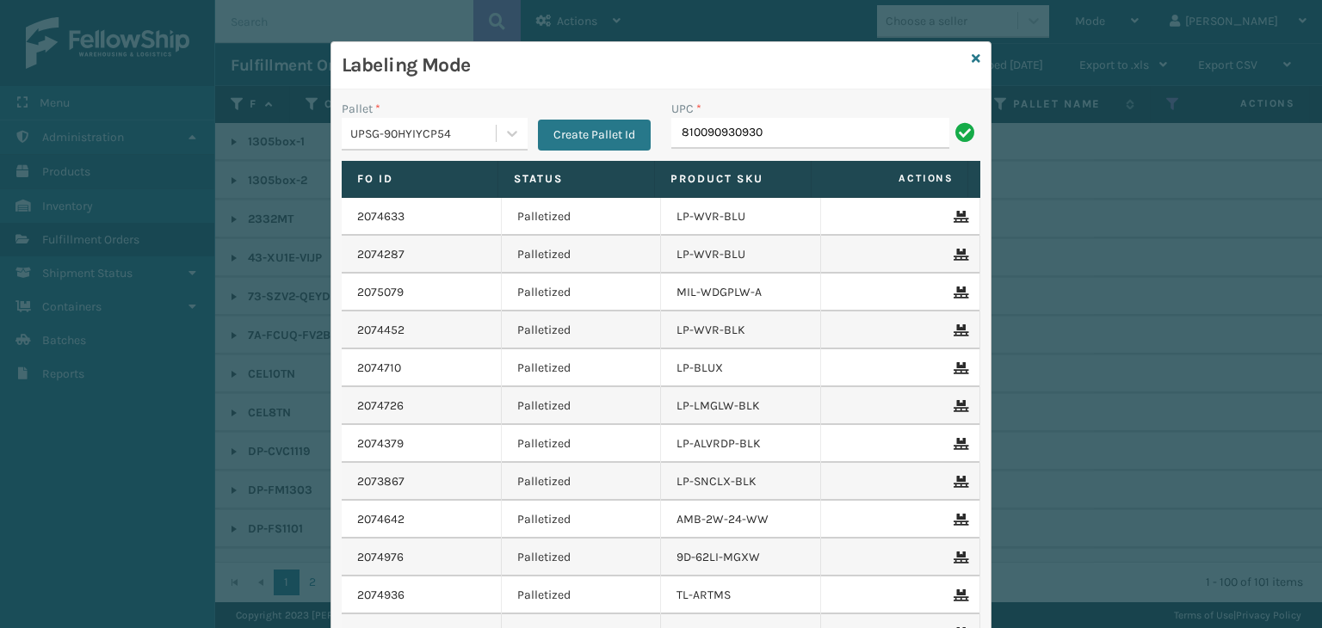
type input "810090930930"
type input "LP-STMRC-SLV"
type input "LP-RMXPLS-BLK"
click at [972, 57] on icon at bounding box center [976, 59] width 9 height 12
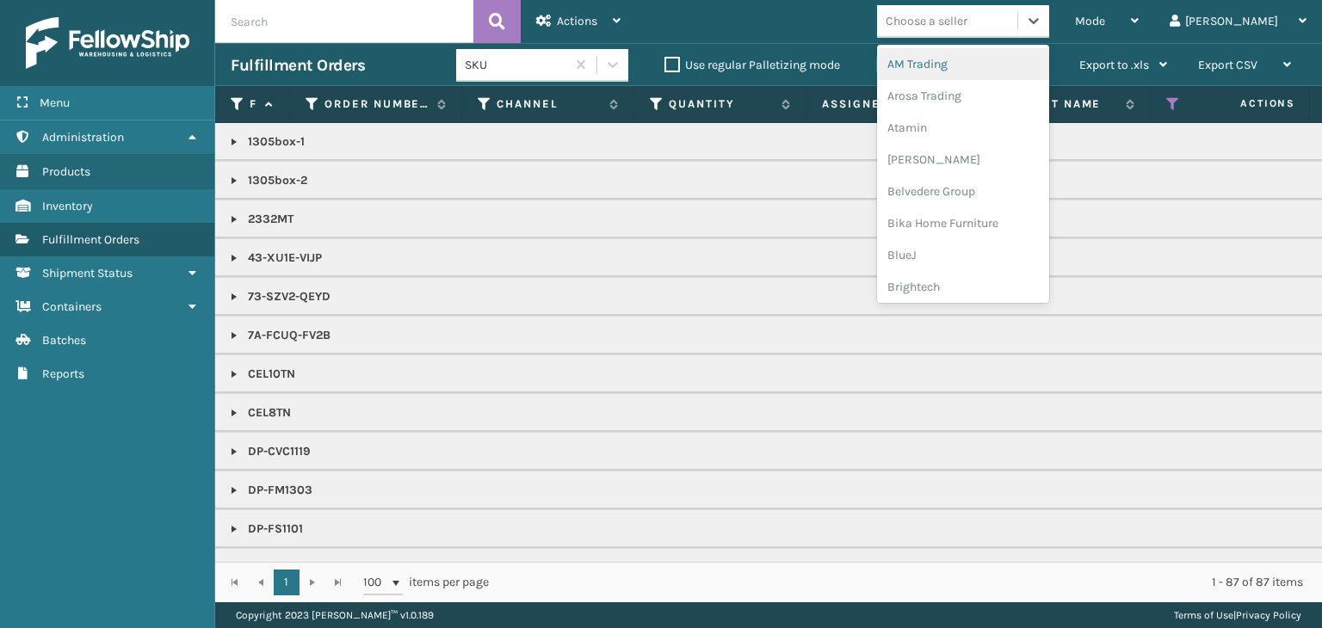
click at [1006, 10] on div "Choose a seller" at bounding box center [947, 21] width 140 height 28
type input "LI"
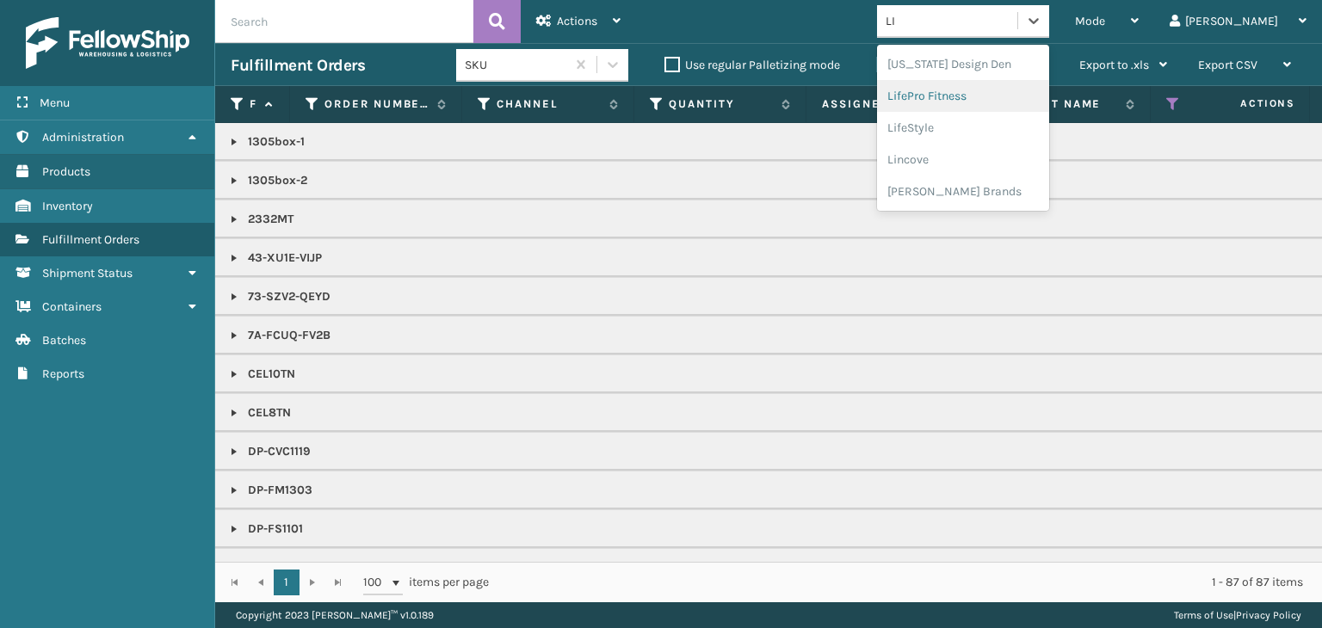
click at [1041, 87] on div "LifePro Fitness" at bounding box center [963, 96] width 172 height 32
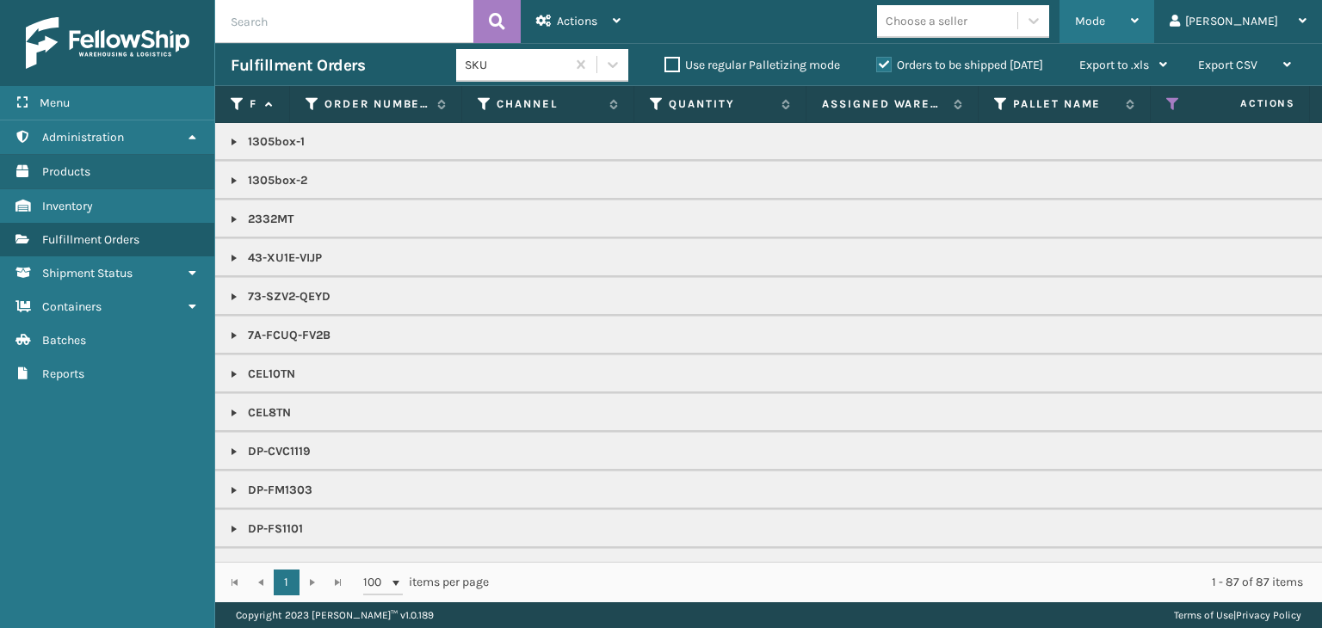
click at [1139, 9] on div "Mode" at bounding box center [1107, 21] width 64 height 43
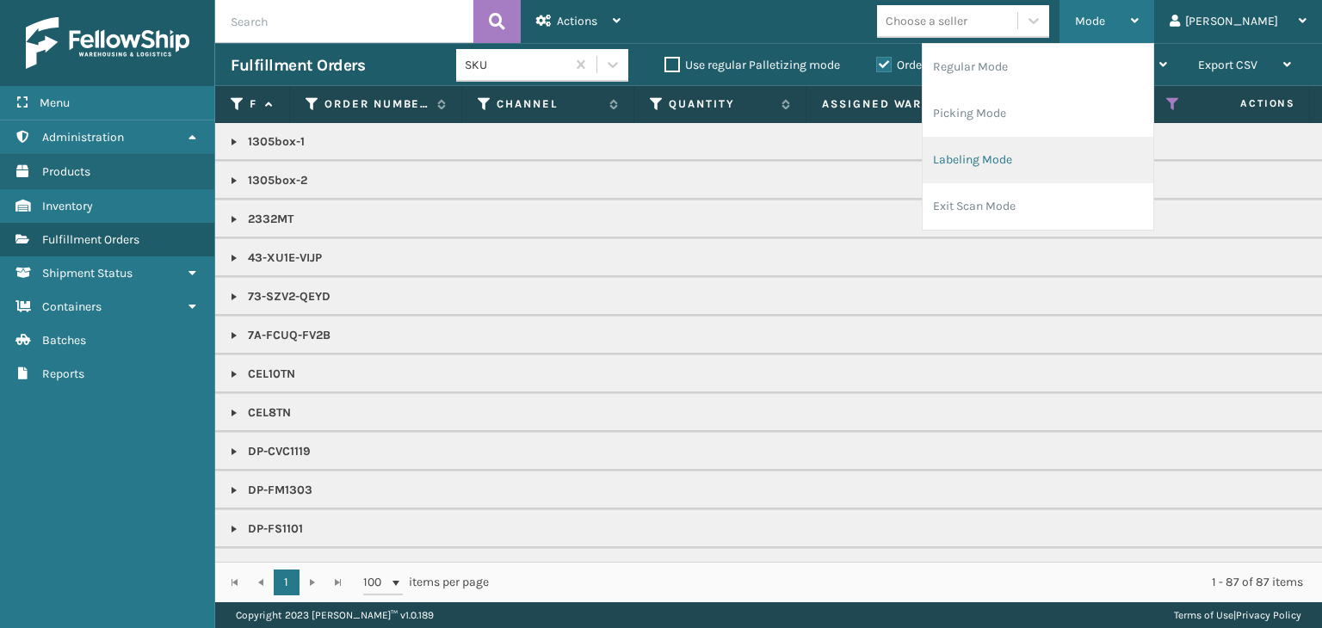
click at [1105, 170] on li "Labeling Mode" at bounding box center [1038, 160] width 231 height 46
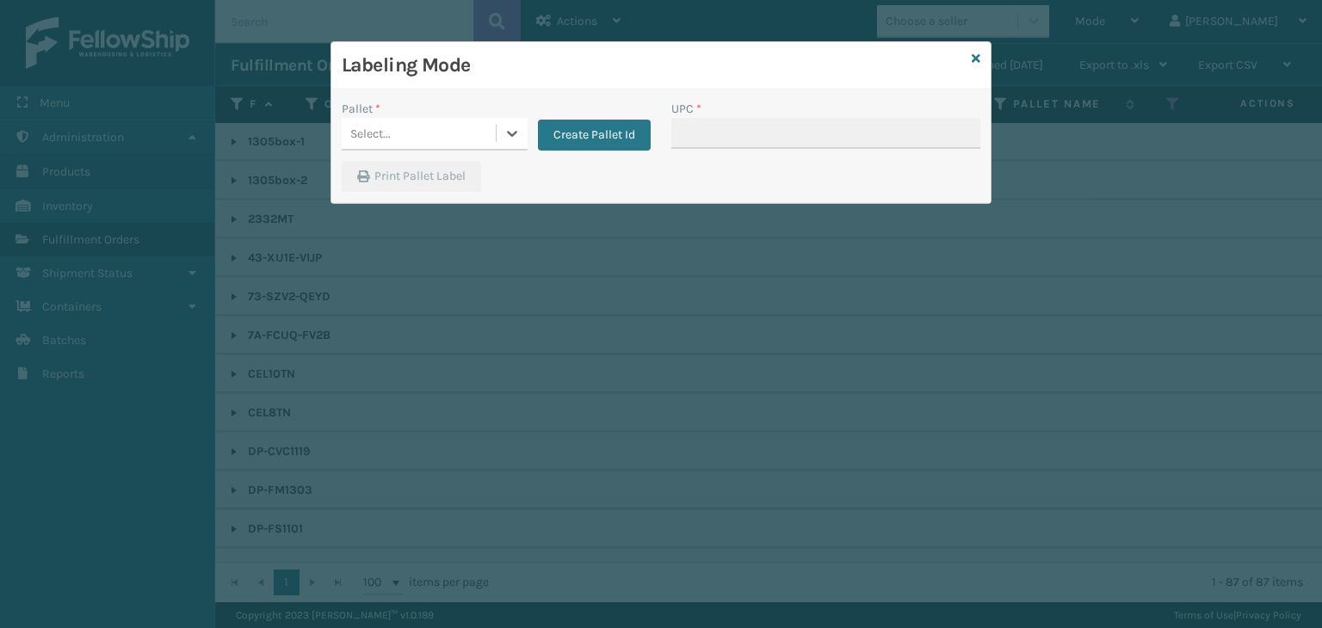
click at [444, 134] on div "Select..." at bounding box center [419, 134] width 154 height 28
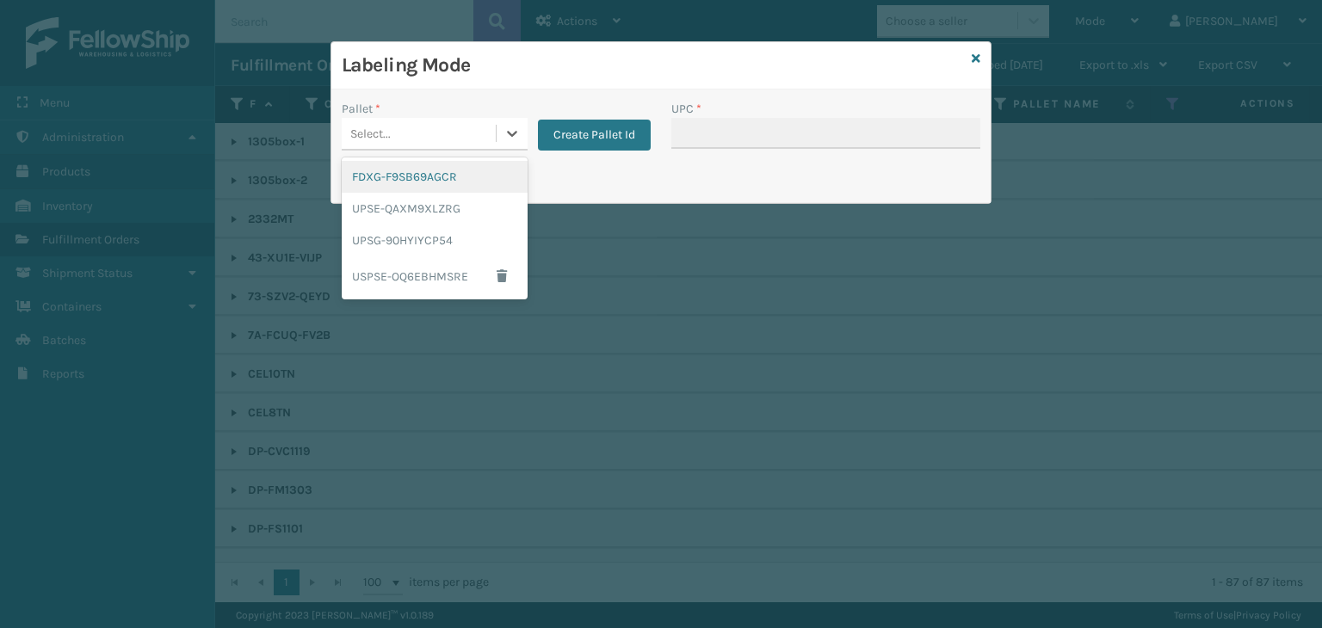
click at [461, 168] on div "FDXG-F9SB69AGCR" at bounding box center [435, 177] width 186 height 32
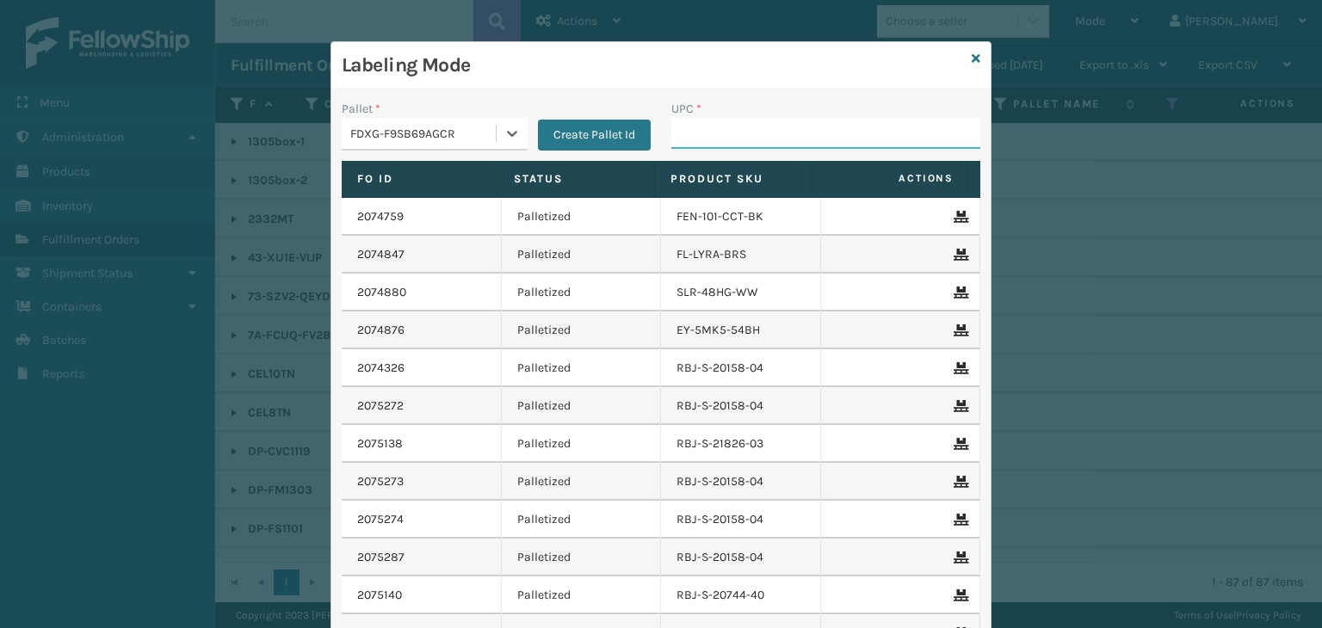
click at [787, 120] on input "UPC *" at bounding box center [825, 133] width 309 height 31
click at [972, 58] on icon at bounding box center [976, 59] width 9 height 12
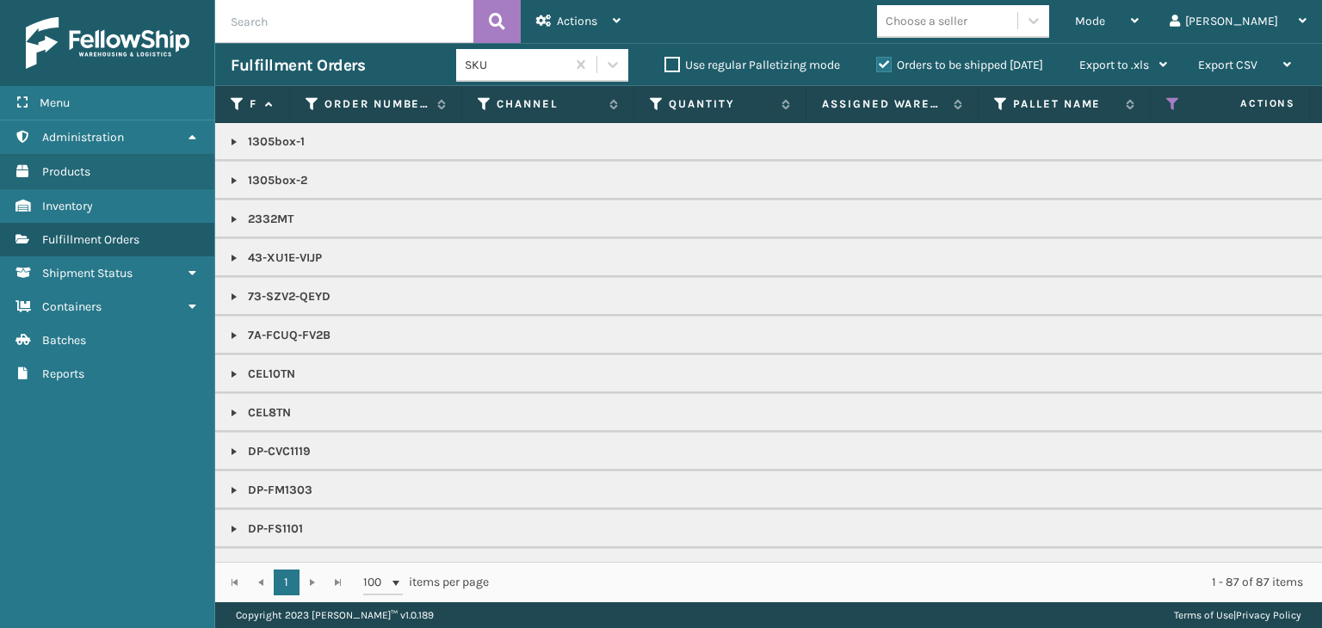
click at [968, 24] on div "Choose a seller" at bounding box center [927, 21] width 82 height 18
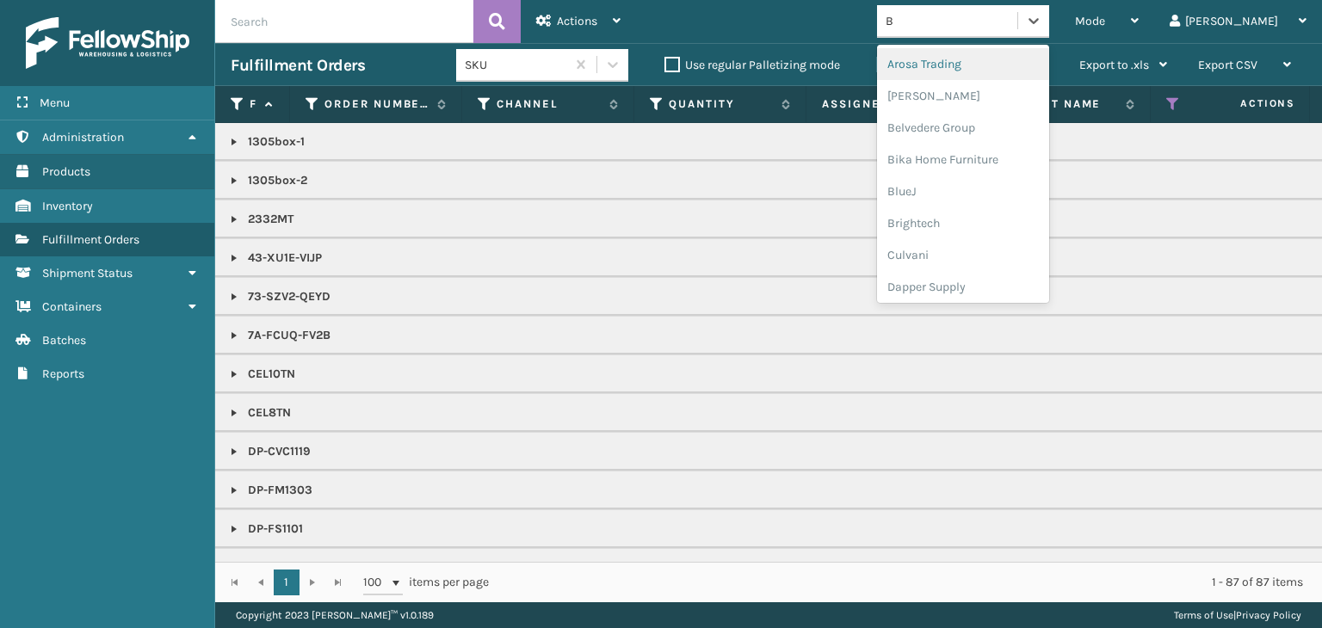
type input "BR"
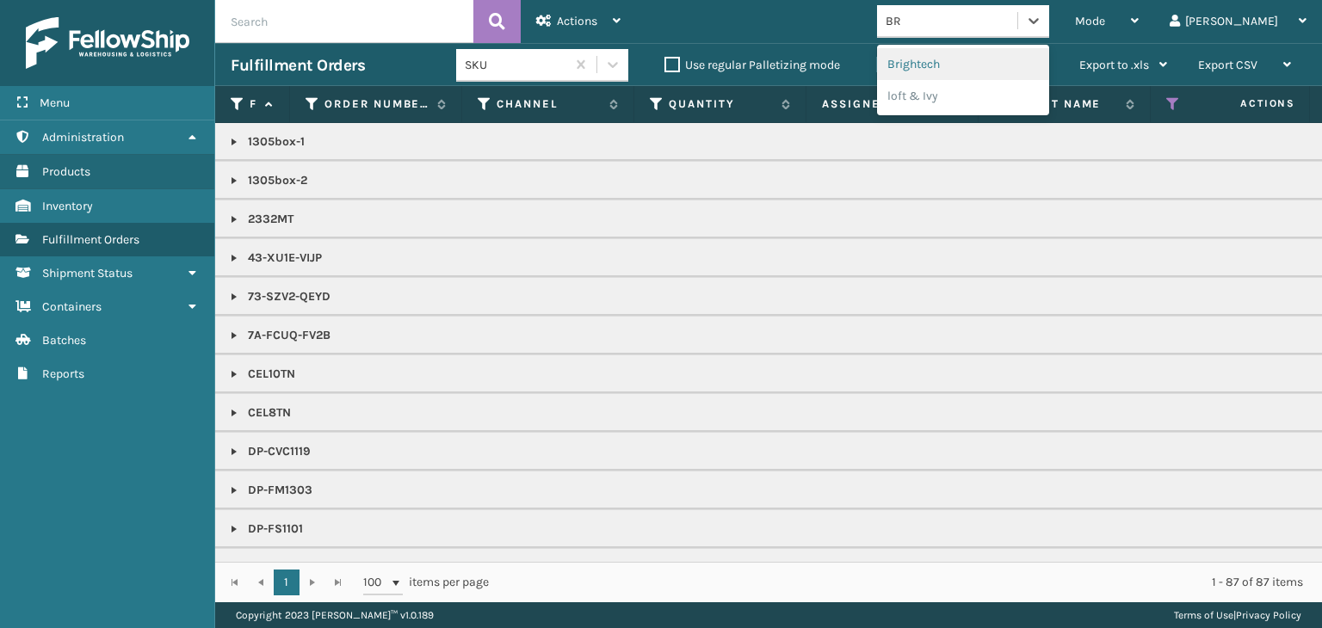
click at [988, 66] on div "Brightech" at bounding box center [963, 64] width 172 height 32
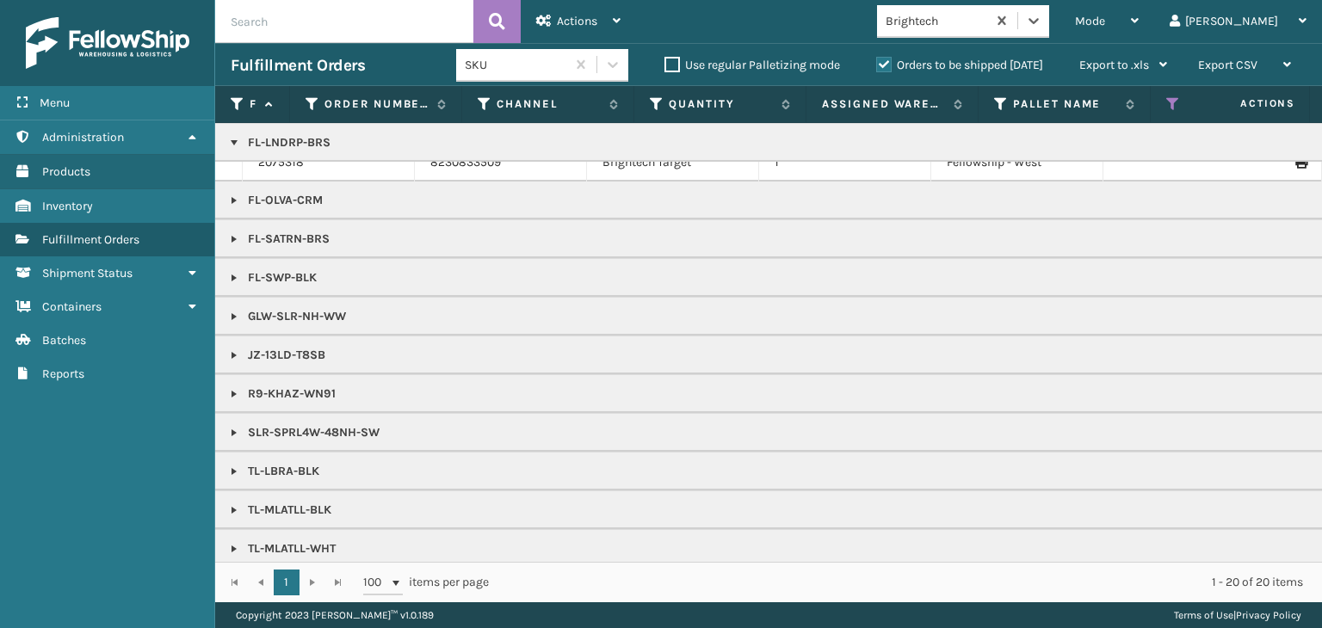
scroll to position [378, 0]
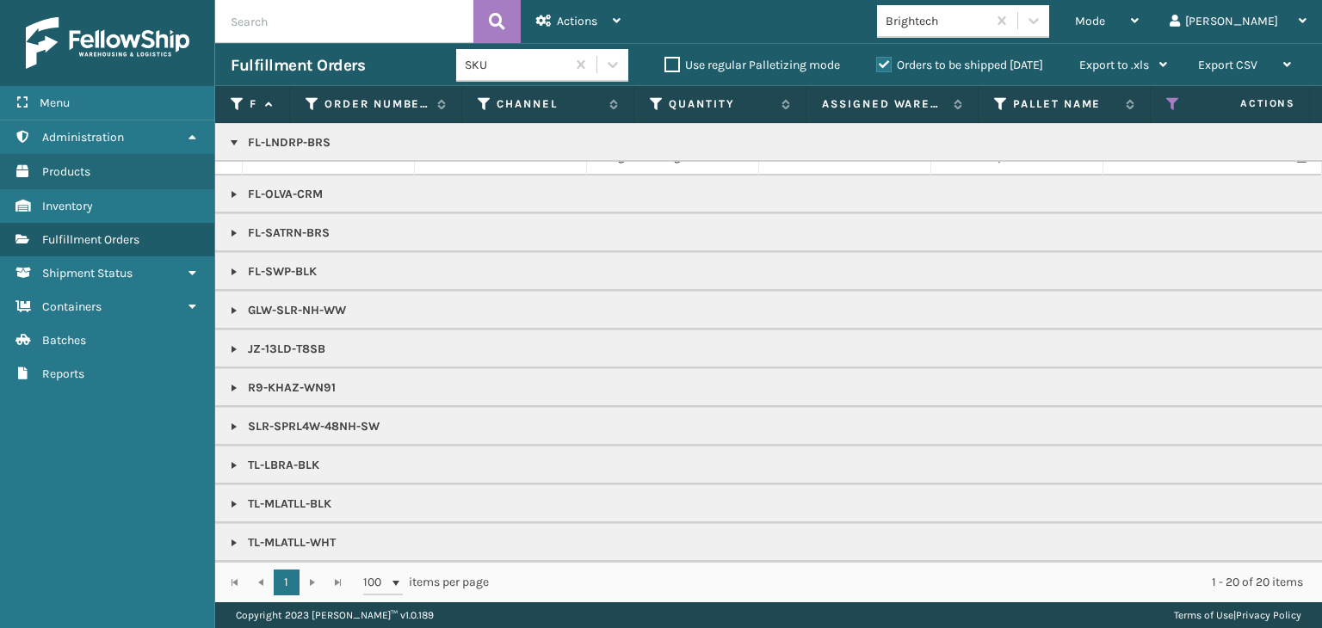
click at [239, 498] on link at bounding box center [234, 505] width 14 height 14
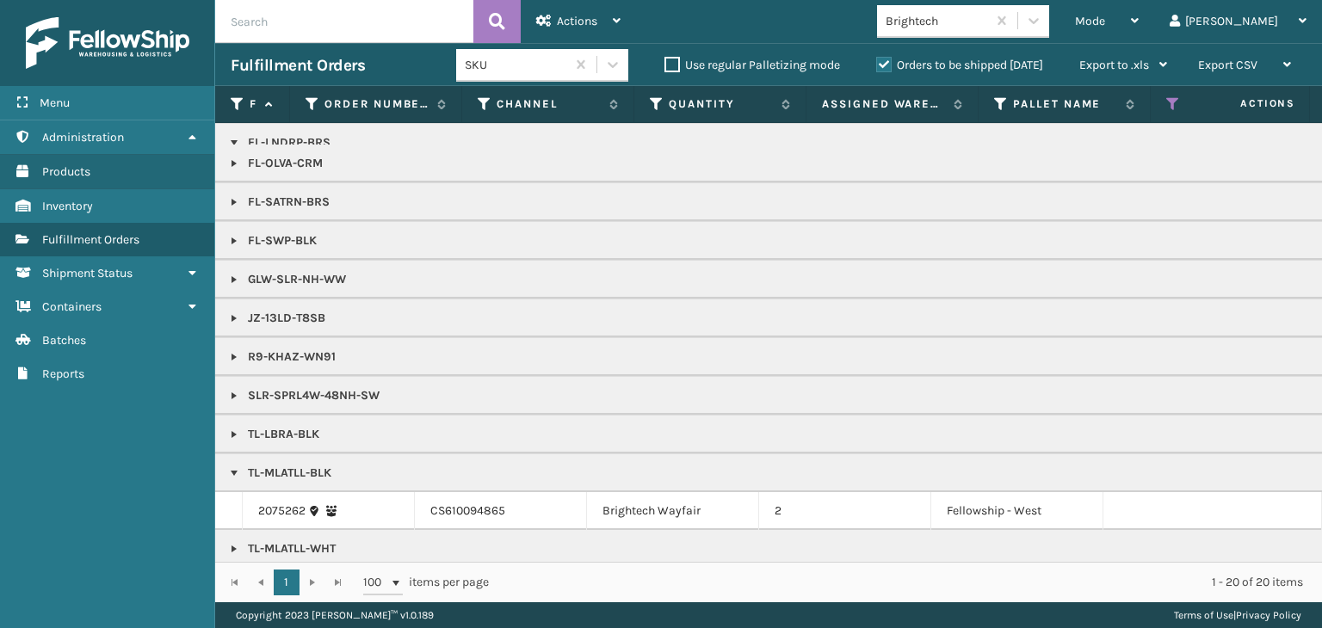
scroll to position [415, 0]
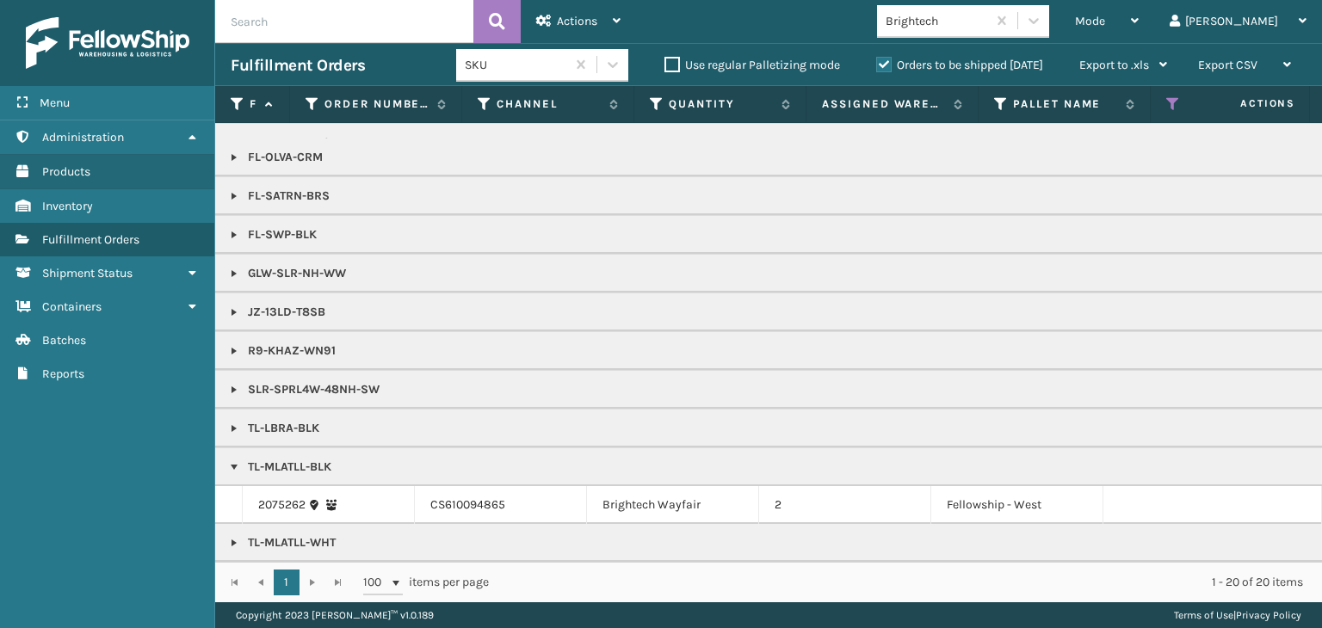
drag, startPoint x: 233, startPoint y: 525, endPoint x: 305, endPoint y: 453, distance: 101.7
click at [234, 536] on link at bounding box center [234, 543] width 14 height 14
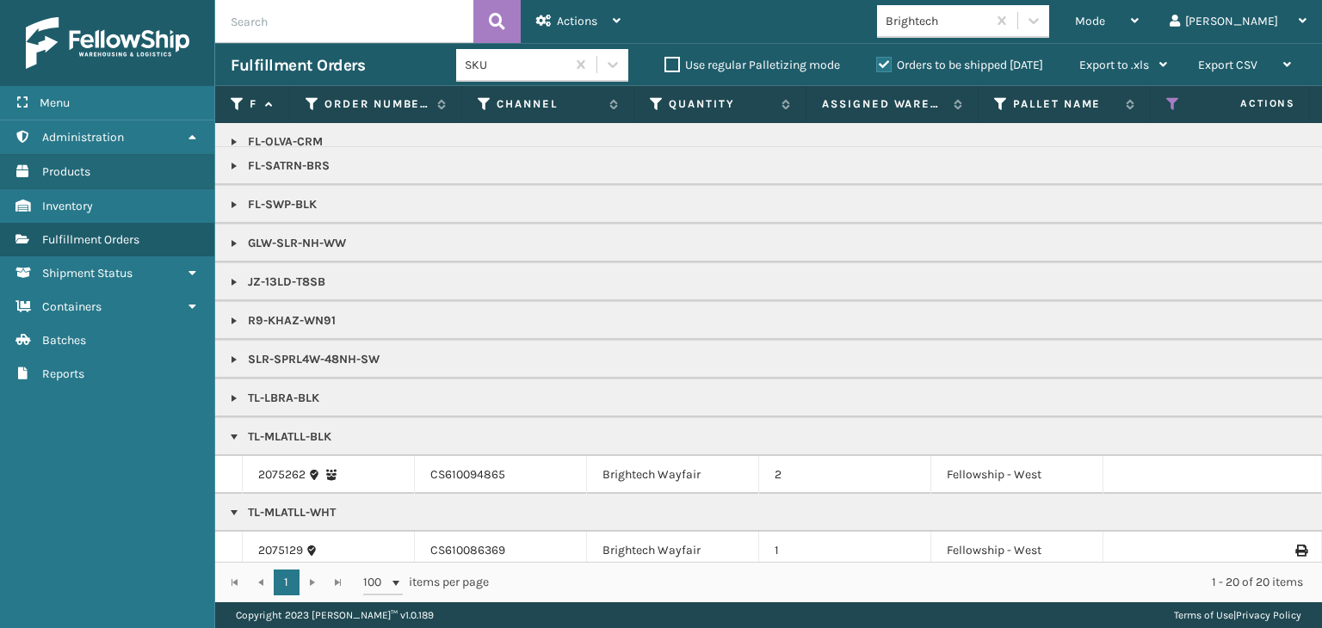
scroll to position [453, 0]
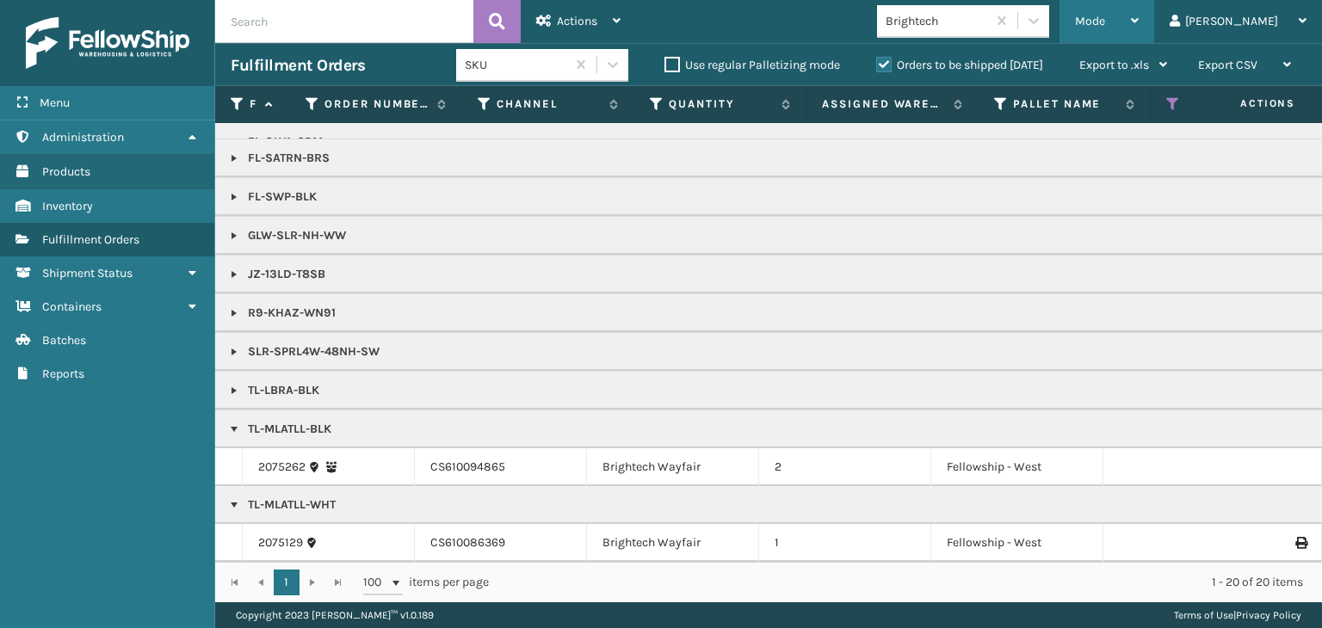
click at [1139, 11] on div "Mode" at bounding box center [1107, 21] width 64 height 43
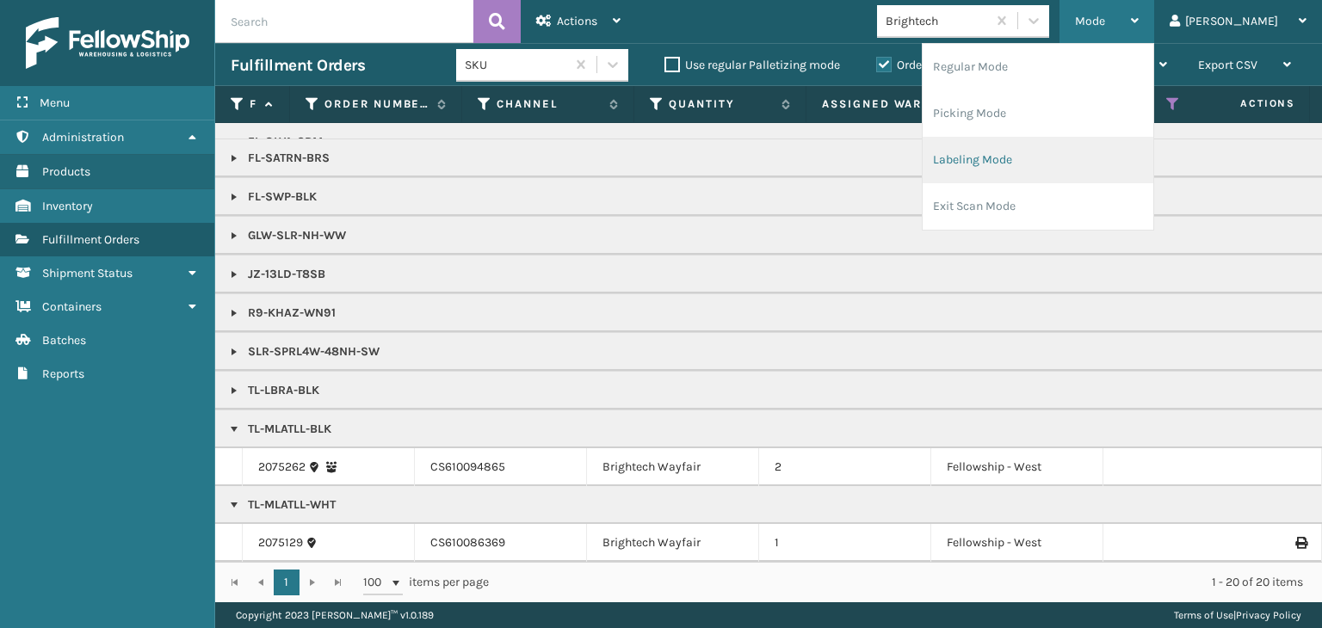
click at [1101, 179] on li "Labeling Mode" at bounding box center [1038, 160] width 231 height 46
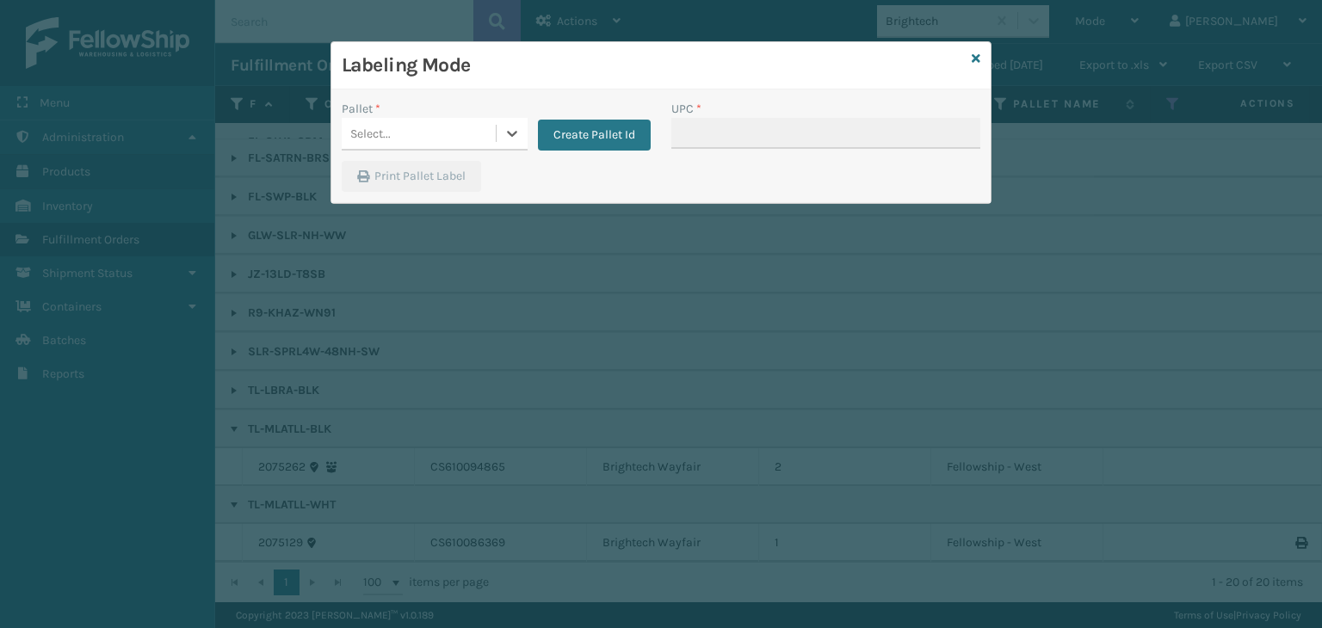
click at [387, 121] on div "Select..." at bounding box center [419, 134] width 154 height 28
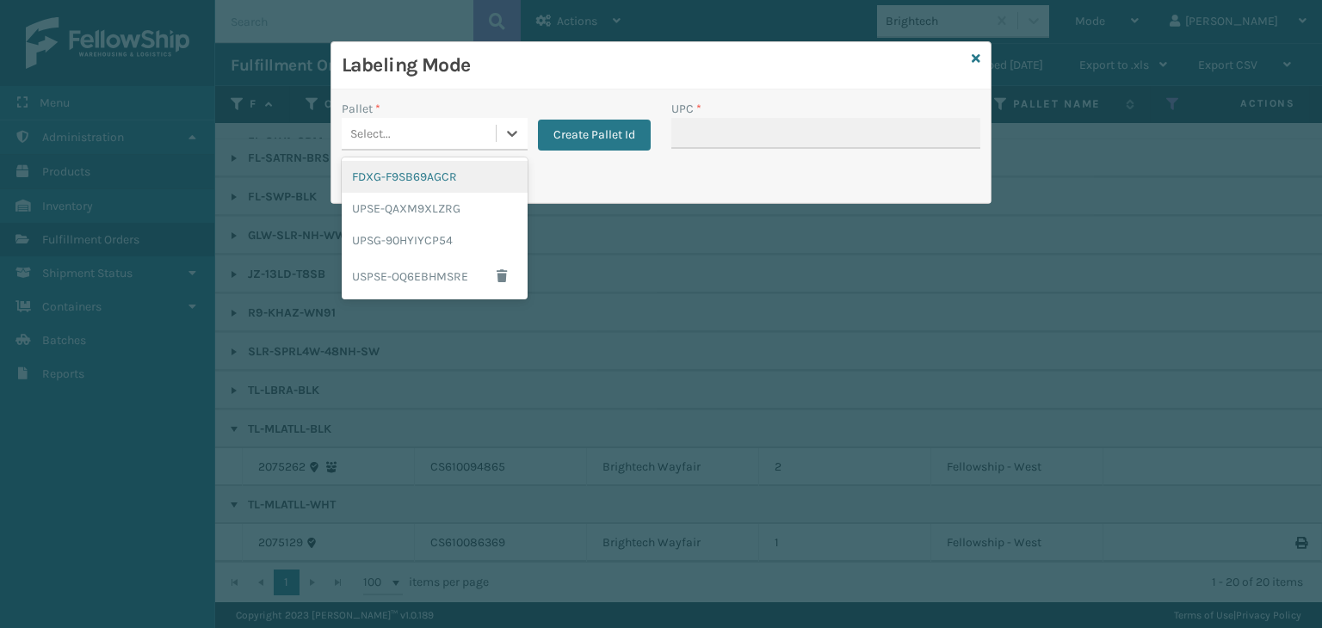
click at [417, 176] on div "FDXG-F9SB69AGCR" at bounding box center [435, 177] width 186 height 32
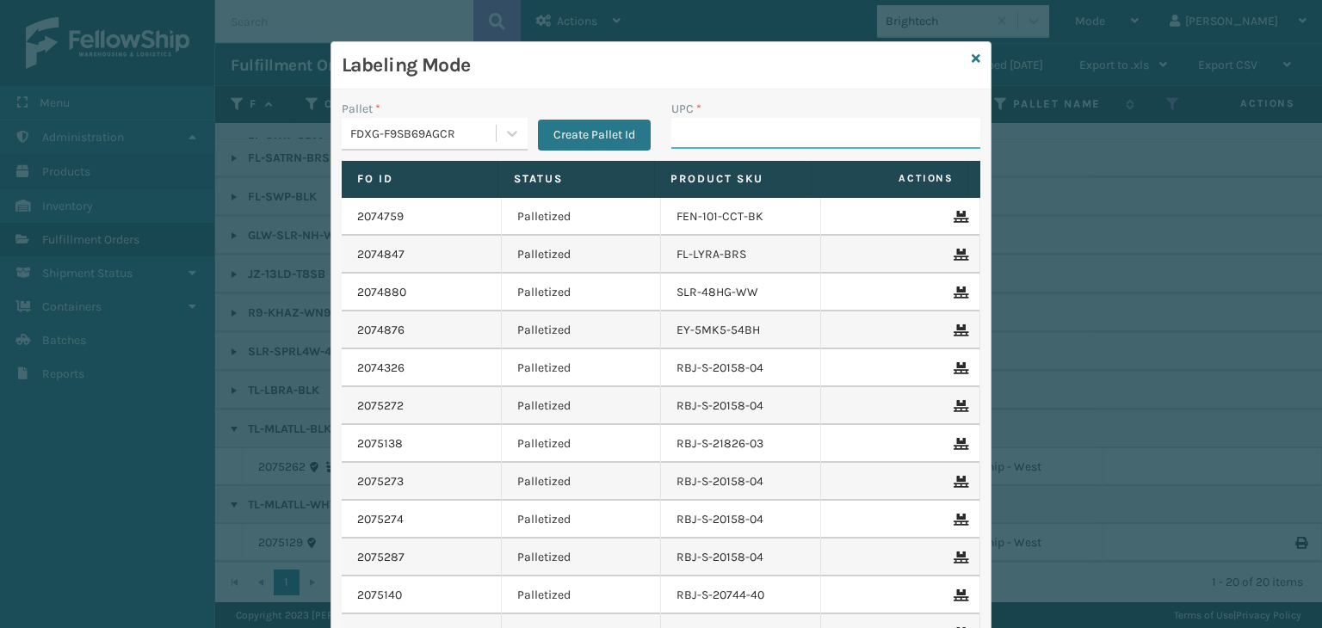
click at [780, 133] on input "UPC *" at bounding box center [825, 133] width 309 height 31
type input "850040667141"
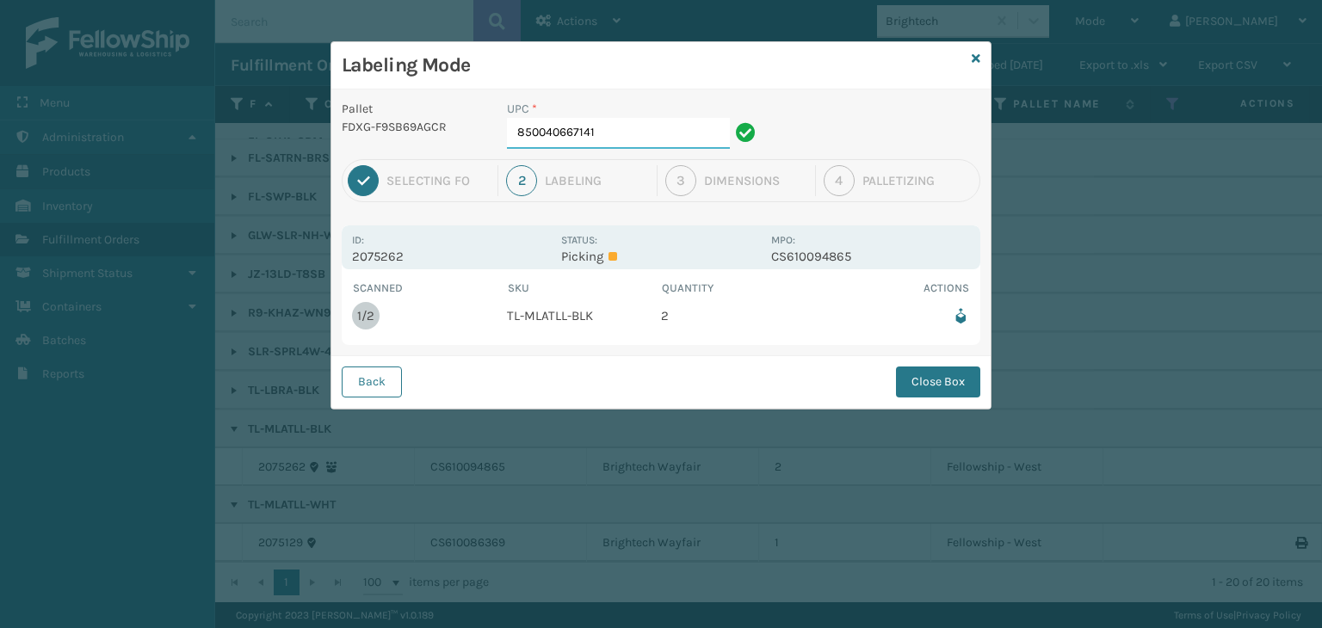
click at [623, 128] on input "850040667141" at bounding box center [618, 133] width 223 height 31
click at [941, 387] on button "Close Box" at bounding box center [938, 382] width 84 height 31
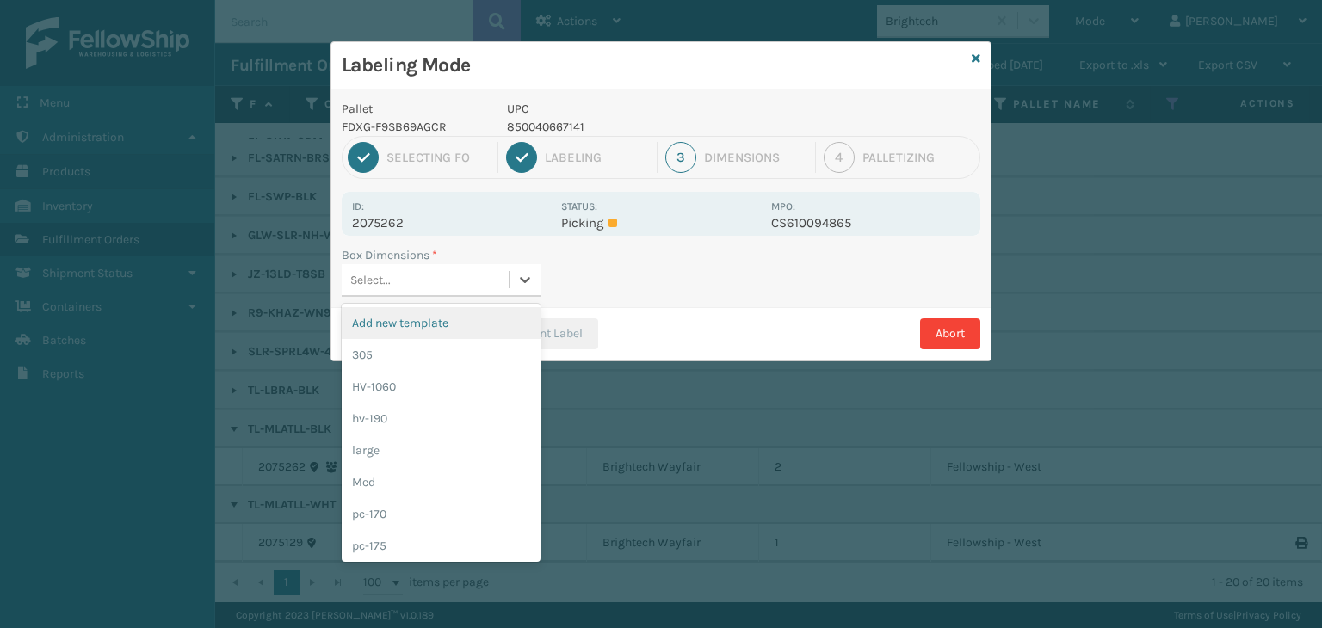
click at [452, 279] on div "Select..." at bounding box center [425, 280] width 167 height 28
click at [382, 475] on div "Med" at bounding box center [441, 483] width 199 height 32
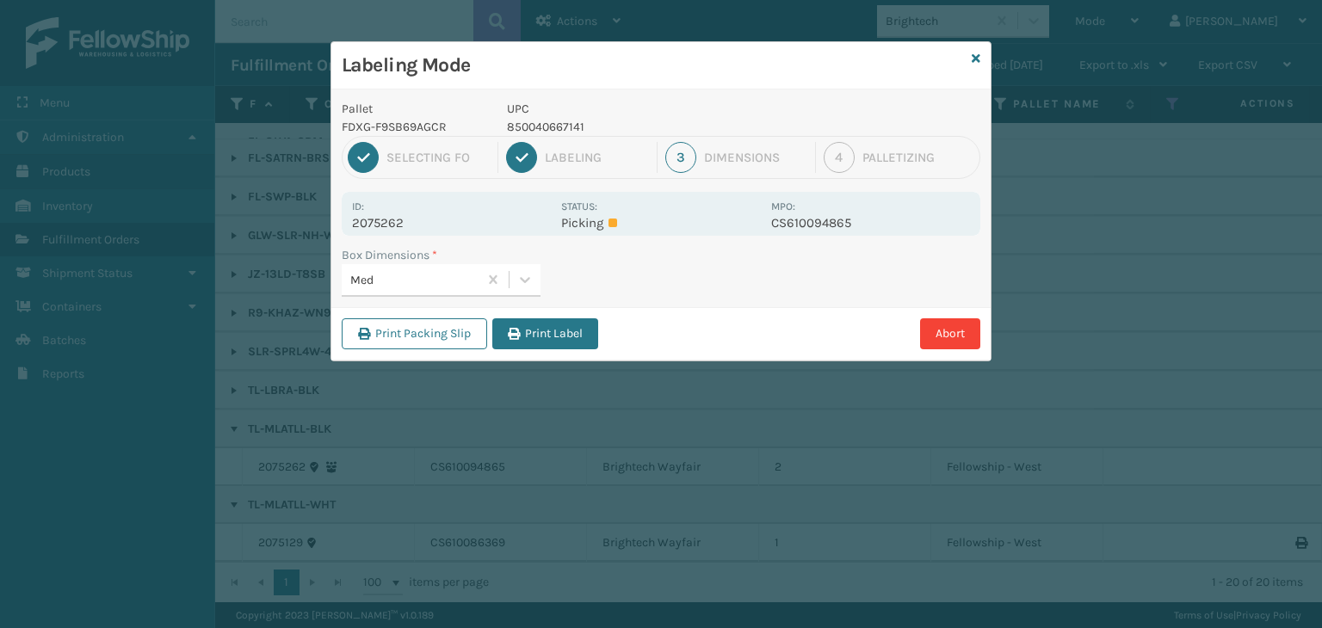
click at [558, 316] on div "Print Packing Slip Print Label Abort" at bounding box center [660, 333] width 659 height 53
click at [558, 317] on div "Print Packing Slip Print Label Abort" at bounding box center [660, 333] width 659 height 53
drag, startPoint x: 566, startPoint y: 304, endPoint x: 572, endPoint y: 325, distance: 21.5
click at [568, 312] on div "Pallet FDXG-F9SB69AGCR UPC 850040667141 1 Selecting FO 2 Labeling 3 Dimensions …" at bounding box center [660, 225] width 659 height 271
click at [572, 325] on button "Print Label" at bounding box center [545, 334] width 106 height 31
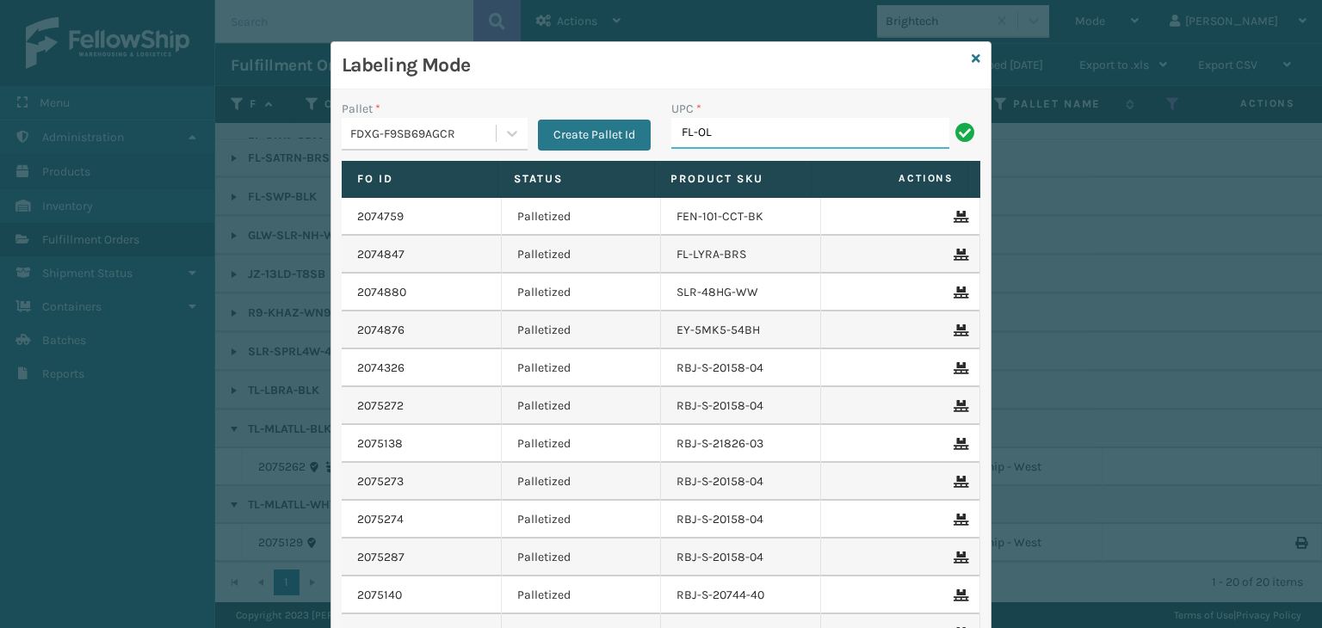
type input "FL-OLVA-CRM"
type input "853913008072"
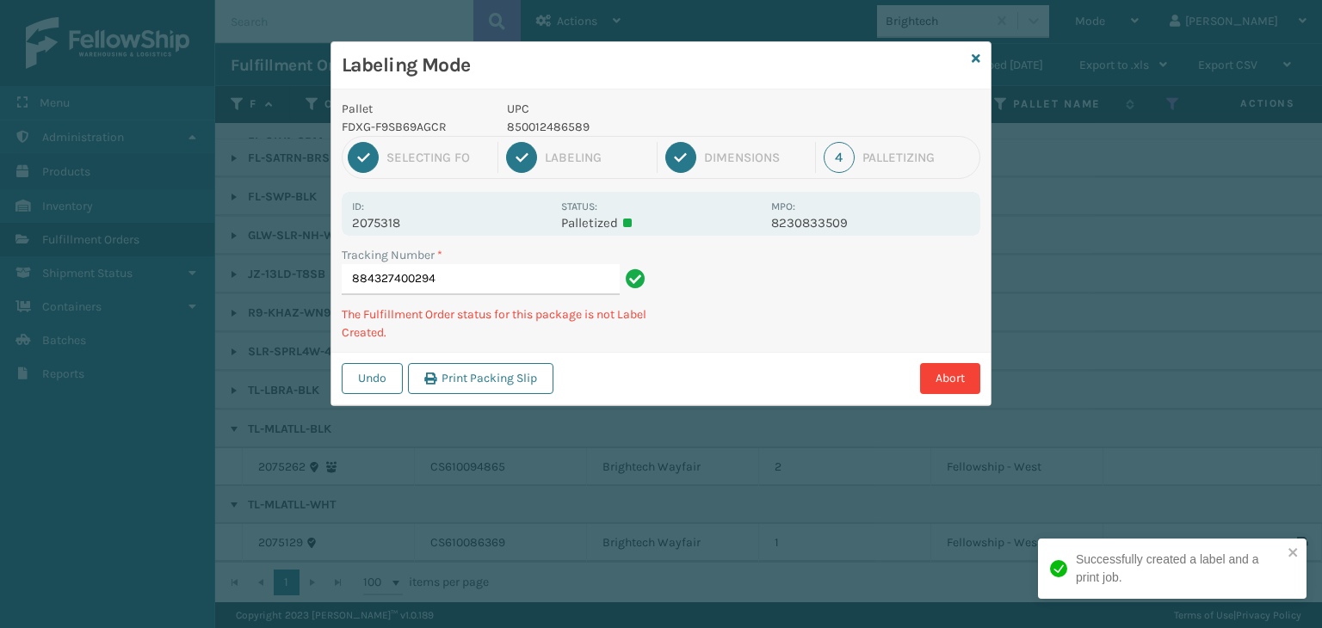
click at [547, 126] on p "850012486589" at bounding box center [634, 127] width 254 height 18
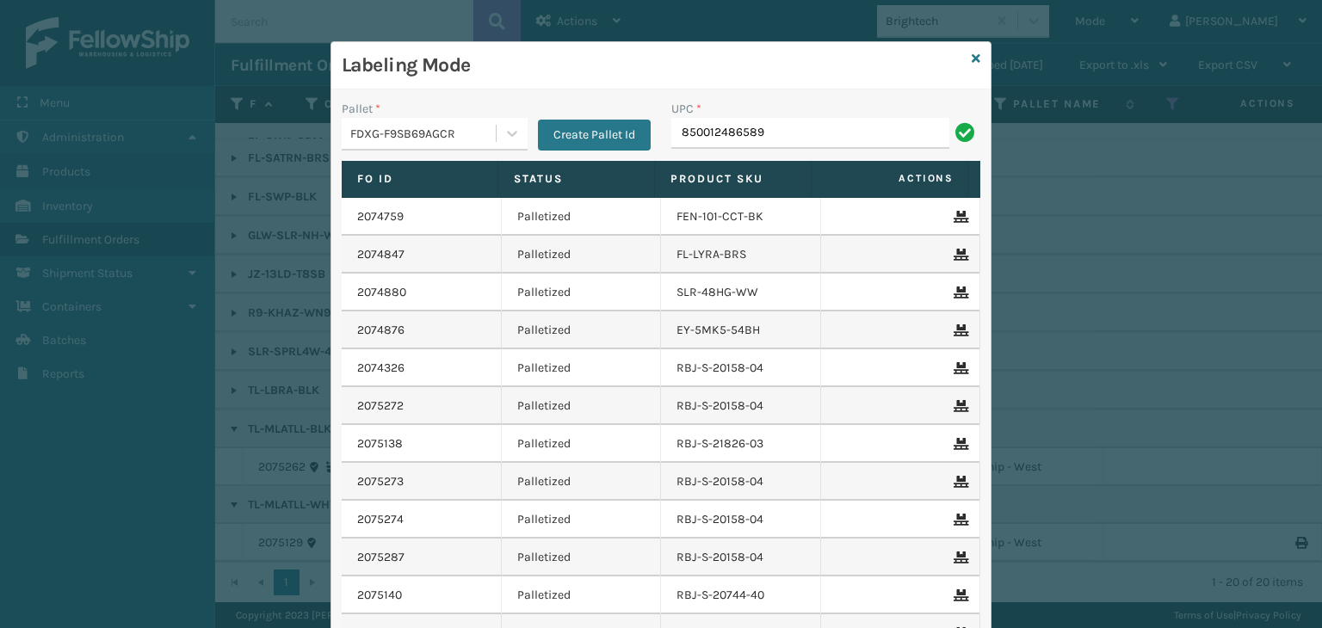
type input "850012486589"
type input "850012486442"
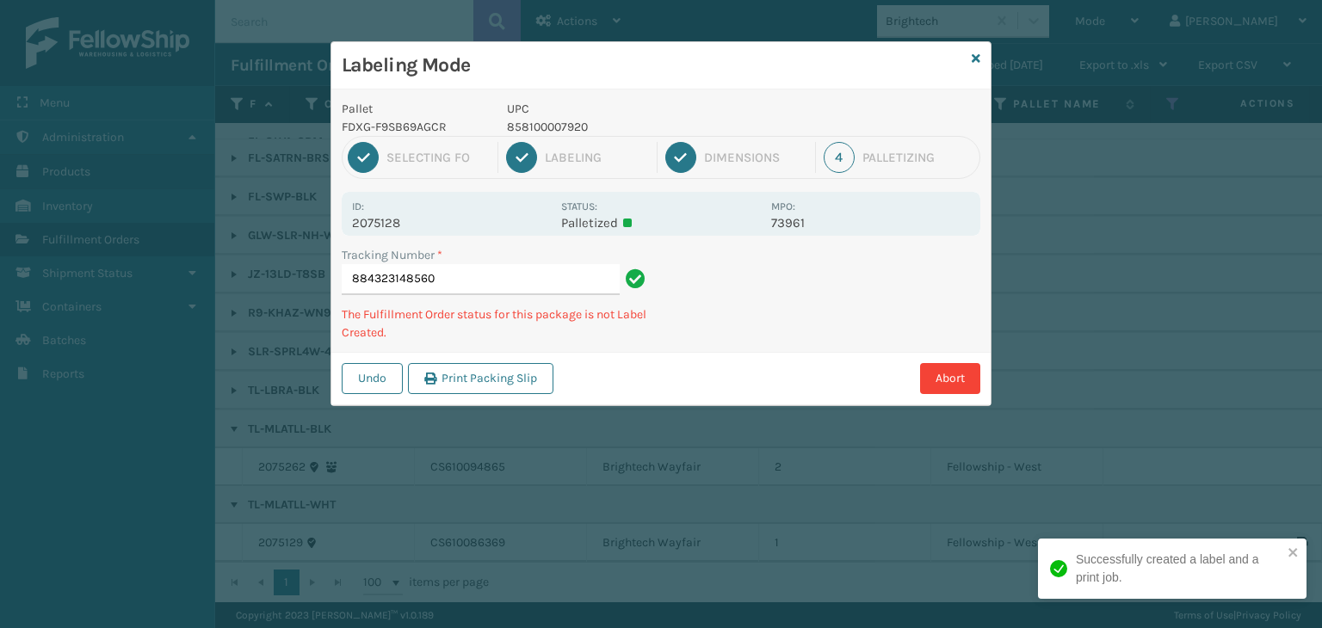
click at [556, 121] on p "858100007920" at bounding box center [634, 127] width 254 height 18
click at [553, 121] on p "858100007920" at bounding box center [634, 127] width 254 height 18
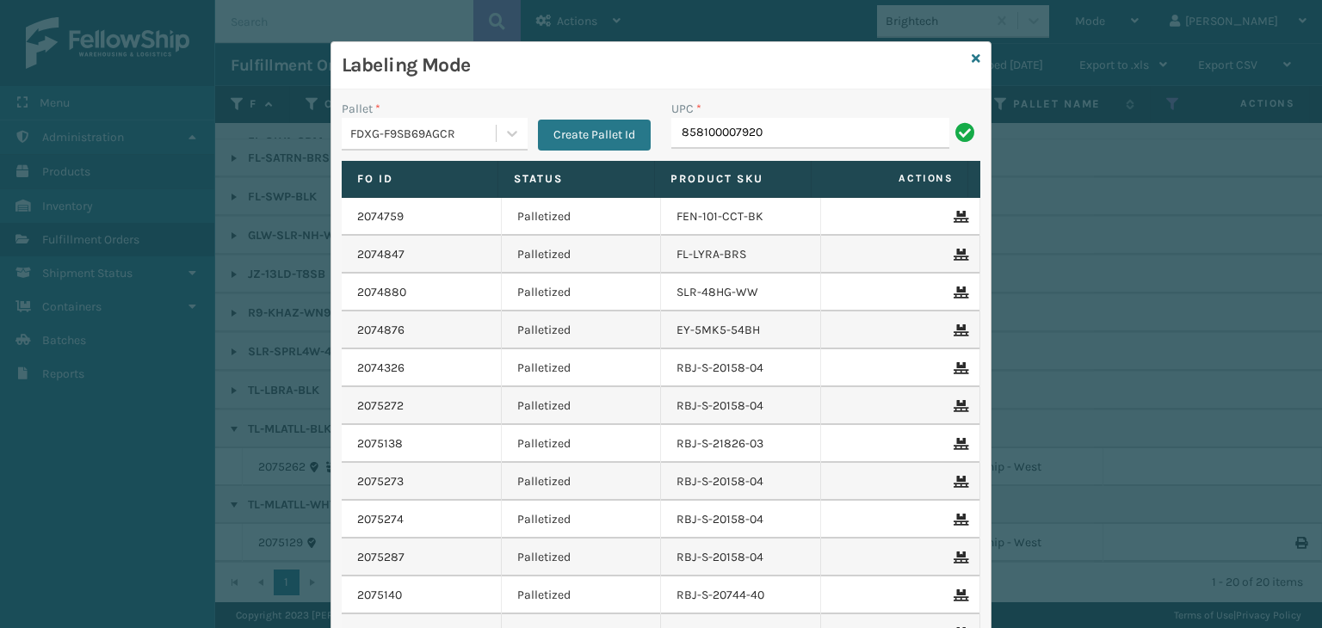
type input "858100007920"
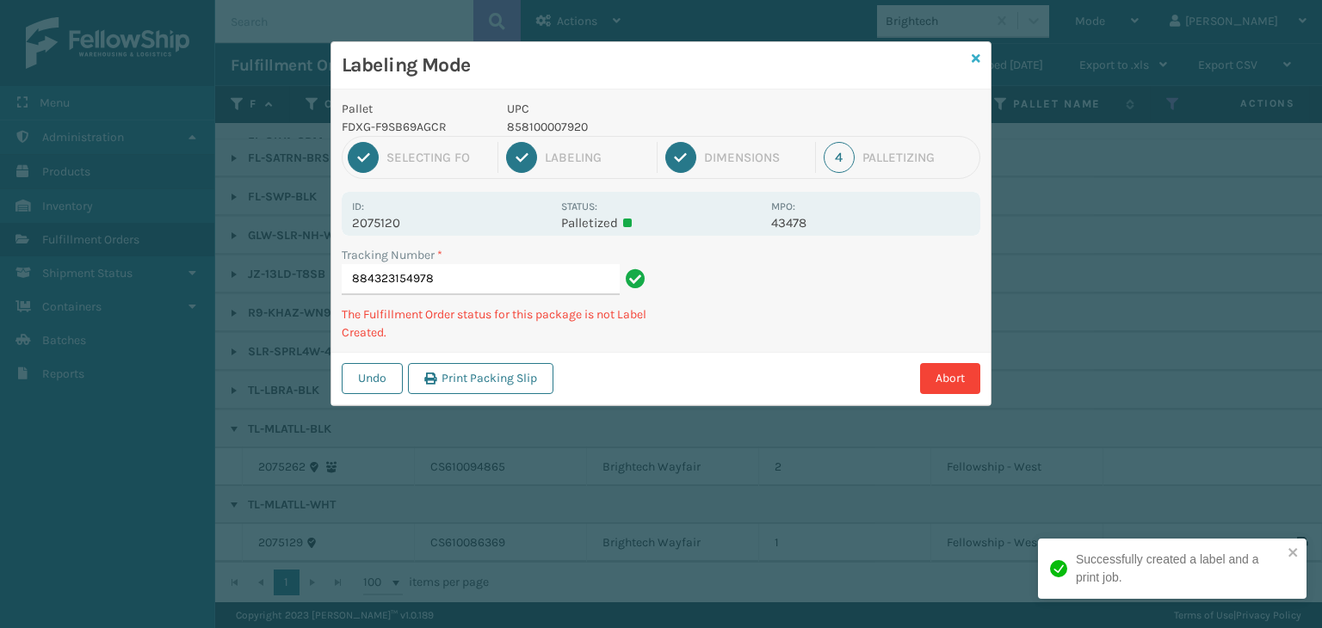
click at [977, 56] on icon at bounding box center [976, 59] width 9 height 12
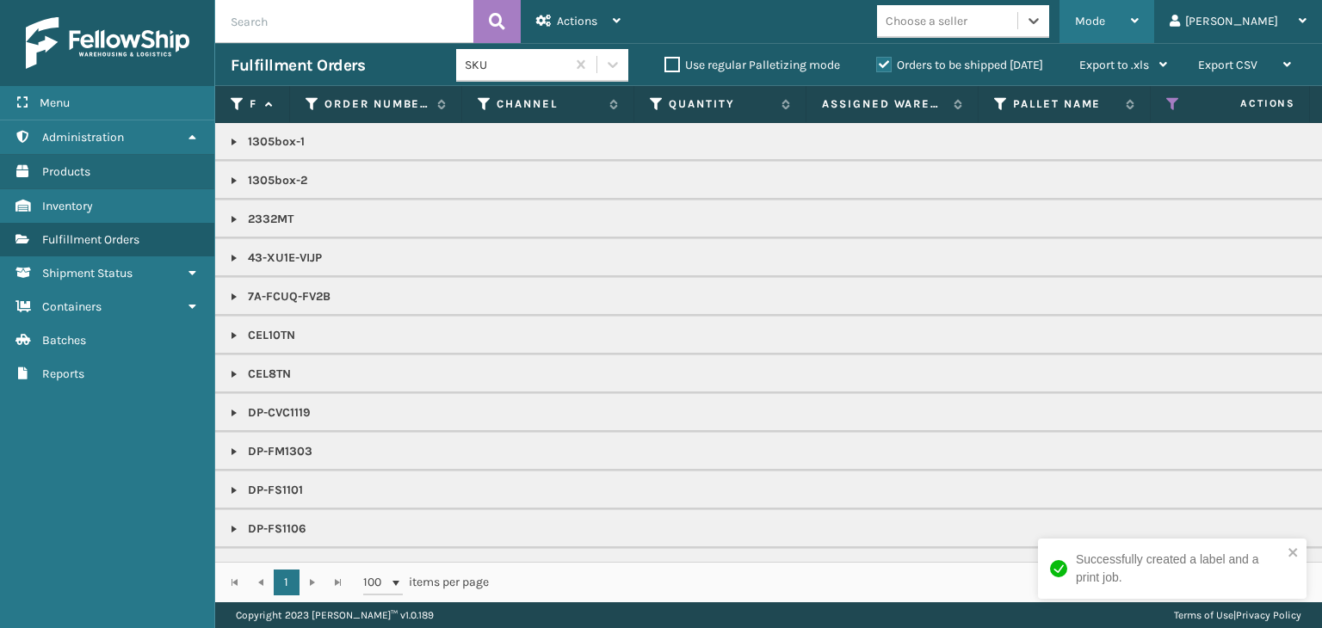
click at [1105, 18] on span "Mode" at bounding box center [1090, 21] width 30 height 15
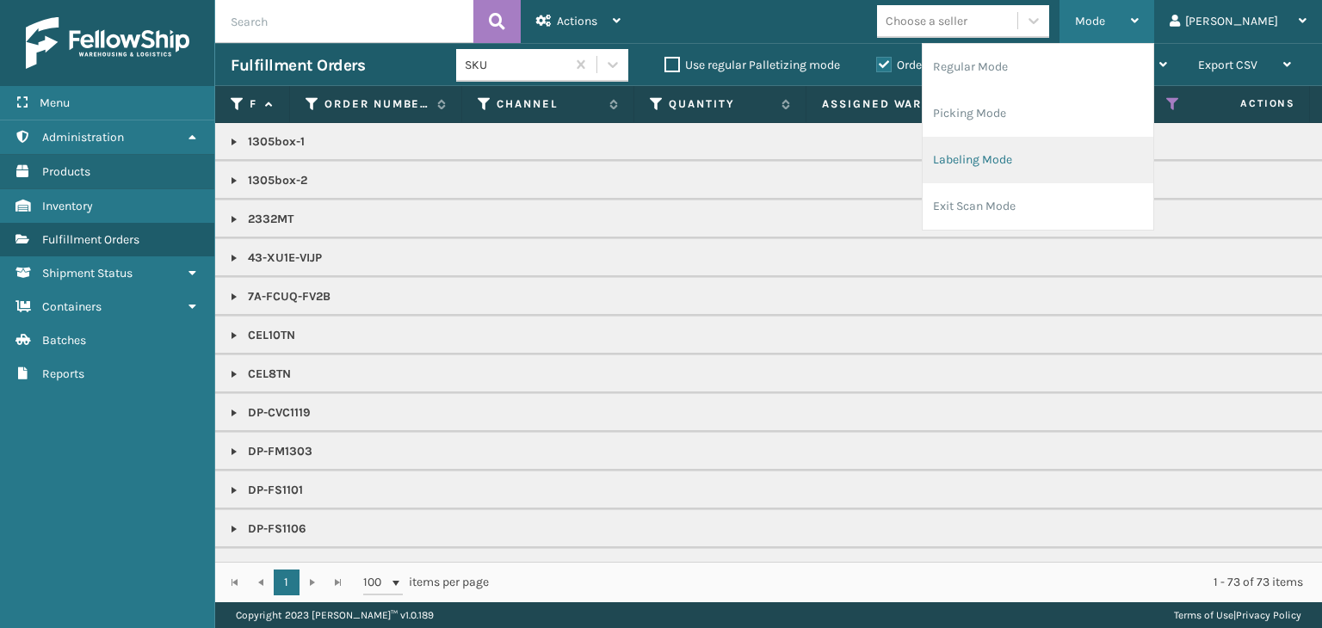
click at [1062, 150] on li "Labeling Mode" at bounding box center [1038, 160] width 231 height 46
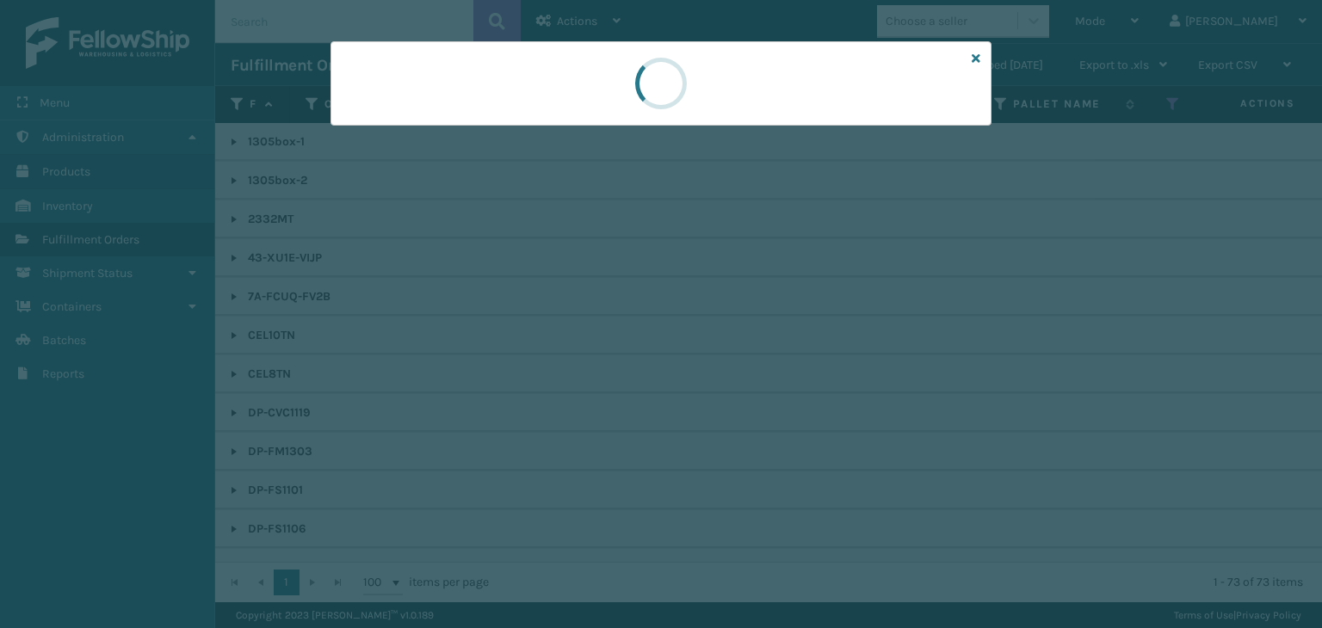
click at [403, 121] on div at bounding box center [661, 83] width 661 height 84
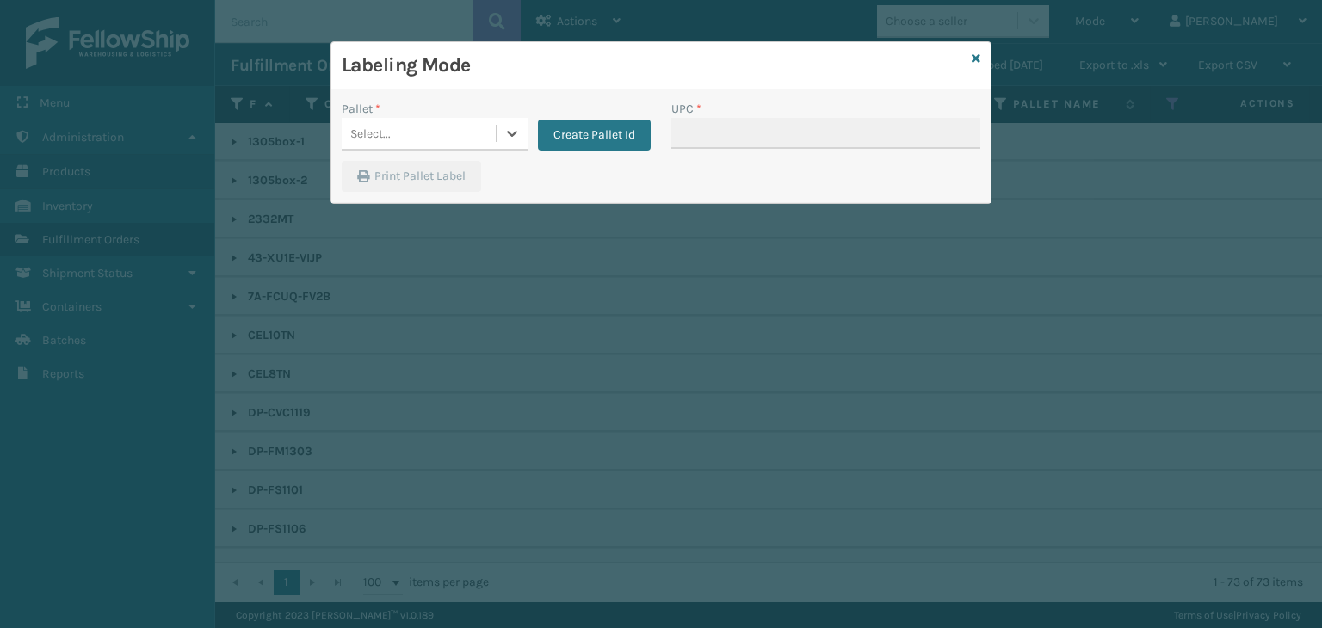
click at [406, 122] on div "Select..." at bounding box center [419, 134] width 154 height 28
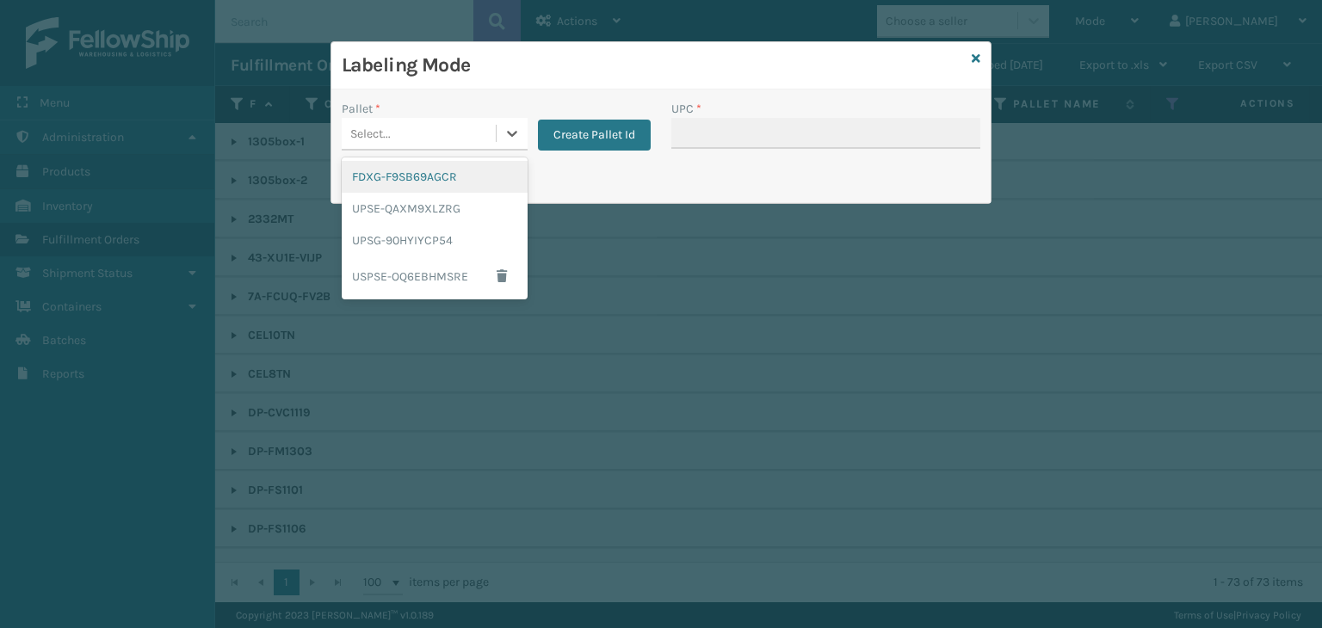
click at [401, 190] on div "FDXG-F9SB69AGCR" at bounding box center [435, 177] width 186 height 32
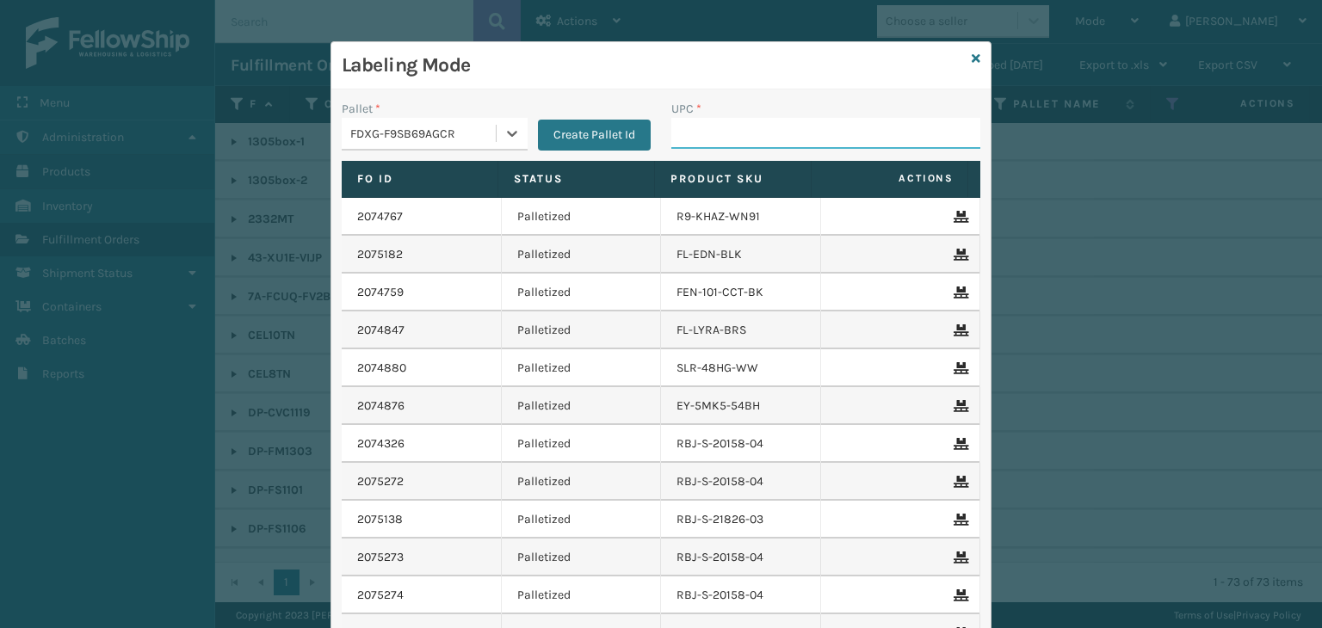
click at [692, 142] on input "UPC *" at bounding box center [825, 133] width 309 height 31
paste input "858100007920"
type input "858100007920"
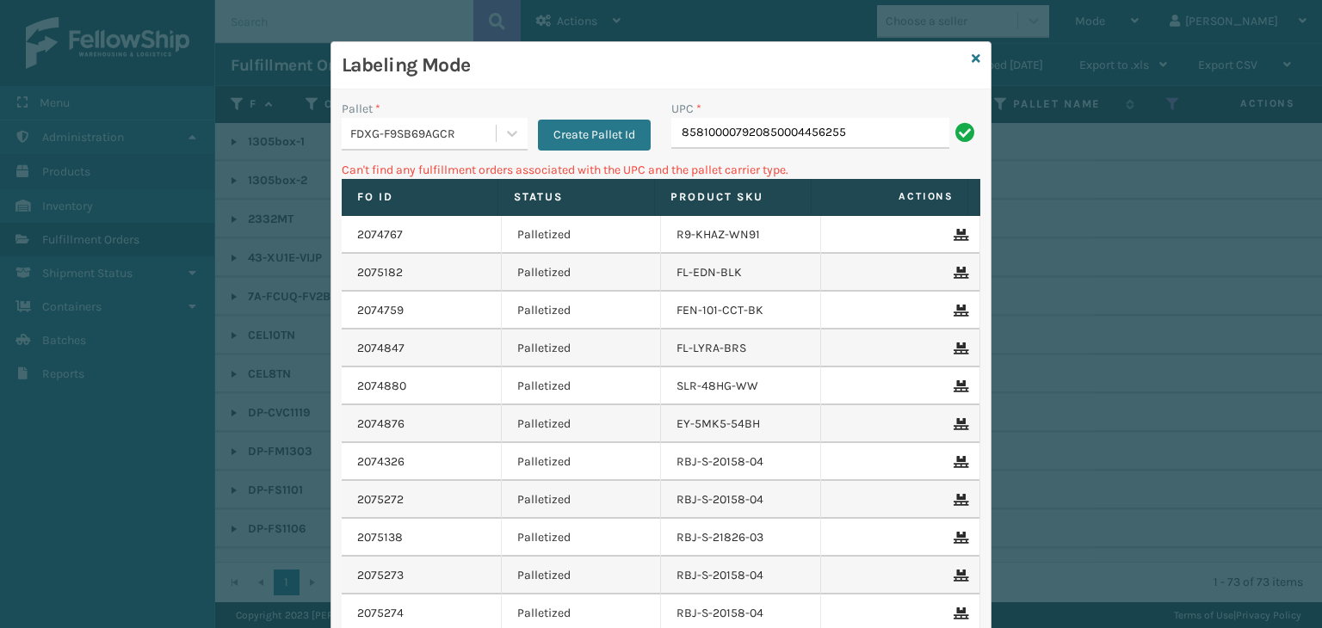
drag, startPoint x: 877, startPoint y: 132, endPoint x: 102, endPoint y: 145, distance: 774.9
click at [102, 145] on div "Labeling Mode Pallet * FDXG-F9SB69AGCR Create Pallet Id UPC * 85810000792085000…" at bounding box center [661, 314] width 1322 height 628
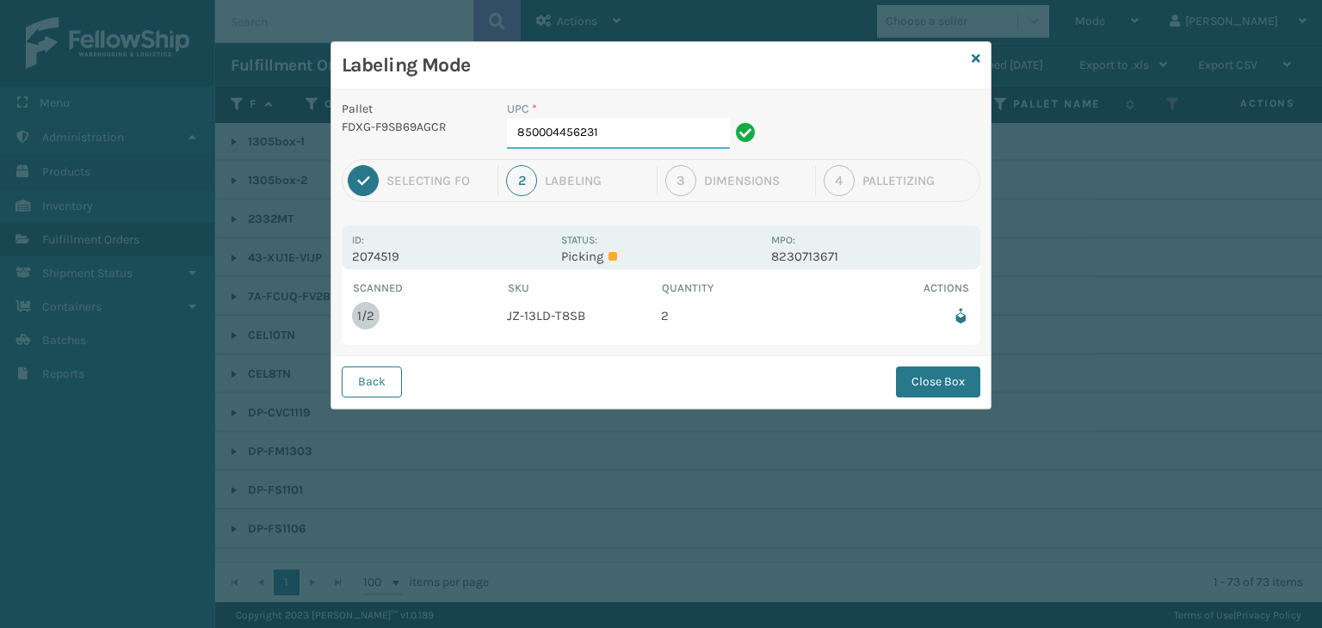
click at [613, 143] on input "850004456231" at bounding box center [618, 133] width 223 height 31
click at [939, 387] on button "Close Box" at bounding box center [938, 382] width 84 height 31
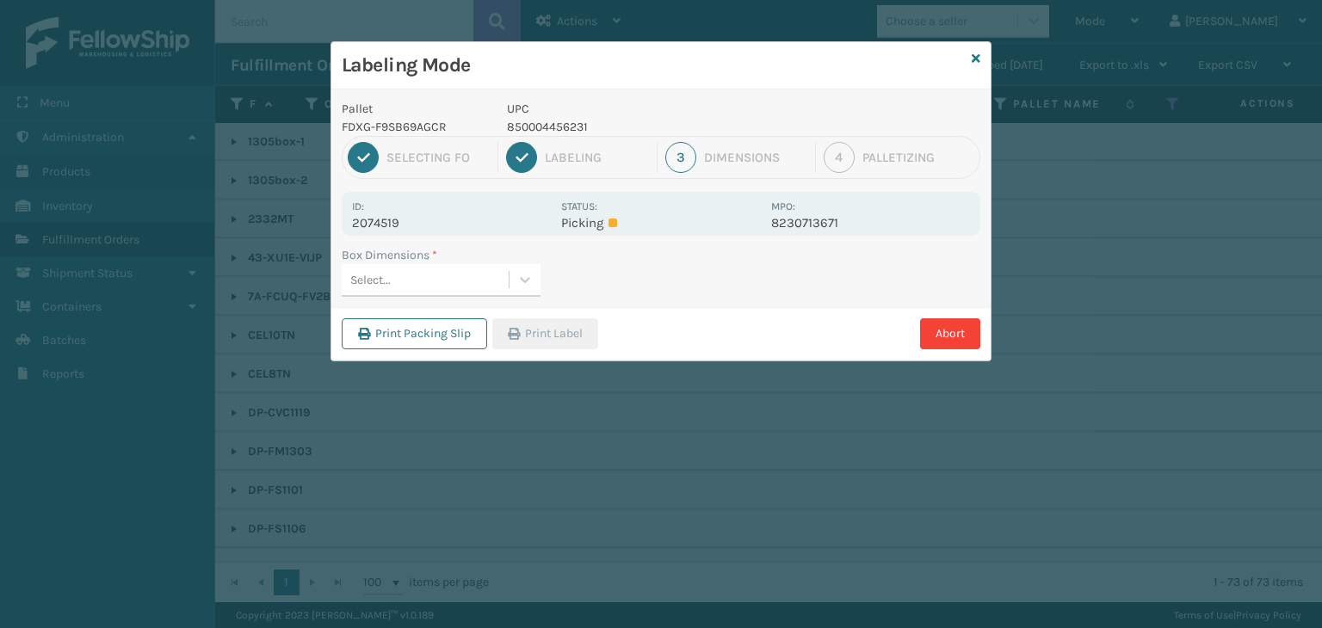
drag, startPoint x: 492, startPoint y: 262, endPoint x: 379, endPoint y: 378, distance: 161.9
click at [486, 273] on div "Box Dimensions * Select..." at bounding box center [441, 271] width 199 height 51
click at [427, 273] on div "Select..." at bounding box center [425, 280] width 167 height 28
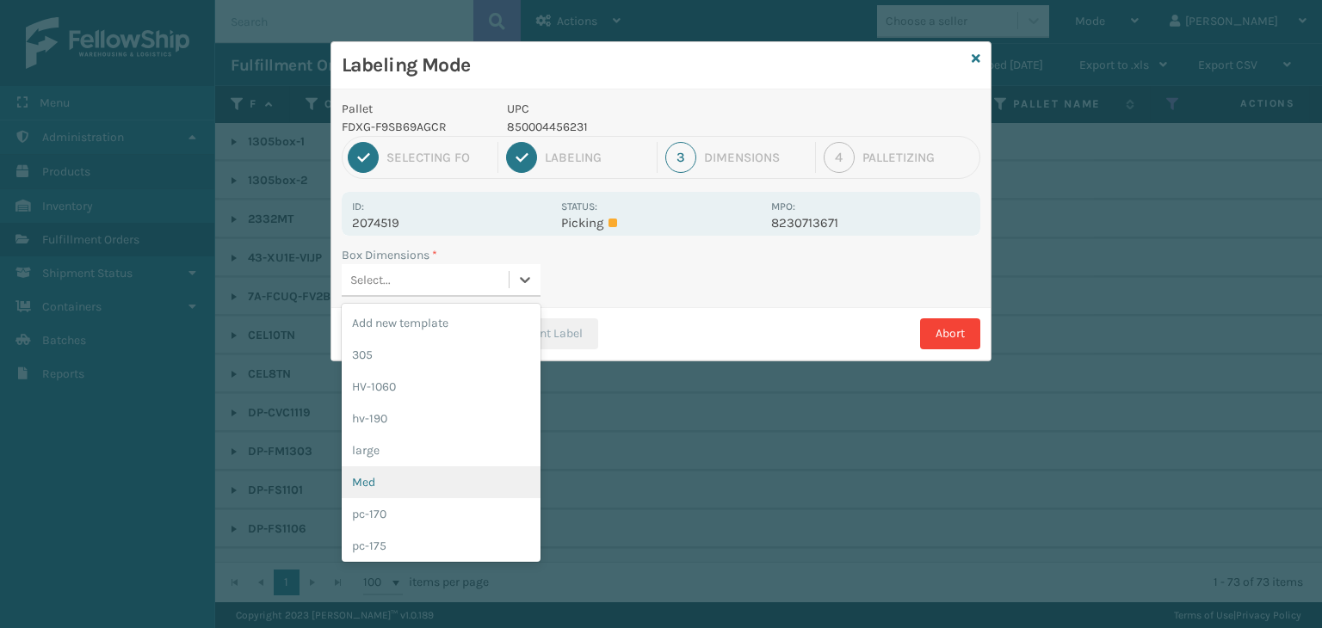
click at [391, 487] on div "Med" at bounding box center [441, 483] width 199 height 32
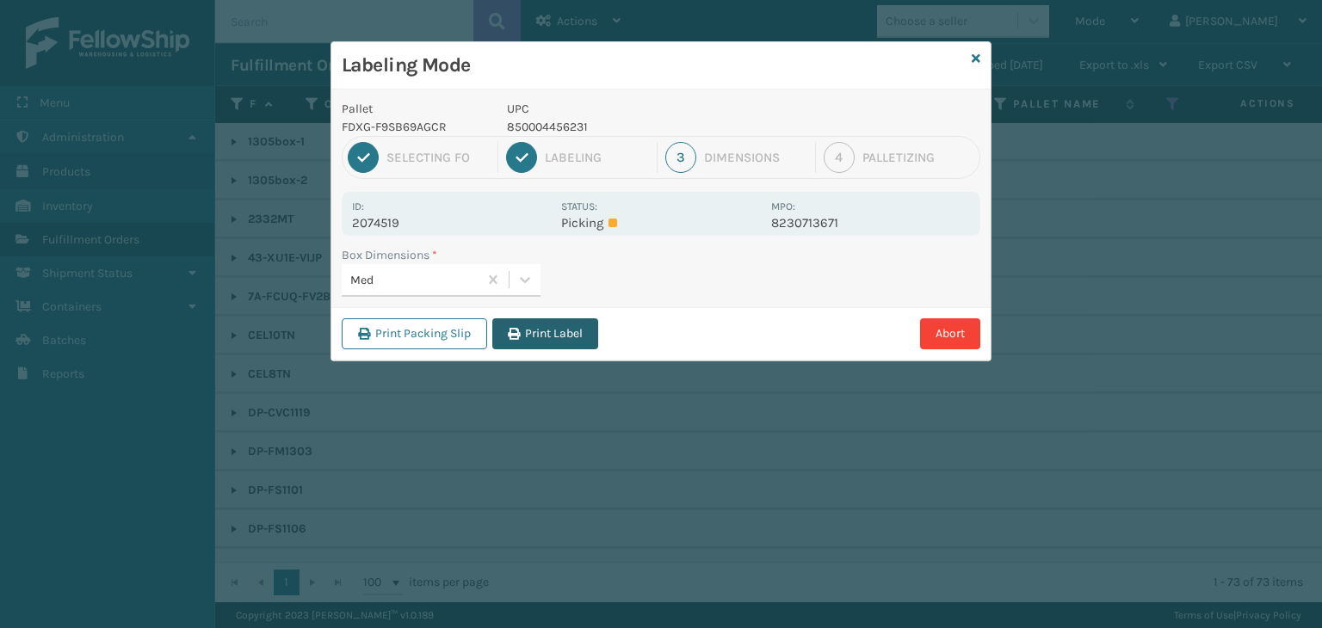
click at [547, 336] on button "Print Label" at bounding box center [545, 334] width 106 height 31
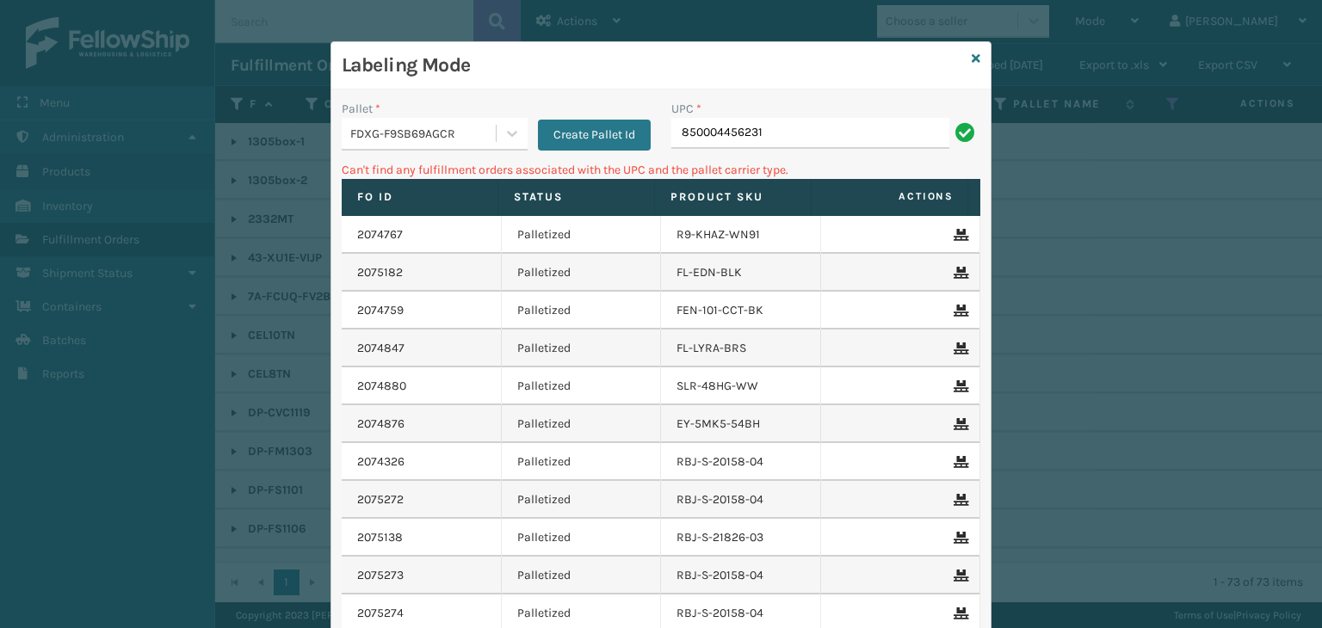
click at [456, 139] on div "FDXG-F9SB69AGCR" at bounding box center [423, 134] width 147 height 18
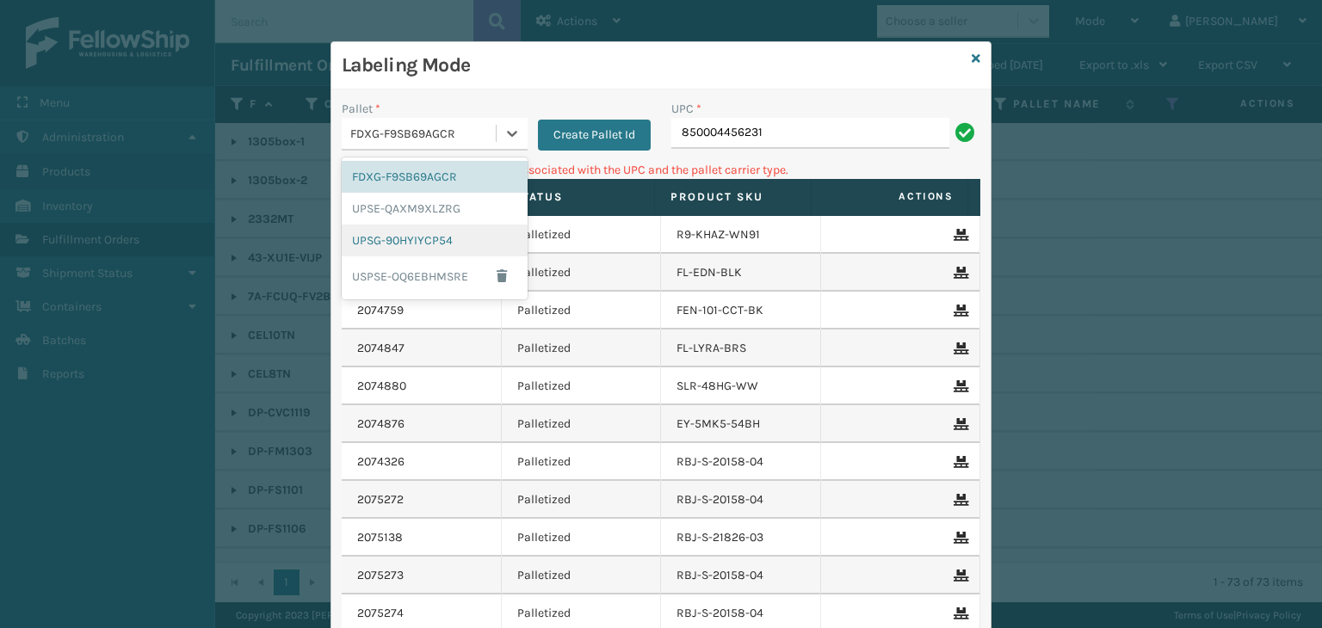
click at [417, 239] on div "UPSG-90HYIYCP54" at bounding box center [435, 241] width 186 height 32
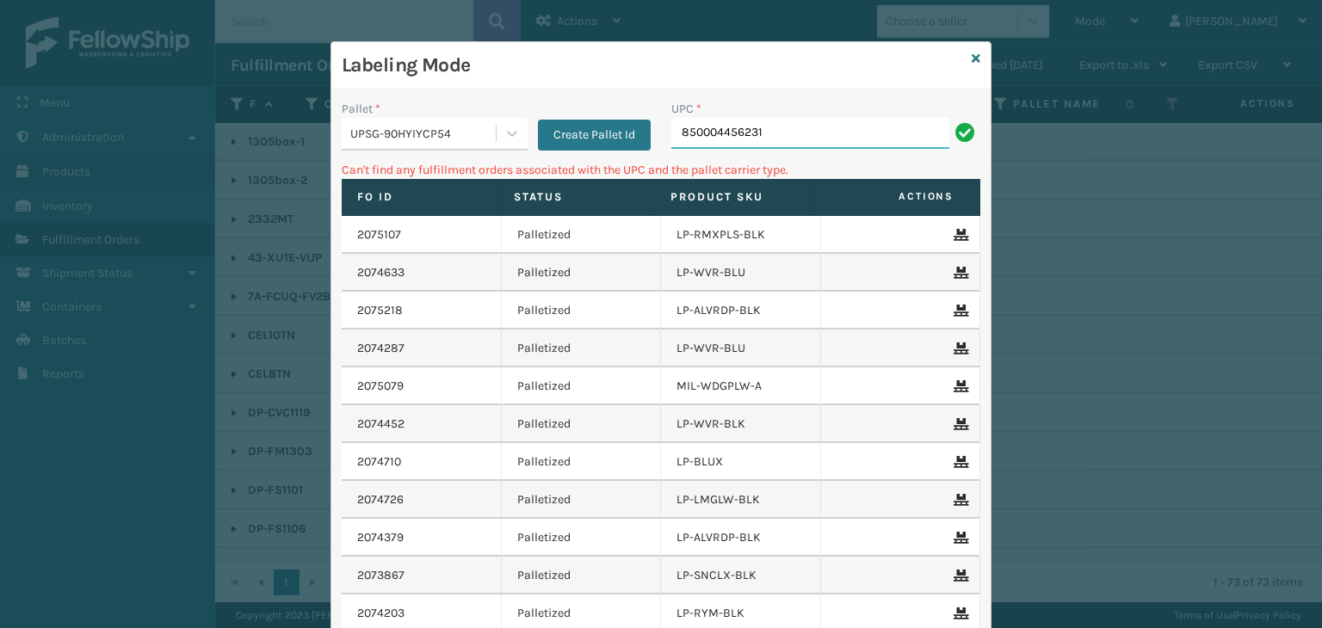
click at [830, 129] on input "850004456231" at bounding box center [810, 133] width 278 height 31
click at [972, 58] on icon at bounding box center [976, 59] width 9 height 12
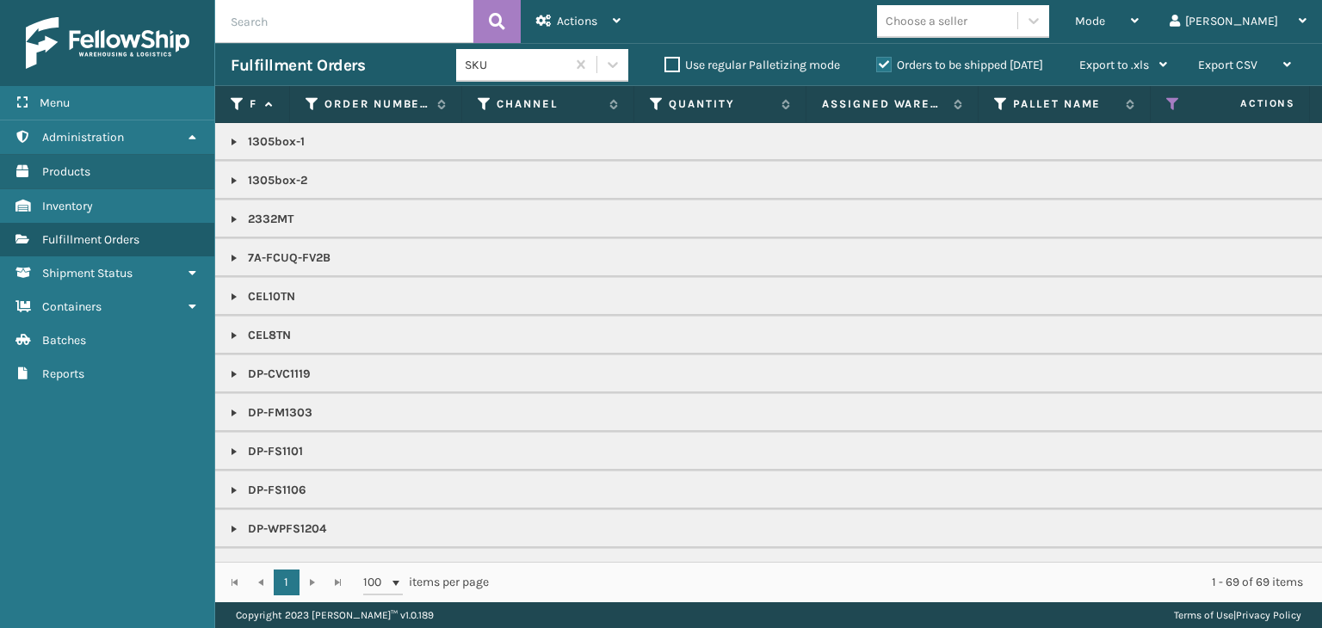
click at [968, 20] on div "Choose a seller" at bounding box center [927, 21] width 82 height 18
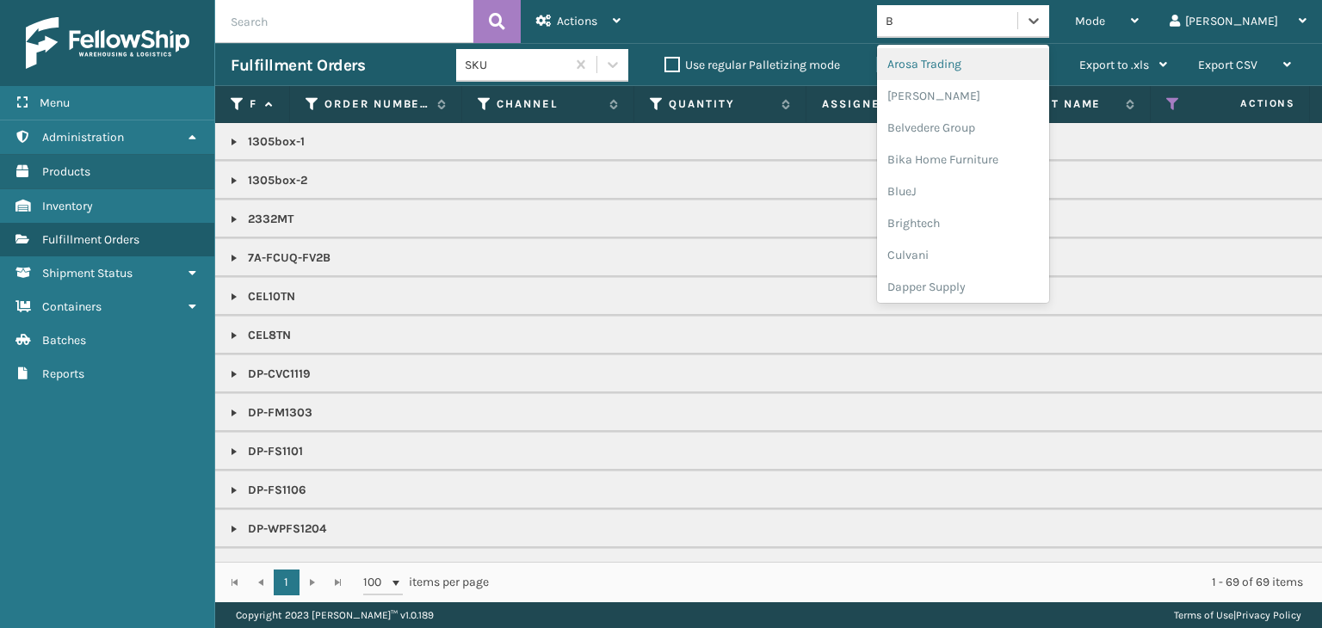
type input "BR"
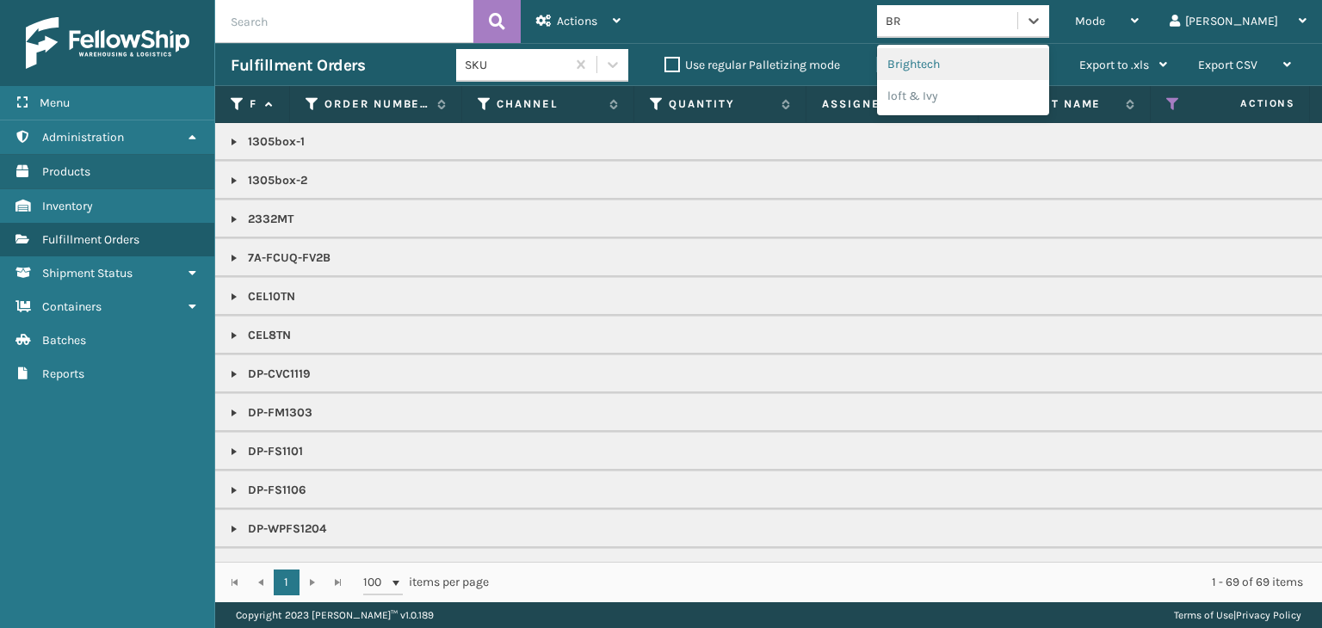
click at [1038, 66] on div "Brightech" at bounding box center [963, 64] width 172 height 32
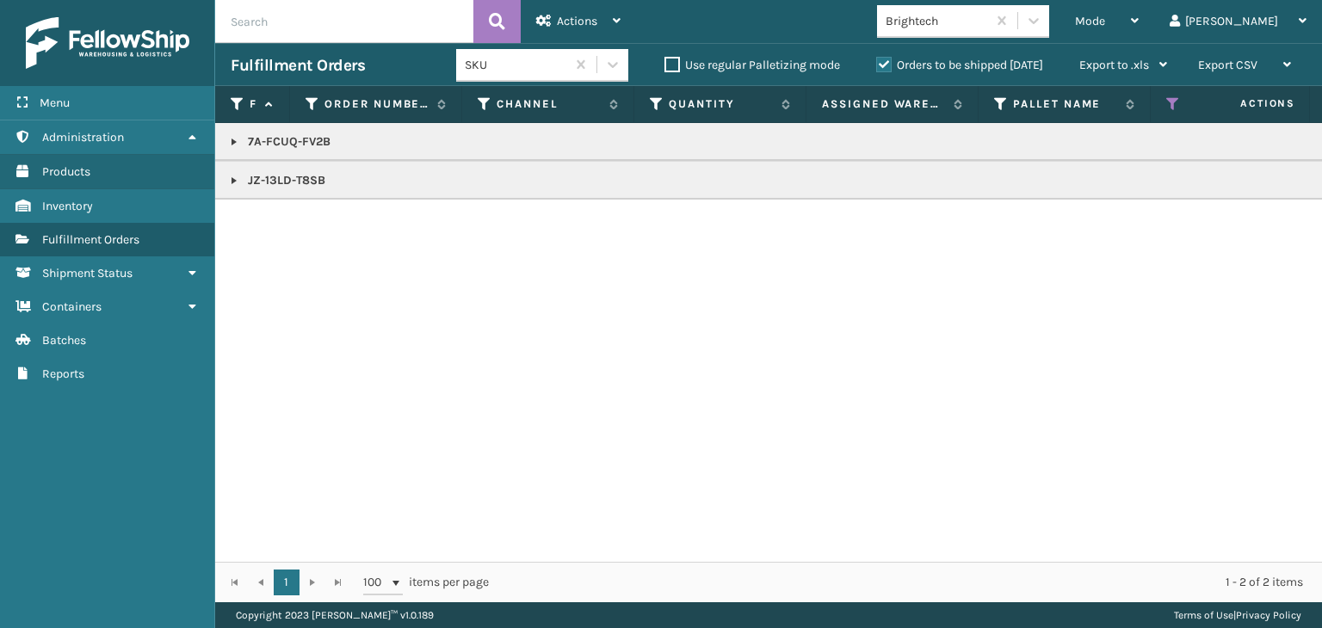
click at [233, 177] on link at bounding box center [234, 181] width 14 height 14
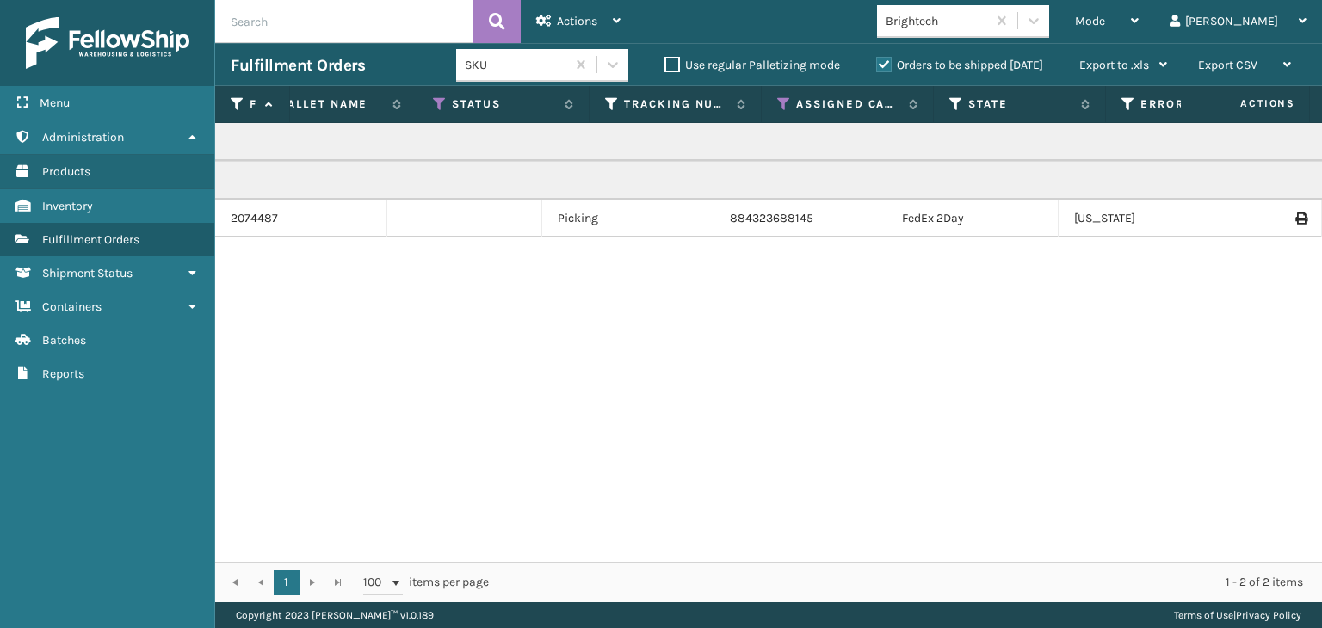
scroll to position [0, 0]
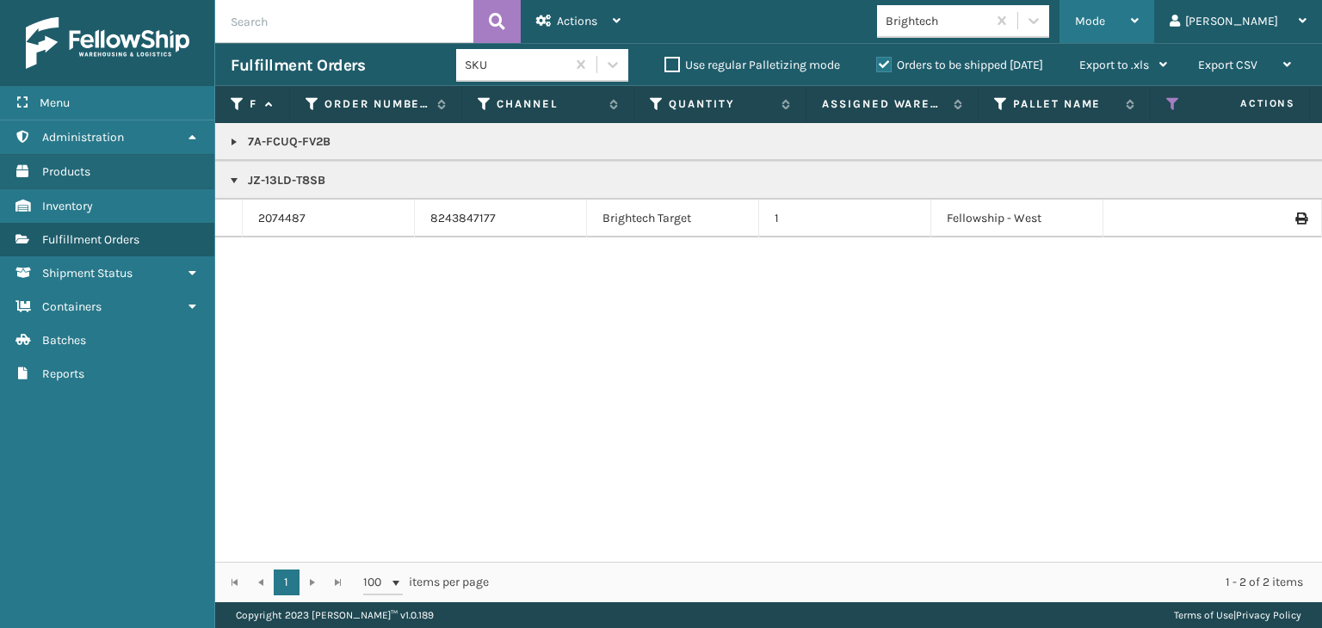
click at [1139, 18] on div "Mode" at bounding box center [1107, 21] width 64 height 43
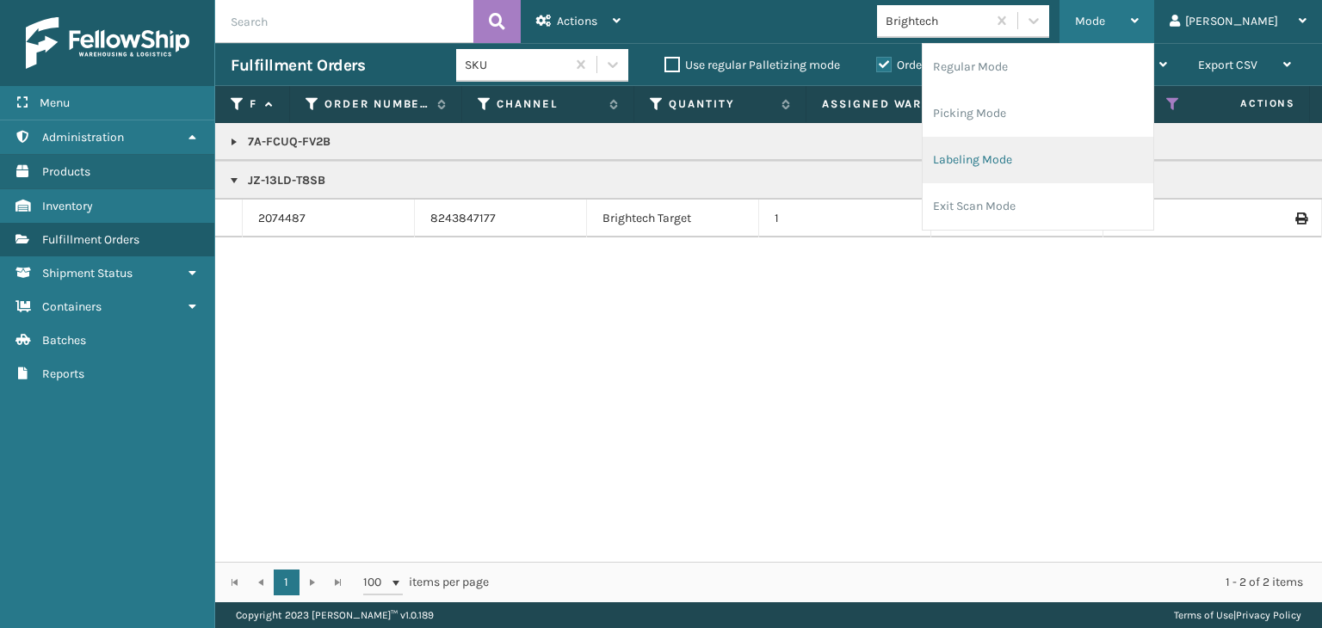
click at [1136, 172] on li "Labeling Mode" at bounding box center [1038, 160] width 231 height 46
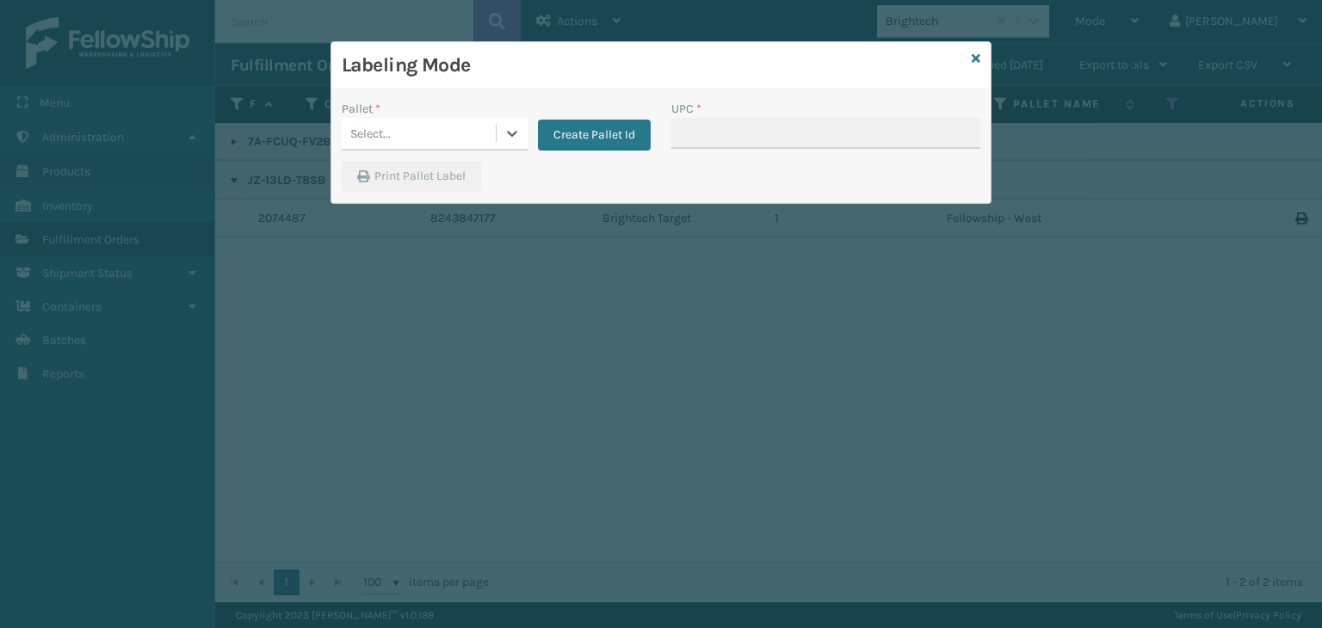
click at [483, 133] on div "Select..." at bounding box center [419, 134] width 154 height 28
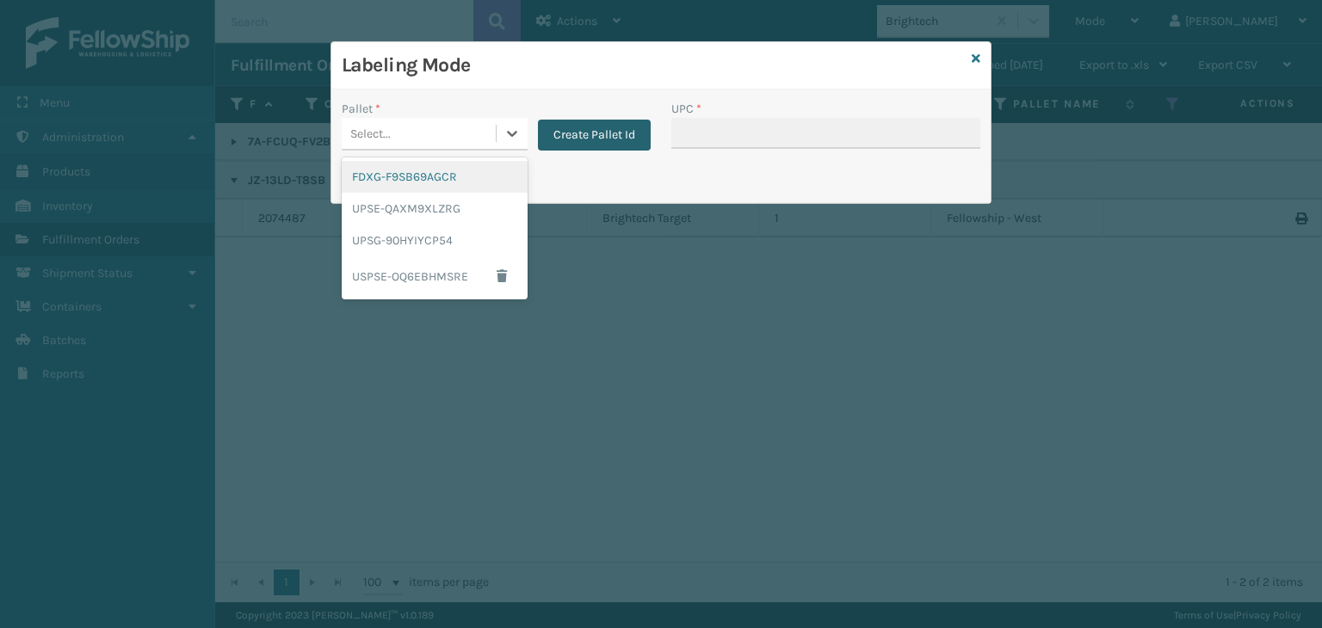
click at [599, 129] on button "Create Pallet Id" at bounding box center [594, 135] width 113 height 31
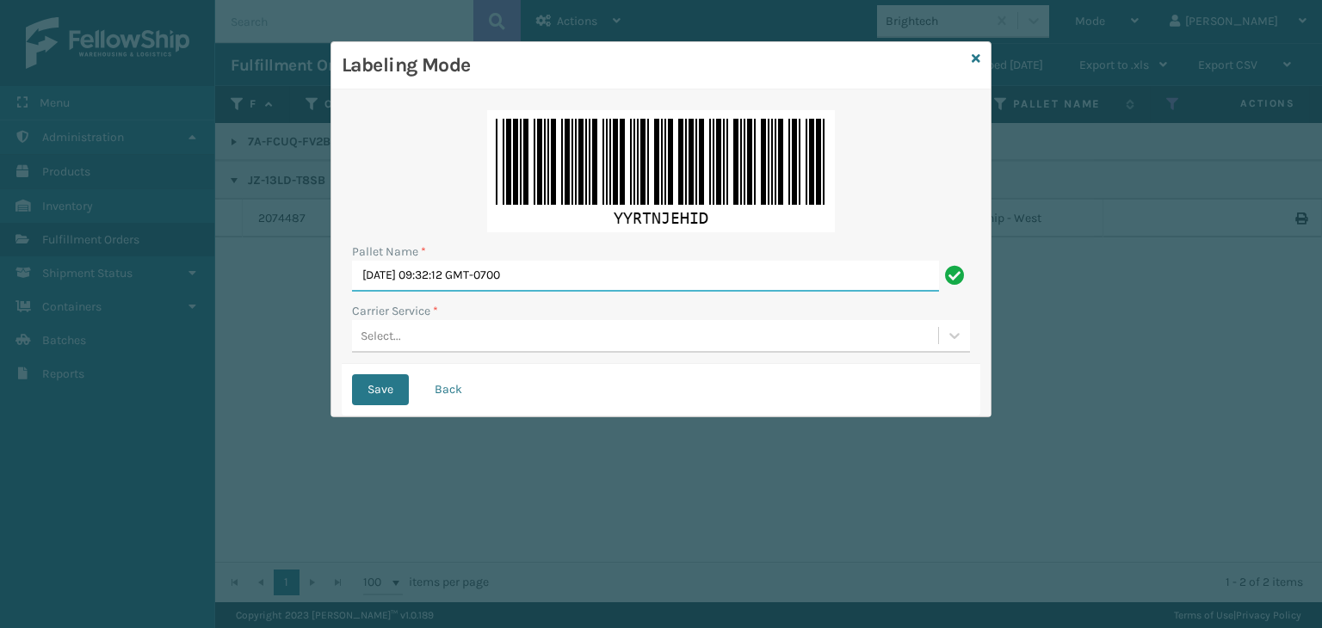
drag, startPoint x: 646, startPoint y: 273, endPoint x: 0, endPoint y: 354, distance: 651.5
click at [0, 354] on div "Labeling Mode Pallet Name * [DATE] 09:32:12 GMT-0700 Carrier Service * Select..…" at bounding box center [661, 314] width 1322 height 628
type input "402830"
drag, startPoint x: 458, startPoint y: 343, endPoint x: 448, endPoint y: 328, distance: 18.6
click at [448, 328] on div "Select..." at bounding box center [645, 336] width 586 height 28
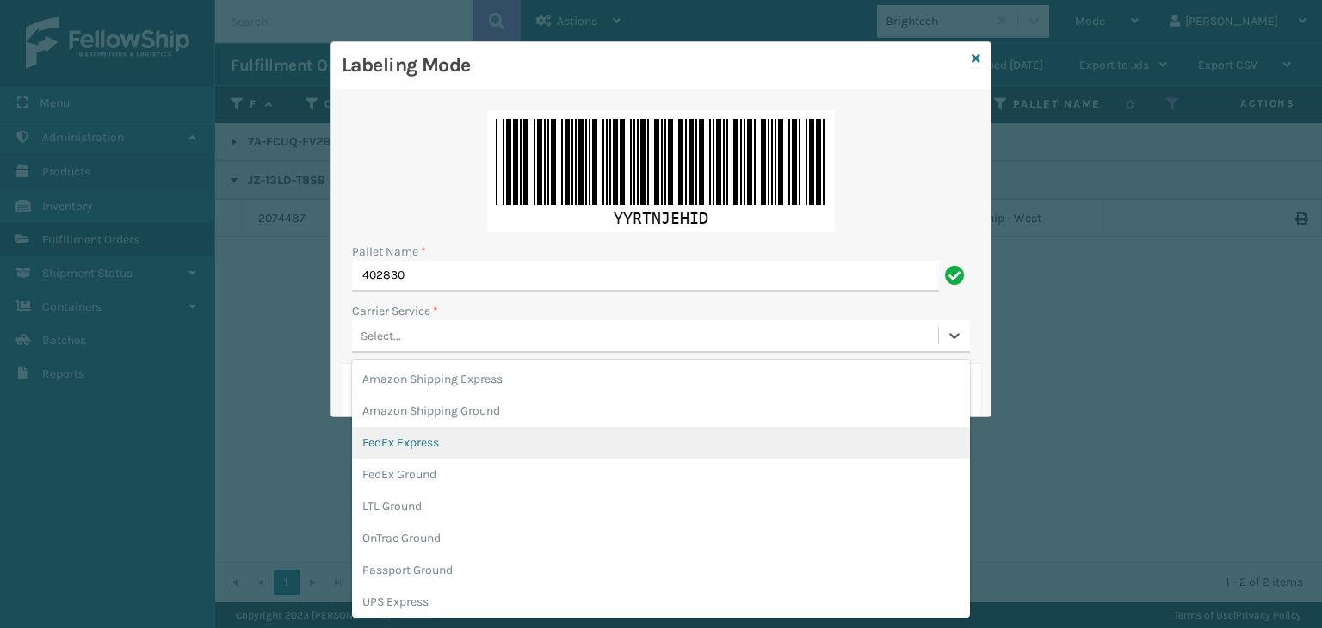
click at [450, 447] on div "FedEx Express" at bounding box center [661, 443] width 618 height 32
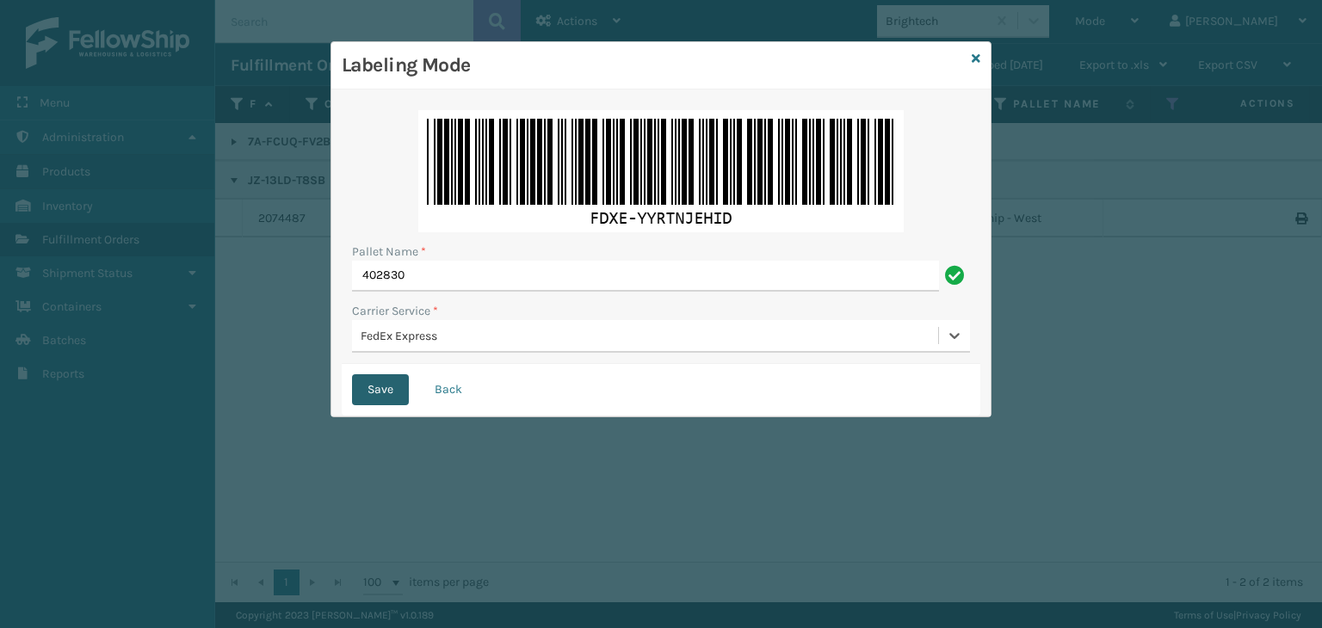
click at [393, 395] on button "Save" at bounding box center [380, 389] width 57 height 31
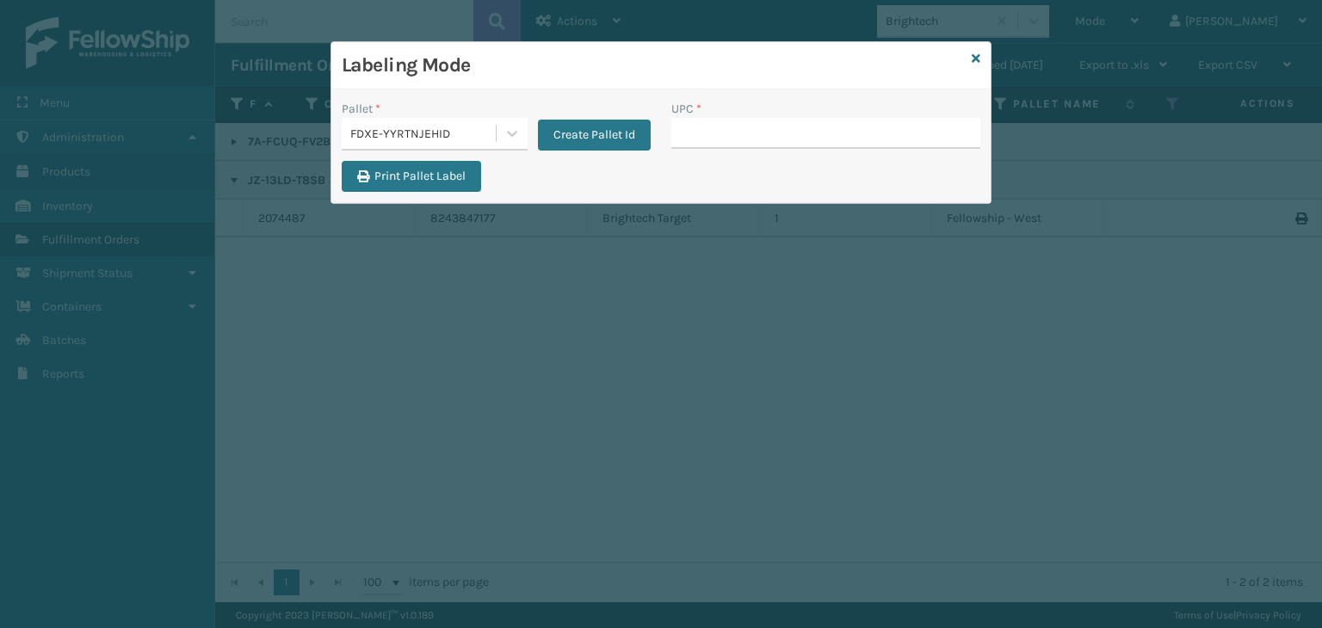
click at [486, 141] on div "FDXE-YYRTNJEHID" at bounding box center [423, 134] width 147 height 18
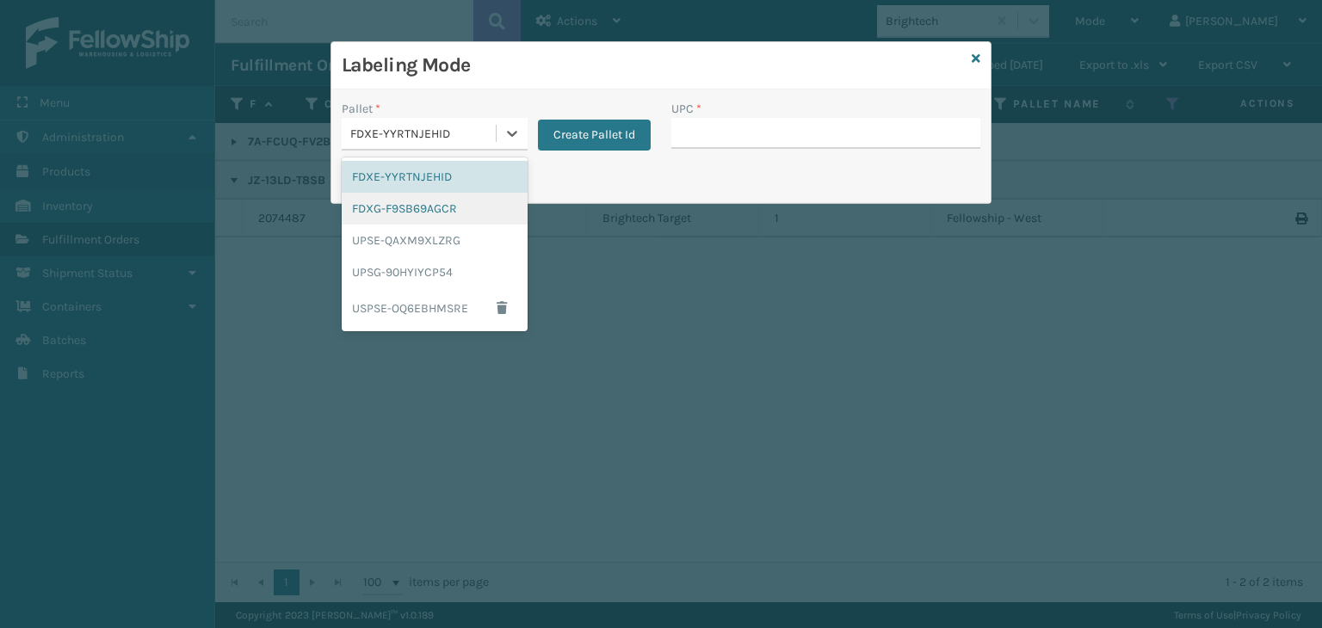
click at [477, 201] on div "FDXG-F9SB69AGCR" at bounding box center [435, 209] width 186 height 32
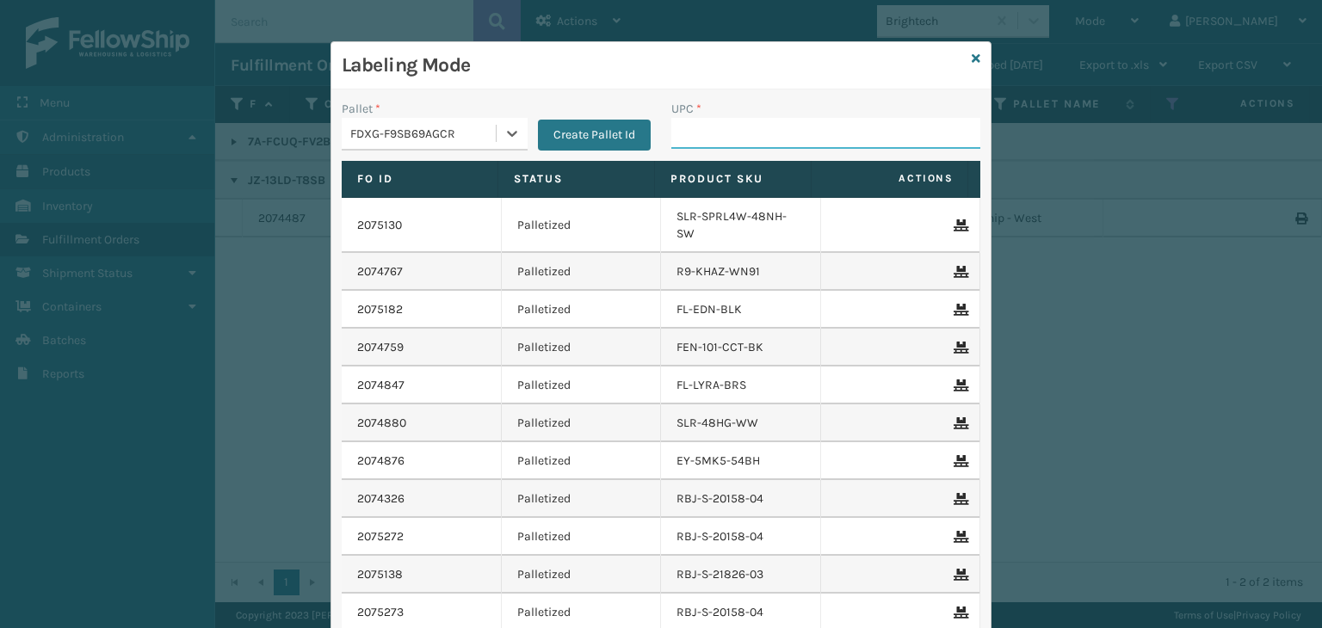
click at [719, 121] on input "UPC *" at bounding box center [825, 133] width 309 height 31
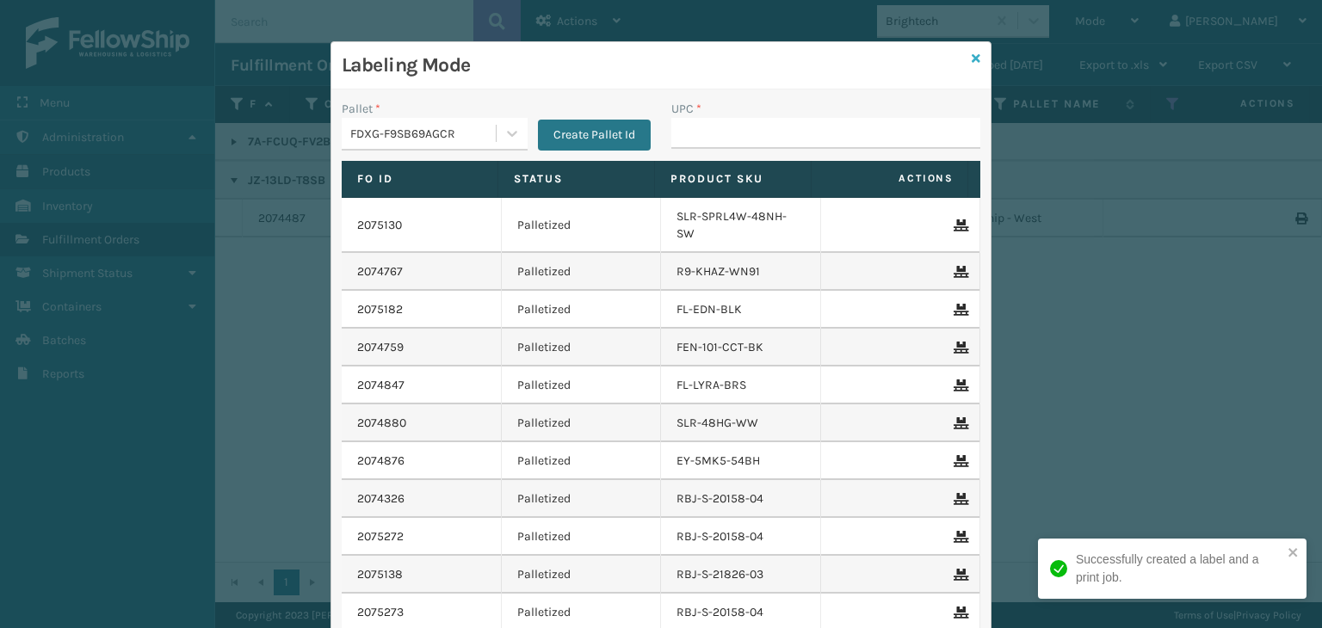
click at [965, 53] on div "Labeling Mode Pallet * FDXG-F9SB69AGCR Create Pallet Id UPC * Fo Id Status Prod…" at bounding box center [661, 391] width 661 height 701
click at [972, 55] on icon at bounding box center [976, 59] width 9 height 12
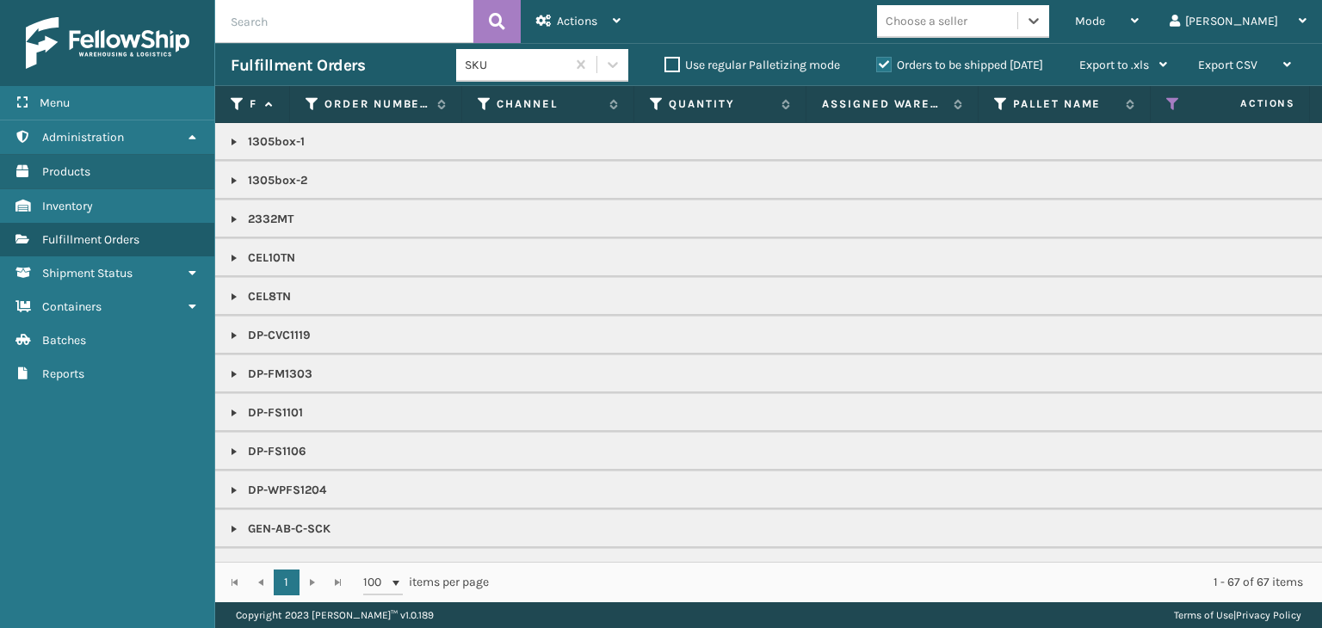
click at [968, 15] on div "Choose a seller" at bounding box center [927, 21] width 82 height 18
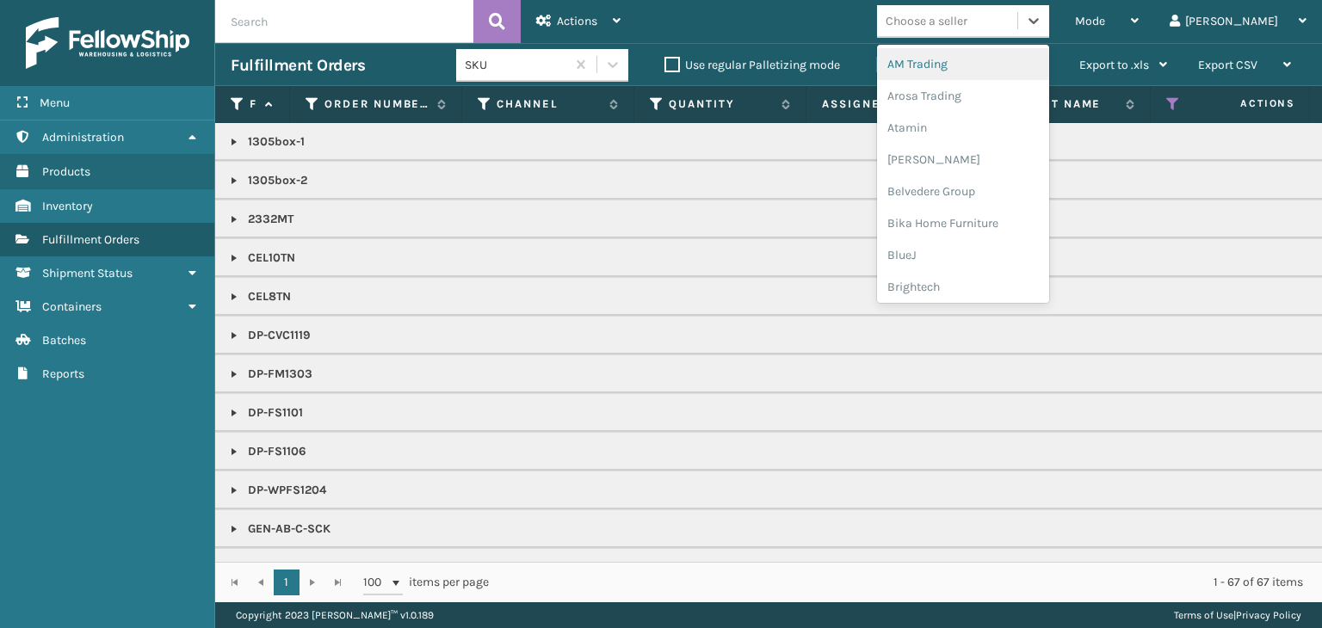
type input "["
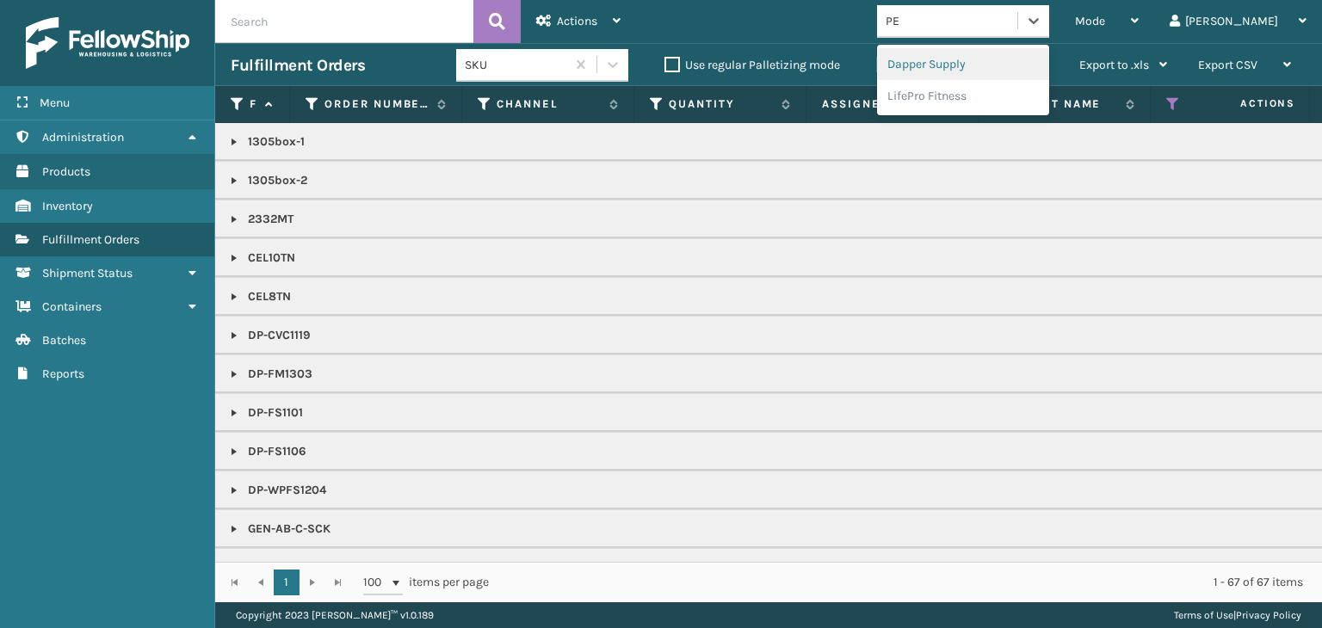
type input "PET"
click at [964, 70] on div "Petcove" at bounding box center [963, 64] width 172 height 32
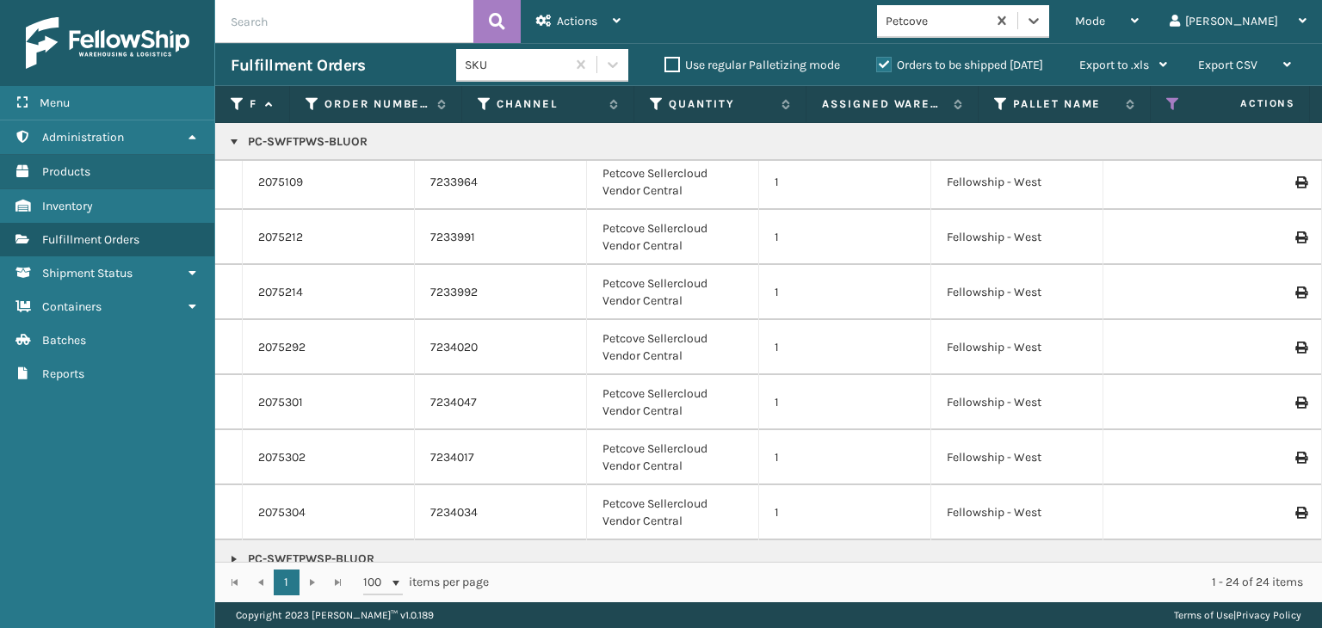
scroll to position [806, 0]
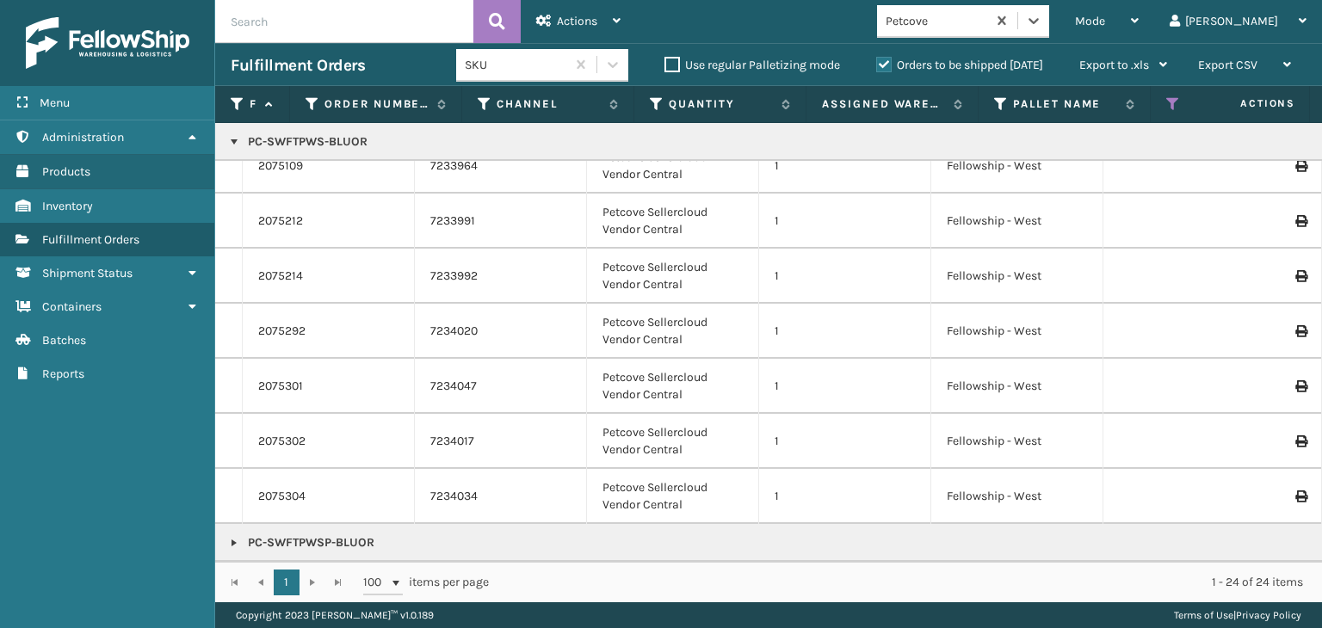
drag, startPoint x: 235, startPoint y: 529, endPoint x: 243, endPoint y: 517, distance: 13.6
click at [235, 536] on link at bounding box center [234, 543] width 14 height 14
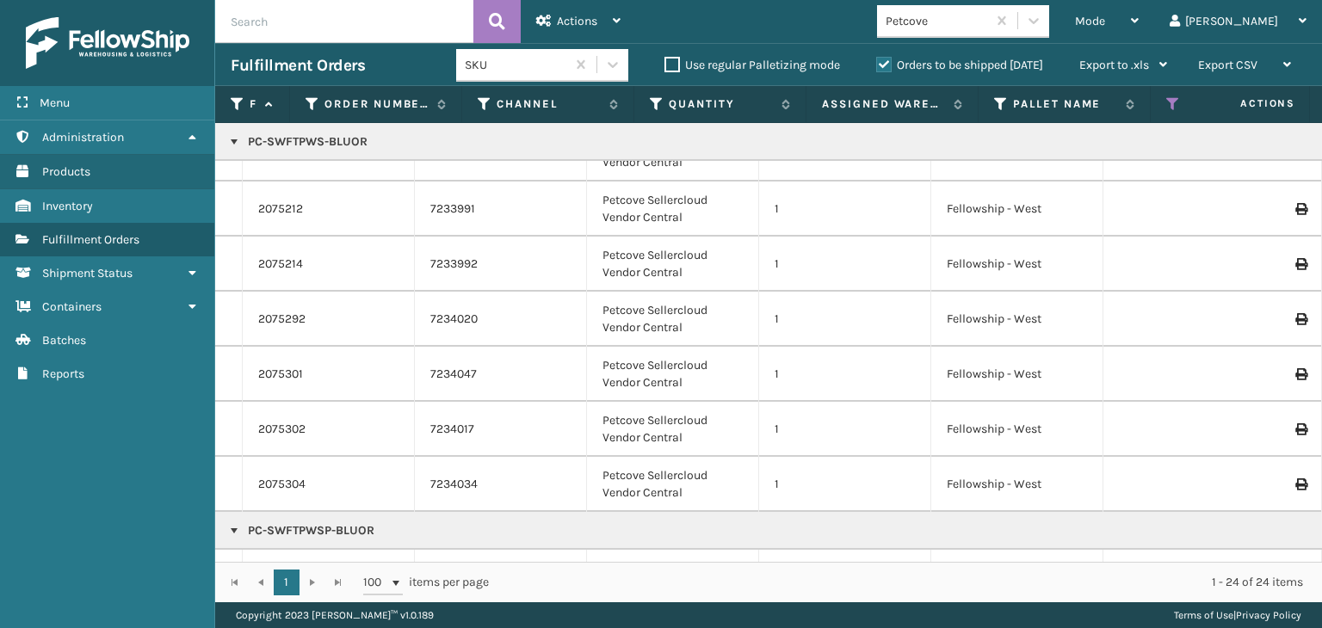
scroll to position [971, 0]
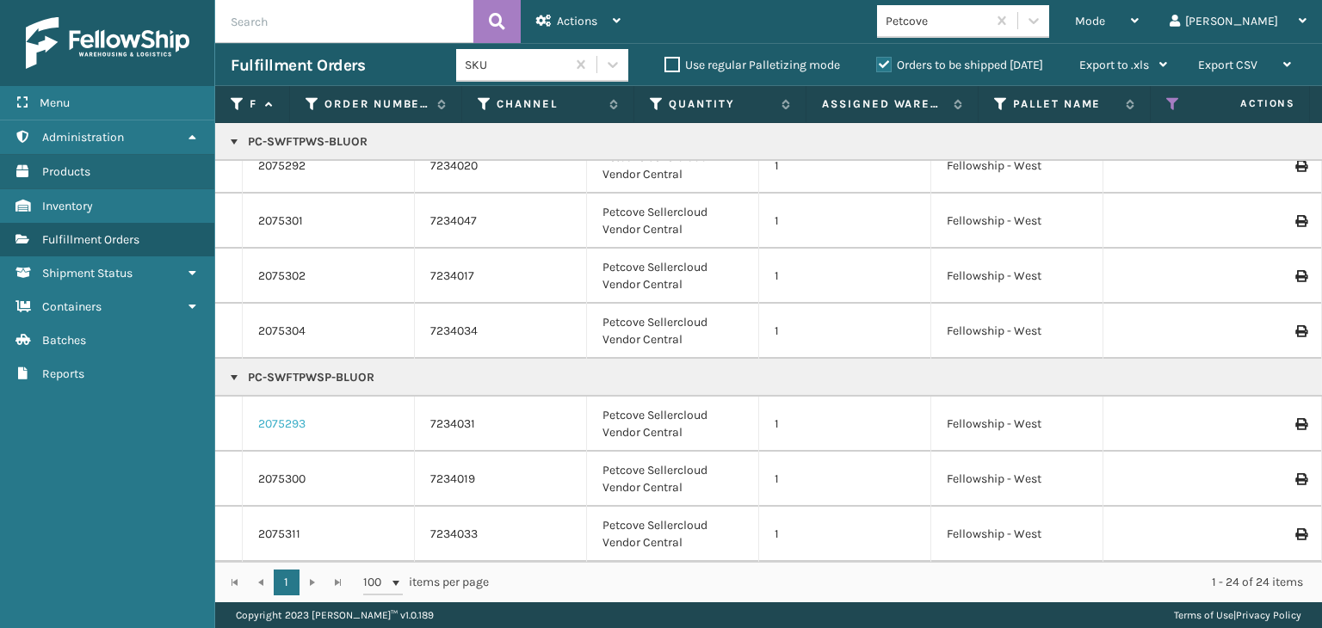
click at [288, 416] on link "2075293" at bounding box center [281, 424] width 47 height 17
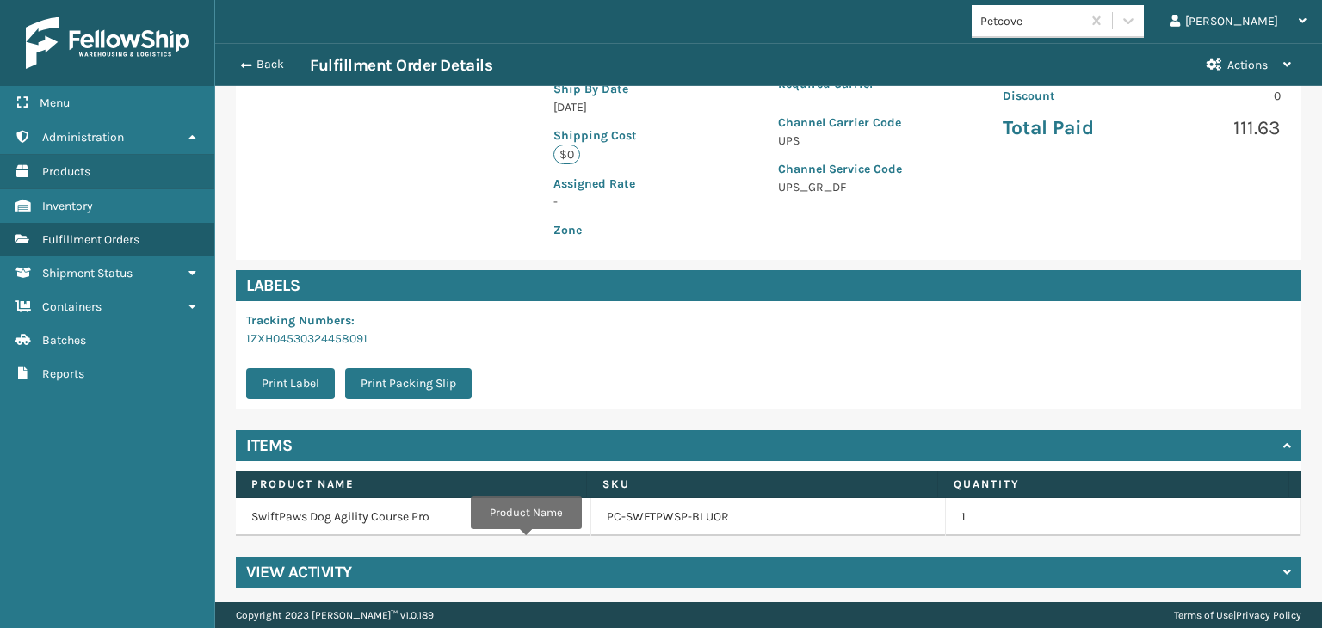
scroll to position [386, 0]
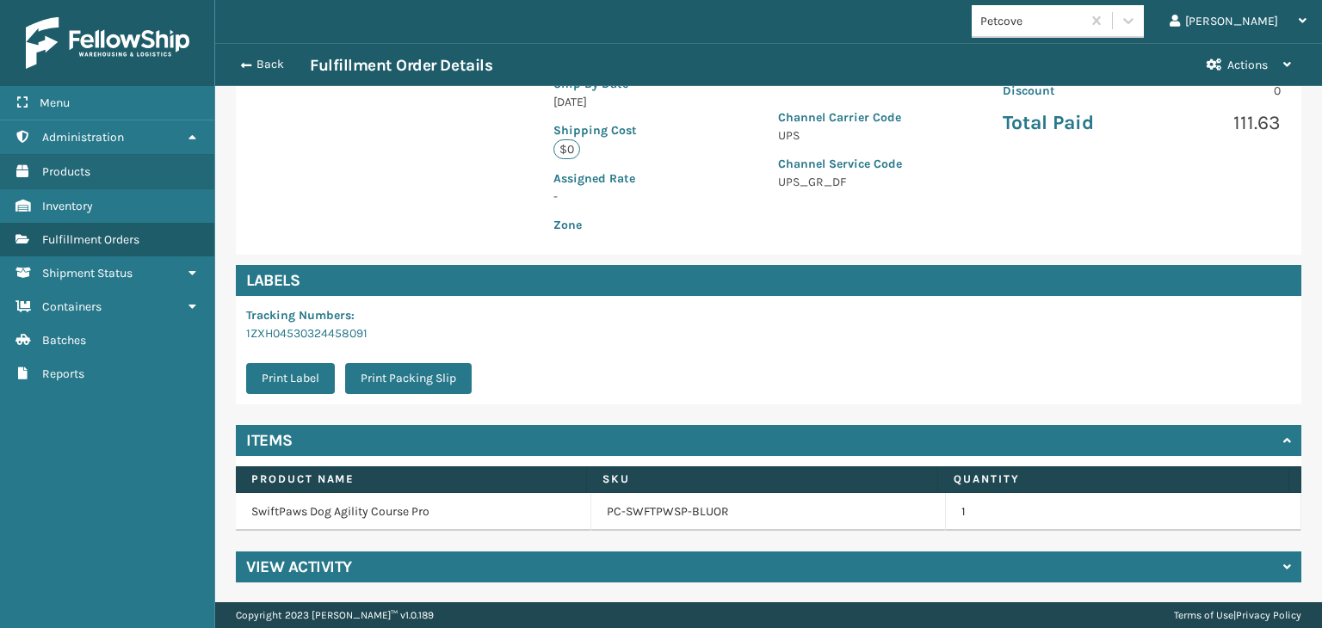
click at [616, 522] on td "PC-SWFTPWSP-BLUOR" at bounding box center [769, 512] width 356 height 38
click at [616, 514] on link "PC-SWFTPWSP-BLUOR" at bounding box center [668, 512] width 122 height 17
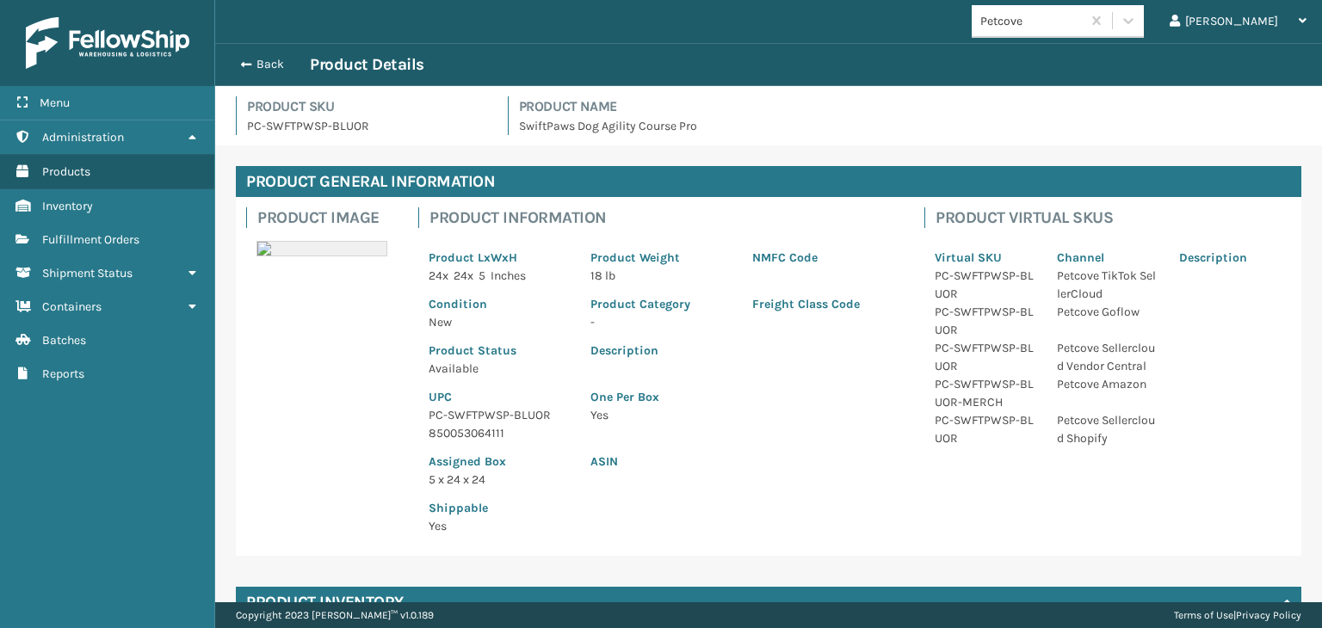
click at [451, 421] on p "PC-SWFTPWSP-BLUOR" at bounding box center [499, 415] width 141 height 18
click at [284, 59] on button "Back" at bounding box center [270, 64] width 79 height 15
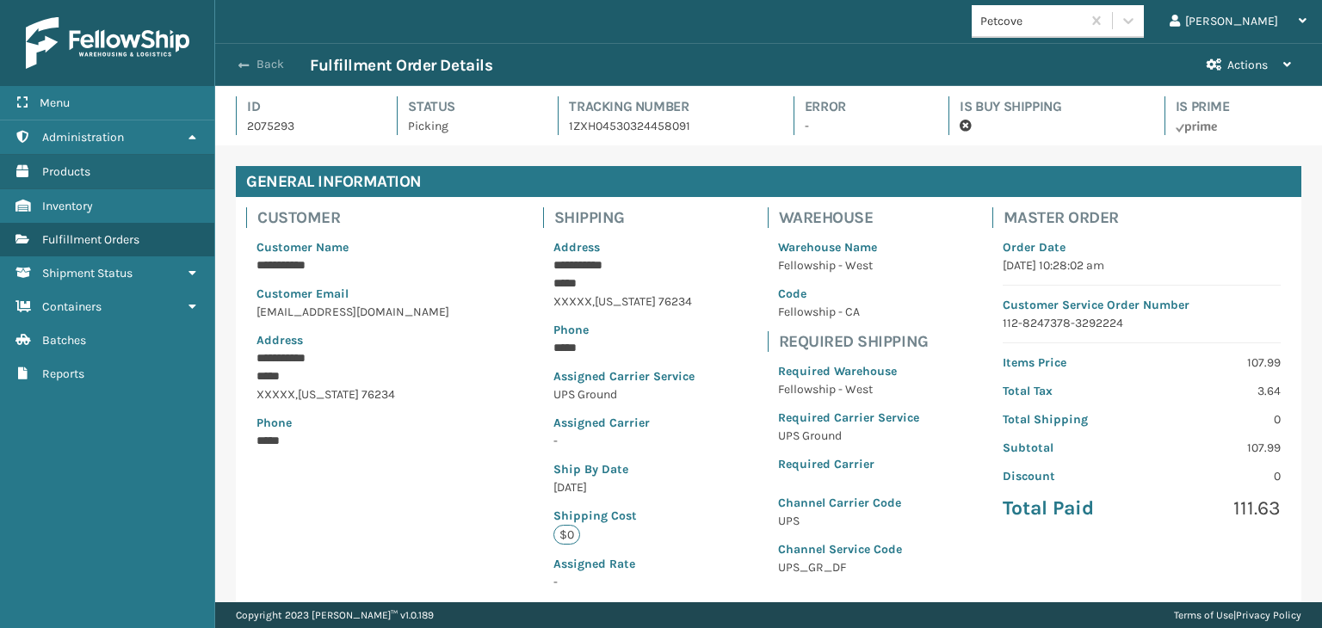
scroll to position [41, 1106]
click at [277, 65] on button "Back" at bounding box center [270, 64] width 79 height 15
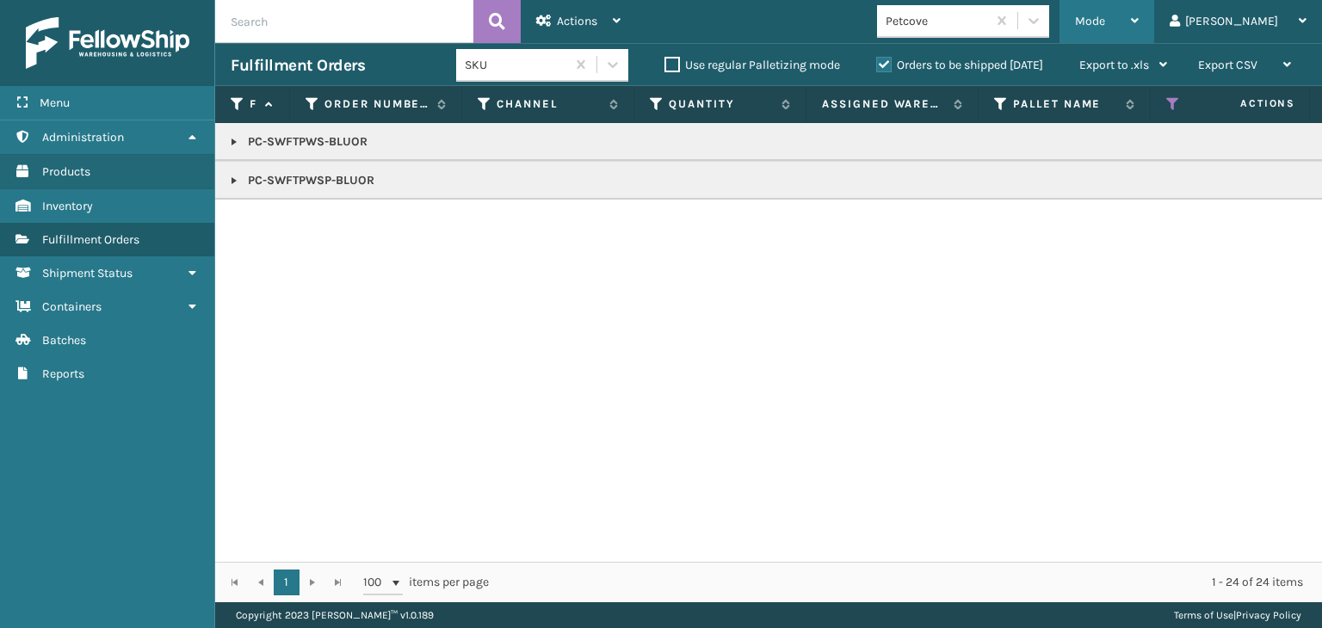
click at [1139, 23] on div "Mode" at bounding box center [1107, 21] width 64 height 43
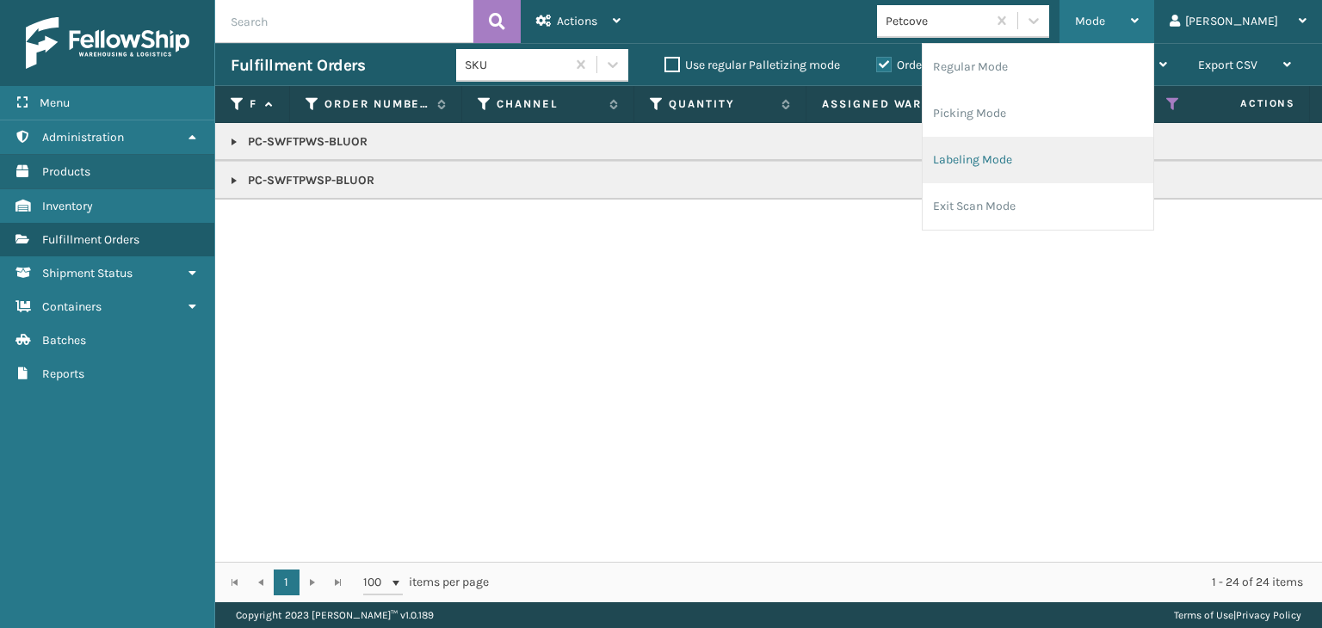
click at [1112, 163] on li "Labeling Mode" at bounding box center [1038, 160] width 231 height 46
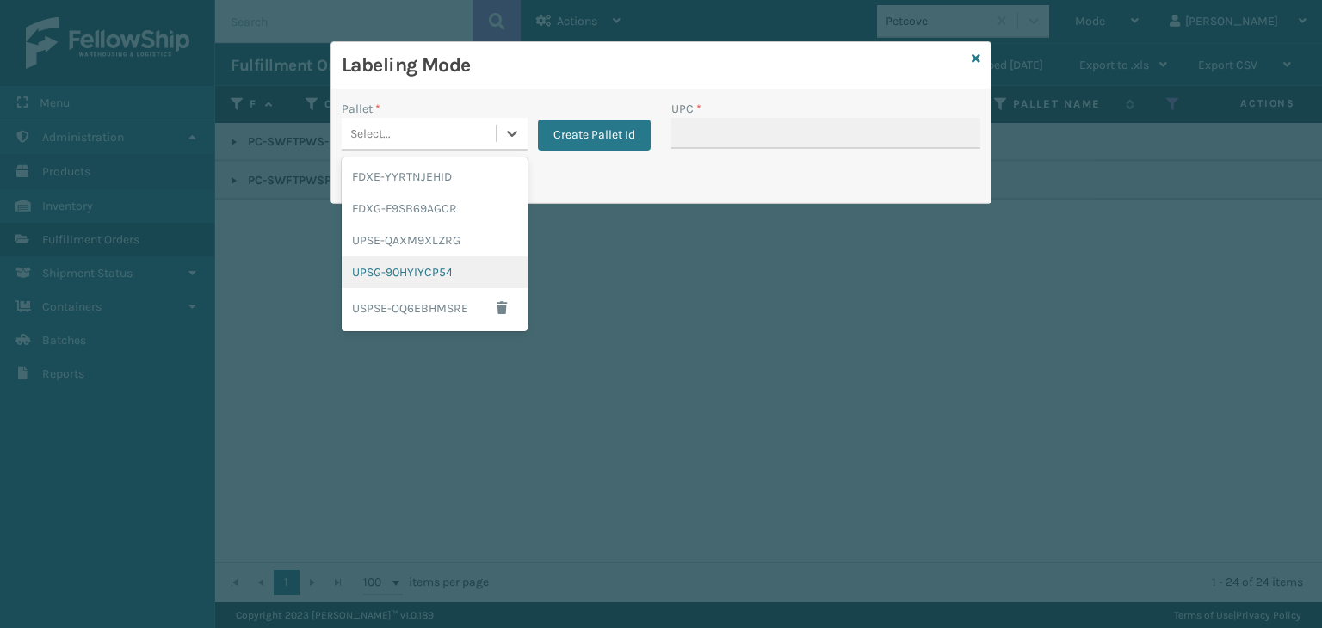
click at [399, 263] on div "UPSG-90HYIYCP54" at bounding box center [435, 273] width 186 height 32
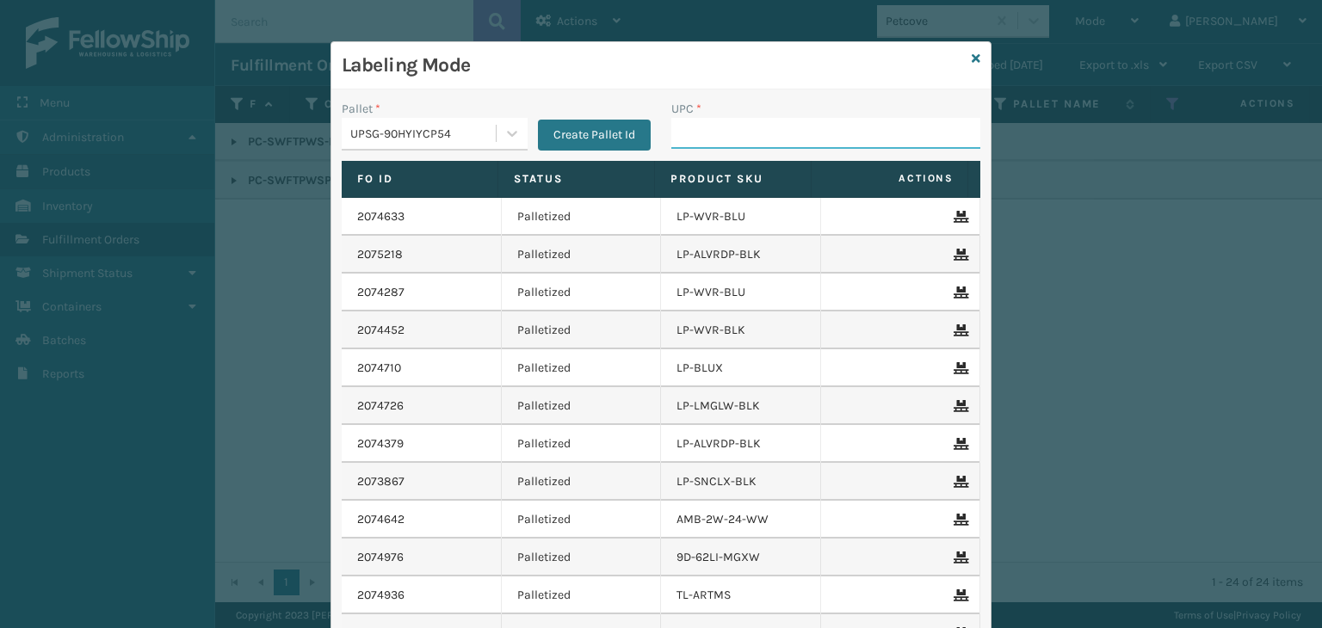
click at [683, 137] on input "UPC *" at bounding box center [825, 133] width 309 height 31
paste input "PC-SWFTPWSP-BLUOR"
type input "PC-SWFTPWSP-BLUOR"
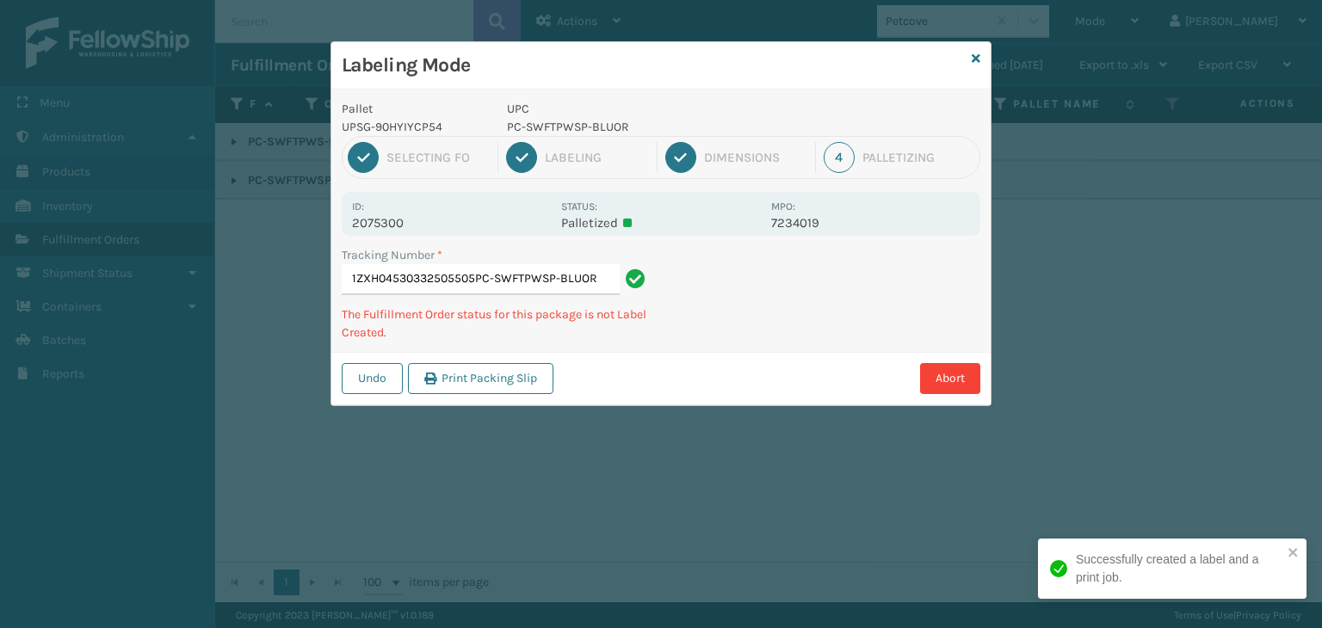
type input "1ZXH04530332505505PC-SWFTPWSP-BLUORPC-SWFTPWSP-BLUOR"
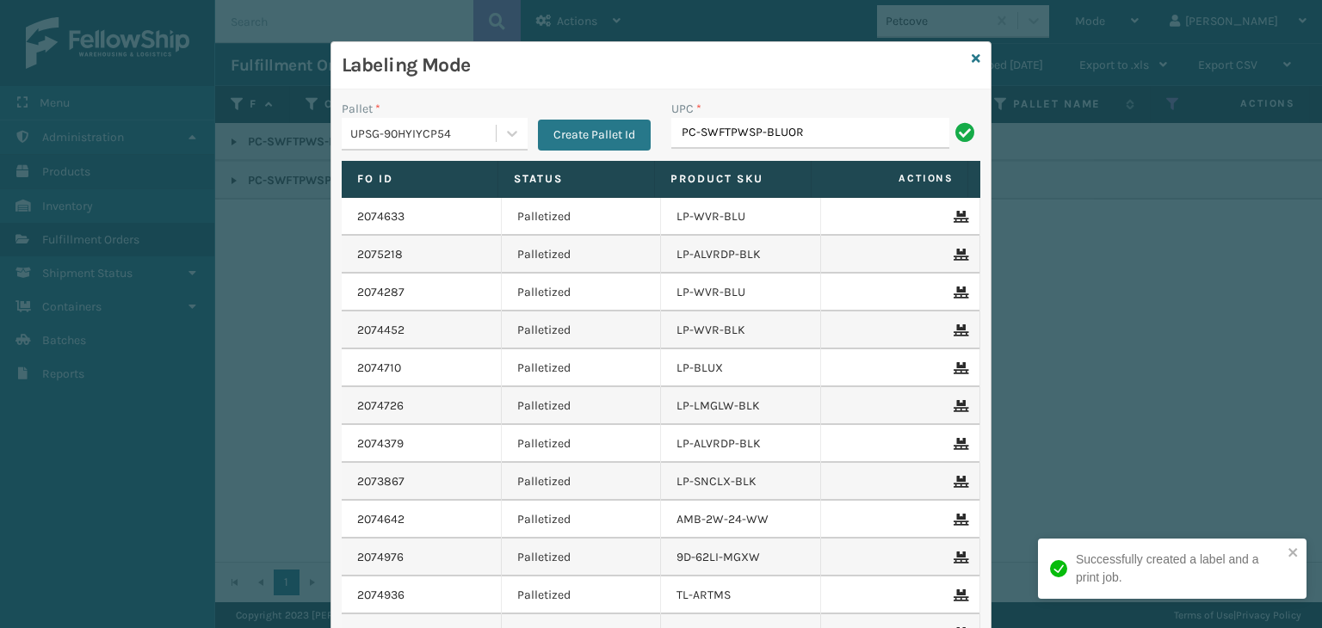
type input "PC-SWFTPWSP-BLUOR"
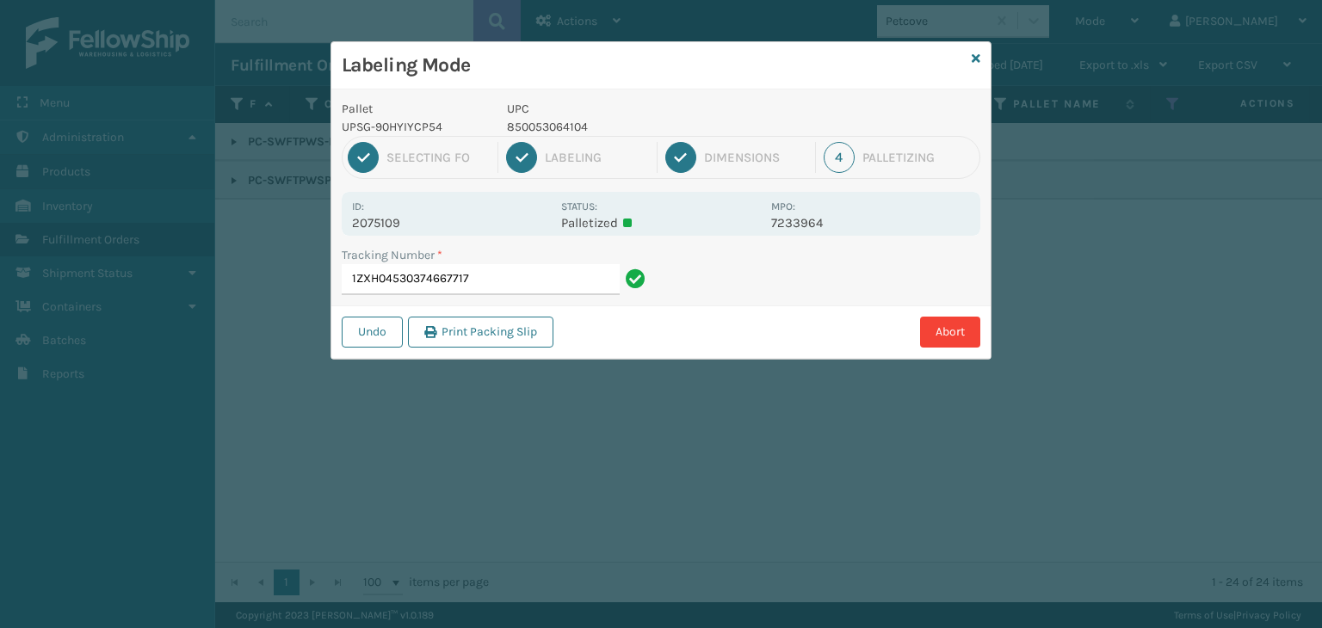
click at [539, 114] on p "UPC" at bounding box center [634, 109] width 254 height 18
click at [541, 123] on p "850053064104" at bounding box center [634, 127] width 254 height 18
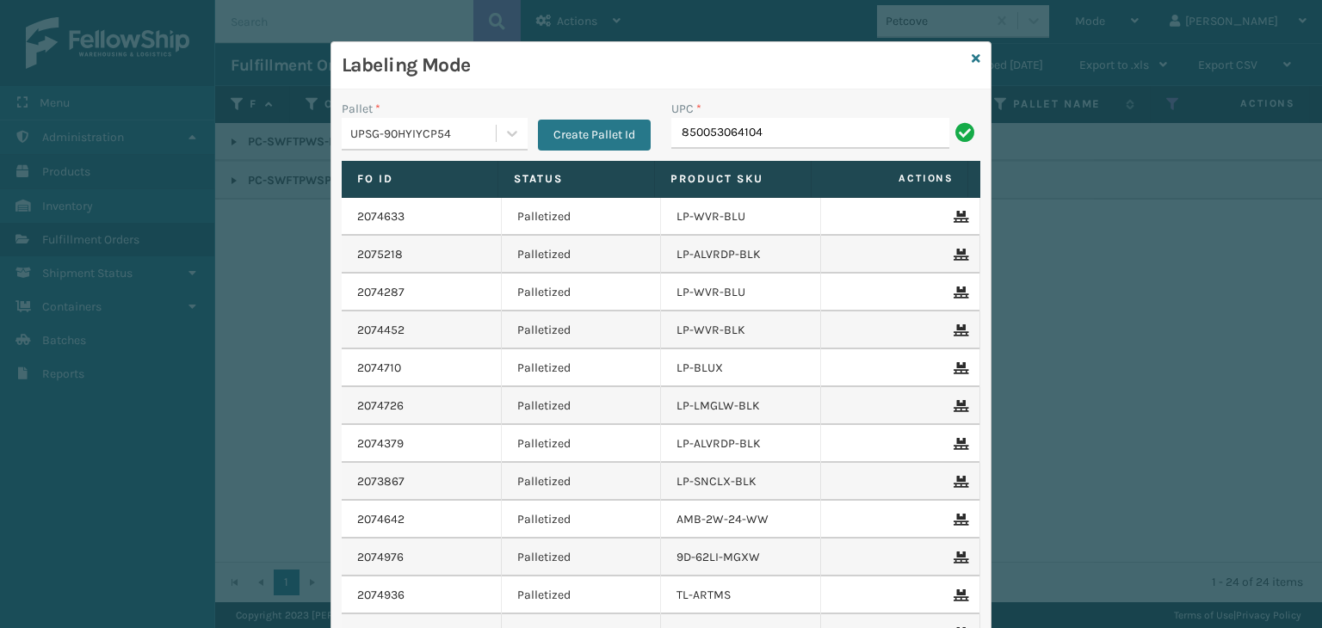
type input "850053064104"
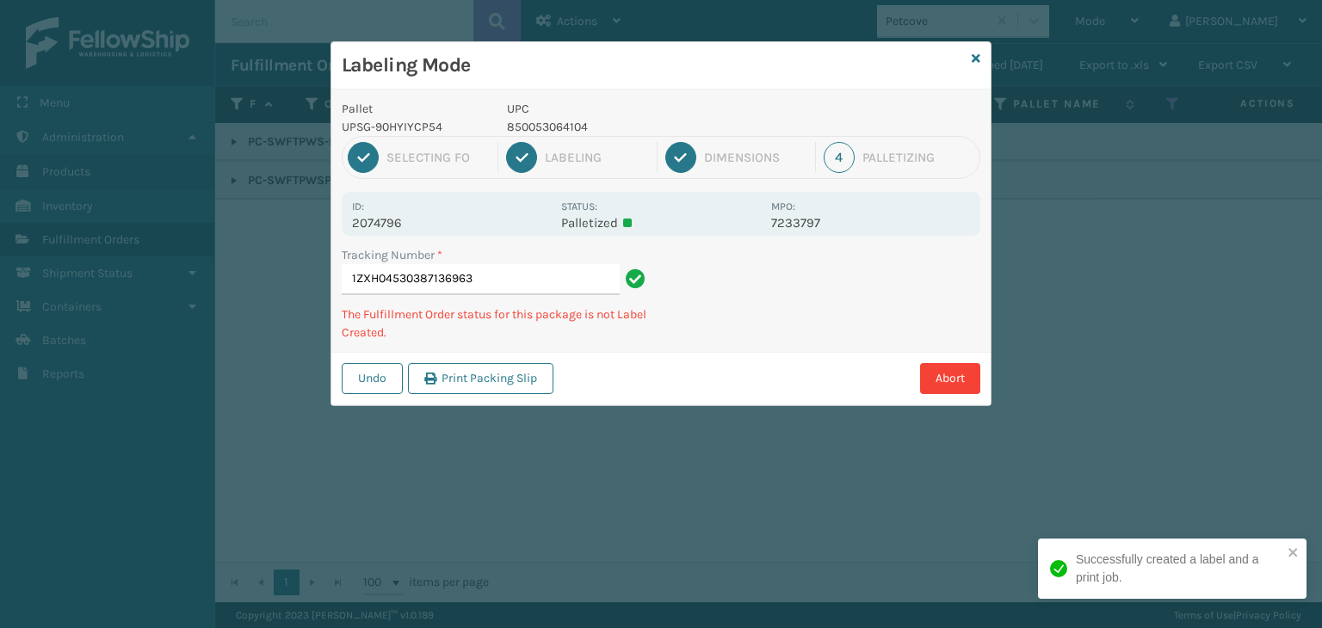
type input "1ZXH04530387136963850053064104"
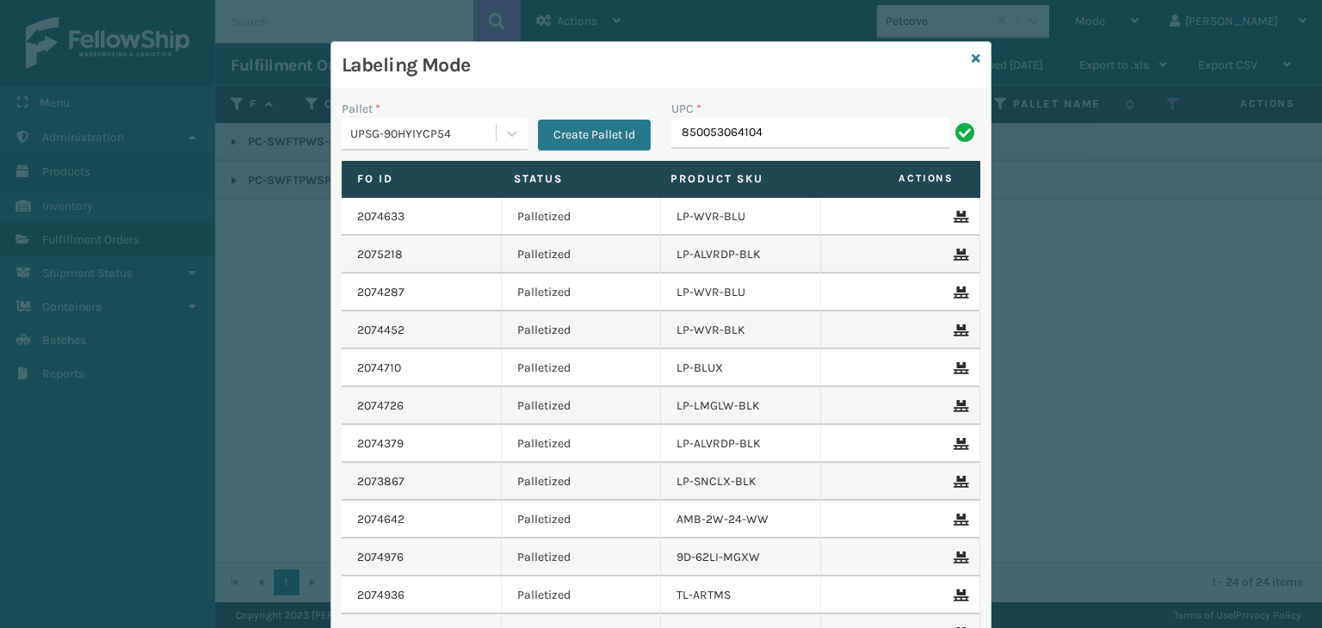
type input "850053064104"
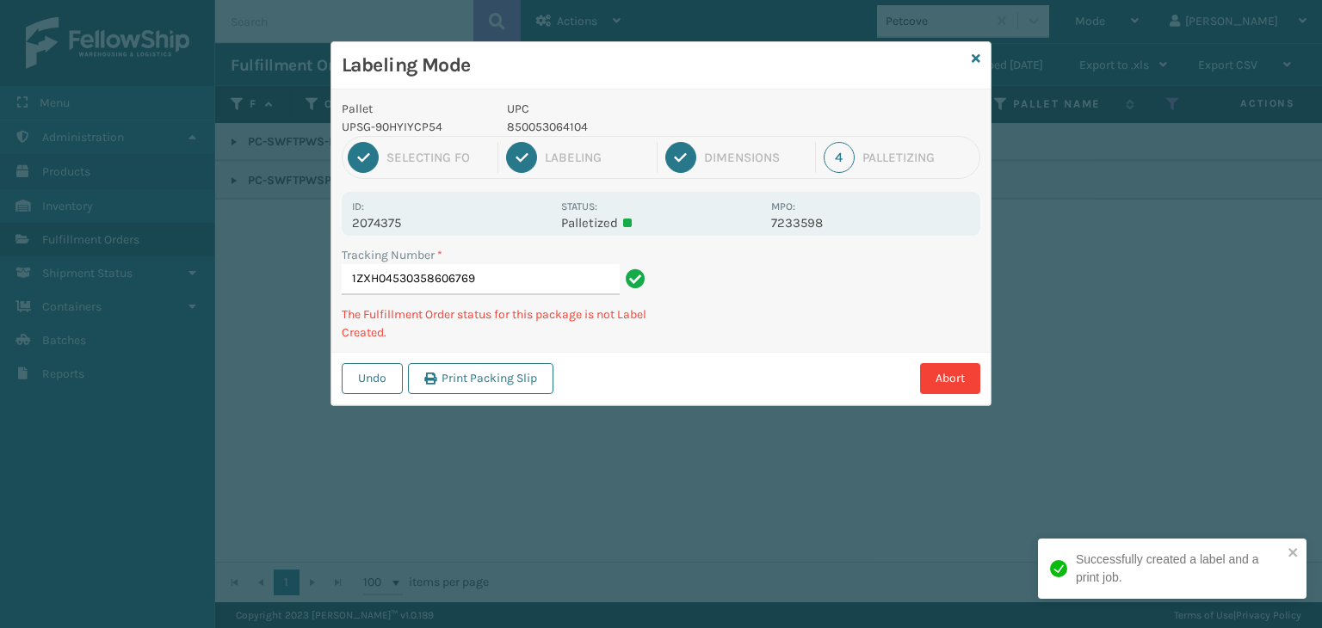
type input "1ZXH04530358606769850053064104"
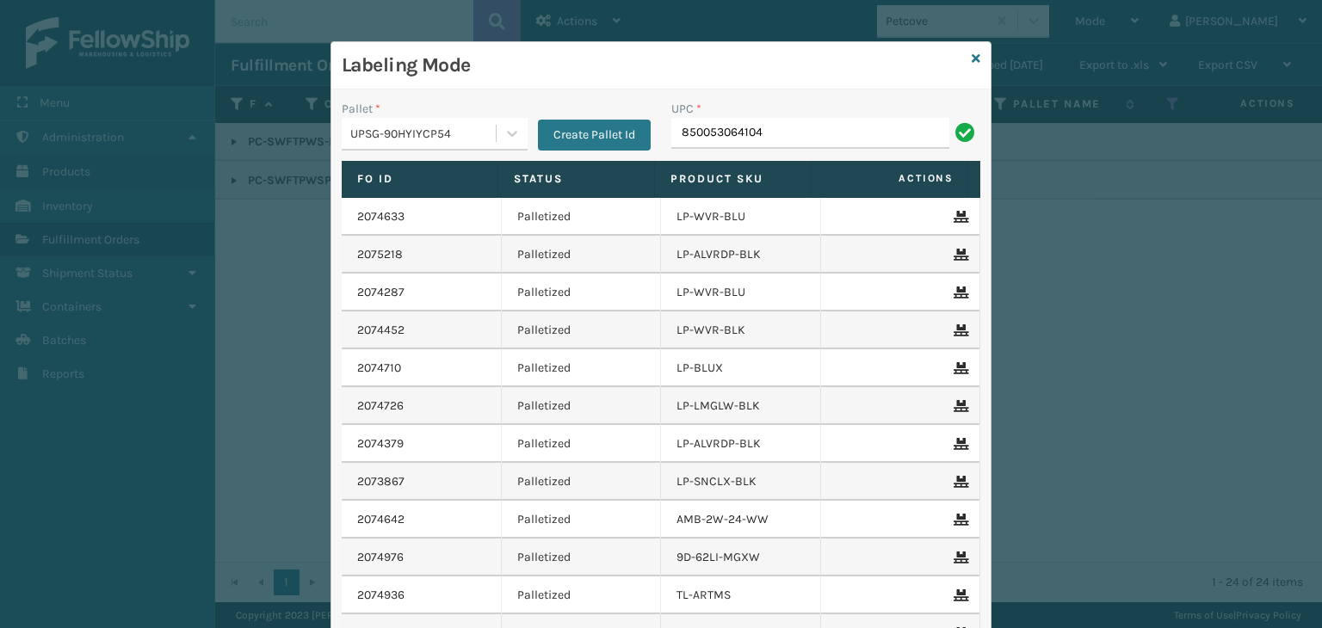
type input "850053064104"
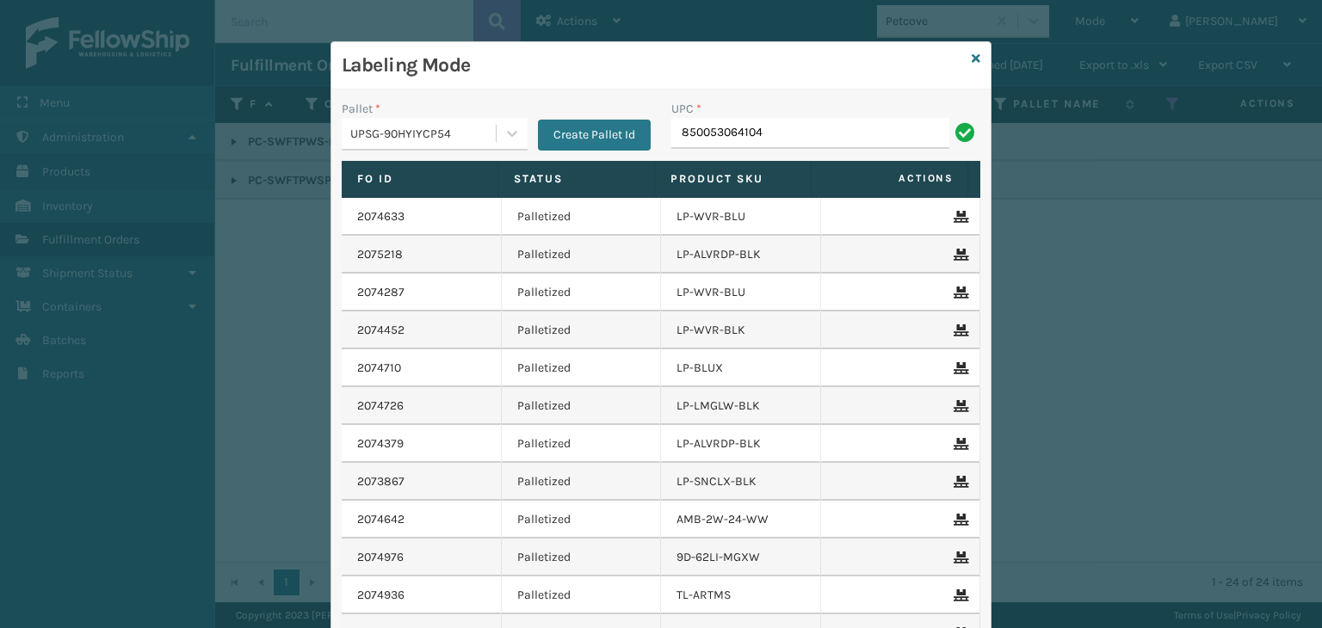
type input "850053064104"
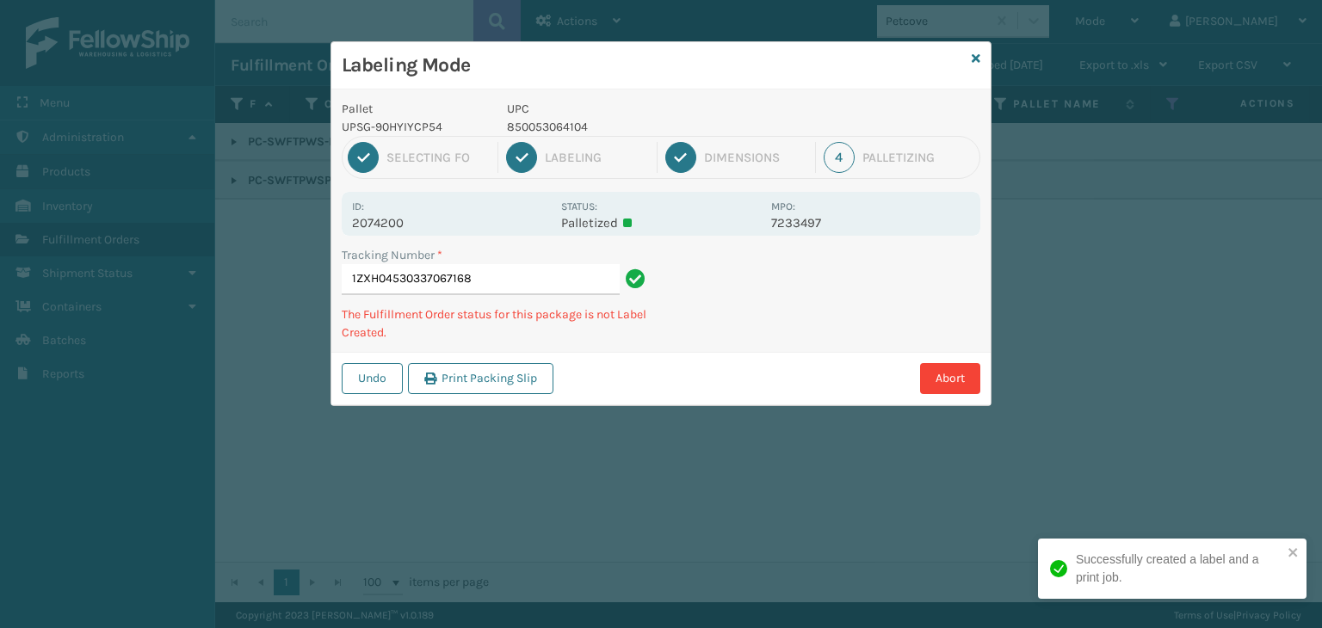
type input "1ZXH04530337067168850053064104"
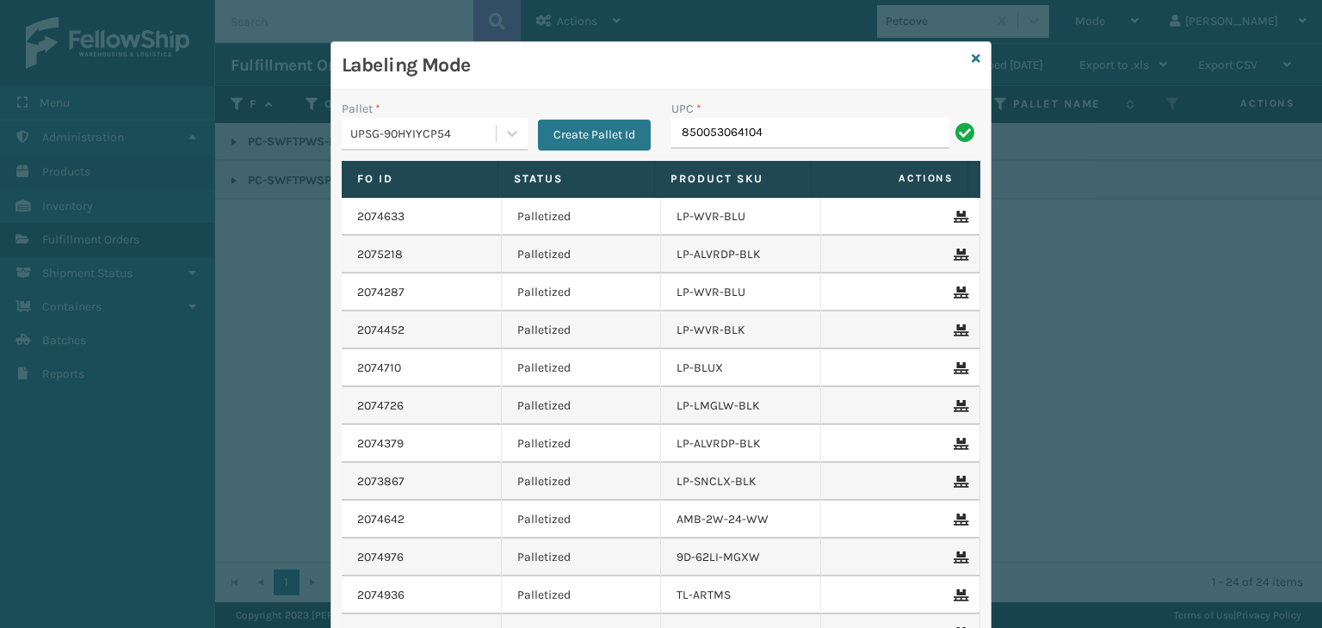
type input "850053064104"
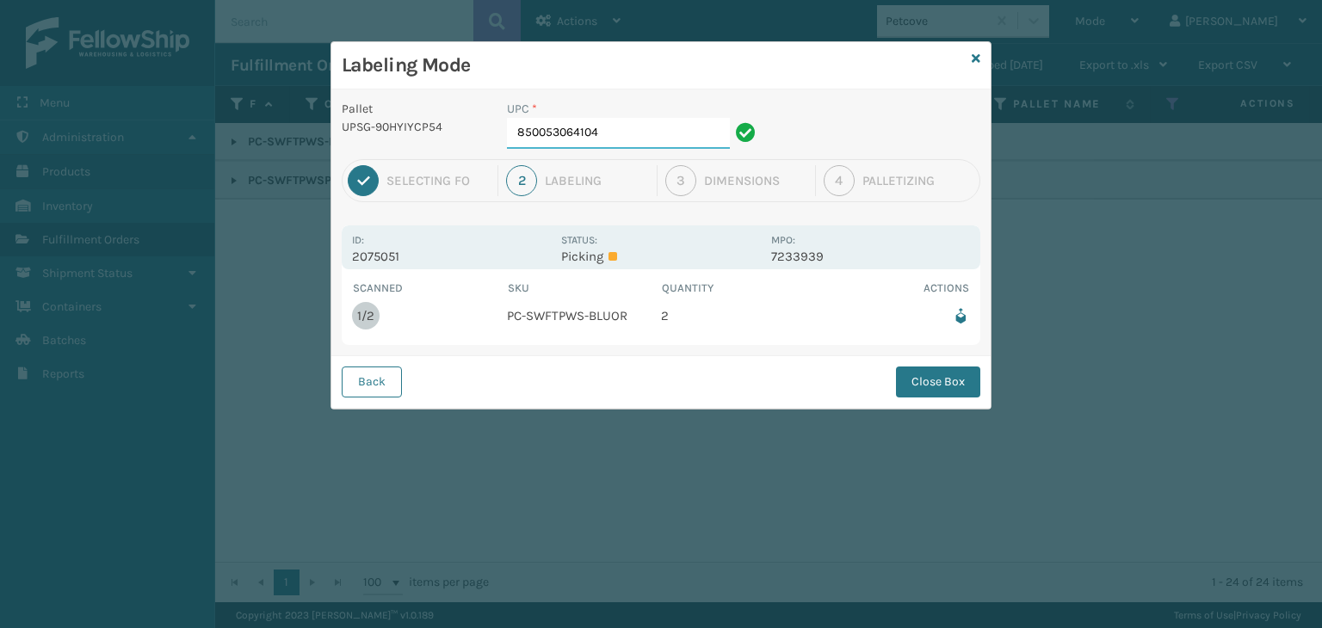
click at [674, 128] on input "850053064104" at bounding box center [618, 133] width 223 height 31
click at [928, 376] on button "Close Box" at bounding box center [938, 382] width 84 height 31
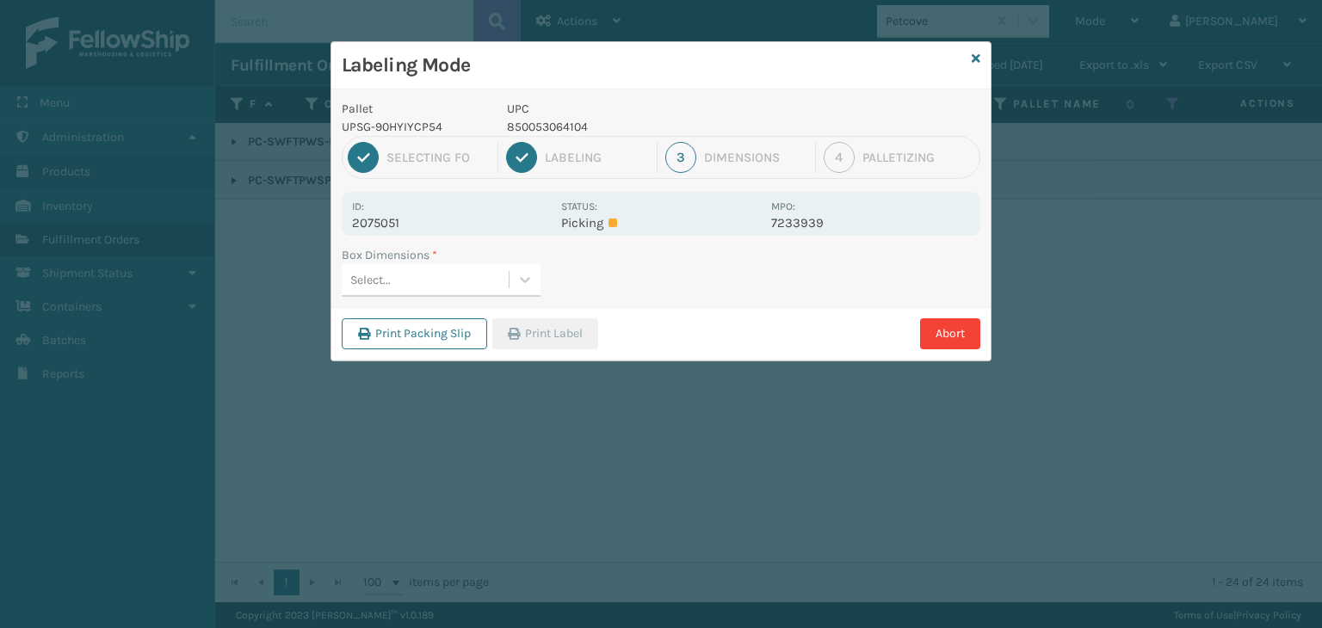
click at [408, 268] on div "Select..." at bounding box center [425, 280] width 167 height 28
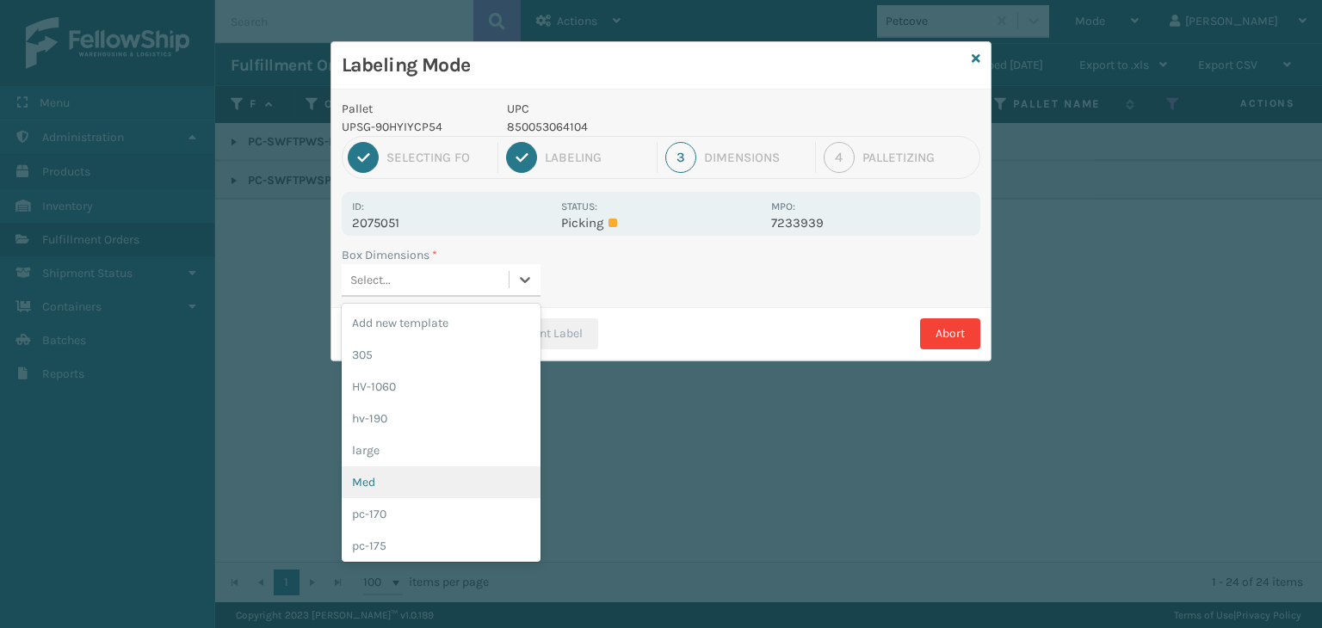
click at [431, 492] on div "Med" at bounding box center [441, 483] width 199 height 32
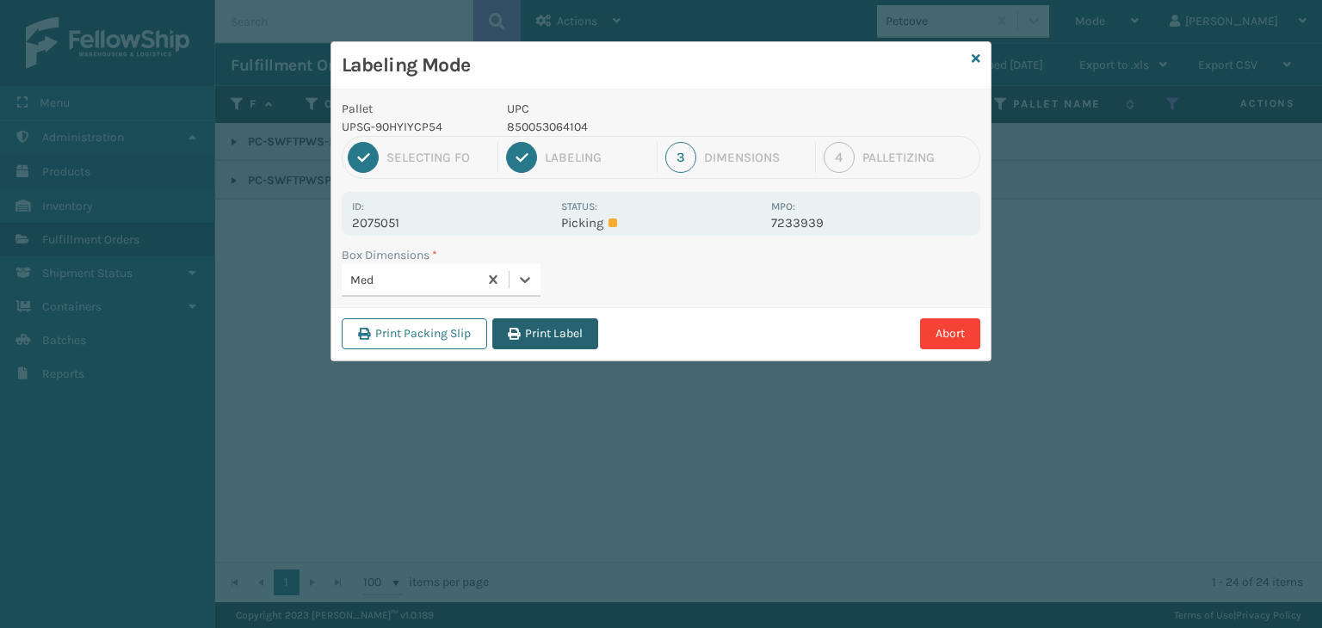
click at [529, 324] on button "Print Label" at bounding box center [545, 334] width 106 height 31
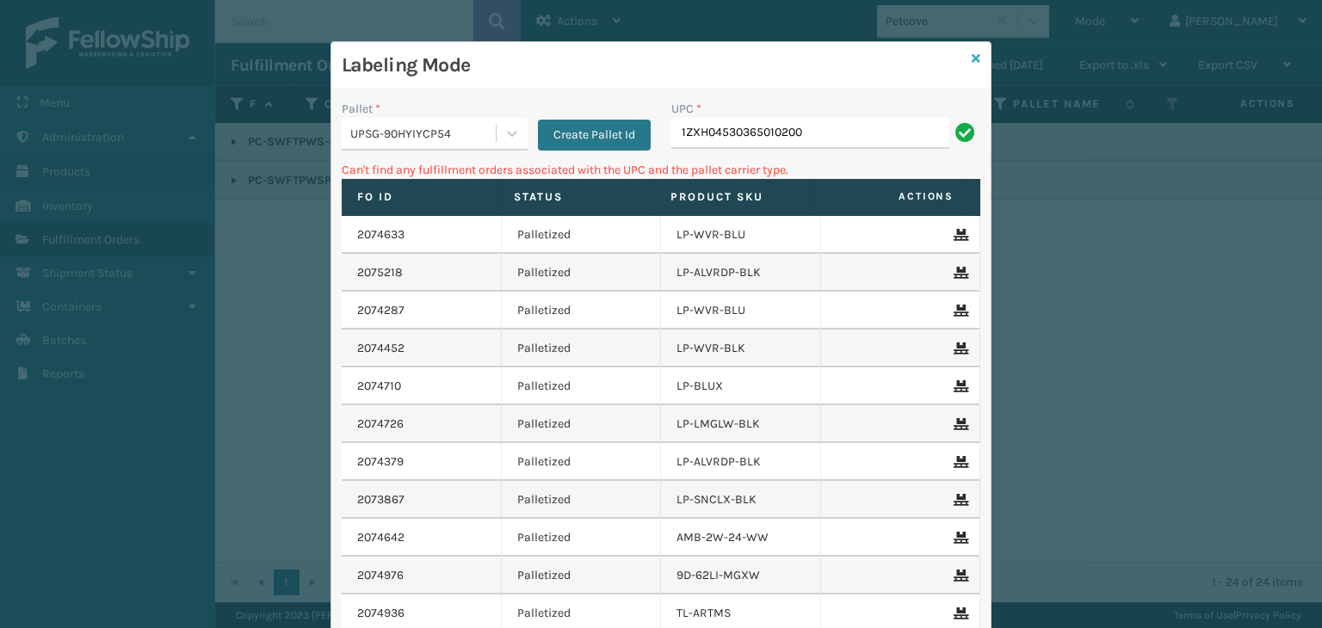
click at [972, 57] on icon at bounding box center [976, 59] width 9 height 12
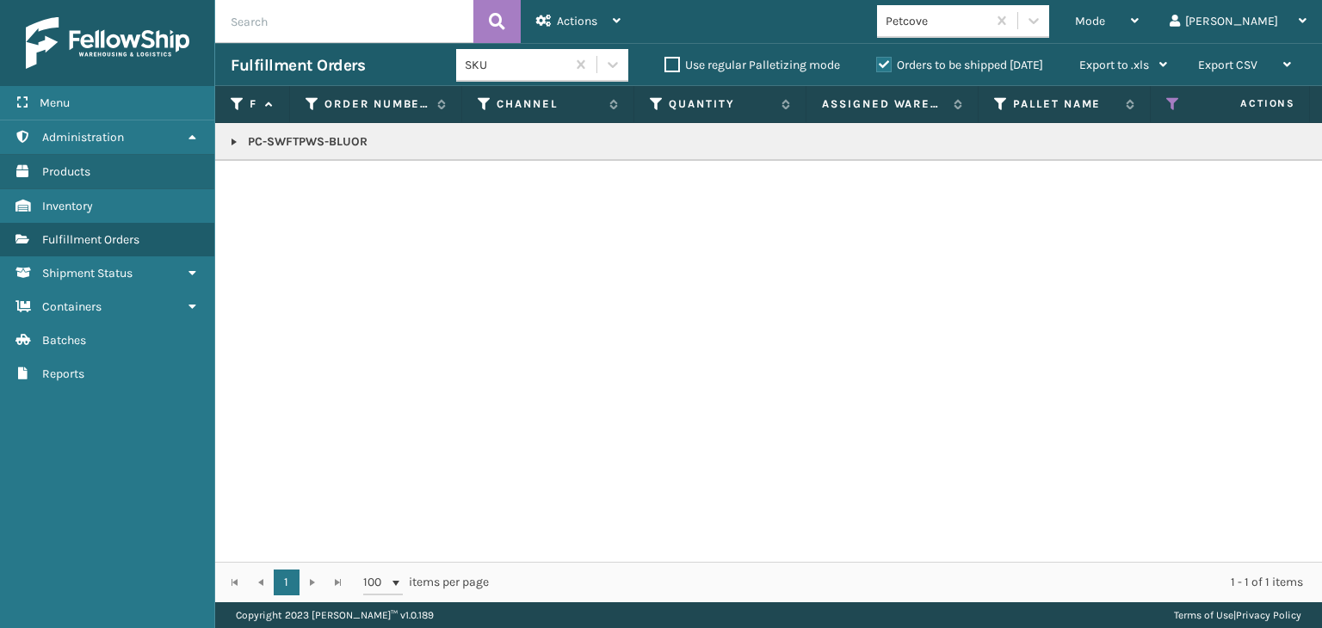
click at [230, 142] on link at bounding box center [234, 142] width 14 height 14
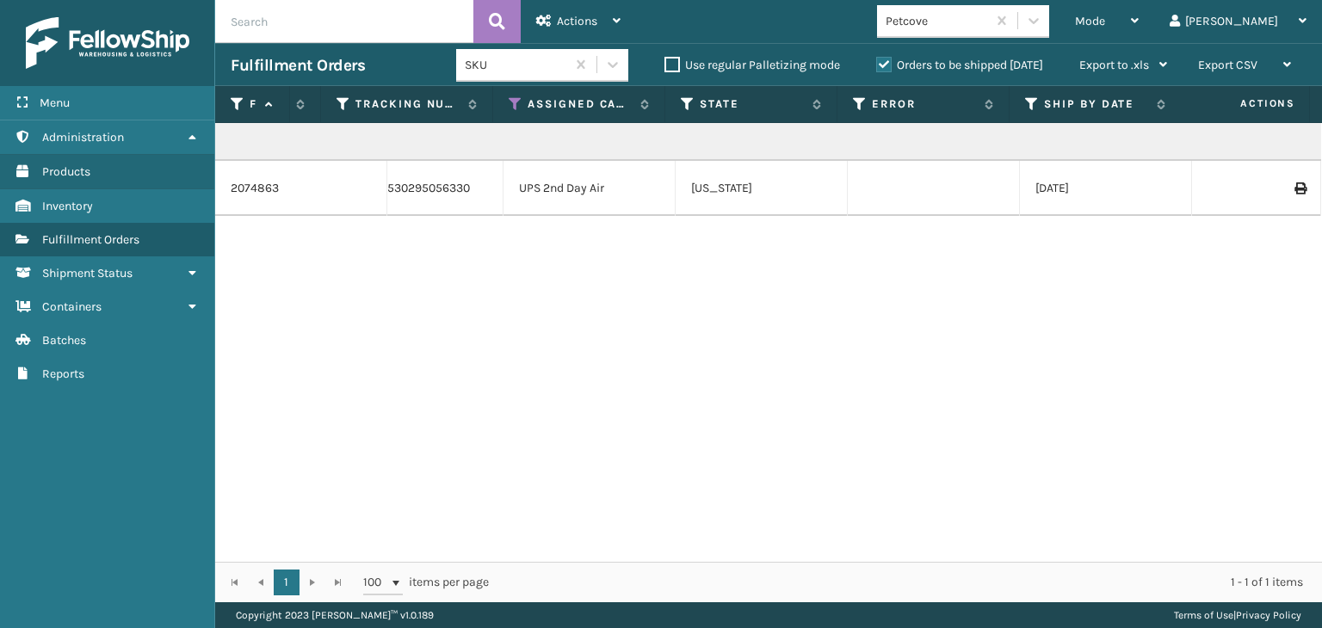
scroll to position [0, 0]
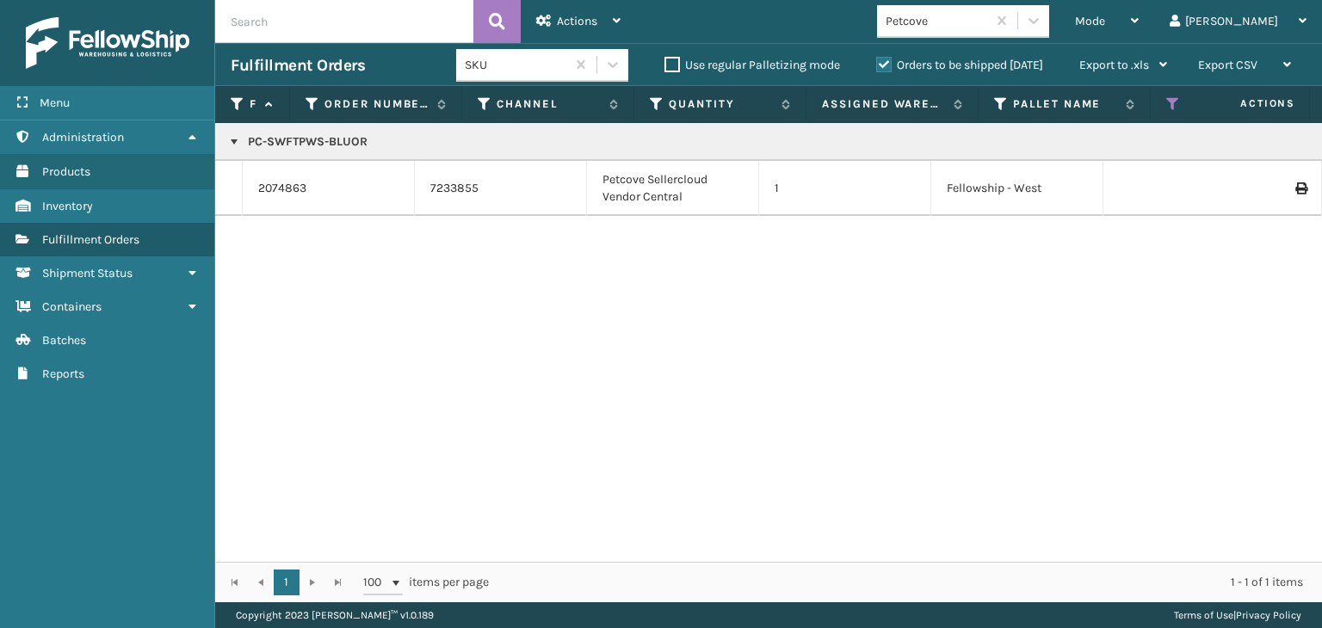
drag, startPoint x: 1160, startPoint y: 11, endPoint x: 1136, endPoint y: 90, distance: 82.8
click at [1139, 11] on div "Mode" at bounding box center [1107, 21] width 64 height 43
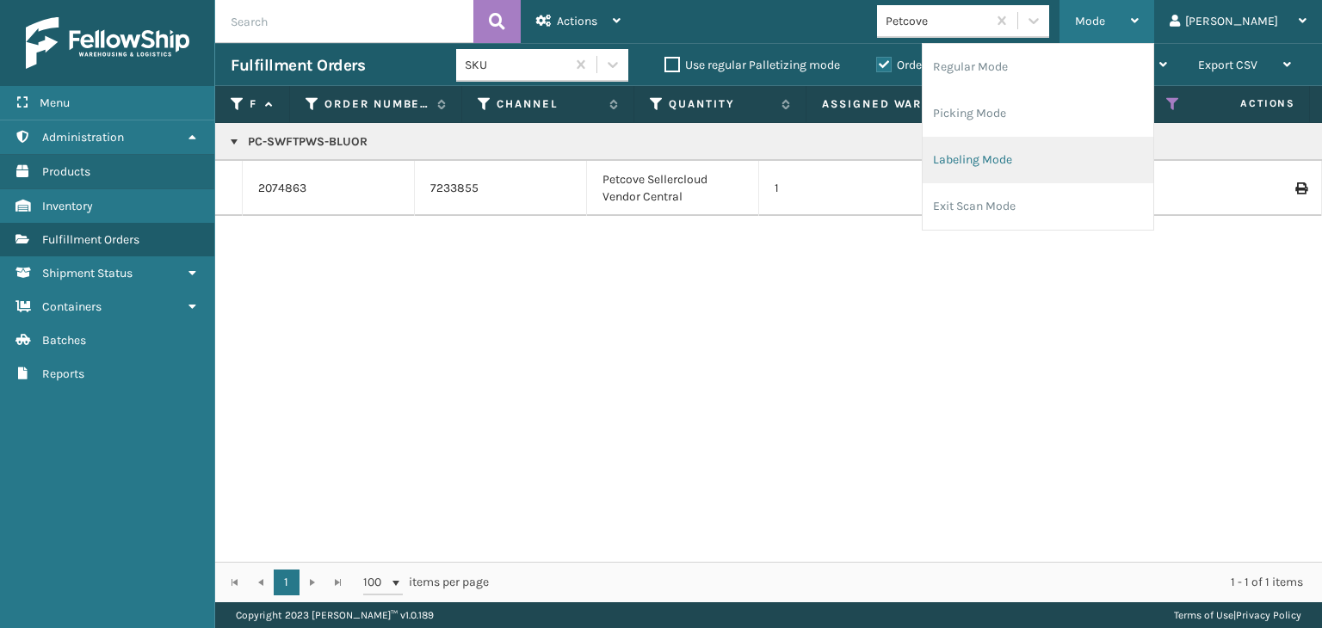
click at [1093, 170] on li "Labeling Mode" at bounding box center [1038, 160] width 231 height 46
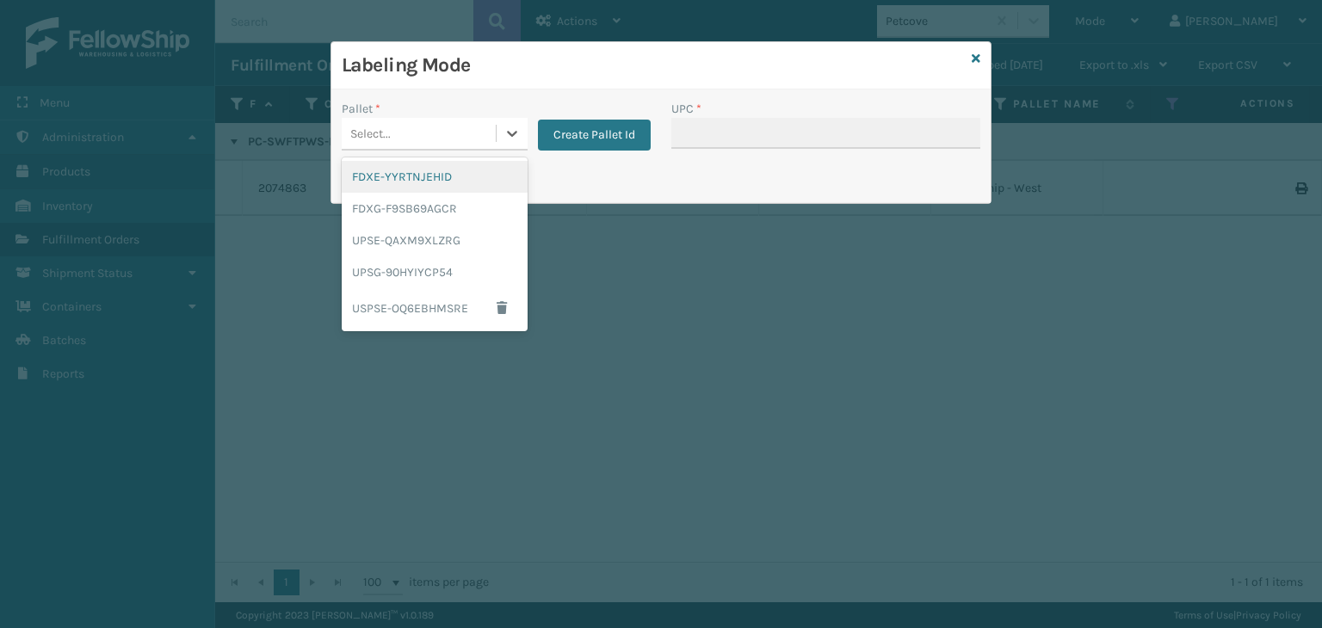
click at [403, 121] on div "Select..." at bounding box center [419, 134] width 154 height 28
click at [403, 230] on div "UPSE-QAXM9XLZRG" at bounding box center [435, 241] width 186 height 32
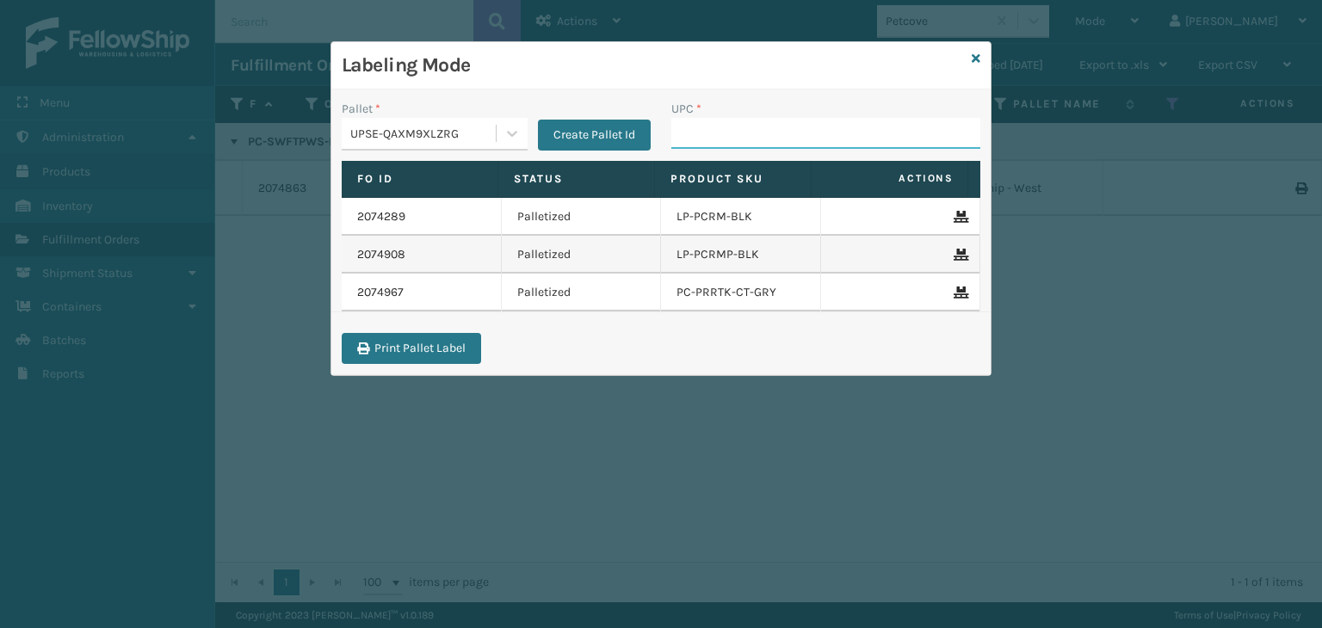
click at [705, 121] on input "UPC *" at bounding box center [825, 133] width 309 height 31
paste input "850053064104"
type input "850053064104"
click at [974, 65] on link at bounding box center [976, 59] width 9 height 18
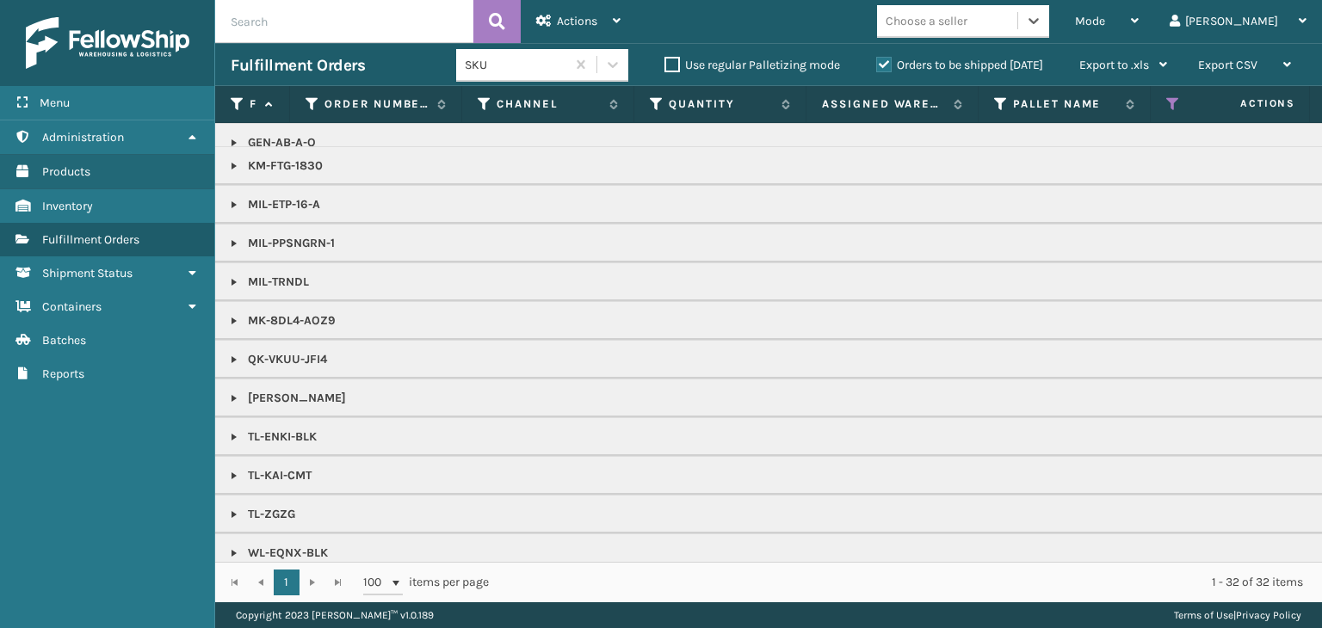
scroll to position [653, 0]
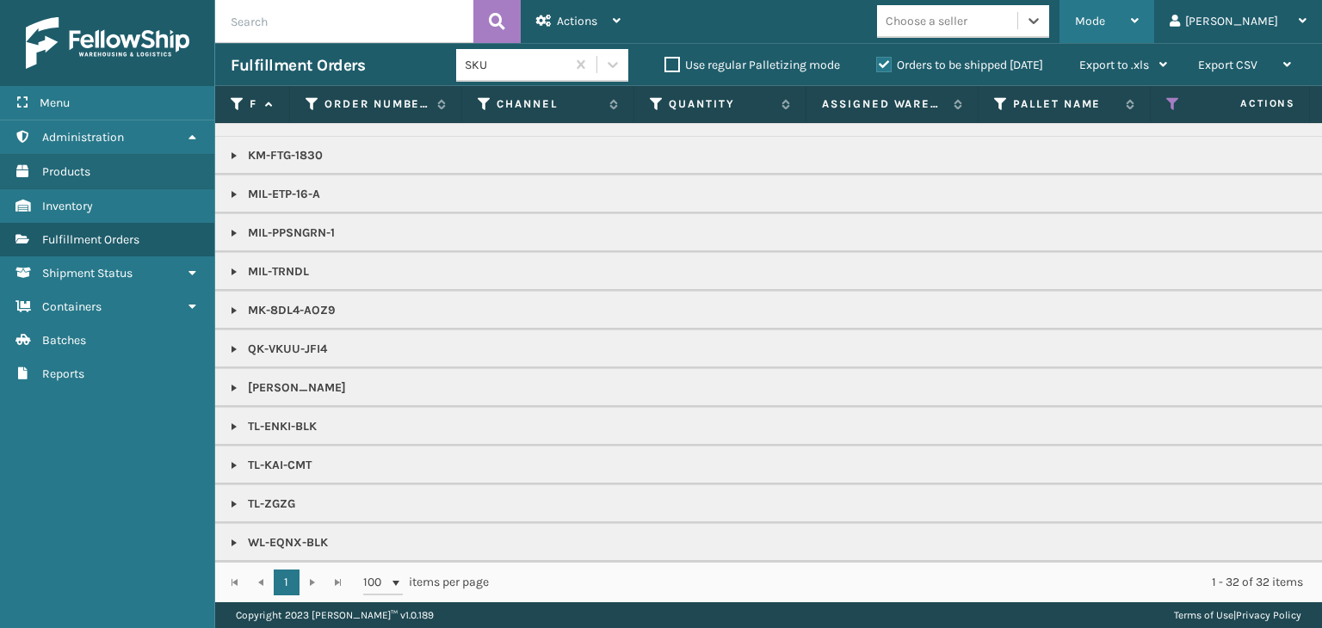
click at [1105, 16] on span "Mode" at bounding box center [1090, 21] width 30 height 15
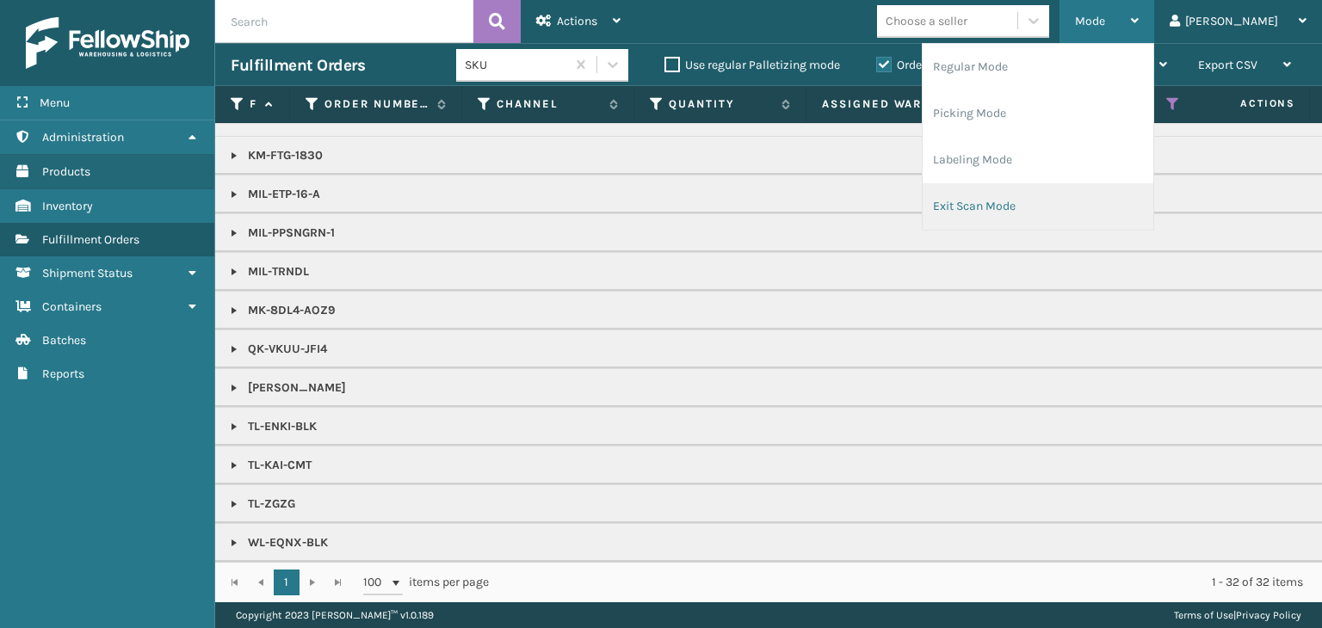
click at [1098, 201] on li "Exit Scan Mode" at bounding box center [1038, 206] width 231 height 46
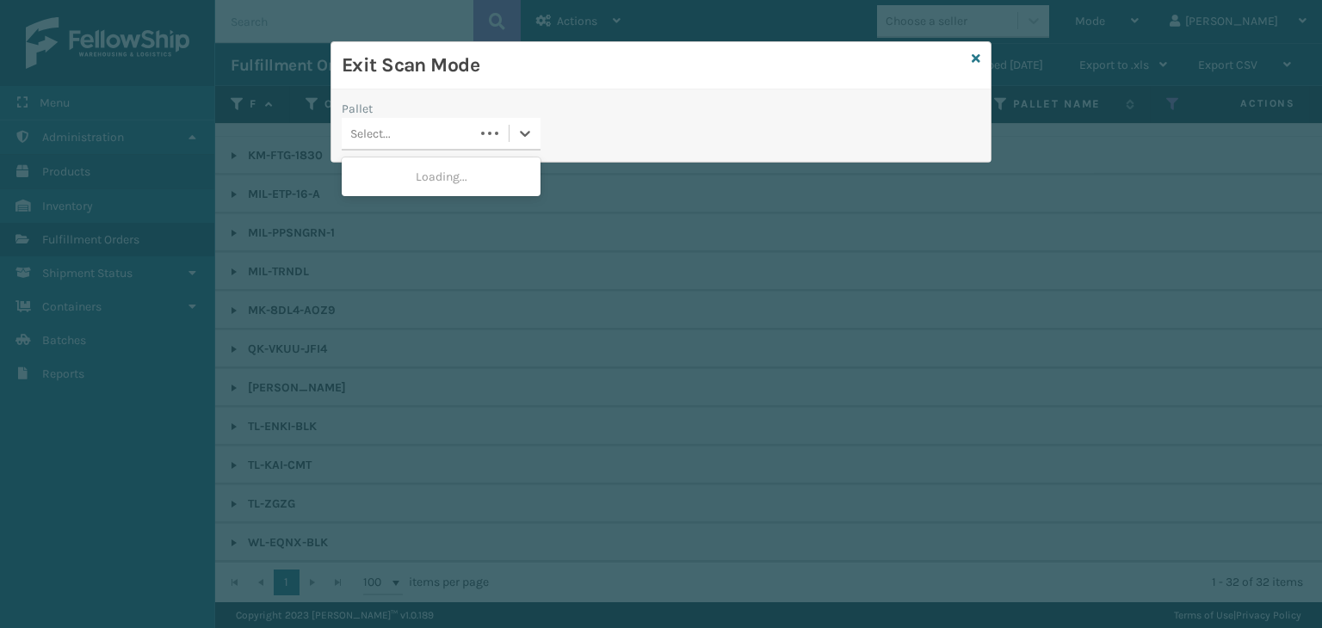
click at [430, 124] on div "Select..." at bounding box center [408, 134] width 133 height 28
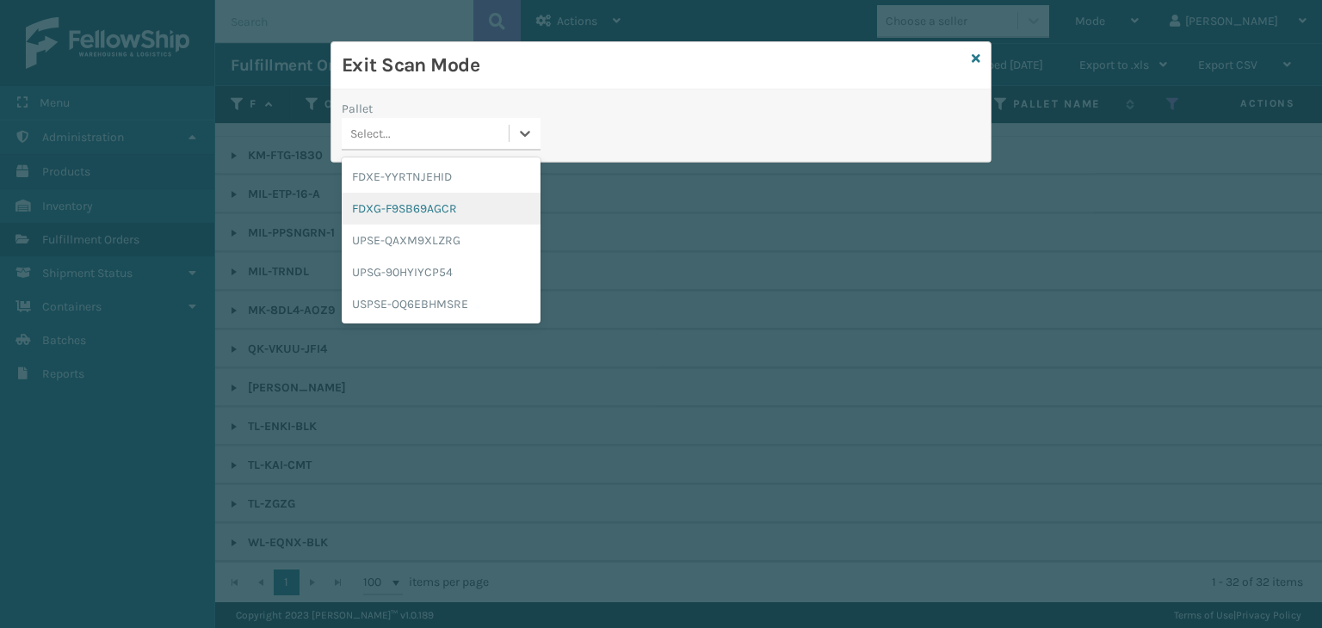
click at [450, 203] on div "FDXG-F9SB69AGCR" at bounding box center [441, 209] width 199 height 32
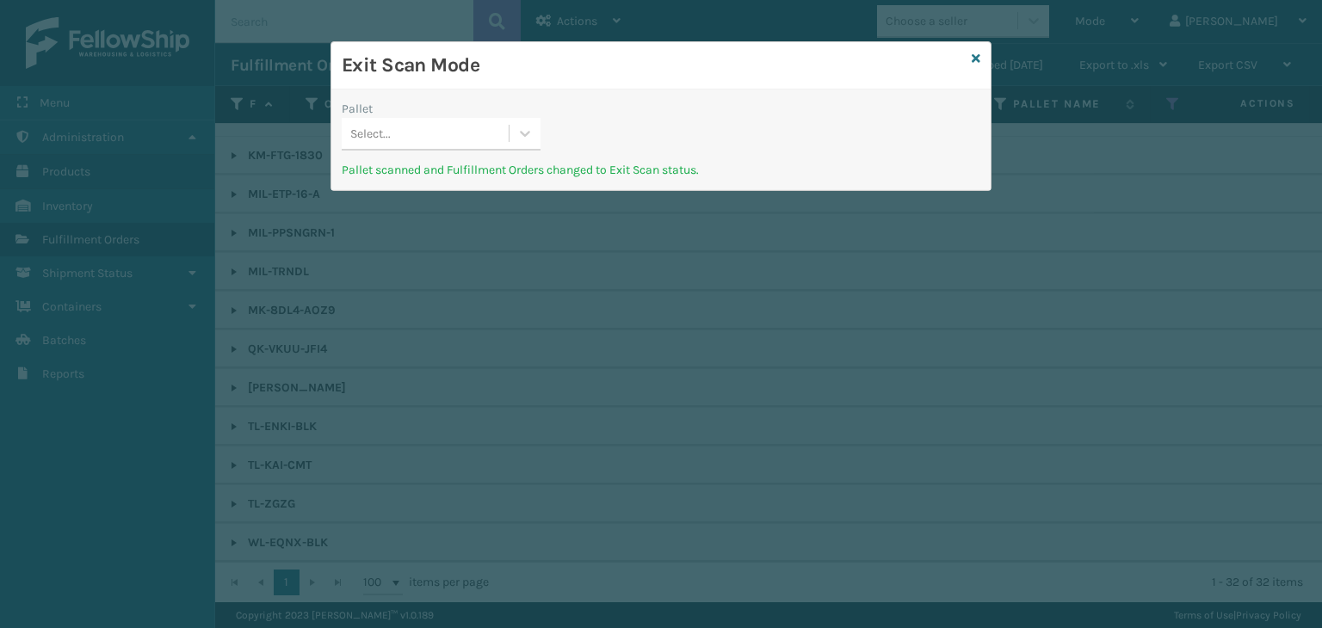
click at [445, 142] on div "Select..." at bounding box center [425, 134] width 167 height 28
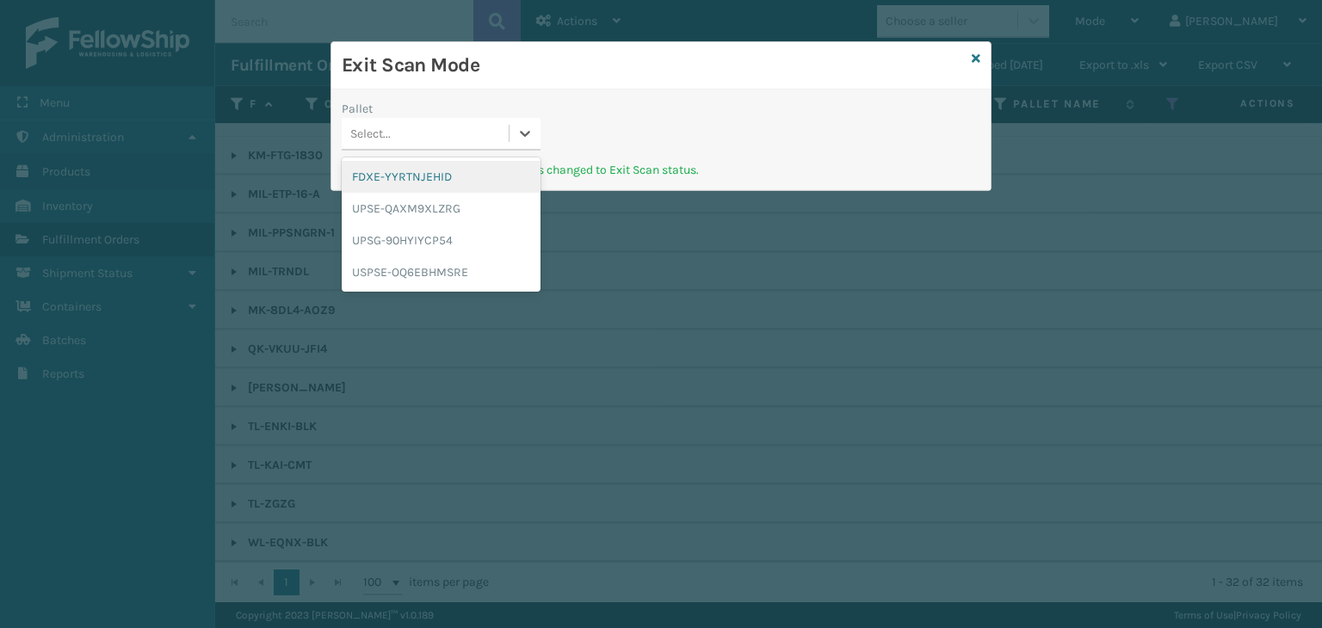
click at [426, 169] on div "FDXE-YYRTNJEHID" at bounding box center [441, 177] width 199 height 32
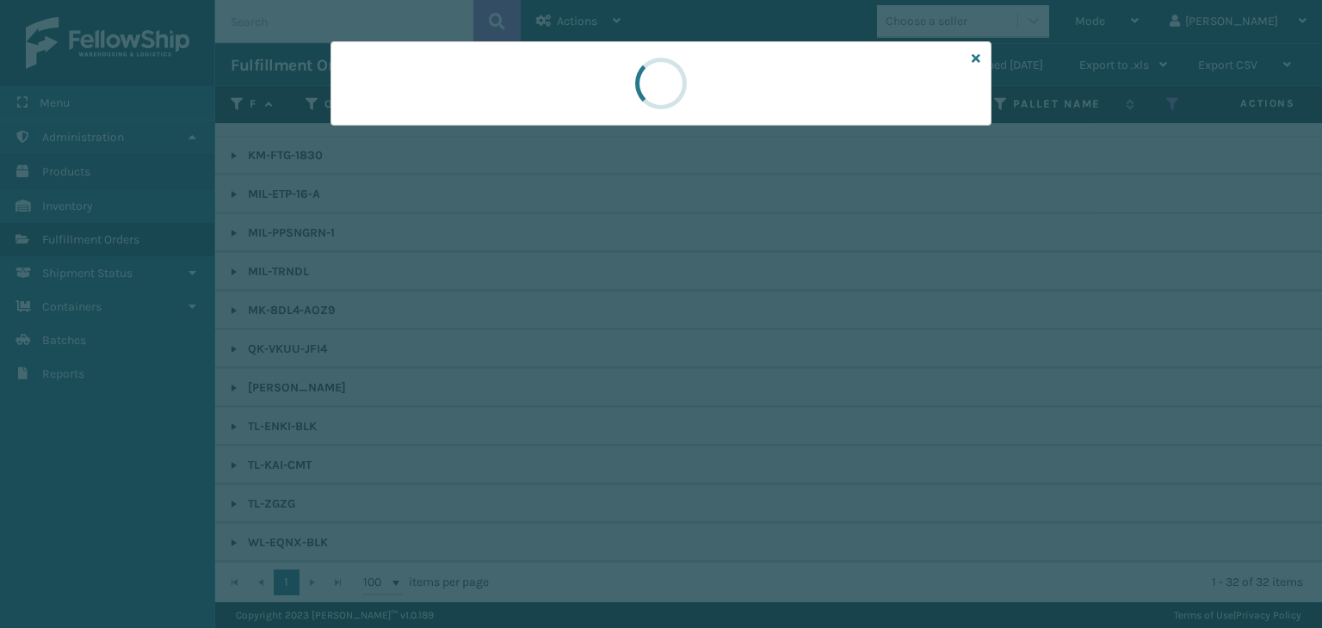
click at [403, 121] on div at bounding box center [661, 83] width 661 height 84
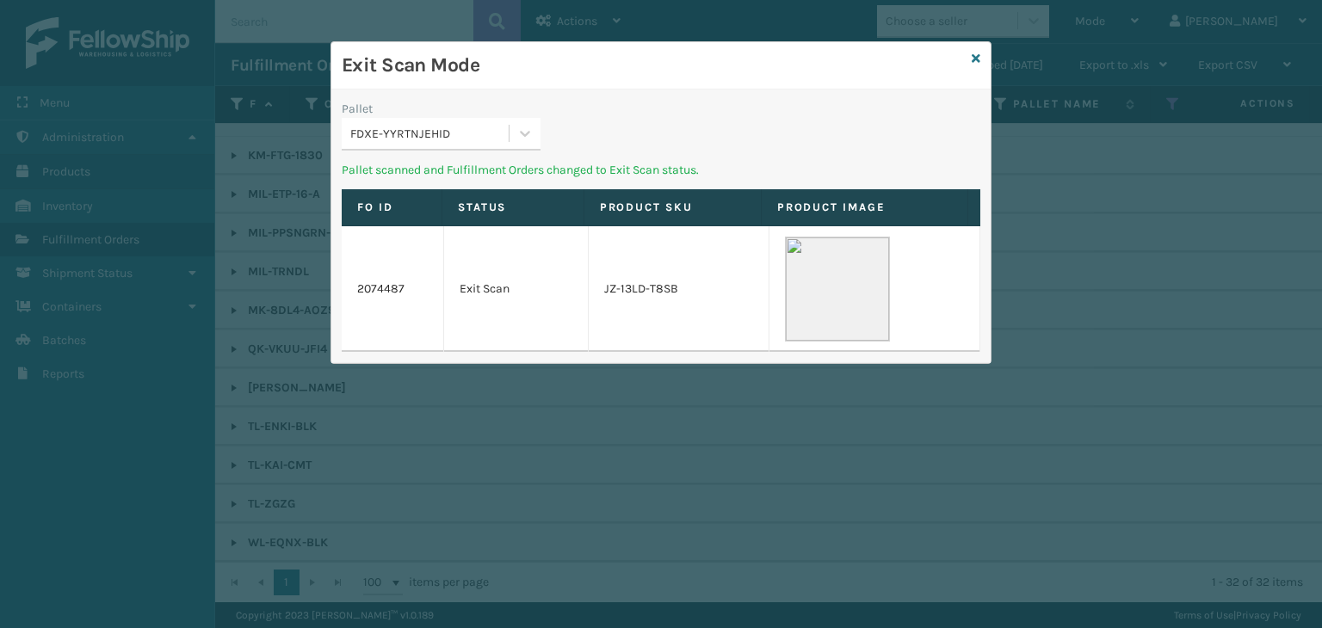
click at [403, 121] on div "FDXE-YYRTNJEHID" at bounding box center [425, 134] width 167 height 28
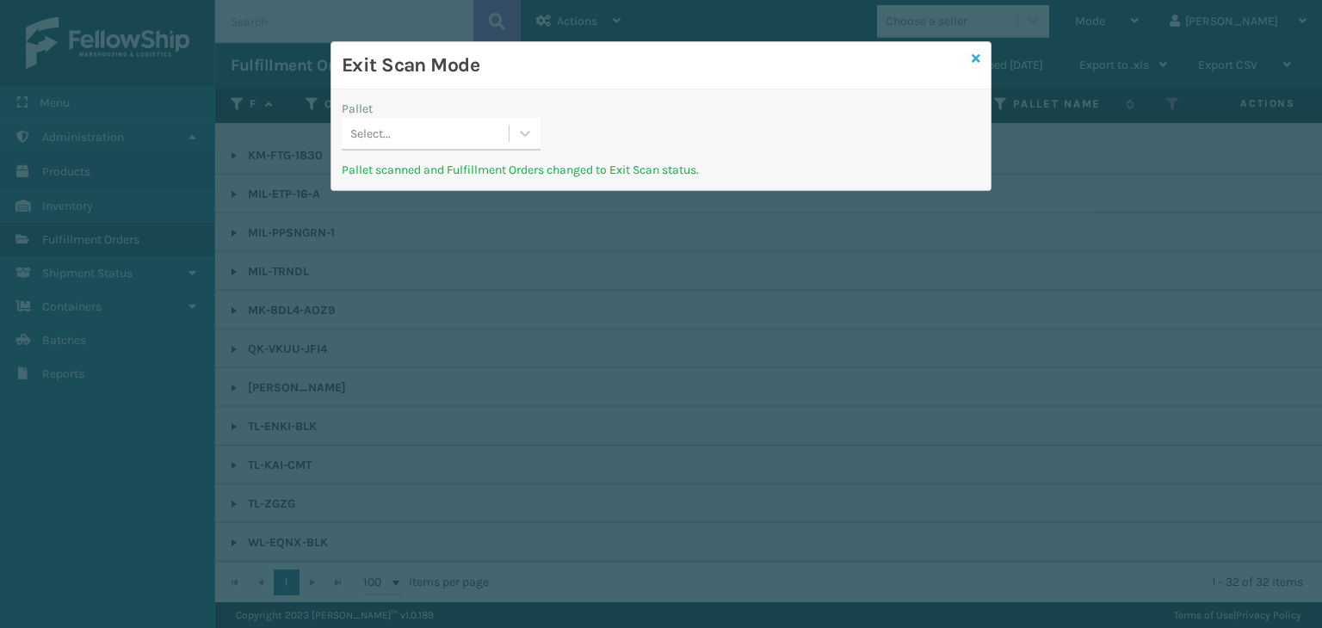
click at [978, 57] on icon at bounding box center [976, 59] width 9 height 12
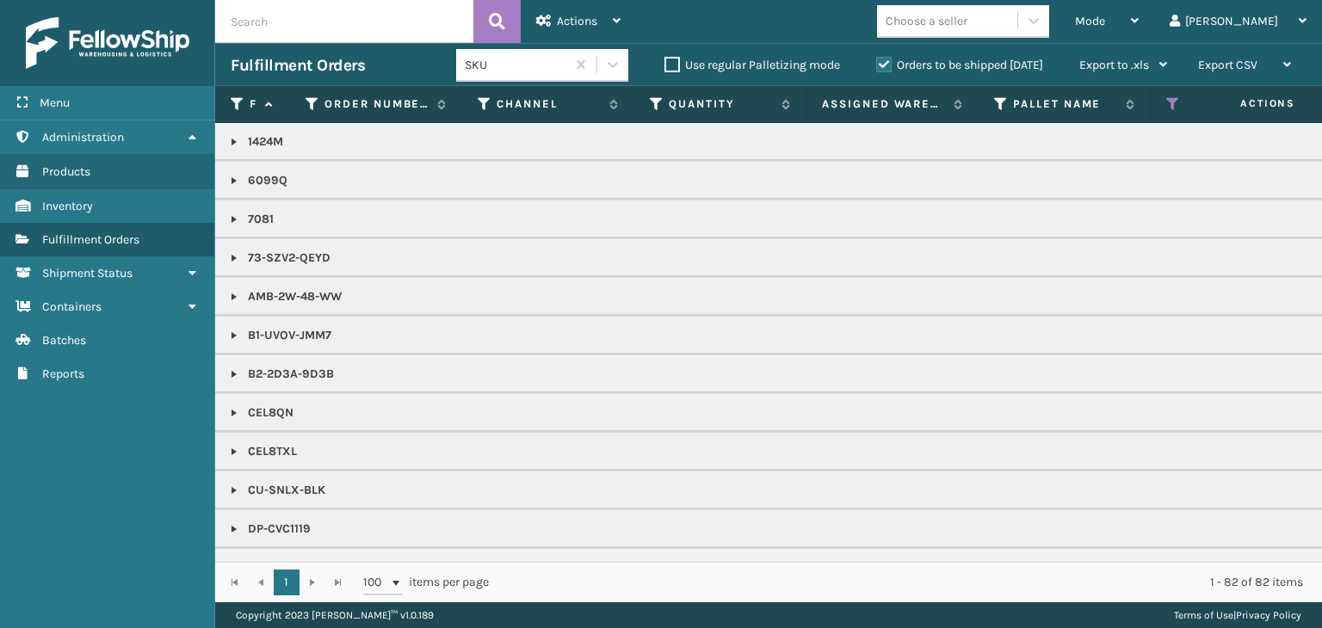
click at [1139, 30] on div "Mode" at bounding box center [1107, 21] width 64 height 43
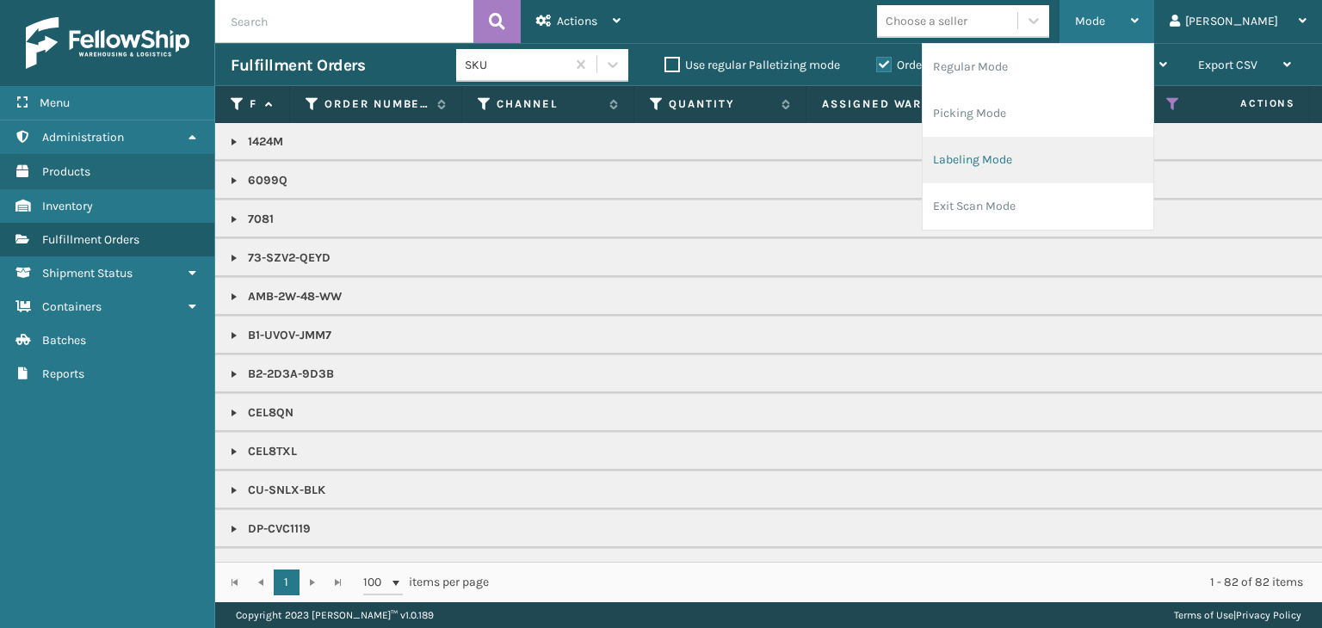
click at [1102, 170] on li "Labeling Mode" at bounding box center [1038, 160] width 231 height 46
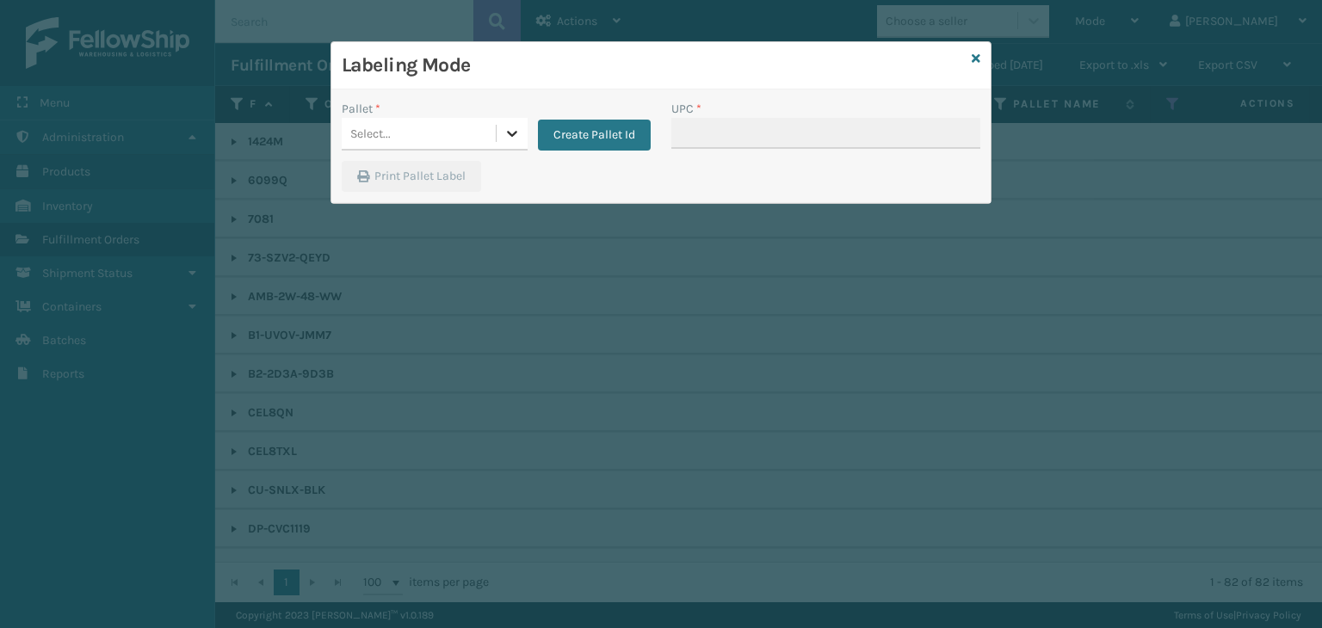
click at [498, 130] on div at bounding box center [512, 133] width 31 height 31
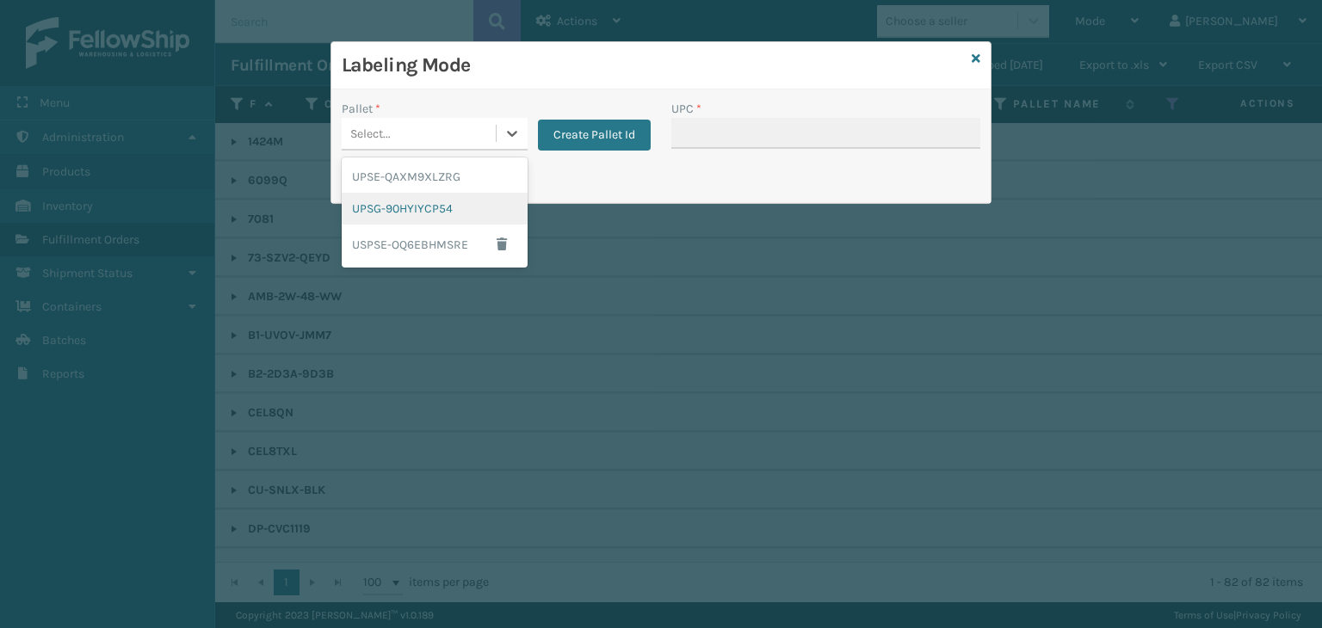
click at [435, 207] on div "UPSG-90HYIYCP54" at bounding box center [435, 209] width 186 height 32
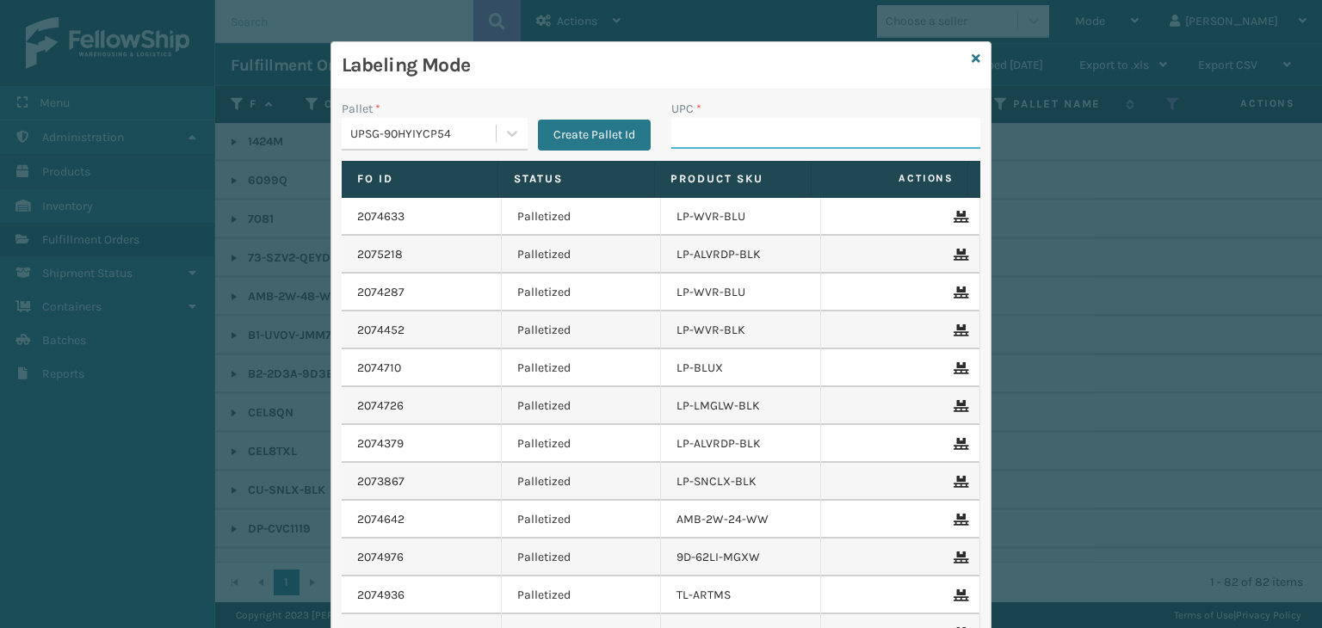
click at [729, 137] on input "UPC *" at bounding box center [825, 133] width 309 height 31
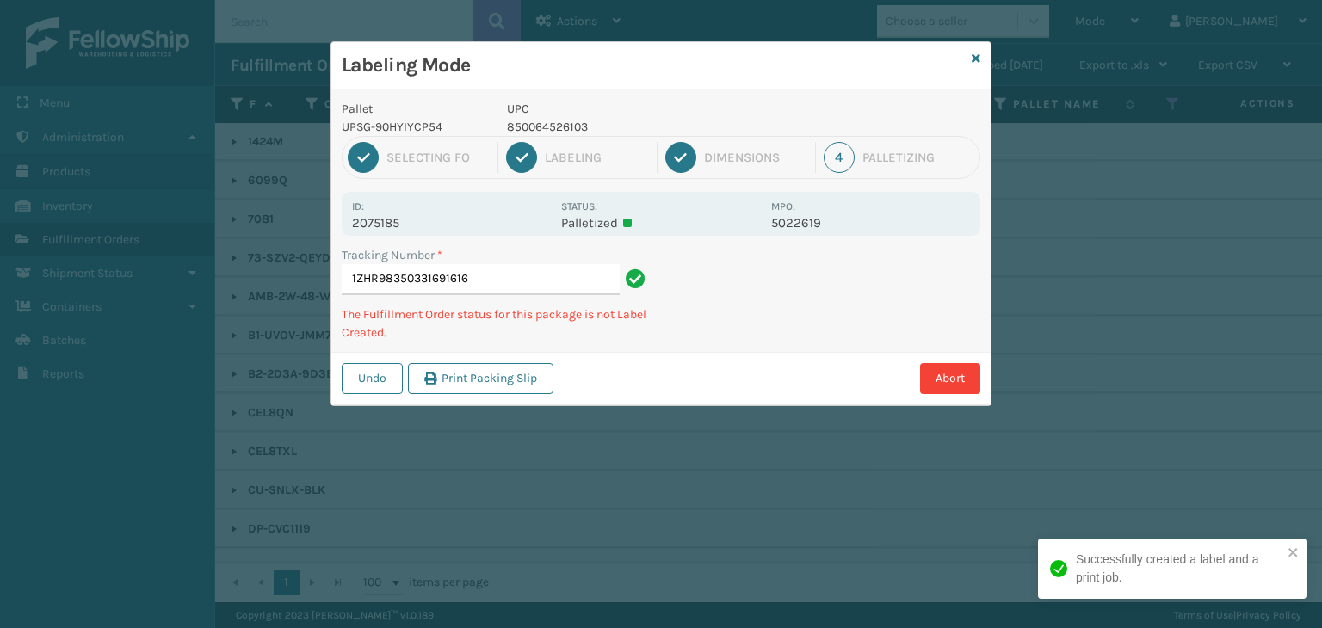
click at [571, 120] on p "850064526103" at bounding box center [634, 127] width 254 height 18
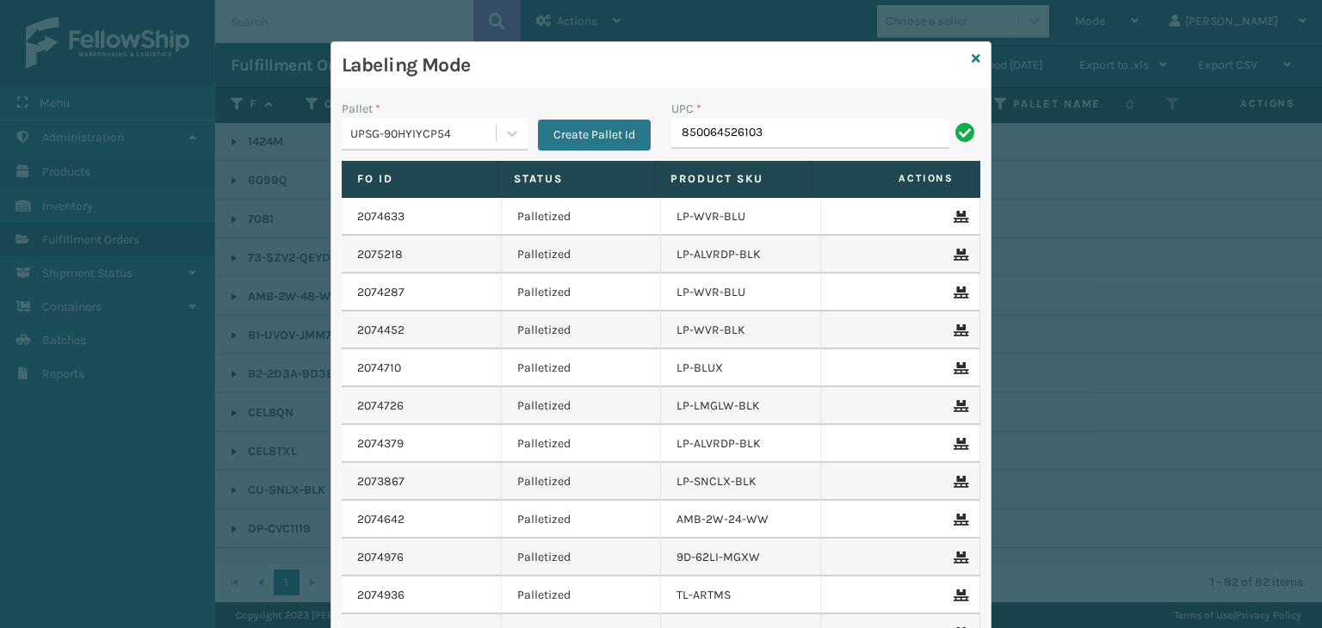
type input "850064526103"
click at [964, 47] on div "Labeling Mode" at bounding box center [660, 65] width 659 height 47
click at [972, 59] on icon at bounding box center [976, 59] width 9 height 12
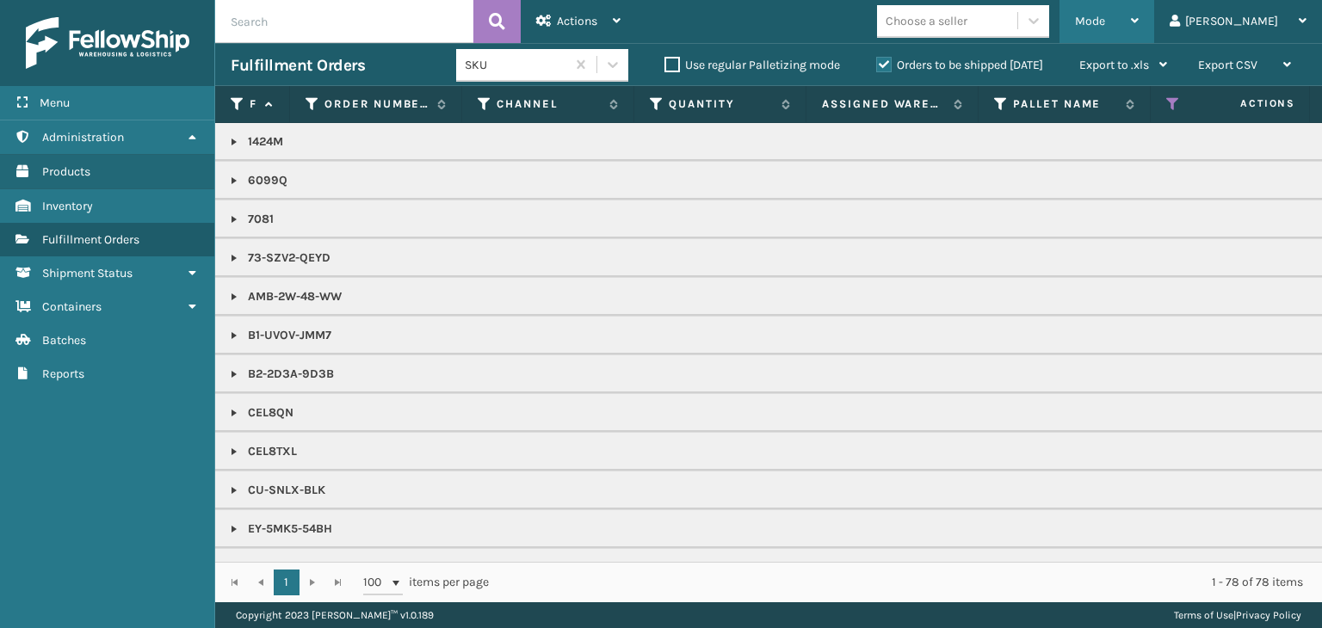
click at [1139, 25] on div "Mode" at bounding box center [1107, 21] width 64 height 43
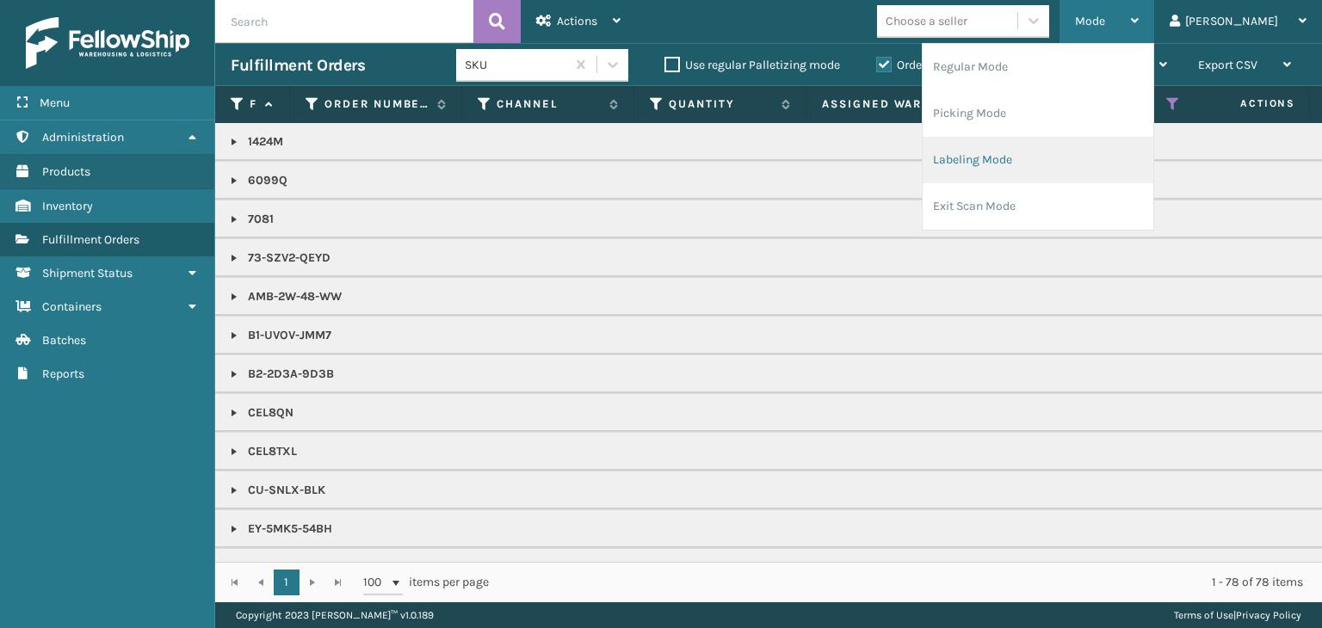
click at [1145, 153] on li "Labeling Mode" at bounding box center [1038, 160] width 231 height 46
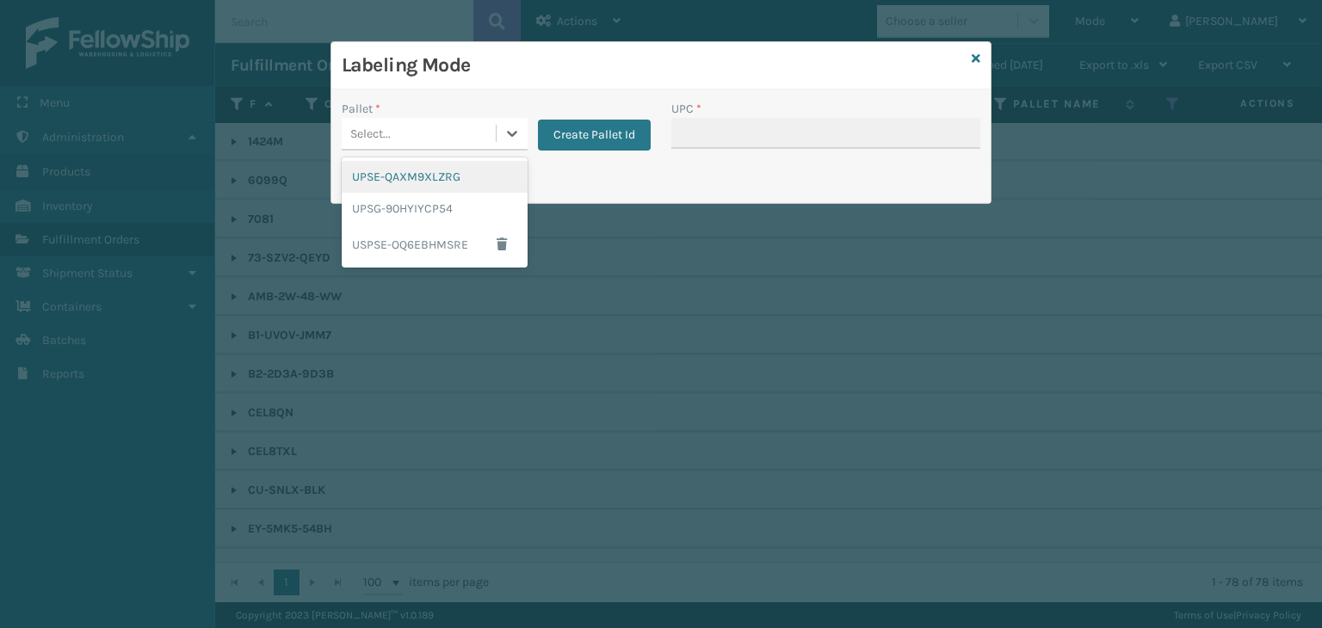
click at [453, 142] on div "Select..." at bounding box center [419, 134] width 154 height 28
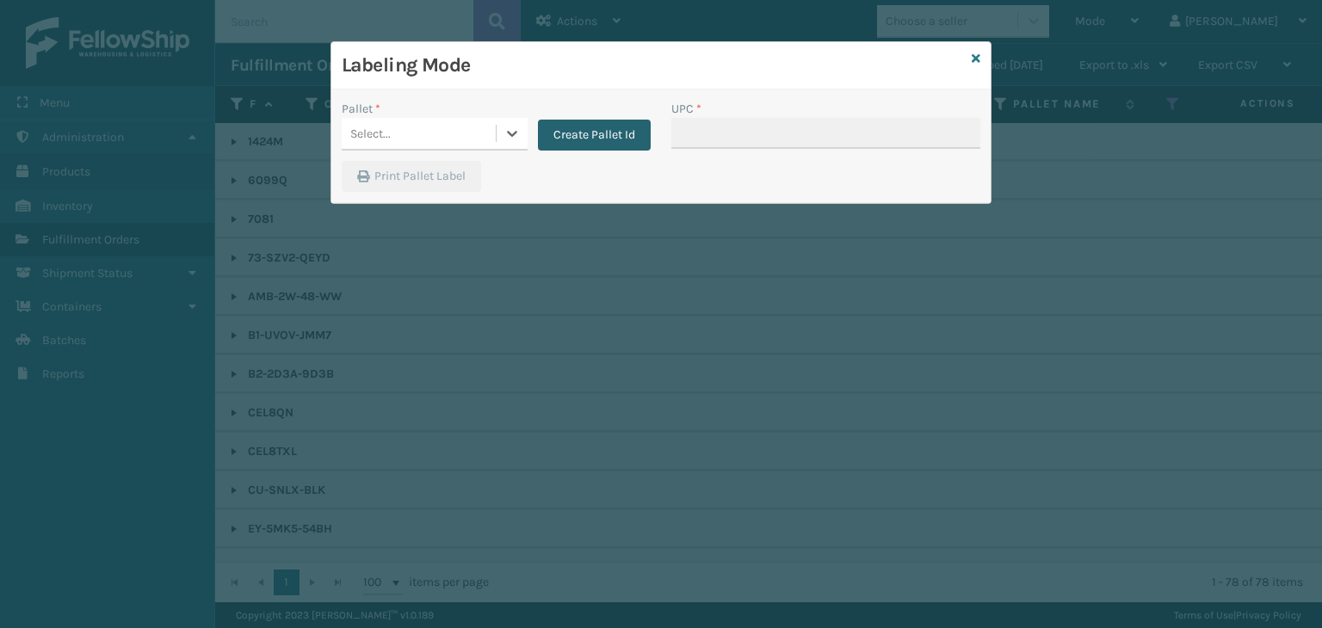
click at [608, 129] on button "Create Pallet Id" at bounding box center [594, 135] width 113 height 31
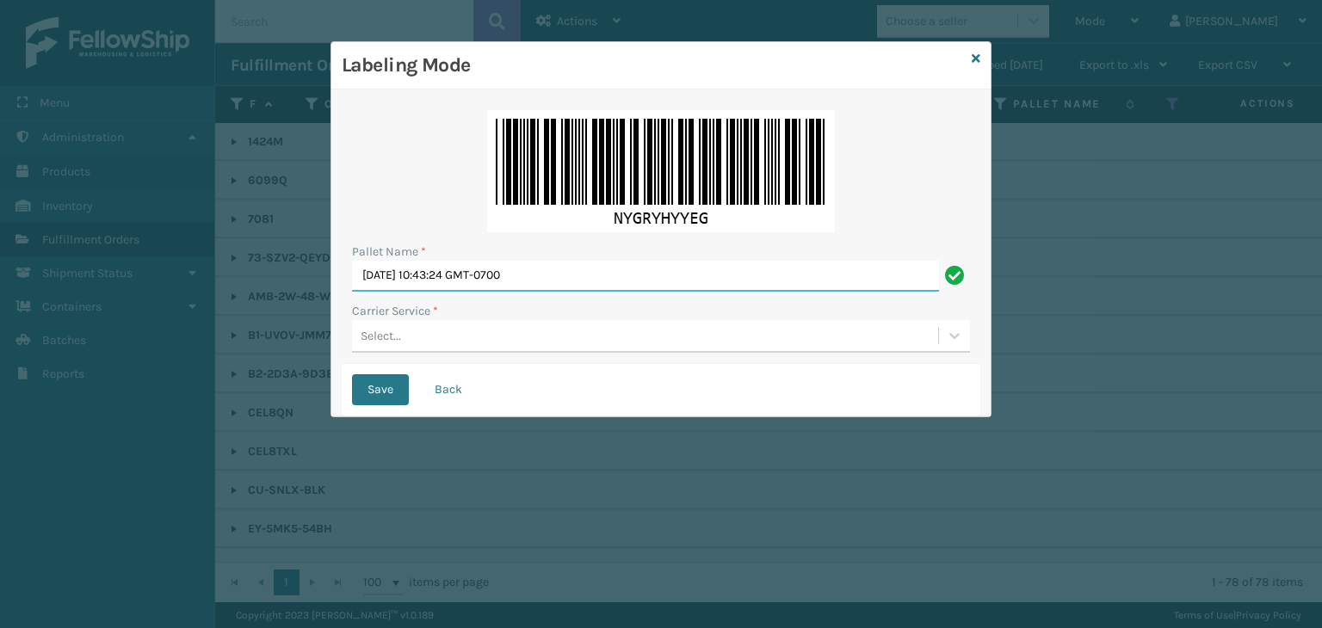
drag, startPoint x: 591, startPoint y: 276, endPoint x: 0, endPoint y: 275, distance: 590.5
click at [0, 275] on div "Labeling Mode Pallet Name * [DATE] 10:43:24 GMT-0700 Carrier Service * Select..…" at bounding box center [661, 314] width 1322 height 628
paste input "EDZ568194"
type input "FEDZ568194"
click at [366, 337] on div "Select..." at bounding box center [381, 336] width 40 height 18
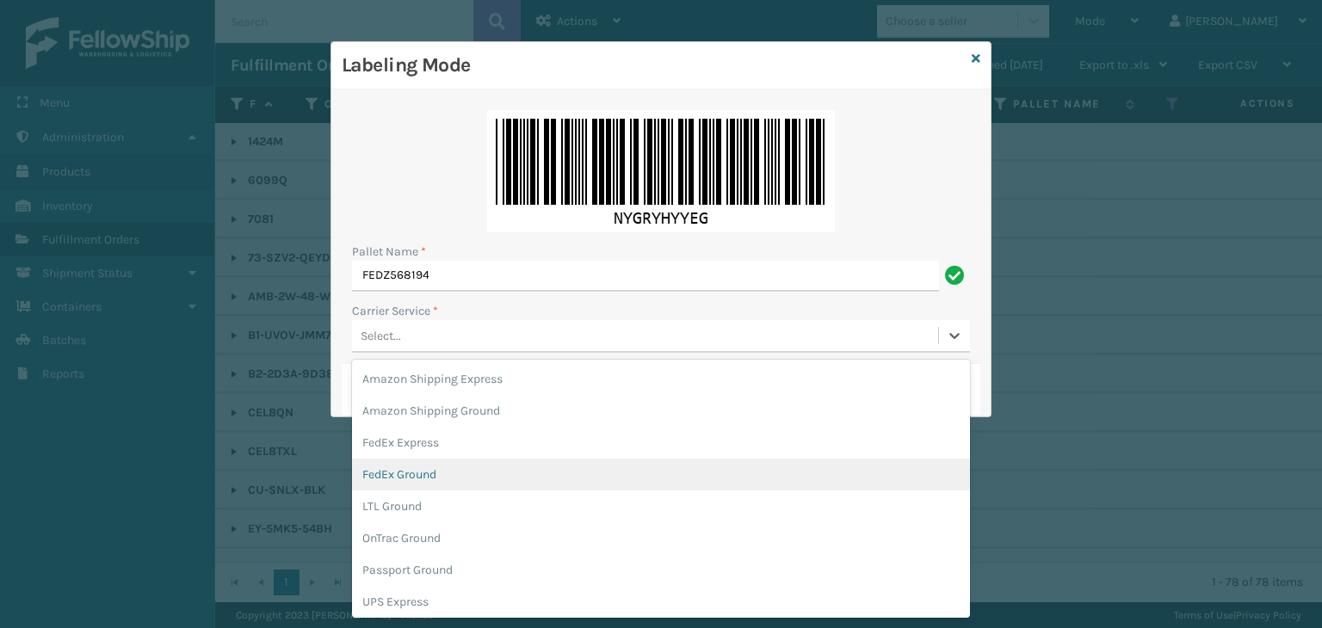
click at [432, 474] on div "FedEx Ground" at bounding box center [661, 475] width 618 height 32
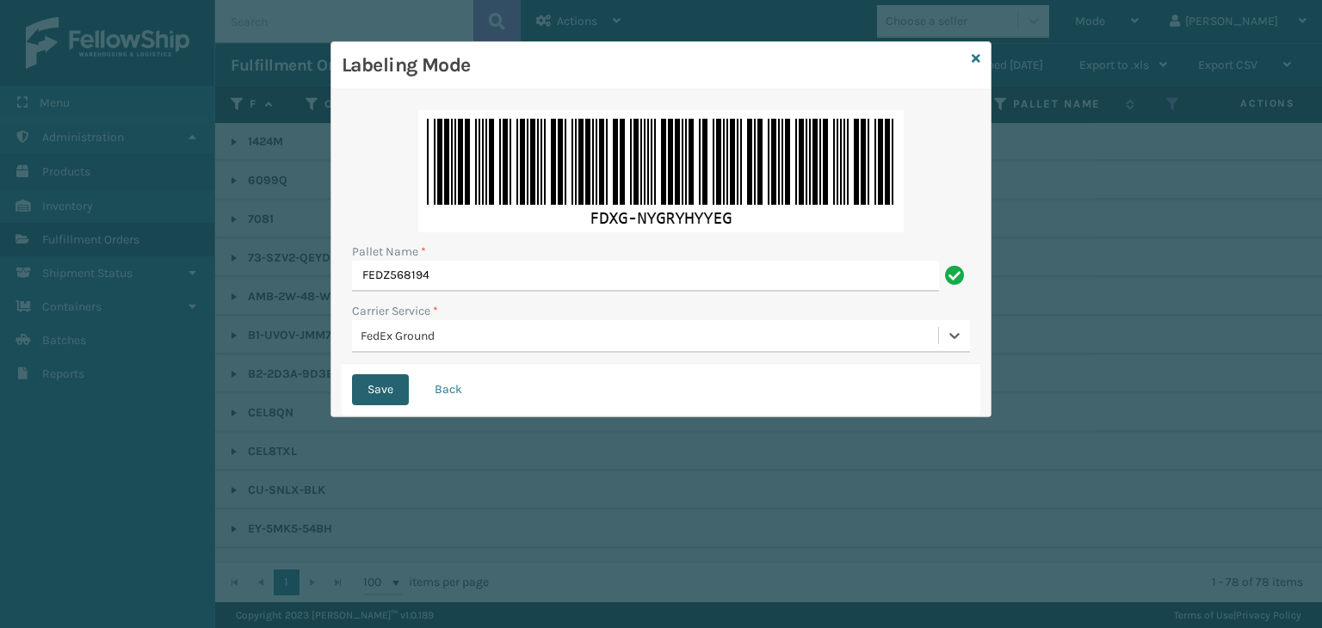
click at [396, 396] on button "Save" at bounding box center [380, 389] width 57 height 31
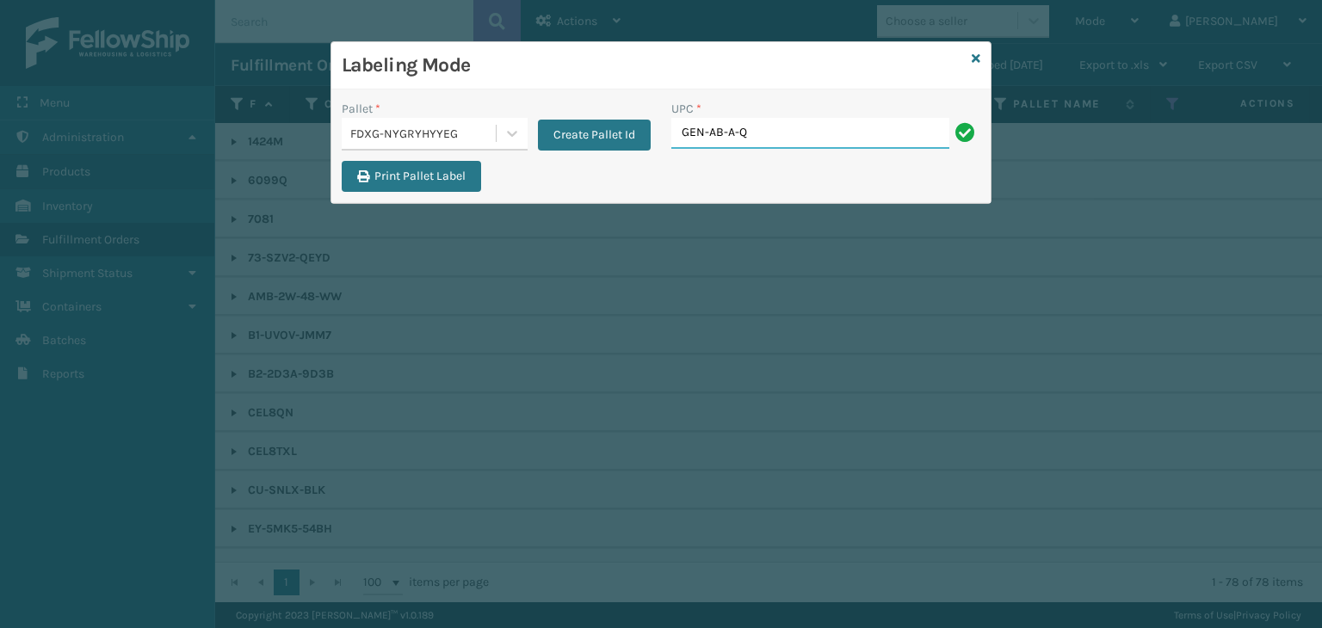
type input "GEN-AB-A-Q"
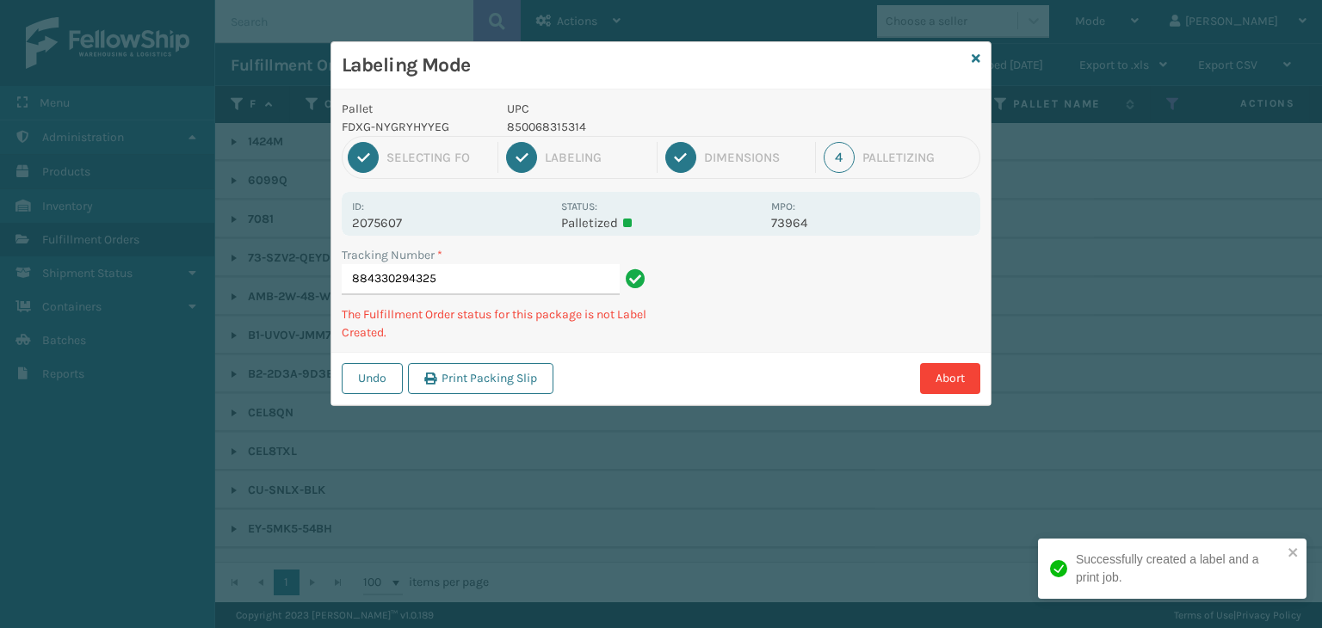
click at [538, 136] on div "1 Selecting FO 2 Labeling 3 Dimensions 4 Palletizing" at bounding box center [661, 157] width 639 height 43
click at [538, 133] on p "850068315314" at bounding box center [634, 127] width 254 height 18
click at [537, 129] on p "850068315314" at bounding box center [634, 127] width 254 height 18
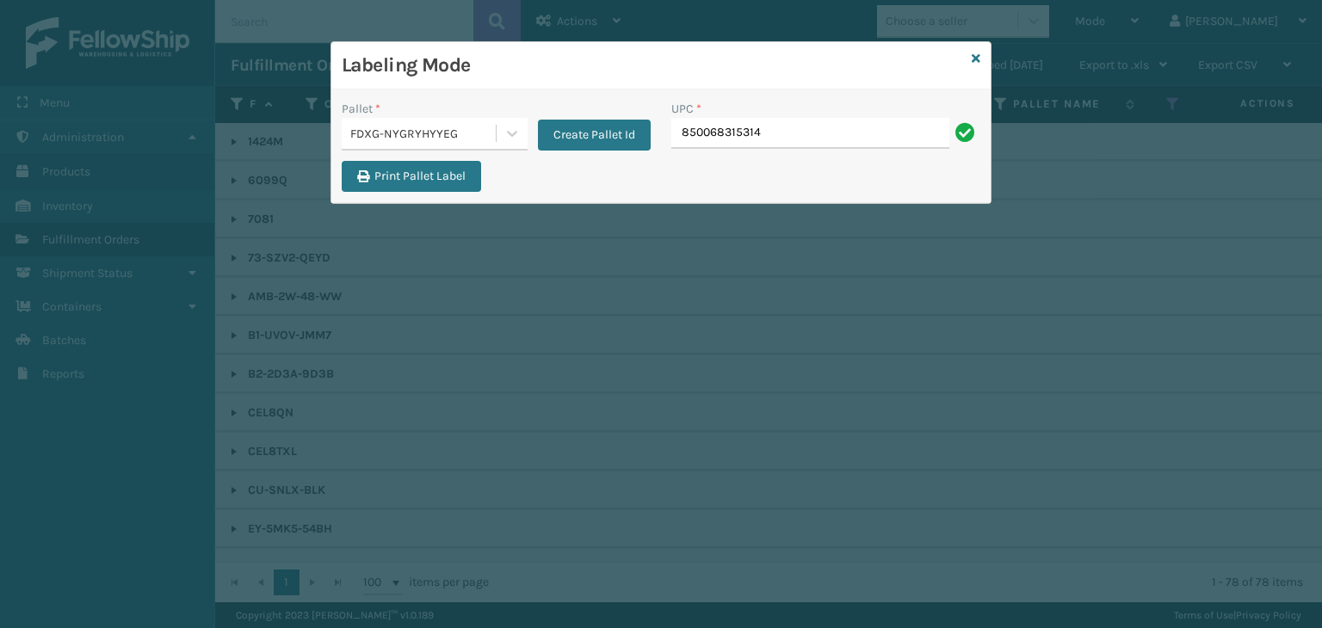
type input "850068315314"
type input "850068315147"
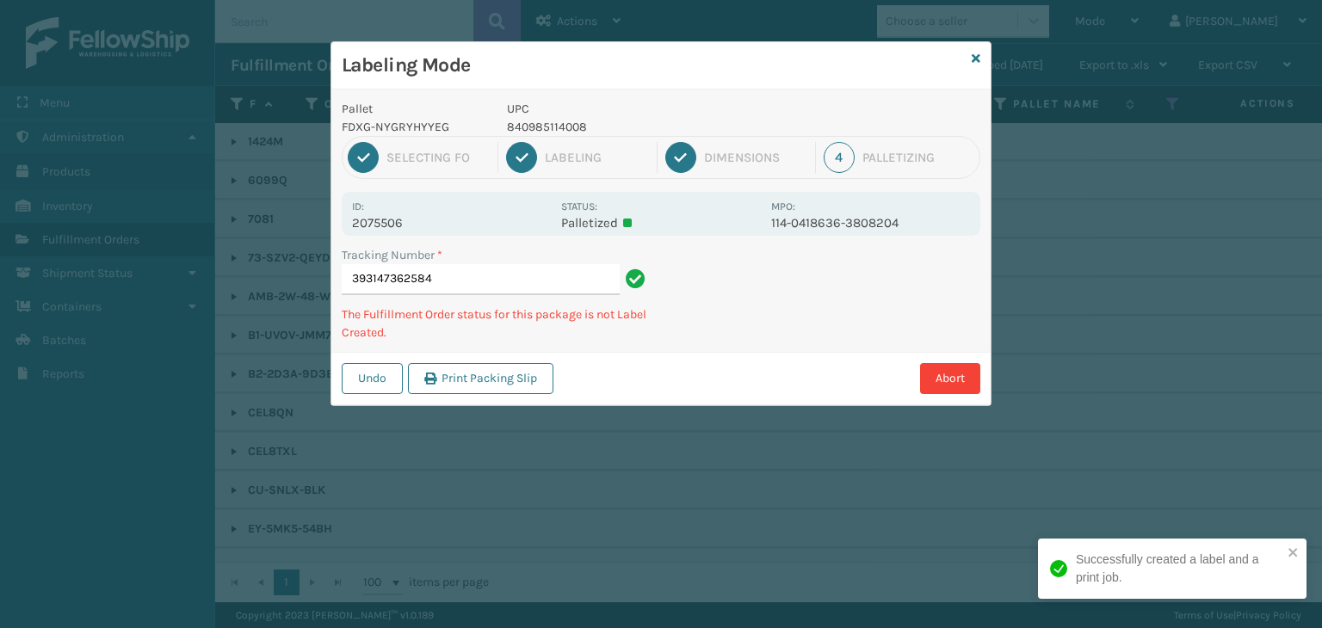
click at [569, 121] on p "840985114008" at bounding box center [634, 127] width 254 height 18
click at [568, 121] on p "840985114008" at bounding box center [634, 127] width 254 height 18
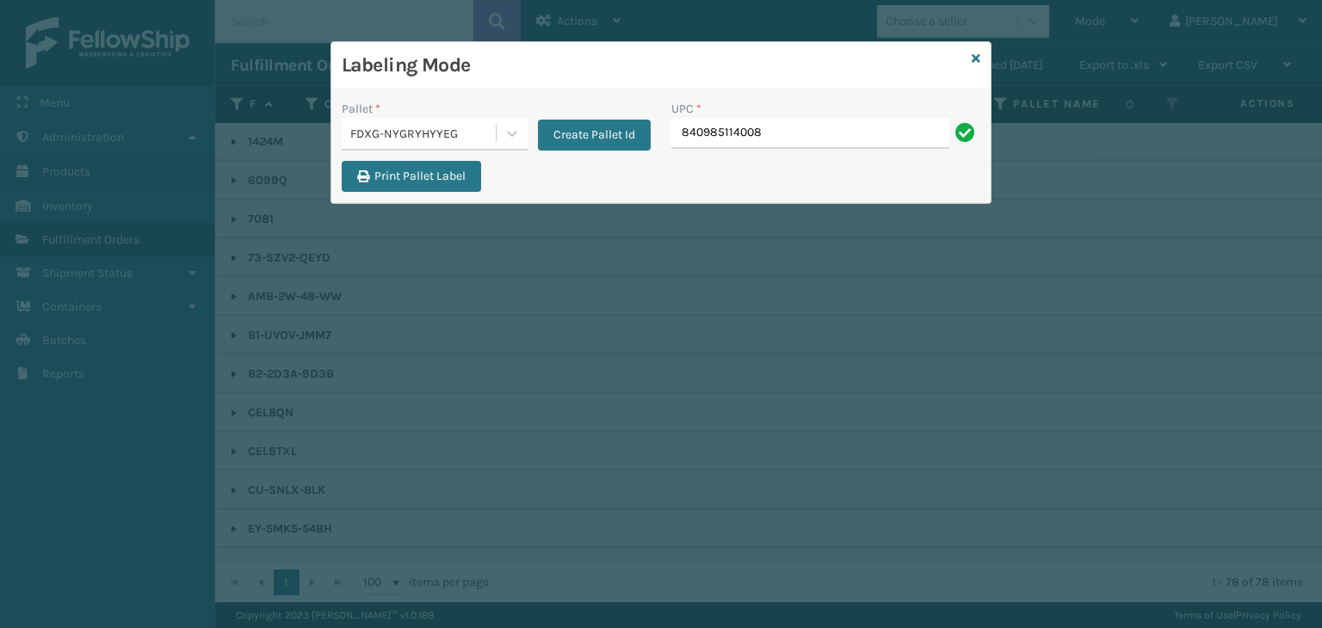
type input "840985114008"
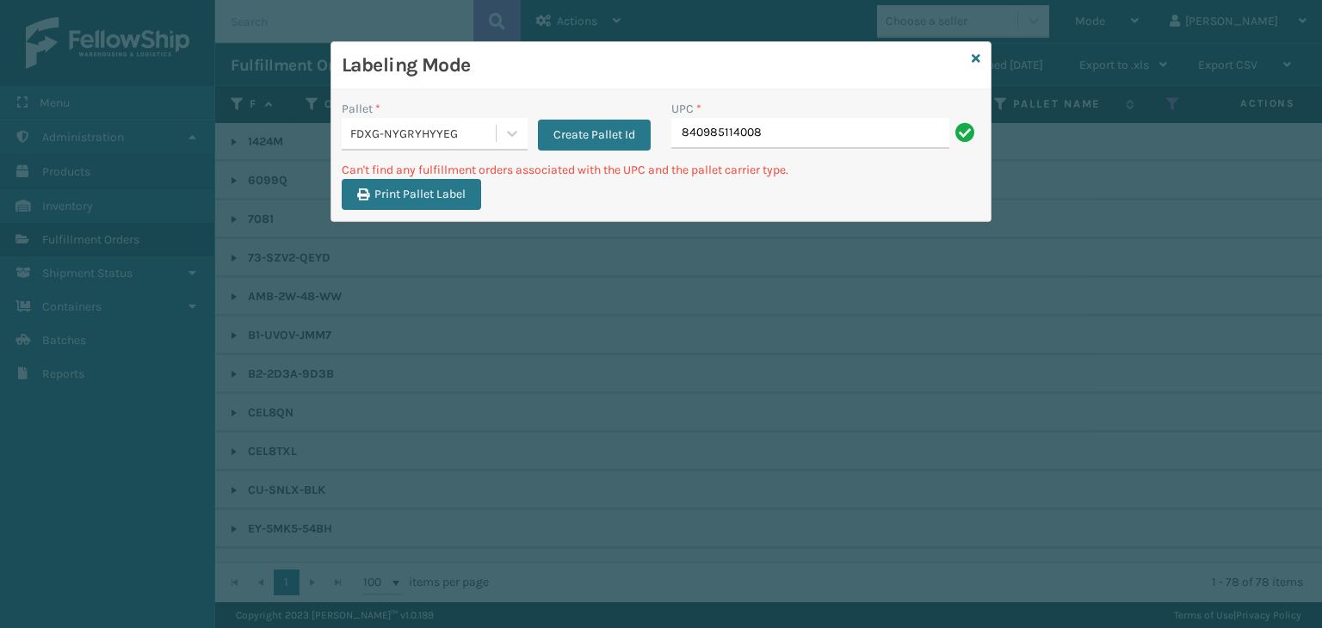
click at [981, 53] on div "Labeling Mode" at bounding box center [660, 65] width 659 height 47
click at [975, 59] on icon at bounding box center [976, 59] width 9 height 12
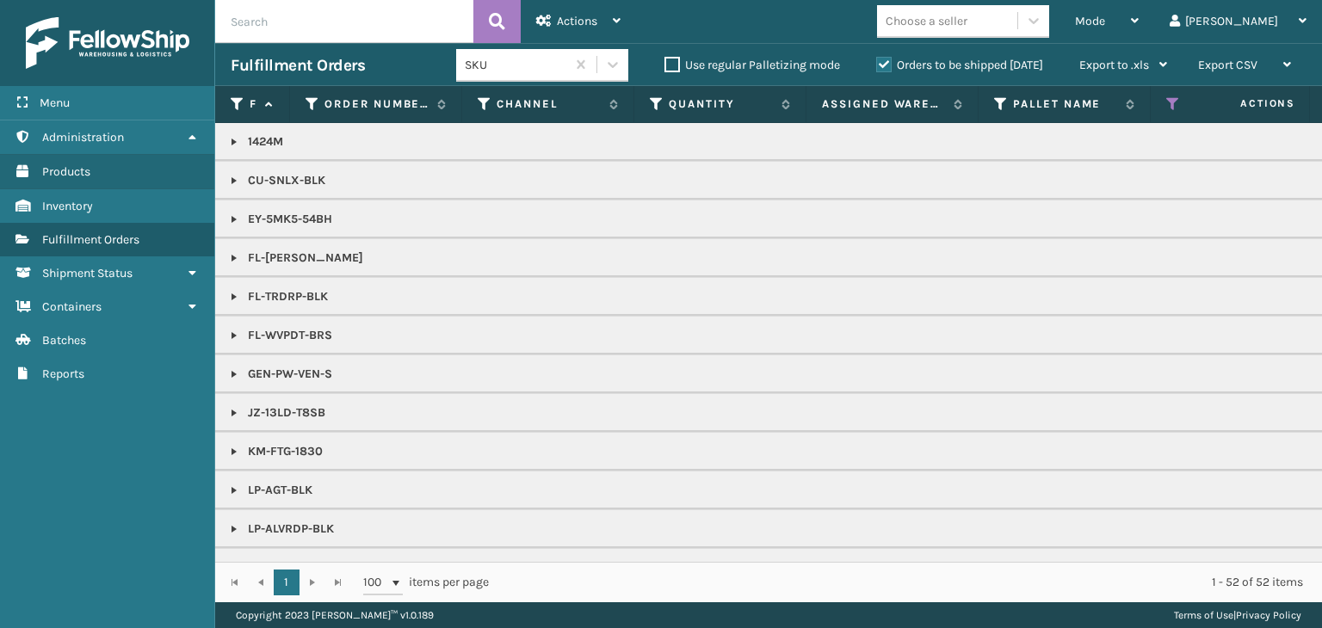
click at [230, 144] on link at bounding box center [234, 142] width 14 height 14
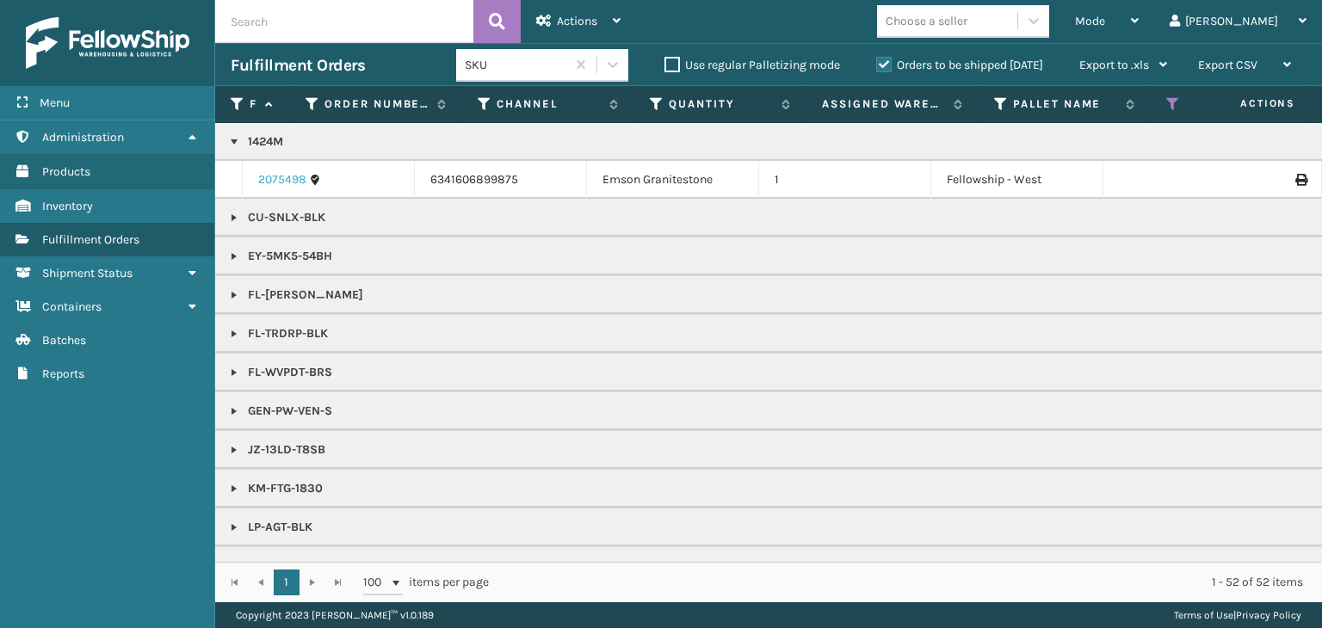
click at [267, 177] on link "2075498" at bounding box center [282, 179] width 48 height 17
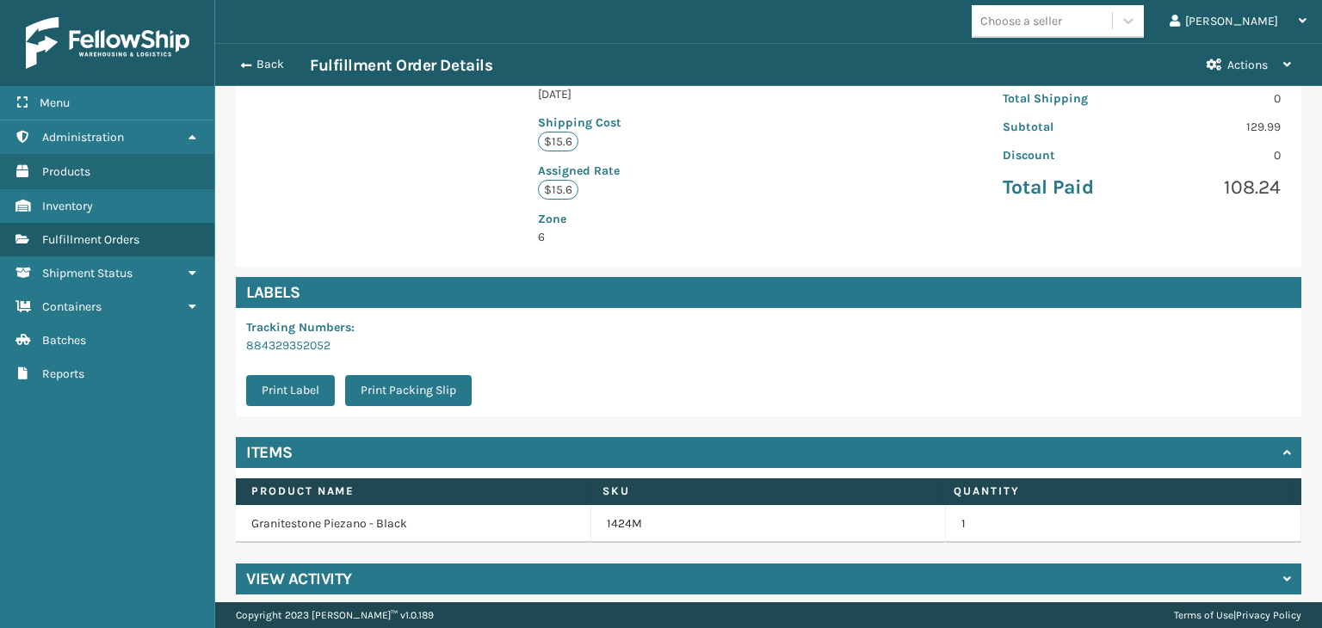
scroll to position [406, 0]
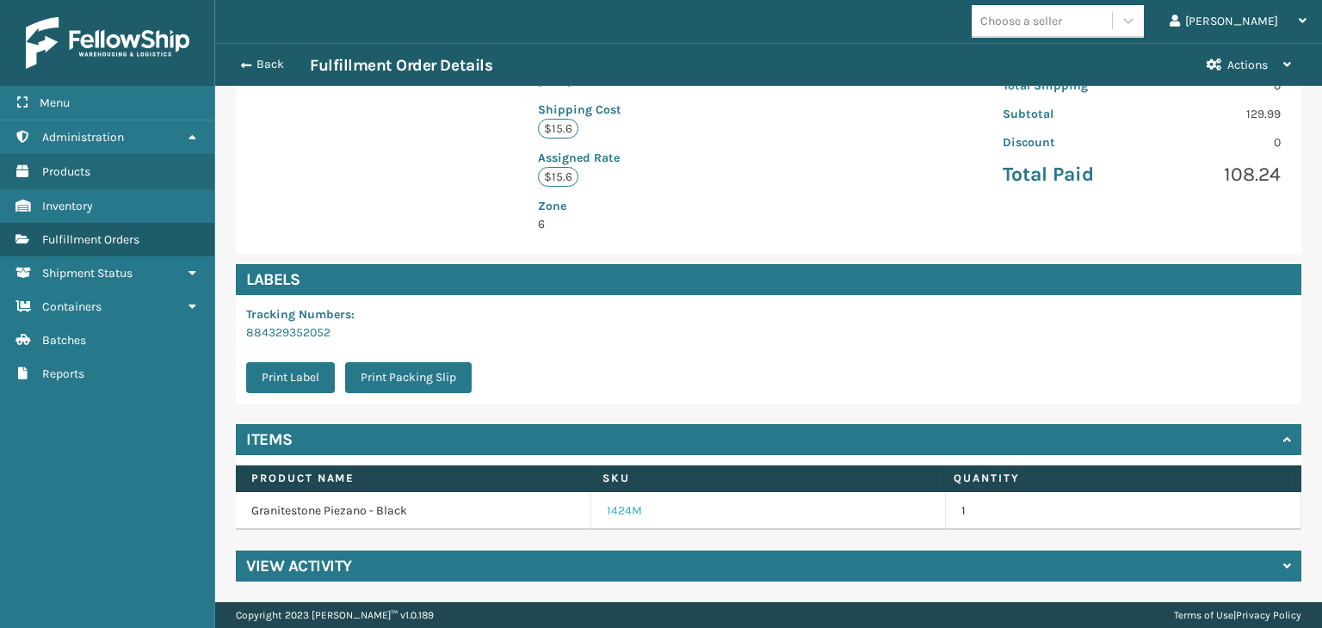
click at [607, 504] on link "1424M" at bounding box center [624, 511] width 35 height 17
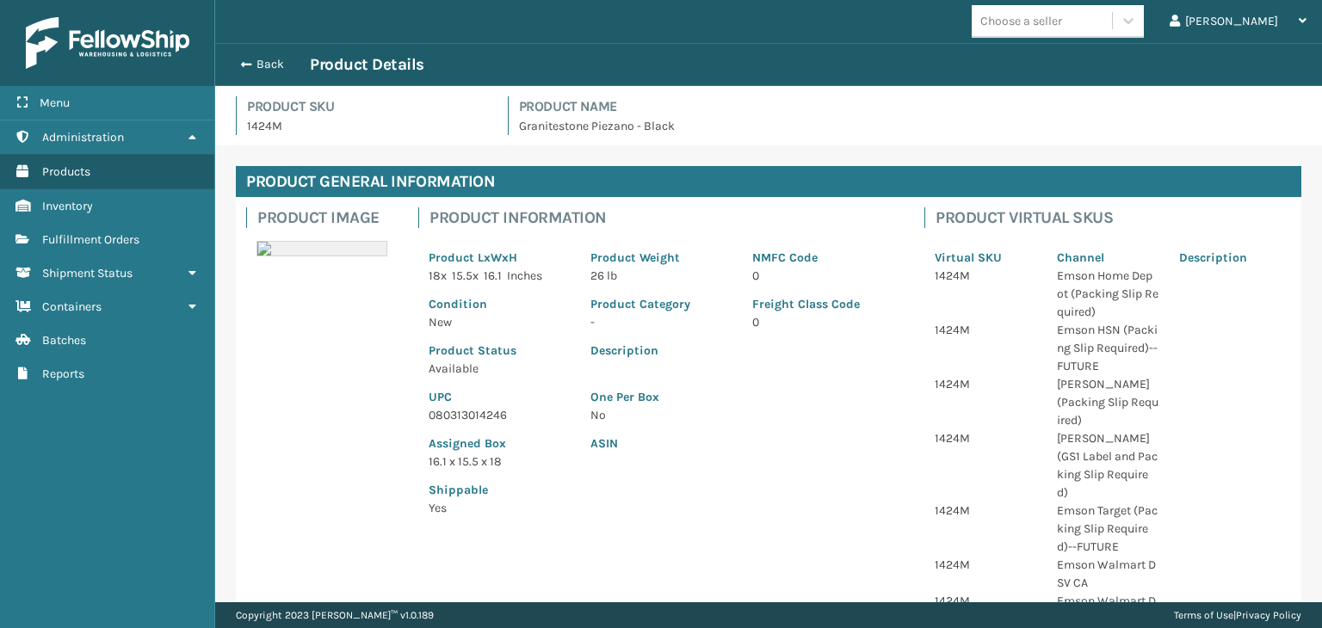
click at [488, 412] on p "080313014246" at bounding box center [499, 415] width 141 height 18
click at [253, 74] on div "Back Product Details" at bounding box center [769, 64] width 1076 height 21
click at [257, 65] on button "Back" at bounding box center [270, 64] width 79 height 15
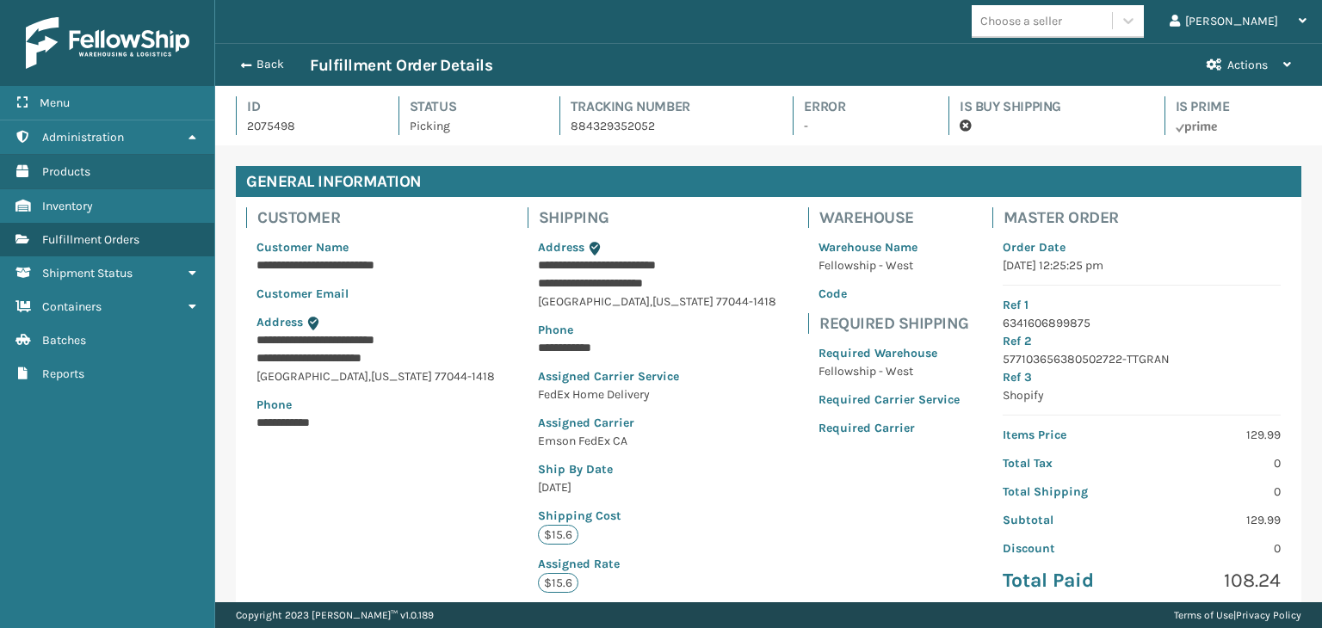
scroll to position [41, 1106]
click at [257, 65] on button "Back" at bounding box center [270, 64] width 79 height 15
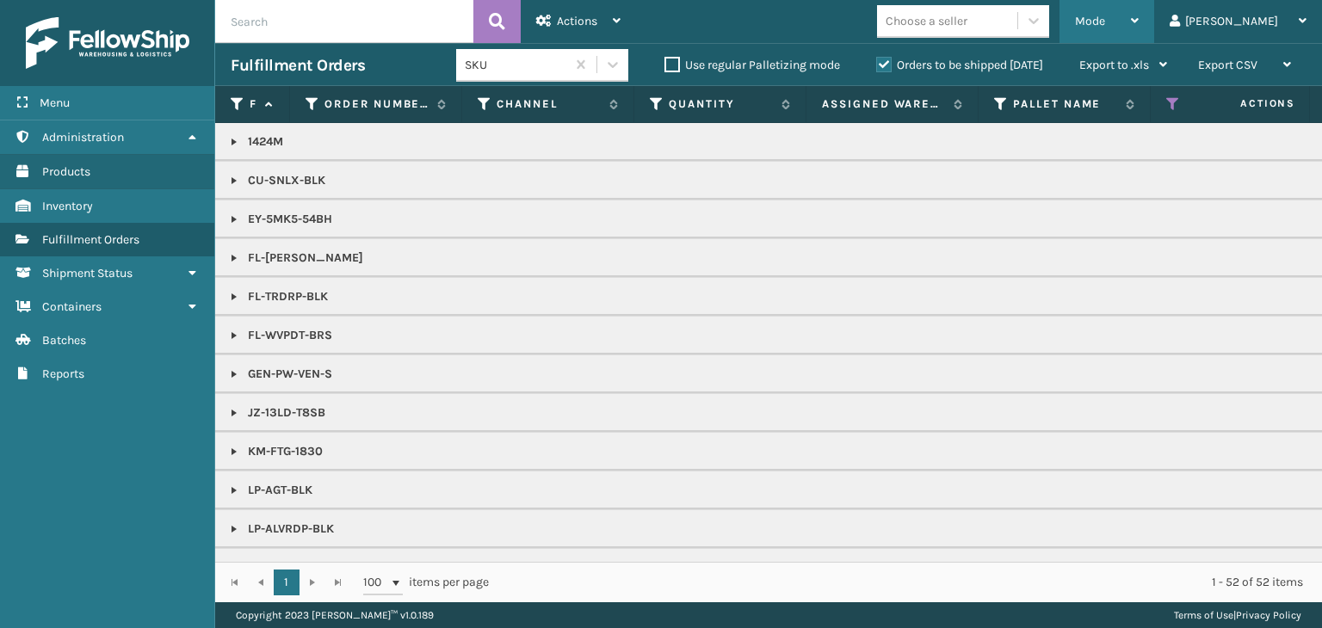
click at [1139, 26] on div "Mode" at bounding box center [1107, 21] width 64 height 43
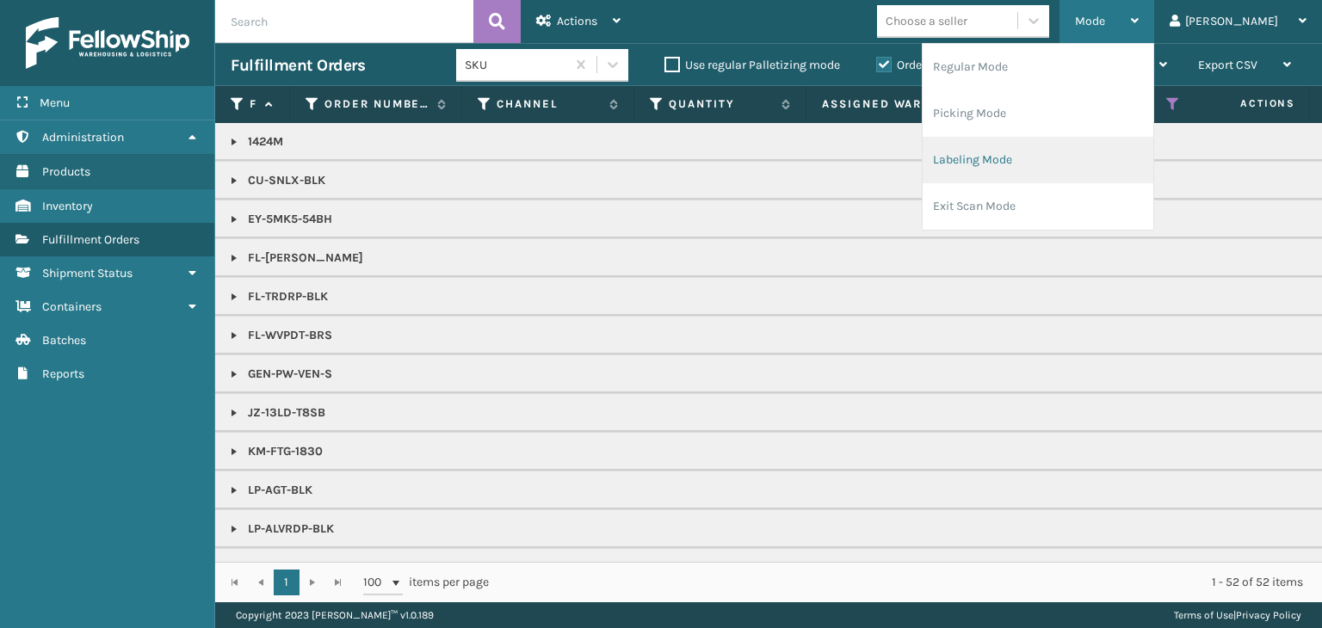
click at [1121, 137] on li "Labeling Mode" at bounding box center [1038, 160] width 231 height 46
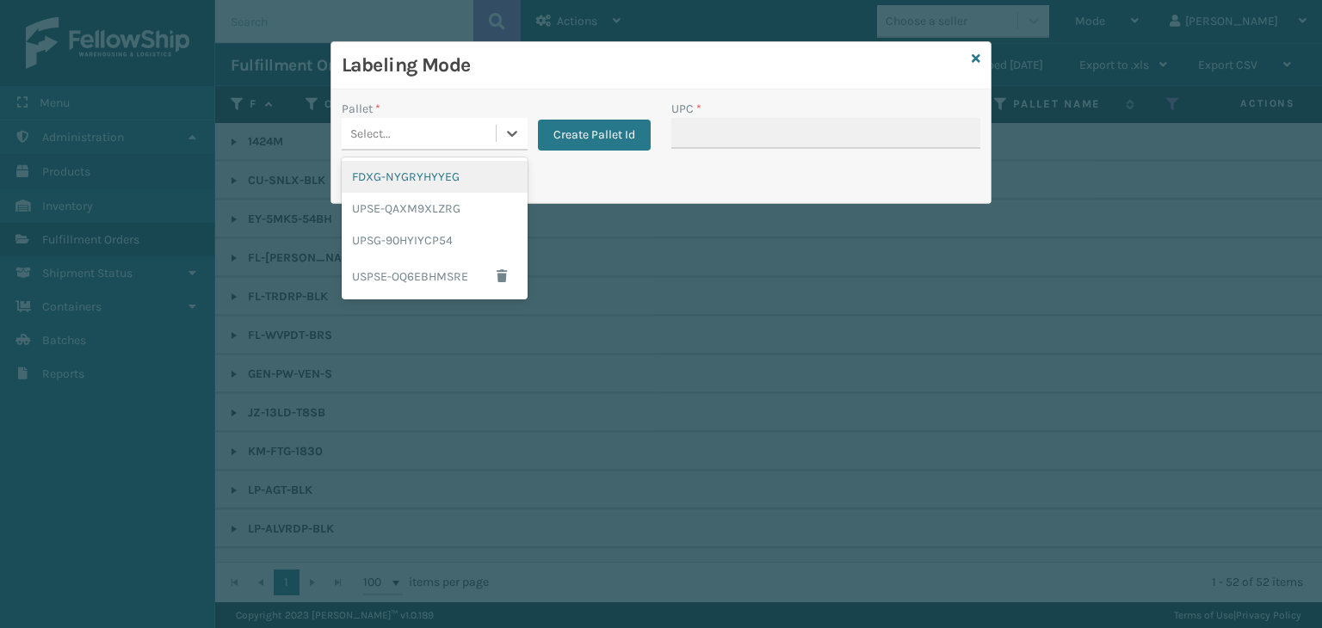
click at [456, 141] on div "Select..." at bounding box center [419, 134] width 154 height 28
click at [415, 184] on div "FDXG-NYGRYHYYEG" at bounding box center [435, 177] width 186 height 32
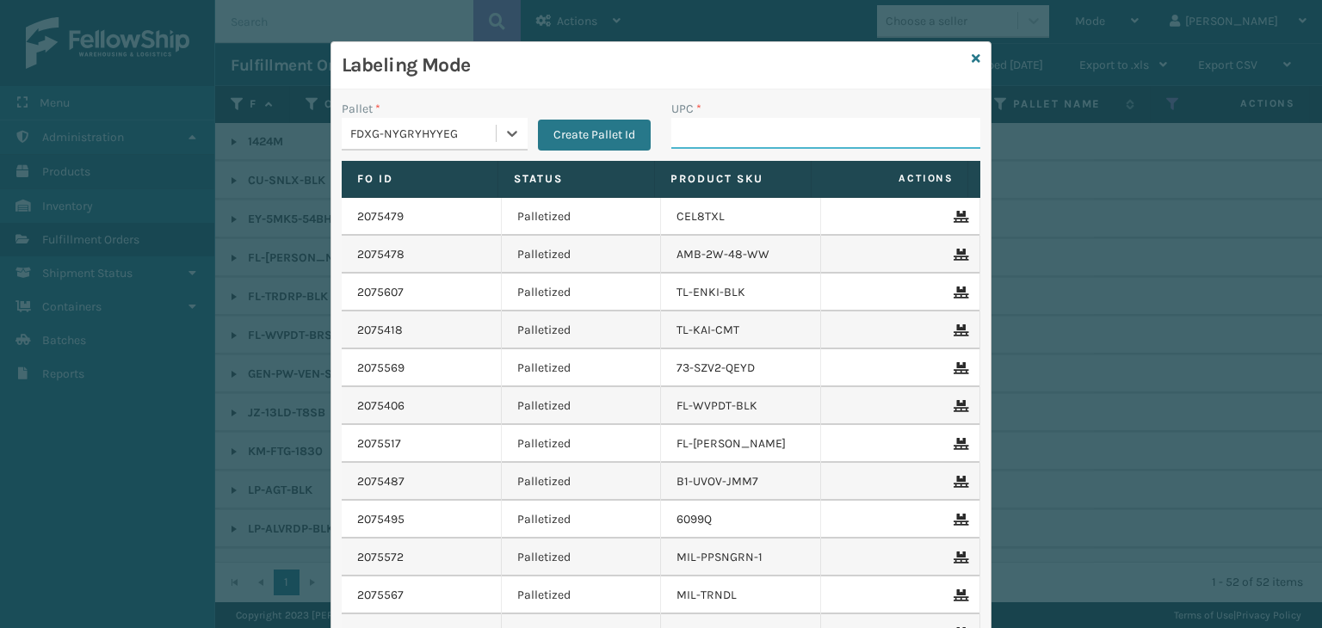
click at [754, 139] on input "UPC *" at bounding box center [825, 133] width 309 height 31
paste input "080313014246"
type input "080313014246"
click at [462, 125] on div "FDXG-NYGRYHYYEG" at bounding box center [423, 134] width 147 height 18
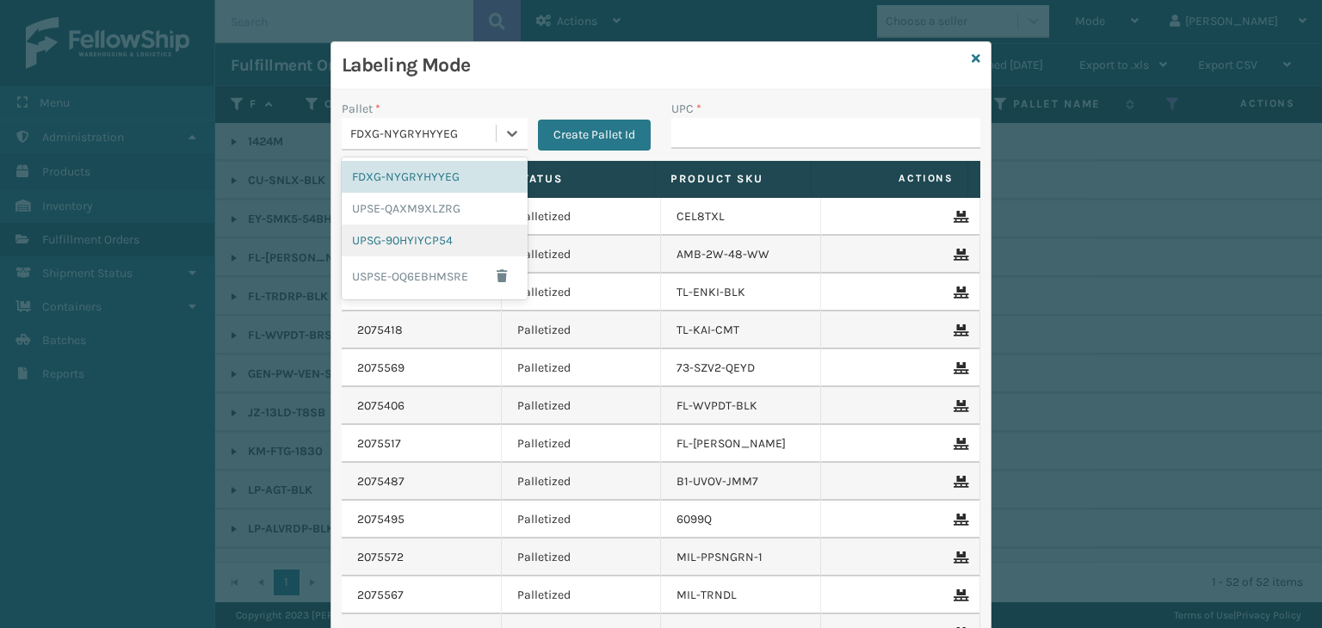
click at [457, 242] on div "UPSG-90HYIYCP54" at bounding box center [435, 241] width 186 height 32
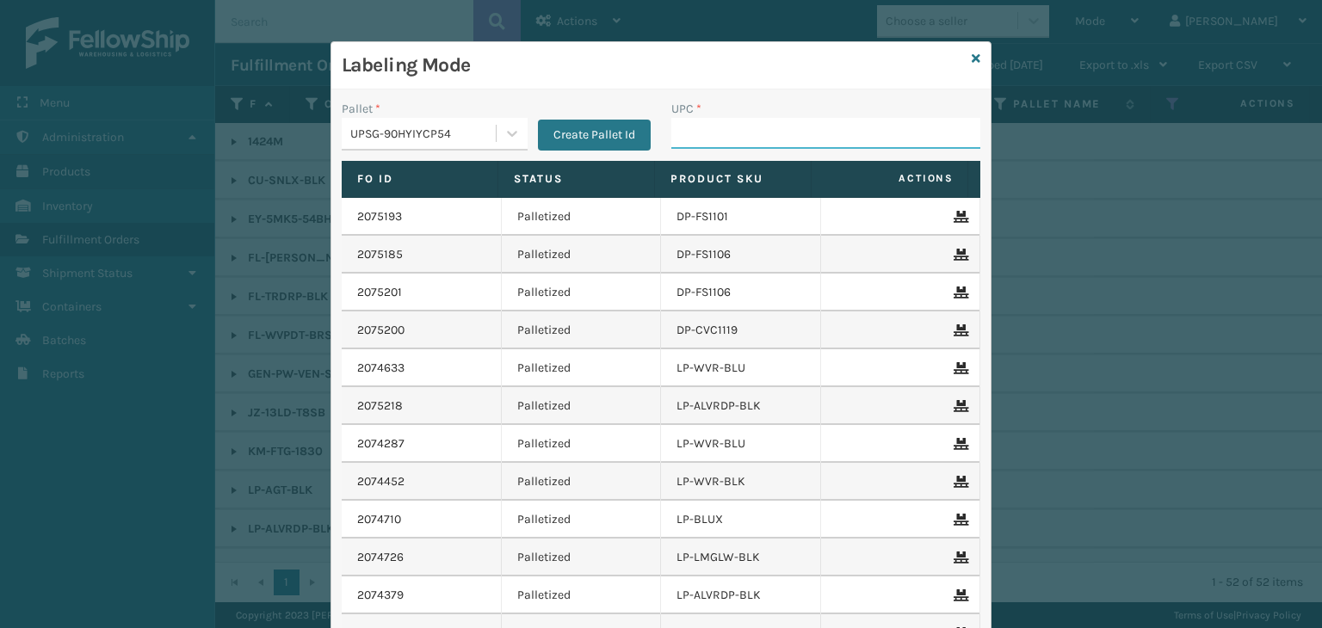
click at [719, 125] on input "UPC *" at bounding box center [825, 133] width 309 height 31
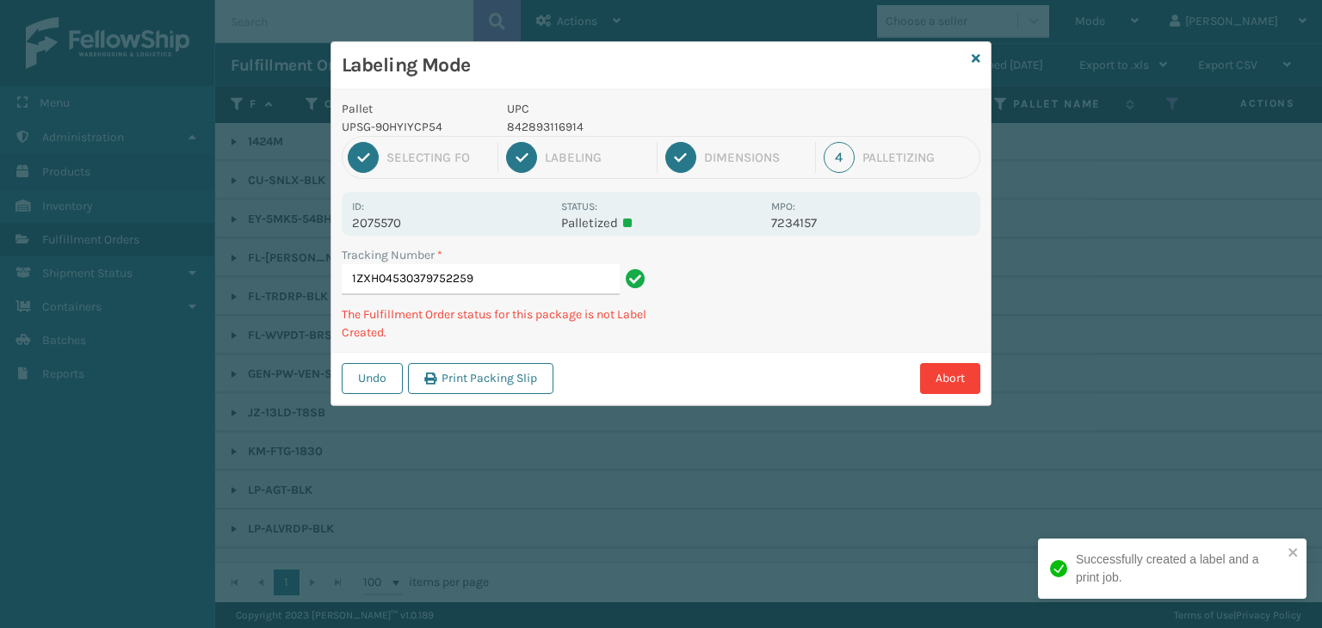
click at [532, 118] on p "842893116914" at bounding box center [634, 127] width 254 height 18
click at [537, 119] on p "842893116914" at bounding box center [634, 127] width 254 height 18
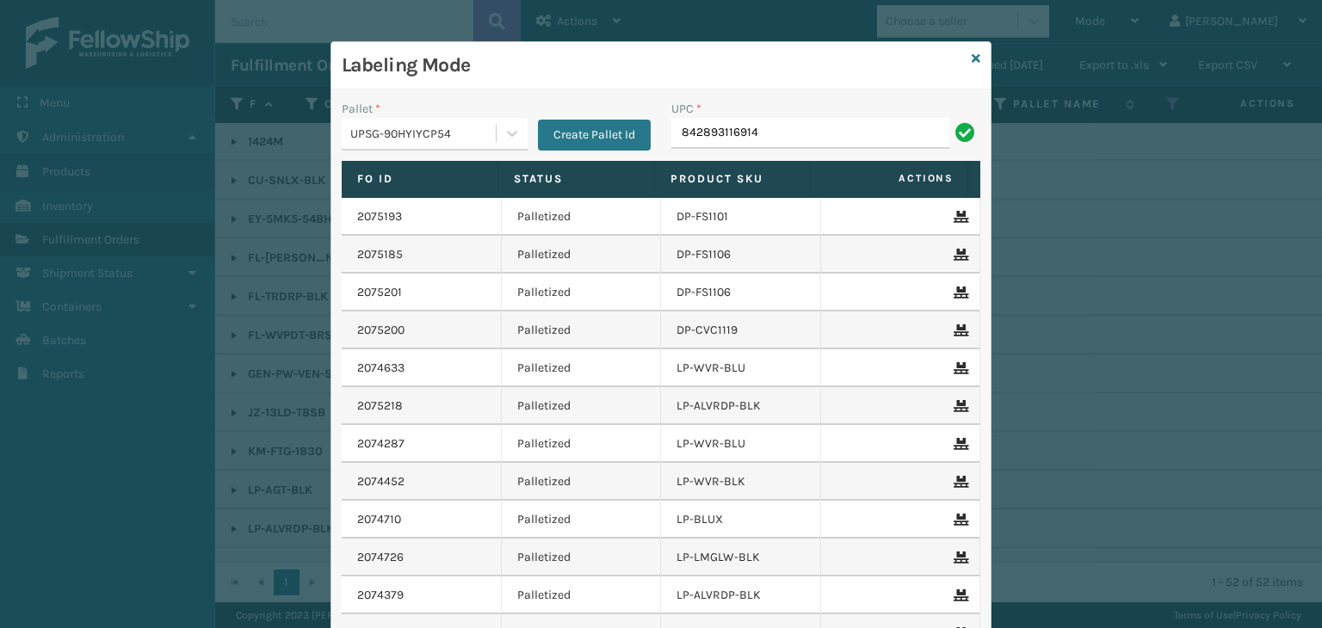
type input "842893116914"
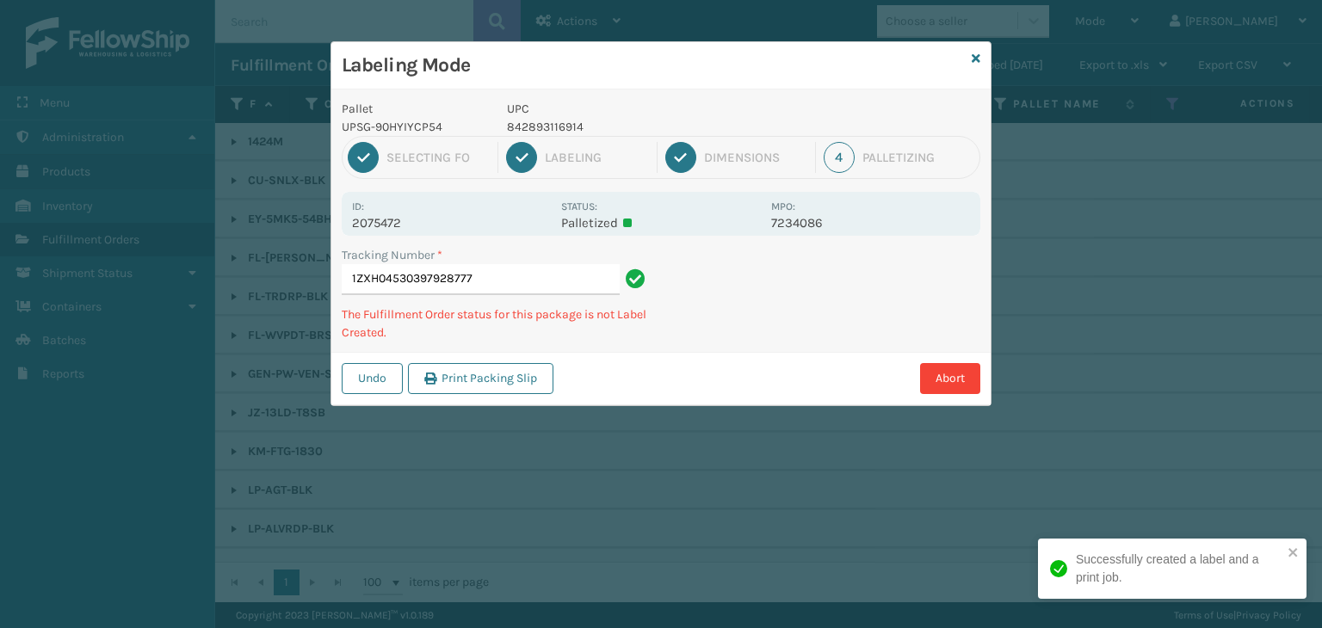
type input "1ZXH04530397928777842893116914"
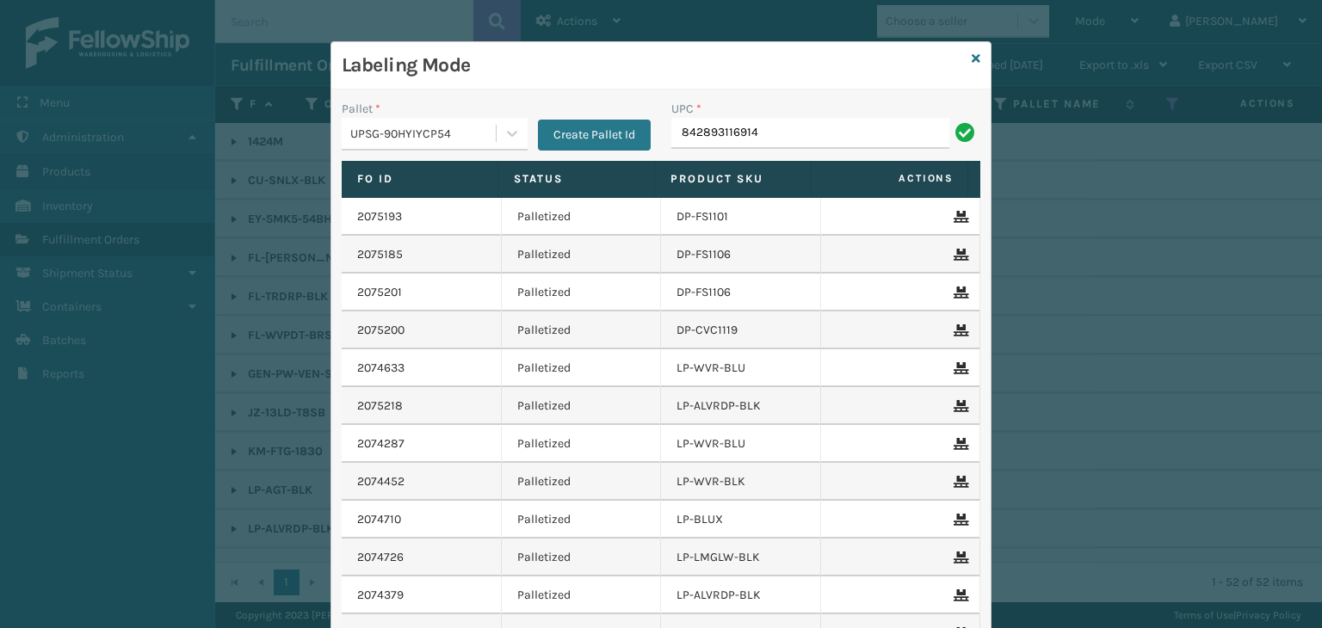
type input "842893116914"
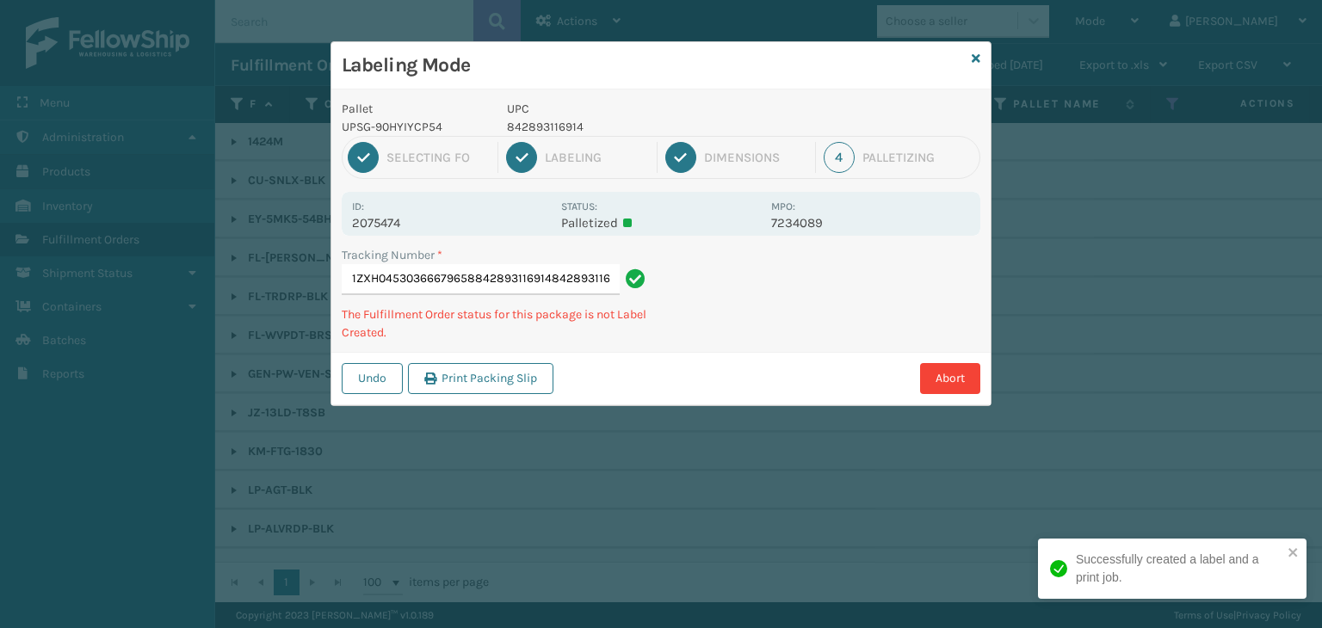
scroll to position [0, 16]
drag, startPoint x: 549, startPoint y: 114, endPoint x: 551, endPoint y: 139, distance: 24.2
click at [549, 121] on div "UPC 810090932880" at bounding box center [634, 118] width 275 height 36
click at [551, 139] on div "1 Selecting FO 2 Labeling 3 Dimensions 4 Palletizing" at bounding box center [661, 157] width 639 height 43
click at [548, 130] on p "810090932880" at bounding box center [634, 127] width 254 height 18
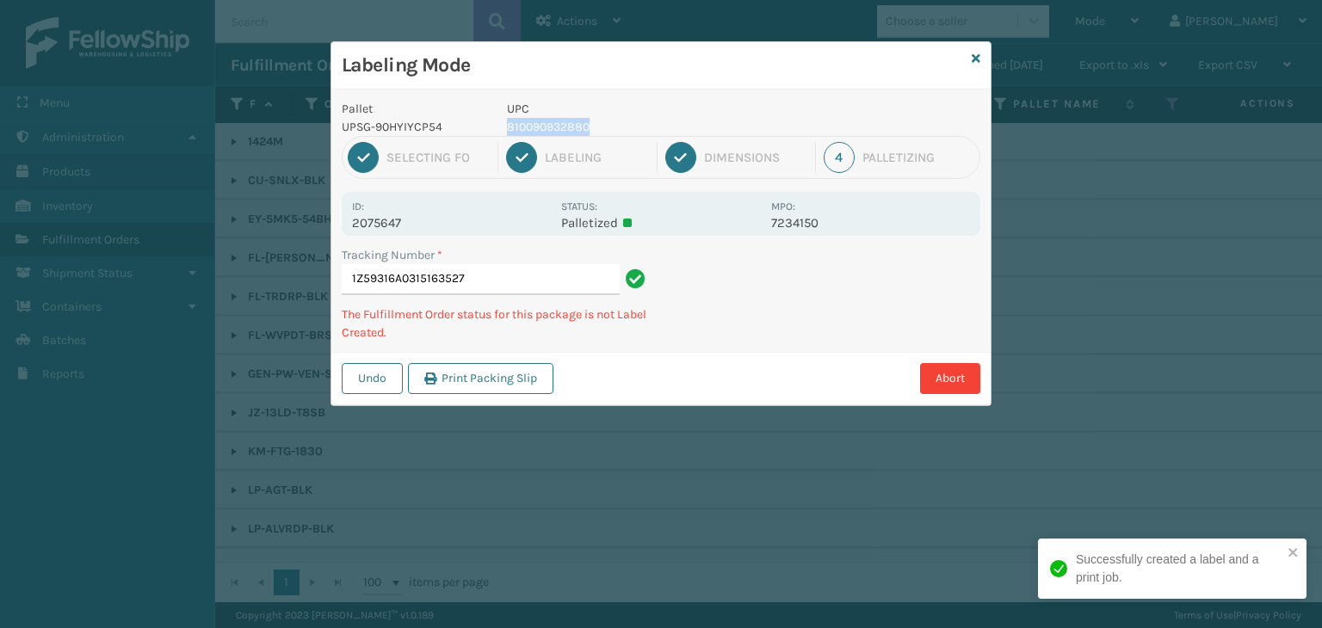
click at [548, 130] on p "810090932880" at bounding box center [634, 127] width 254 height 18
click at [547, 126] on p "810090930930" at bounding box center [634, 127] width 254 height 18
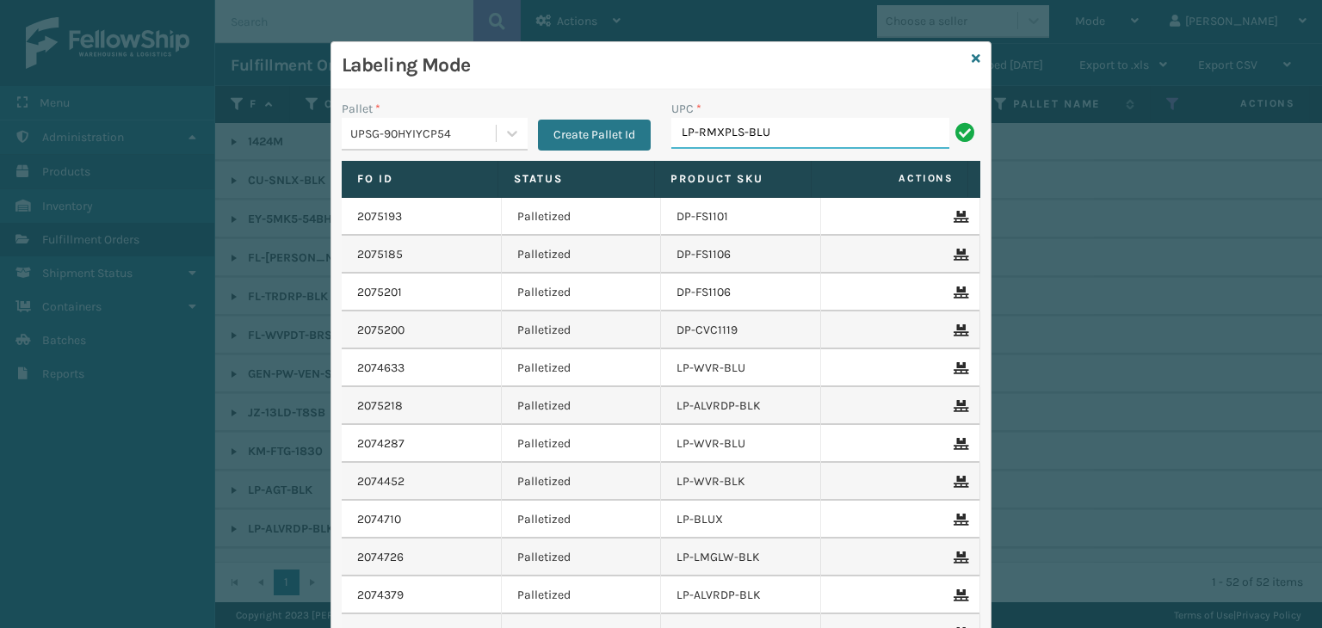
drag, startPoint x: 817, startPoint y: 137, endPoint x: 117, endPoint y: 154, distance: 700.1
click at [117, 154] on div "Labeling Mode Pallet * UPSG-90HYIYCP54 Create Pallet Id UPC * LP-RMXPLS-BLU Fo …" at bounding box center [661, 314] width 1322 height 628
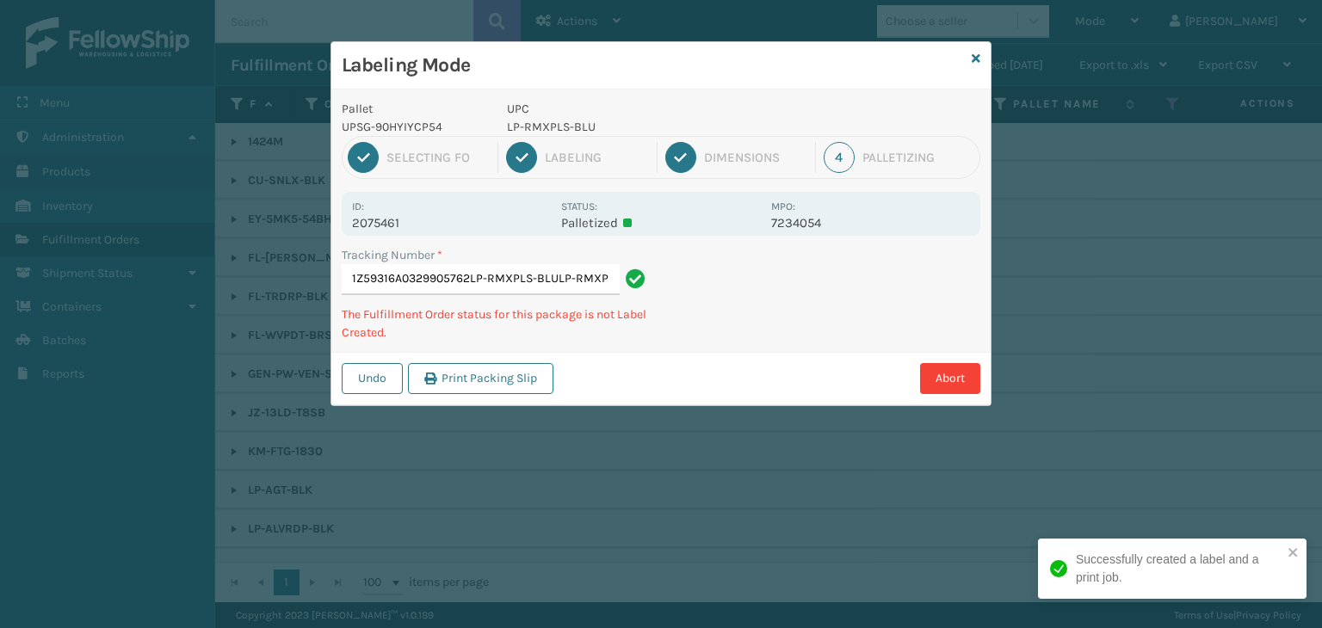
scroll to position [0, 34]
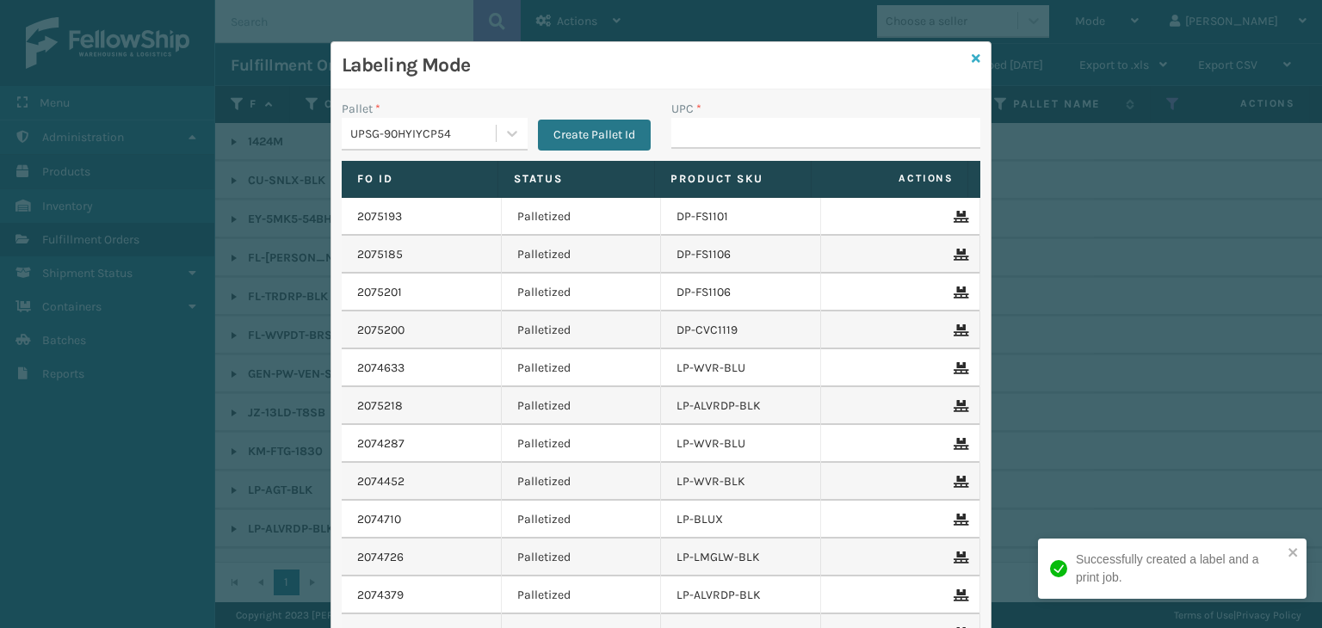
click at [972, 63] on icon at bounding box center [976, 59] width 9 height 12
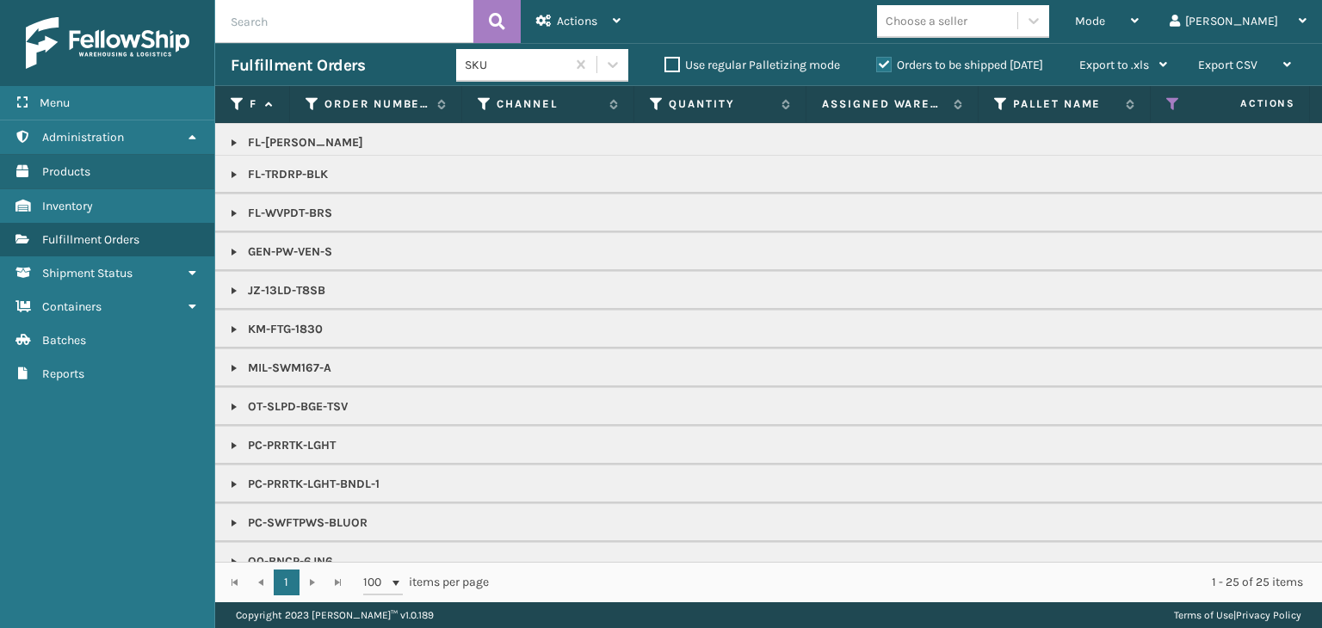
scroll to position [152, 0]
